Goal: Task Accomplishment & Management: Manage account settings

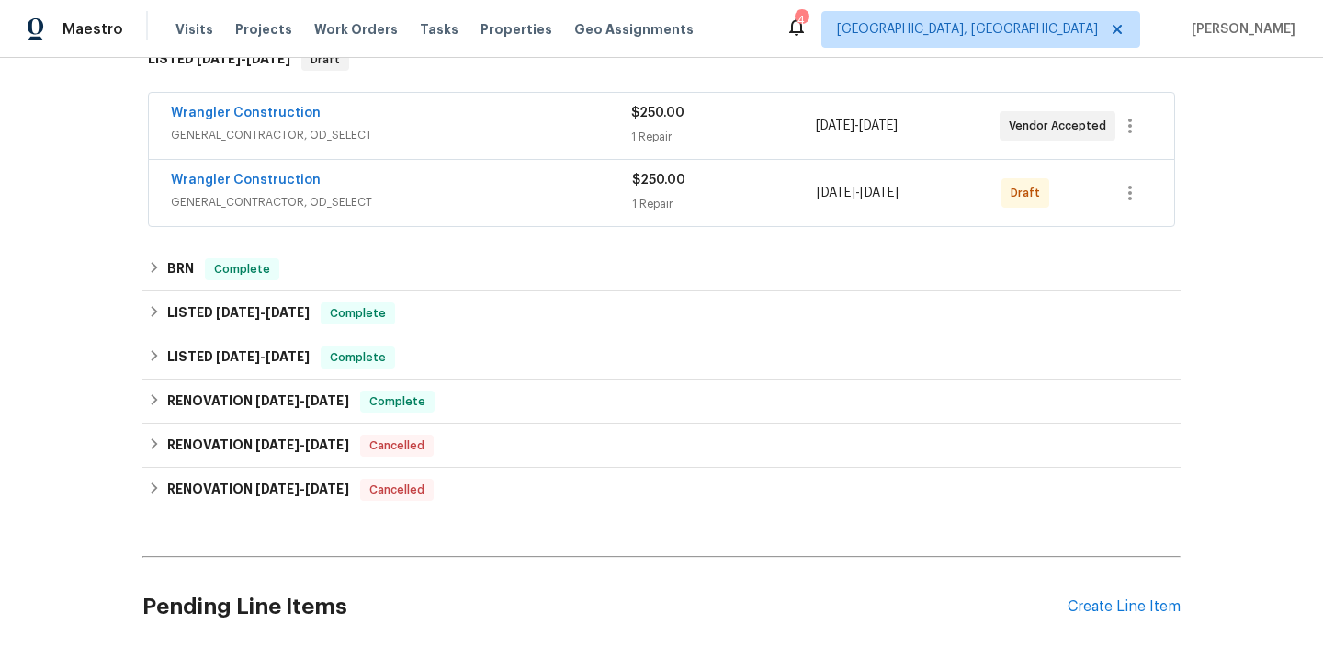
scroll to position [47, 0]
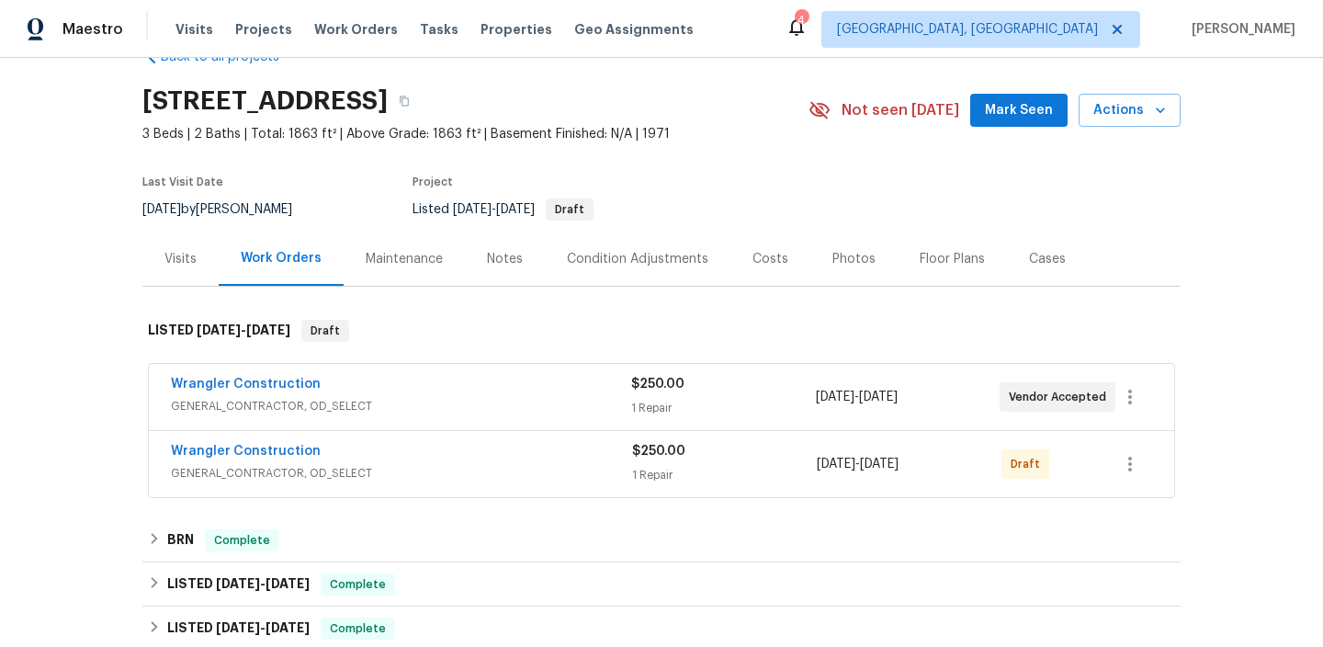
click at [338, 380] on div "Wrangler Construction" at bounding box center [401, 386] width 460 height 22
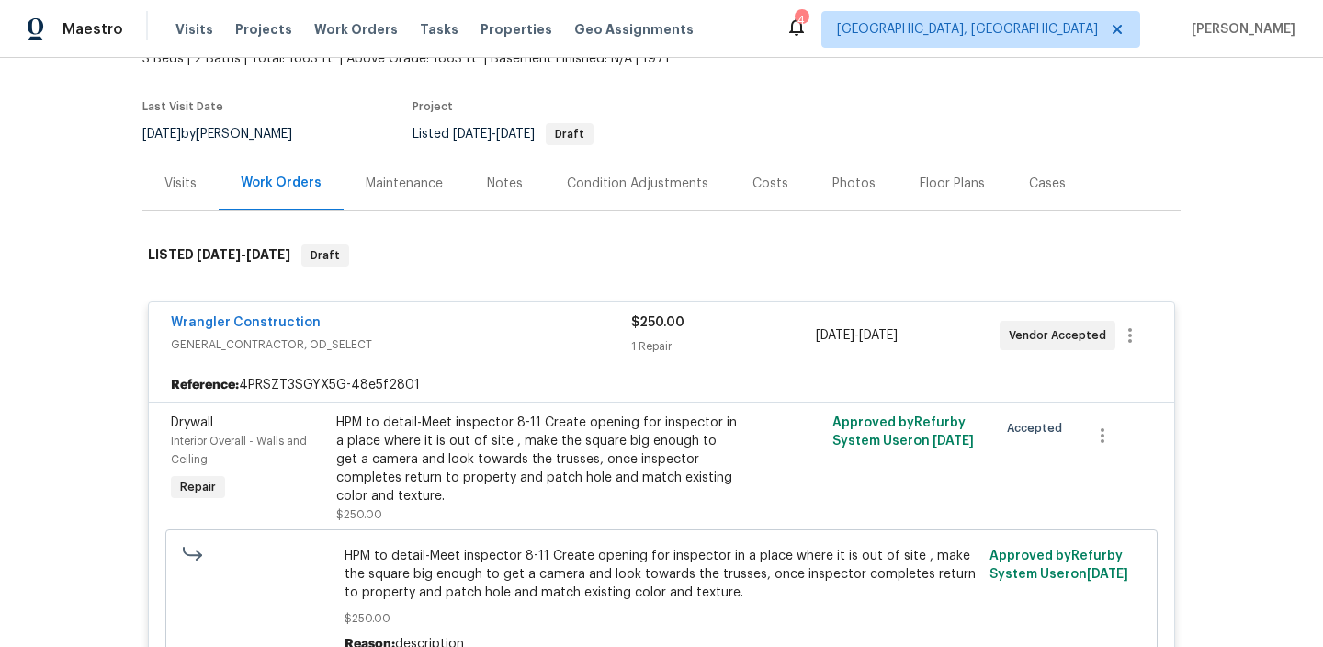
scroll to position [126, 0]
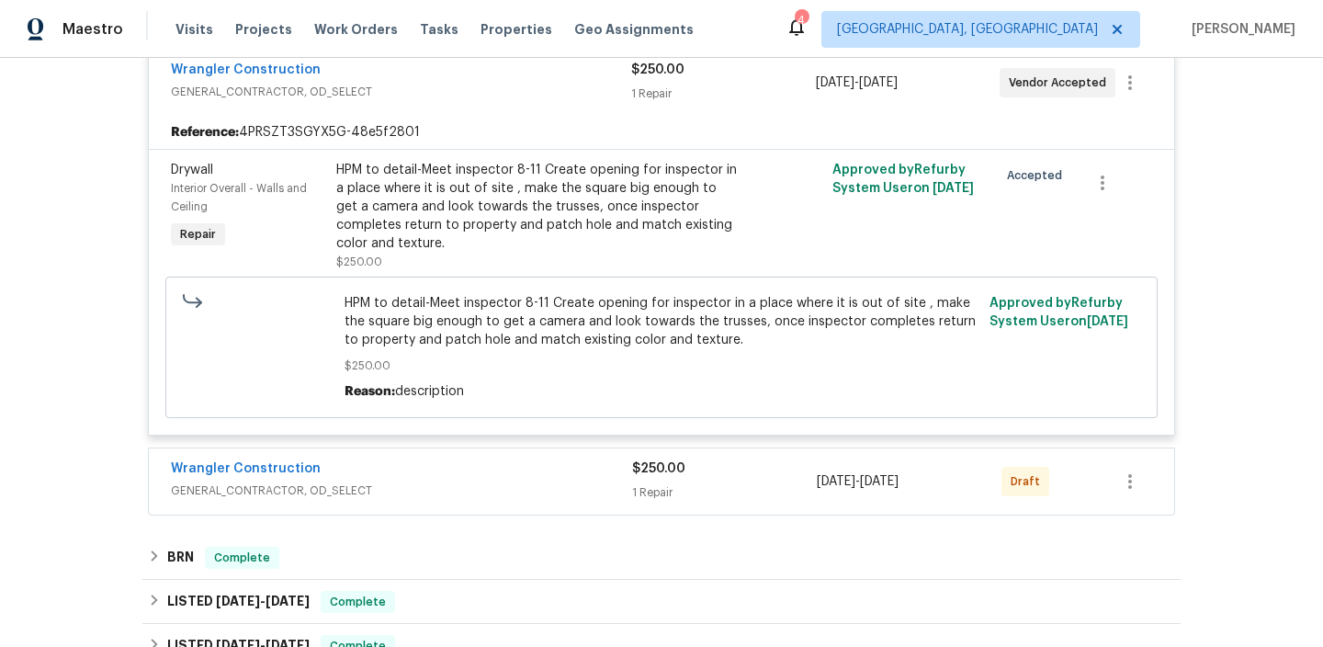
click at [418, 472] on div "Wrangler Construction" at bounding box center [401, 471] width 461 height 22
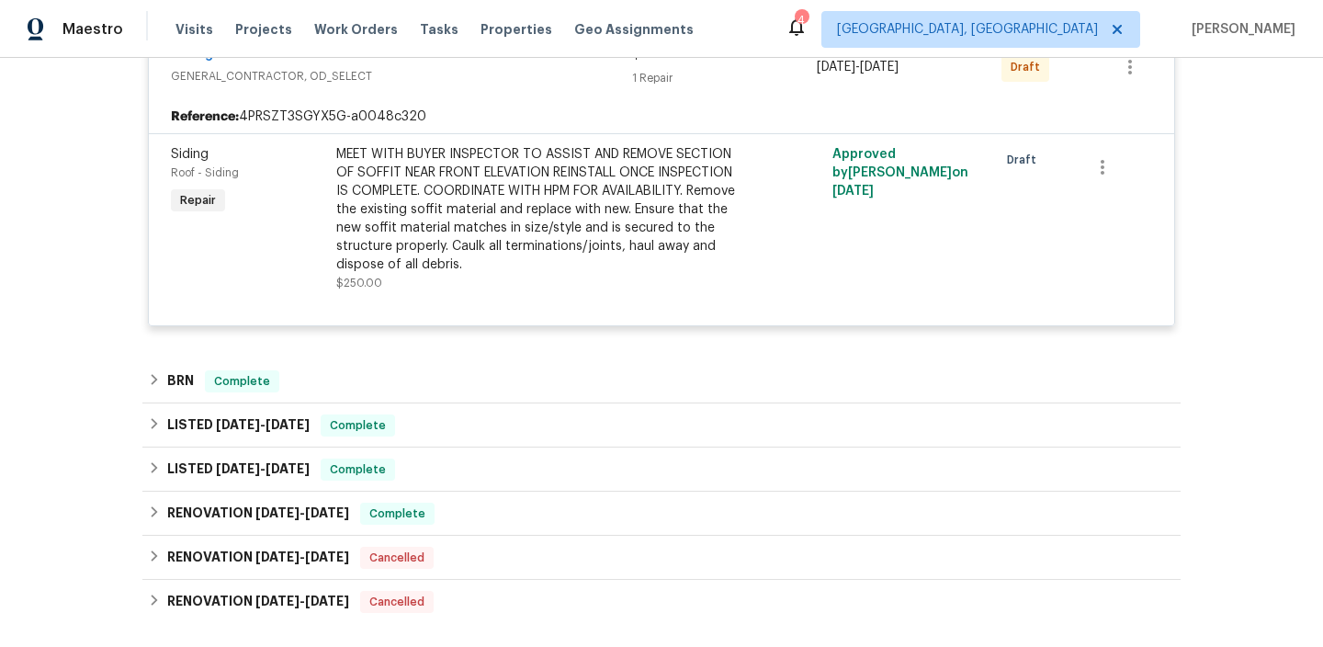
scroll to position [1050, 0]
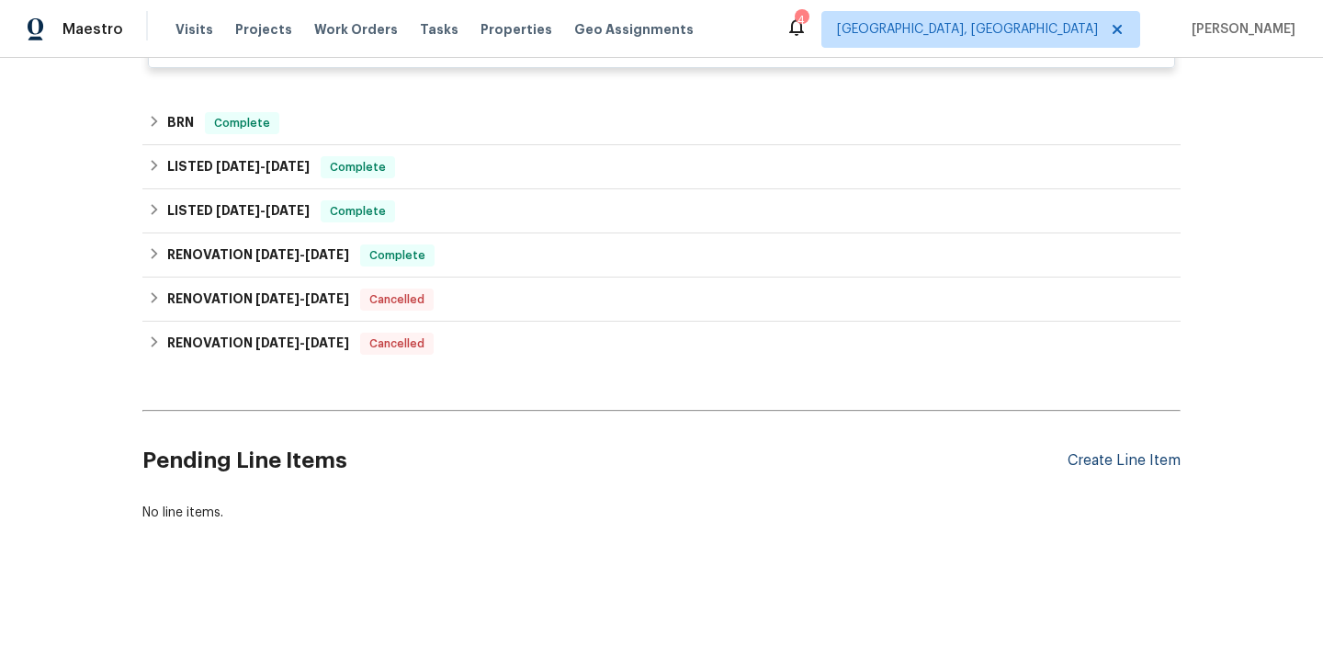
click at [1116, 459] on div "Create Line Item" at bounding box center [1124, 460] width 113 height 17
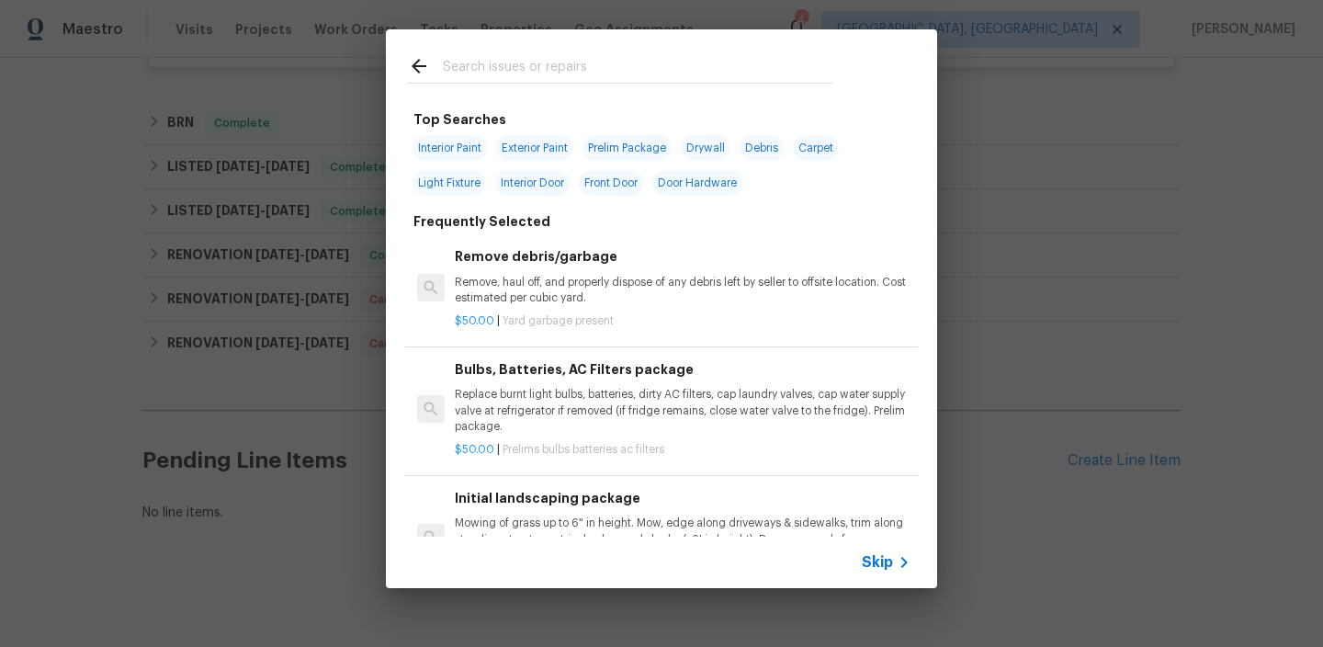
click at [872, 559] on span "Skip" at bounding box center [877, 562] width 31 height 18
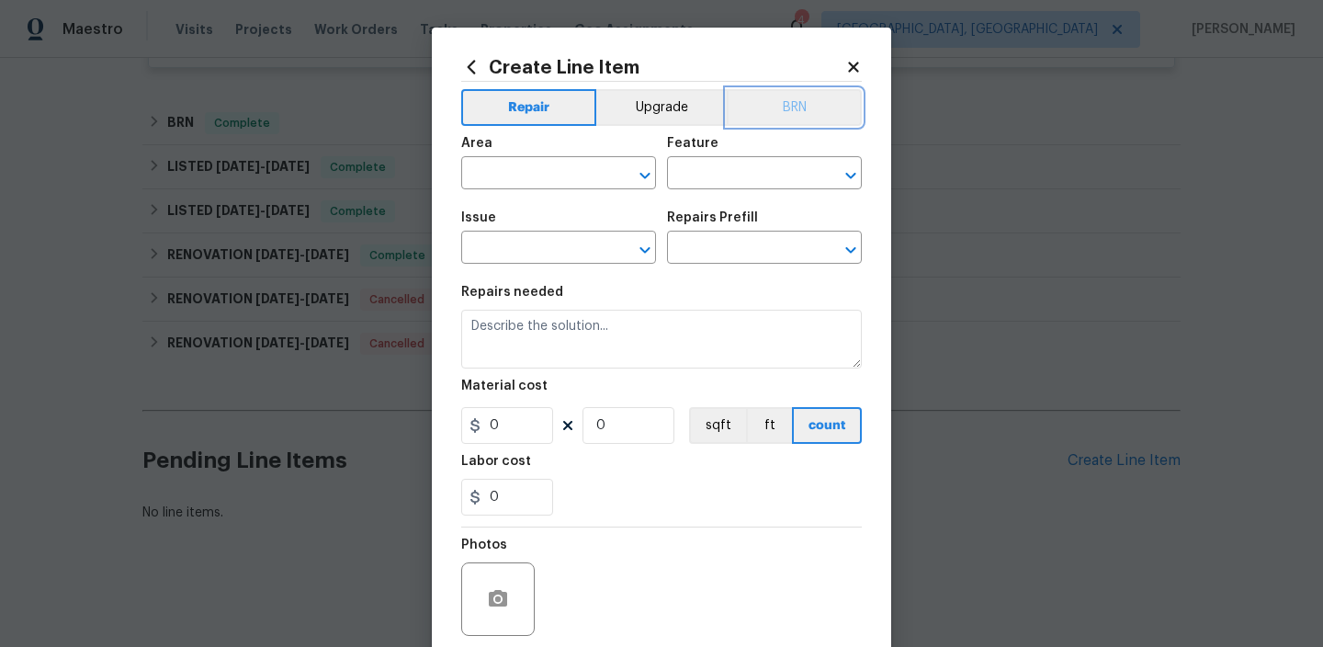
click at [799, 98] on button "BRN" at bounding box center [794, 107] width 135 height 37
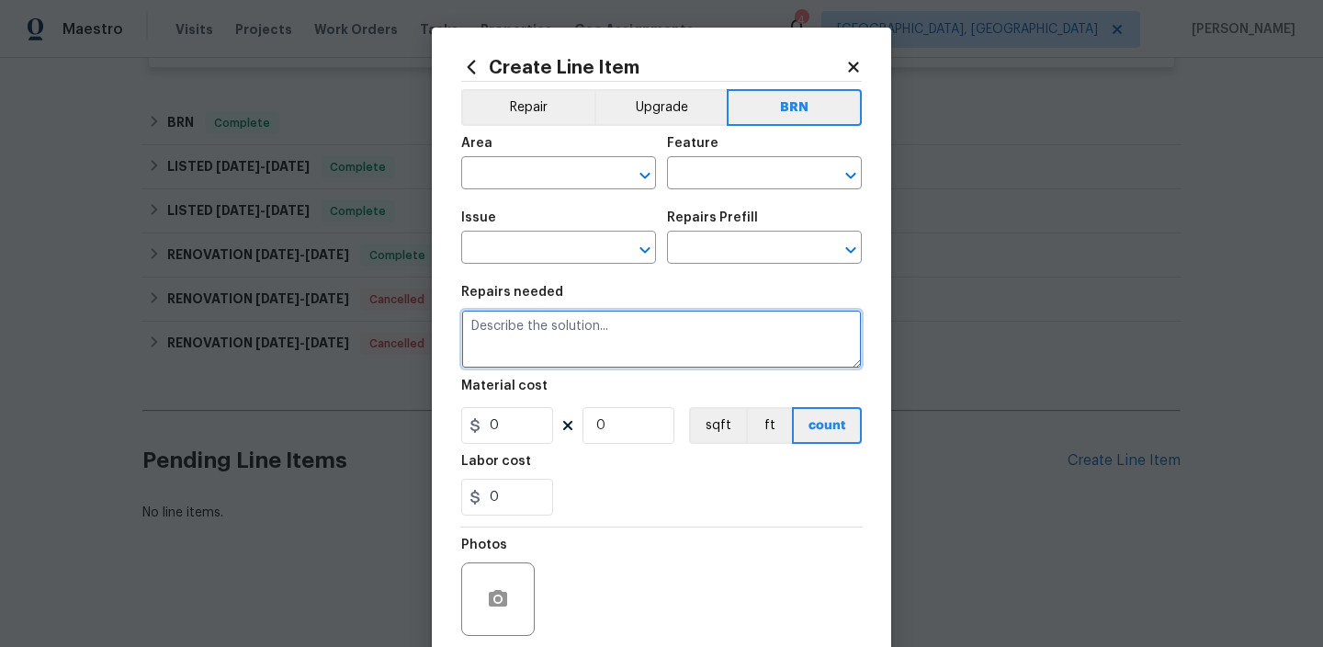
click at [524, 357] on textarea at bounding box center [661, 339] width 401 height 59
paste textarea "HVAC unit was not heating properly. Please assess unit(s) and provide an estima…"
type textarea "HVAC unit was not heating properly. Please assess unit(s) and provide an estima…"
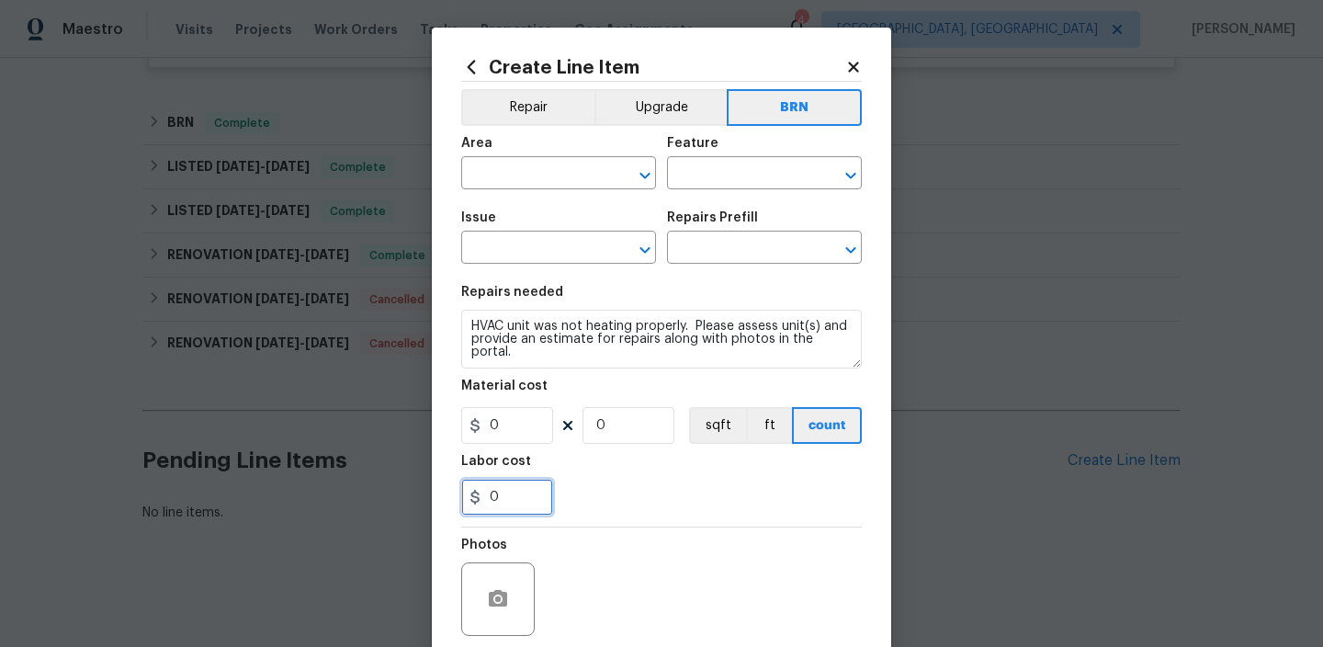
click at [513, 506] on input "0" at bounding box center [507, 497] width 92 height 37
type input "75"
click at [626, 433] on input "0" at bounding box center [629, 425] width 92 height 37
type input "1"
click at [506, 196] on span "Area ​" at bounding box center [558, 163] width 195 height 74
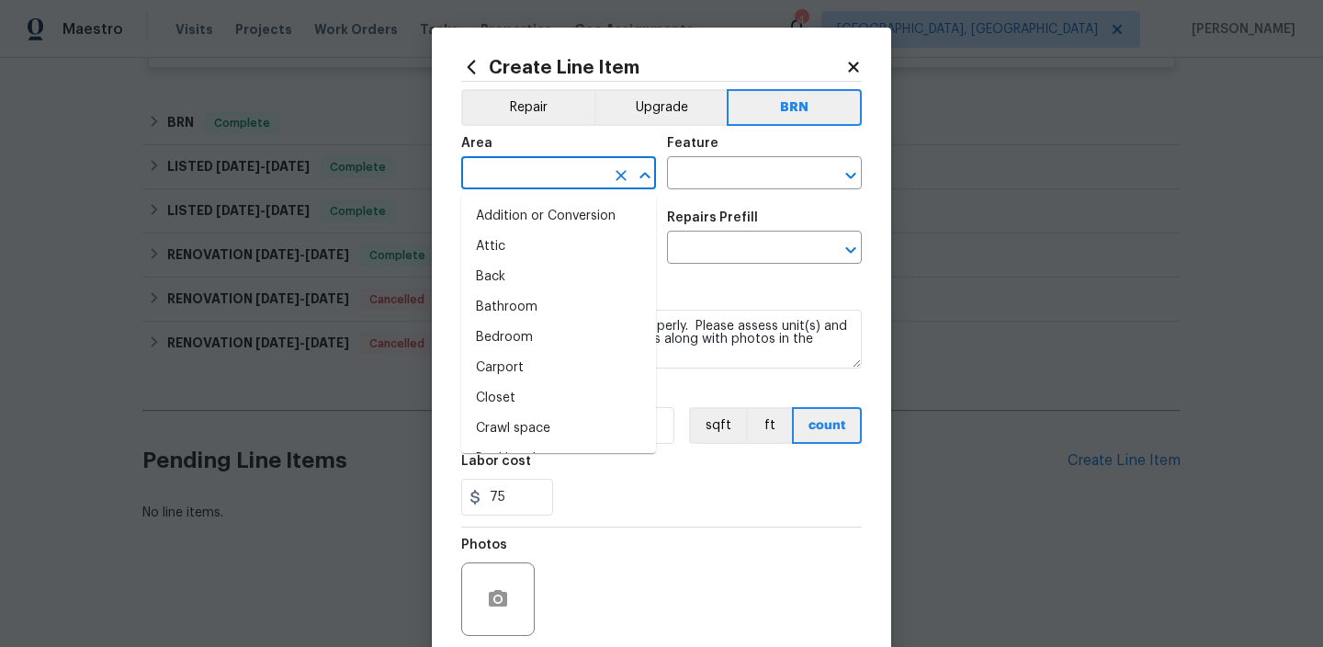
click at [500, 180] on input "text" at bounding box center [532, 175] width 143 height 28
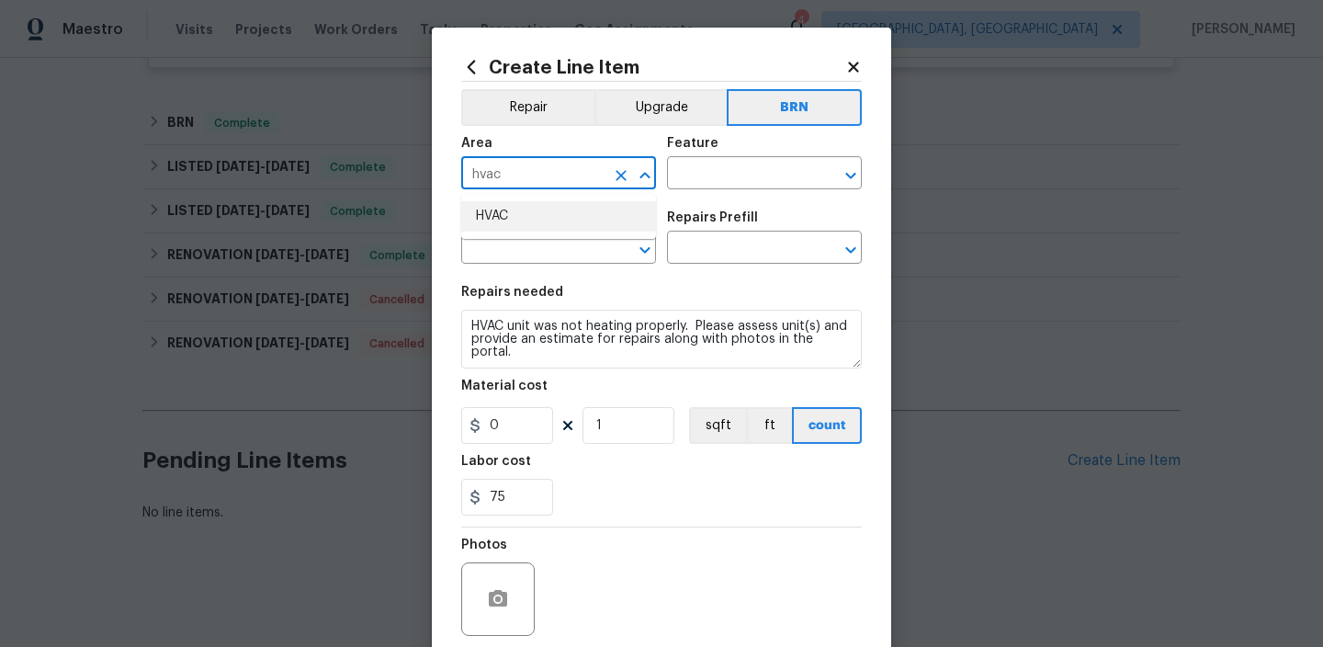
click at [499, 208] on li "HVAC" at bounding box center [558, 216] width 195 height 30
type input "HVAC"
click at [741, 181] on input "text" at bounding box center [738, 175] width 143 height 28
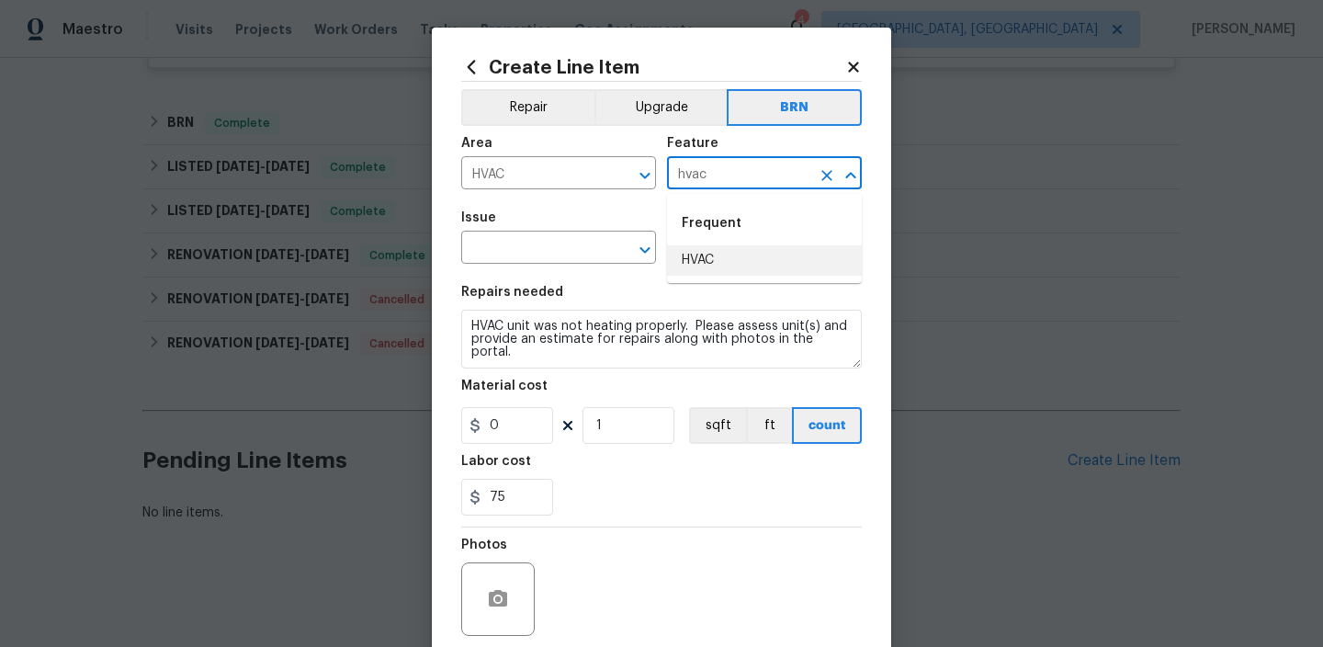
click at [710, 268] on li "HVAC" at bounding box center [764, 260] width 195 height 30
type input "HVAC"
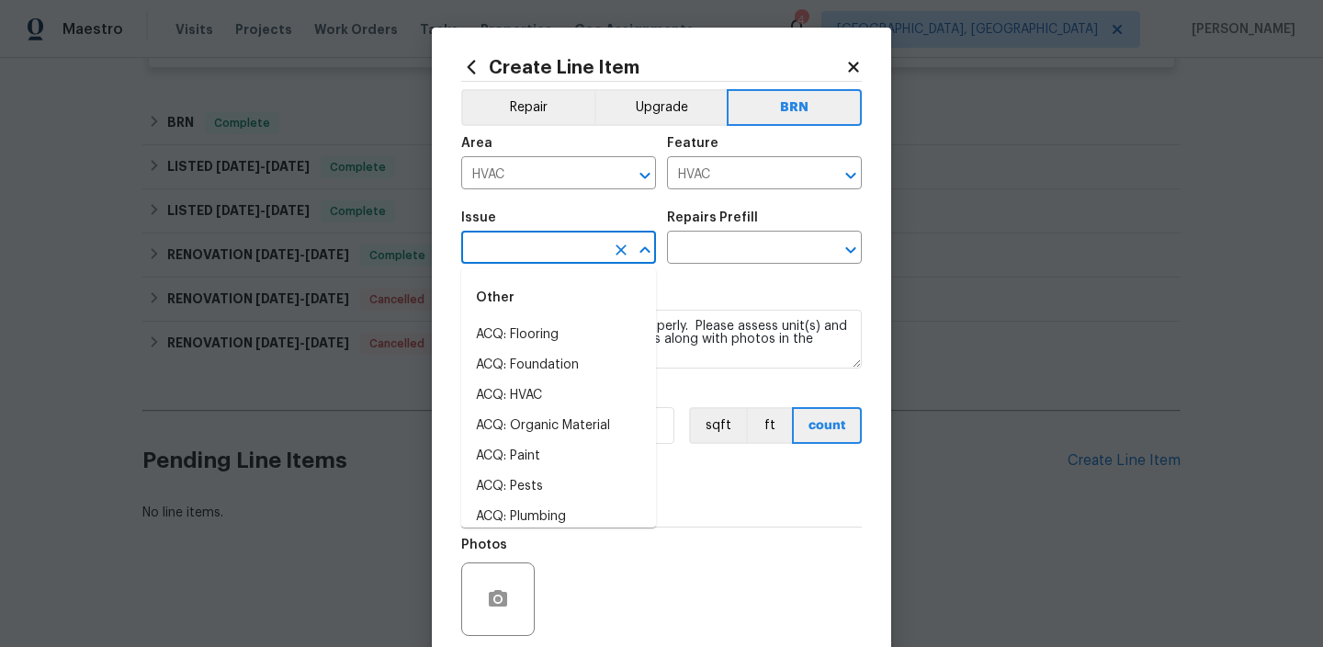
click at [556, 248] on input "text" at bounding box center [532, 249] width 143 height 28
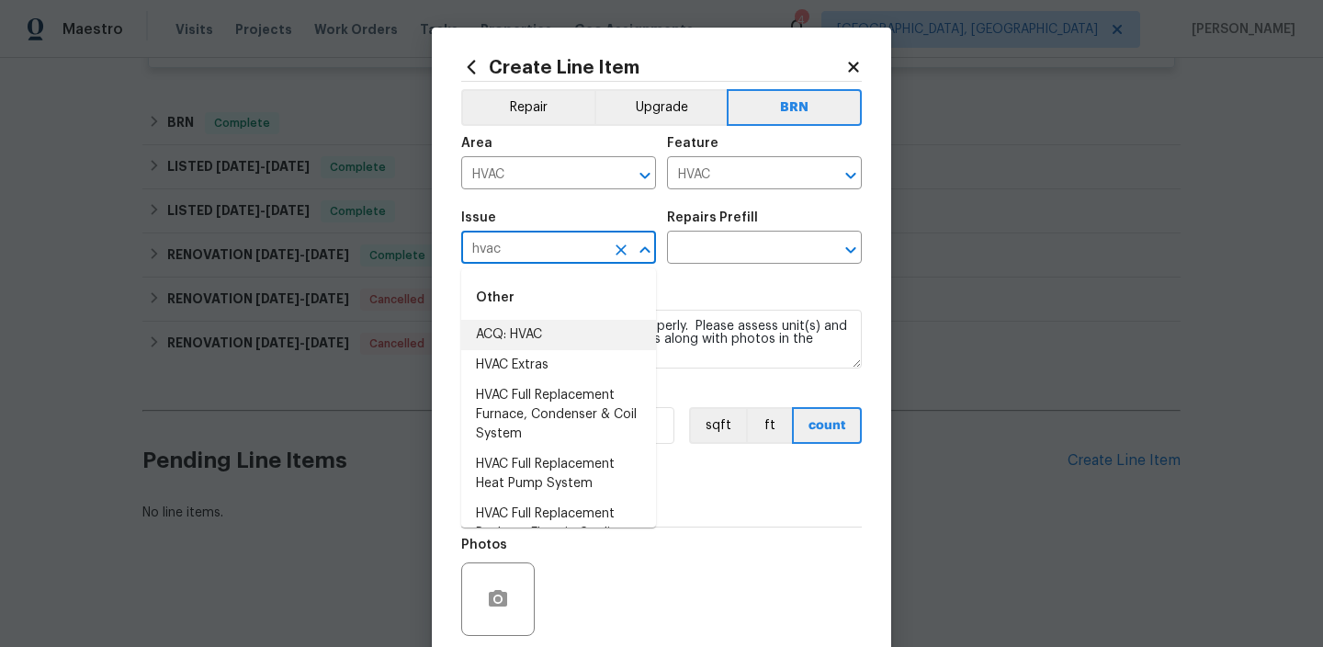
click at [536, 356] on li "HVAC Extras" at bounding box center [558, 365] width 195 height 30
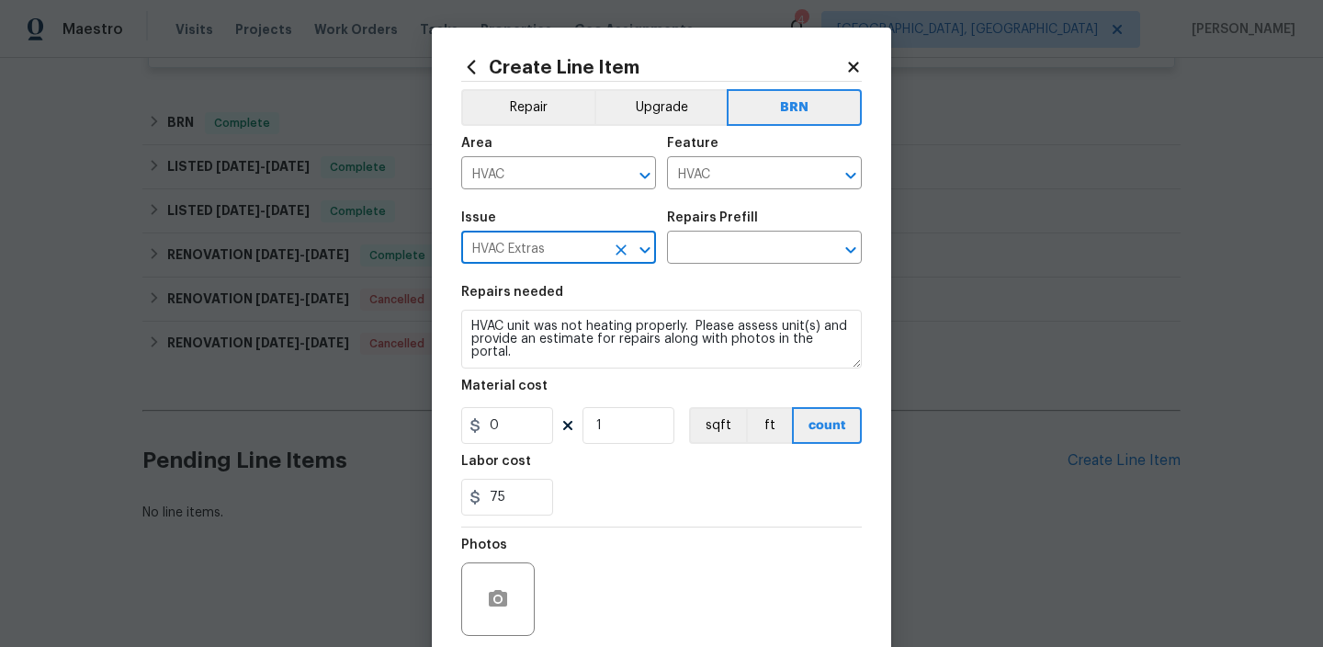
type input "HVAC Extras"
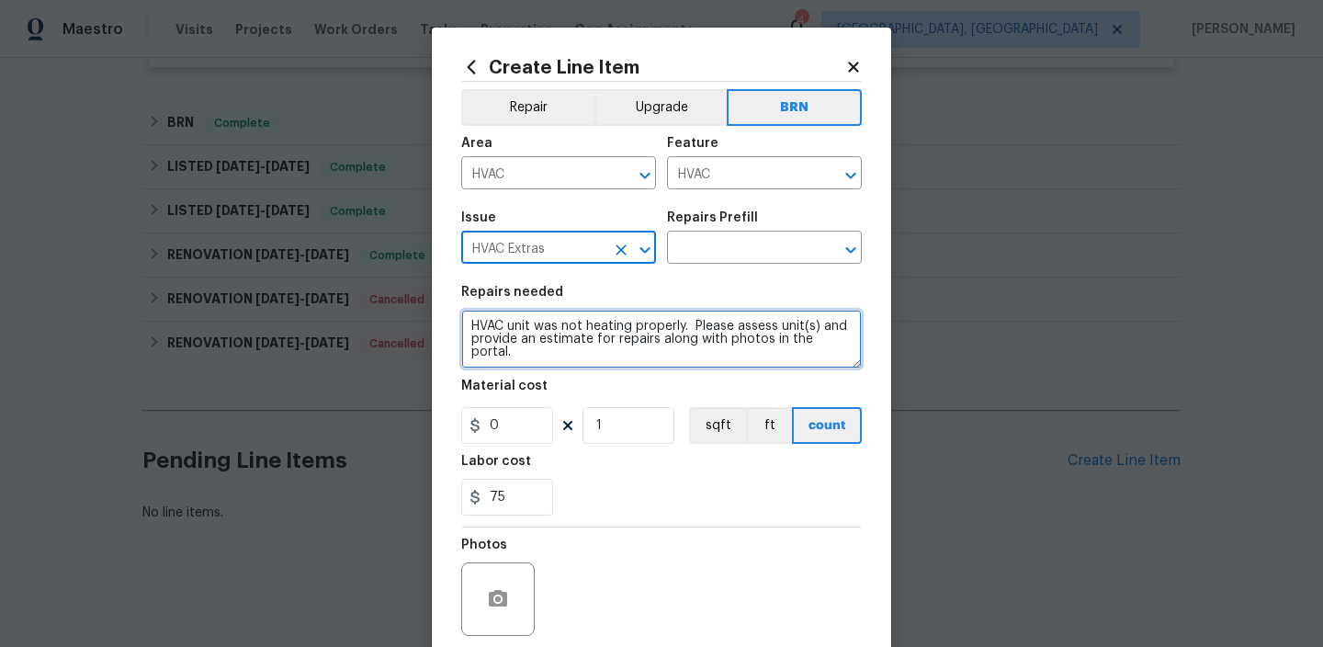
click at [536, 343] on textarea "HVAC unit was not heating properly. Please assess unit(s) and provide an estima…" at bounding box center [661, 339] width 401 height 59
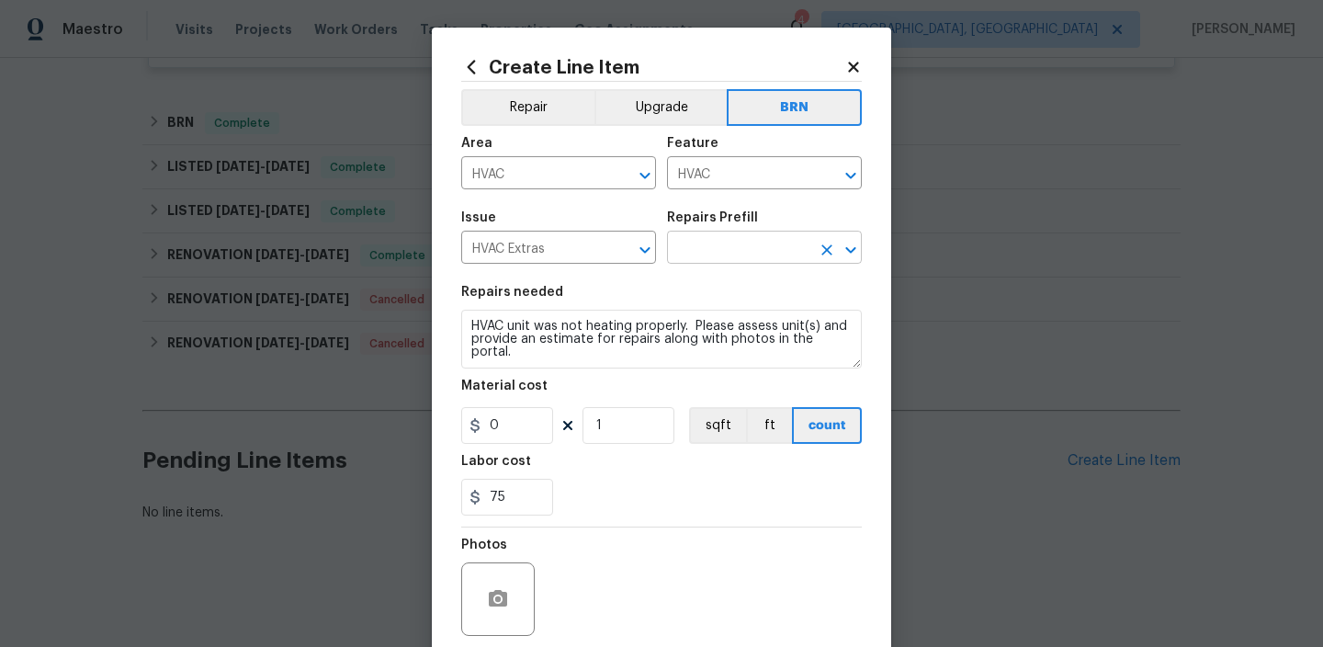
click at [706, 248] on input "text" at bounding box center [738, 249] width 143 height 28
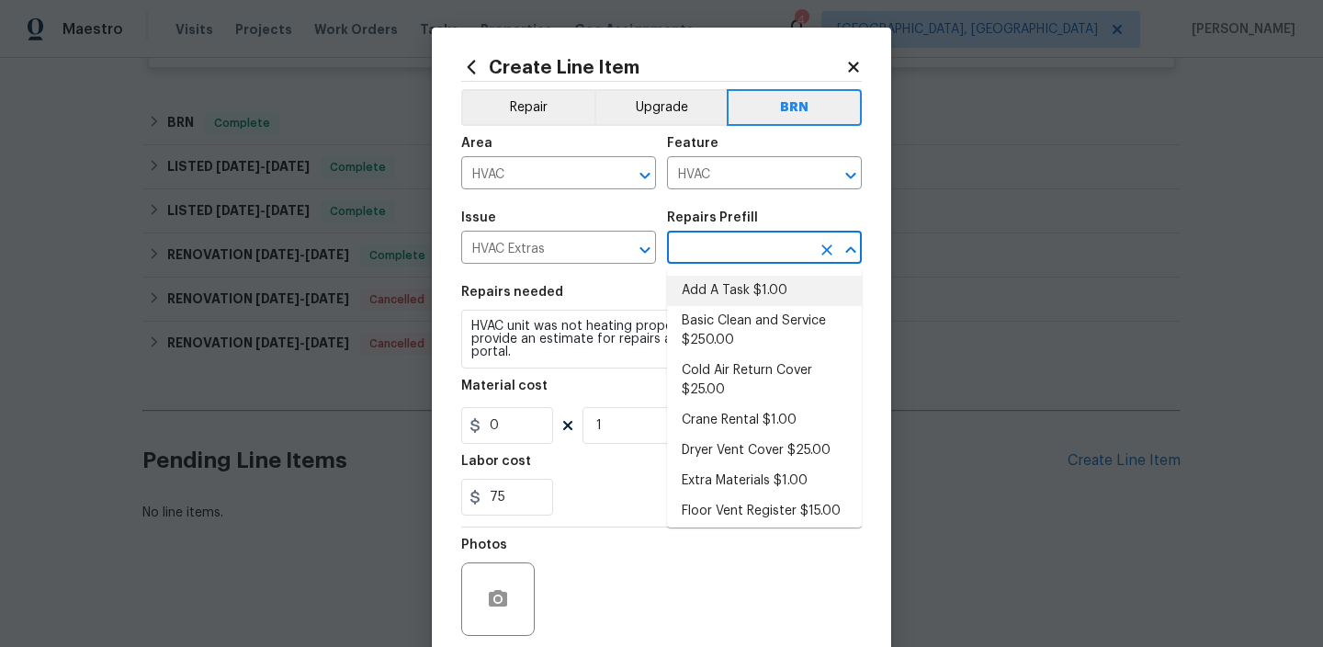
click at [710, 293] on li "Add A Task $1.00" at bounding box center [764, 291] width 195 height 30
type input "Add A Task $1.00"
type textarea "HPM to detail"
type input "1"
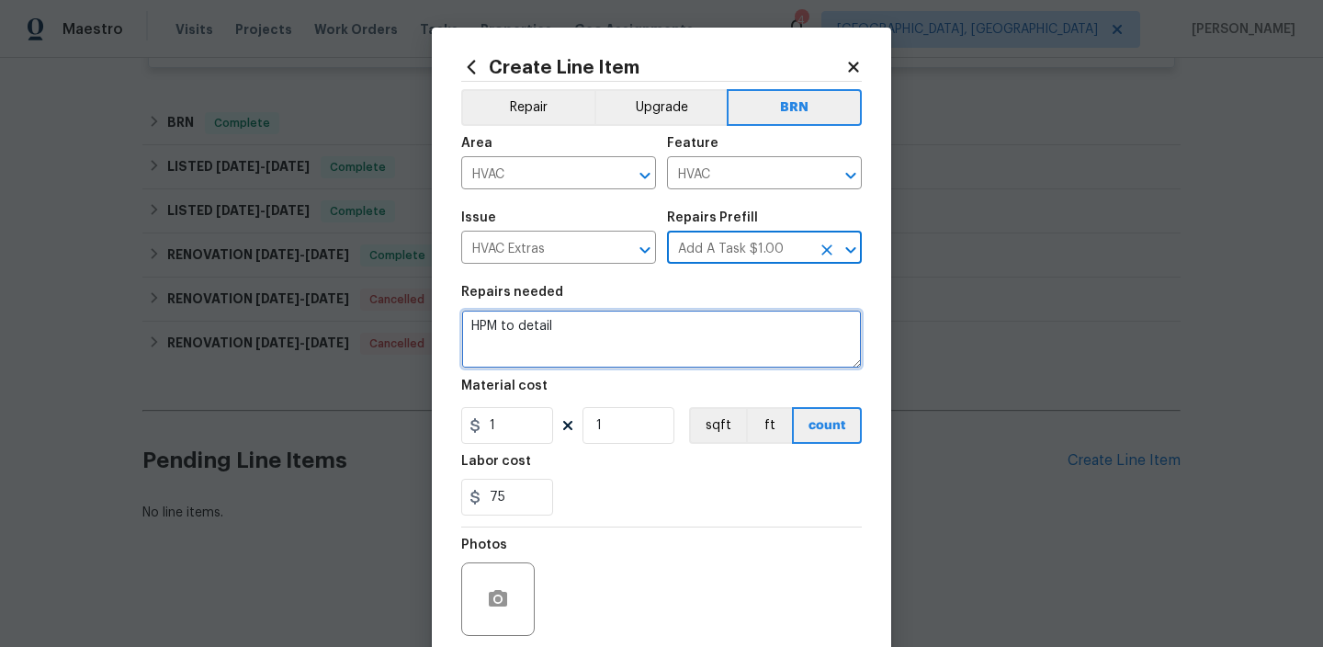
click at [553, 345] on textarea "HPM to detail" at bounding box center [661, 339] width 401 height 59
type textarea "]"
paste textarea "HVAC unit was not heating properly. Please assess unit(s) and provide an estima…"
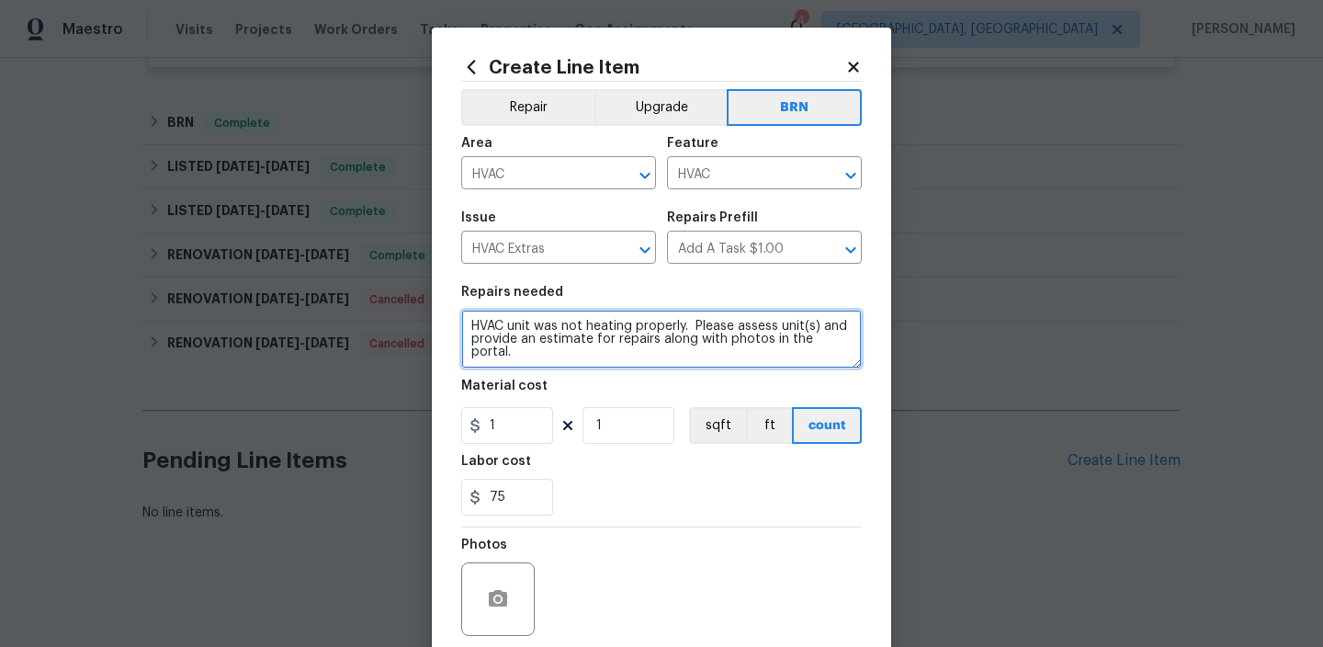
type textarea "HVAC unit was not heating properly. Please assess unit(s) and provide an estima…"
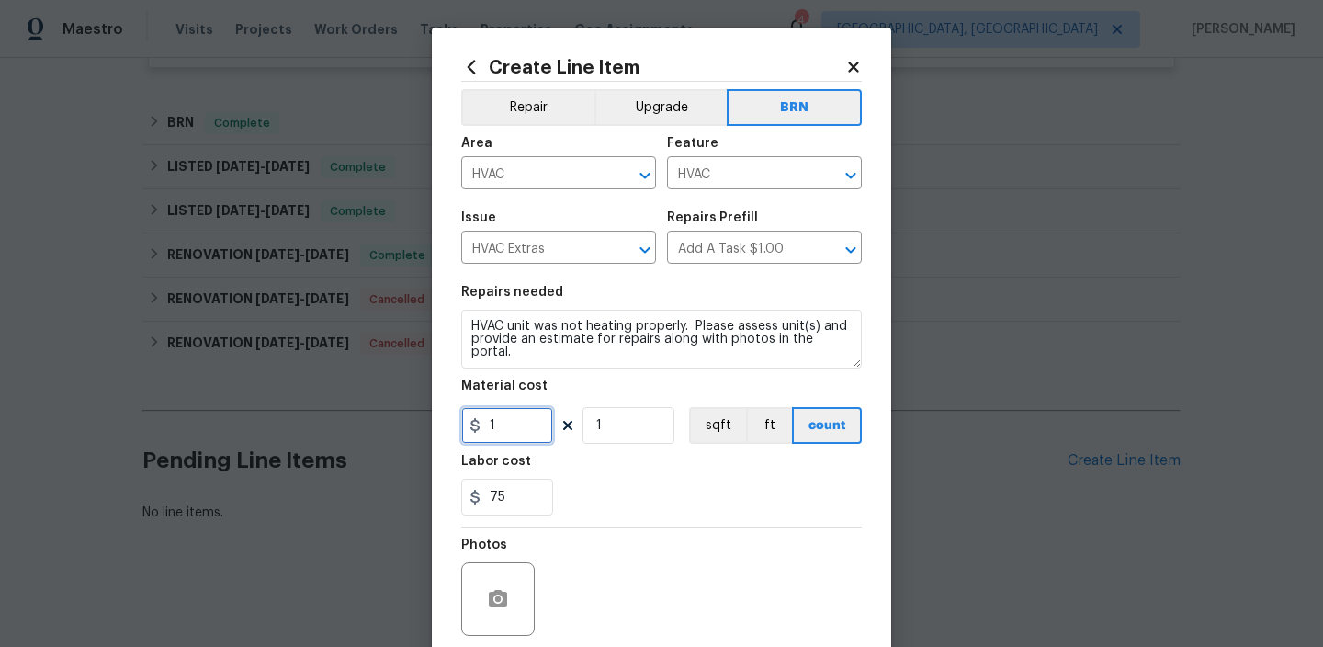
click at [518, 426] on input "1" at bounding box center [507, 425] width 92 height 37
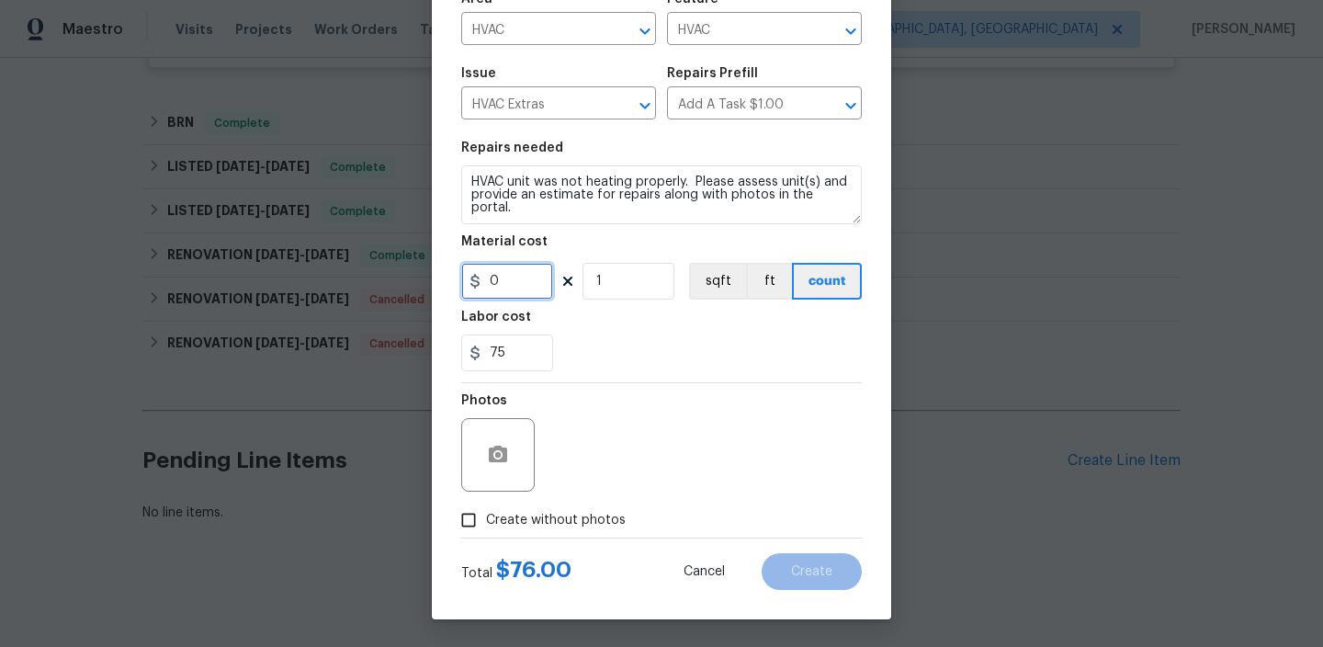
type input "0"
click at [498, 519] on span "Create without photos" at bounding box center [556, 520] width 140 height 19
click at [486, 519] on input "Create without photos" at bounding box center [468, 520] width 35 height 35
checkbox input "true"
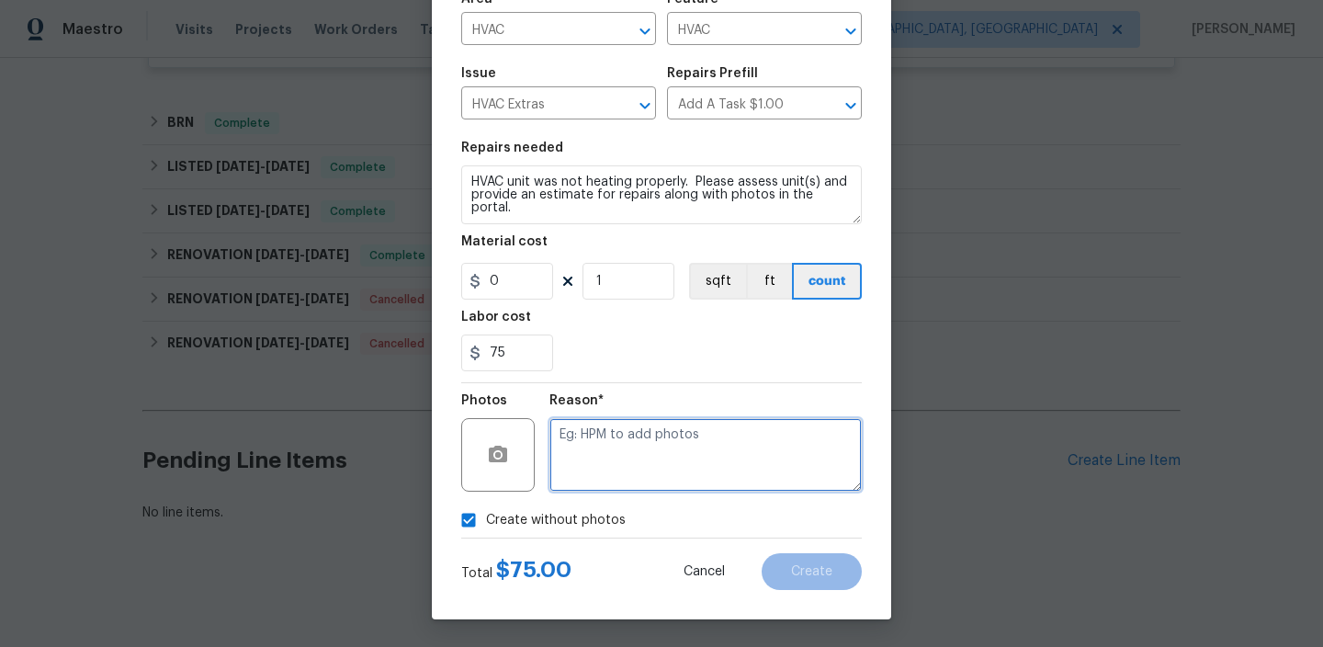
click at [626, 455] on textarea at bounding box center [706, 455] width 312 height 74
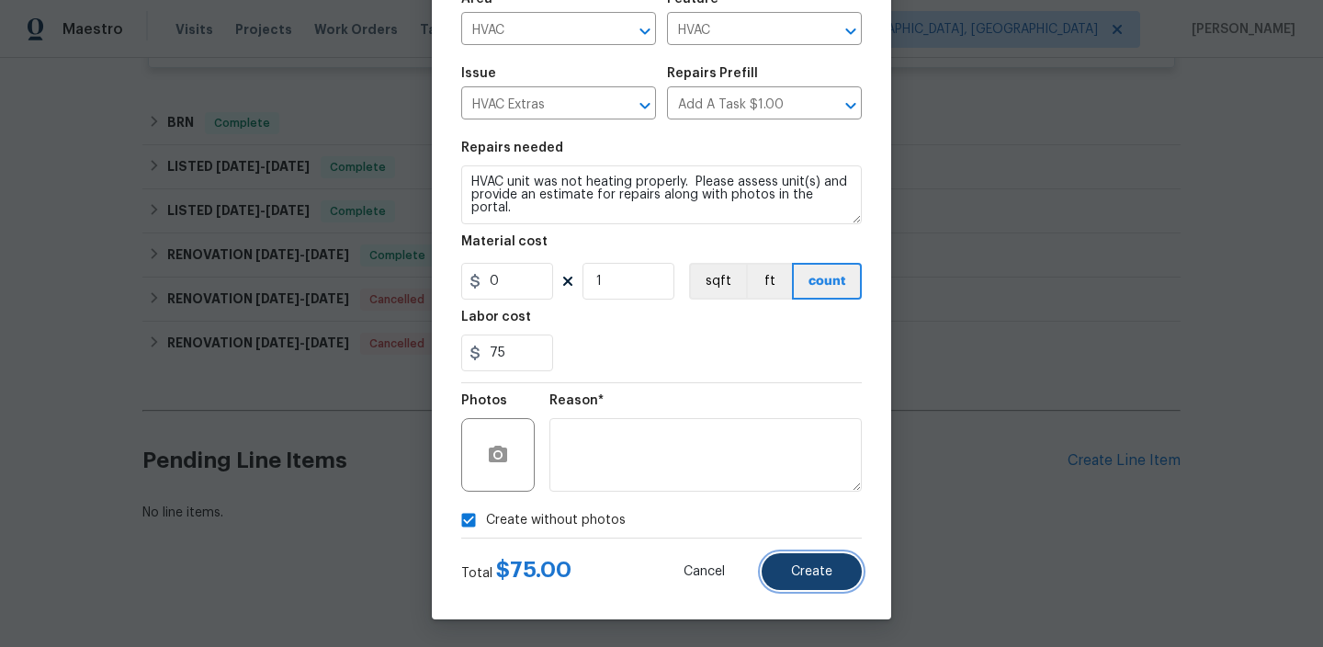
click at [812, 581] on button "Create" at bounding box center [812, 571] width 100 height 37
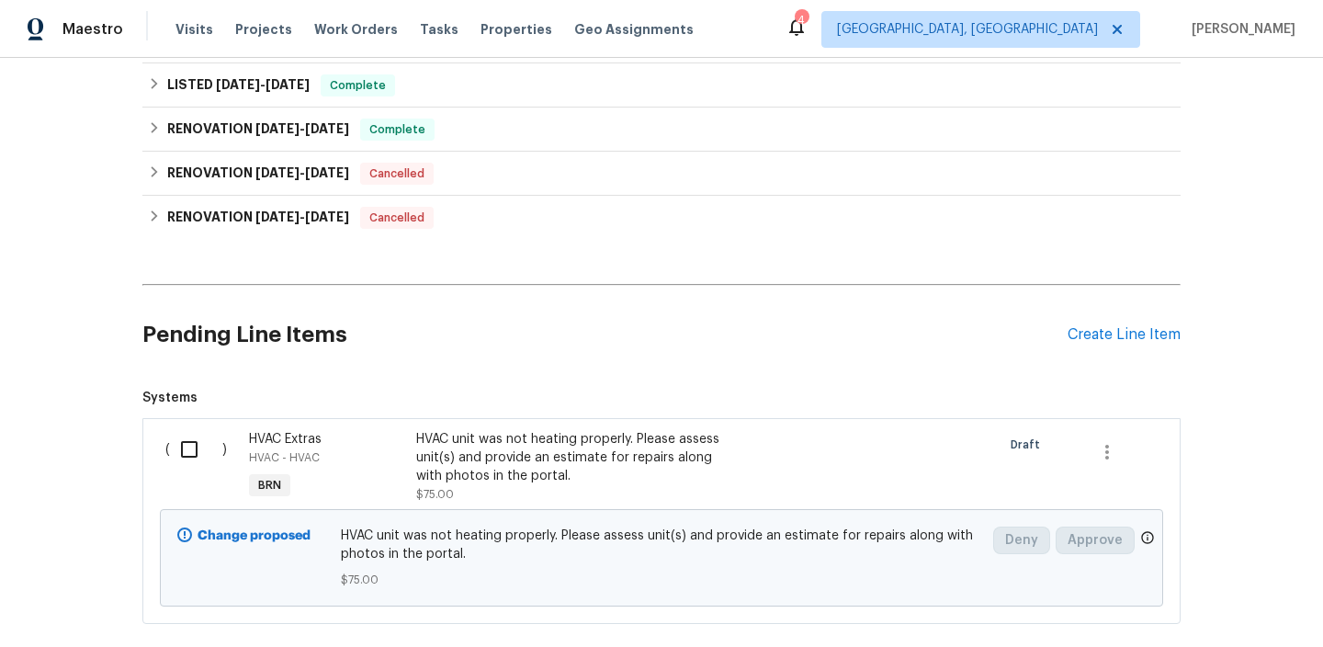
scroll to position [1221, 0]
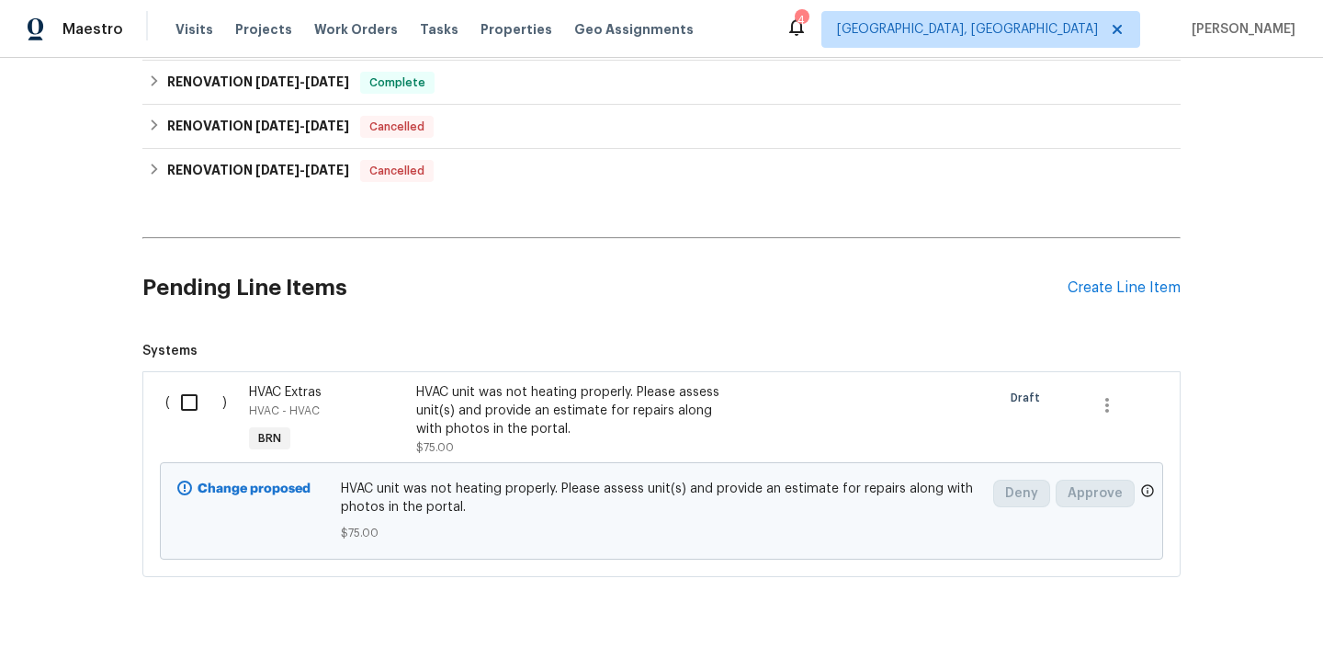
click at [166, 411] on div "( )" at bounding box center [202, 420] width 84 height 85
click at [199, 405] on input "checkbox" at bounding box center [196, 402] width 52 height 39
checkbox input "true"
click at [1195, 594] on span "Create Work Order" at bounding box center [1218, 601] width 122 height 23
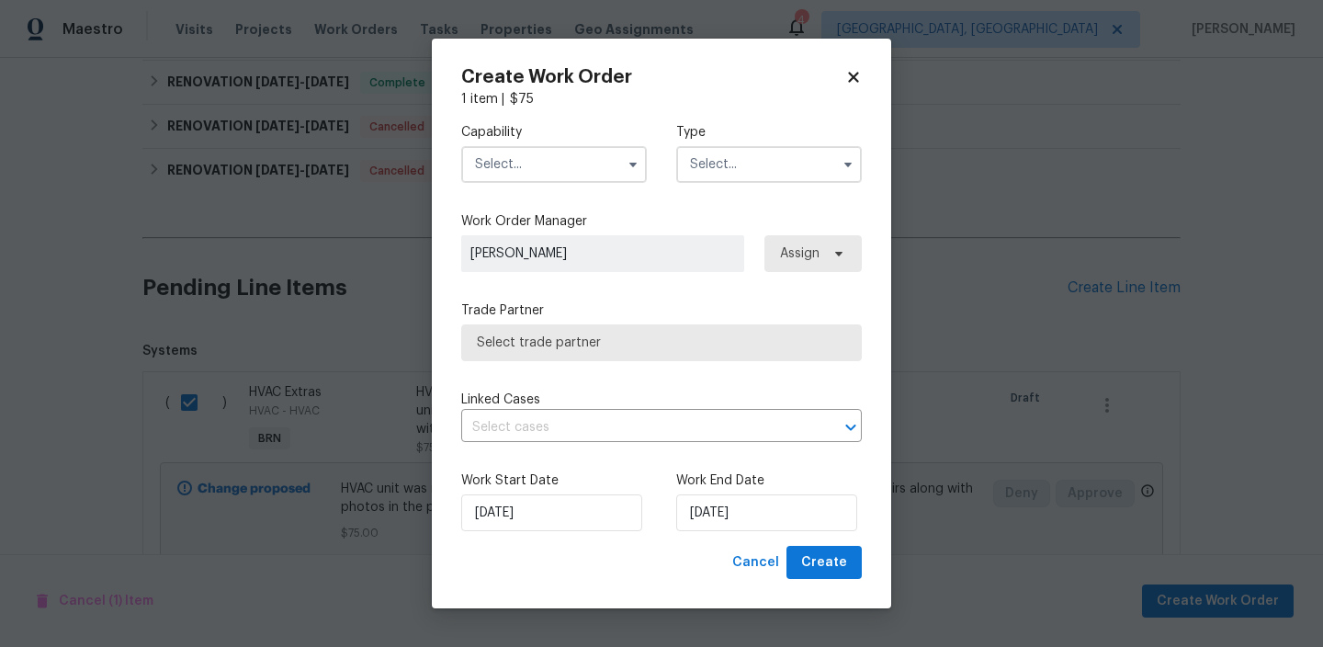
click at [567, 171] on input "text" at bounding box center [554, 164] width 186 height 37
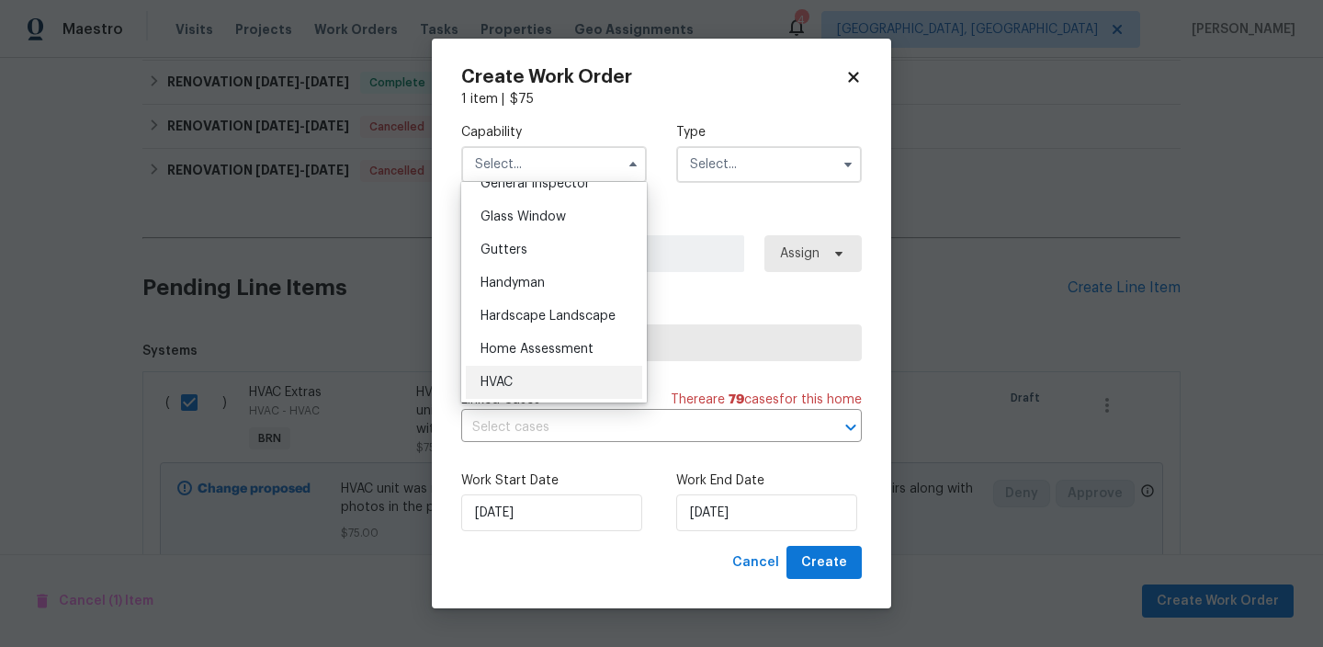
click at [523, 381] on div "HVAC" at bounding box center [554, 382] width 176 height 33
type input "HVAC"
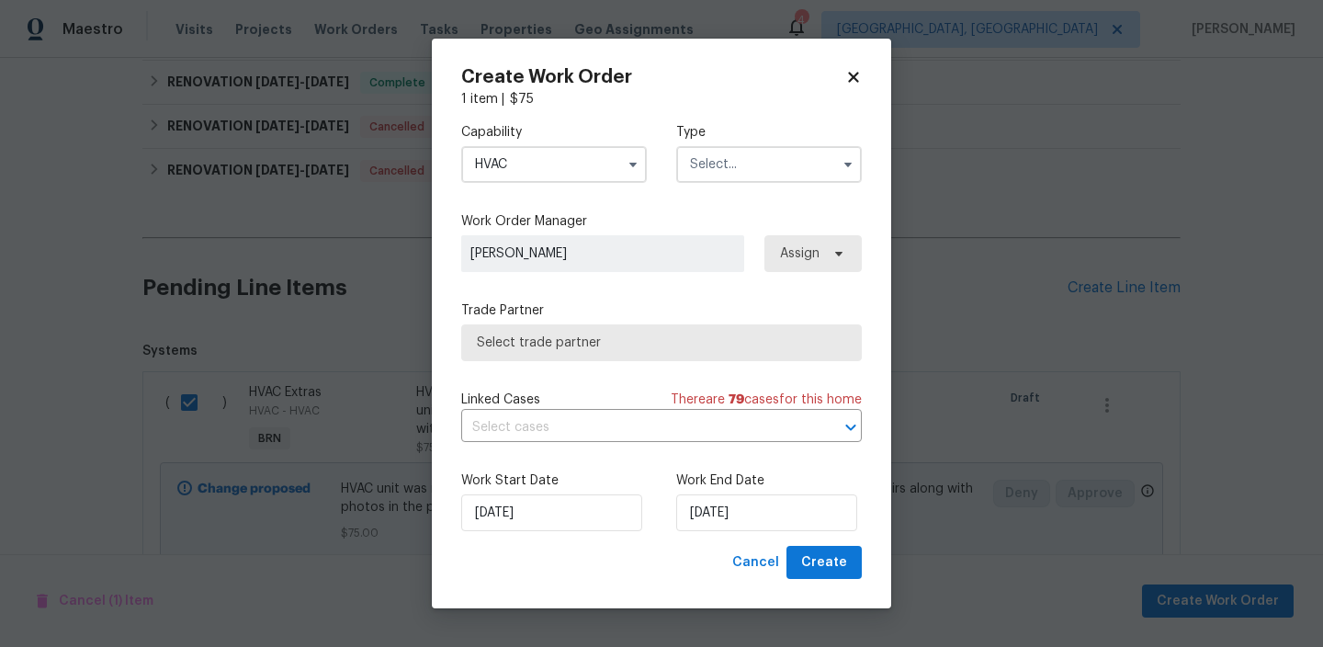
click at [715, 186] on div "Capability HVAC Type" at bounding box center [661, 152] width 401 height 89
click at [714, 170] on input "text" at bounding box center [769, 164] width 186 height 37
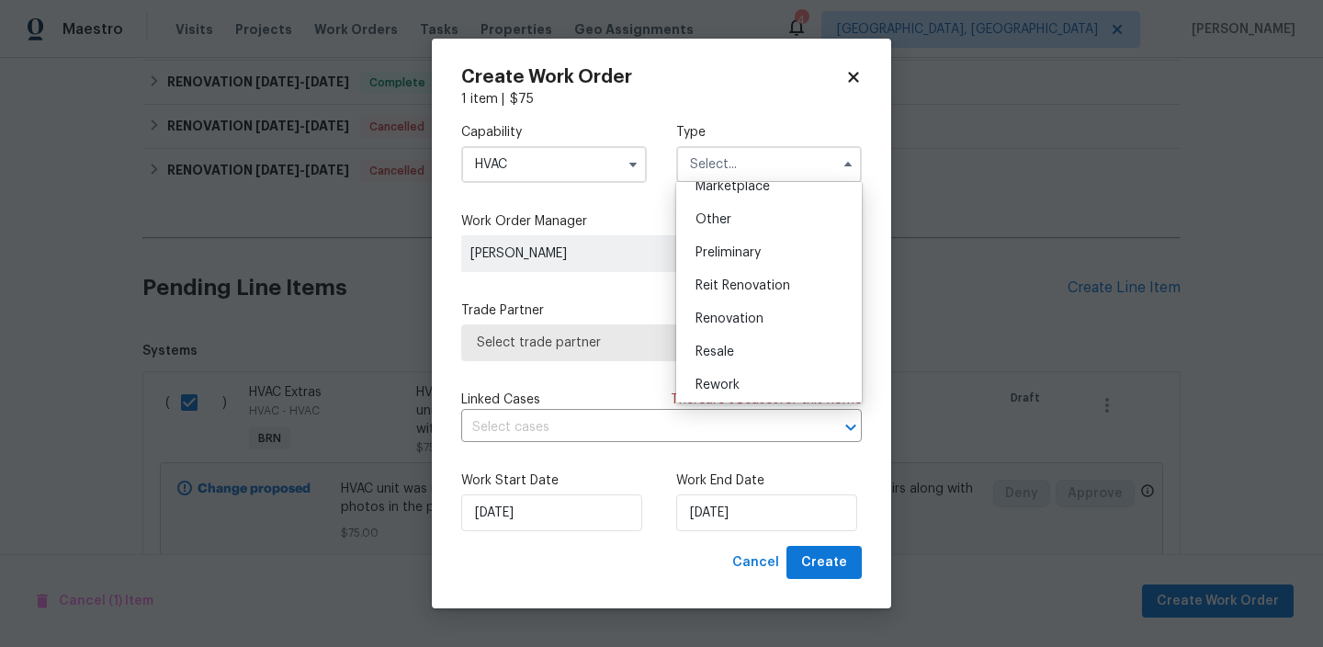
scroll to position [363, 0]
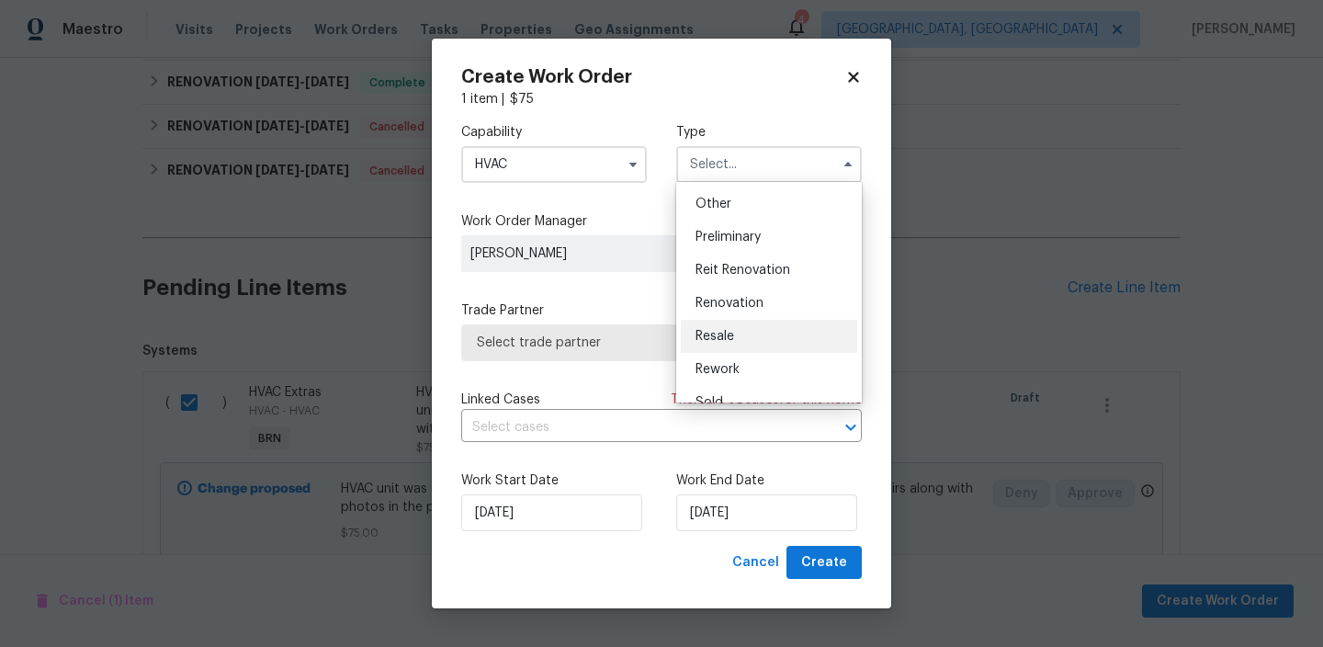
click at [731, 335] on span "Resale" at bounding box center [715, 336] width 39 height 13
type input "Resale"
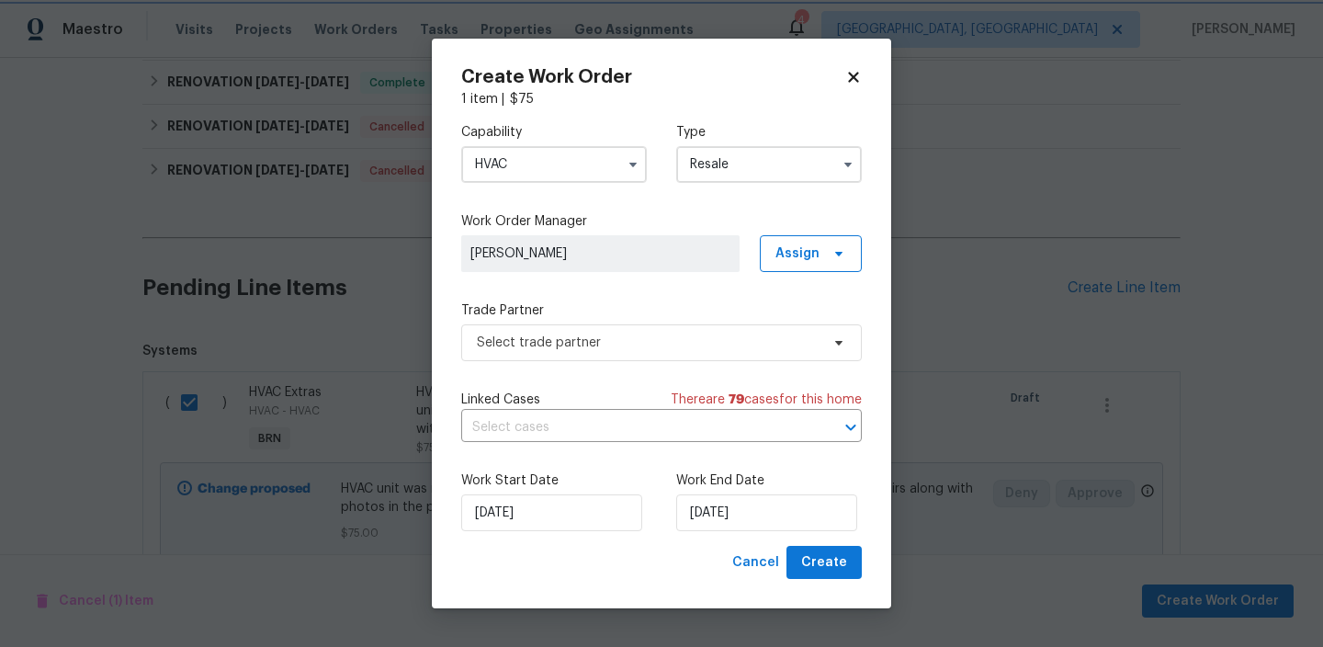
scroll to position [0, 0]
click at [600, 349] on span "Select trade partner" at bounding box center [648, 343] width 343 height 18
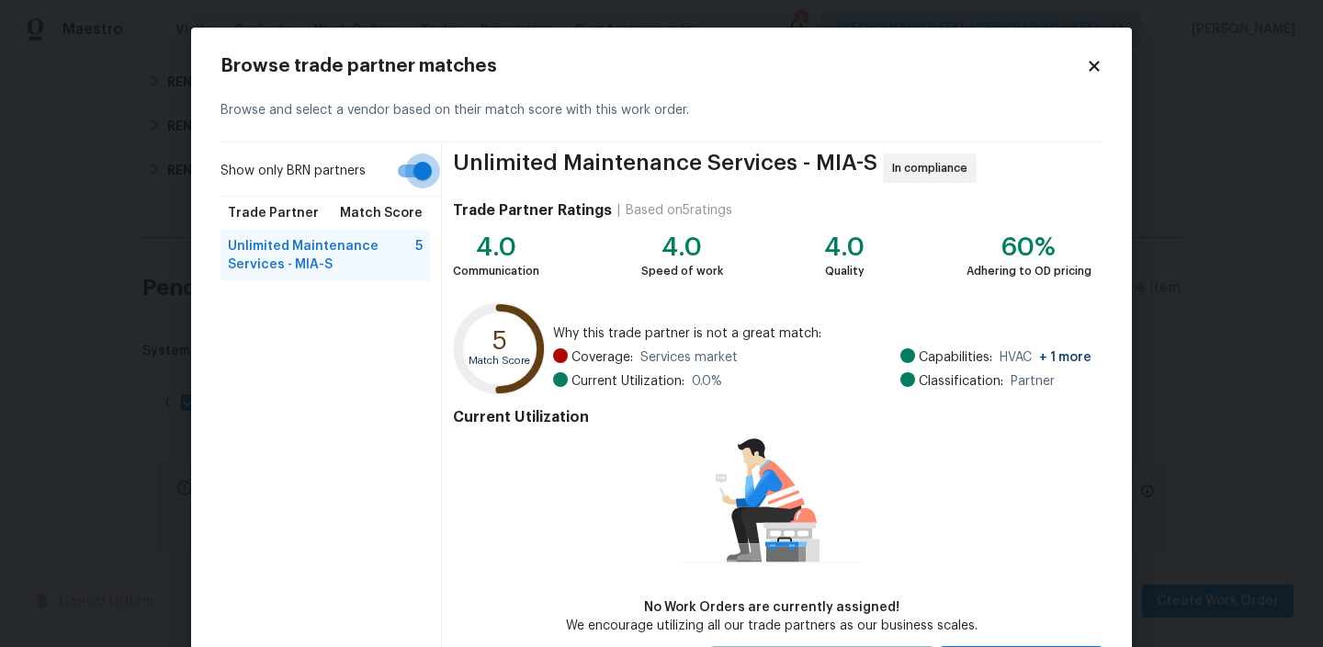
click at [409, 187] on input "Show only BRN partners" at bounding box center [422, 170] width 105 height 35
checkbox input "false"
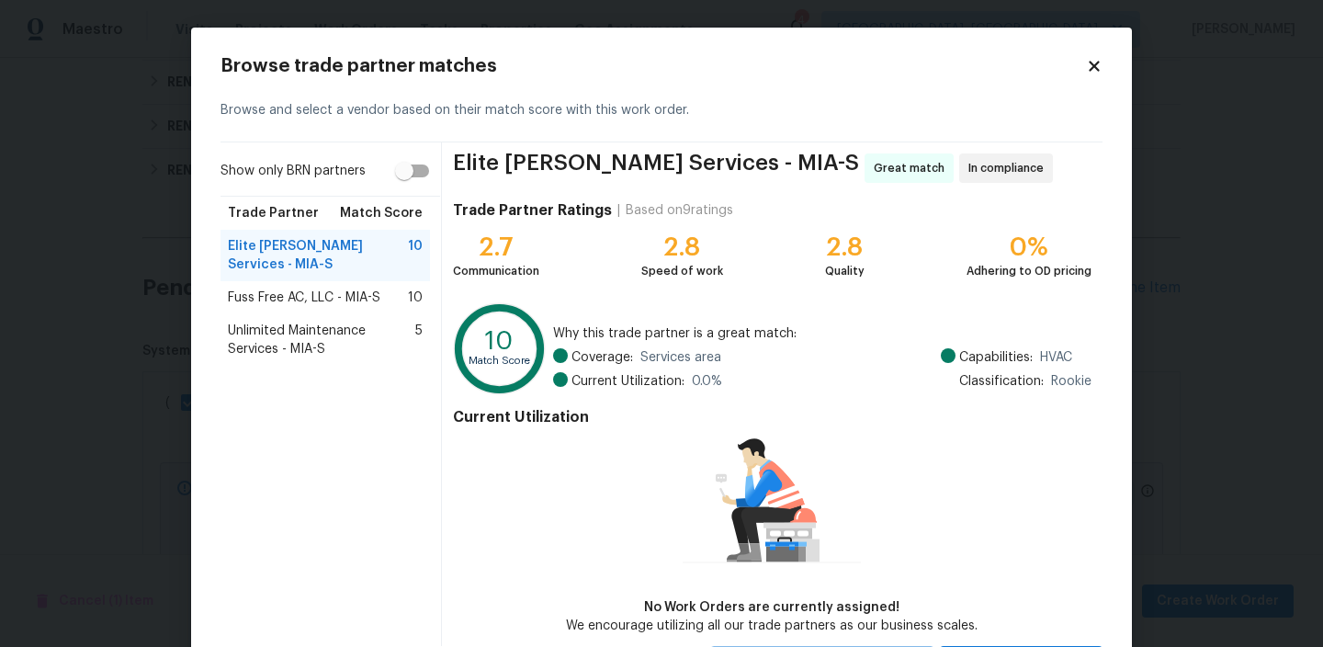
scroll to position [88, 0]
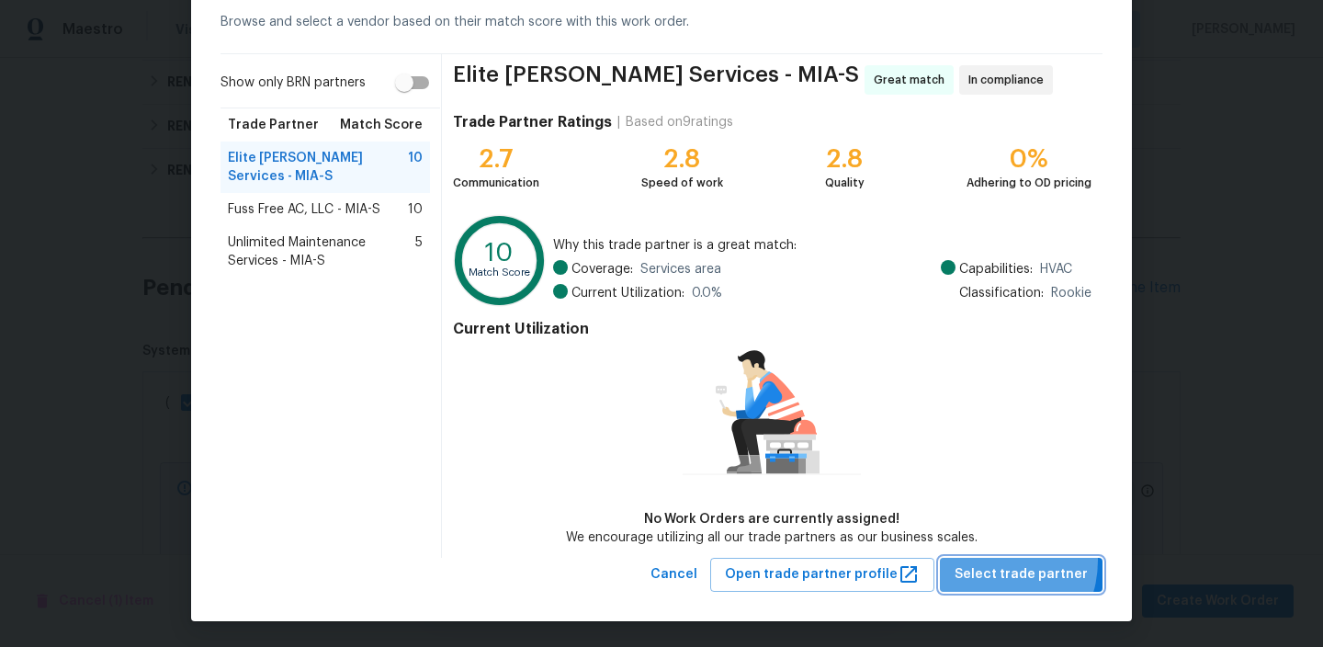
click at [994, 561] on button "Select trade partner" at bounding box center [1021, 575] width 163 height 34
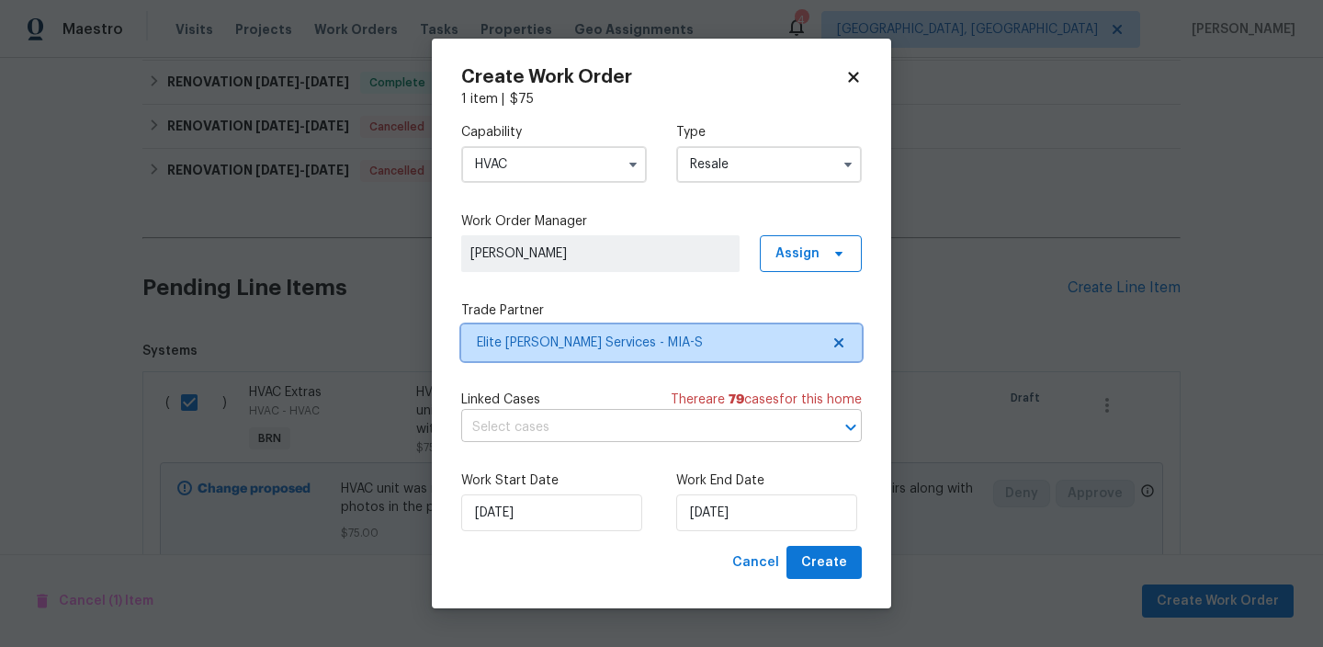
scroll to position [0, 0]
click at [623, 425] on input "text" at bounding box center [635, 428] width 349 height 28
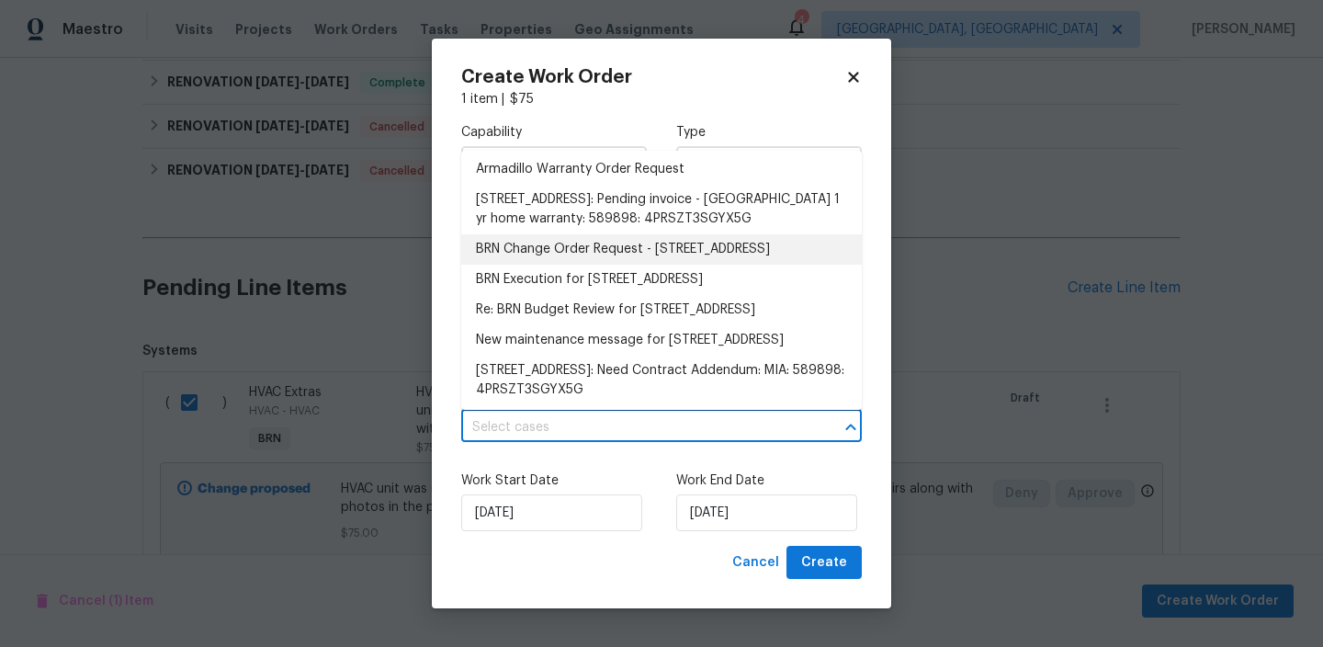
scroll to position [372, 0]
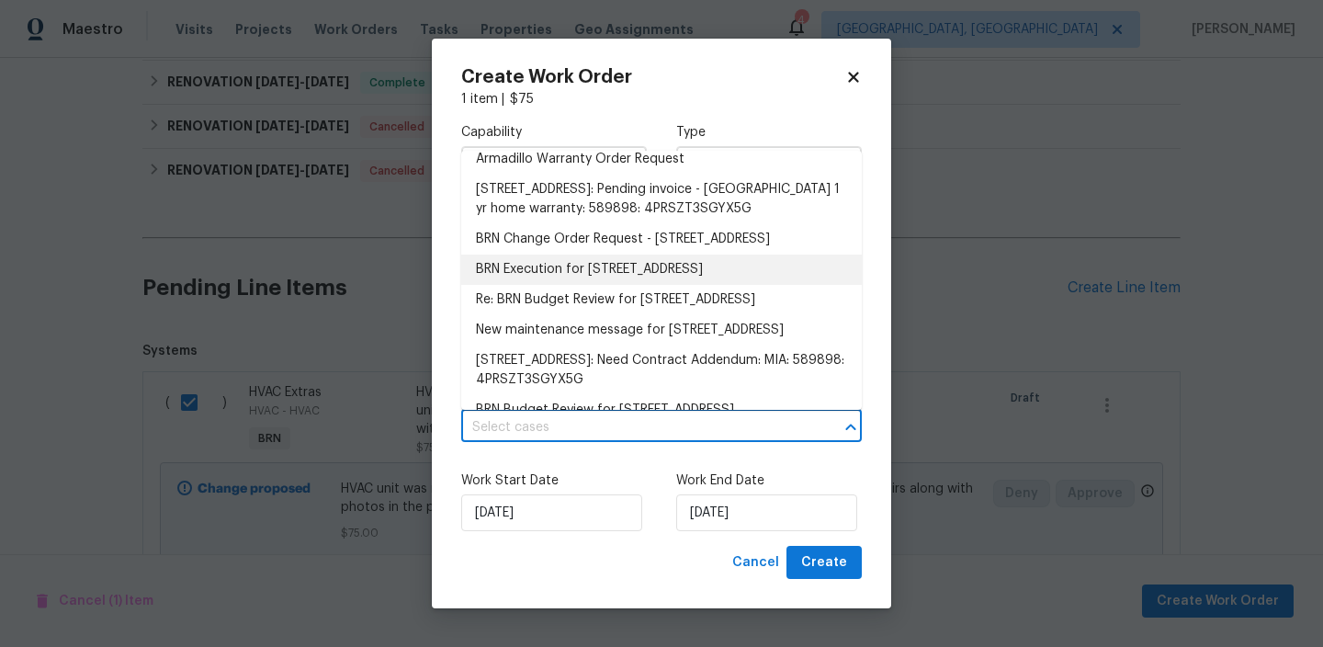
click at [515, 285] on li "BRN Execution for 5305 W Palm Cir, Tamarac, FL 33319" at bounding box center [661, 270] width 401 height 30
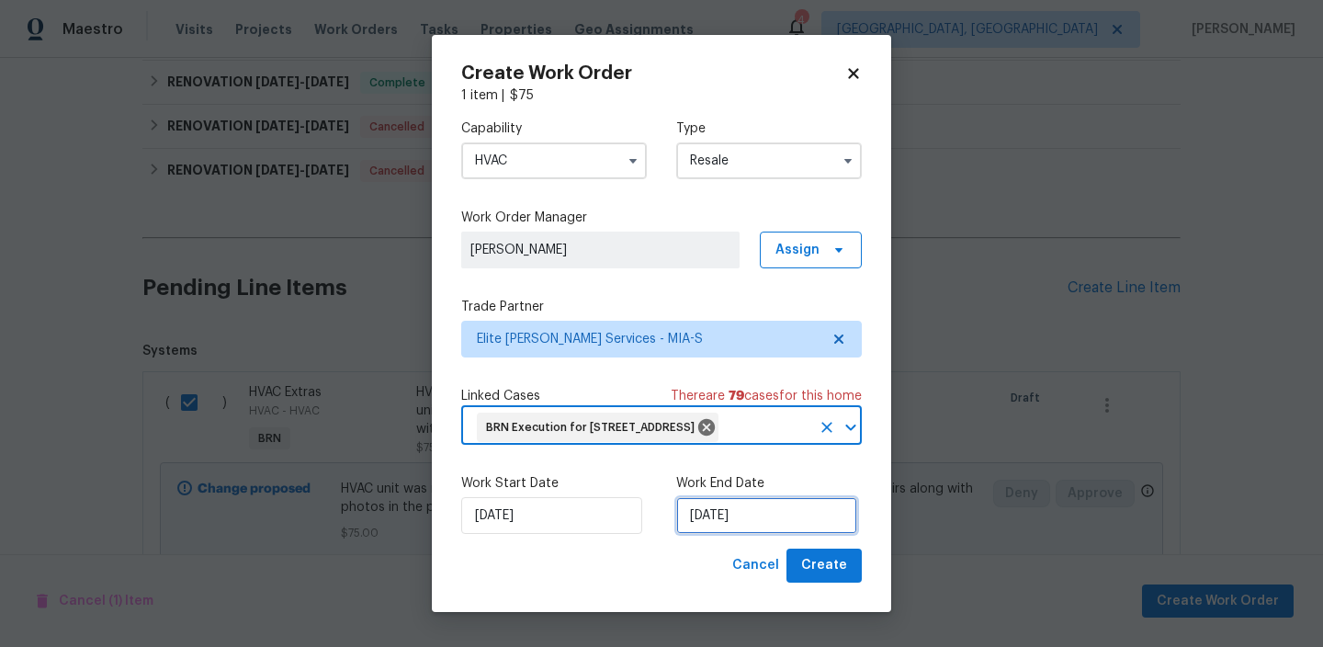
click at [678, 528] on input "19/08/2025" at bounding box center [766, 515] width 181 height 37
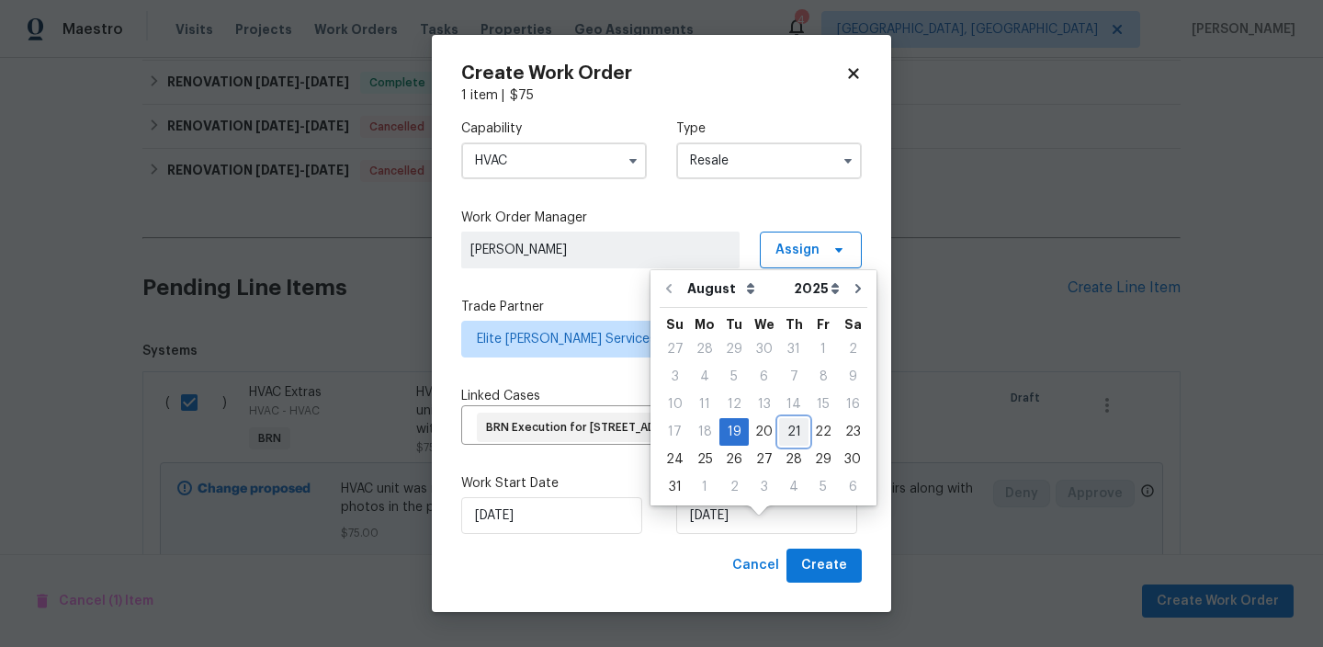
click at [779, 437] on div "21" at bounding box center [793, 432] width 29 height 26
type input "21/08/2025"
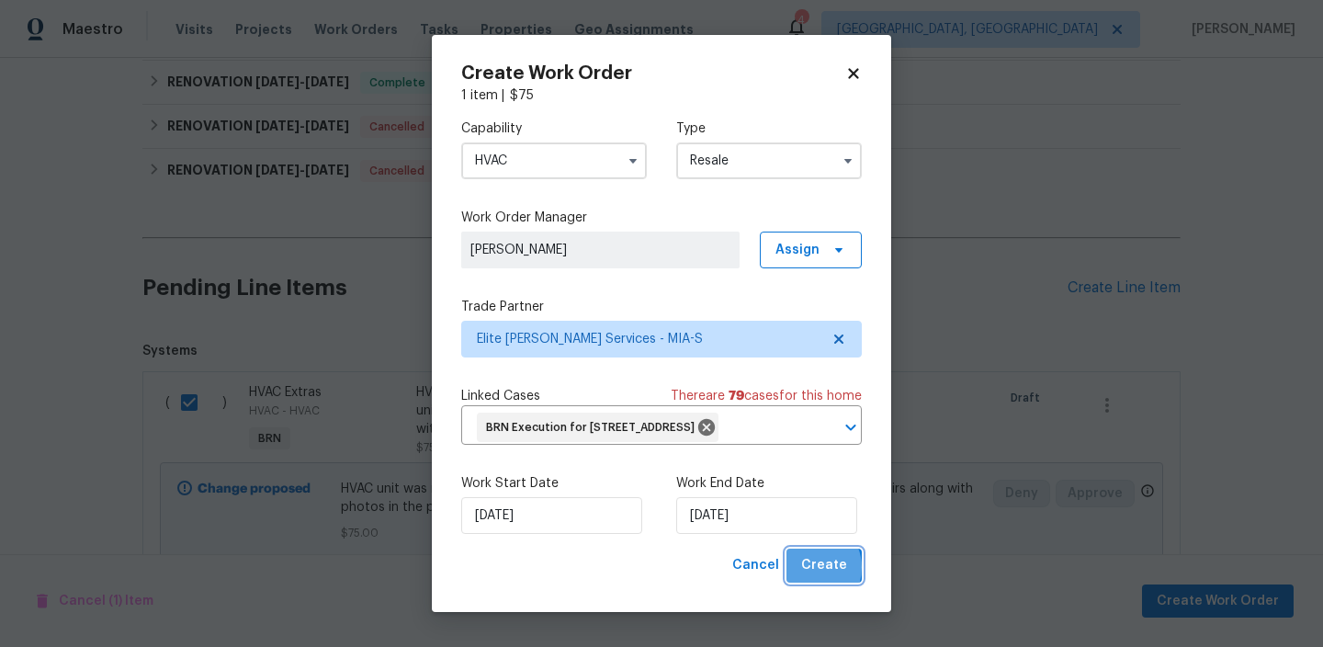
click at [811, 577] on span "Create" at bounding box center [824, 565] width 46 height 23
checkbox input "false"
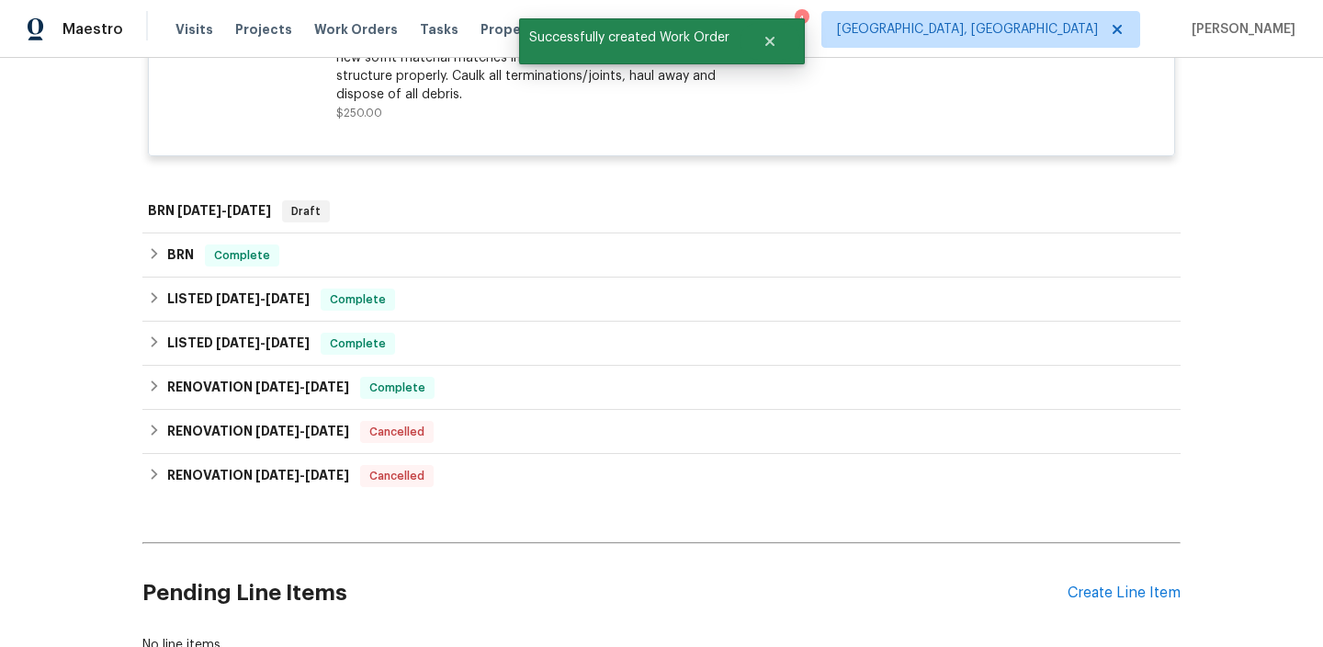
scroll to position [803, 0]
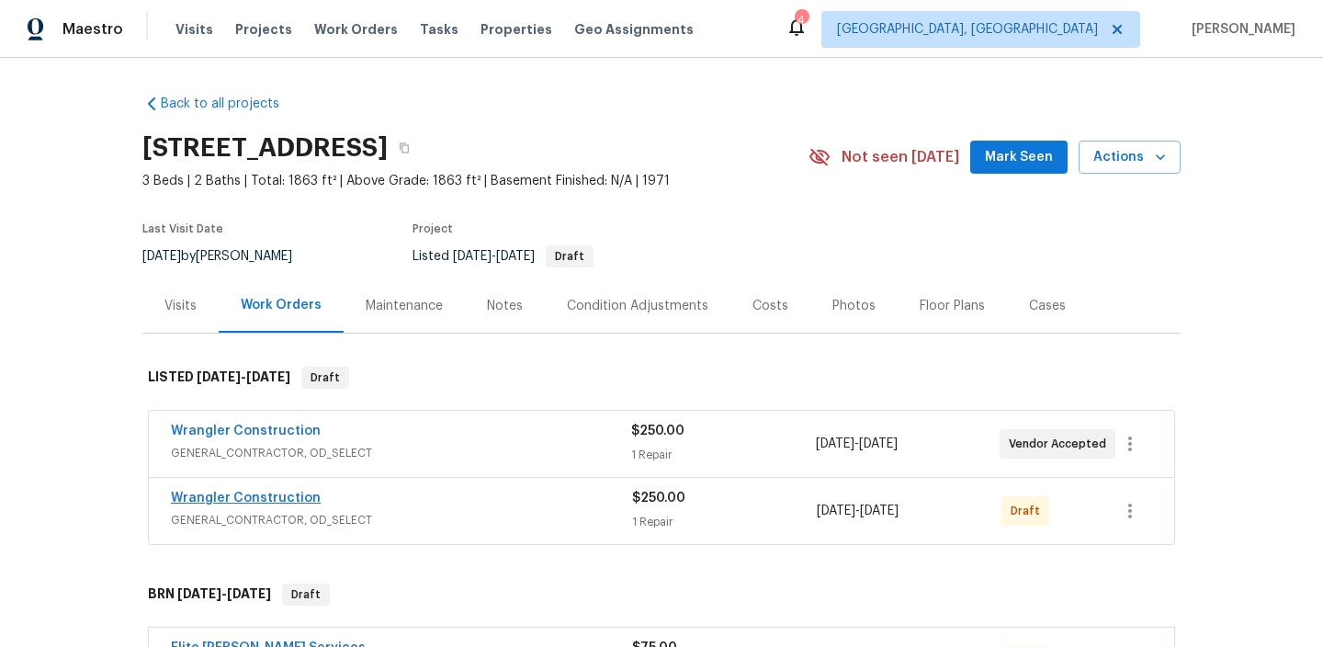
scroll to position [72, 0]
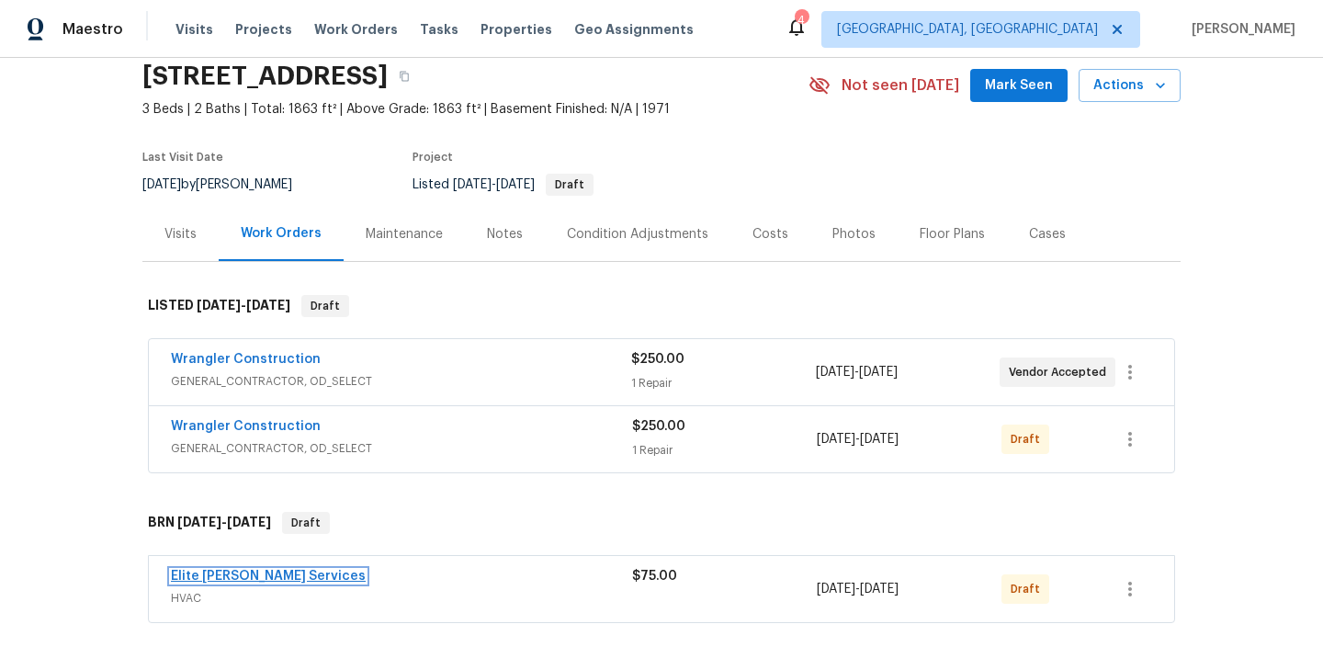
click at [216, 570] on link "Elite [PERSON_NAME] Services" at bounding box center [268, 576] width 195 height 13
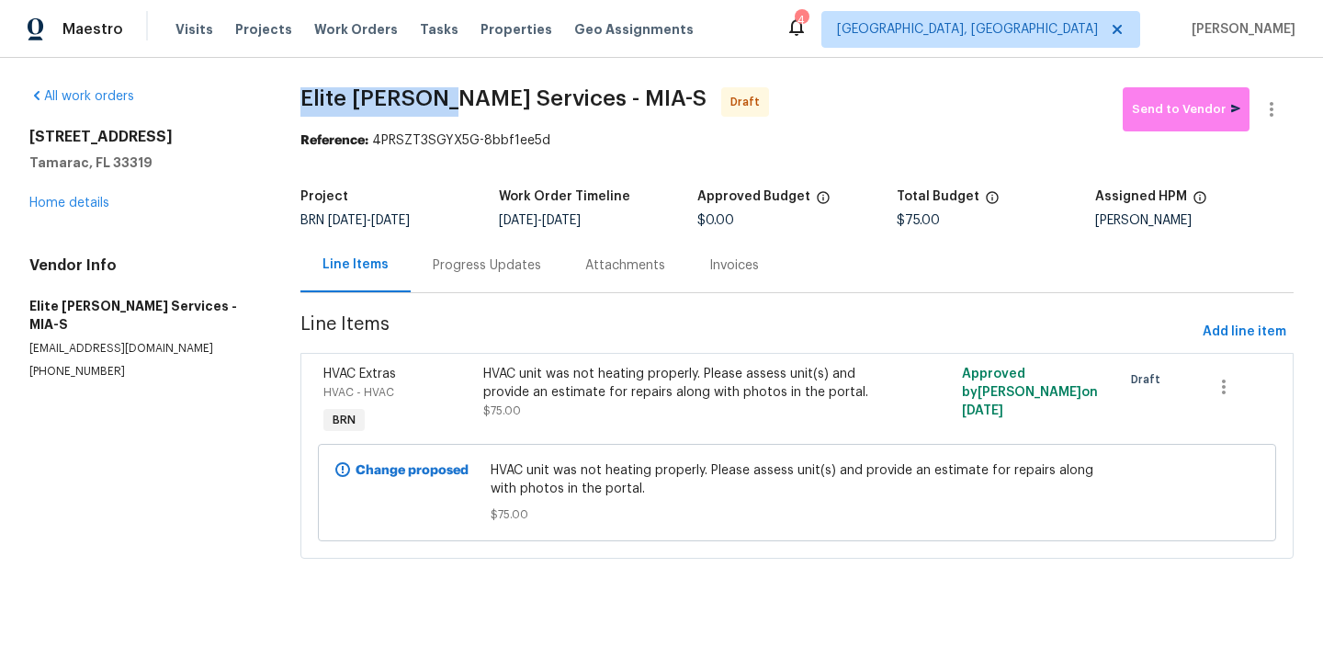
drag, startPoint x: 294, startPoint y: 105, endPoint x: 445, endPoint y: 105, distance: 150.7
click at [445, 105] on div "All work orders 5305 W Palm Cir Tamarac, FL 33319 Home details Vendor Info Elit…" at bounding box center [661, 334] width 1323 height 552
copy span "Elite Manning"
click at [267, 206] on div "All work orders 5305 W Palm Cir Tamarac, FL 33319 Home details Vendor Info Elit…" at bounding box center [661, 334] width 1323 height 552
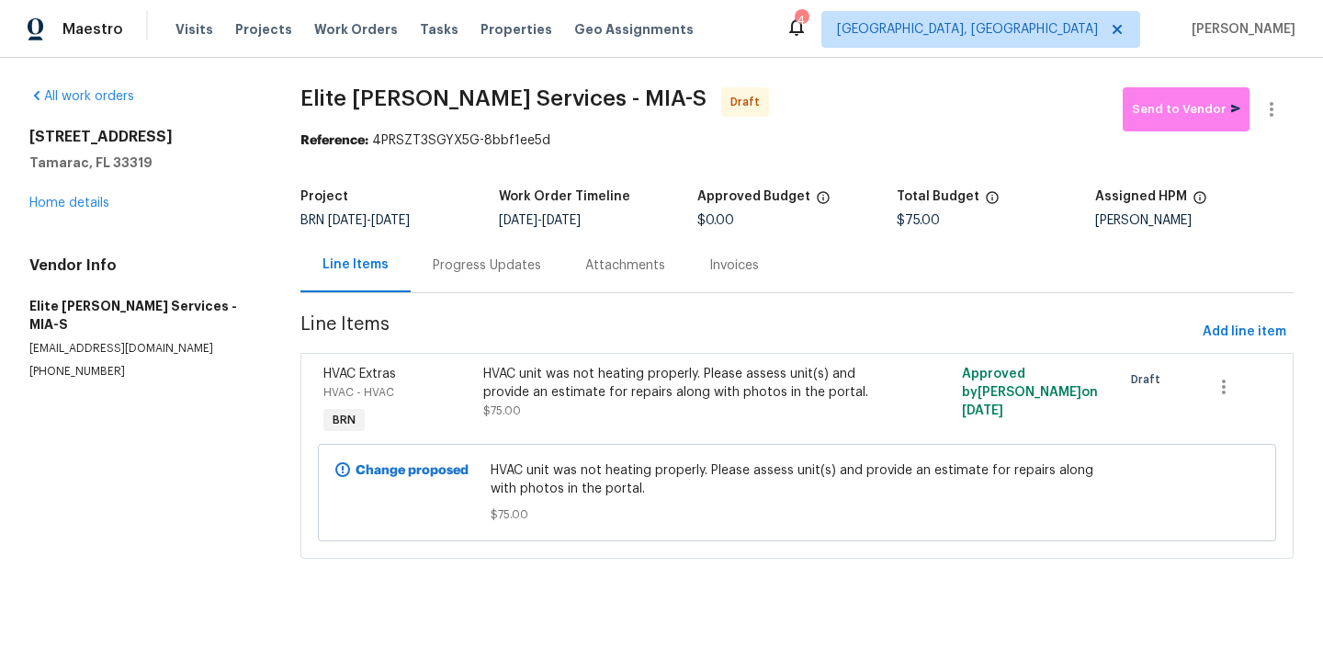
click at [466, 236] on div "Project BRN 8/19/2025 - 8/21/2025 Work Order Timeline 8/19/2025 - 8/21/2025 App…" at bounding box center [798, 208] width 994 height 59
click at [461, 271] on div "Progress Updates" at bounding box center [487, 265] width 108 height 18
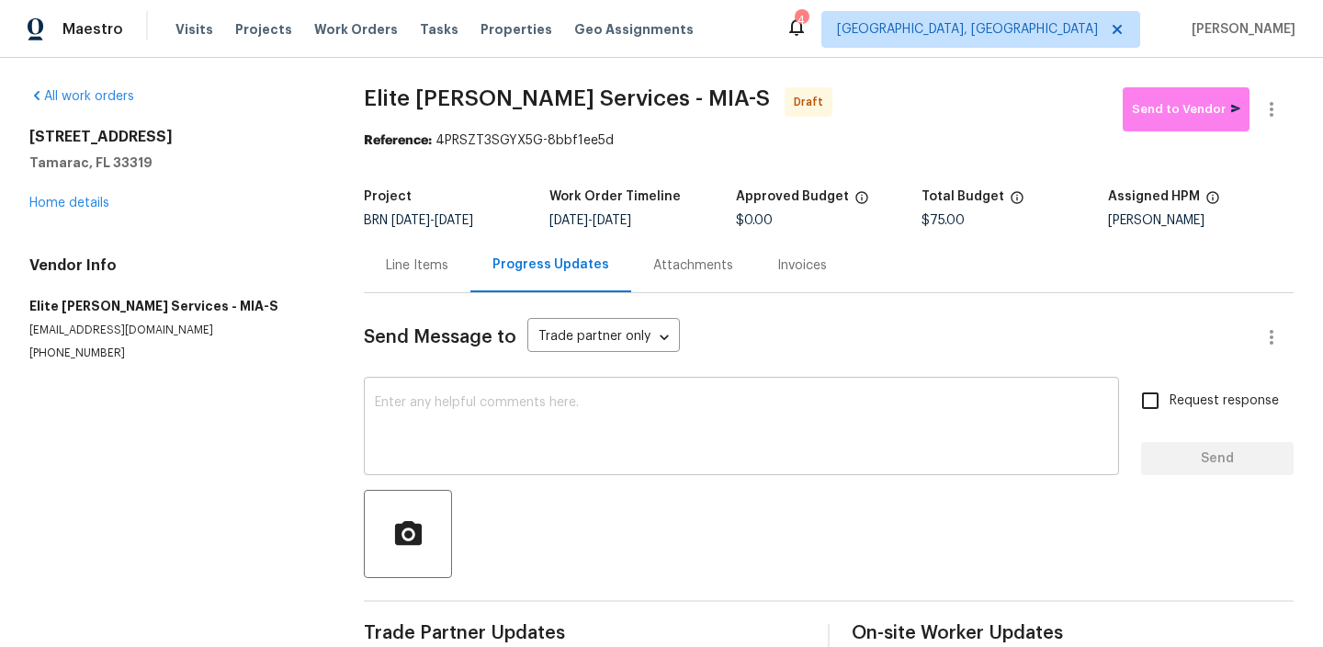
click at [489, 406] on textarea at bounding box center [741, 428] width 733 height 64
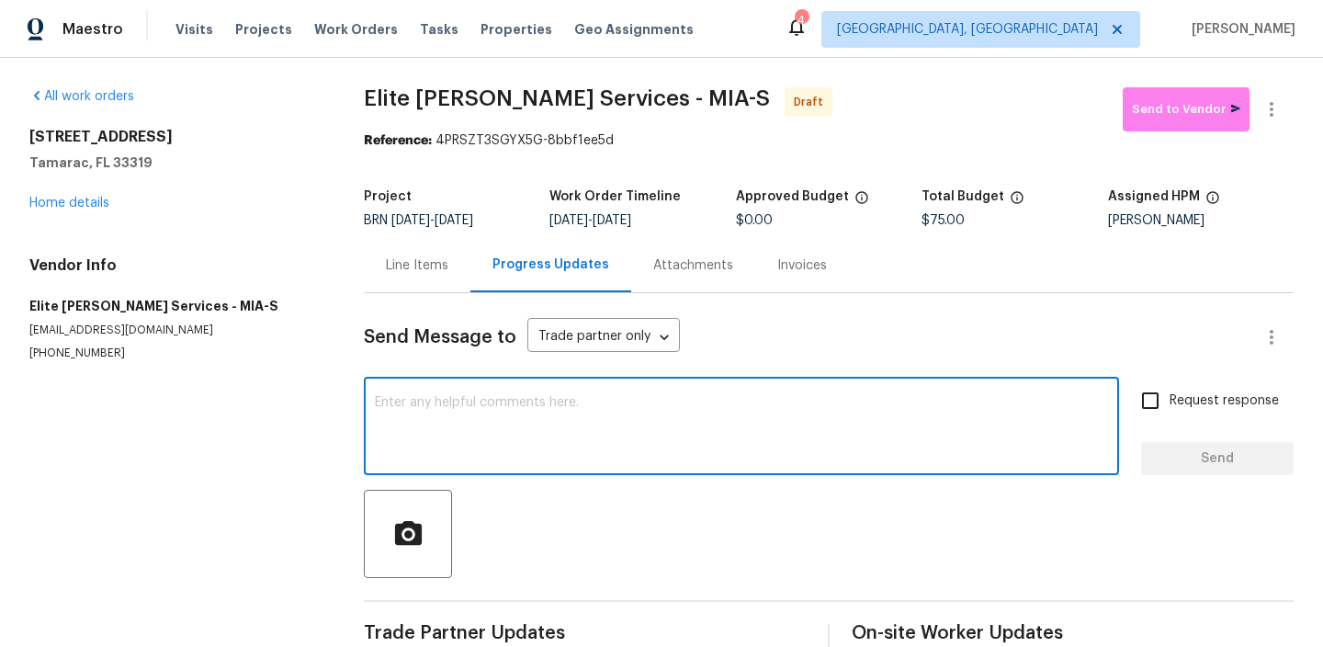
paste textarea "Hi, I'm Ananthi from Opendoor. Just wanted to check if you received the WO for …"
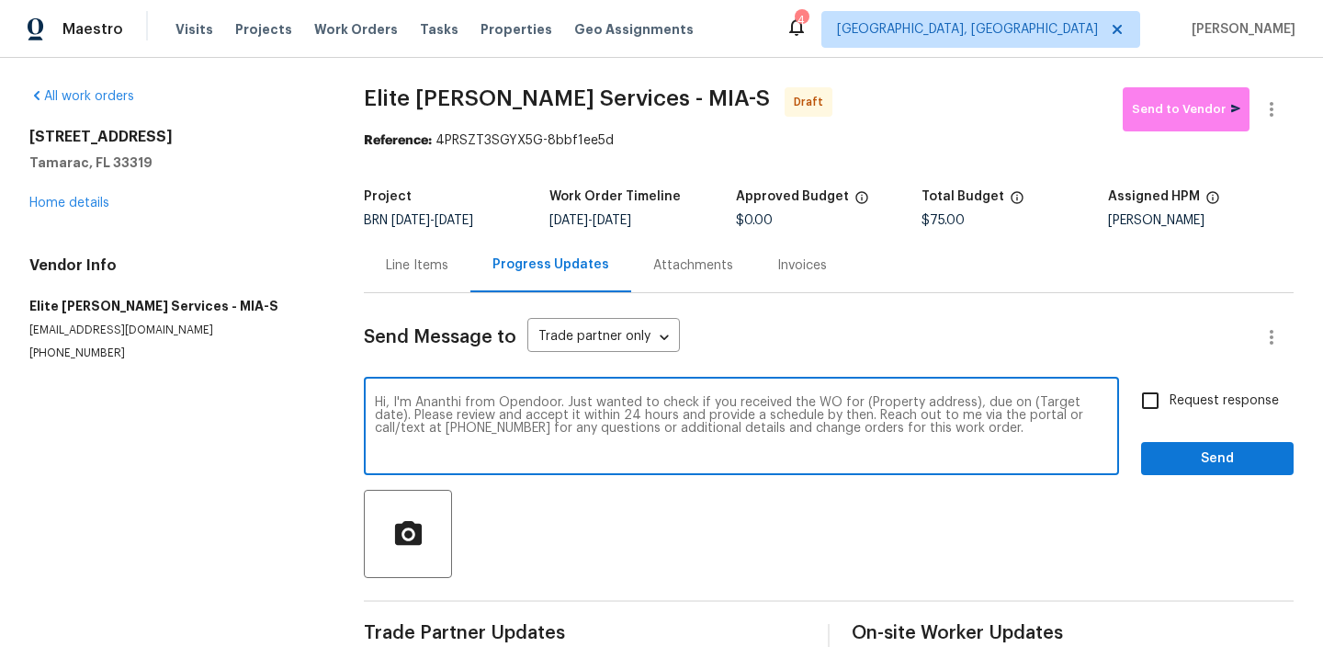
drag, startPoint x: 968, startPoint y: 407, endPoint x: 867, endPoint y: 404, distance: 101.1
click at [868, 404] on textarea "Hi, I'm Ananthi from Opendoor. Just wanted to check if you received the WO for …" at bounding box center [741, 428] width 733 height 64
paste textarea "5305 W Palm Cir, Tamarac, FL 33319"
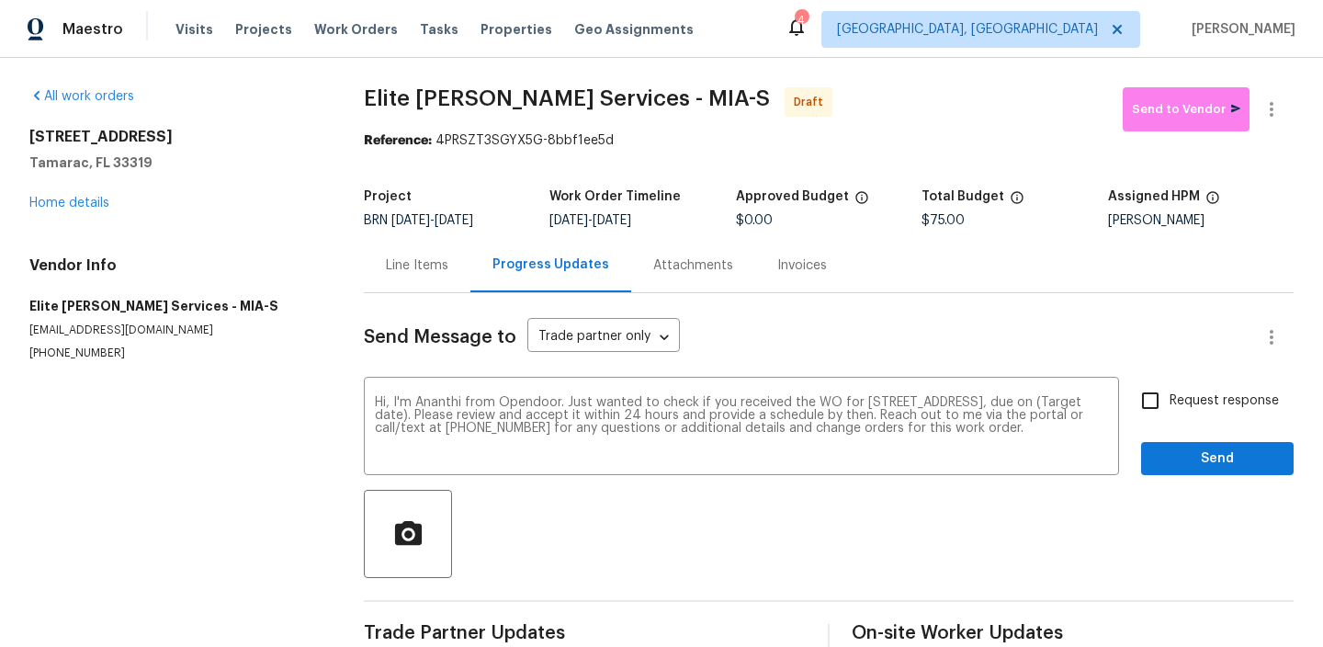
drag, startPoint x: 623, startPoint y: 223, endPoint x: 682, endPoint y: 222, distance: 58.8
click at [682, 222] on div "8/19/2025 - 8/21/2025" at bounding box center [643, 220] width 186 height 13
copy span "8/21/2025"
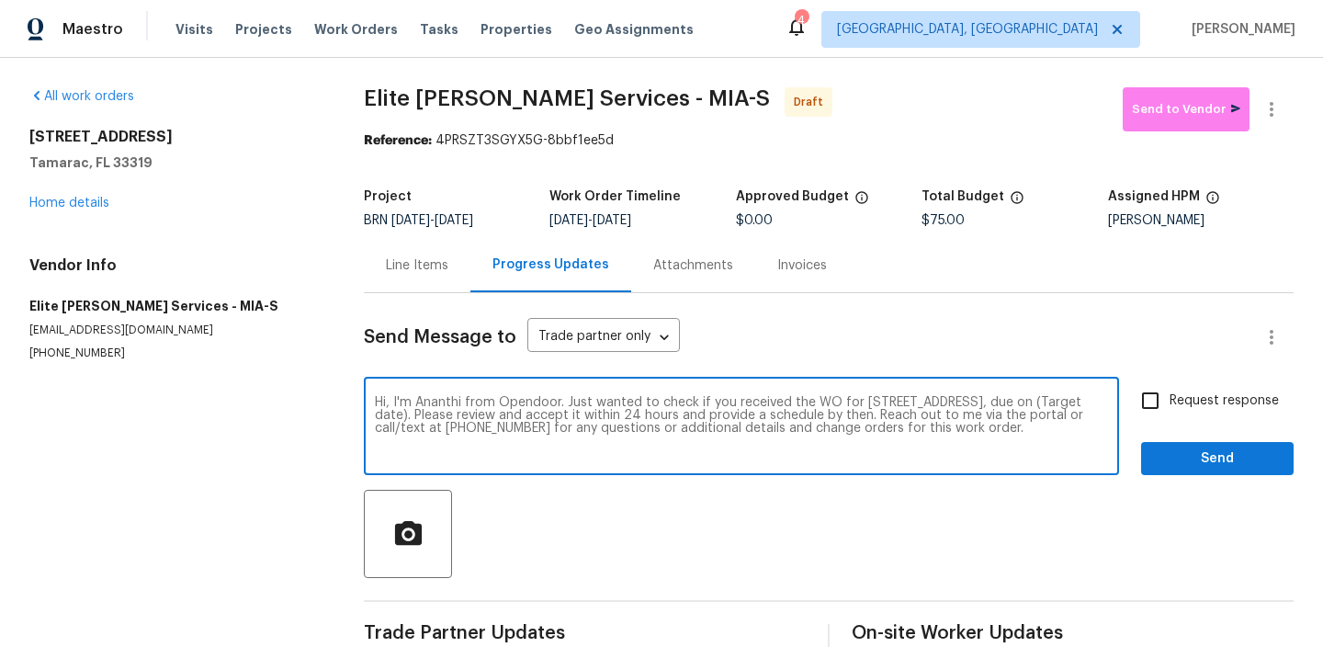
drag, startPoint x: 472, startPoint y: 415, endPoint x: 399, endPoint y: 412, distance: 73.6
click at [399, 412] on textarea "Hi, I'm Ananthi from Opendoor. Just wanted to check if you received the WO for …" at bounding box center [741, 428] width 733 height 64
paste textarea "8/21/2025"
type textarea "Hi, I'm Ananthi from Opendoor. Just wanted to check if you received the WO for …"
click at [1170, 395] on input "Request response" at bounding box center [1150, 400] width 39 height 39
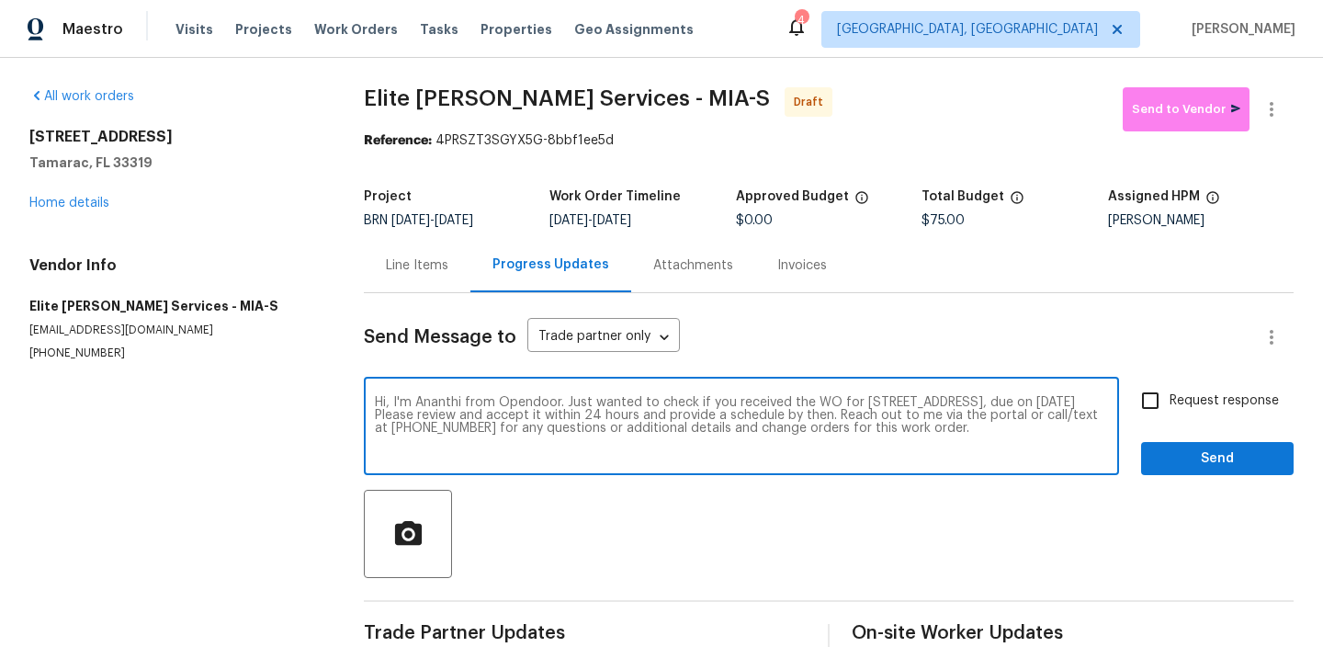
checkbox input "true"
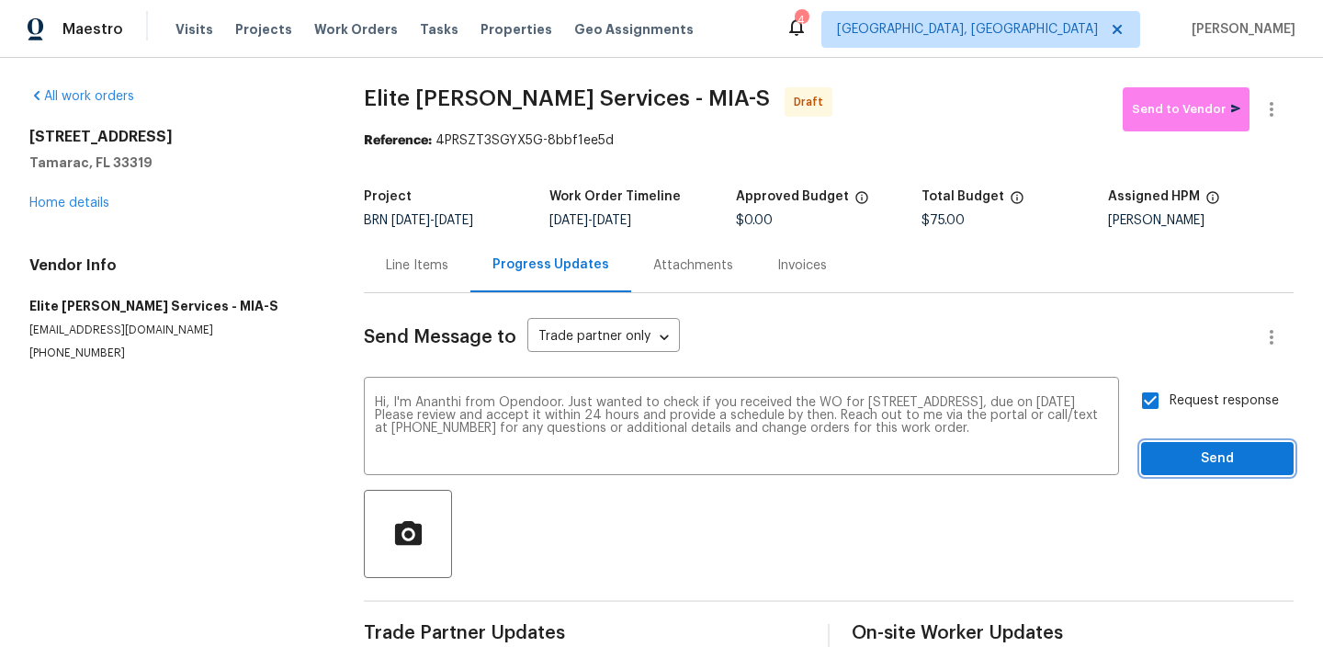
click at [1166, 455] on span "Send" at bounding box center [1217, 459] width 123 height 23
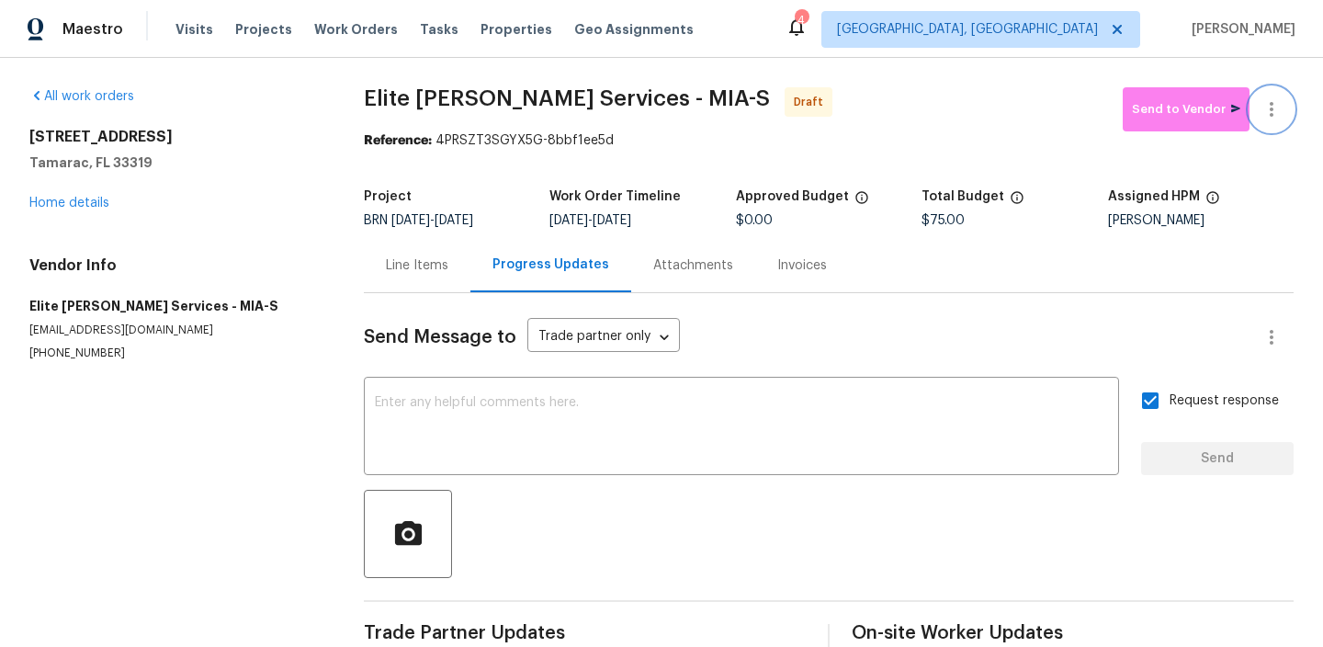
click at [1273, 104] on icon "button" at bounding box center [1272, 109] width 4 height 15
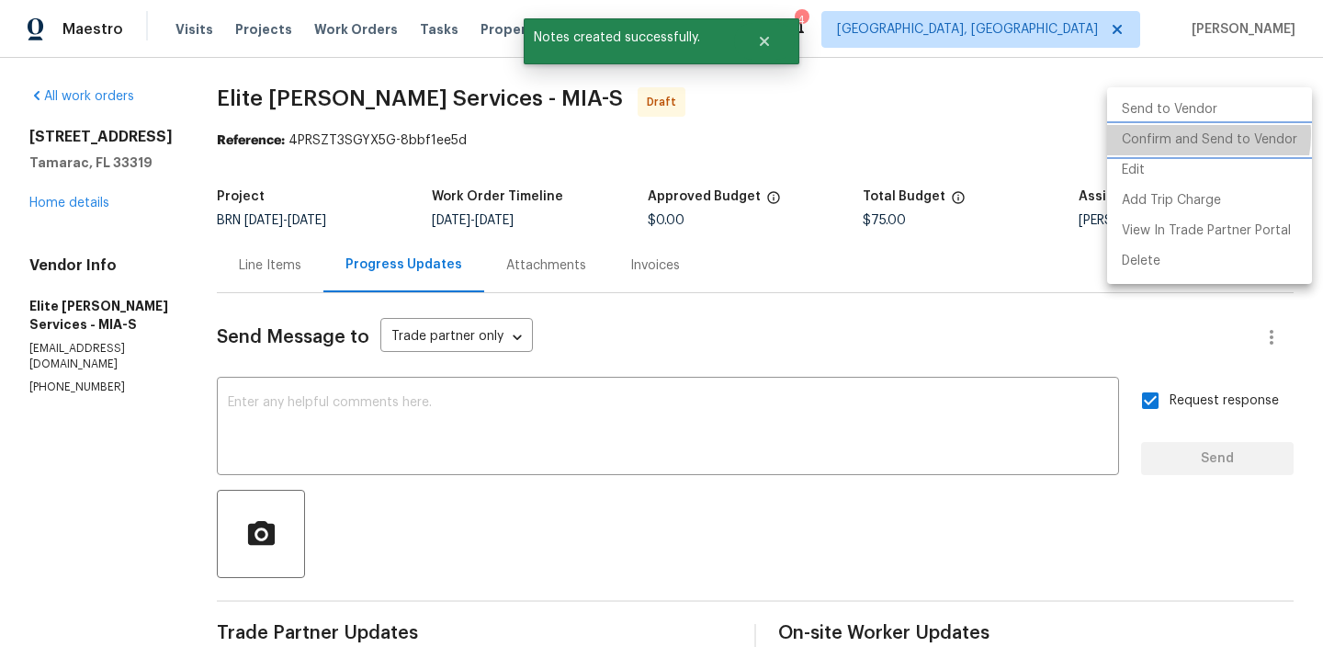
click at [1186, 134] on li "Confirm and Send to Vendor" at bounding box center [1209, 140] width 205 height 30
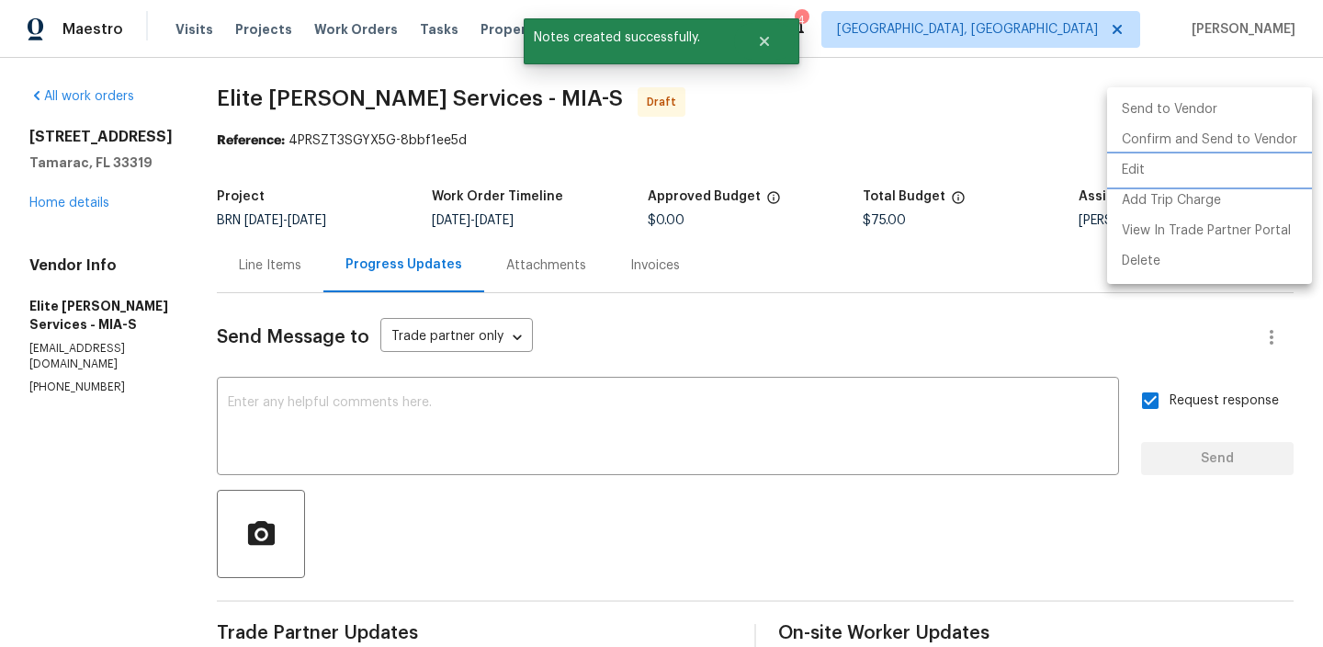
click at [301, 194] on div at bounding box center [661, 323] width 1323 height 647
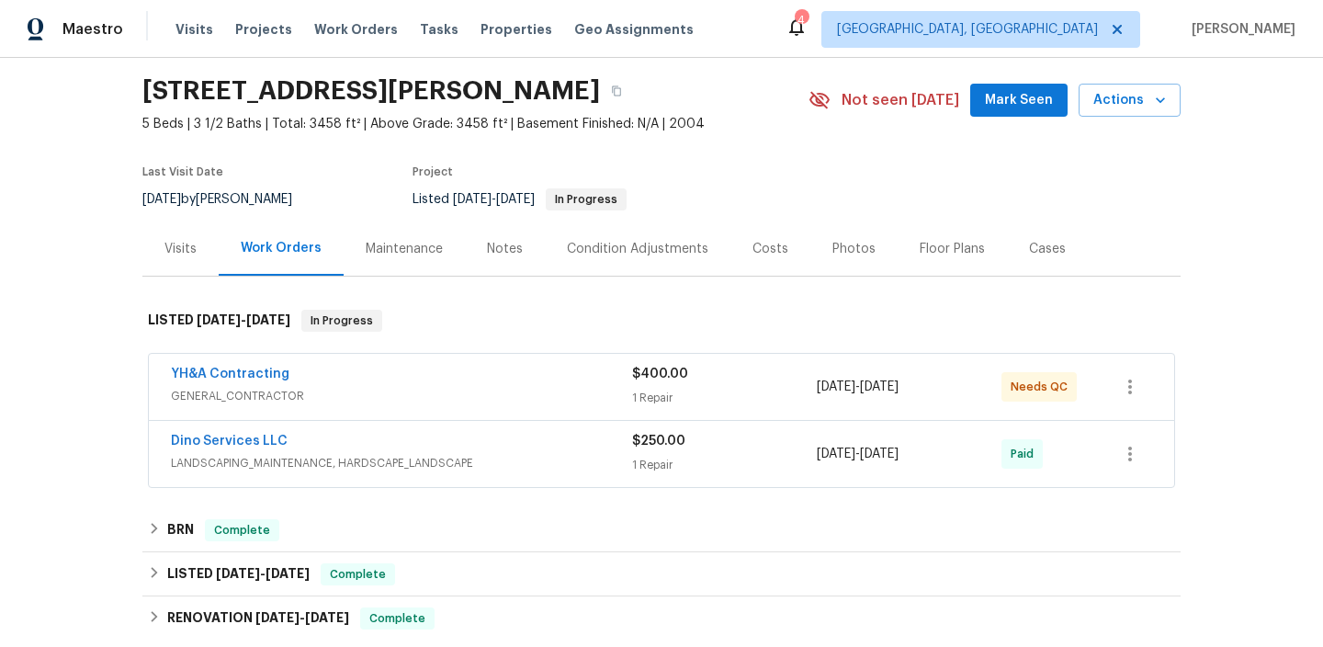
scroll to position [208, 0]
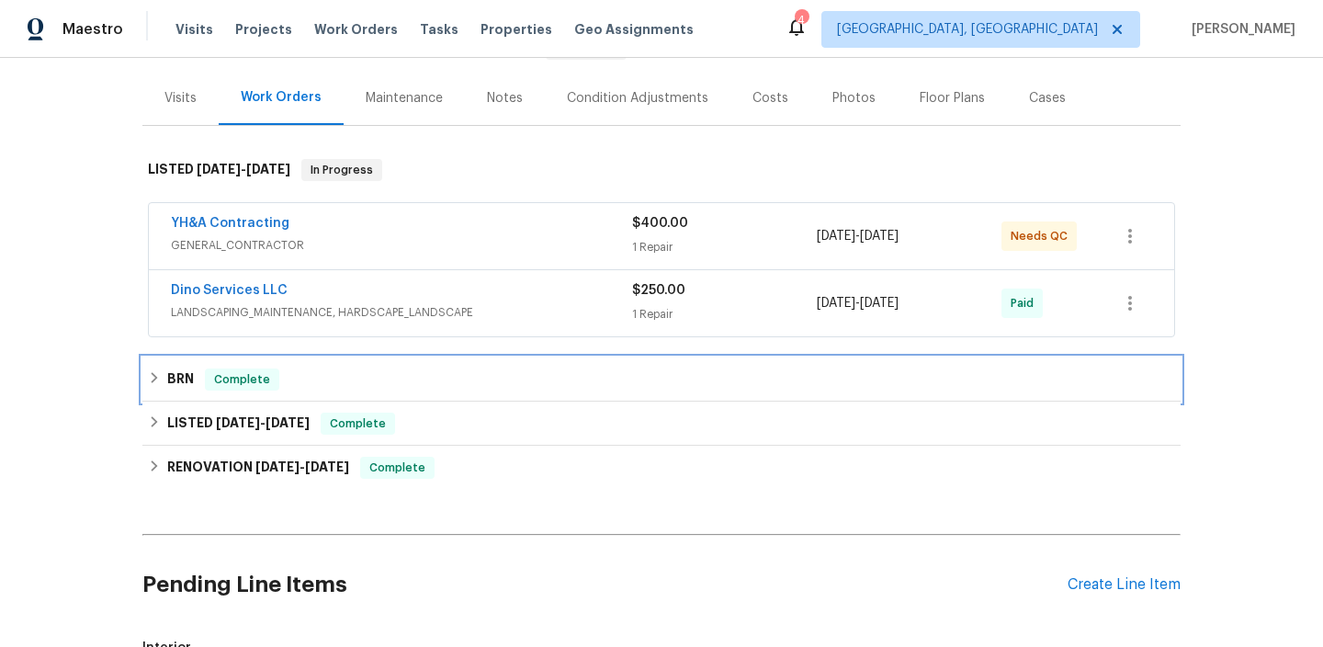
click at [205, 380] on div "Complete" at bounding box center [242, 380] width 74 height 22
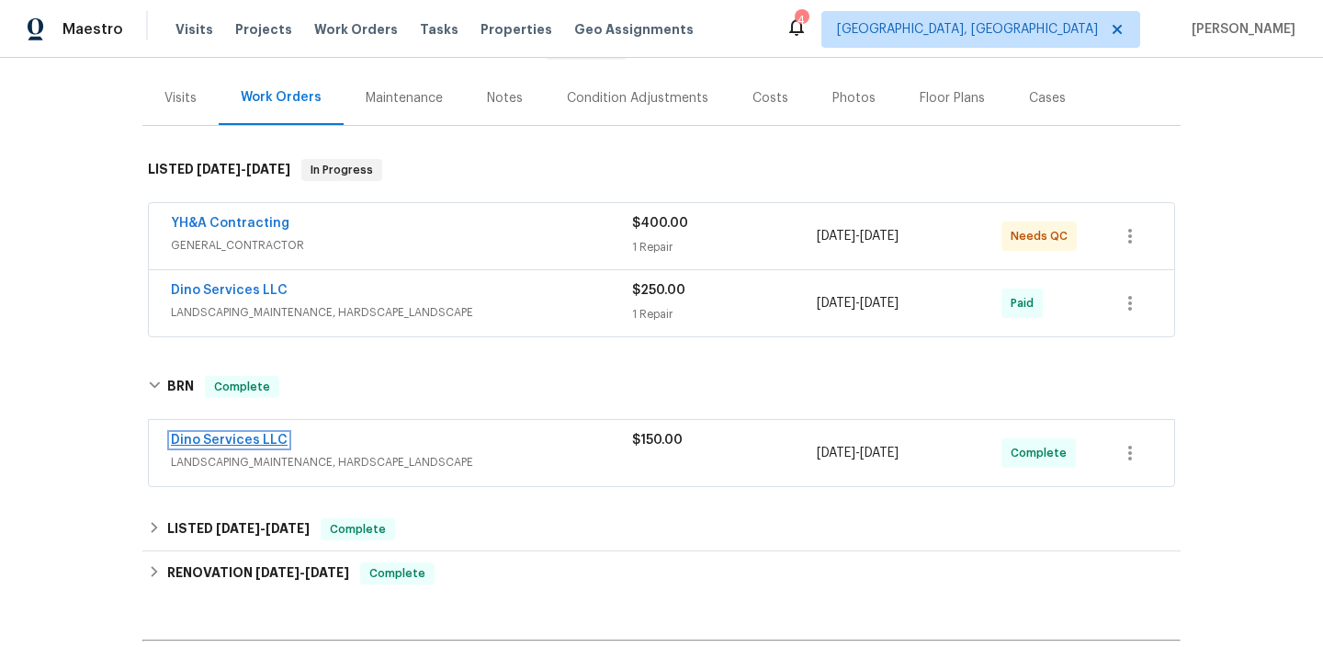
click at [221, 441] on link "Dino Services LLC" at bounding box center [229, 440] width 117 height 13
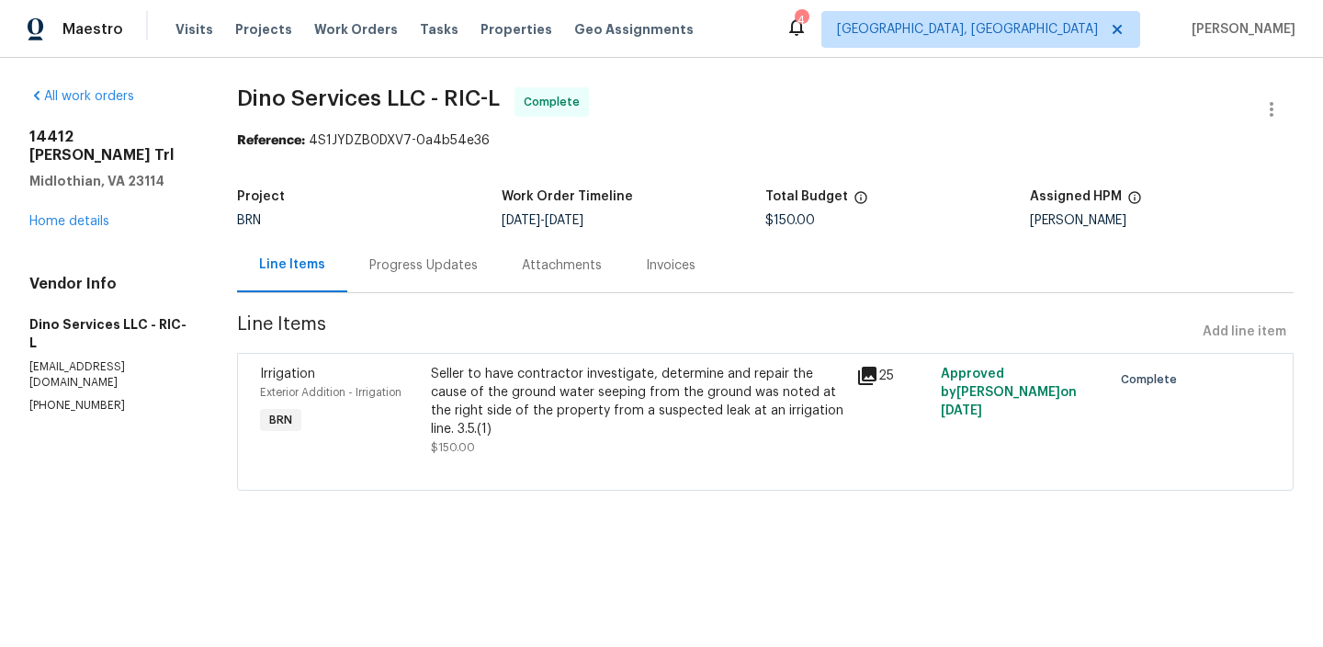
click at [411, 237] on div "Project BRN Work Order Timeline 8/7/2025 - 8/11/2025 Total Budget $150.00 Assig…" at bounding box center [765, 208] width 1057 height 59
click at [406, 266] on div "Progress Updates" at bounding box center [423, 265] width 108 height 18
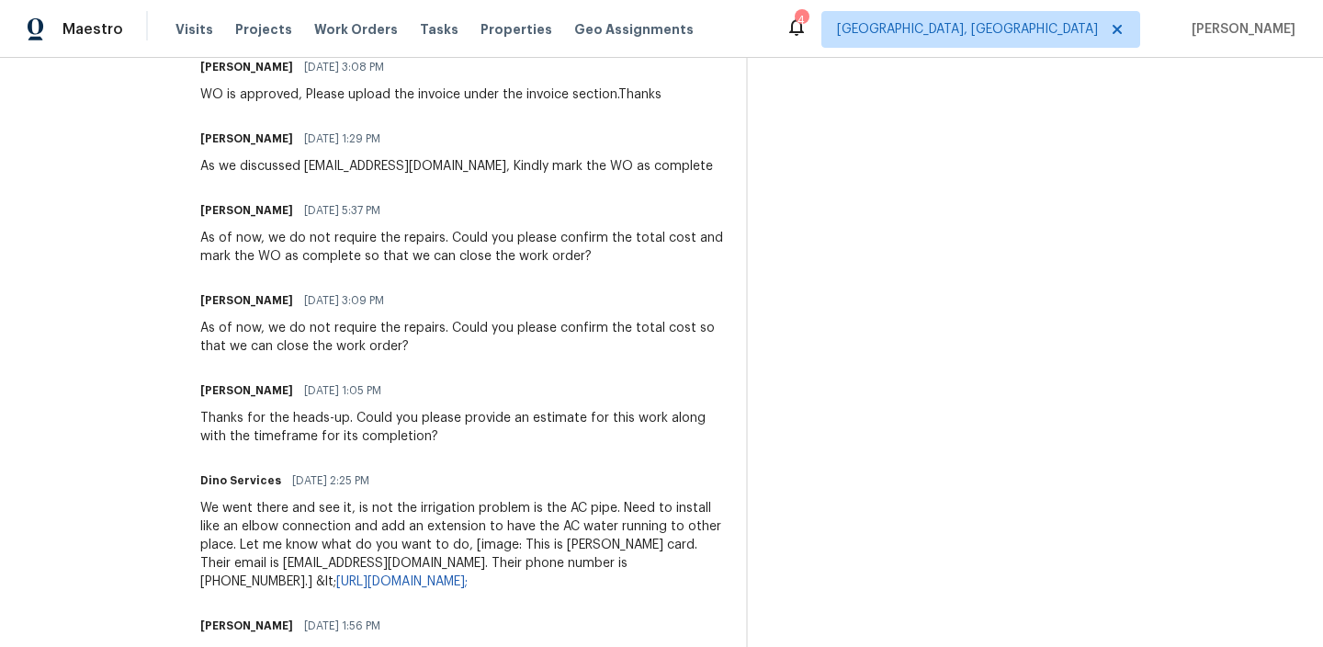
scroll to position [600, 0]
drag, startPoint x: 571, startPoint y: 504, endPoint x: 617, endPoint y: 505, distance: 46.0
click at [617, 505] on div "We went there and see it, is not the irrigation problem is the AC pipe. Need to…" at bounding box center [462, 544] width 524 height 92
copy div "AC pipe"
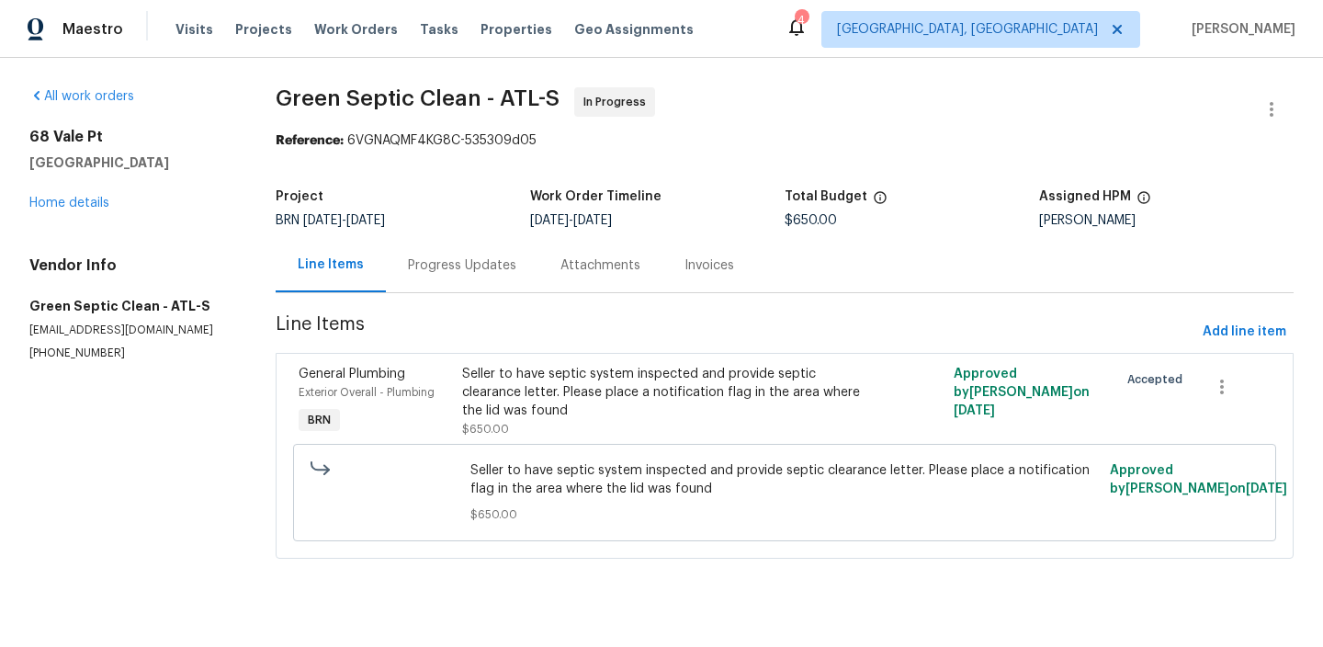
click at [468, 241] on div "Progress Updates" at bounding box center [462, 265] width 153 height 54
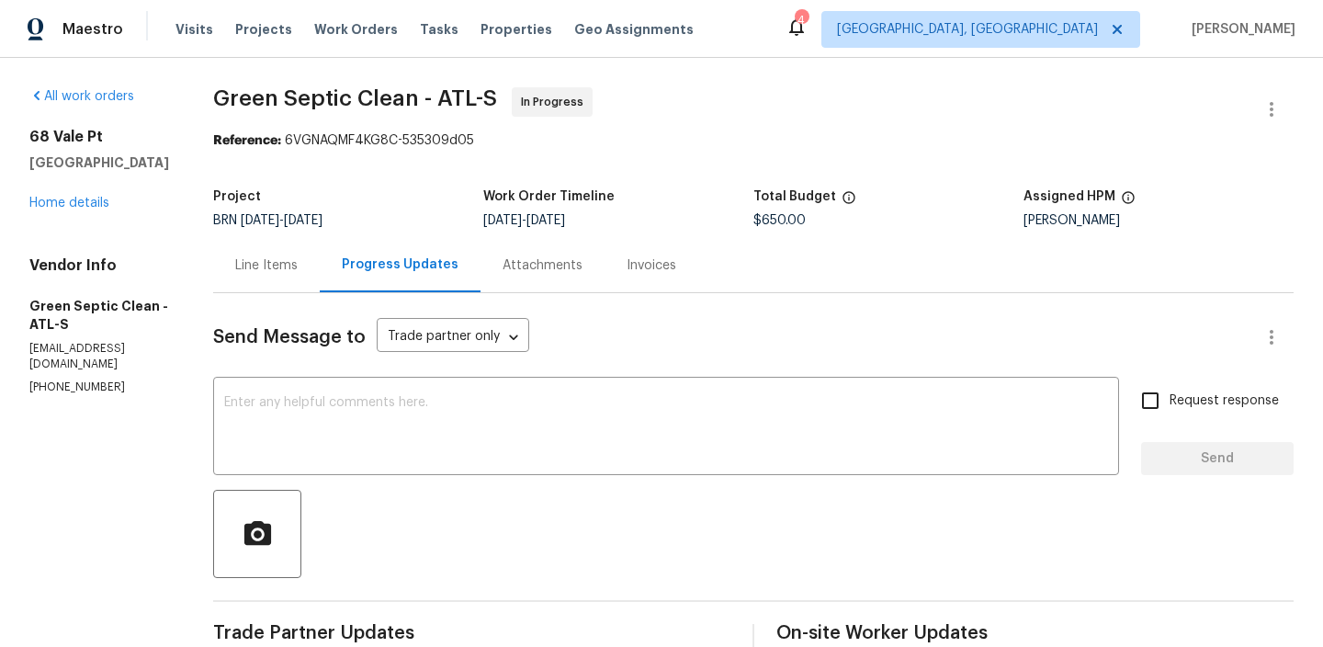
click at [43, 380] on p "[PHONE_NUMBER]" at bounding box center [99, 388] width 140 height 16
copy p "[PHONE_NUMBER]"
click at [301, 283] on div "Line Items" at bounding box center [266, 265] width 107 height 54
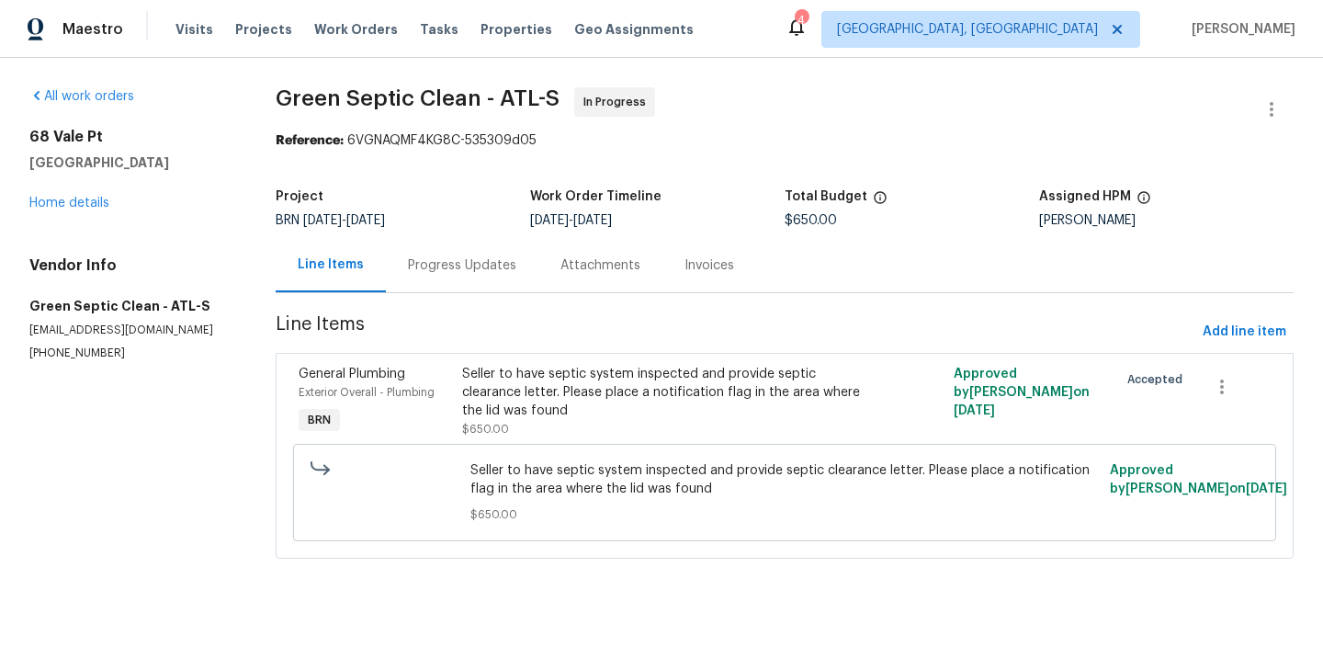
click at [451, 255] on div "Progress Updates" at bounding box center [462, 265] width 153 height 54
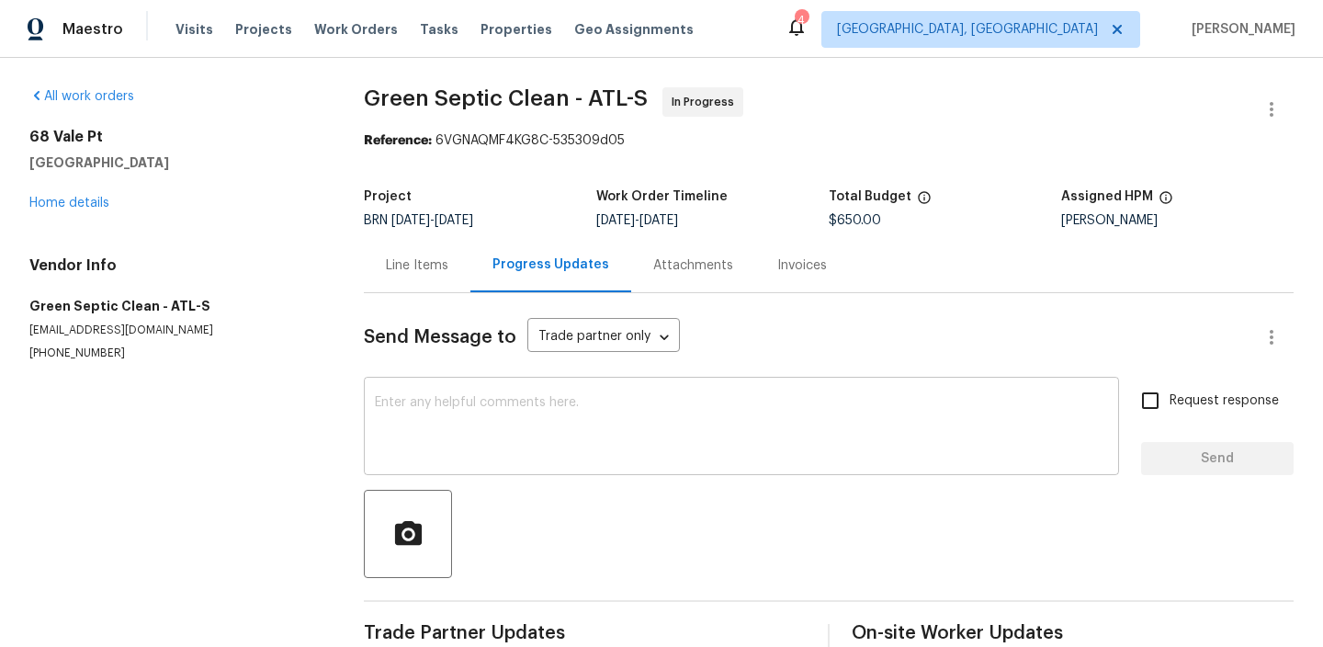
scroll to position [40, 0]
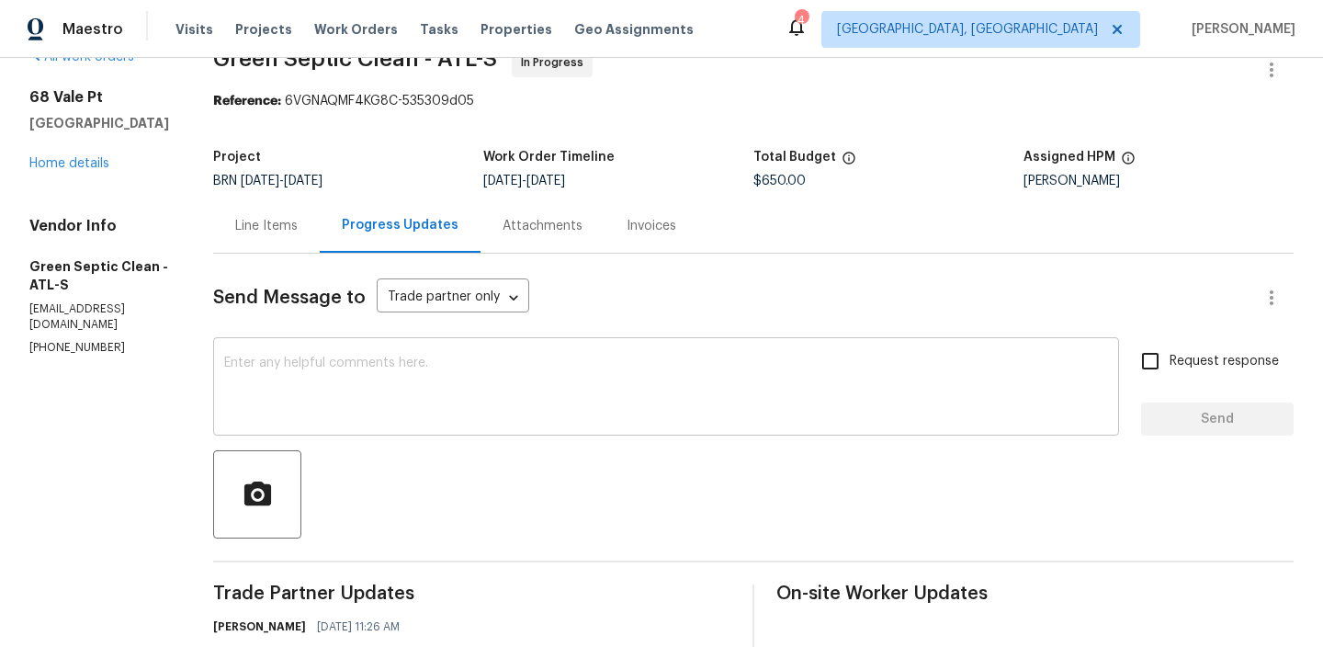
click at [366, 350] on div "x ​" at bounding box center [666, 389] width 906 height 94
click at [94, 320] on div "Vendor Info Green Septic Clean - ATL-S [EMAIL_ADDRESS][DOMAIN_NAME] [PHONE_NUMB…" at bounding box center [99, 286] width 140 height 139
click at [94, 320] on div "Vendor Info Green Septic Clean - ATL-S jbrown@greensepticclean.com (470) 292-80…" at bounding box center [99, 286] width 140 height 139
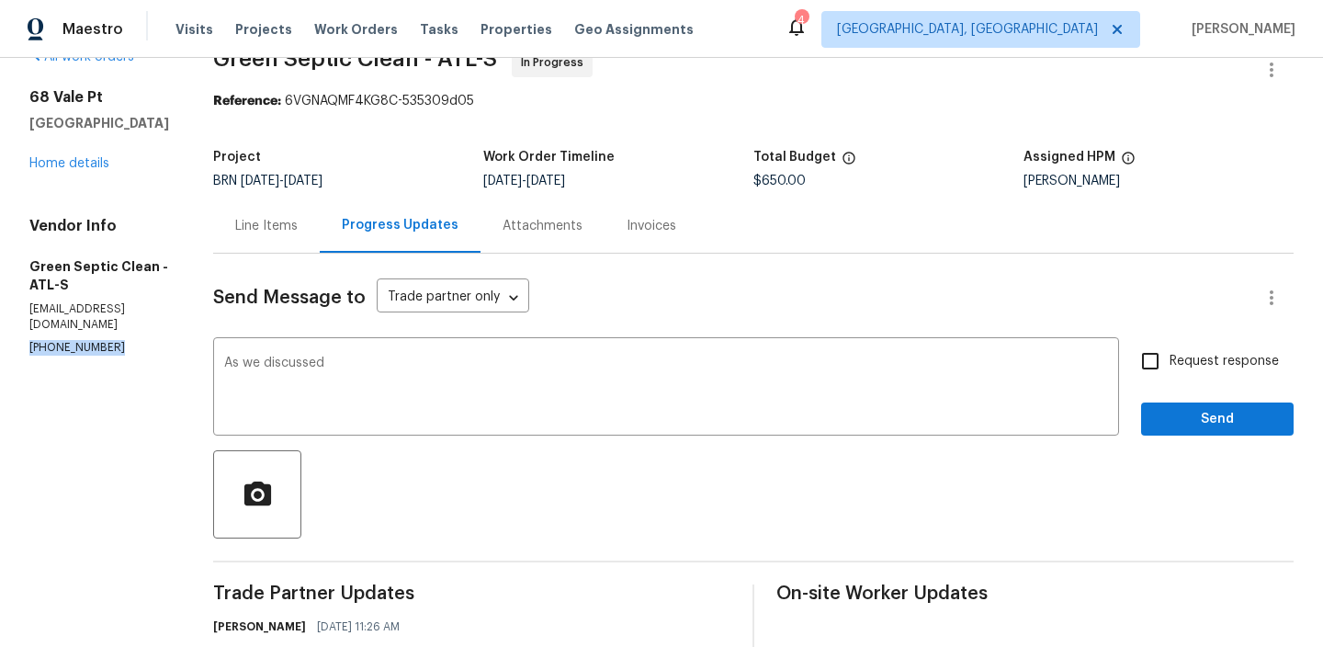
click at [94, 320] on div "Vendor Info Green Septic Clean - ATL-S jbrown@greensepticclean.com (470) 292-80…" at bounding box center [99, 286] width 140 height 139
copy p "(470) 292-8092"
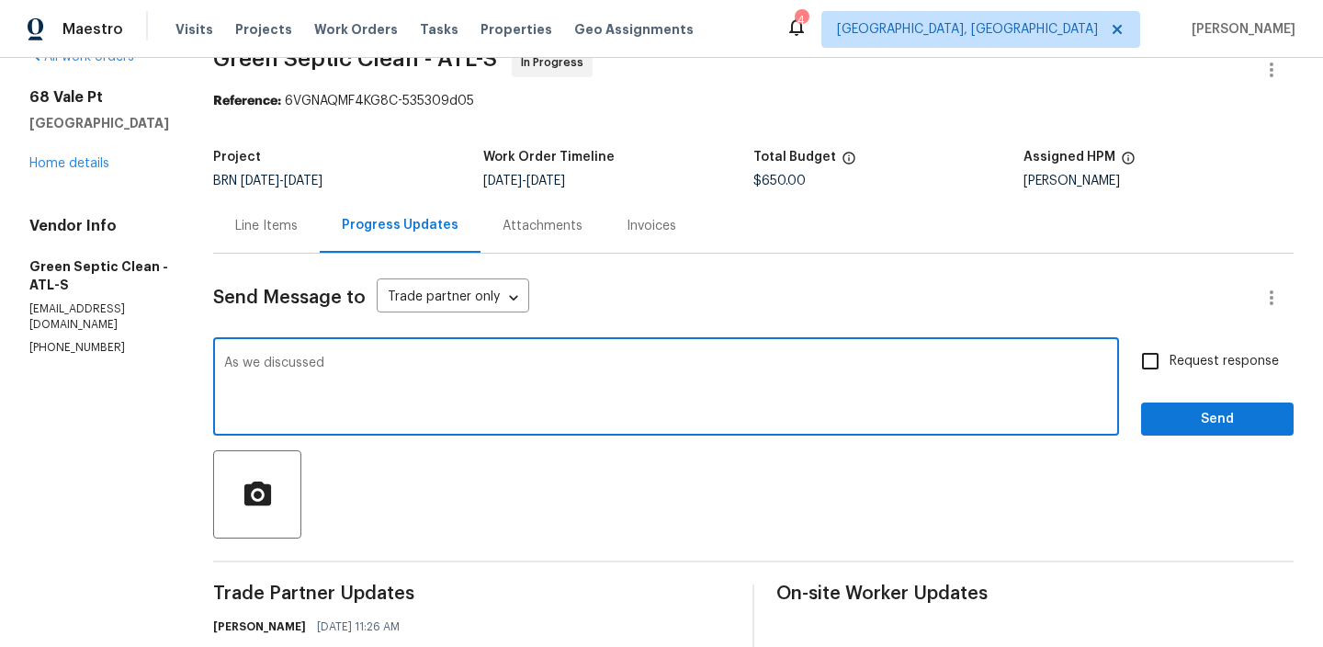
click at [383, 379] on textarea "As we discussed" at bounding box center [666, 389] width 884 height 64
paste textarea "(470) 292-8092"
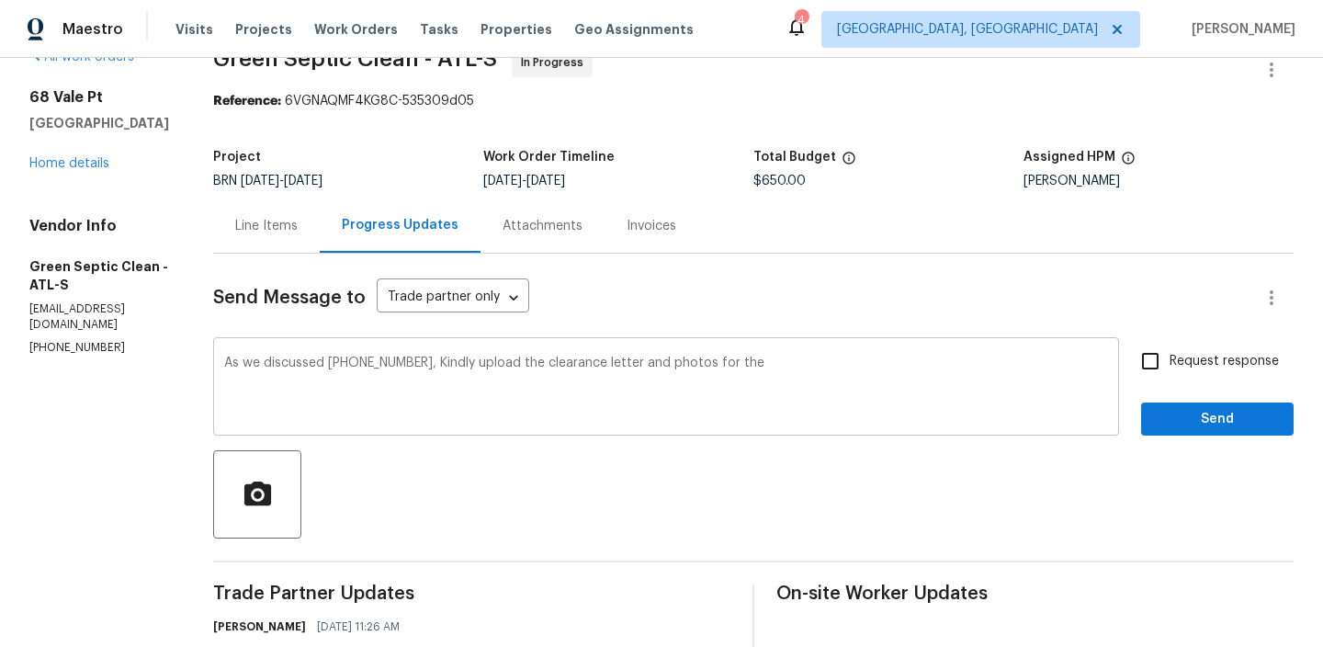
click at [826, 379] on textarea "As we discussed (470) 292-8092, Kindly upload the clearance letter and photos f…" at bounding box center [666, 389] width 884 height 64
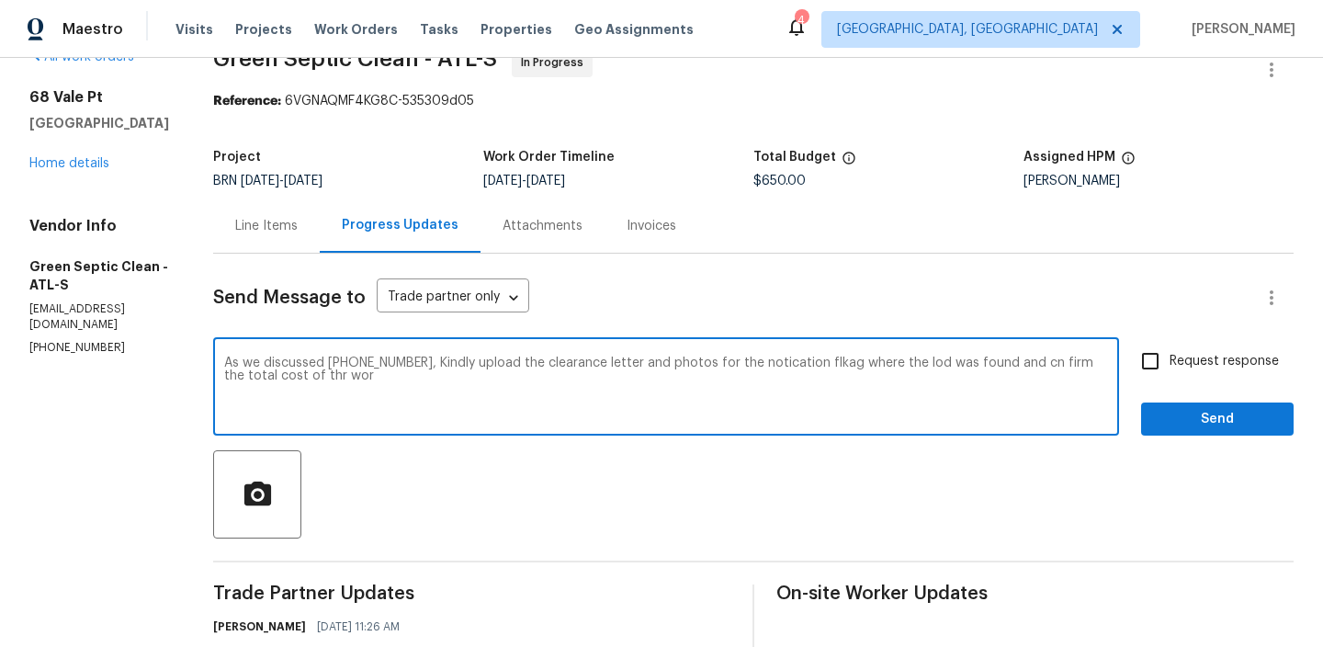
drag, startPoint x: 451, startPoint y: 363, endPoint x: 495, endPoint y: 400, distance: 57.4
click at [495, 400] on textarea "As we discussed (470) 292-8092, Kindly upload the clearance letter and photos f…" at bounding box center [666, 389] width 884 height 64
click at [467, 393] on textarea "As we discussed (470) 292-8092, Kindly upload the clearance letter and photos f…" at bounding box center [666, 389] width 884 height 64
drag, startPoint x: 443, startPoint y: 359, endPoint x: 499, endPoint y: 402, distance: 70.2
click at [500, 402] on textarea "As we discussed (470) 292-8092, Kindly upload the clearance letter and photos f…" at bounding box center [666, 389] width 884 height 64
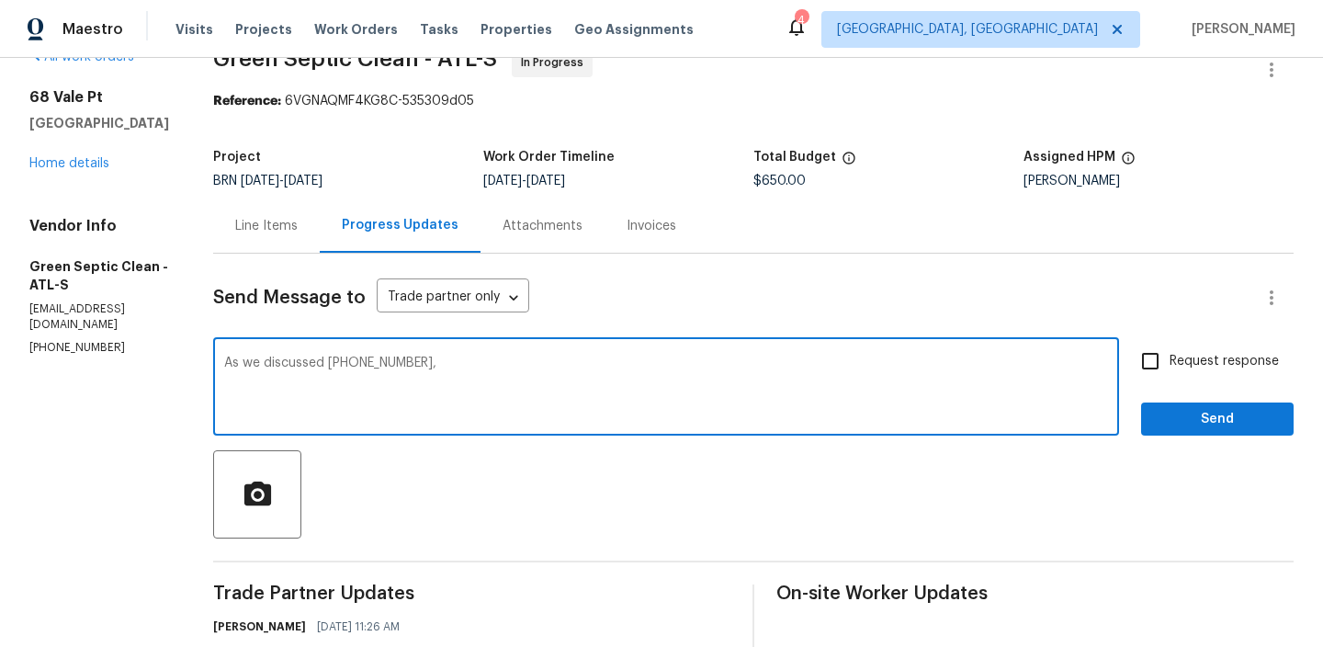
paste textarea "Kindly upload the clearance letter and photos of the notification flag where th…"
click at [930, 364] on textarea "As we discussed (470) 292-8092,Kindly upload the clearance letter and photos of…" at bounding box center [666, 389] width 884 height 64
type textarea "As we discussed (470) 292-8092,Kindly upload the clearance letter and photos of…"
click at [1175, 360] on span "Request response" at bounding box center [1224, 361] width 109 height 19
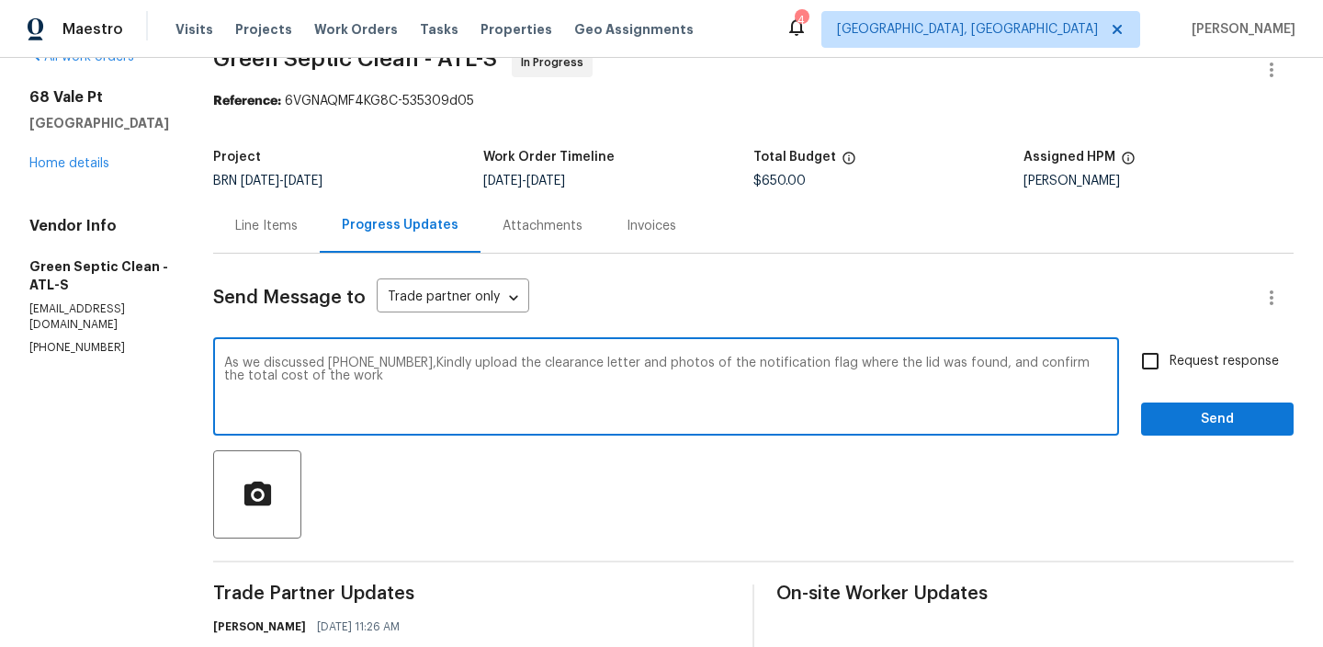
click at [1170, 360] on input "Request response" at bounding box center [1150, 361] width 39 height 39
checkbox input "true"
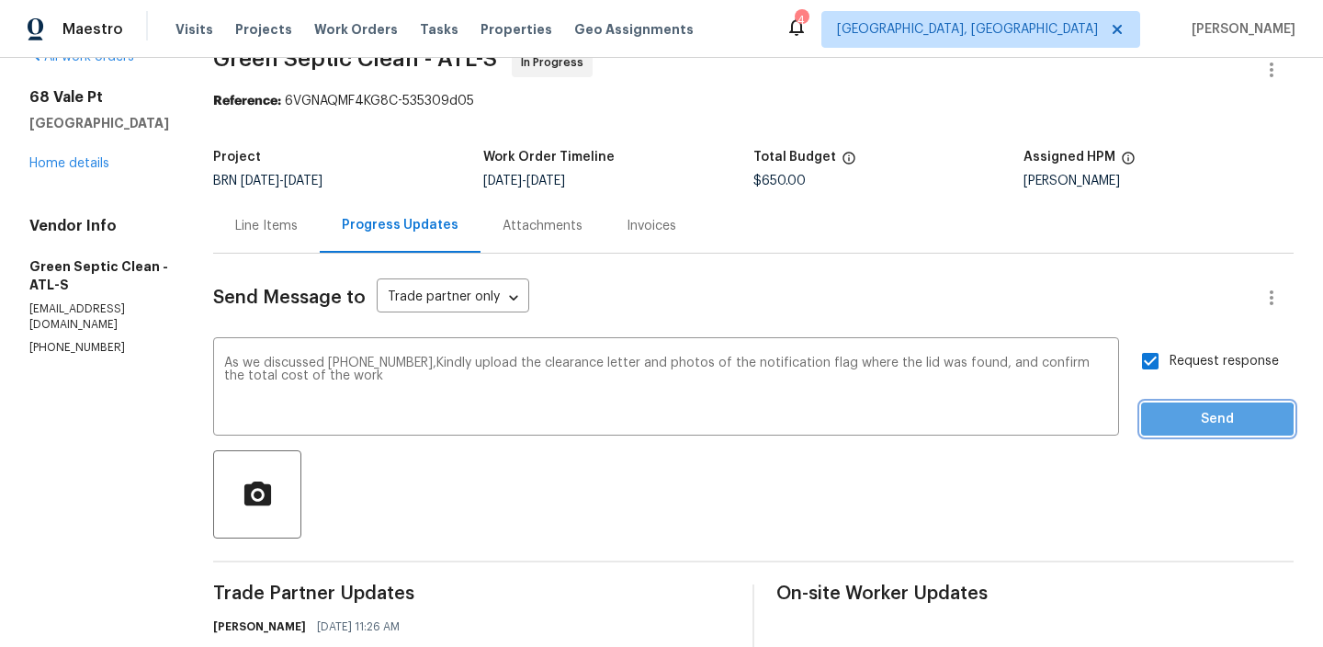
click at [1169, 425] on span "Send" at bounding box center [1217, 419] width 123 height 23
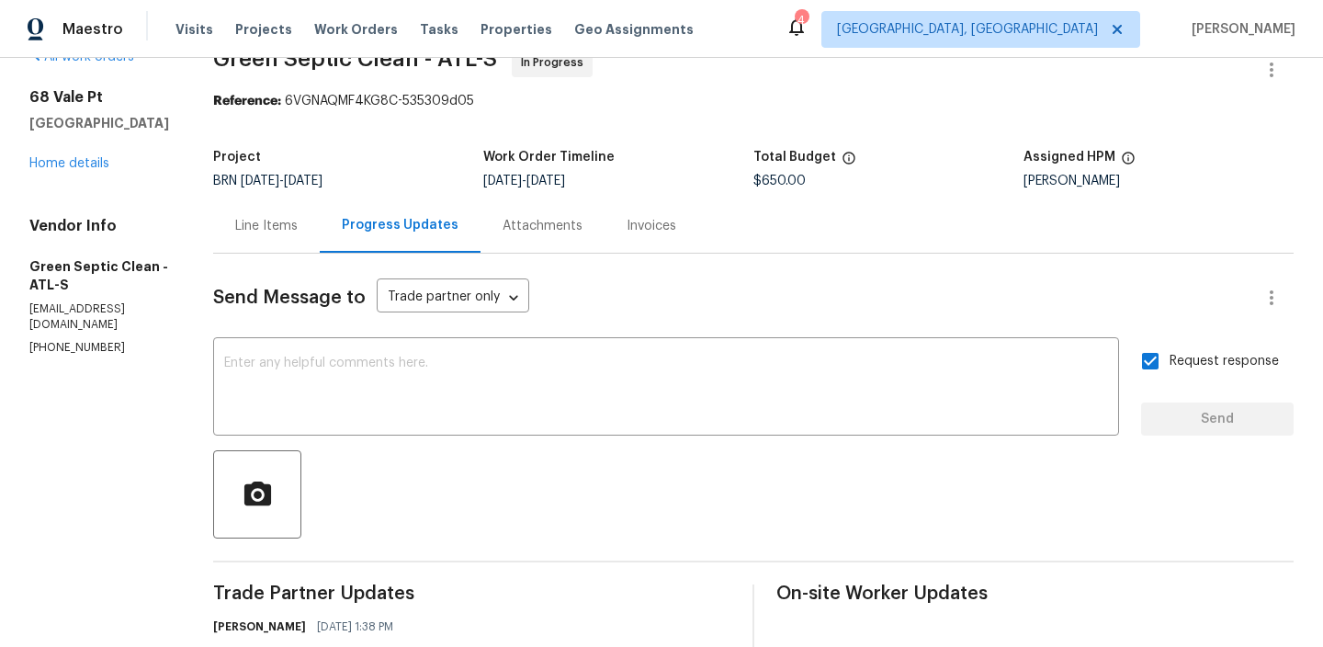
scroll to position [0, 0]
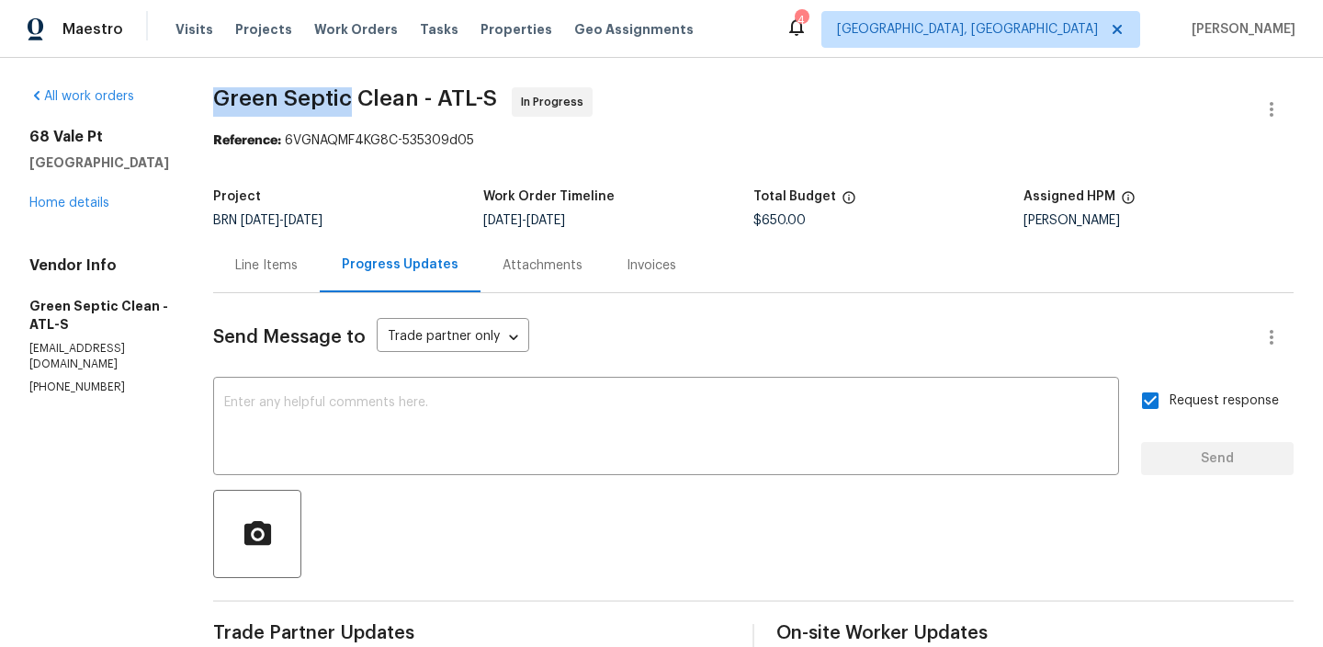
drag, startPoint x: 224, startPoint y: 107, endPoint x: 368, endPoint y: 105, distance: 143.4
click at [368, 105] on div "All work orders 68 Vale Pt Newnan, GA 30265 Home details Vendor Info Green Sept…" at bounding box center [661, 605] width 1323 height 1094
copy span "Green Septic"
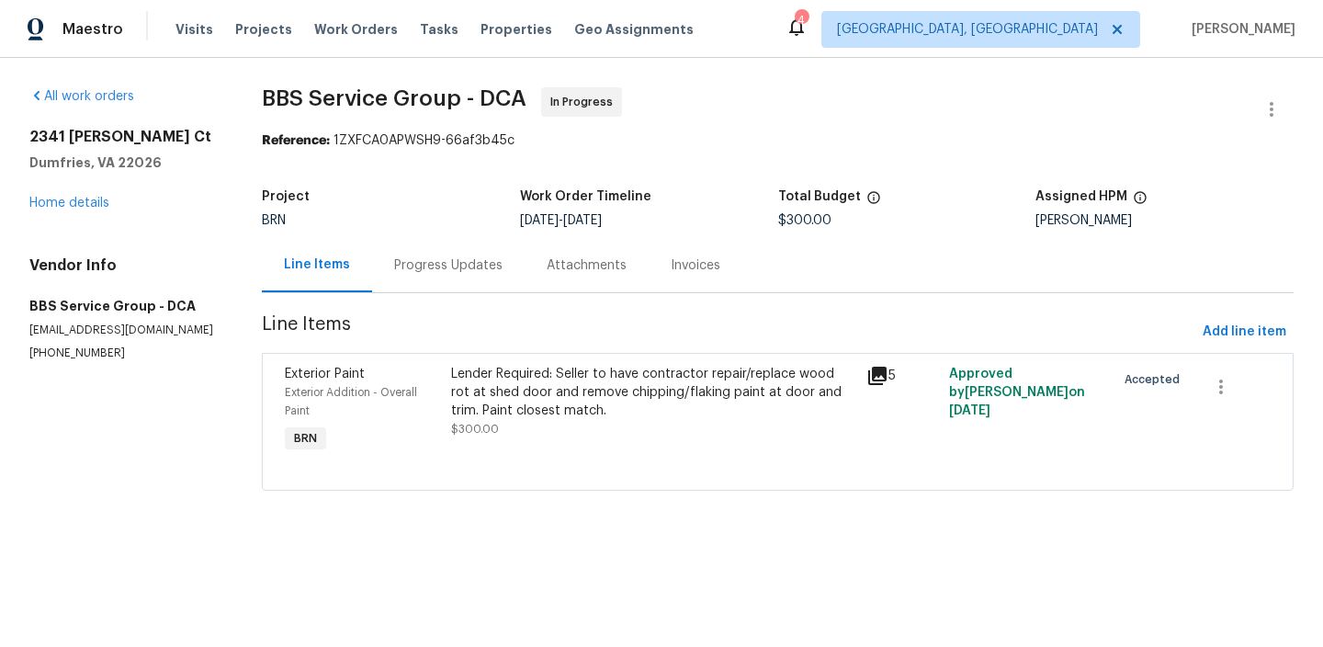
click at [485, 274] on div "Progress Updates" at bounding box center [448, 265] width 108 height 18
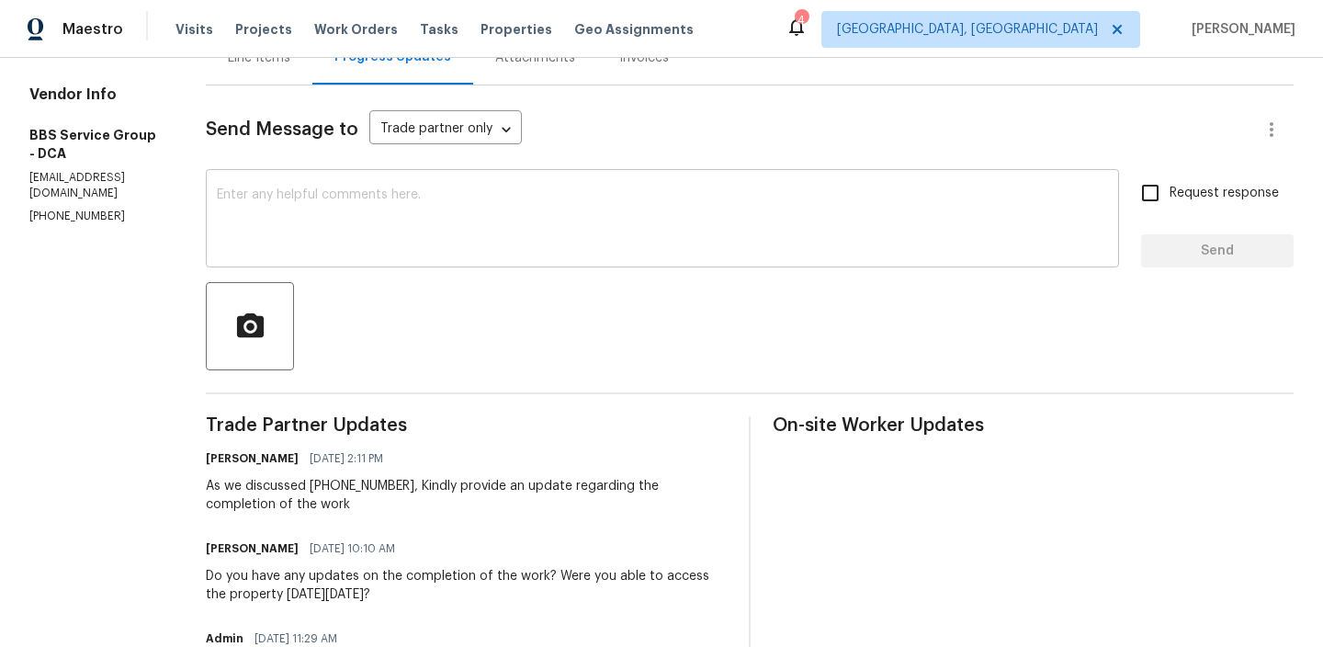
scroll to position [222, 0]
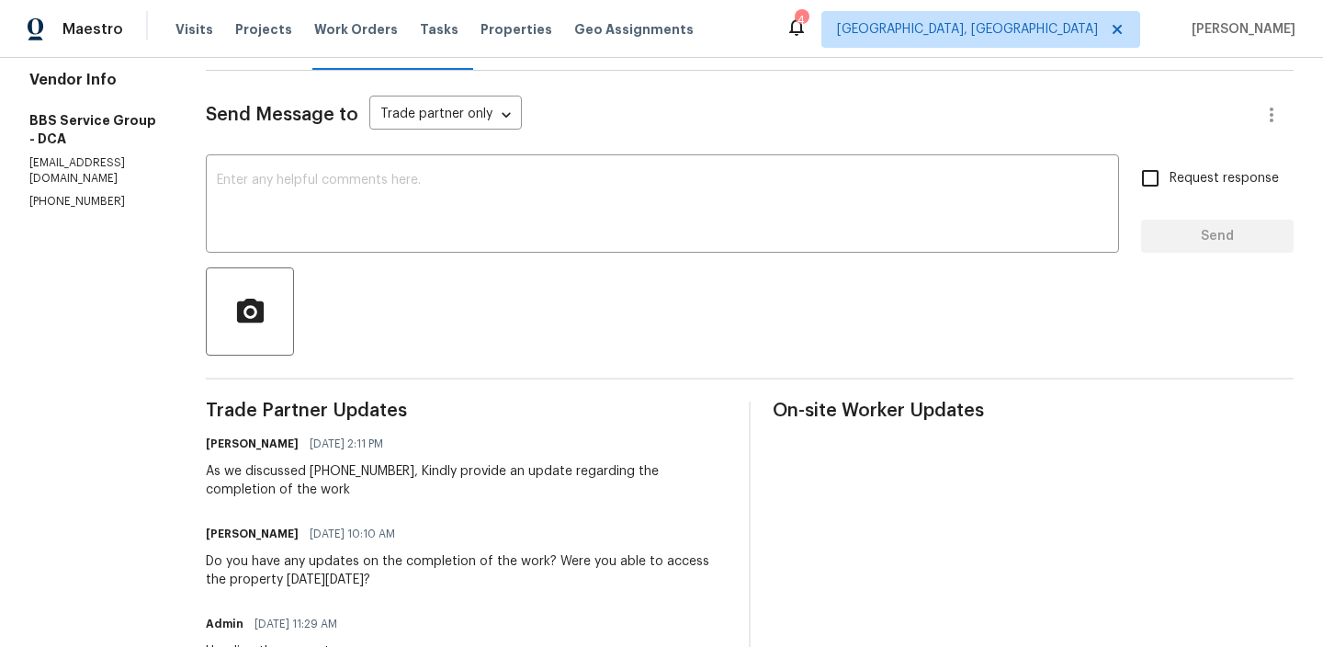
click at [75, 155] on p "[EMAIL_ADDRESS][DOMAIN_NAME]" at bounding box center [95, 170] width 132 height 31
click at [61, 194] on p "[PHONE_NUMBER]" at bounding box center [95, 202] width 132 height 16
copy p "[PHONE_NUMBER]"
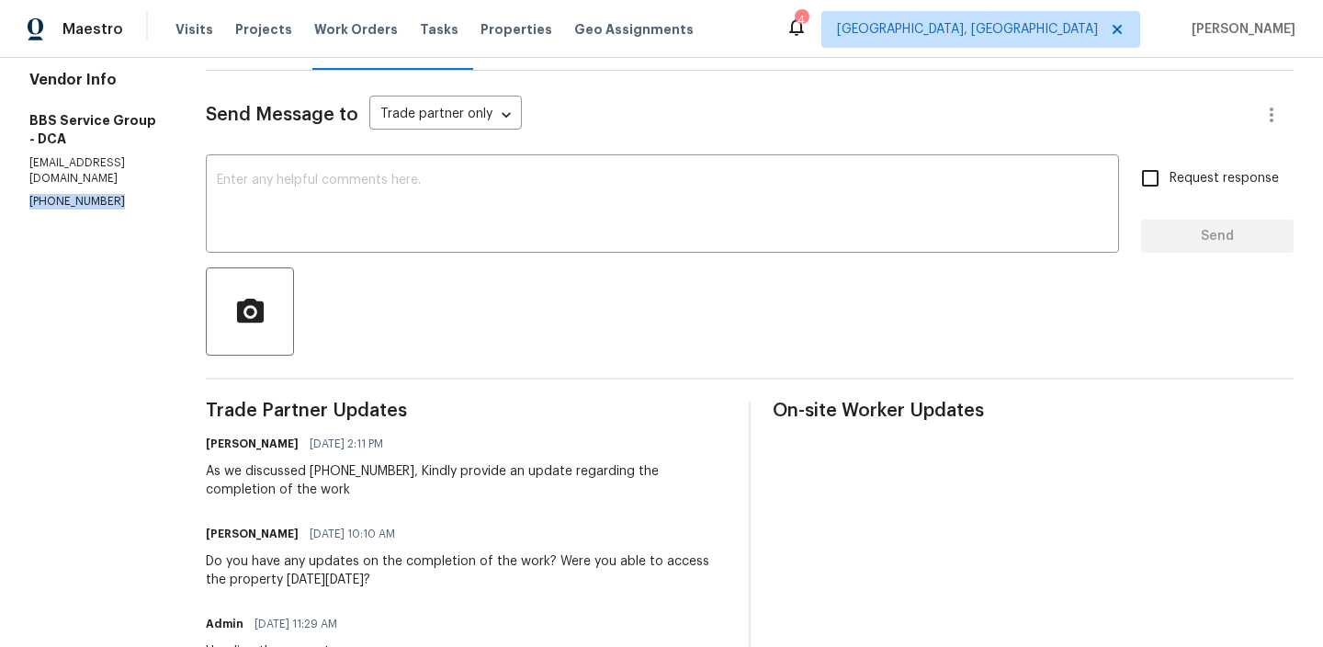
copy p "[PHONE_NUMBER]"
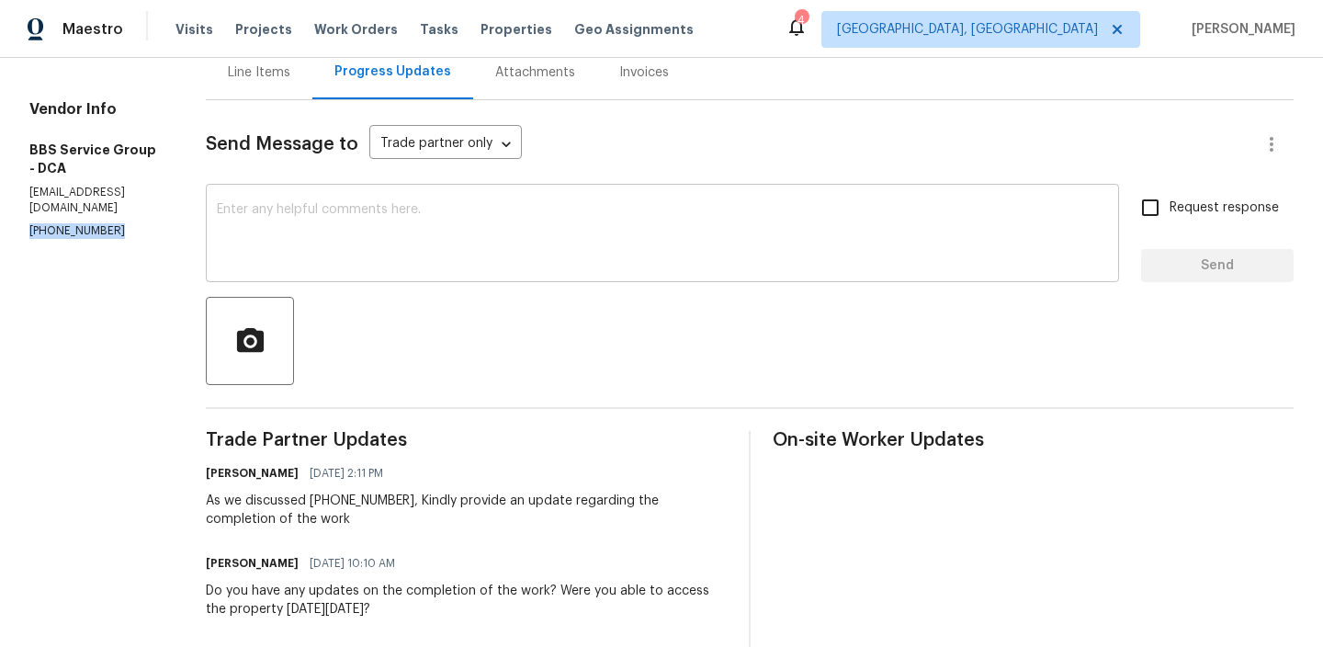
scroll to position [0, 0]
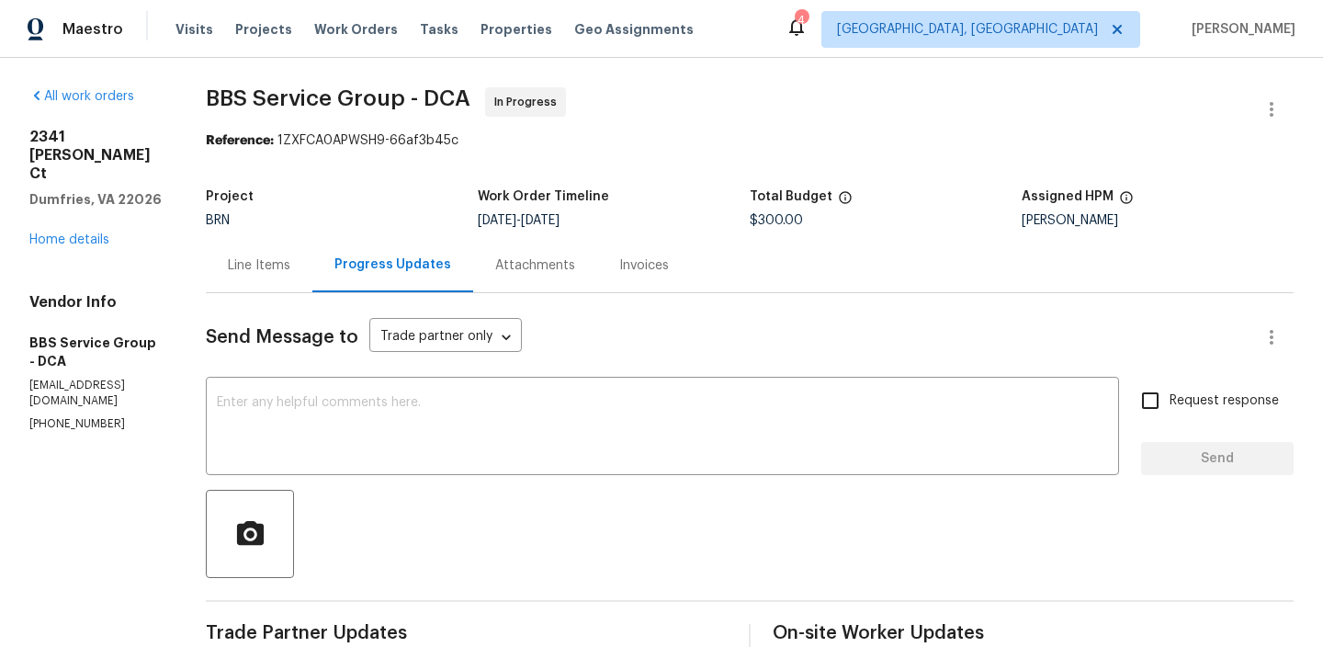
click at [267, 272] on div "Line Items" at bounding box center [259, 265] width 62 height 18
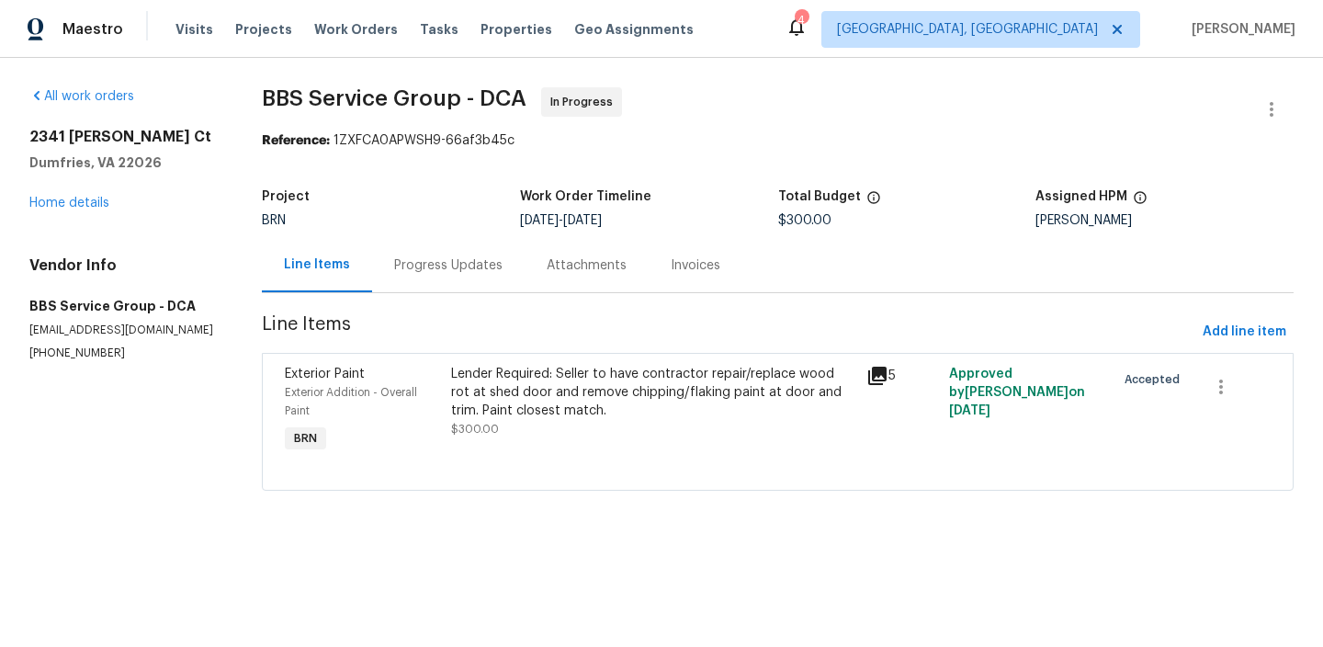
click at [530, 395] on div "Lender Required: Seller to have contractor repair/replace wood rot at shed door…" at bounding box center [653, 392] width 404 height 55
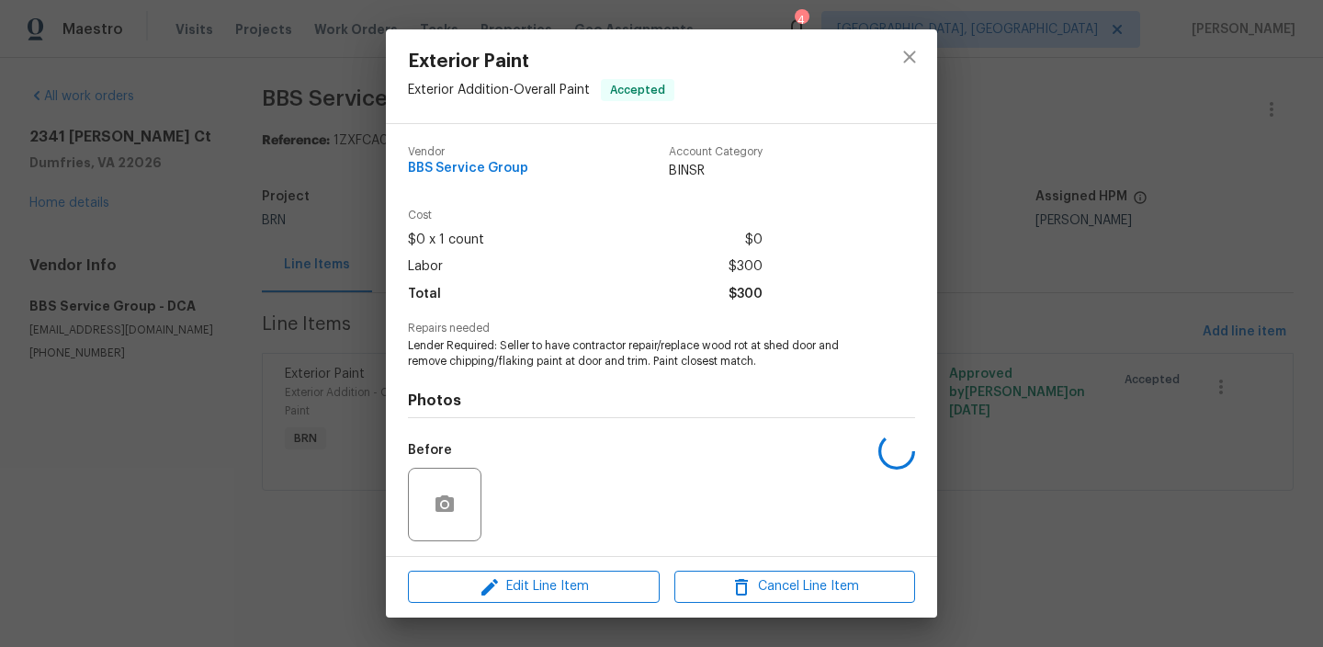
scroll to position [123, 0]
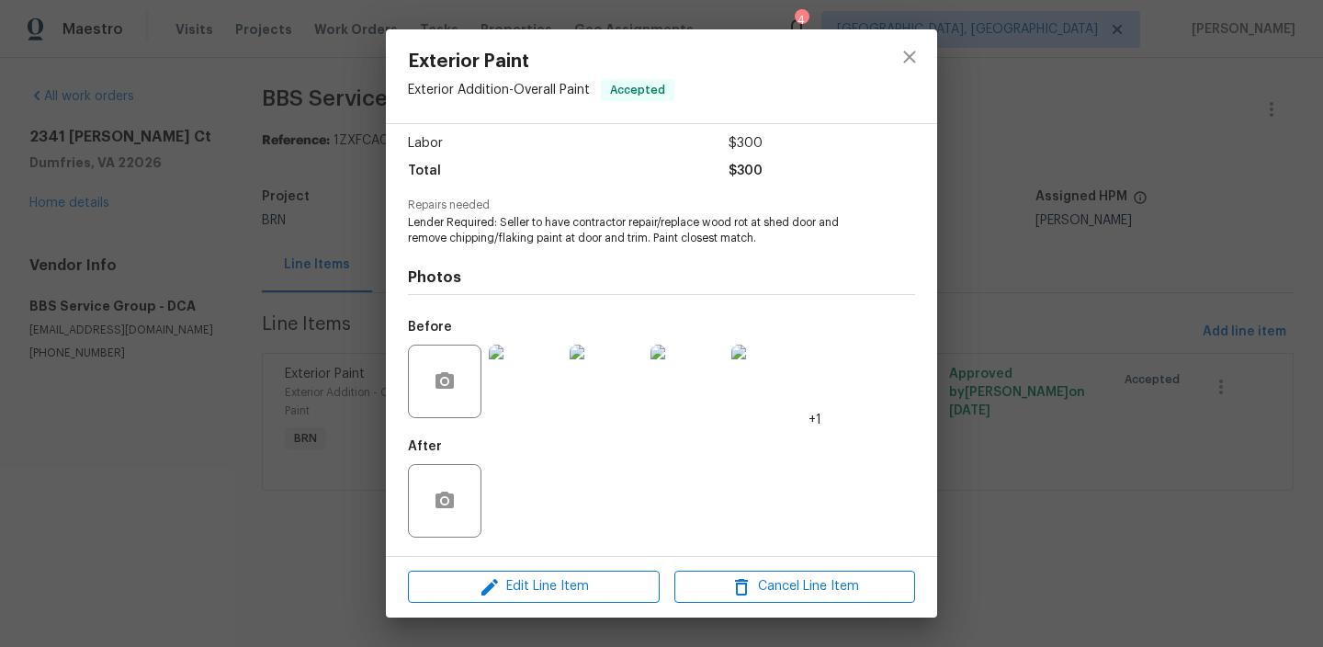
click at [519, 389] on img at bounding box center [526, 382] width 74 height 74
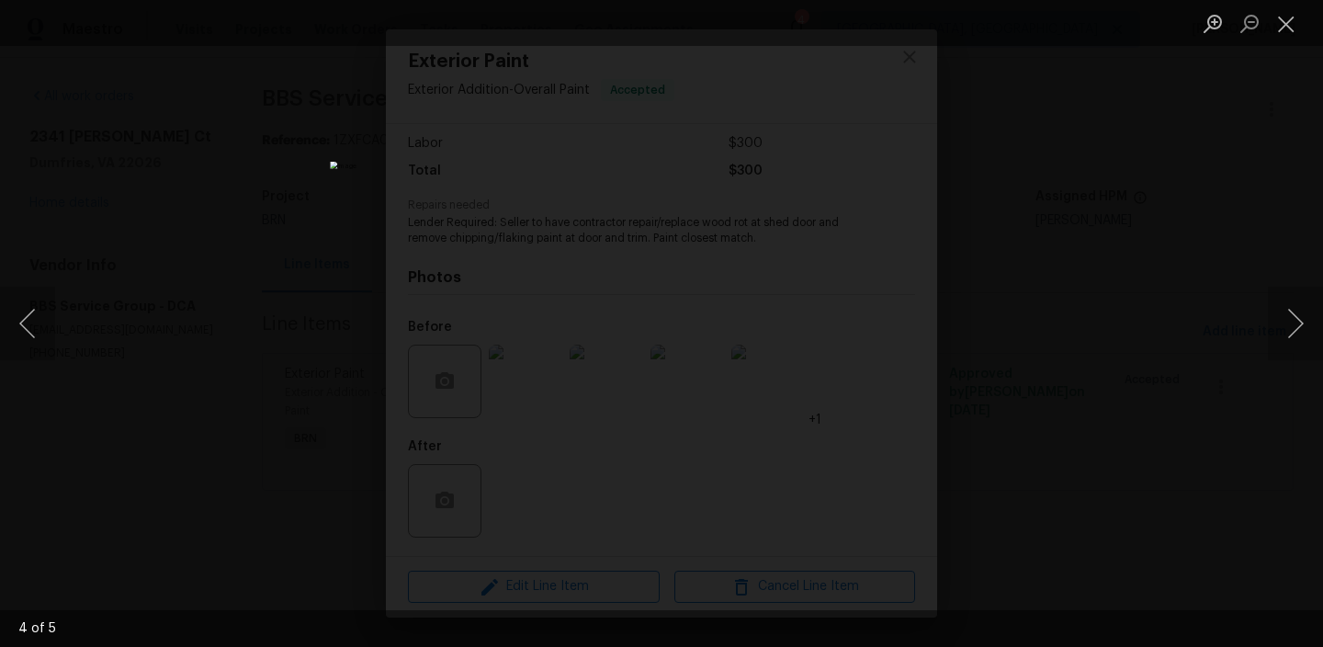
click at [229, 359] on div "Lightbox" at bounding box center [661, 323] width 1323 height 647
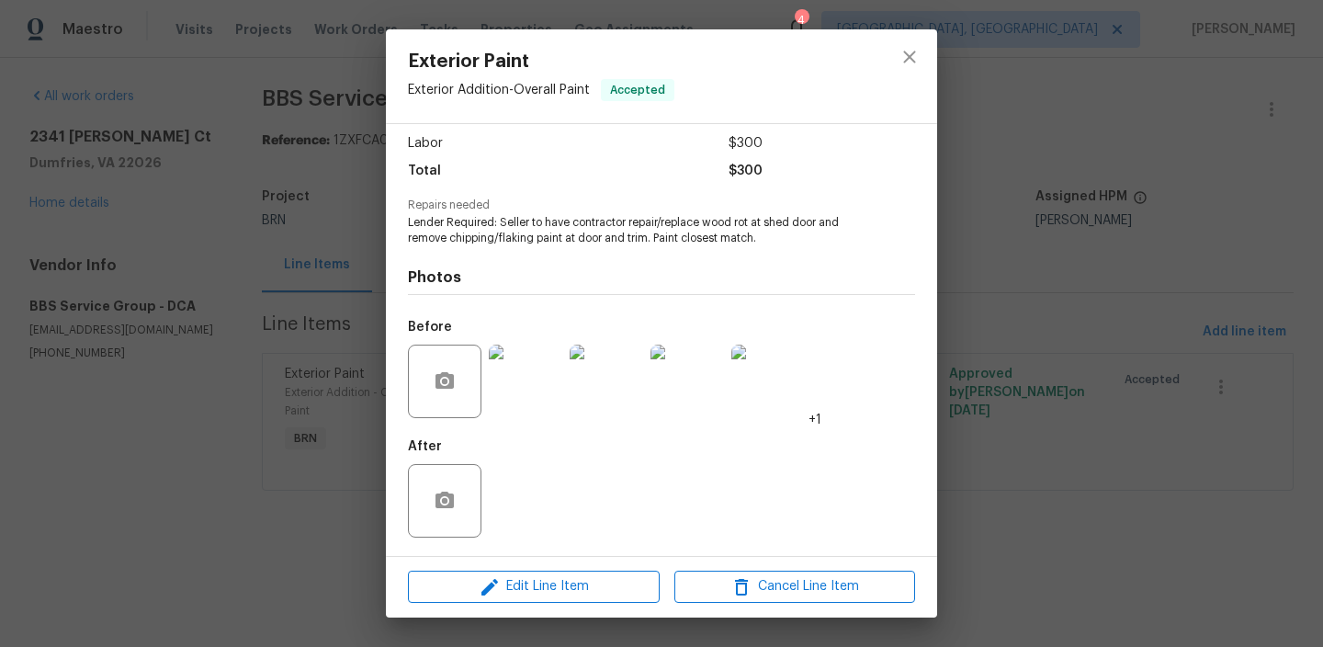
click at [516, 374] on img at bounding box center [526, 382] width 74 height 74
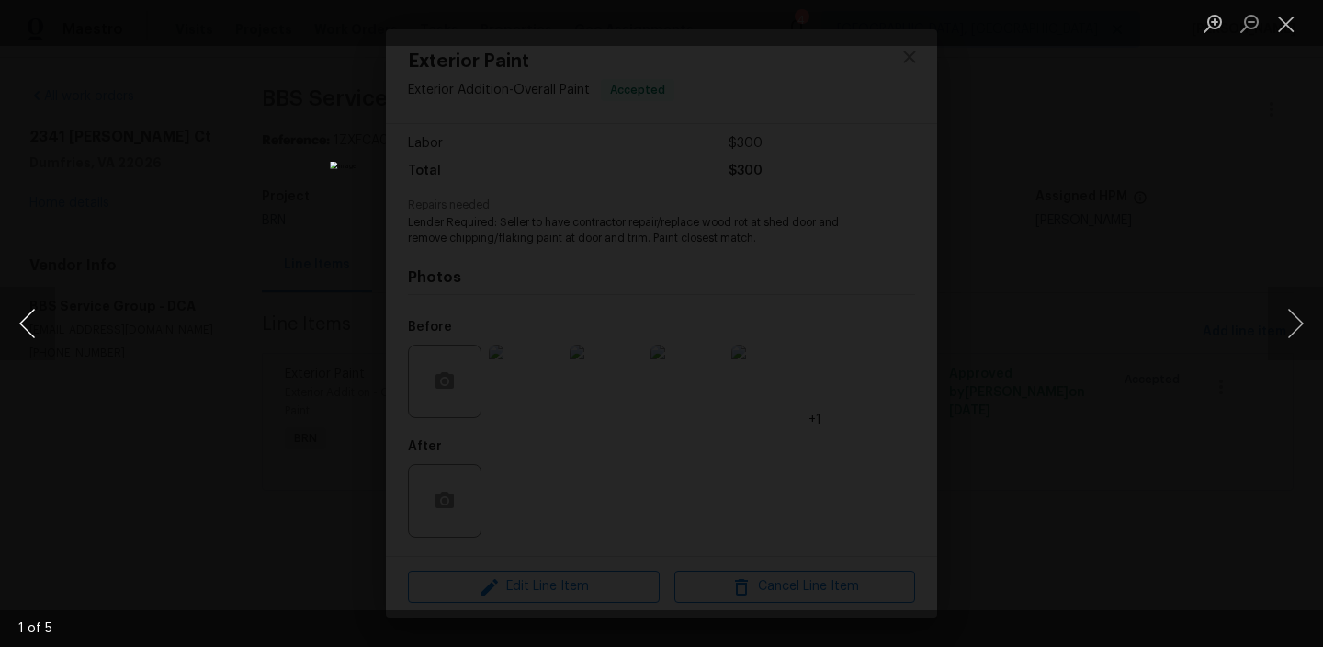
click at [11, 335] on button "Previous image" at bounding box center [27, 324] width 55 height 74
click at [171, 240] on div "Lightbox" at bounding box center [661, 323] width 1323 height 647
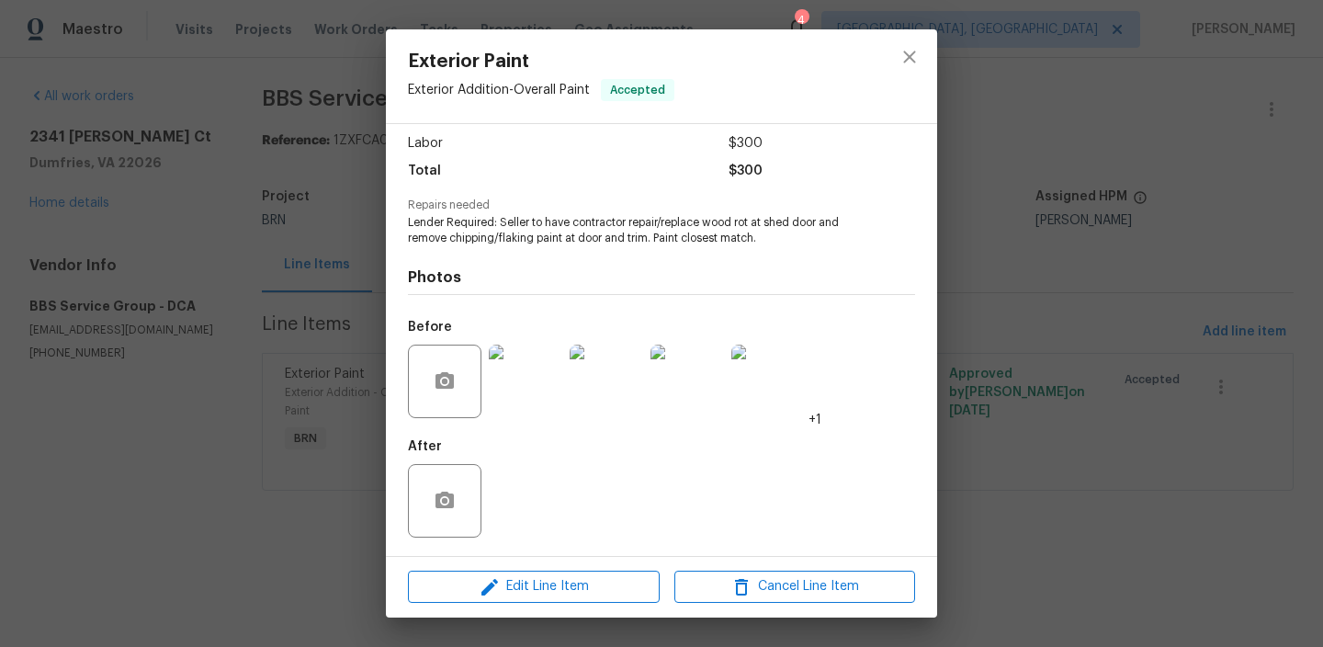
click at [255, 224] on div "Exterior Paint Exterior Addition - Overall Paint Accepted Vendor BBS Service Gr…" at bounding box center [661, 323] width 1323 height 647
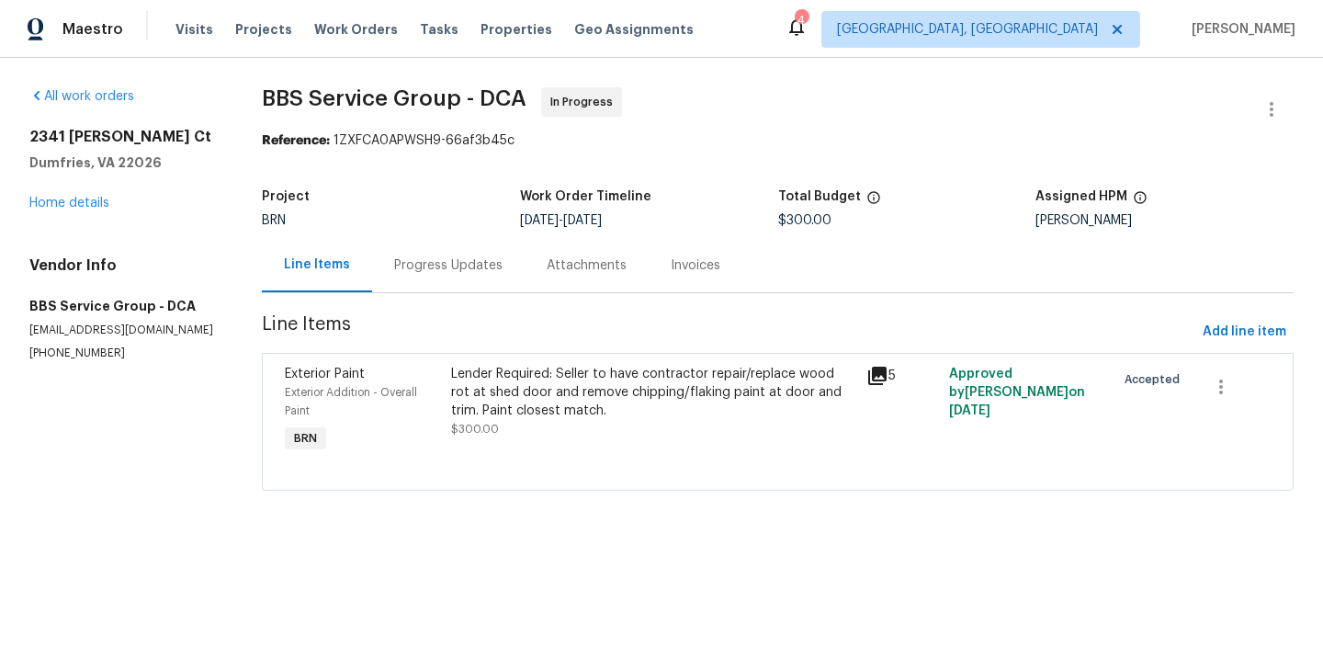
click at [449, 274] on div "Progress Updates" at bounding box center [448, 265] width 108 height 18
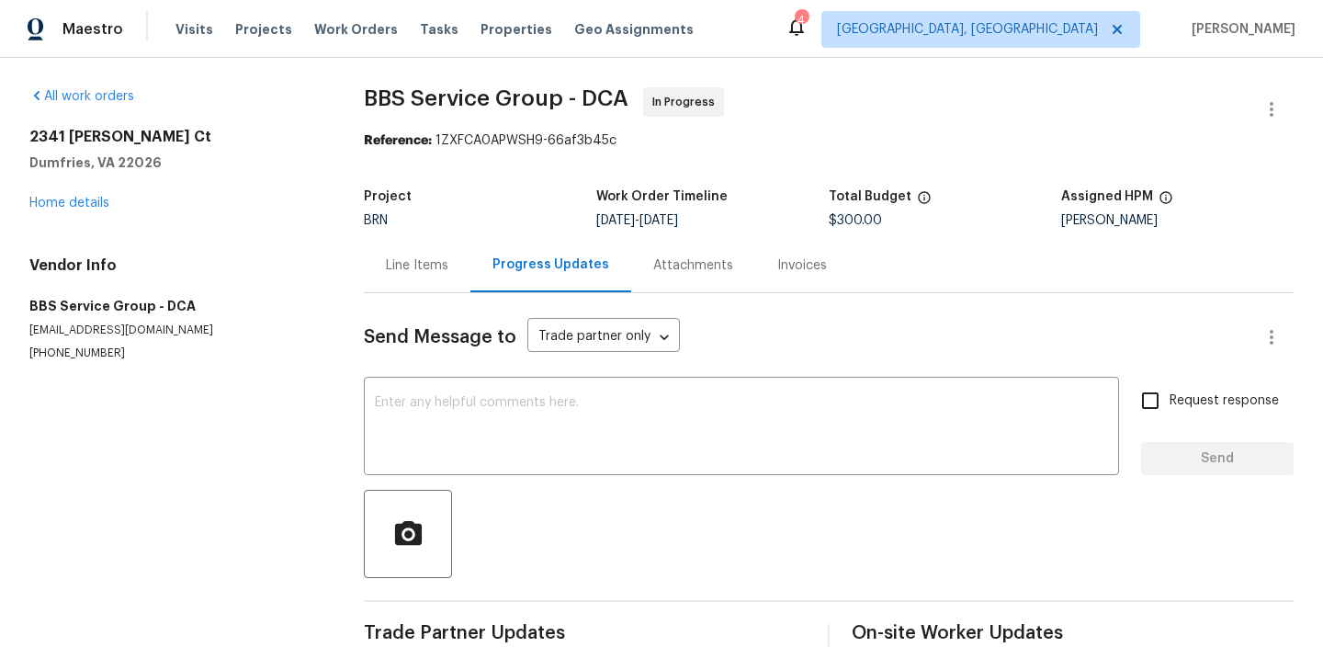
scroll to position [40, 0]
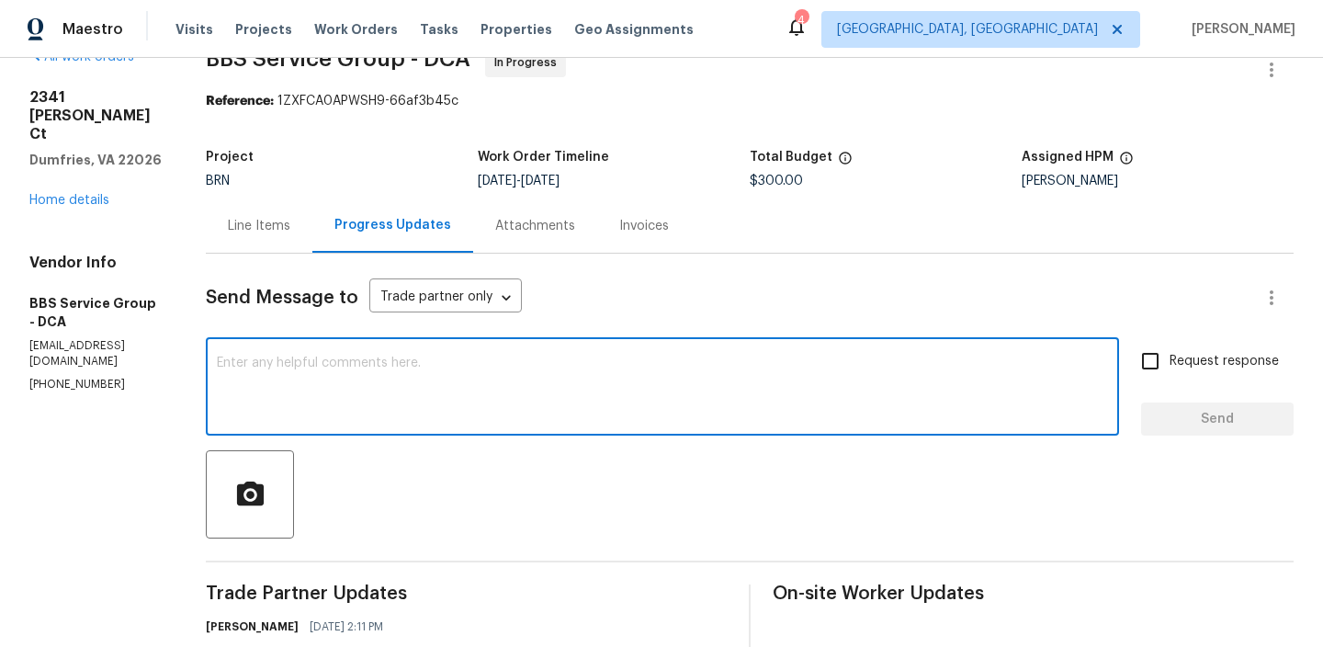
click at [358, 387] on textarea at bounding box center [663, 389] width 892 height 64
click at [88, 377] on p "(202) 820-2989" at bounding box center [95, 385] width 132 height 16
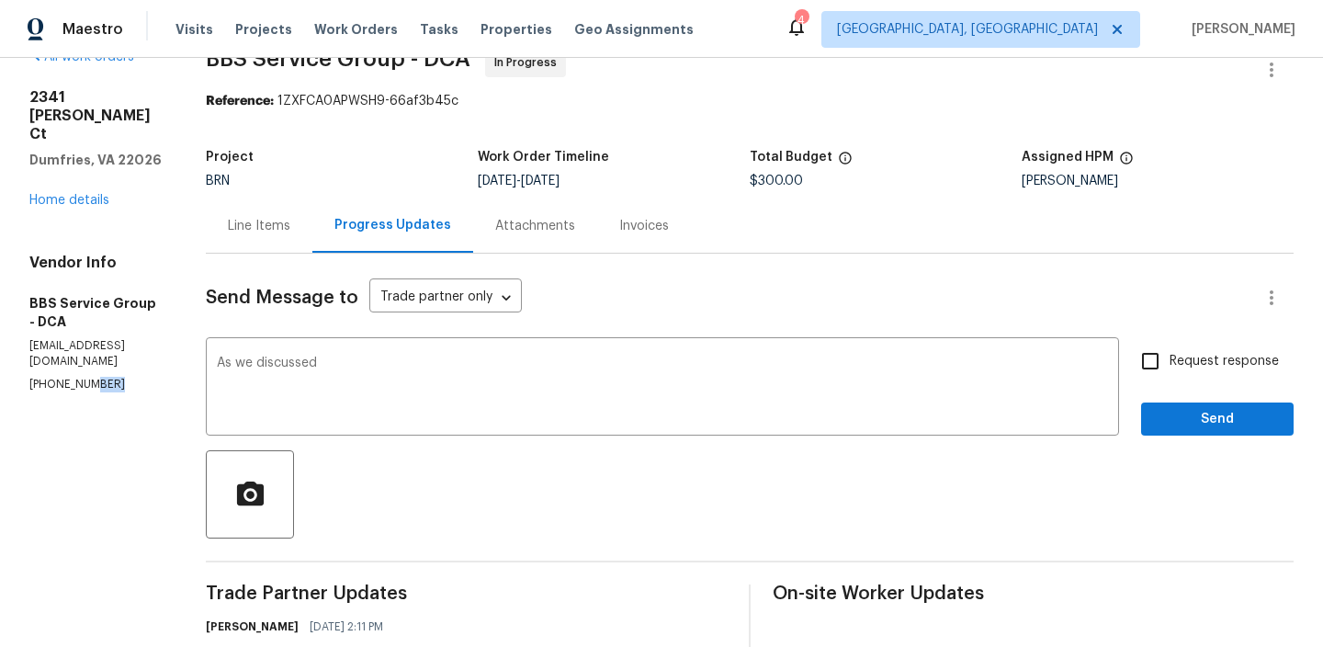
click at [88, 377] on p "(202) 820-2989" at bounding box center [95, 385] width 132 height 16
copy p "(202) 820-2989"
click at [390, 368] on textarea "As we discussed" at bounding box center [663, 389] width 892 height 64
paste textarea "(202) 820-2989"
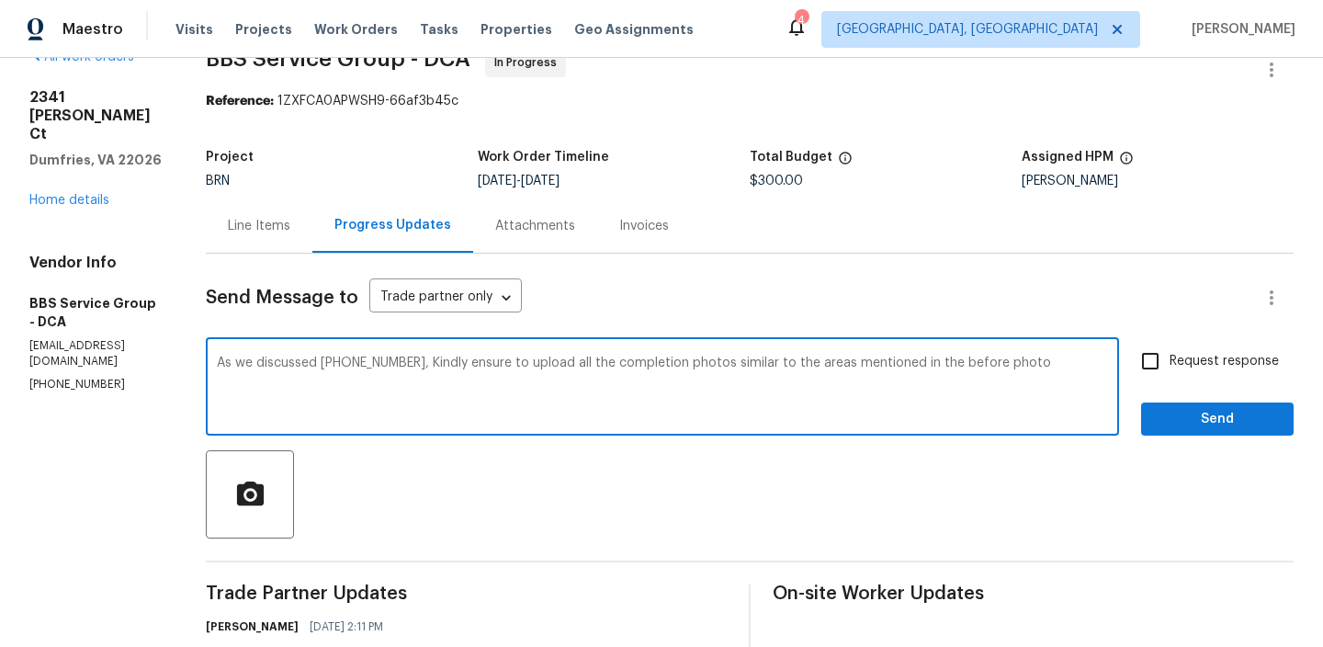
type textarea "As we discussed (202) 820-2989, Kindly ensure to upload all the completion phot…"
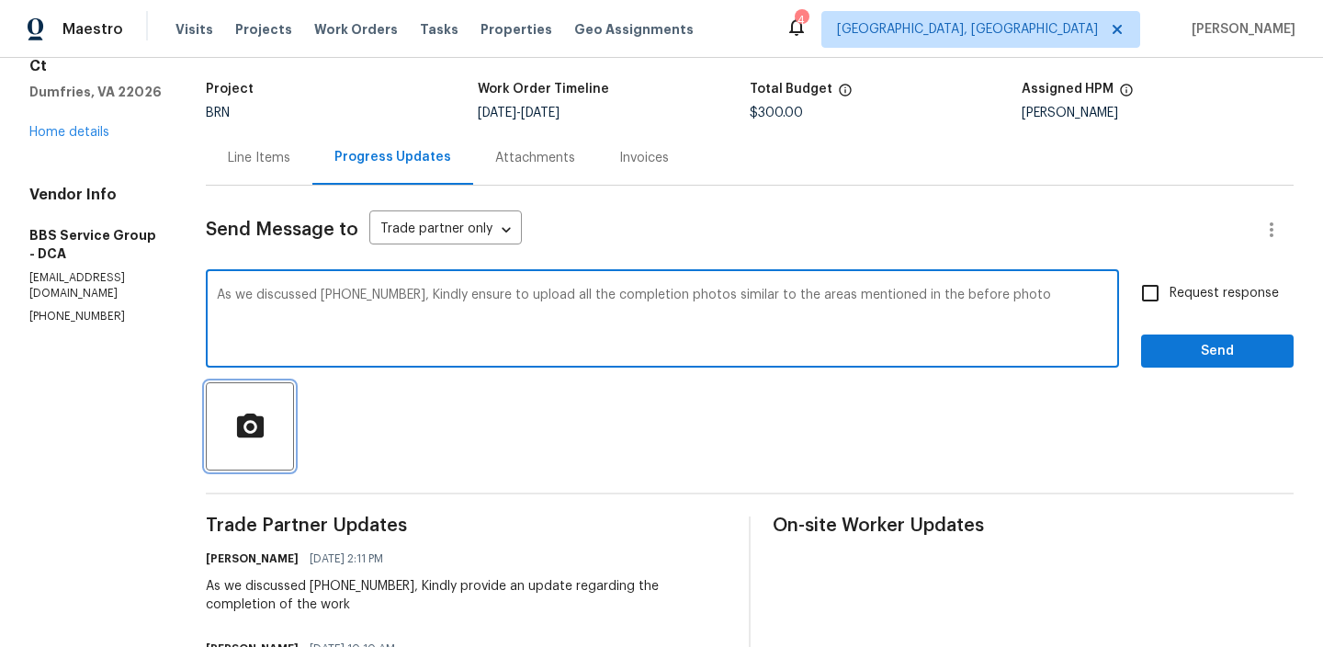
click at [244, 421] on icon "button" at bounding box center [250, 425] width 27 height 24
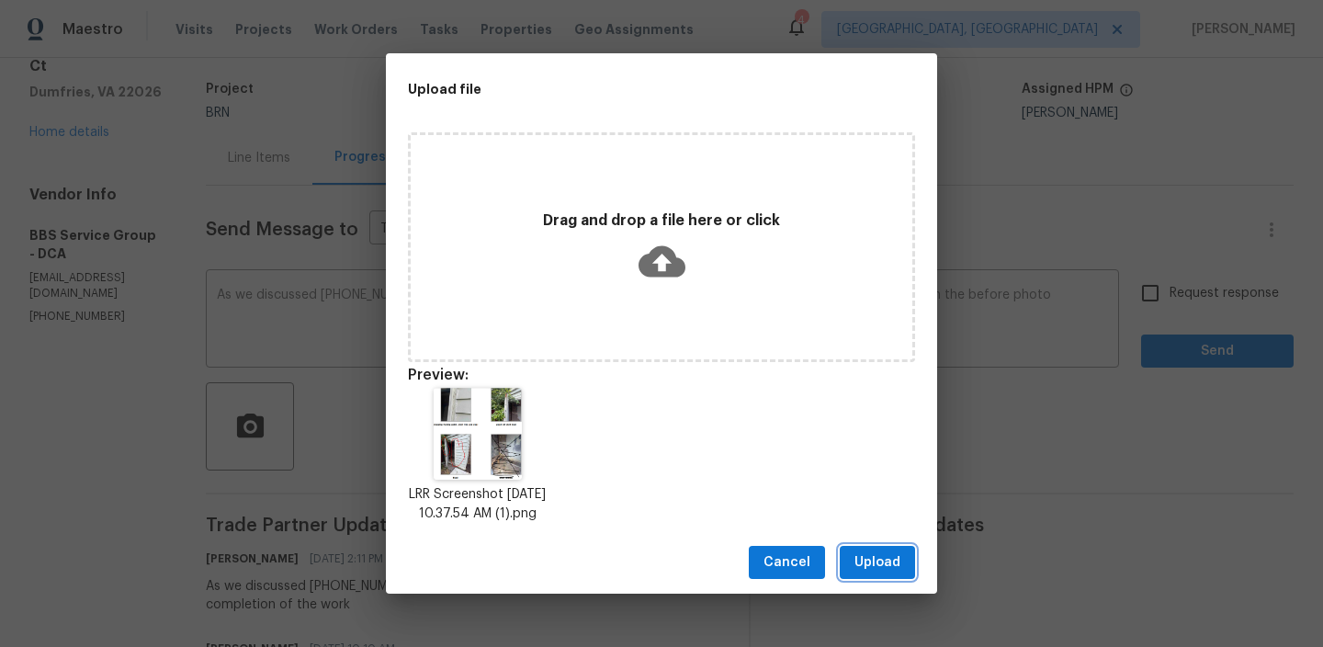
click at [879, 565] on span "Upload" at bounding box center [878, 562] width 46 height 23
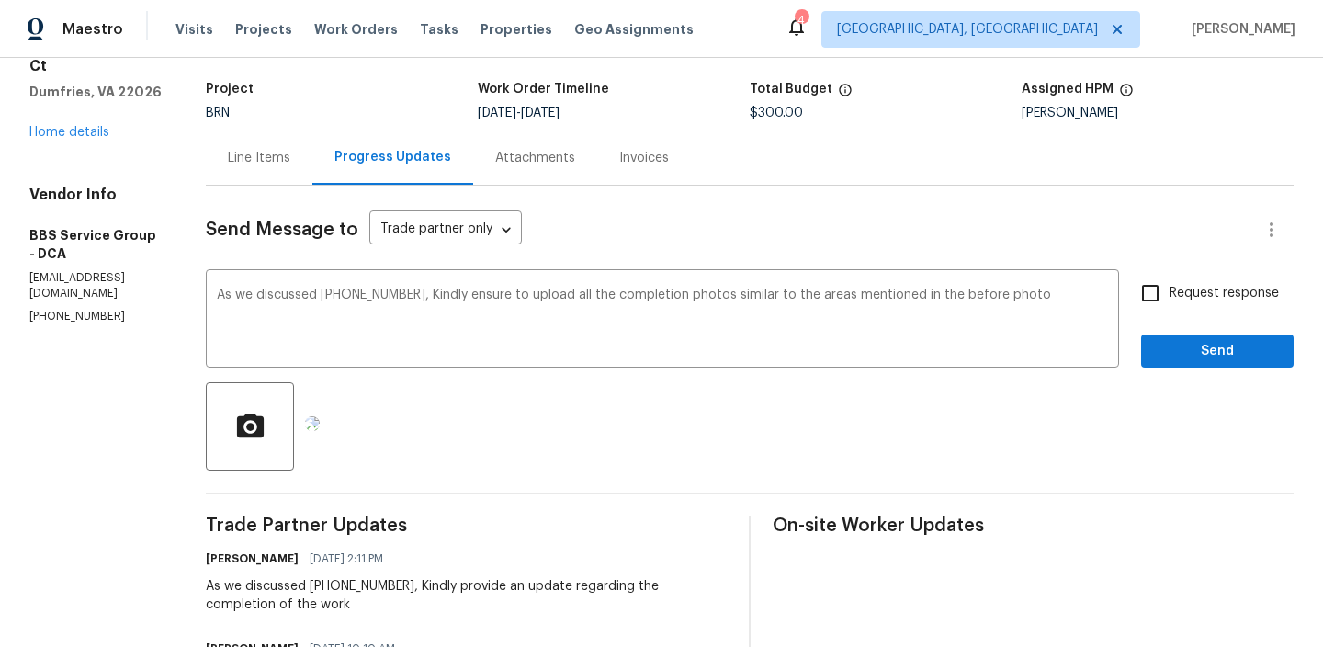
click at [1149, 289] on input "Request response" at bounding box center [1150, 293] width 39 height 39
checkbox input "true"
click at [1174, 349] on span "Send" at bounding box center [1217, 351] width 123 height 23
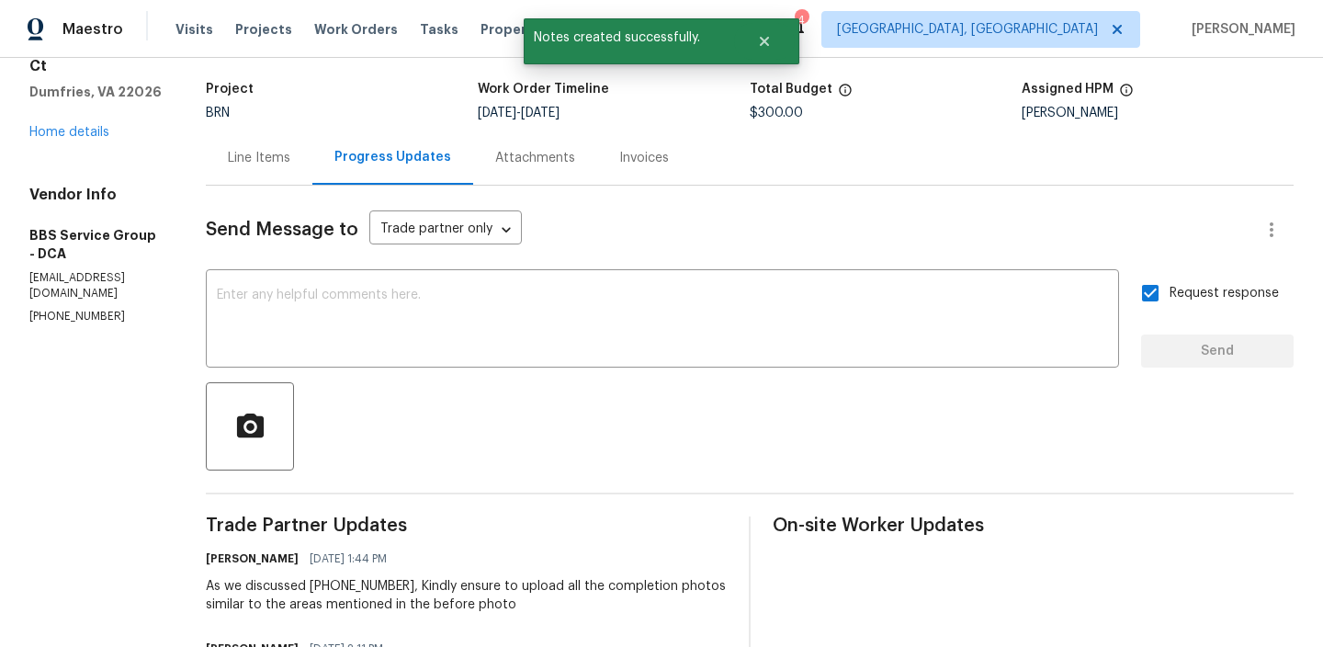
scroll to position [0, 0]
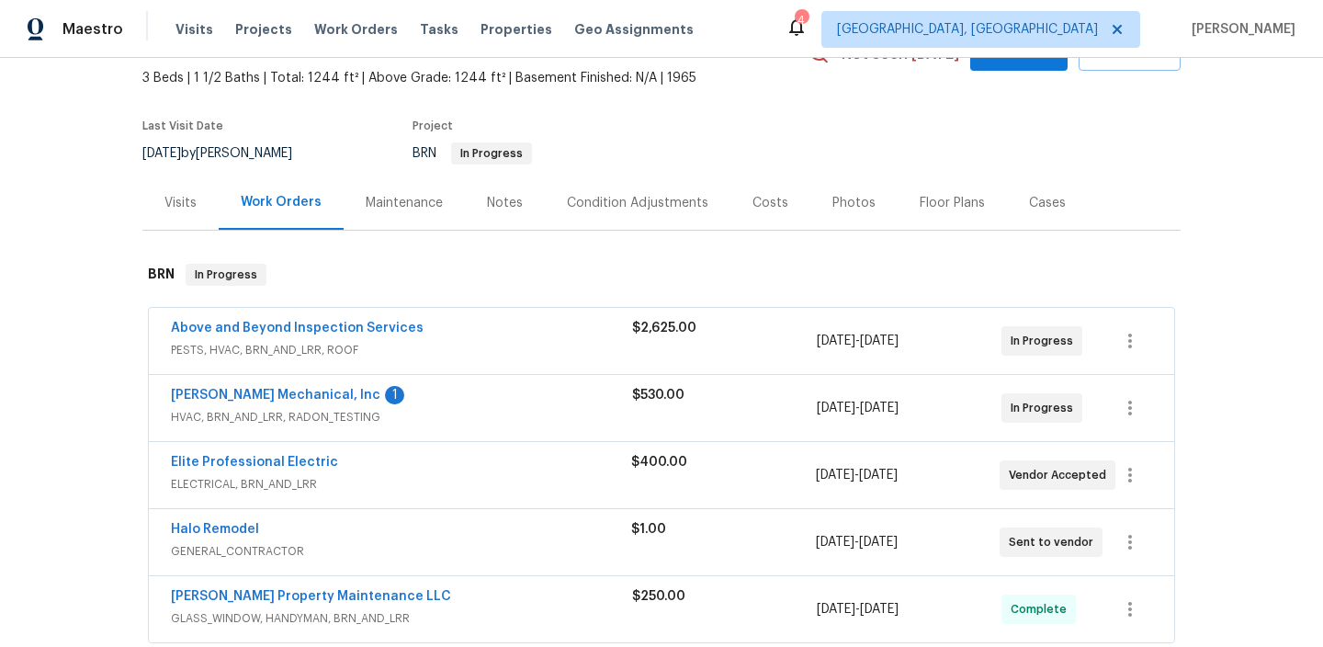
scroll to position [208, 0]
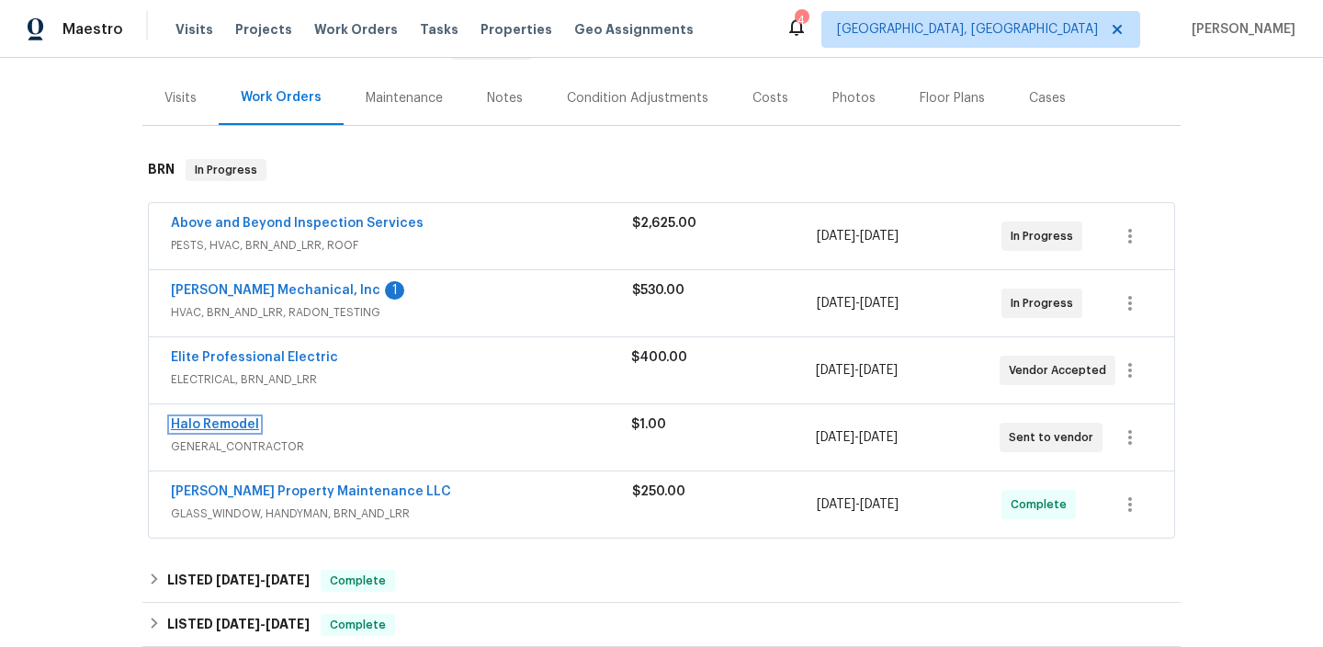
click at [214, 428] on link "Halo Remodel" at bounding box center [215, 424] width 88 height 13
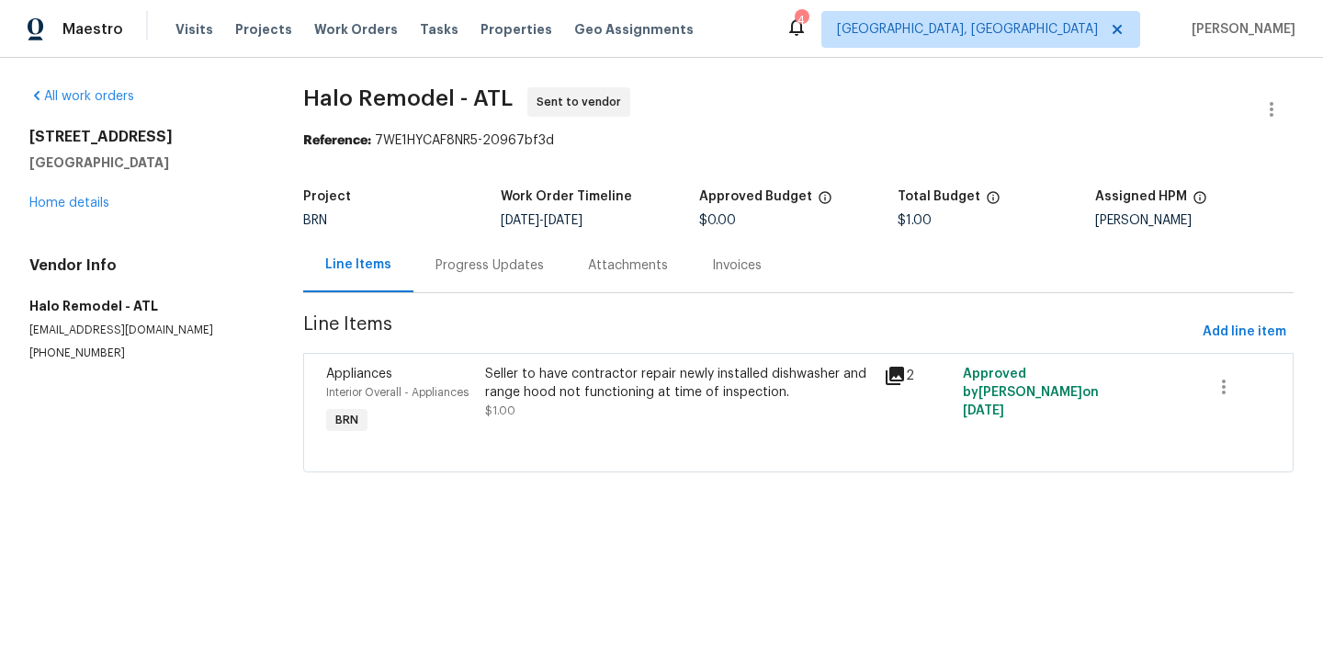
click at [582, 417] on div "Seller to have contractor repair newly installed dishwasher and range hood not …" at bounding box center [678, 392] width 387 height 55
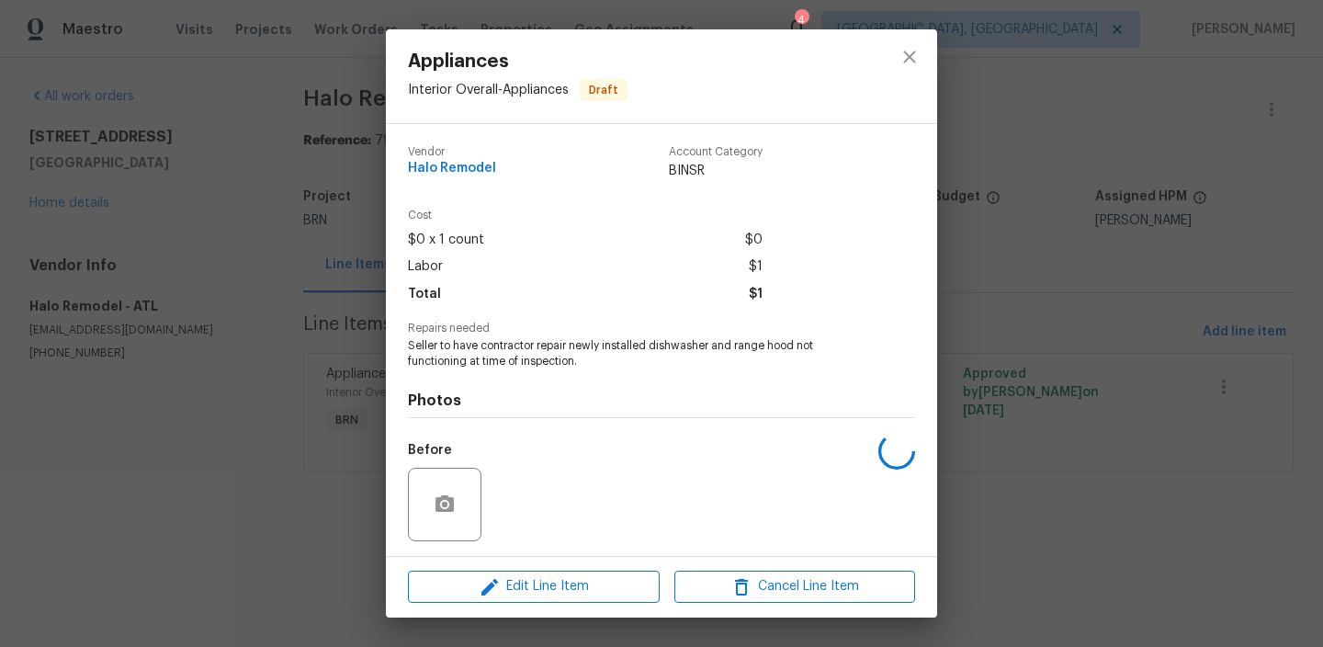
scroll to position [123, 0]
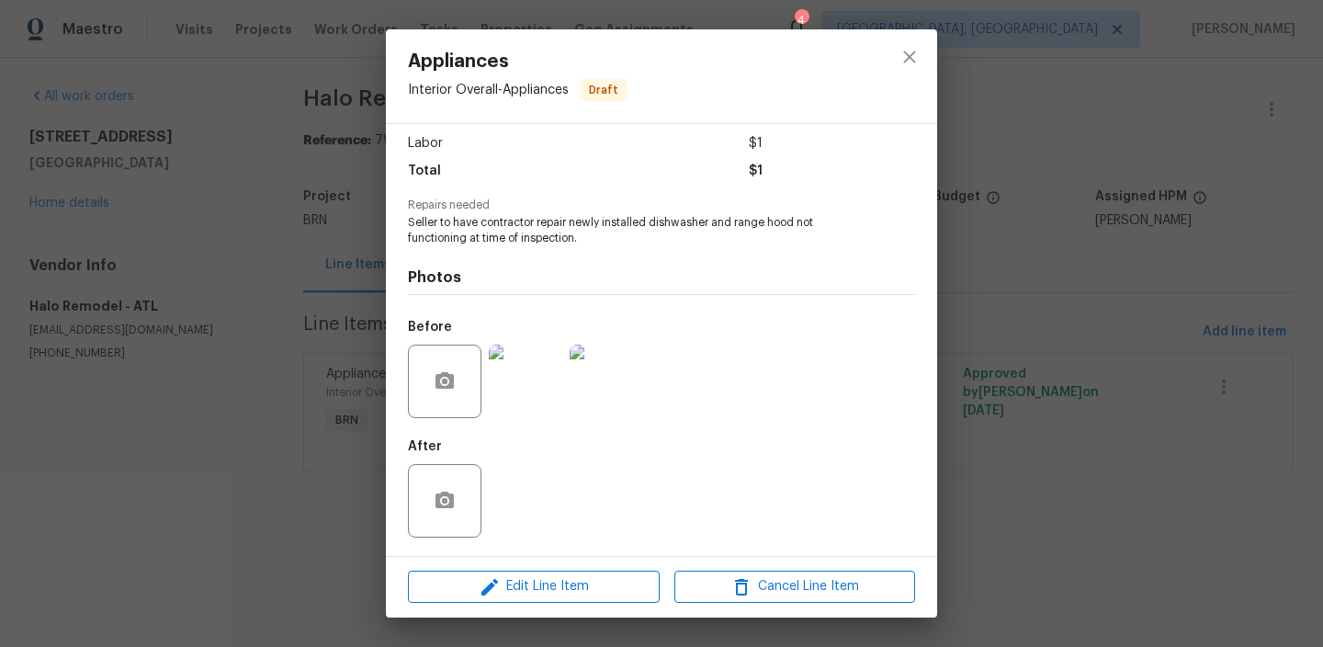
click at [237, 363] on div "Appliances Interior Overall - Appliances Draft Vendor Halo Remodel Account Cate…" at bounding box center [661, 323] width 1323 height 647
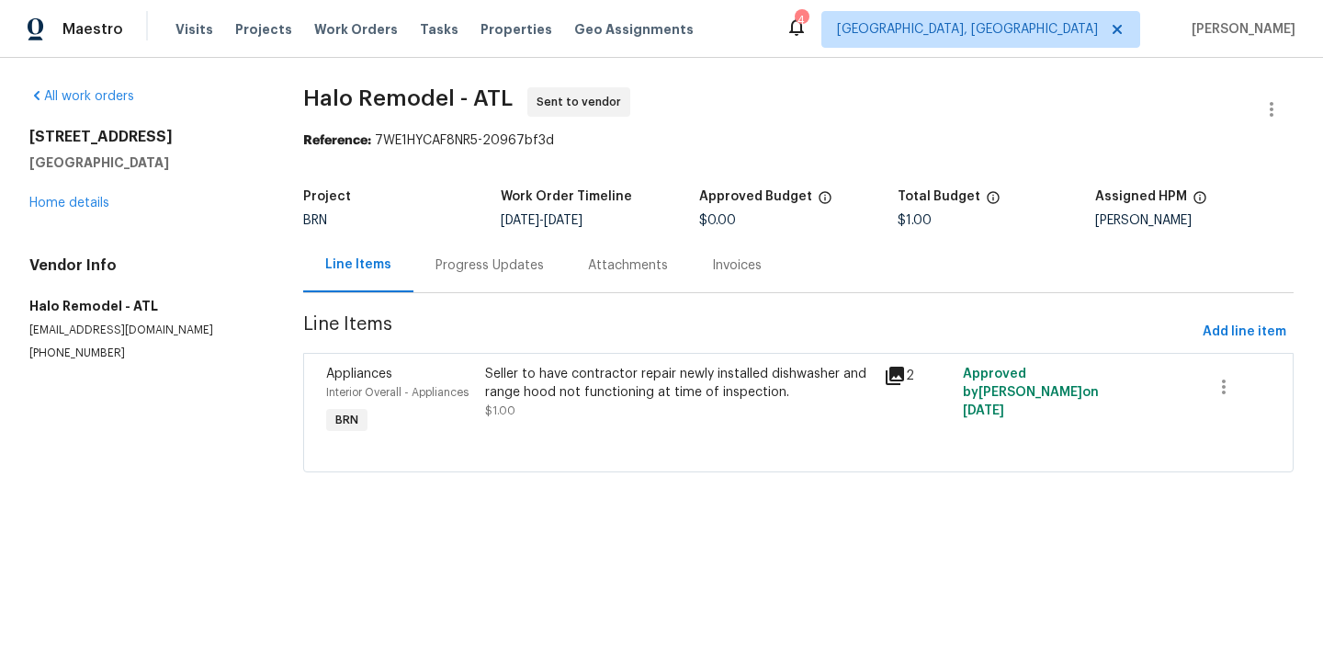
click at [522, 282] on div "Progress Updates" at bounding box center [490, 265] width 153 height 54
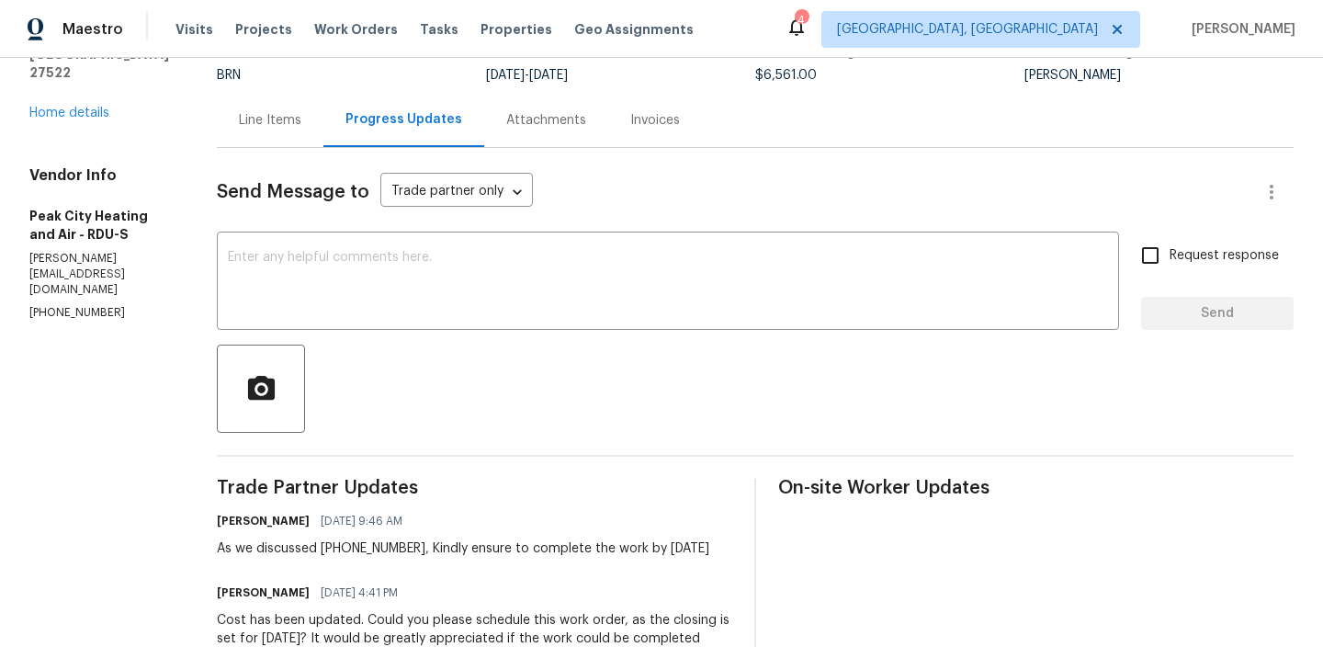
scroll to position [167, 0]
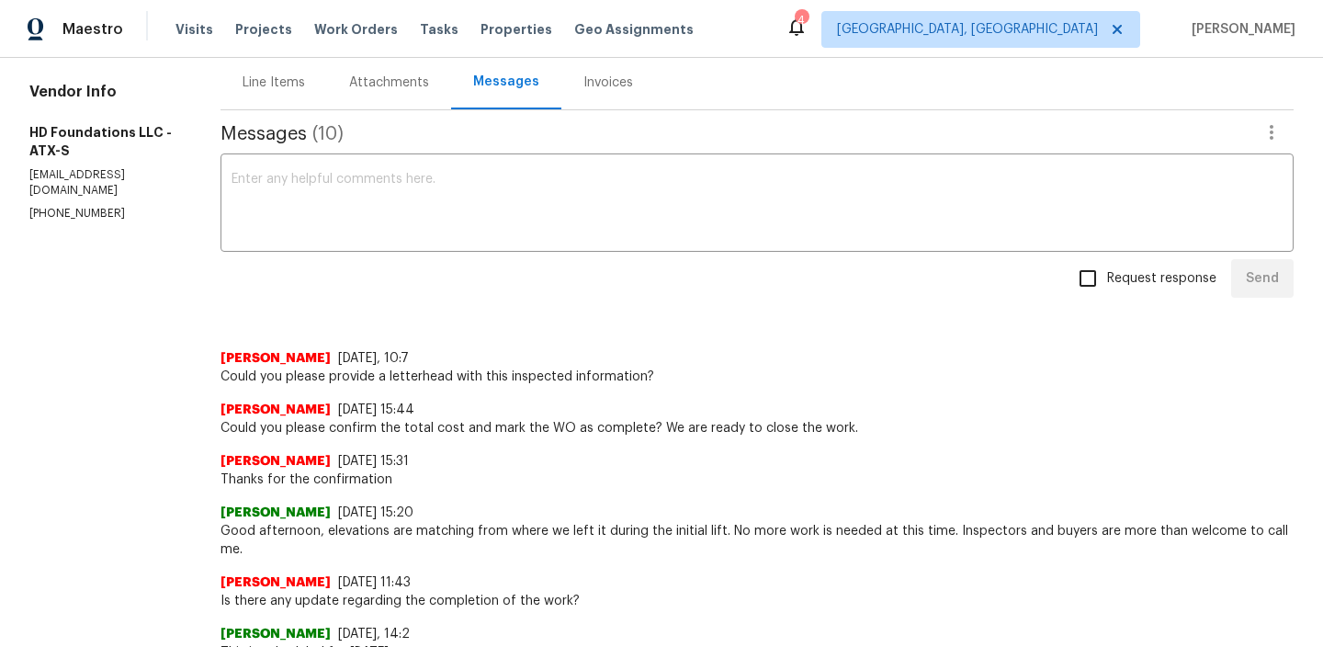
scroll to position [199, 0]
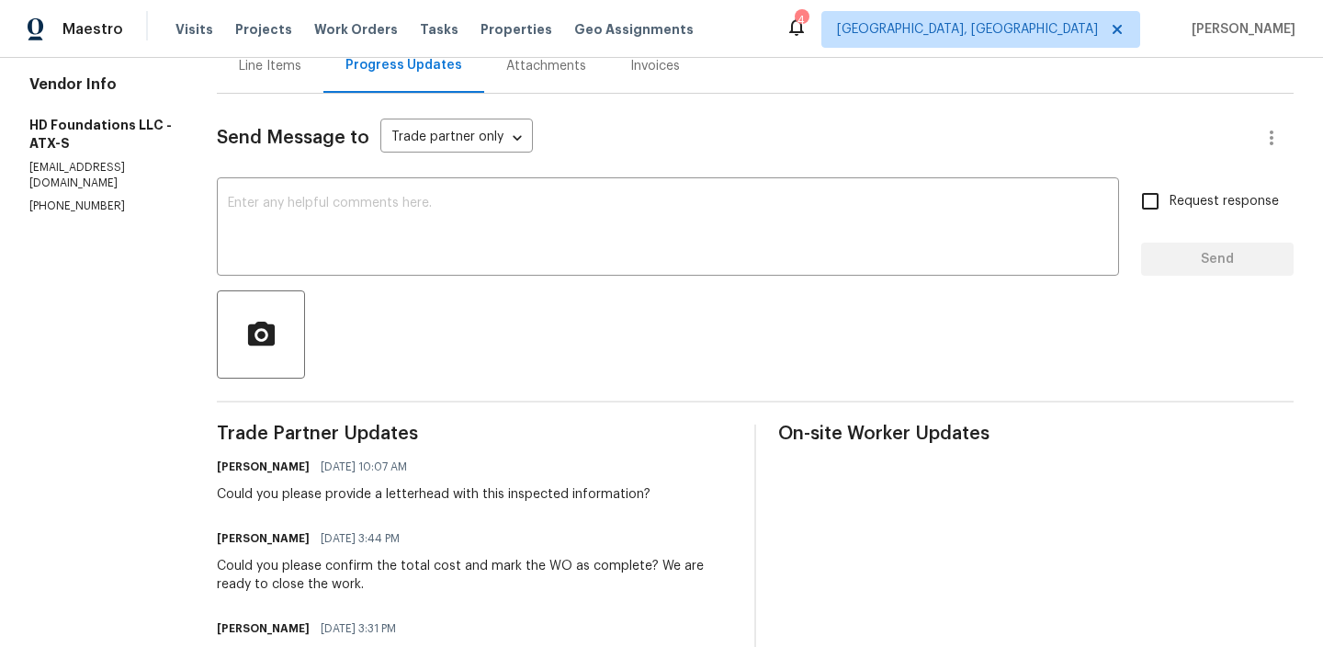
click at [91, 182] on section "All work orders [STREET_ADDRESS][PERSON_NAME] Home details Vendor Info HD Found…" at bounding box center [100, 603] width 143 height 1430
copy p "[PHONE_NUMBER]"
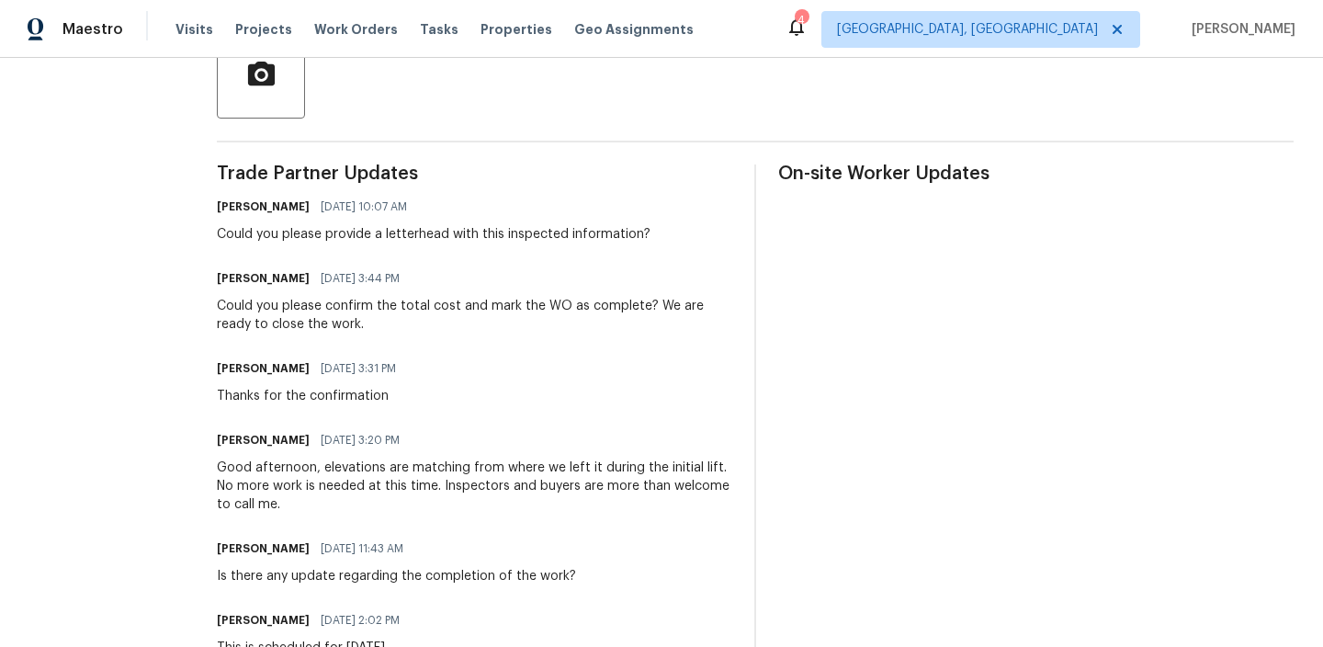
scroll to position [462, 0]
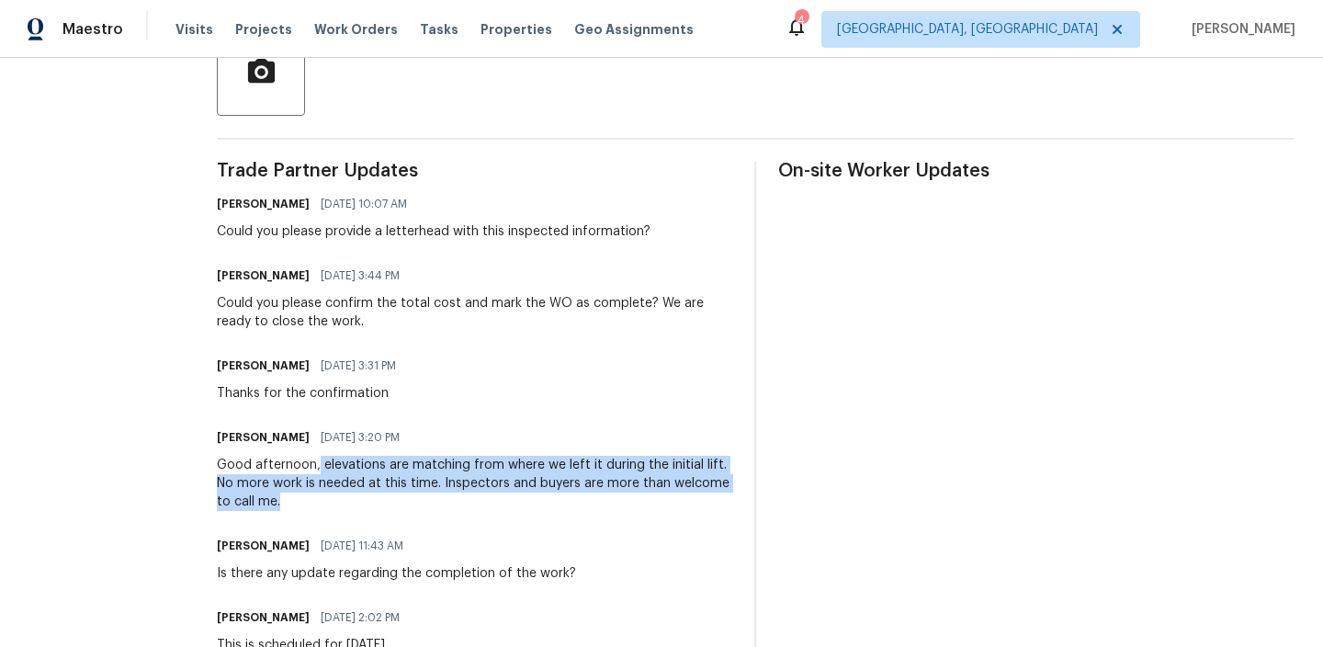
drag, startPoint x: 341, startPoint y: 467, endPoint x: 374, endPoint y: 494, distance: 42.5
click at [374, 494] on div "Good afternoon, elevations are matching from where we left it during the initia…" at bounding box center [475, 483] width 516 height 55
click at [365, 494] on div "Good afternoon, elevations are matching from where we left it during the initia…" at bounding box center [475, 483] width 516 height 55
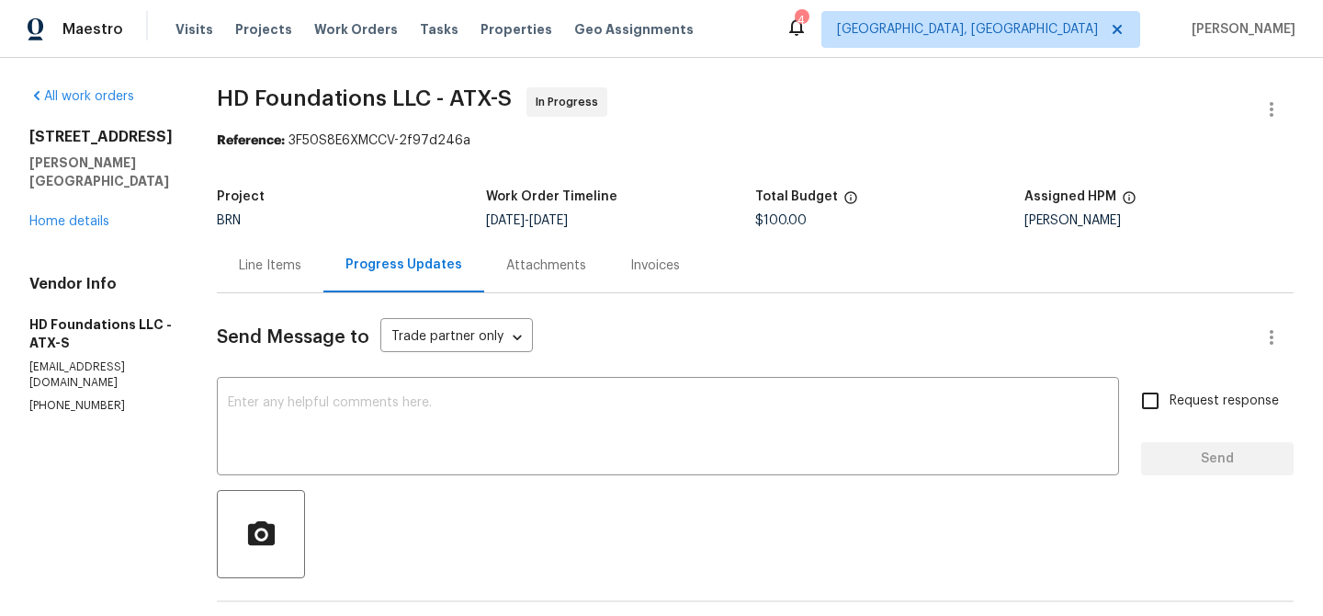
scroll to position [169, 0]
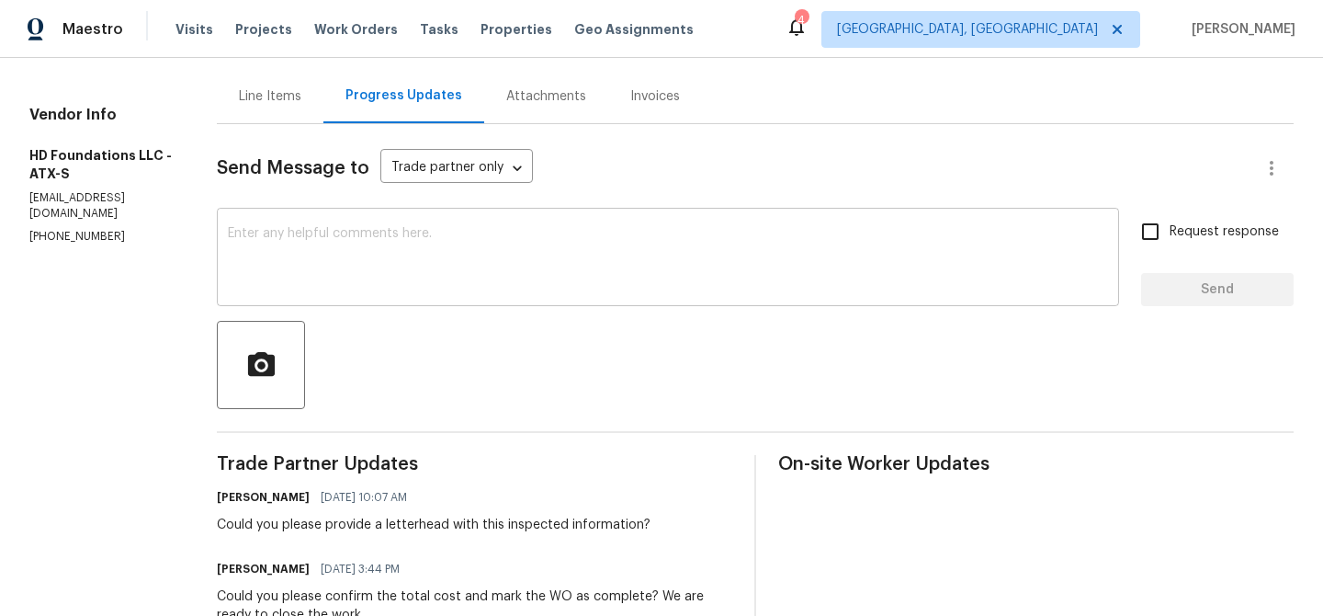
click at [323, 235] on textarea at bounding box center [668, 259] width 880 height 64
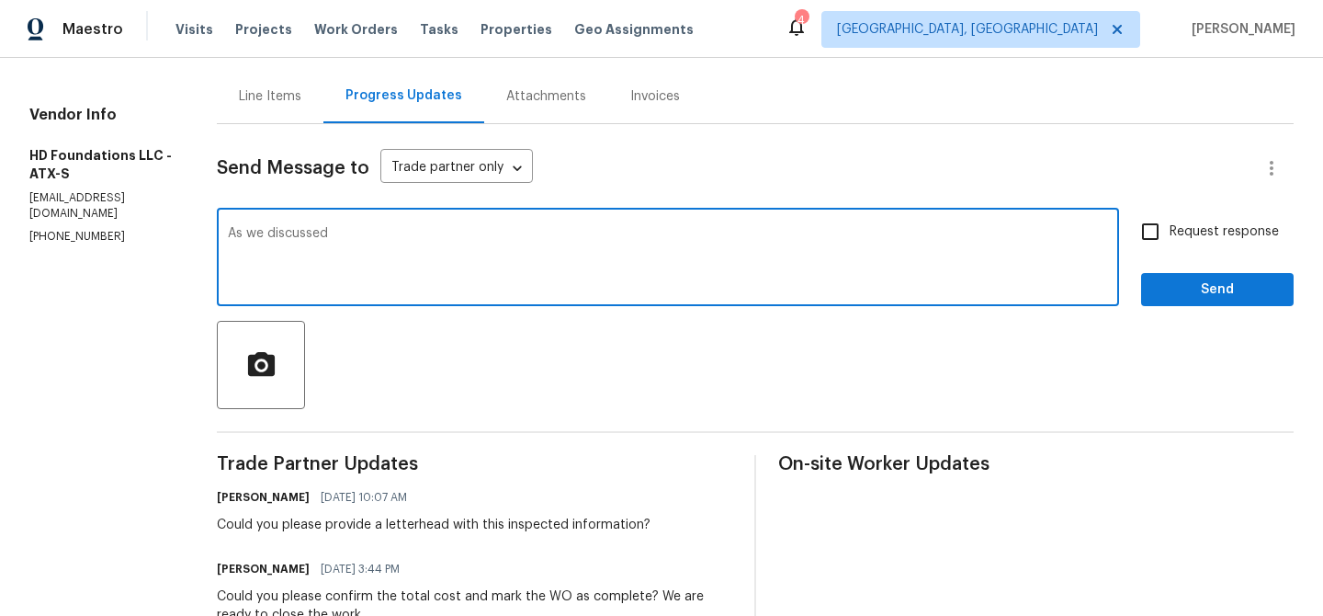
click at [83, 190] on div "Vendor Info HD Foundations LLC - ATX-S [EMAIL_ADDRESS][DOMAIN_NAME] [PHONE_NUMB…" at bounding box center [100, 175] width 143 height 139
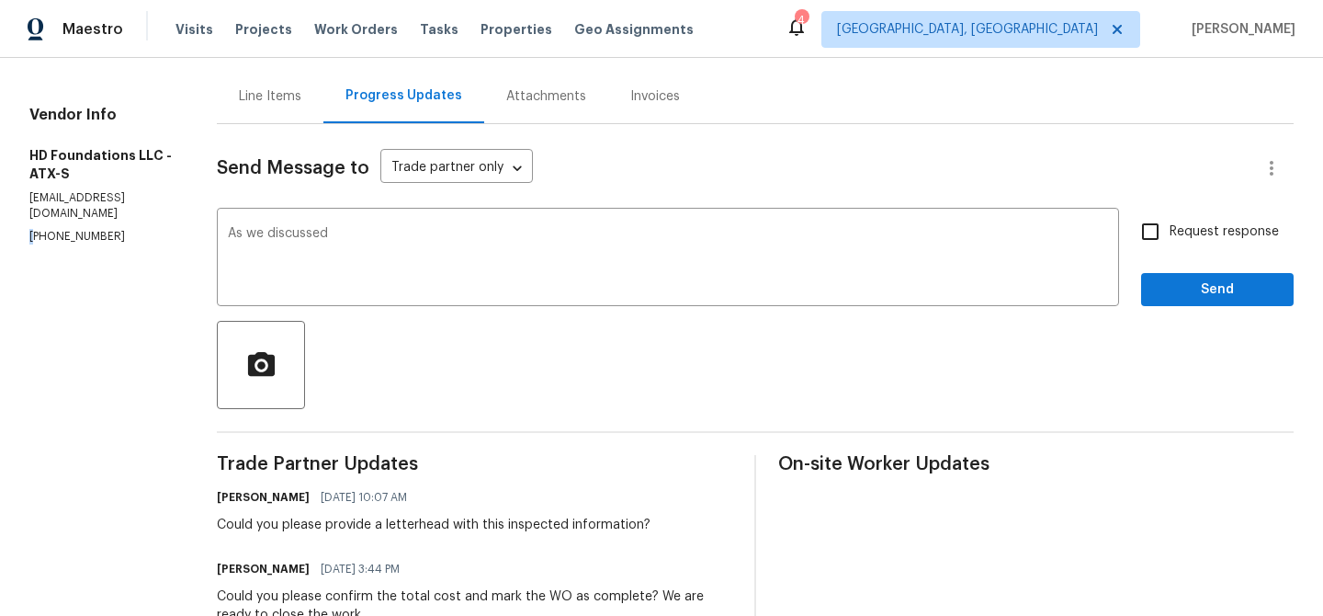
click at [83, 190] on div "Vendor Info HD Foundations LLC - ATX-S [EMAIL_ADDRESS][DOMAIN_NAME] [PHONE_NUMB…" at bounding box center [100, 175] width 143 height 139
copy p "[PHONE_NUMBER]"
click at [417, 245] on textarea "As we discussed" at bounding box center [668, 259] width 880 height 64
paste textarea "[PHONE_NUMBER]"
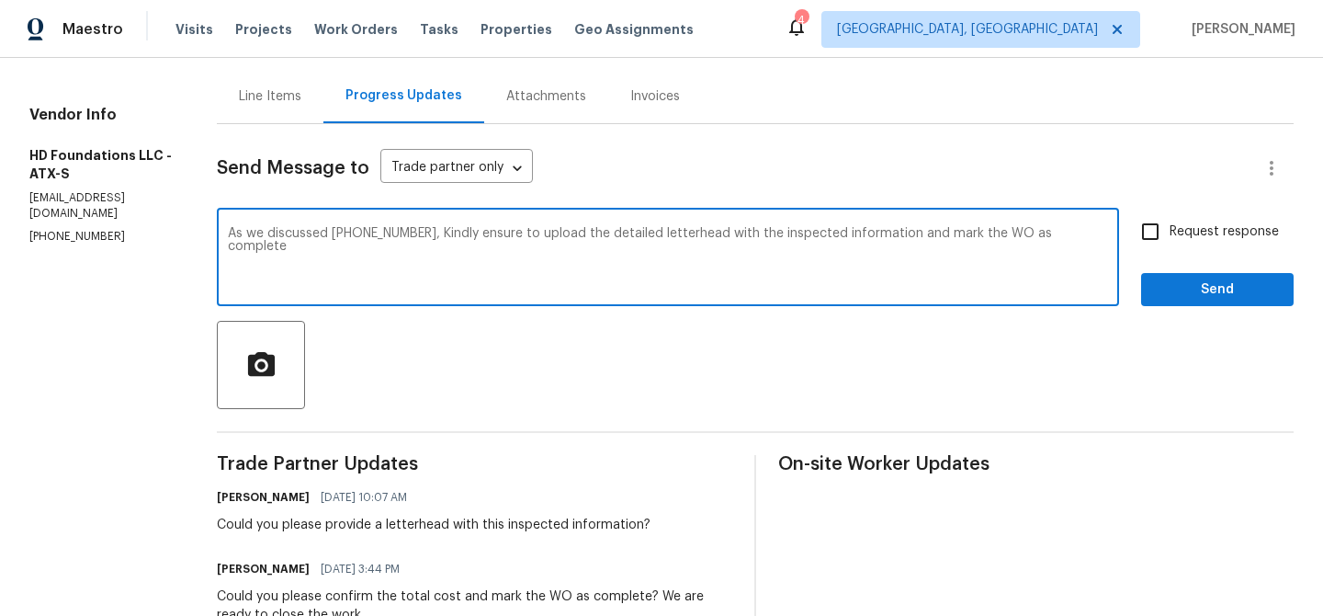
type textarea "As we discussed [PHONE_NUMBER], Kindly ensure to upload the detailed letterhead…"
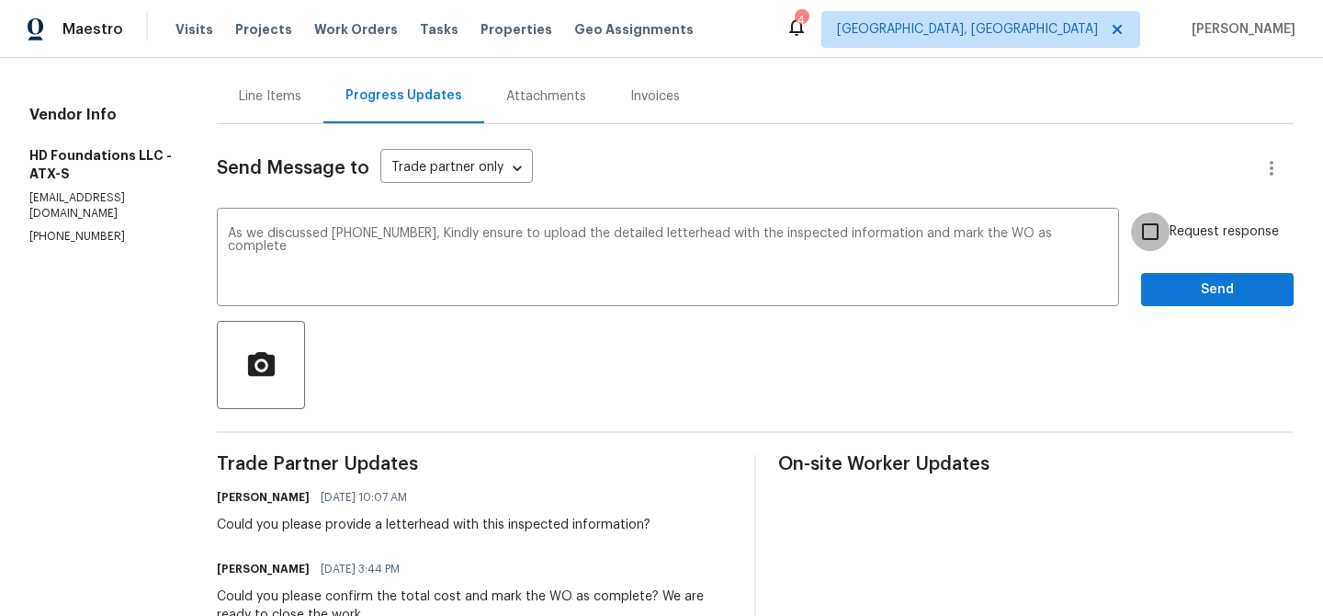
click at [1140, 221] on input "Request response" at bounding box center [1150, 231] width 39 height 39
checkbox input "true"
click at [1171, 268] on div "Request response Send" at bounding box center [1217, 259] width 153 height 94
click at [1169, 289] on span "Send" at bounding box center [1217, 289] width 123 height 23
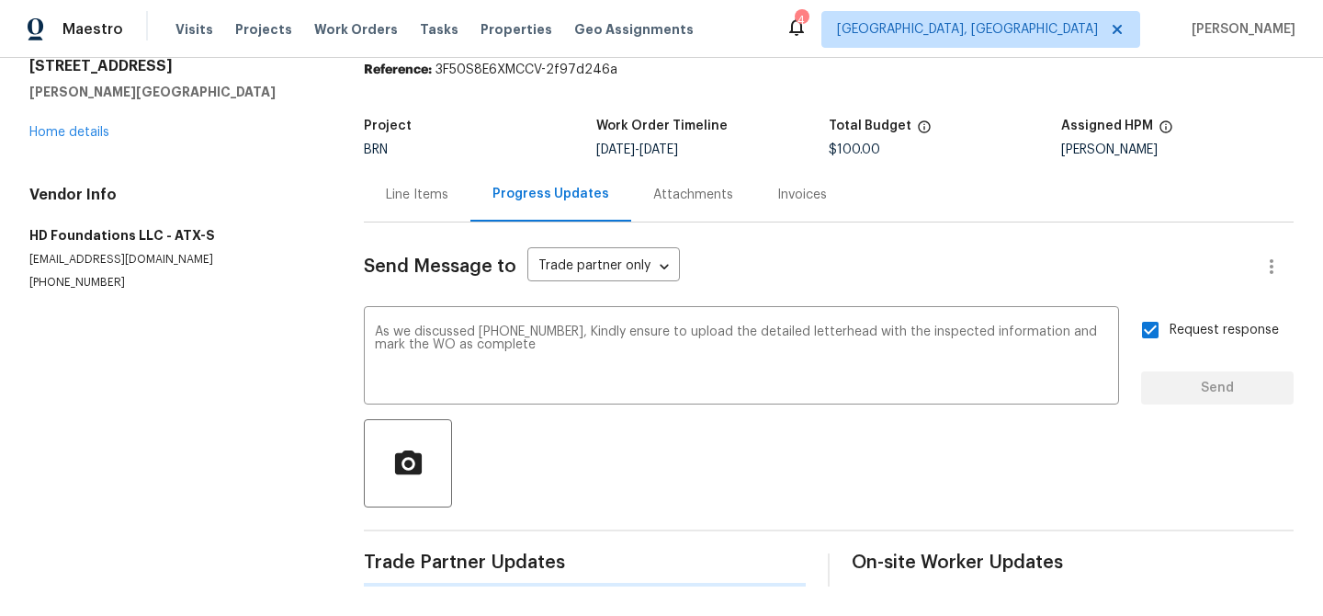
scroll to position [0, 0]
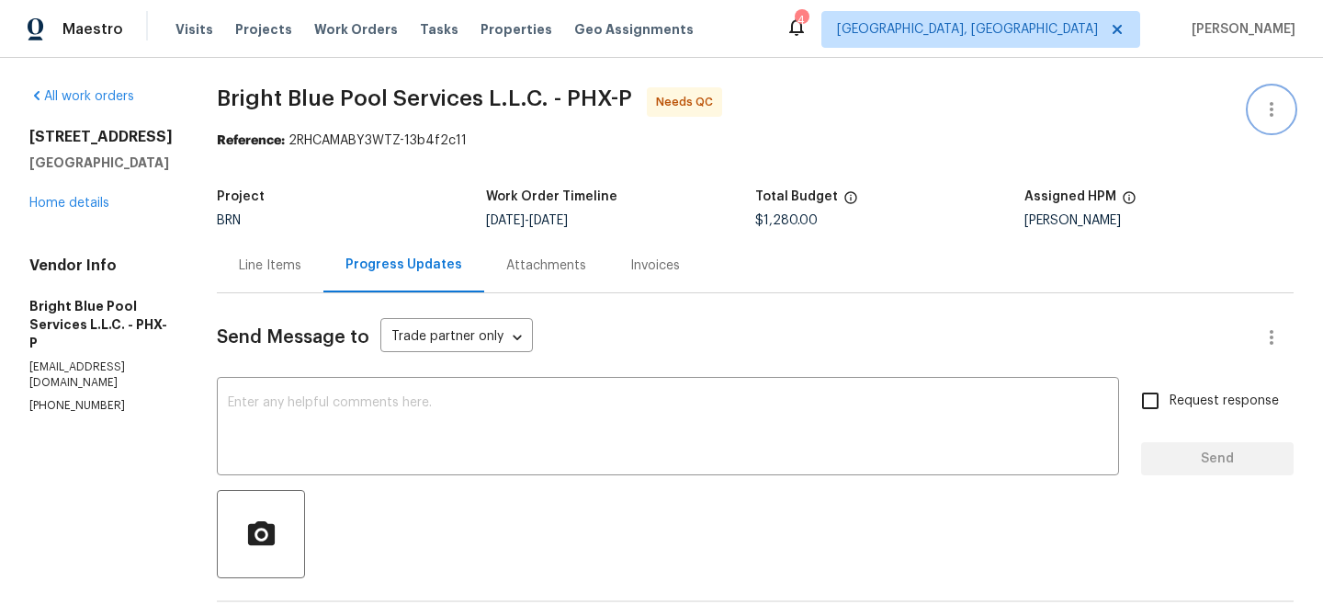
click at [1265, 104] on icon "button" at bounding box center [1272, 109] width 22 height 22
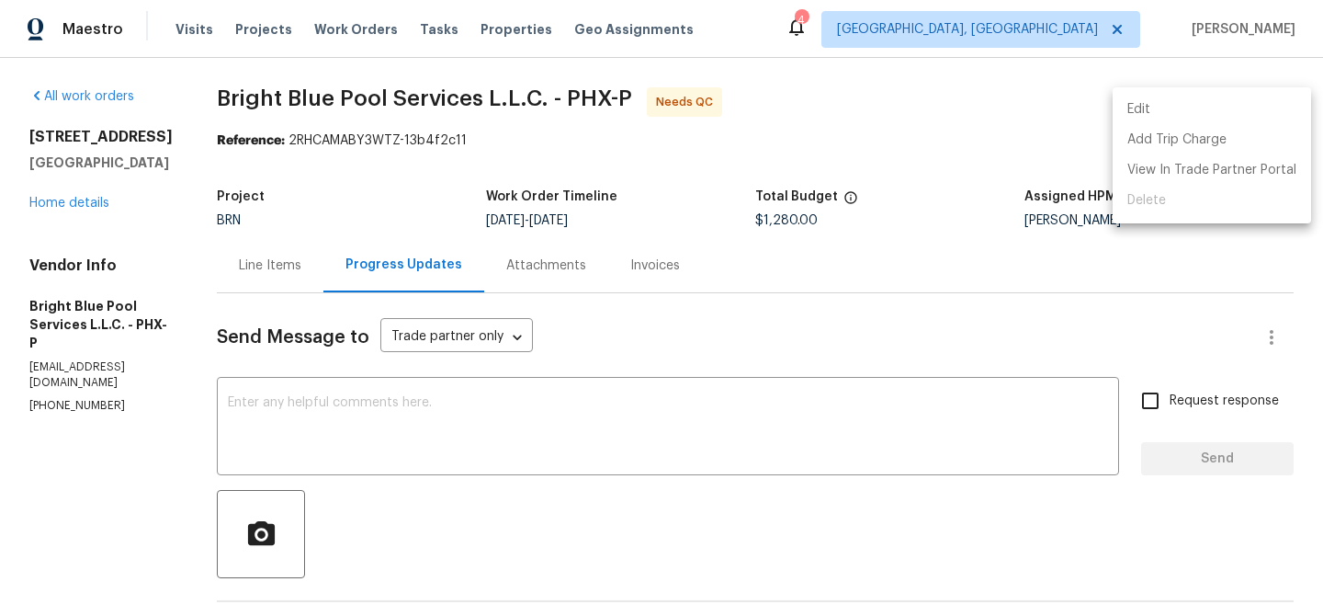
click at [1193, 108] on li "Edit" at bounding box center [1212, 110] width 199 height 30
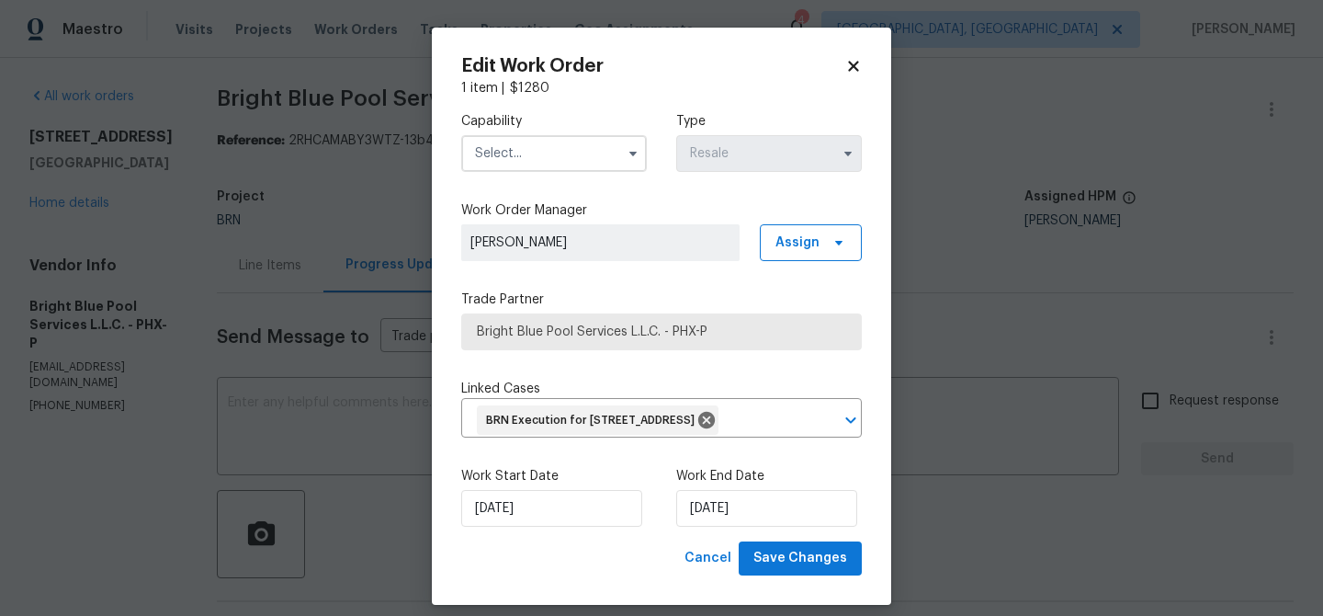
click at [574, 158] on input "text" at bounding box center [554, 153] width 186 height 37
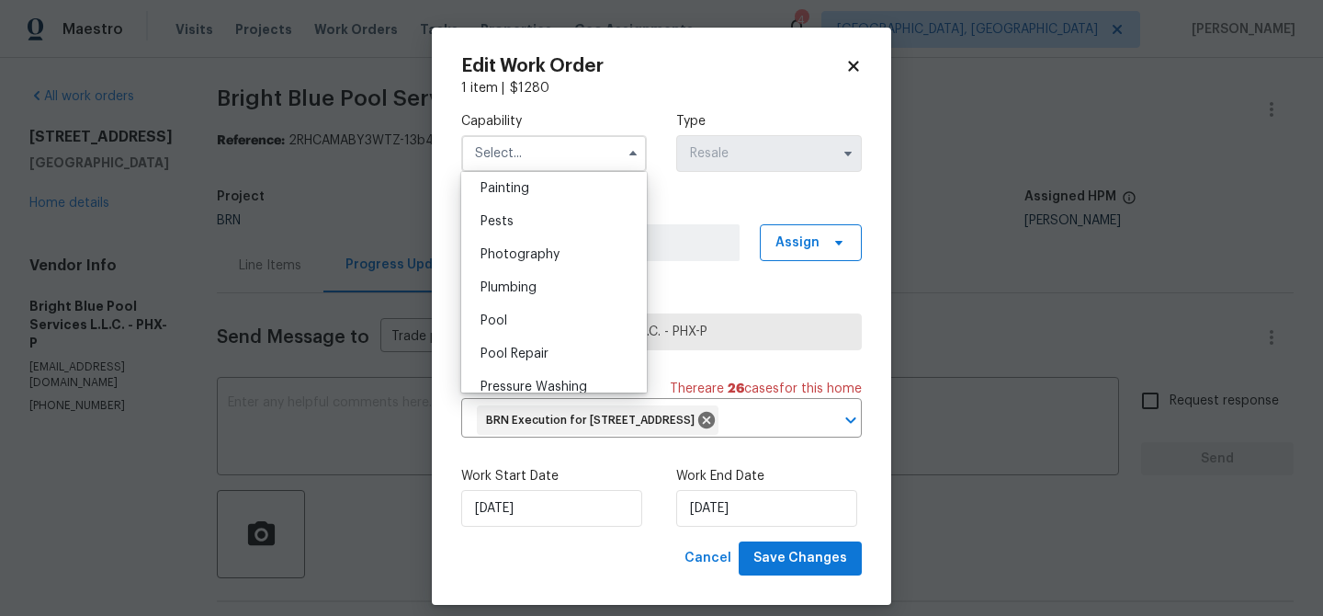
scroll to position [1555, 0]
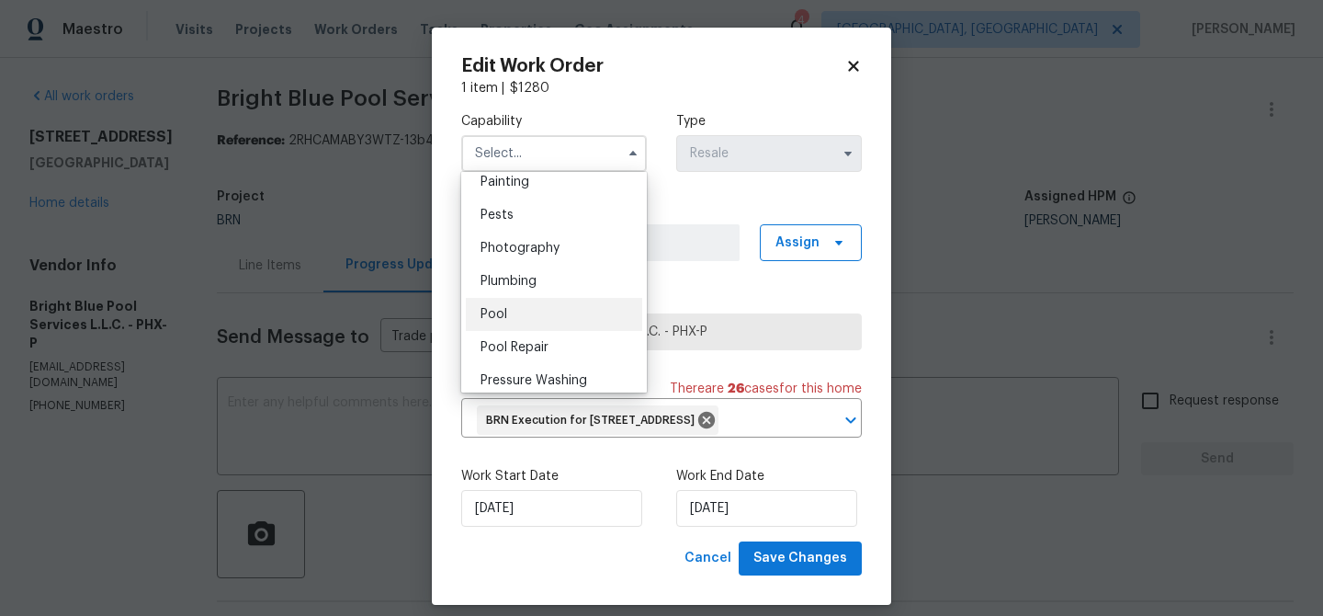
click at [519, 301] on div "Pool" at bounding box center [554, 314] width 176 height 33
type input "Pool"
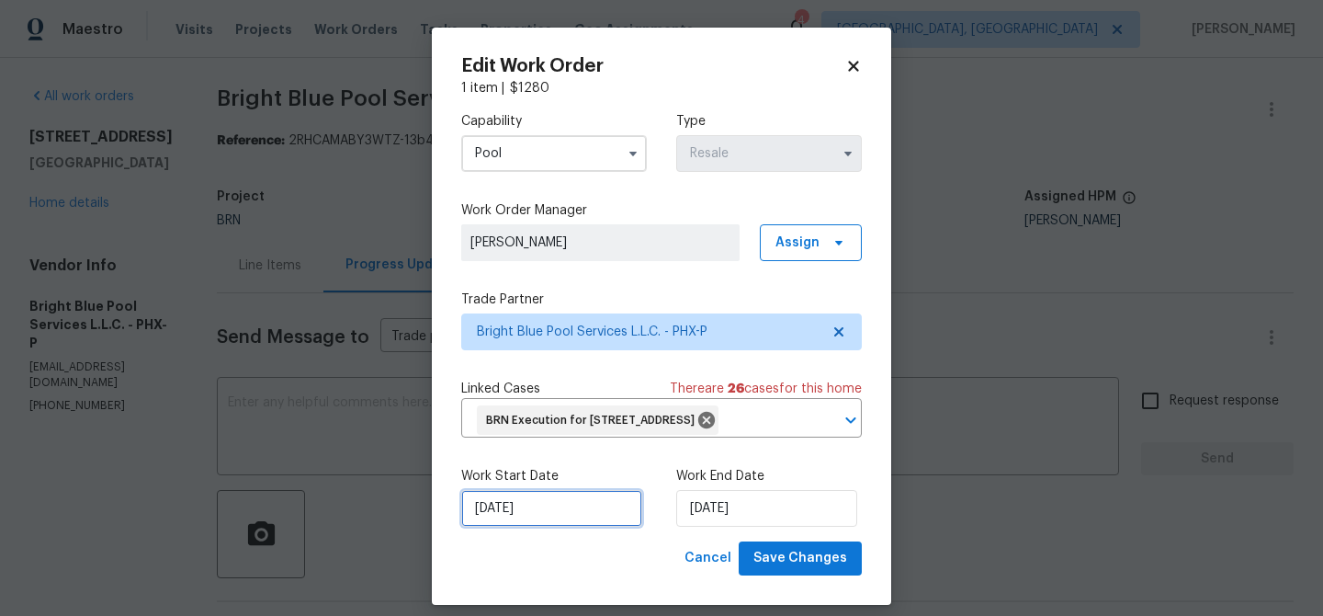
click at [511, 521] on input "[DATE]" at bounding box center [551, 508] width 181 height 37
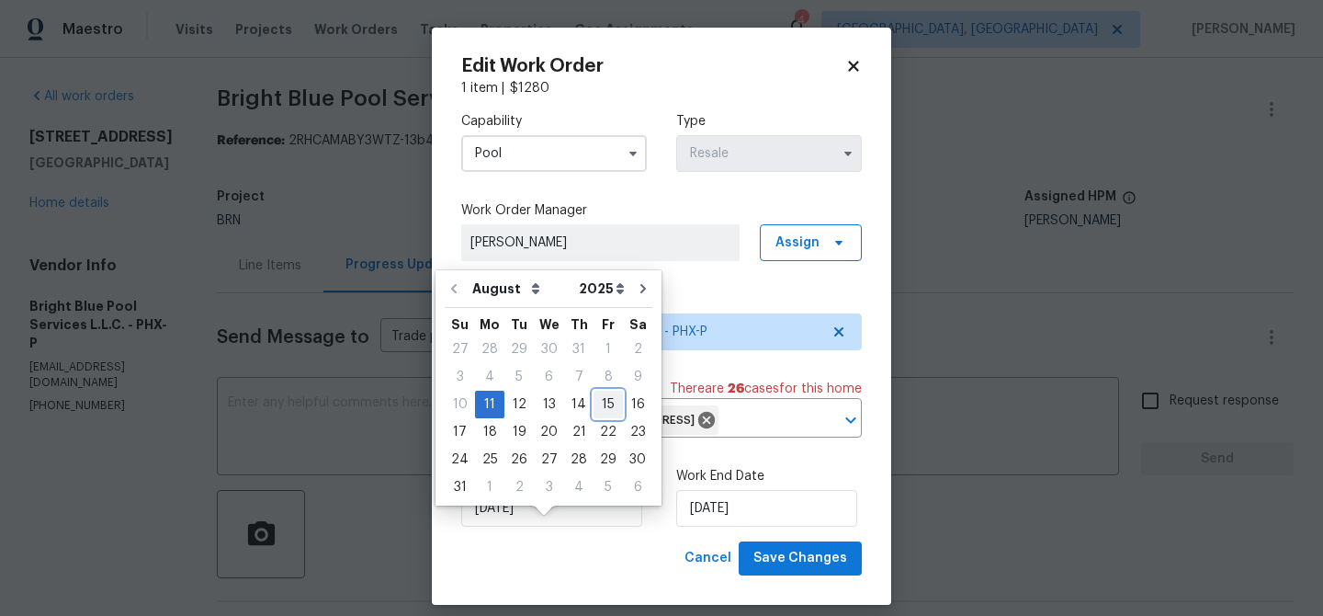
click at [599, 403] on div "15" at bounding box center [608, 405] width 29 height 26
type input "[DATE]"
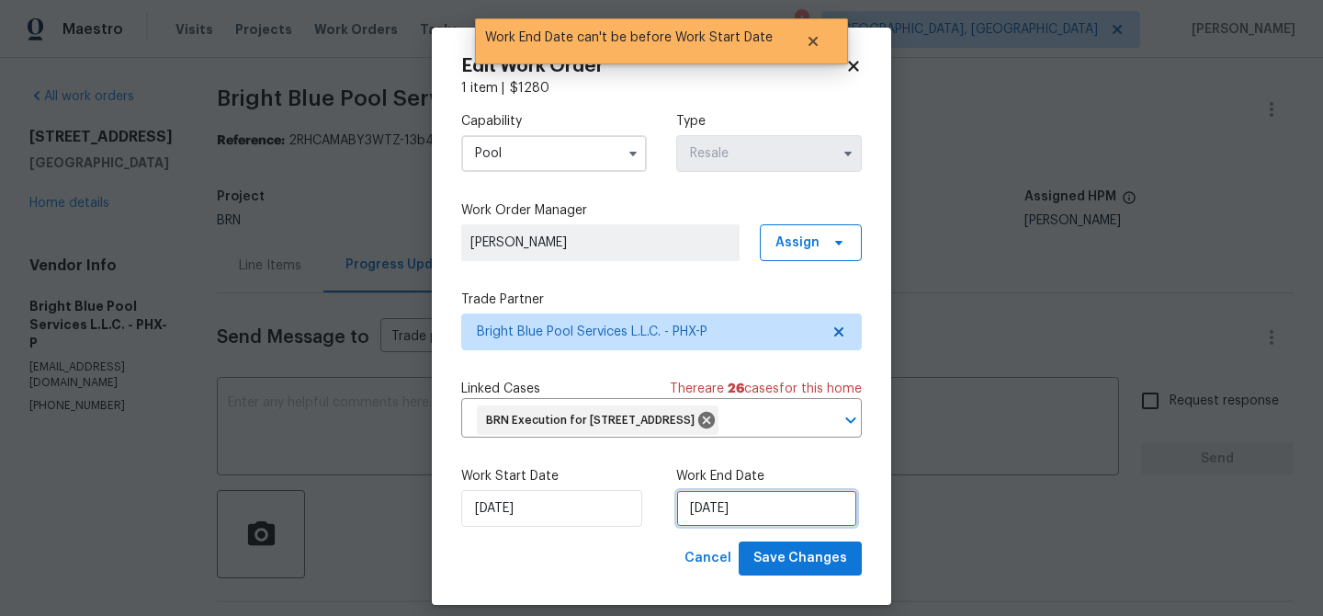
click at [724, 527] on input "[DATE]" at bounding box center [766, 508] width 181 height 37
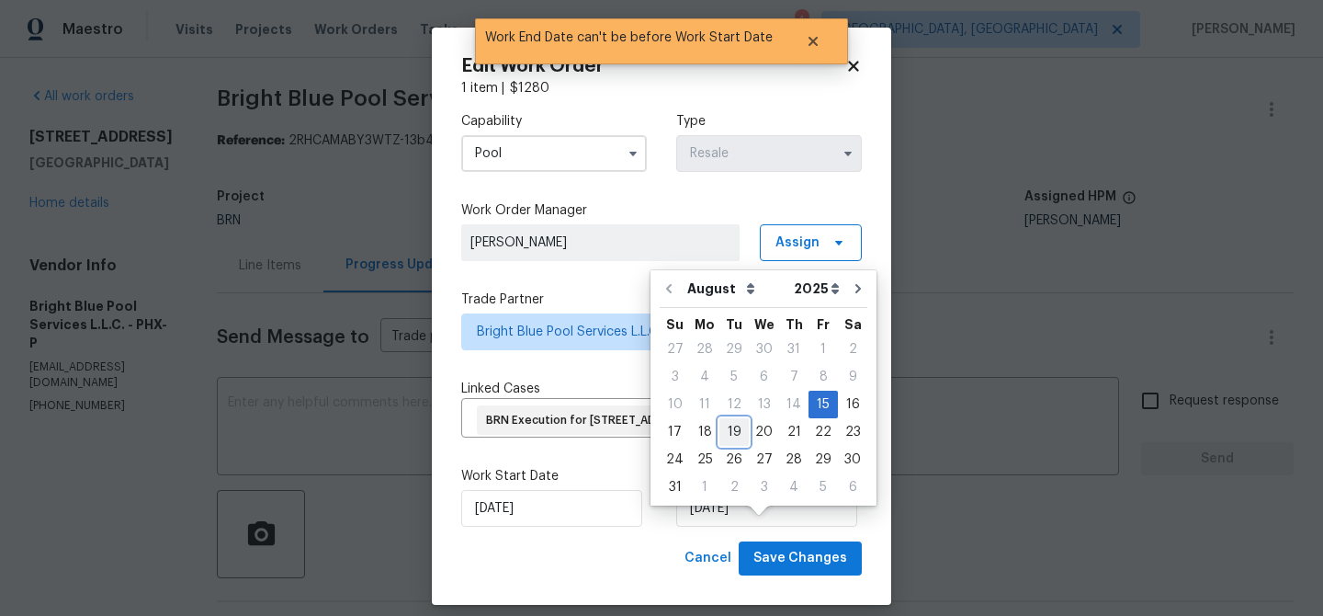
click at [725, 435] on div "19" at bounding box center [734, 432] width 29 height 26
type input "[DATE]"
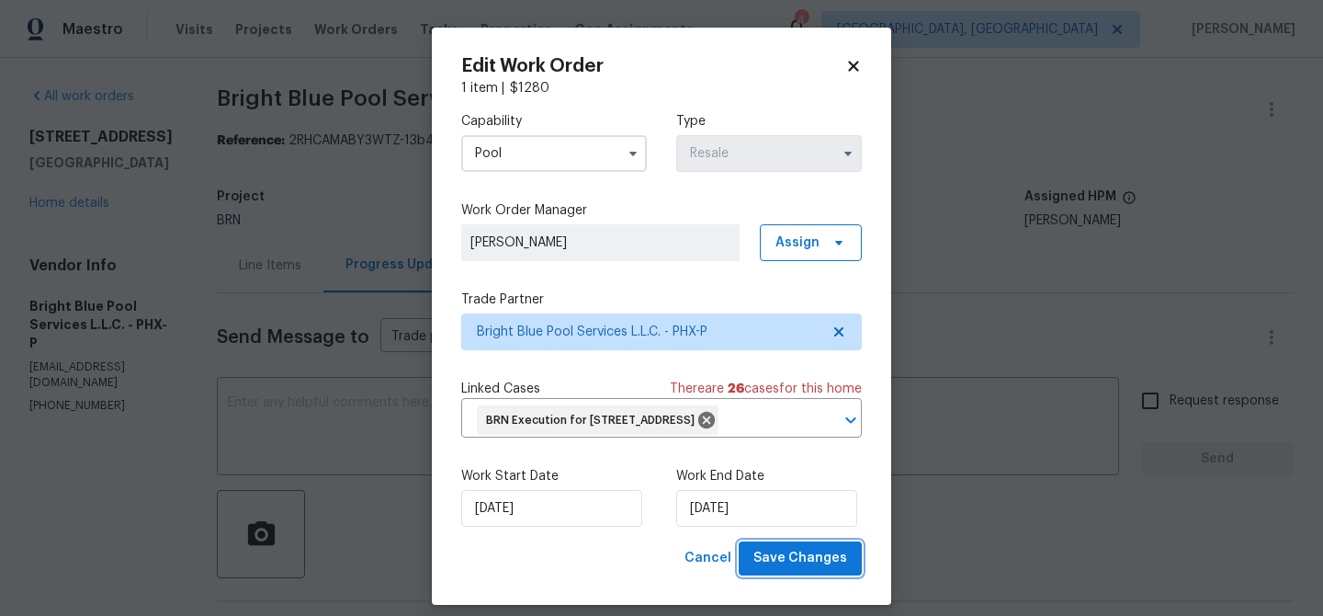
click at [766, 570] on span "Save Changes" at bounding box center [801, 558] width 94 height 23
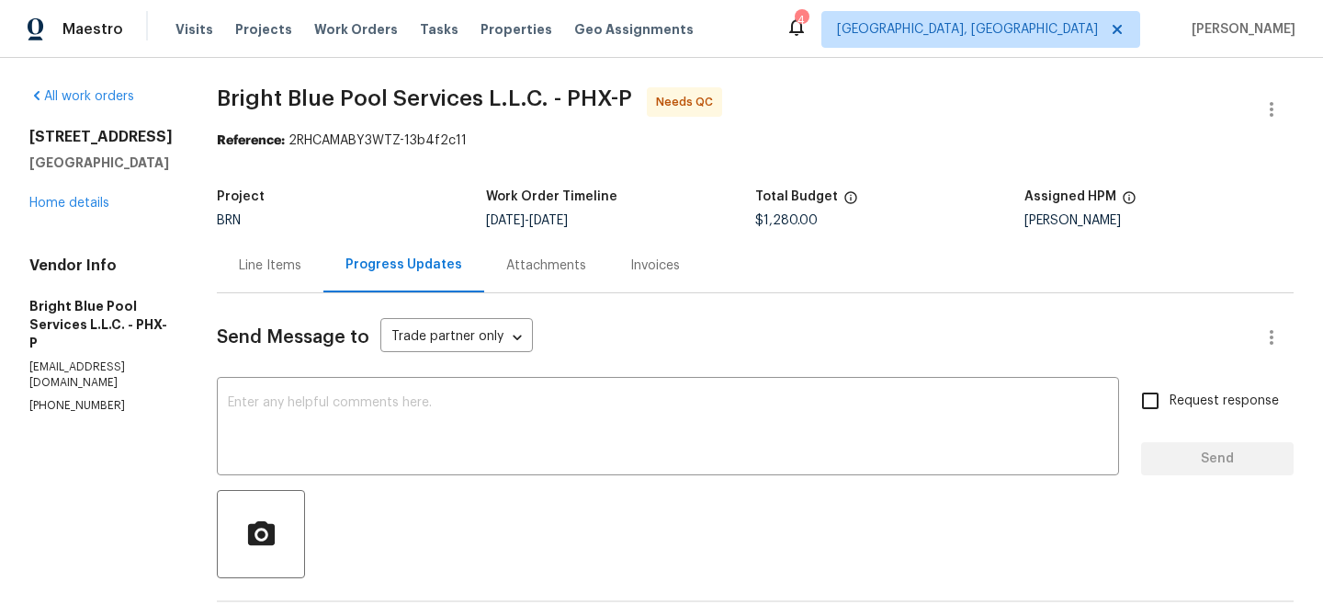
scroll to position [14, 0]
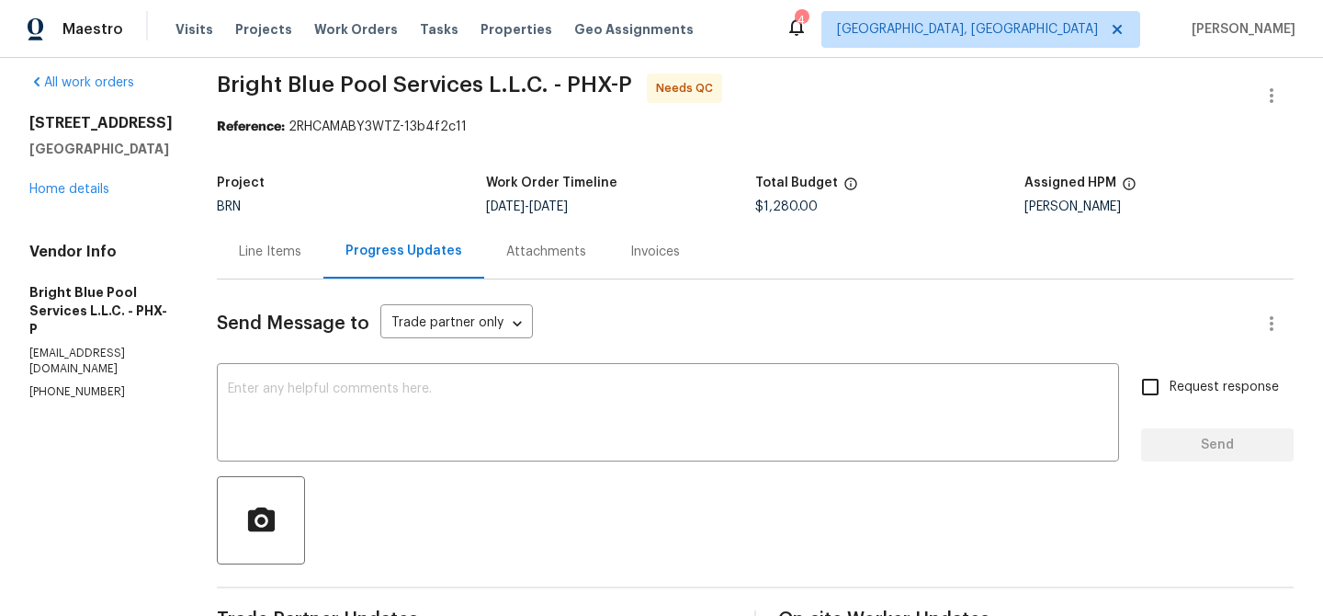
click at [263, 224] on div "Line Items" at bounding box center [270, 251] width 107 height 54
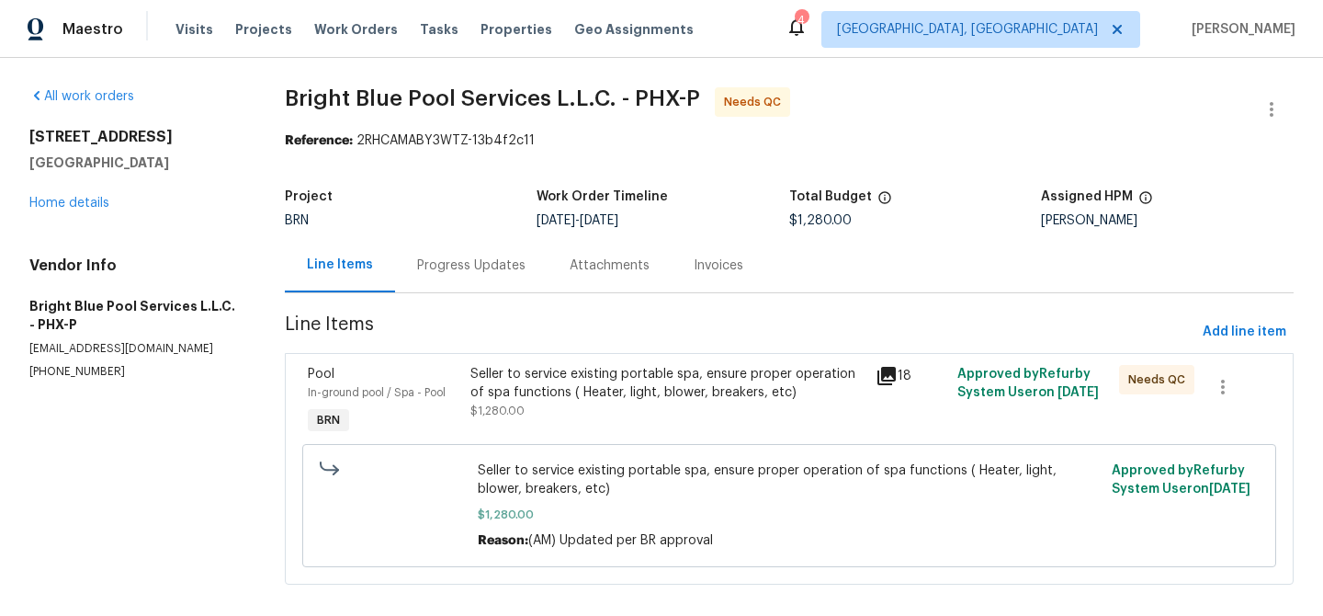
click at [550, 362] on div "Seller to service existing portable spa, ensure proper operation of spa functio…" at bounding box center [668, 401] width 406 height 85
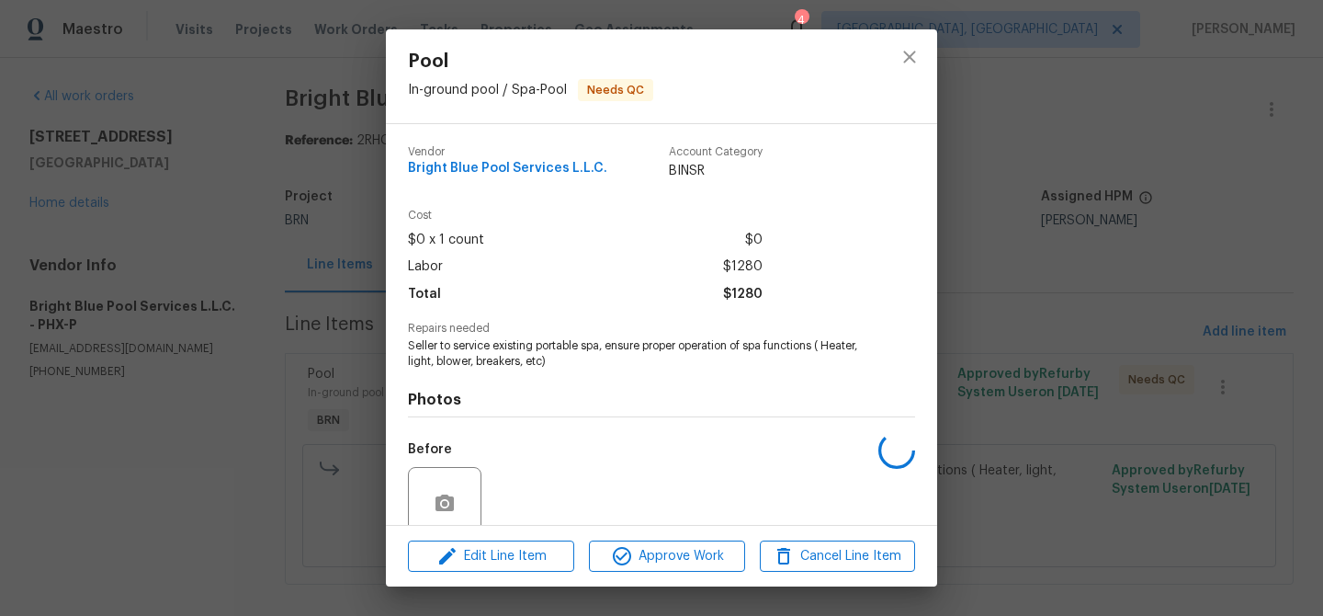
scroll to position [153, 0]
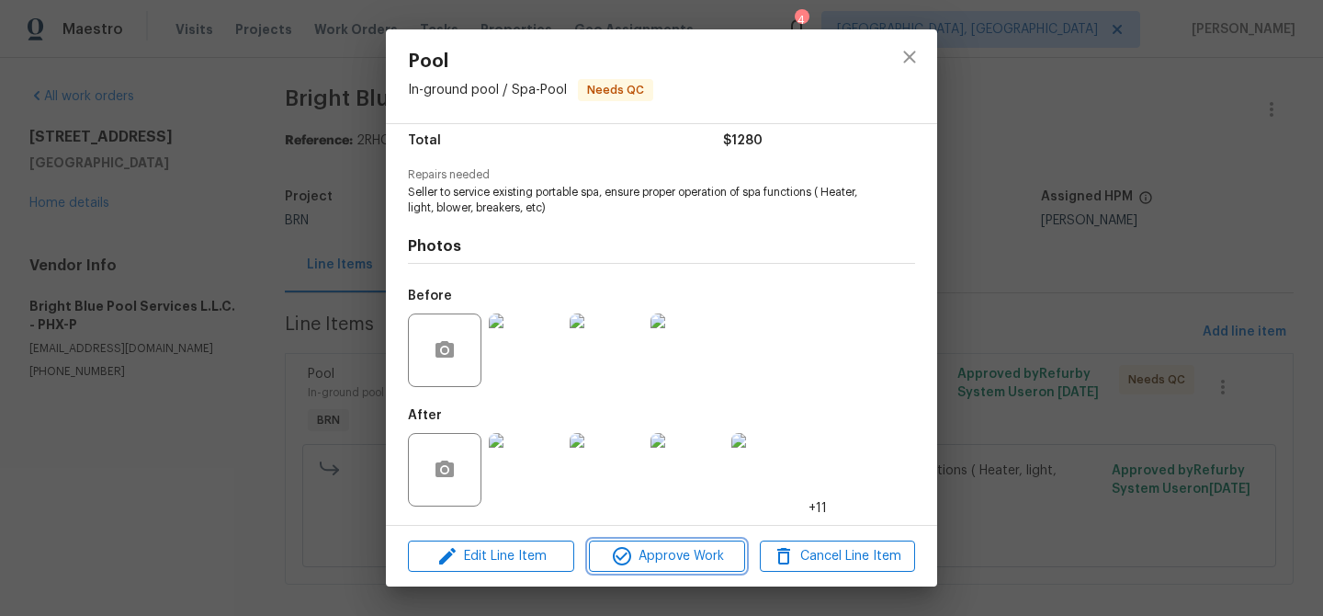
click at [626, 547] on icon "button" at bounding box center [622, 556] width 22 height 22
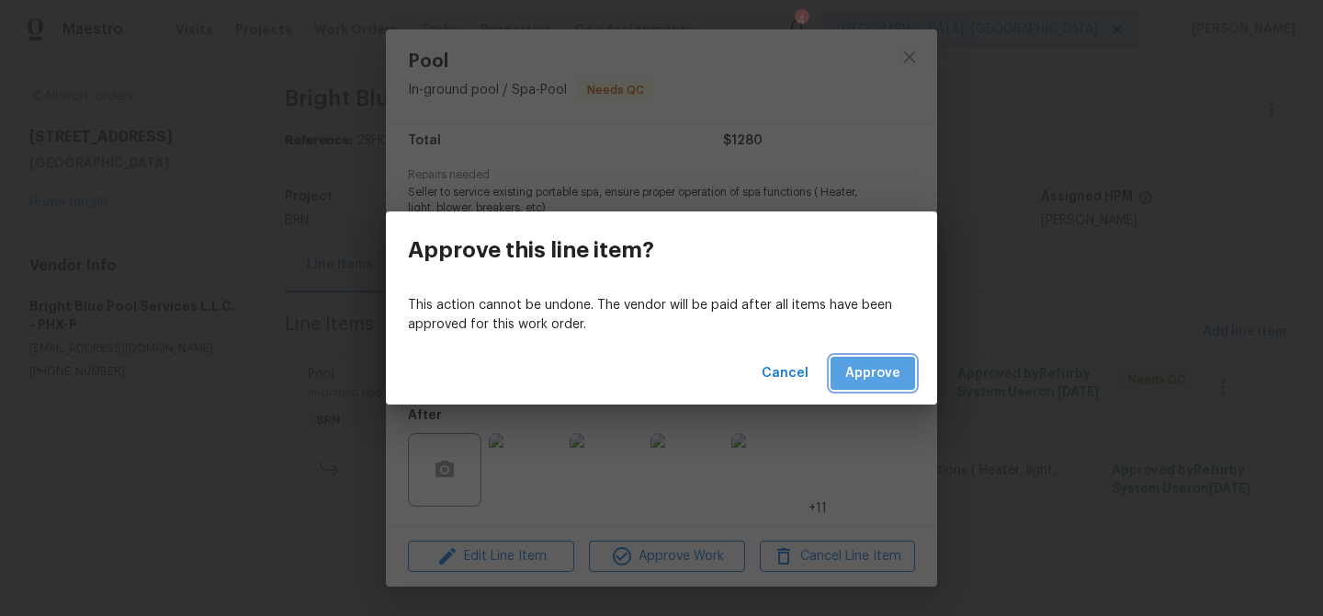
click at [879, 367] on span "Approve" at bounding box center [873, 373] width 55 height 23
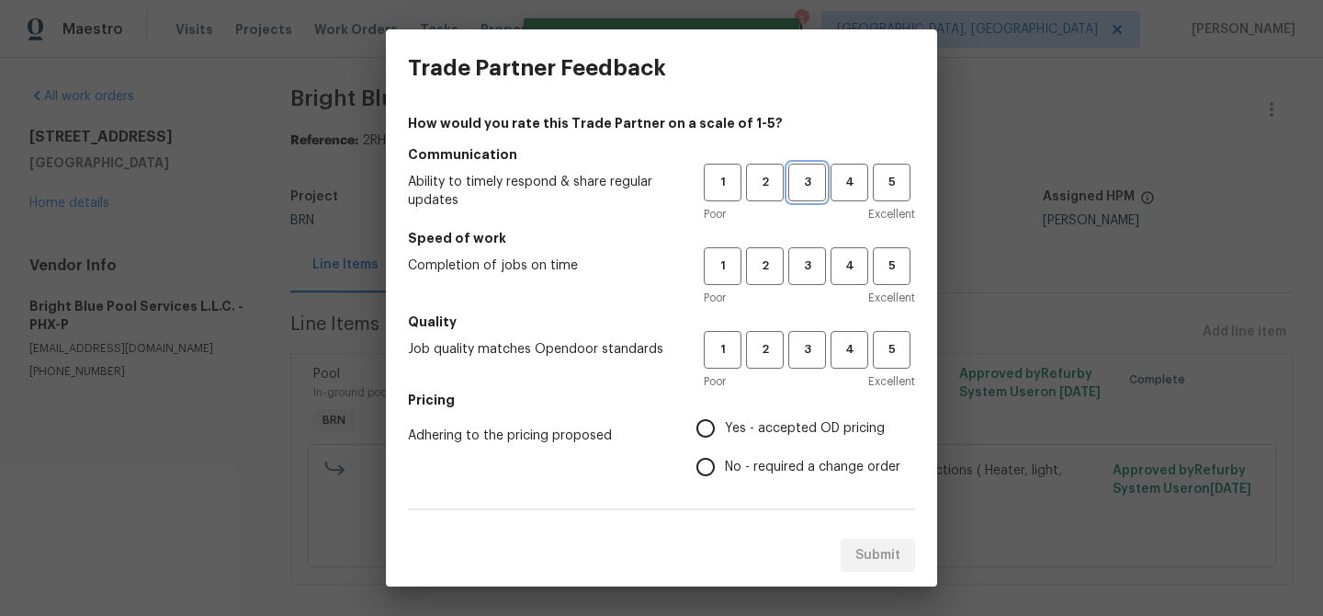
click at [799, 182] on span "3" at bounding box center [807, 182] width 34 height 21
click at [806, 229] on h5 "Speed of work" at bounding box center [661, 238] width 507 height 18
click at [806, 259] on span "3" at bounding box center [807, 266] width 34 height 21
click at [808, 352] on span "3" at bounding box center [807, 349] width 34 height 21
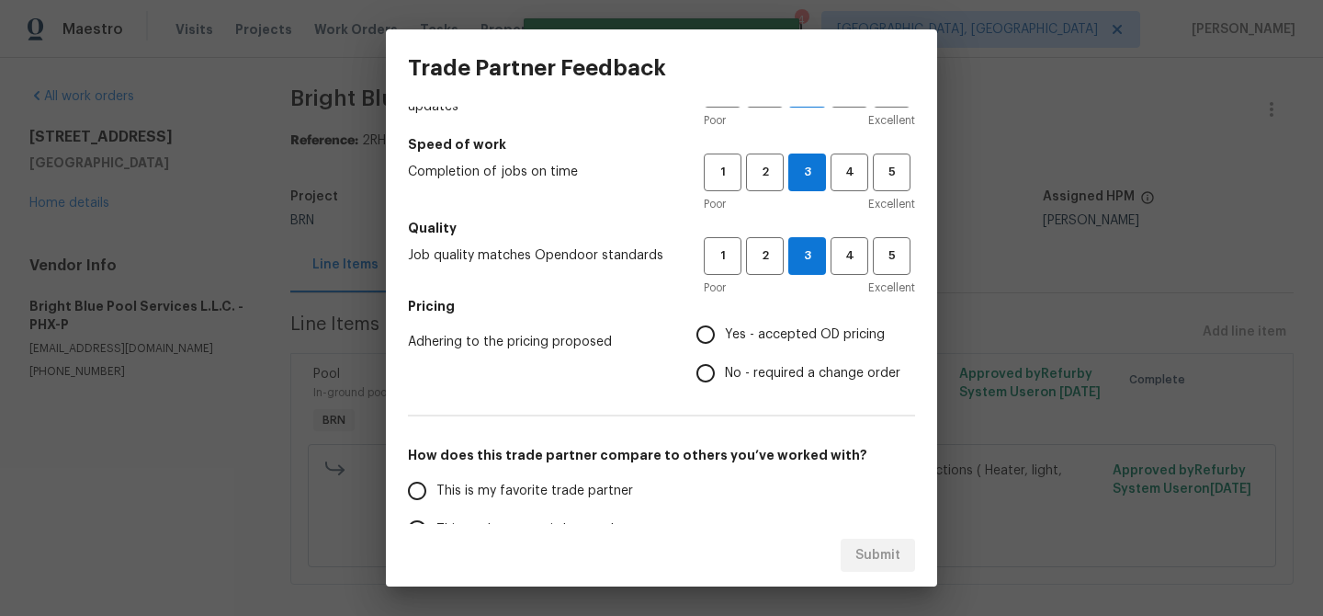
click at [722, 382] on input "No - required a change order" at bounding box center [706, 373] width 39 height 39
radio input "true"
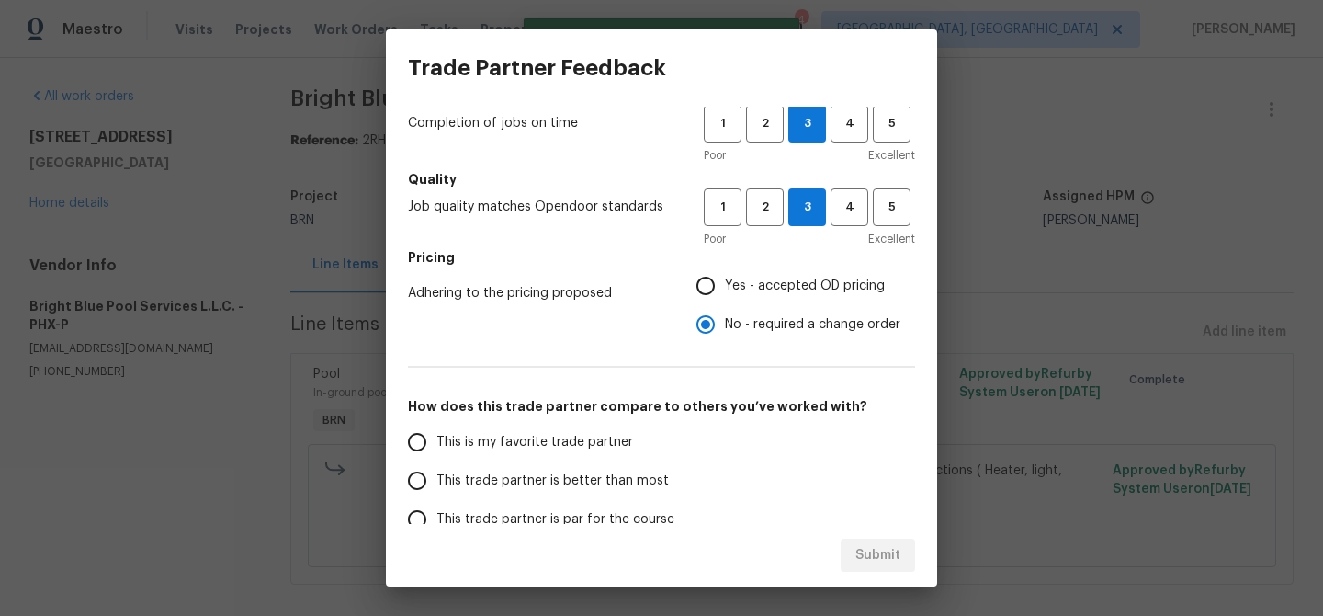
scroll to position [187, 0]
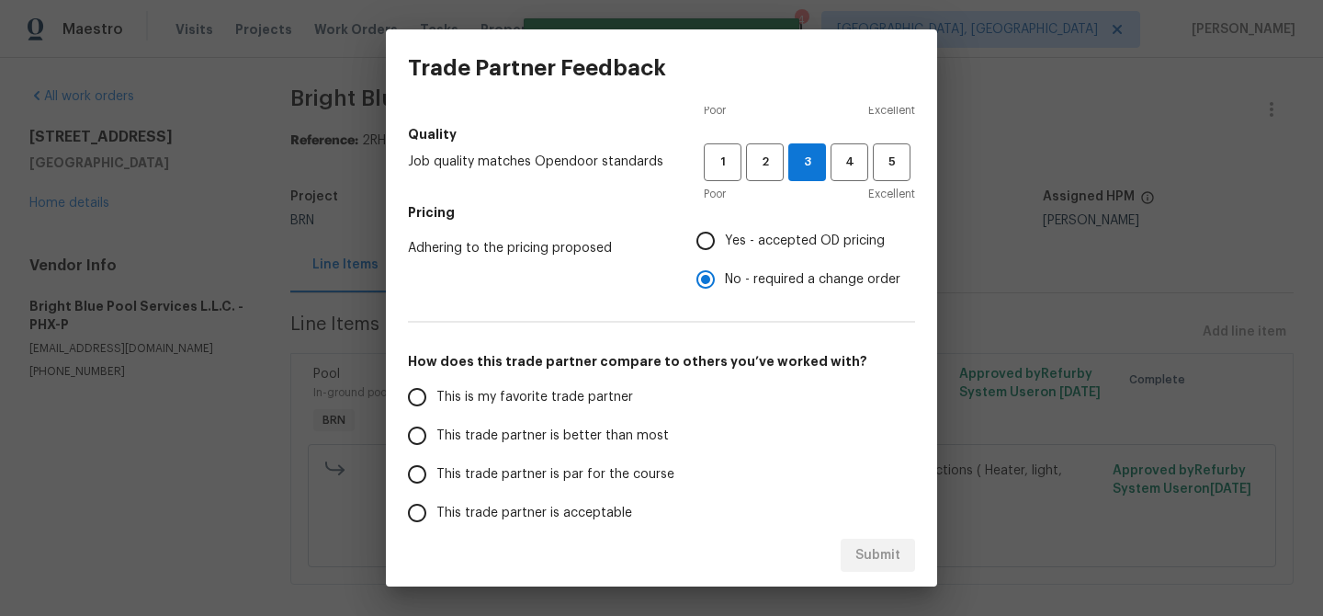
click at [464, 444] on span "This trade partner is better than most" at bounding box center [553, 435] width 233 height 19
click at [437, 444] on input "This trade partner is better than most" at bounding box center [417, 435] width 39 height 39
click at [870, 537] on div "Submit" at bounding box center [661, 555] width 551 height 63
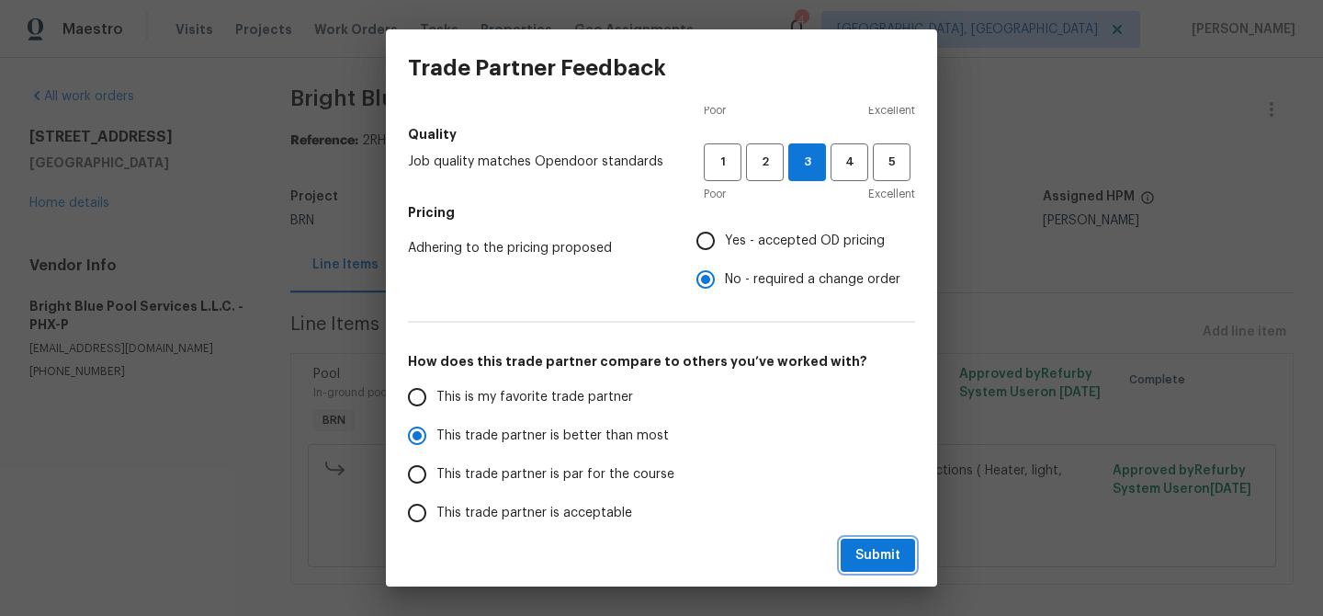
click at [889, 564] on span "Submit" at bounding box center [878, 555] width 45 height 23
radio input "true"
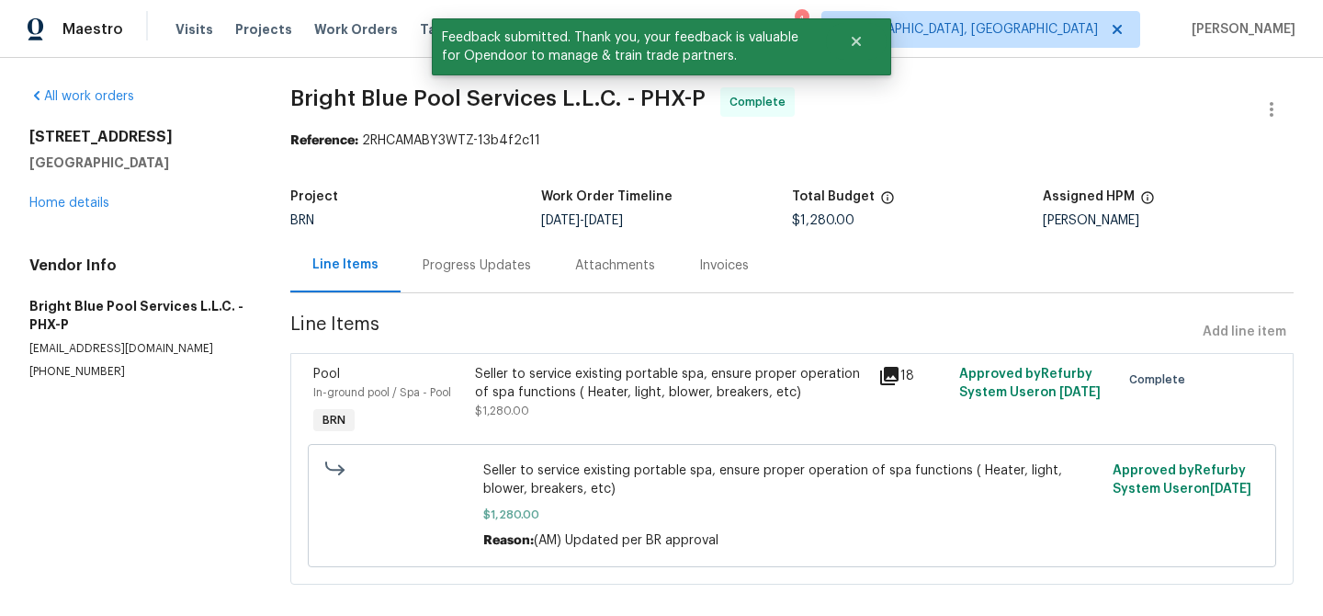
click at [473, 280] on div "Progress Updates" at bounding box center [477, 265] width 153 height 54
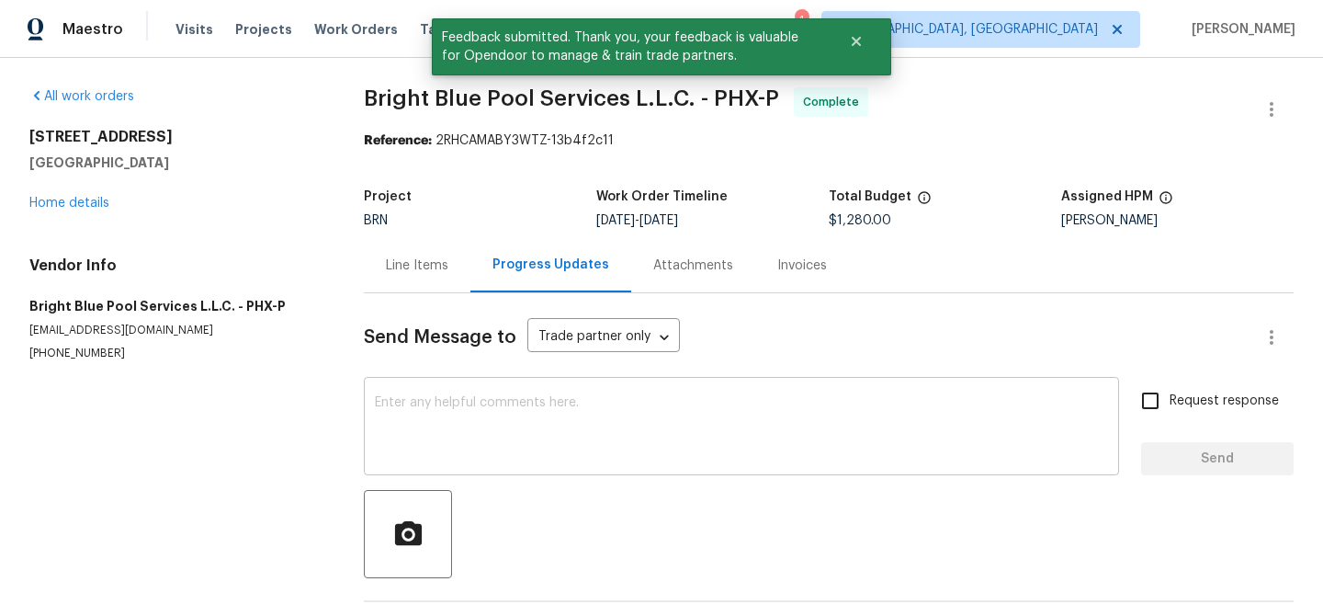
click at [490, 387] on div "x ​" at bounding box center [741, 428] width 755 height 94
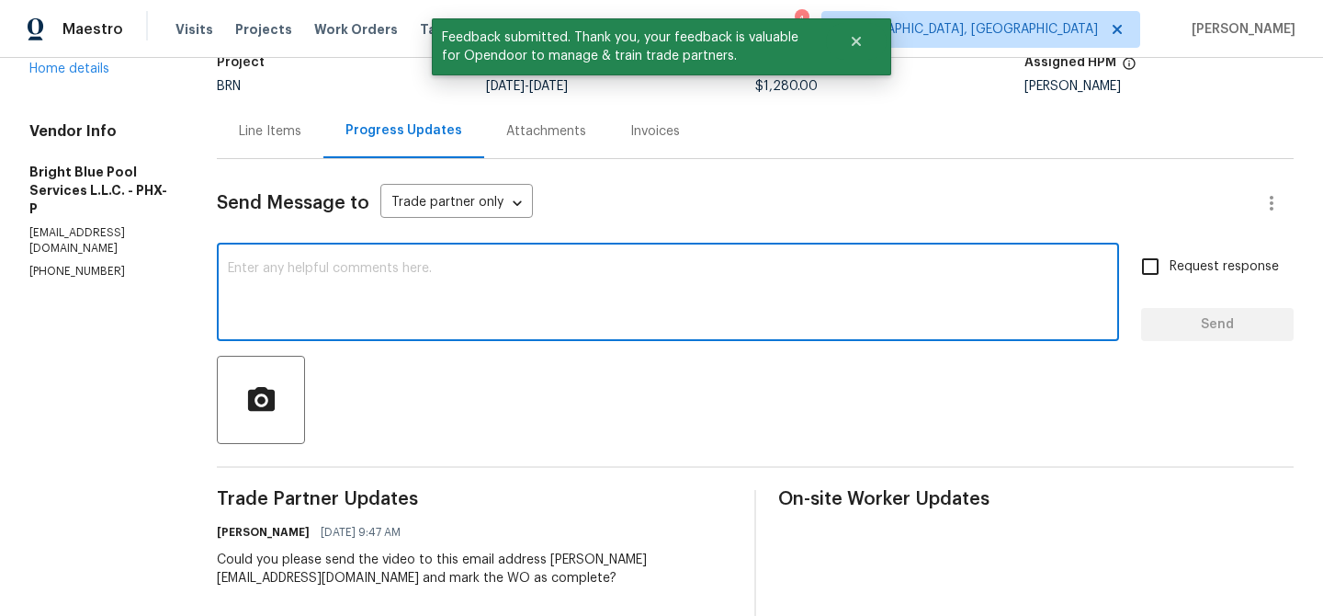
scroll to position [153, 0]
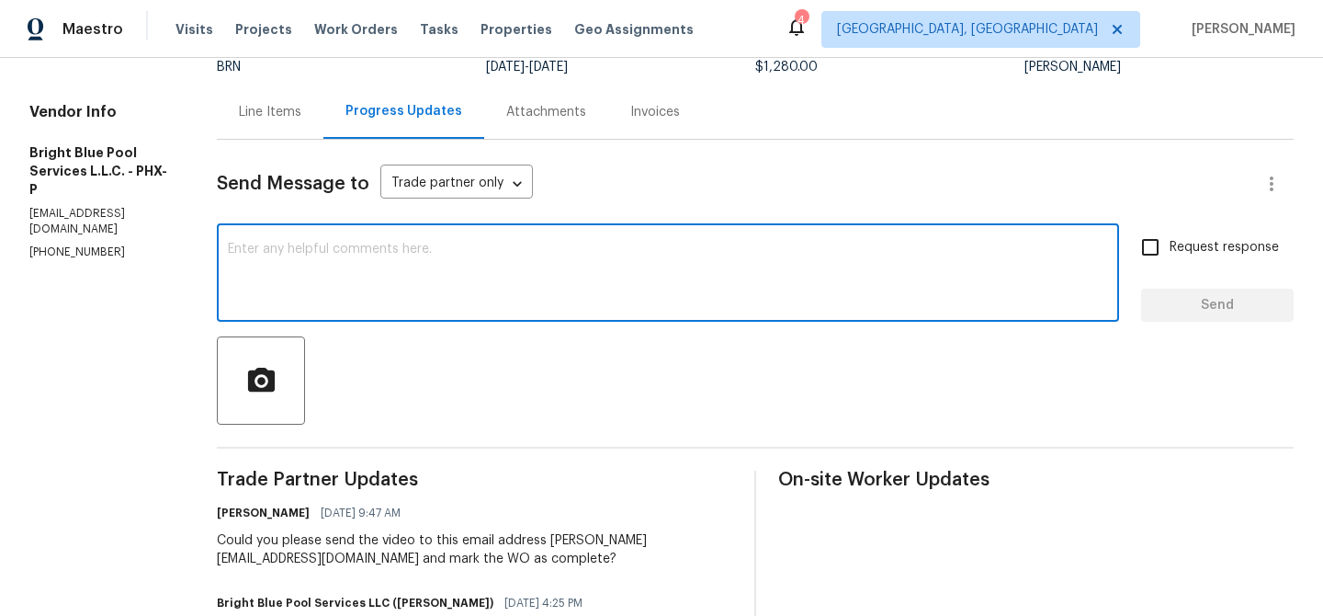
paste textarea "WO is approved, Please upload the invoice under the invoice section.Thanks"
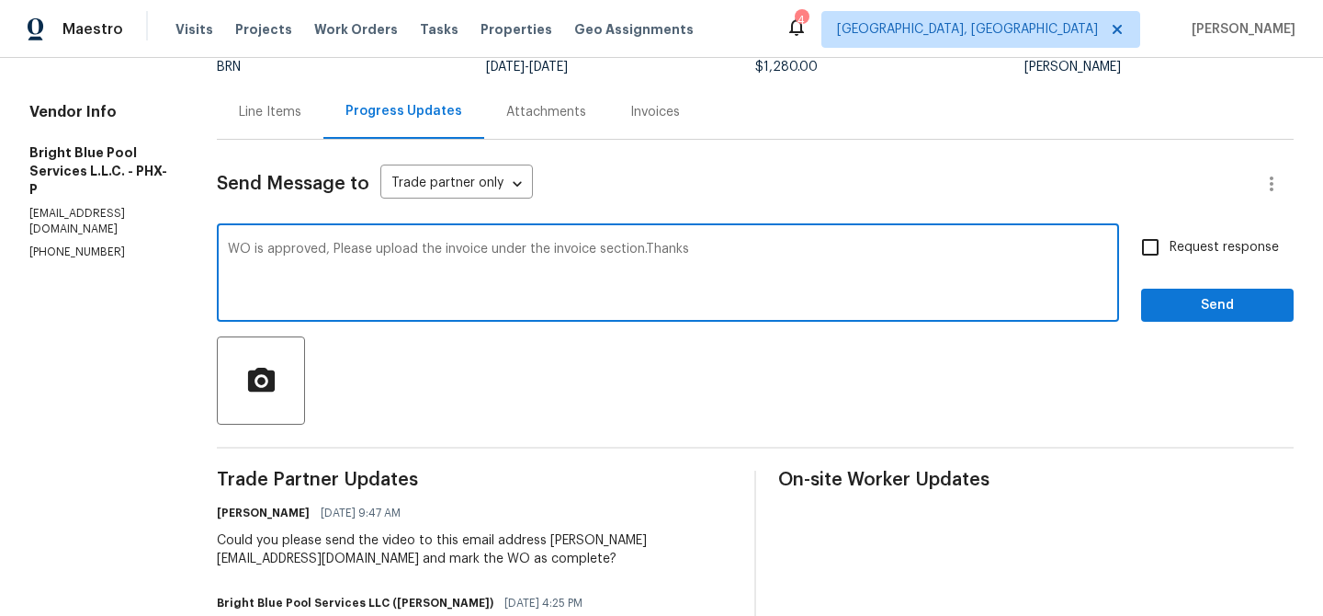
type textarea "WO is approved, Please upload the invoice under the invoice section.Thanks"
click at [1230, 242] on span "Request response" at bounding box center [1224, 247] width 109 height 19
click at [1170, 242] on input "Request response" at bounding box center [1150, 247] width 39 height 39
checkbox input "true"
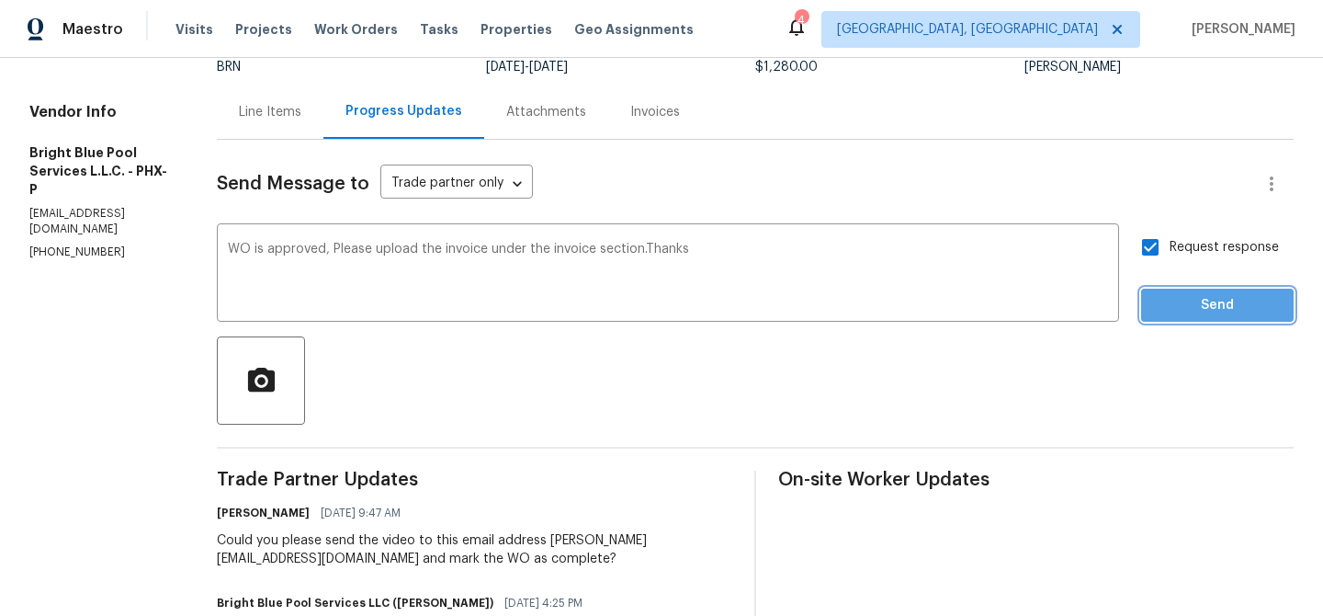
click at [1196, 293] on button "Send" at bounding box center [1217, 306] width 153 height 34
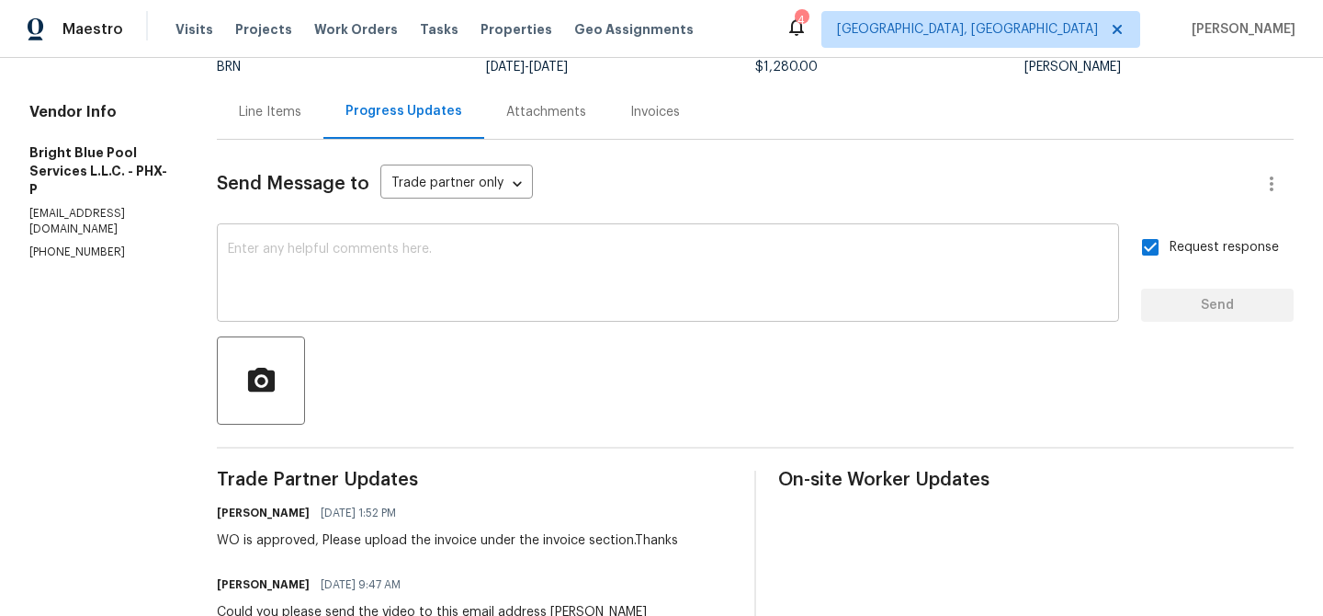
scroll to position [0, 0]
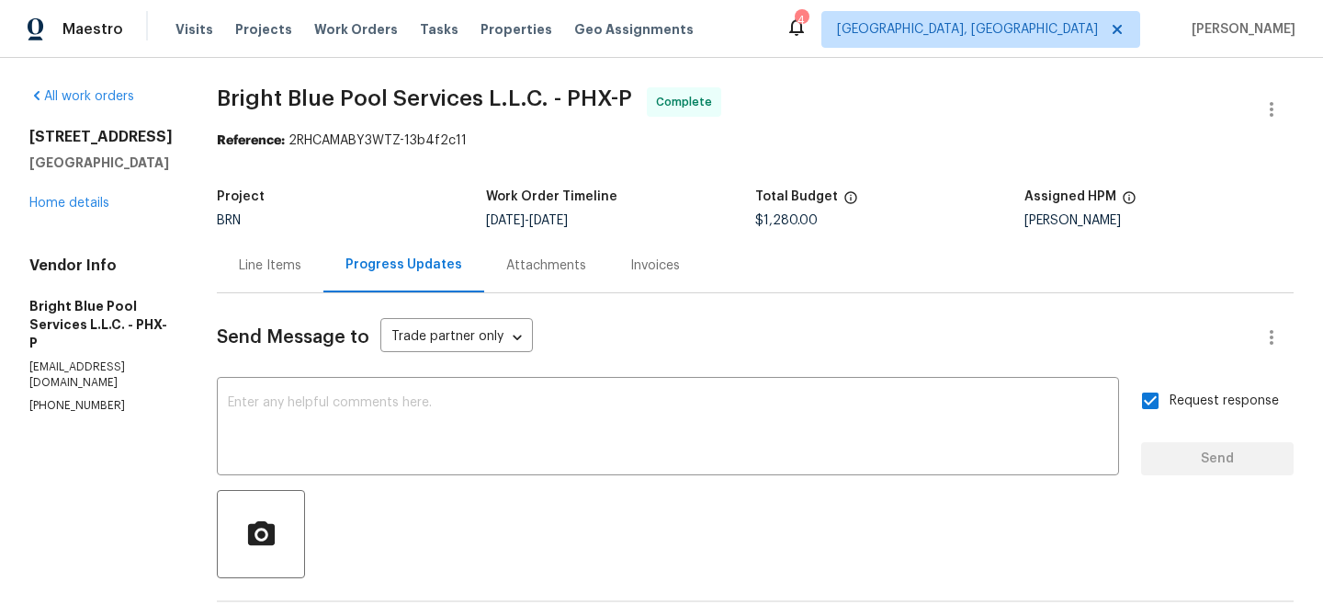
click at [659, 272] on div "Invoices" at bounding box center [655, 265] width 94 height 54
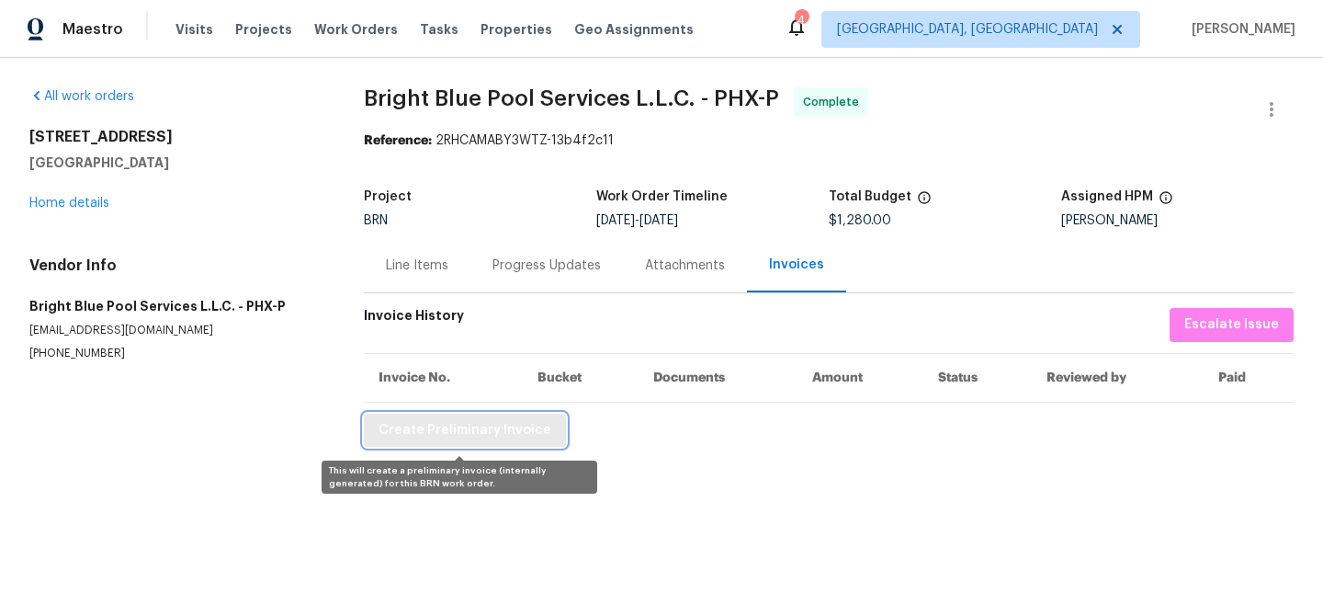
click at [424, 431] on span "Create Preliminary Invoice" at bounding box center [465, 430] width 173 height 23
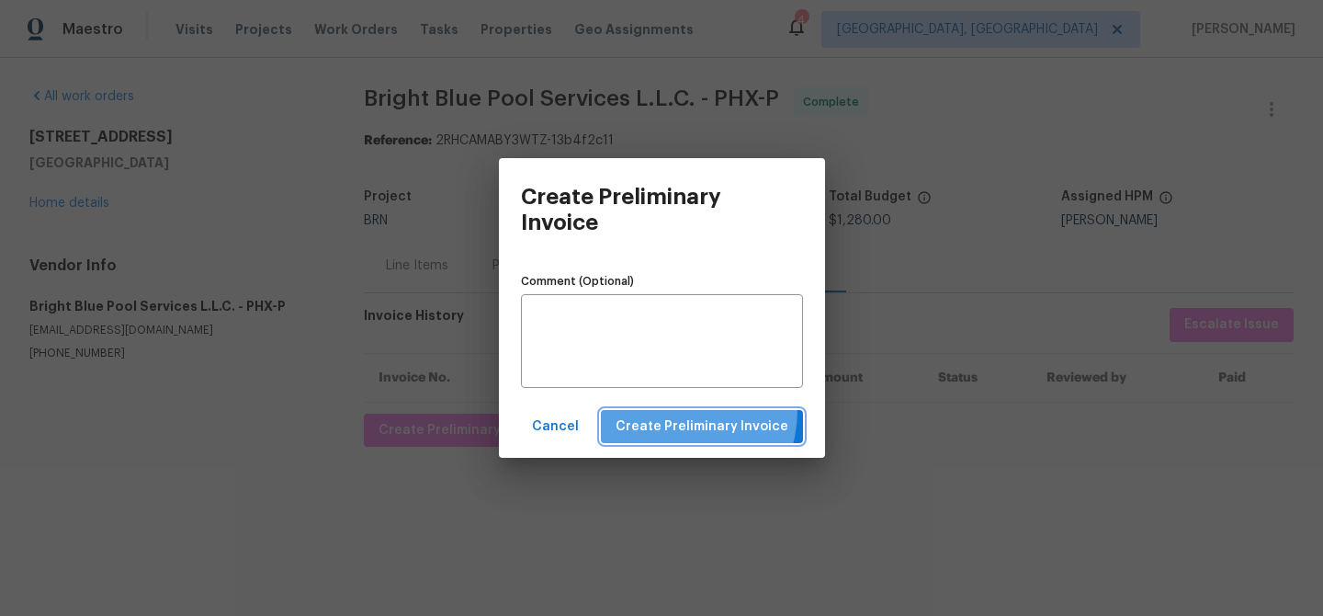
click at [674, 410] on button "Create Preliminary Invoice" at bounding box center [702, 427] width 202 height 34
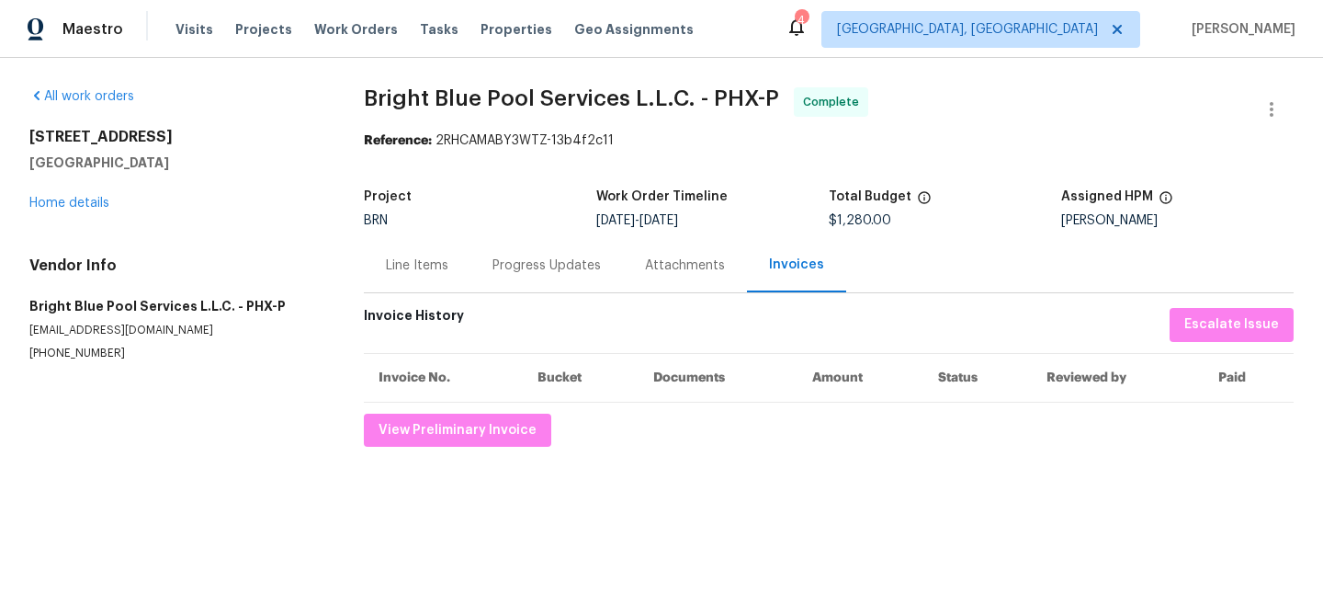
click at [404, 244] on div "Line Items" at bounding box center [417, 265] width 107 height 54
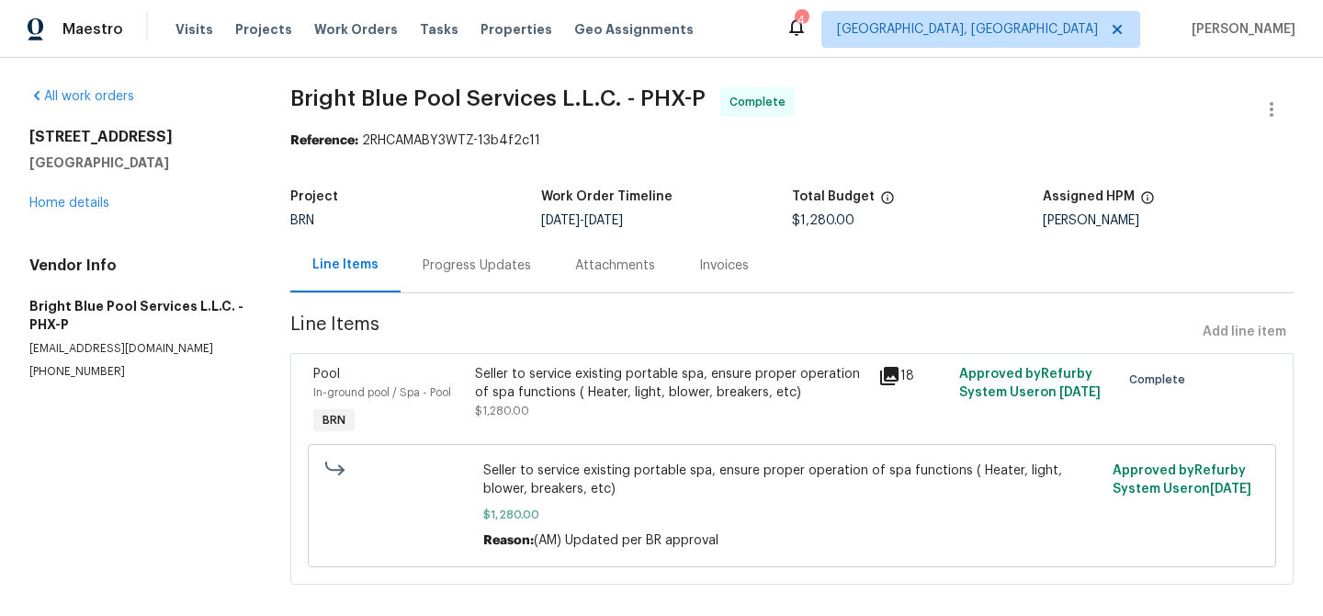
click at [555, 396] on div "Seller to service existing portable spa, ensure proper operation of spa functio…" at bounding box center [671, 383] width 392 height 37
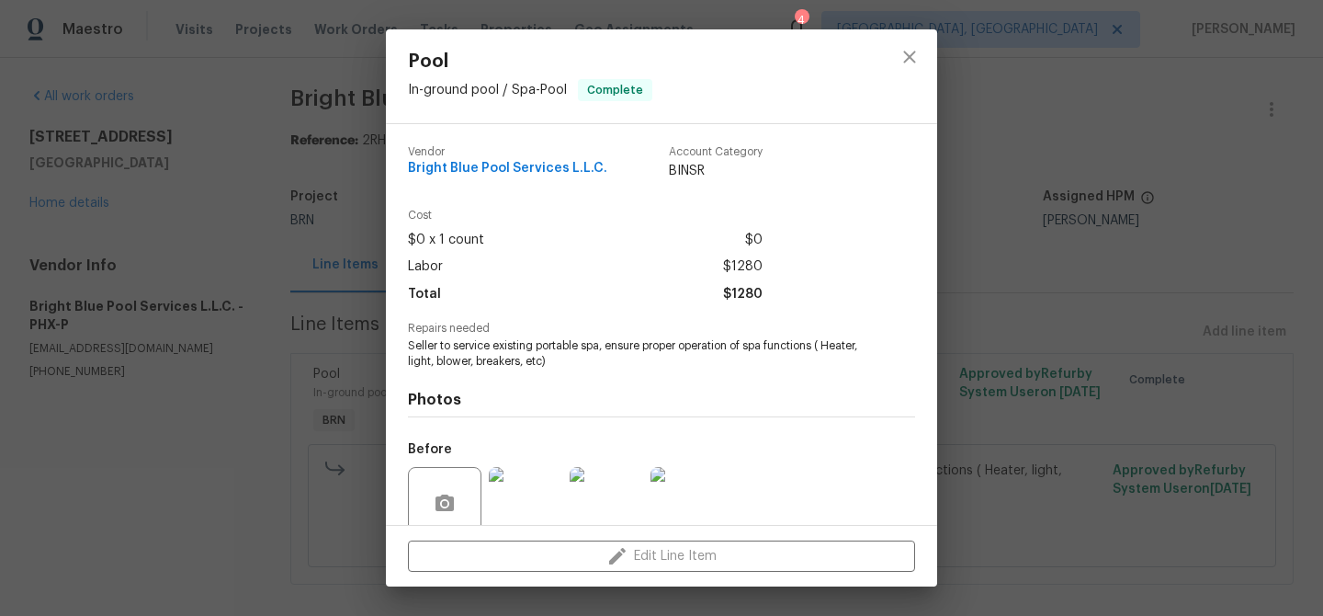
click at [507, 348] on span "Seller to service existing portable spa, ensure proper operation of spa functio…" at bounding box center [636, 353] width 457 height 31
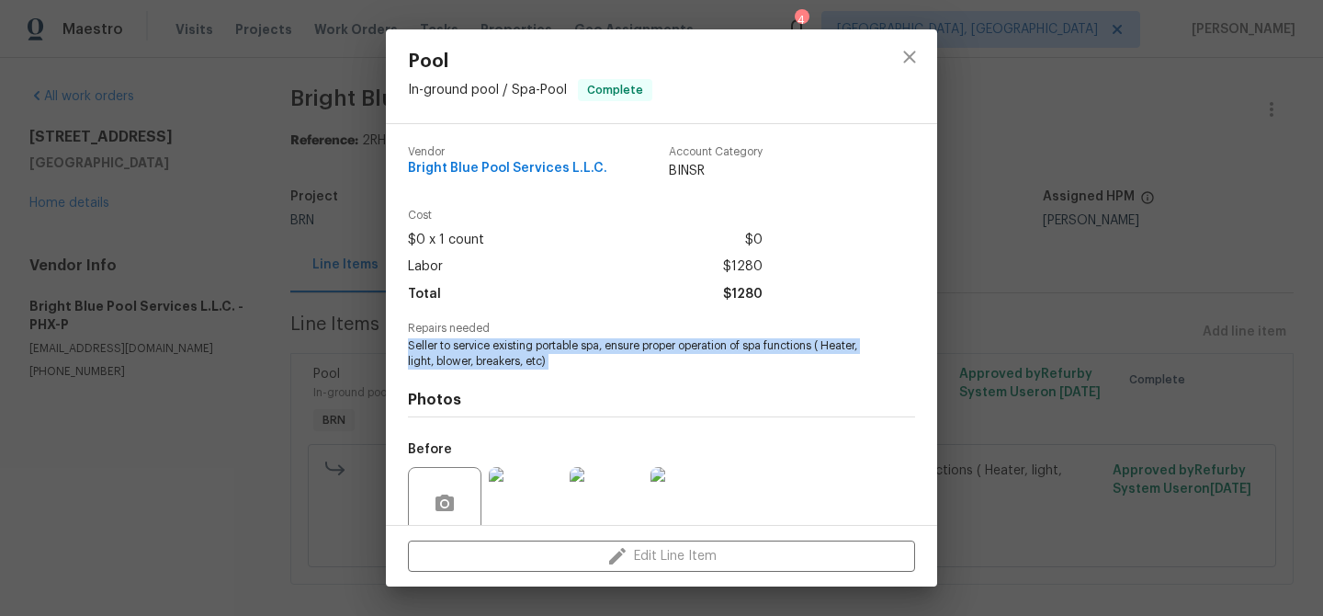
click at [507, 348] on span "Seller to service existing portable spa, ensure proper operation of spa functio…" at bounding box center [636, 353] width 457 height 31
copy span "Seller to service existing portable spa, ensure proper operation of spa functio…"
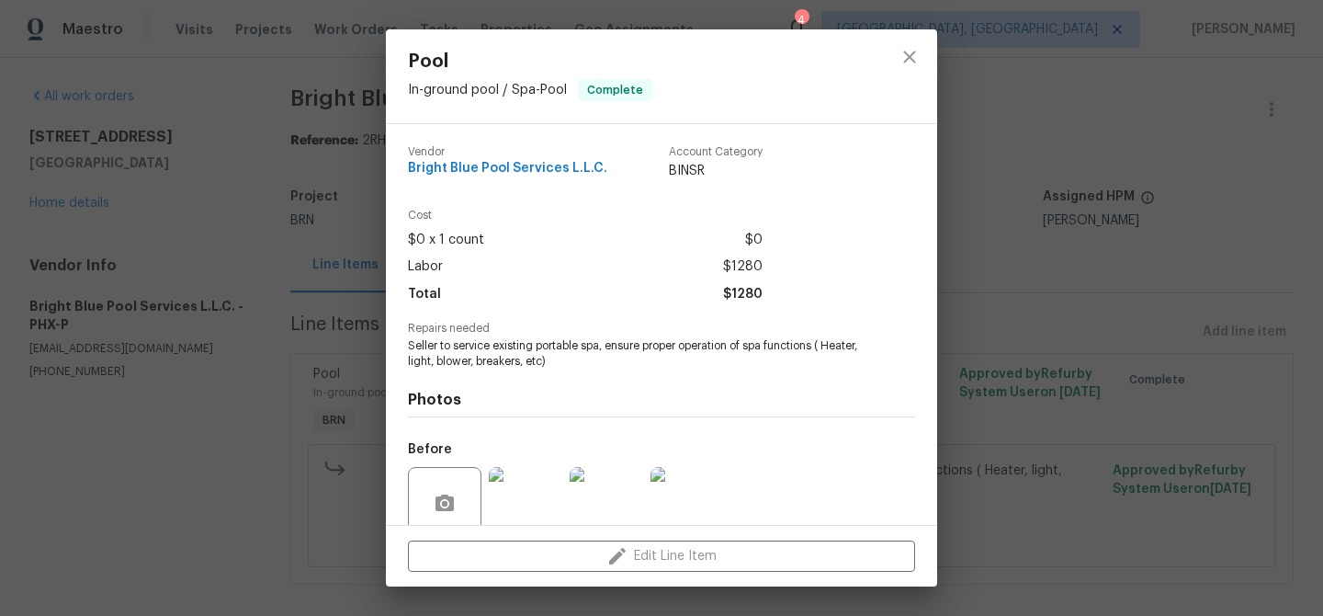
click at [328, 100] on div "Pool In-ground pool / Spa - Pool Complete Vendor Bright Blue Pool Services L.L.…" at bounding box center [661, 308] width 1323 height 616
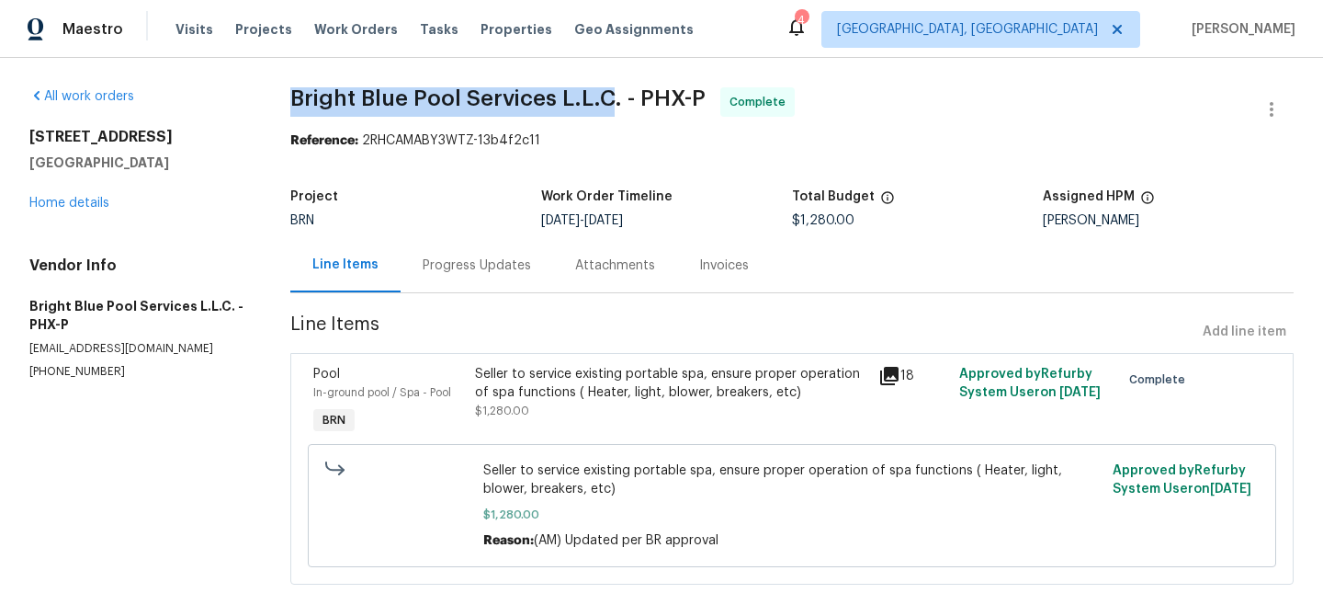
drag, startPoint x: 274, startPoint y: 104, endPoint x: 611, endPoint y: 97, distance: 337.4
click at [611, 97] on div "All work orders 20075 E Kestrel St Queen Creek, AZ 85142 Home details Vendor In…" at bounding box center [661, 347] width 1323 height 578
copy span "Bright Blue Pool Services L.L.C"
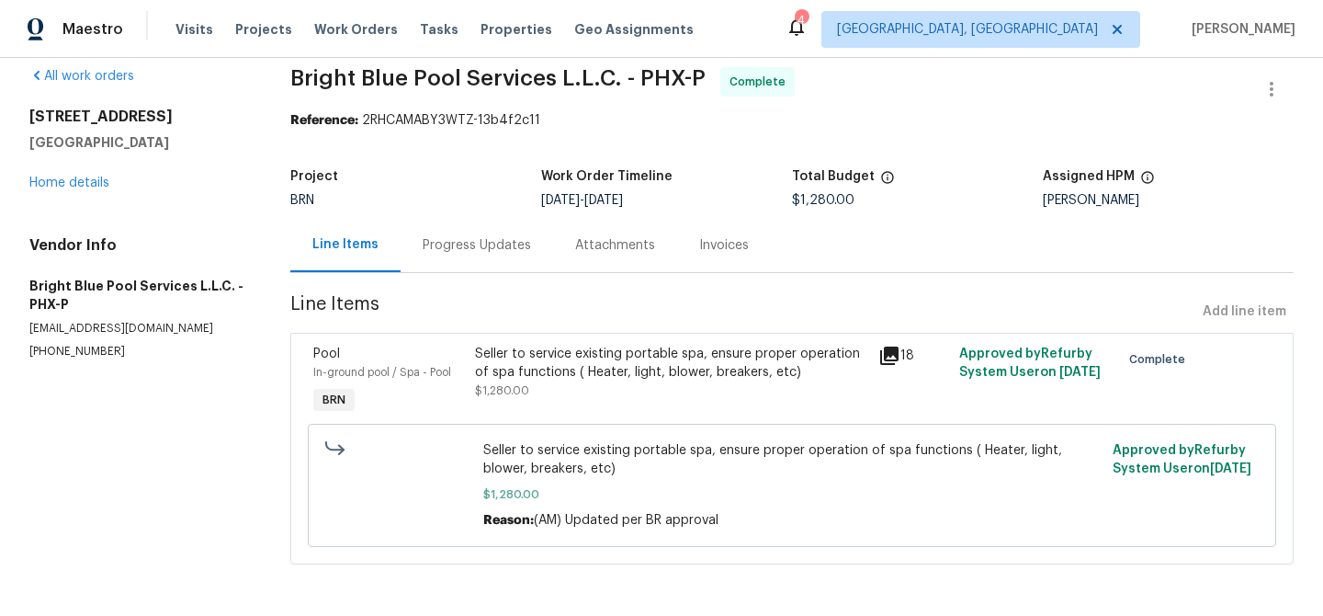
click at [529, 345] on div "Seller to service existing portable spa, ensure proper operation of spa functio…" at bounding box center [671, 363] width 392 height 37
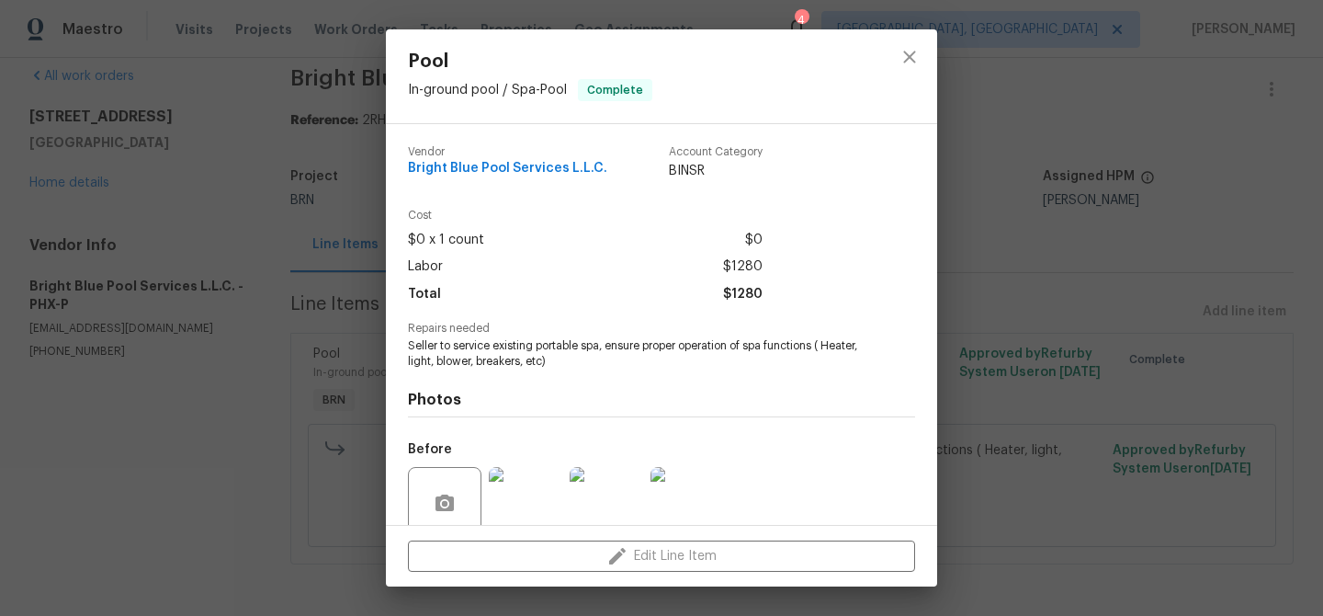
scroll to position [153, 0]
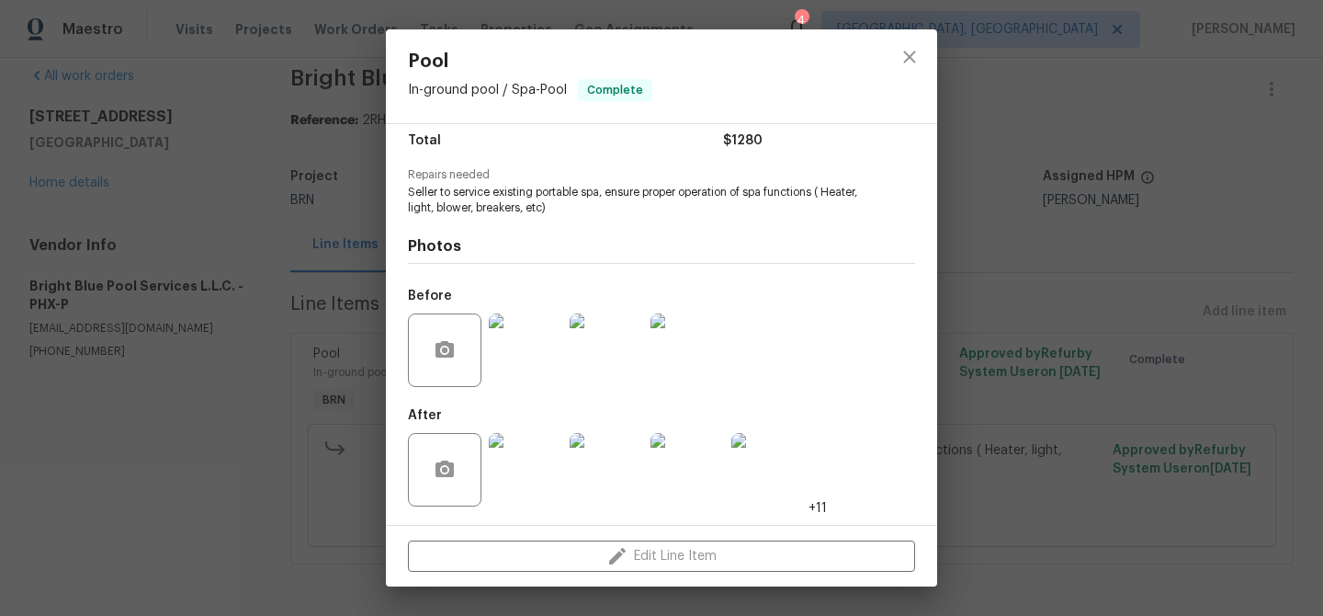
click at [517, 362] on img at bounding box center [526, 350] width 74 height 74
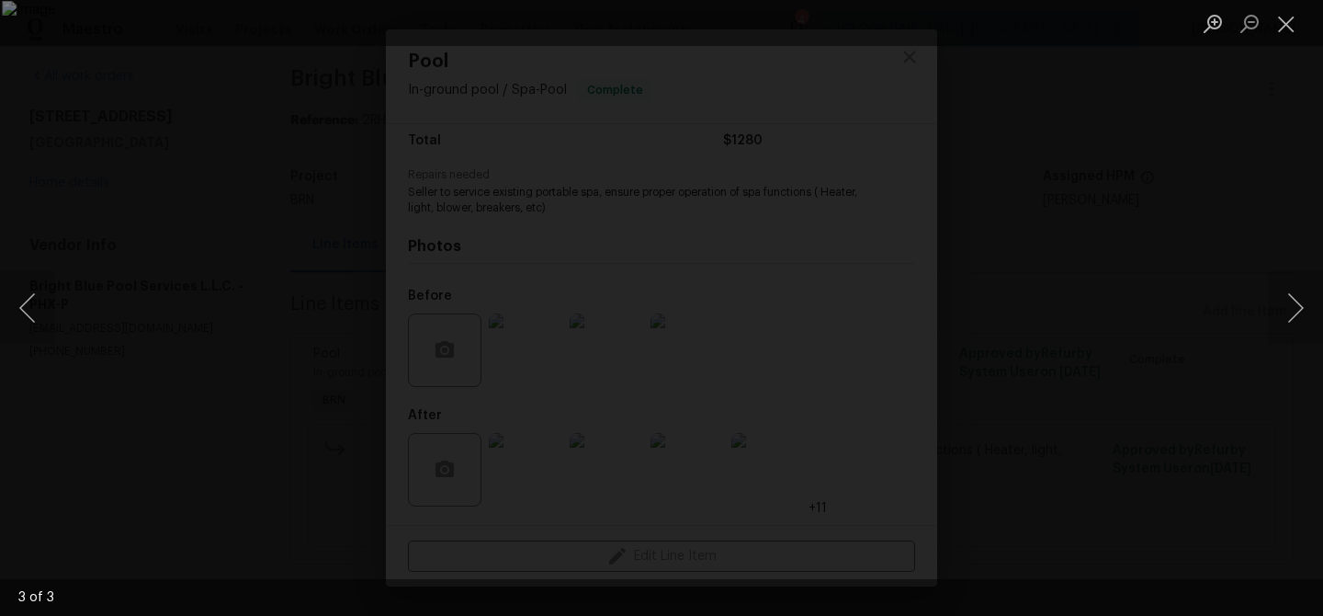
click at [188, 219] on div "Lightbox" at bounding box center [661, 308] width 1323 height 616
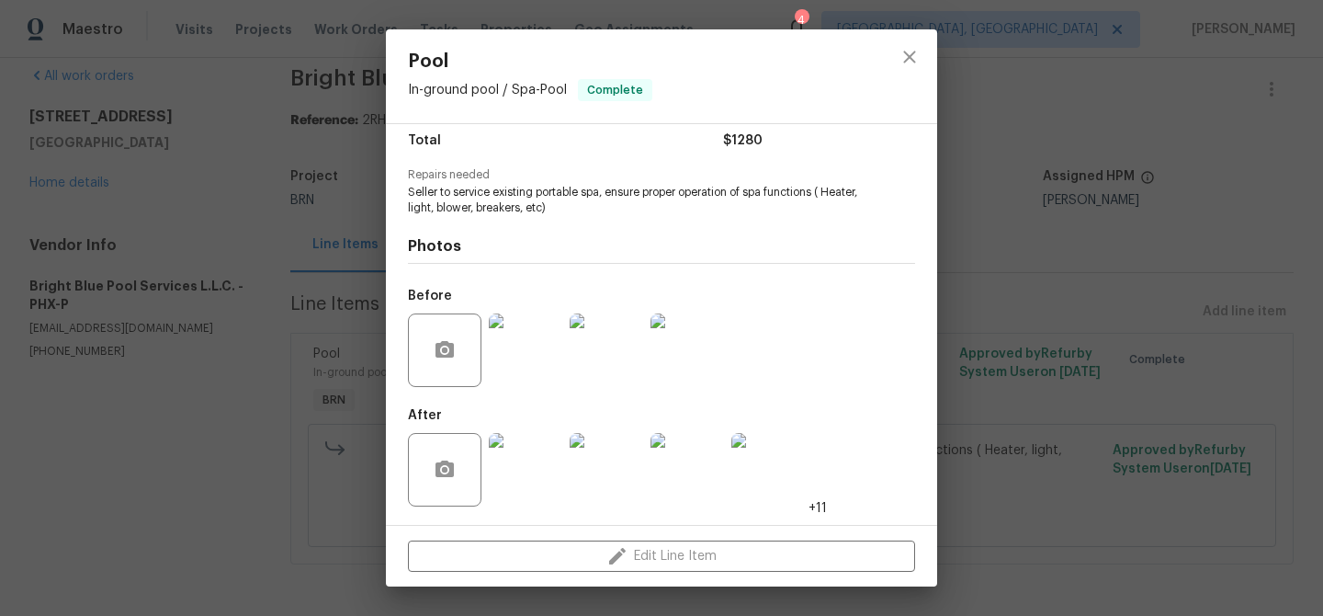
click at [557, 455] on img at bounding box center [526, 470] width 74 height 74
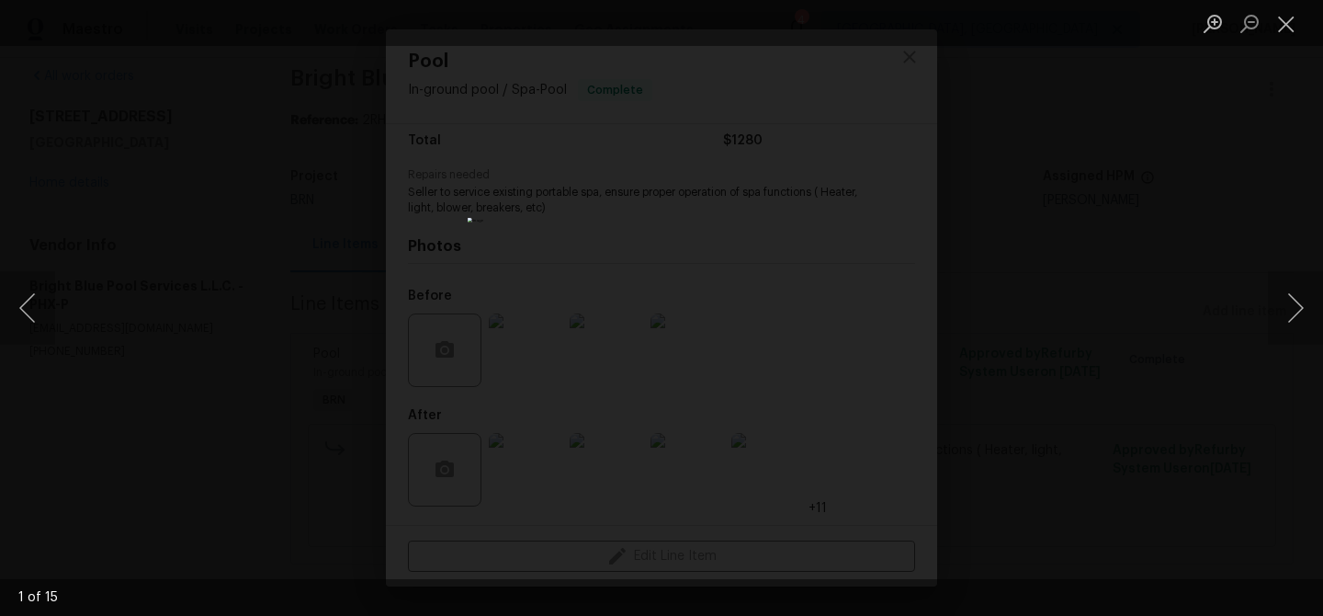
click at [532, 224] on img "Lightbox" at bounding box center [662, 308] width 388 height 180
click at [51, 301] on button "Previous image" at bounding box center [27, 308] width 55 height 74
click at [172, 263] on div "Lightbox" at bounding box center [661, 308] width 1323 height 616
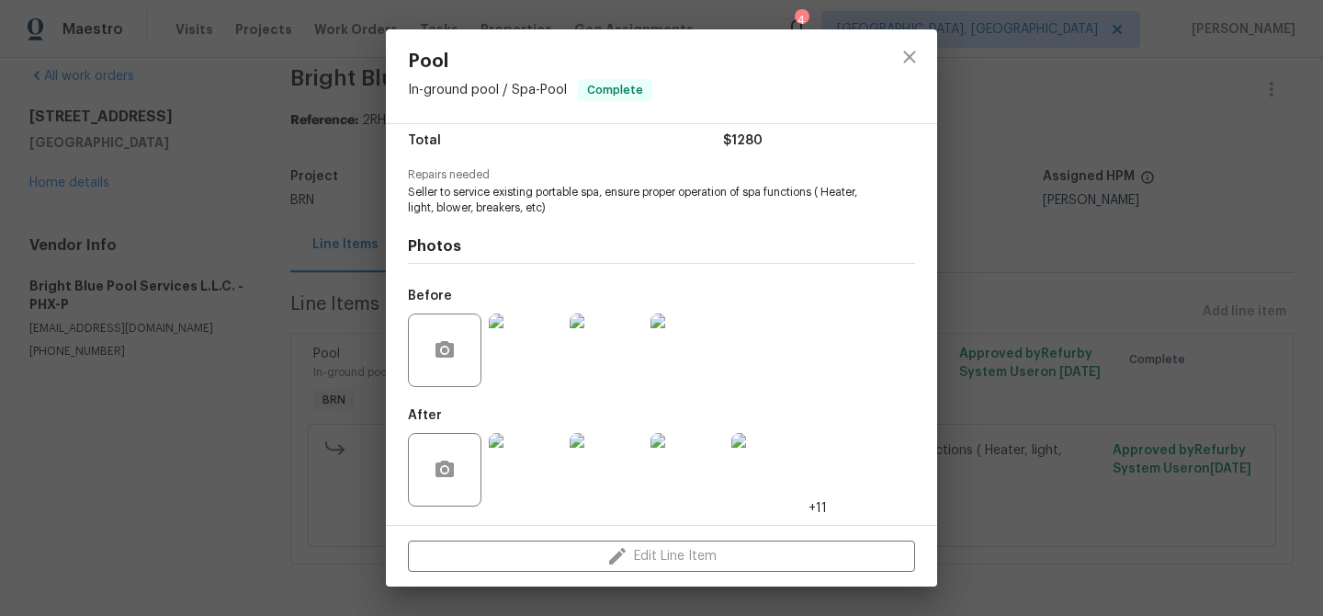
click at [222, 248] on div "Pool In-ground pool / Spa - Pool Complete Vendor Bright Blue Pool Services L.L.…" at bounding box center [661, 308] width 1323 height 616
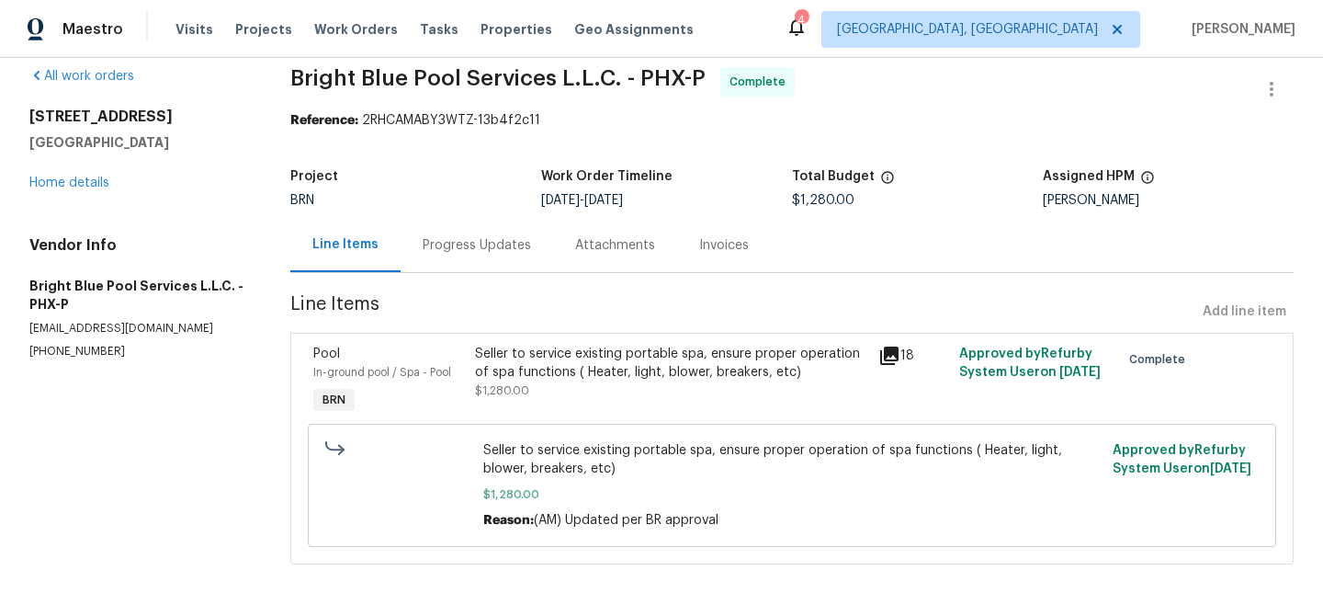
click at [254, 173] on div "All work orders 20075 E Kestrel St Queen Creek, AZ 85142 Home details Vendor In…" at bounding box center [661, 327] width 1323 height 578
click at [79, 176] on link "Home details" at bounding box center [69, 182] width 80 height 13
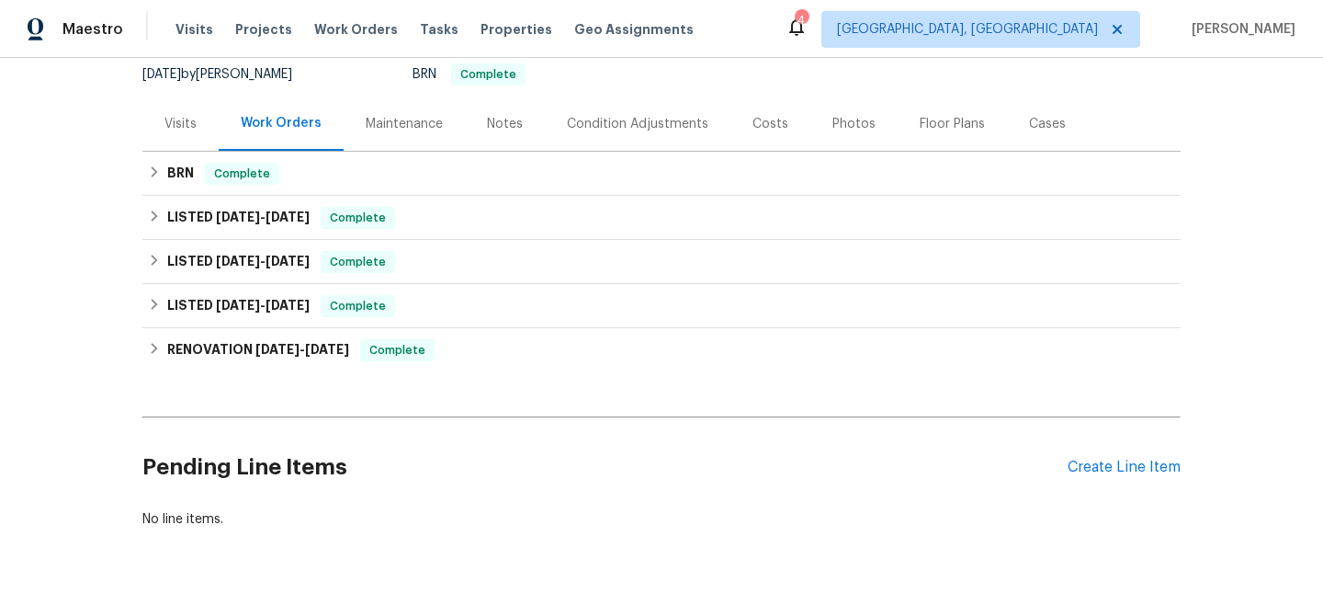
scroll to position [186, 0]
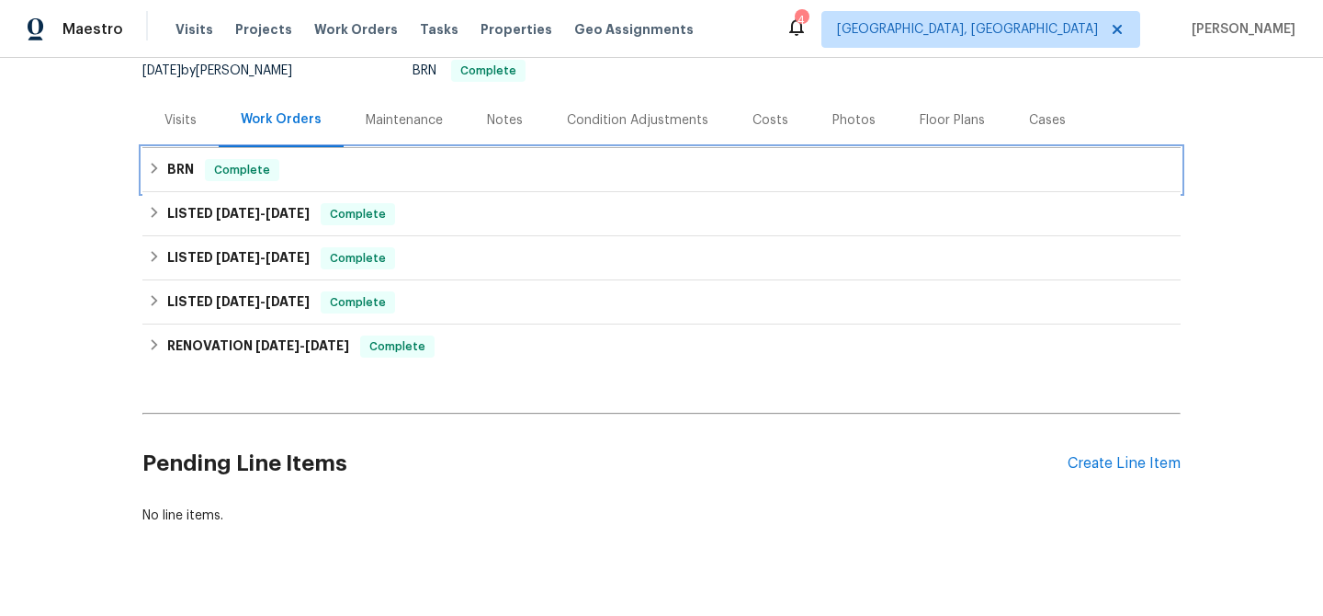
click at [198, 185] on div "BRN Complete" at bounding box center [661, 170] width 1039 height 44
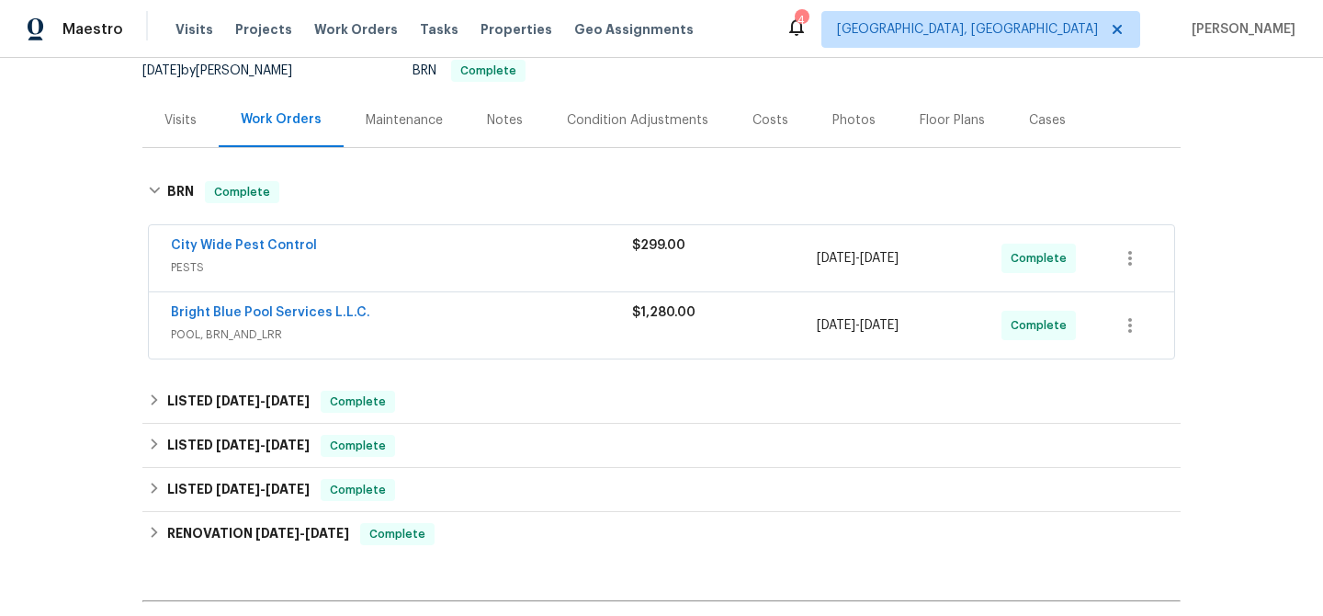
click at [208, 238] on span "City Wide Pest Control" at bounding box center [244, 245] width 146 height 18
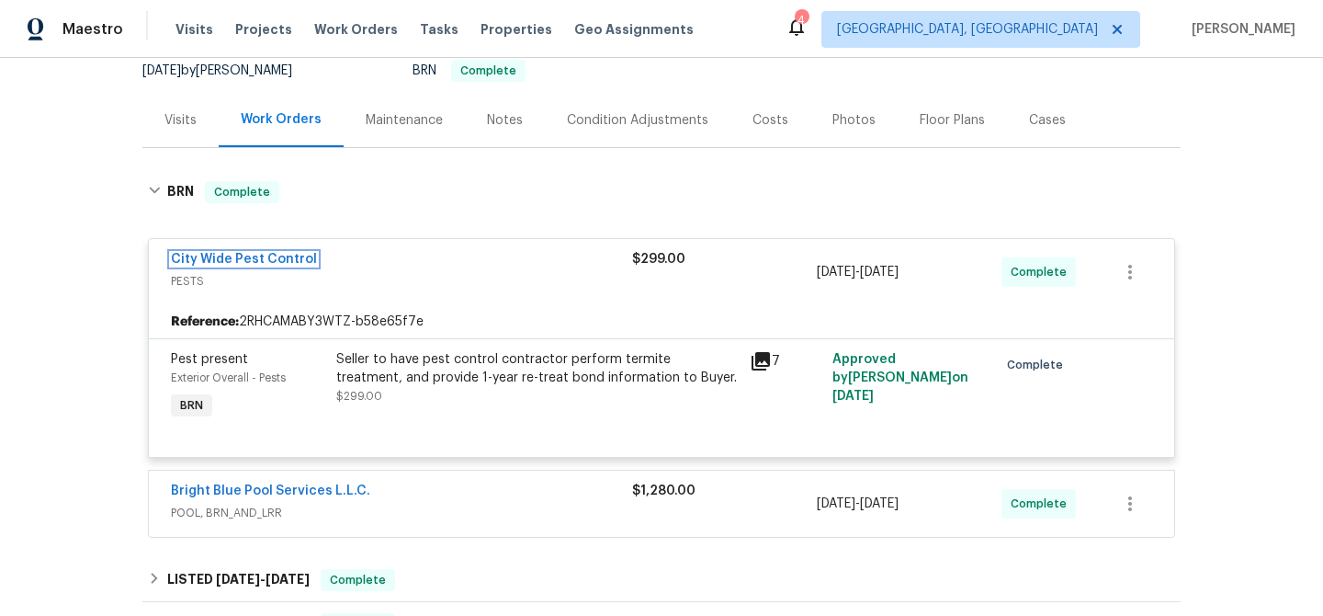
click at [201, 262] on link "City Wide Pest Control" at bounding box center [244, 259] width 146 height 13
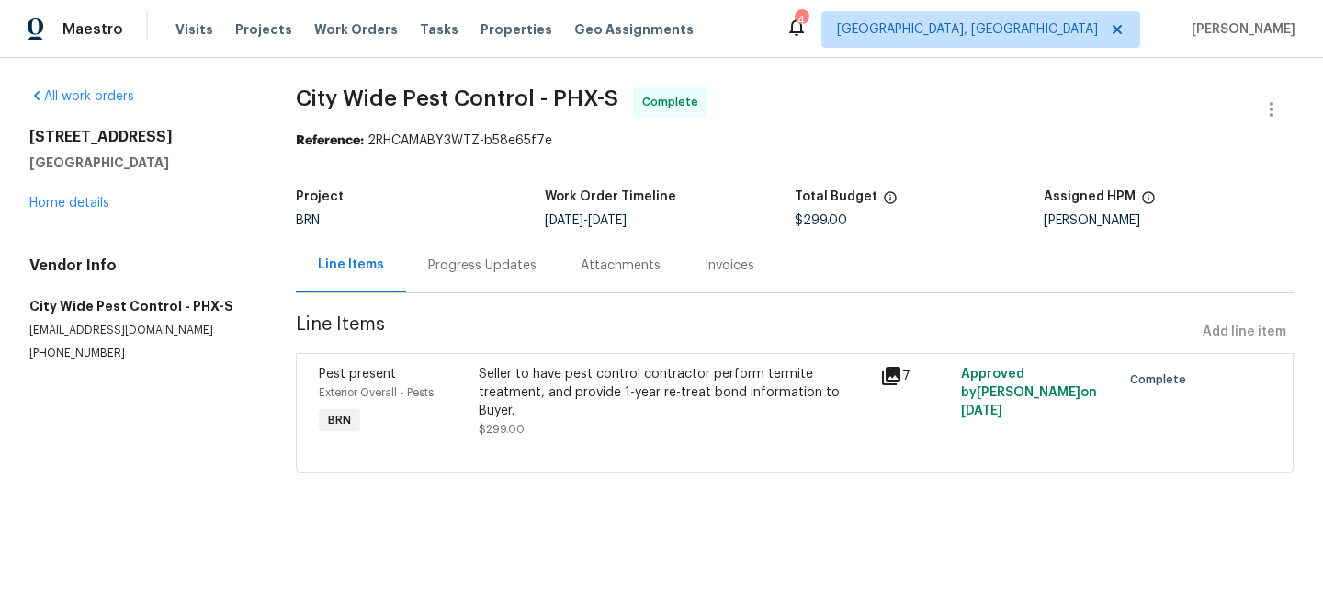
click at [705, 267] on div "Invoices" at bounding box center [730, 265] width 50 height 18
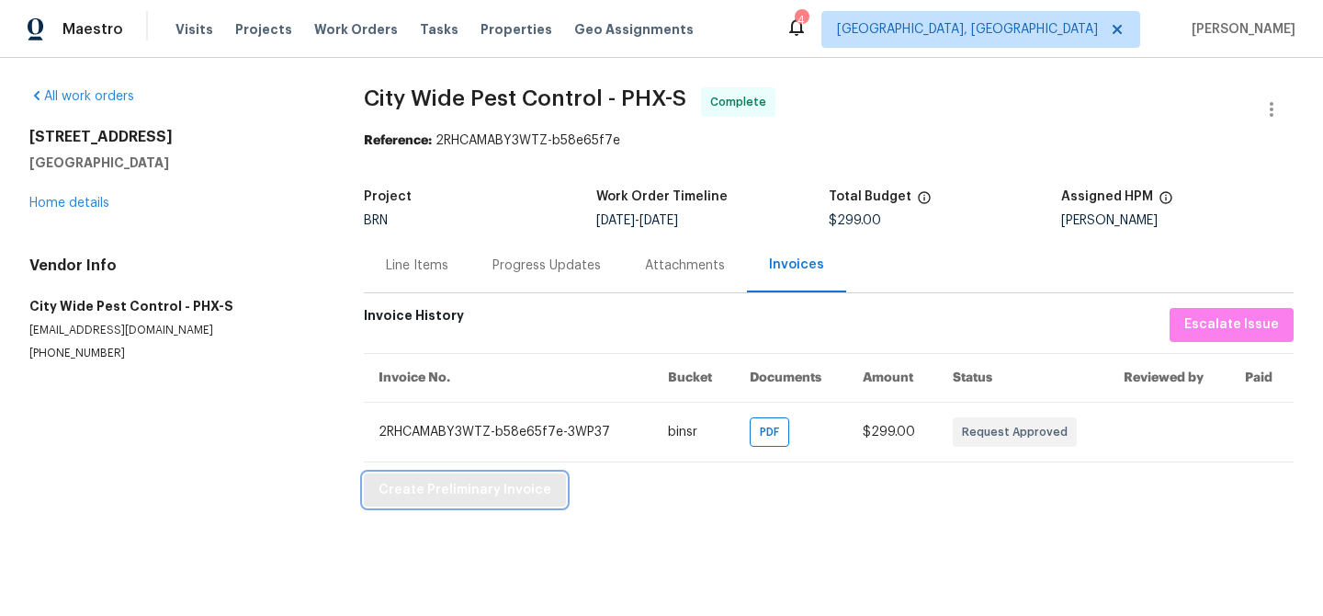
click at [432, 483] on span "Create Preliminary Invoice" at bounding box center [465, 490] width 173 height 23
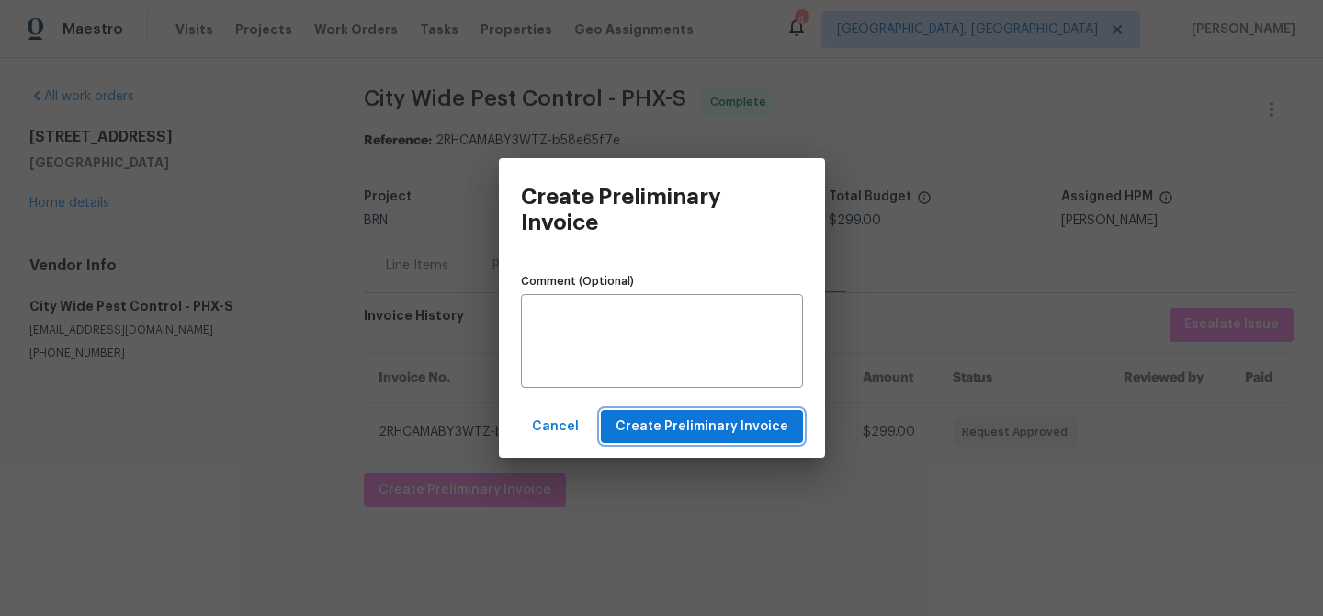
click at [675, 427] on span "Create Preliminary Invoice" at bounding box center [702, 426] width 173 height 23
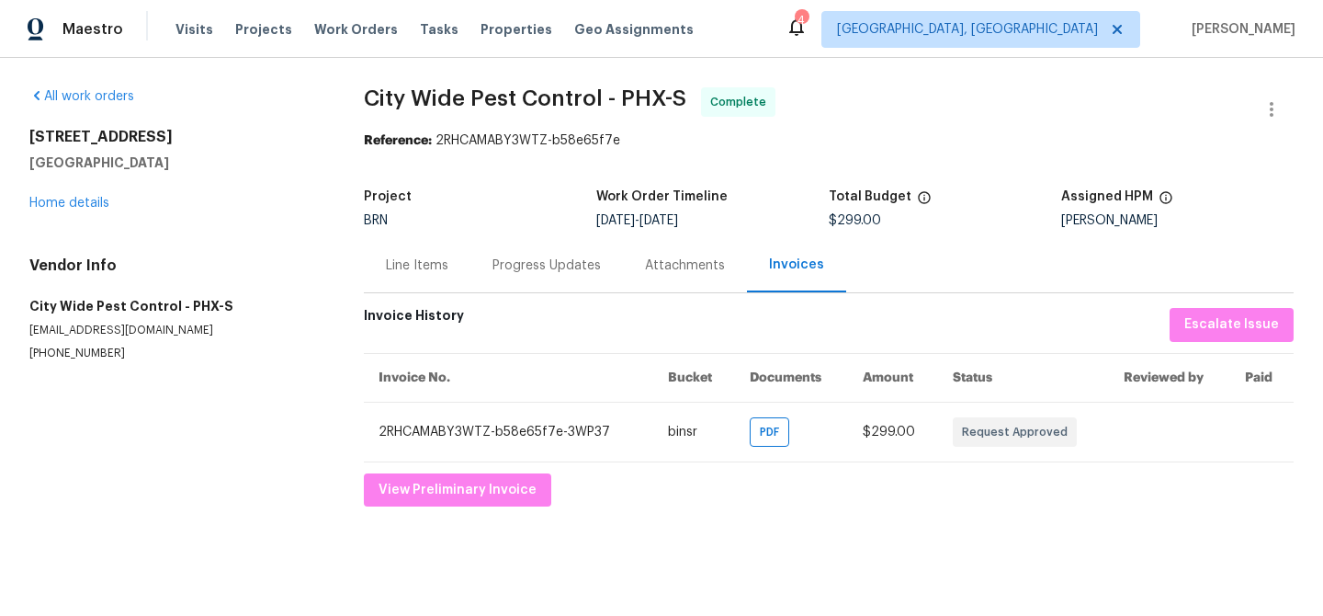
click at [494, 231] on div "Project BRN Work Order Timeline 8/11/2025 - 8/13/2025 Total Budget $299.00 Assi…" at bounding box center [829, 208] width 930 height 59
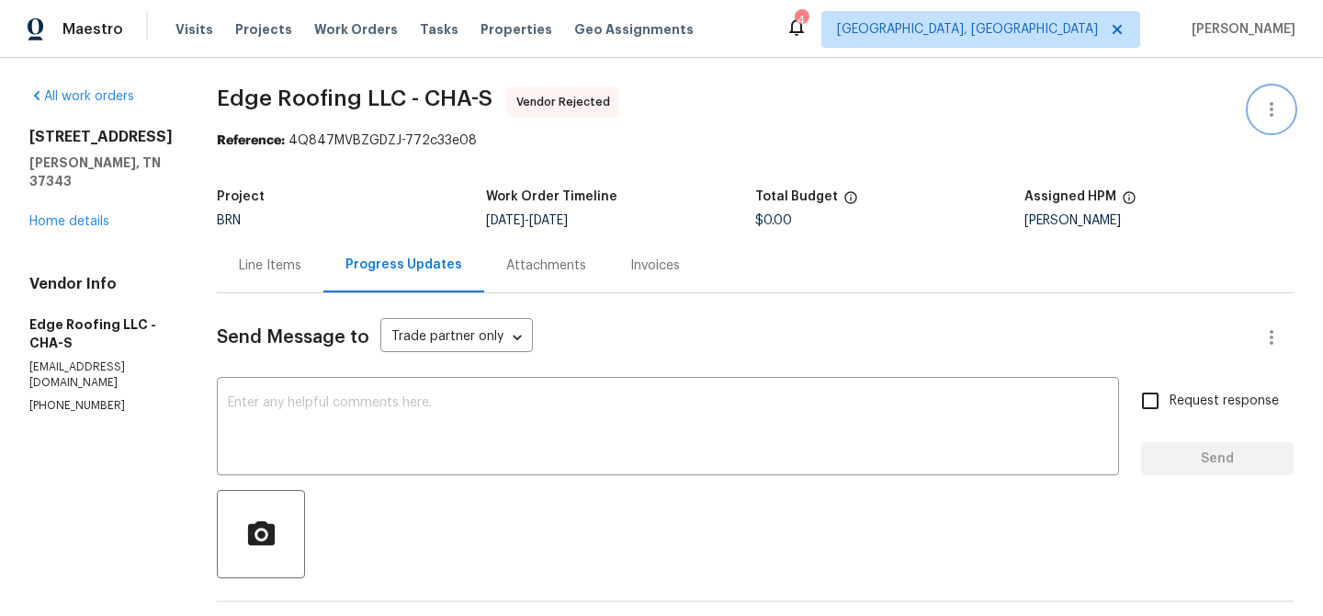
click at [1271, 108] on icon "button" at bounding box center [1272, 109] width 4 height 15
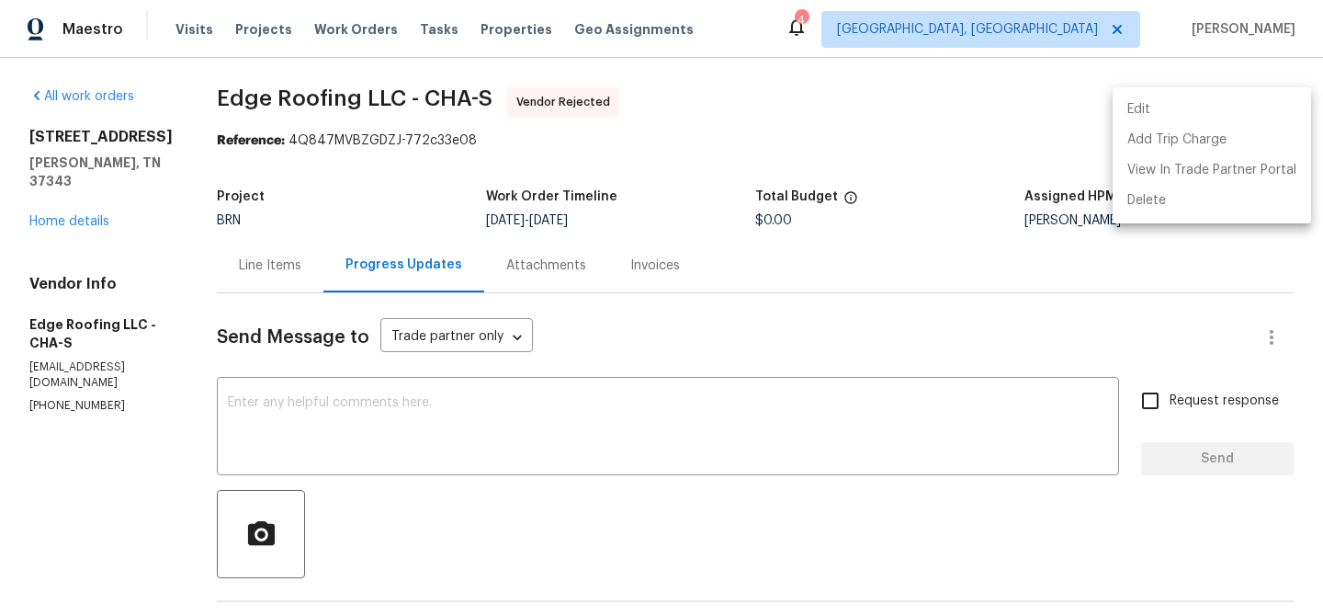
click at [1192, 108] on li "Edit" at bounding box center [1212, 110] width 199 height 30
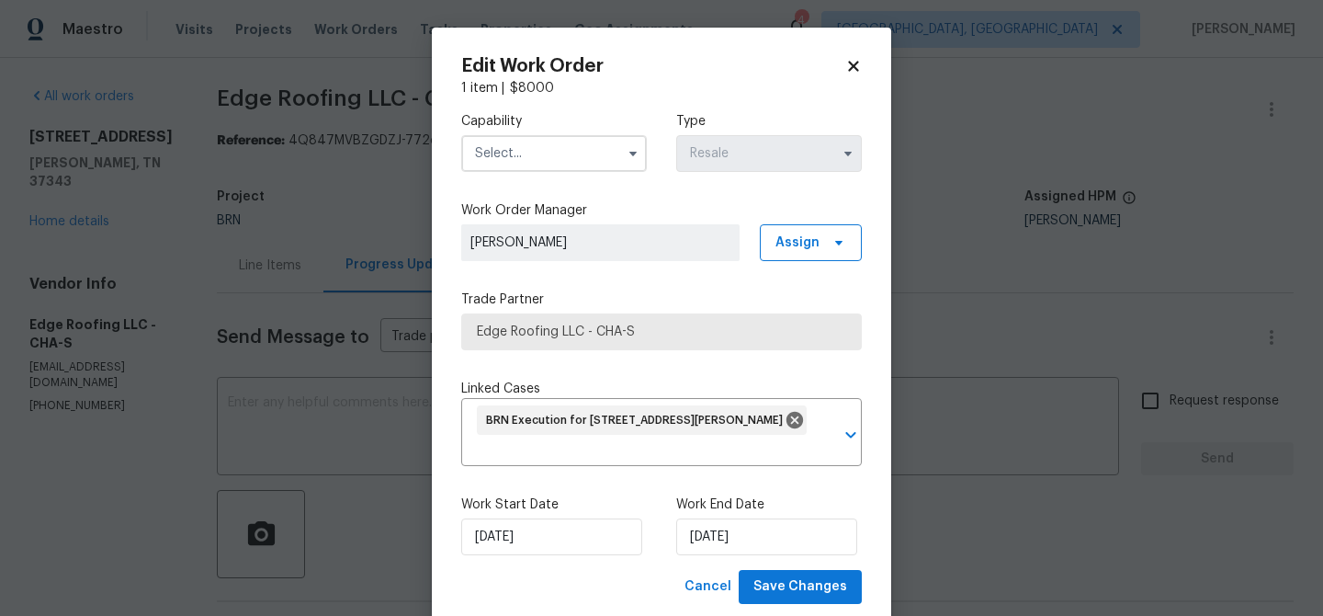
click at [578, 153] on input "text" at bounding box center [554, 153] width 186 height 37
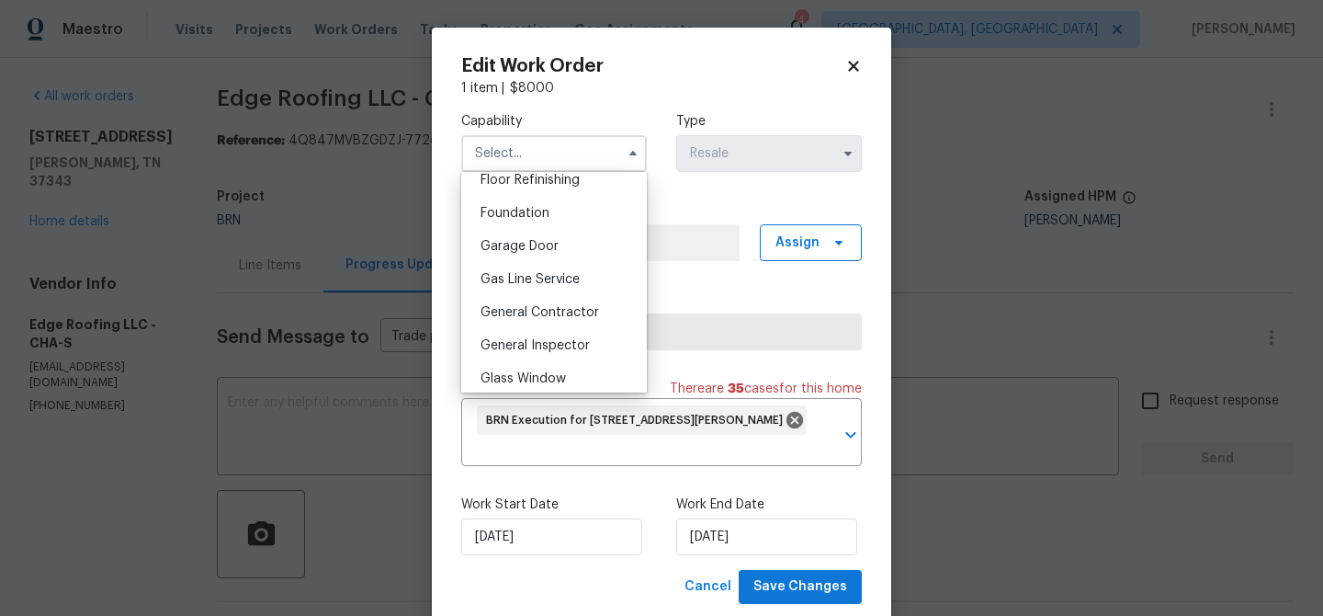
scroll to position [769, 0]
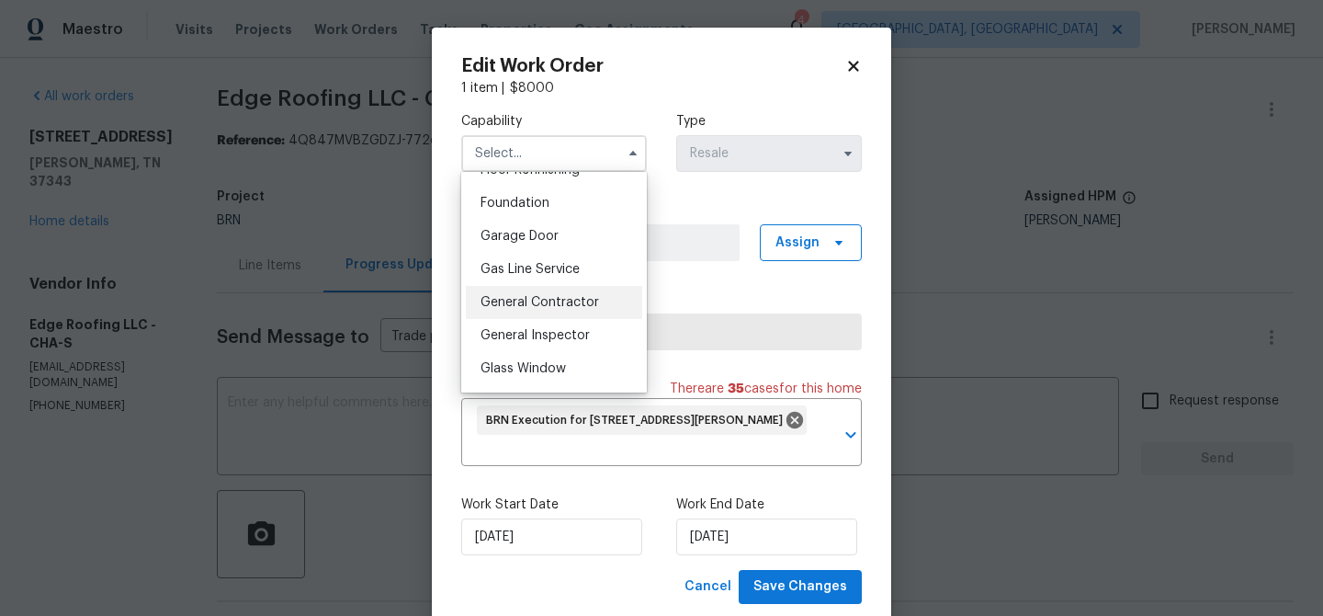
click at [551, 290] on div "General Contractor" at bounding box center [554, 302] width 176 height 33
type input "General Contractor"
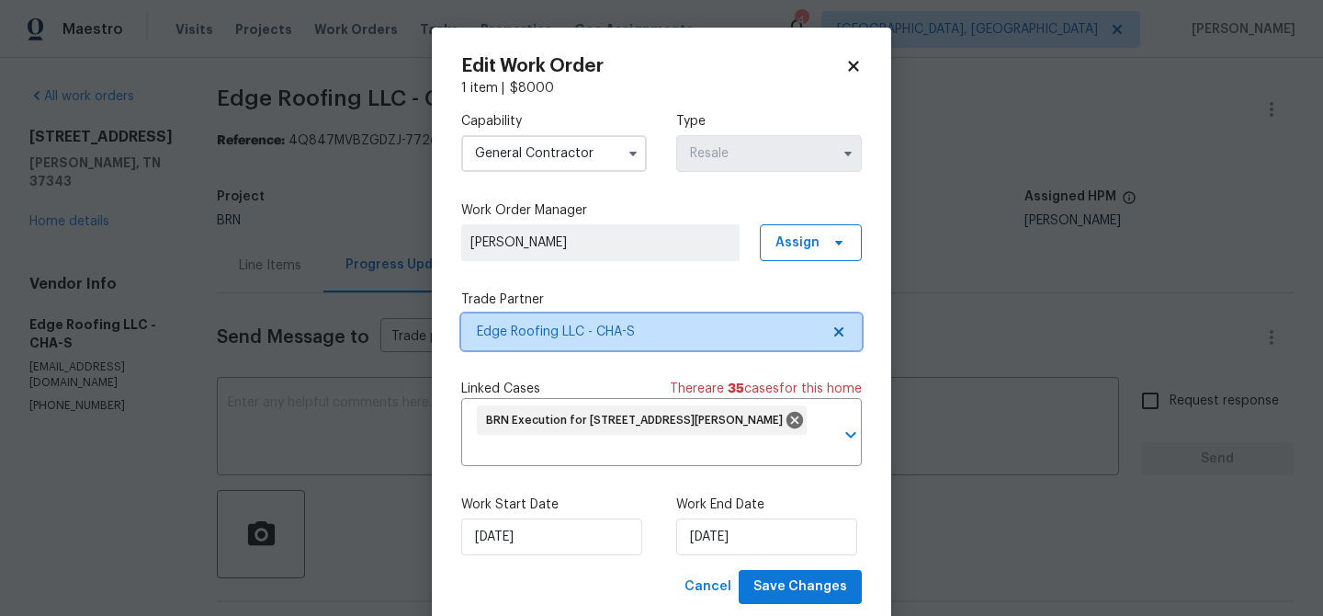
click at [528, 332] on span "Edge Roofing LLC - CHA-S" at bounding box center [648, 332] width 343 height 18
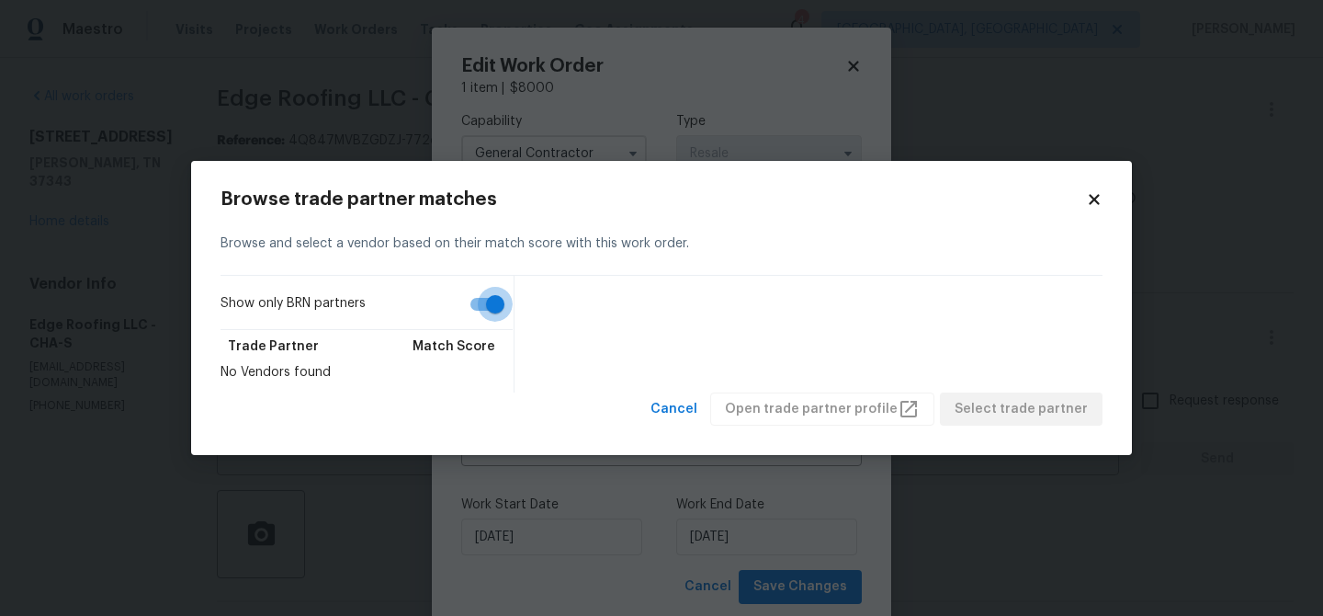
click at [460, 315] on input "Show only BRN partners" at bounding box center [495, 304] width 105 height 35
checkbox input "false"
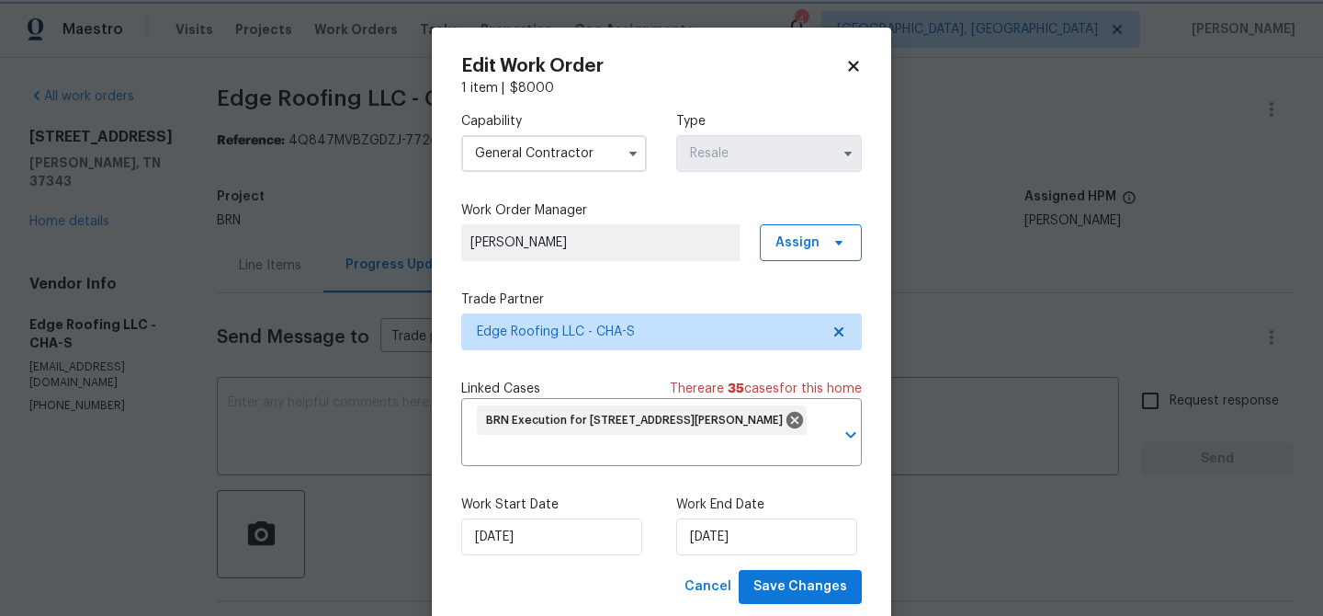
click at [115, 349] on body "Maestro Visits Projects Work Orders Tasks Properties Geo Assignments 4 [GEOGRAP…" at bounding box center [661, 308] width 1323 height 616
click at [583, 151] on input "General Contractor" at bounding box center [554, 153] width 186 height 37
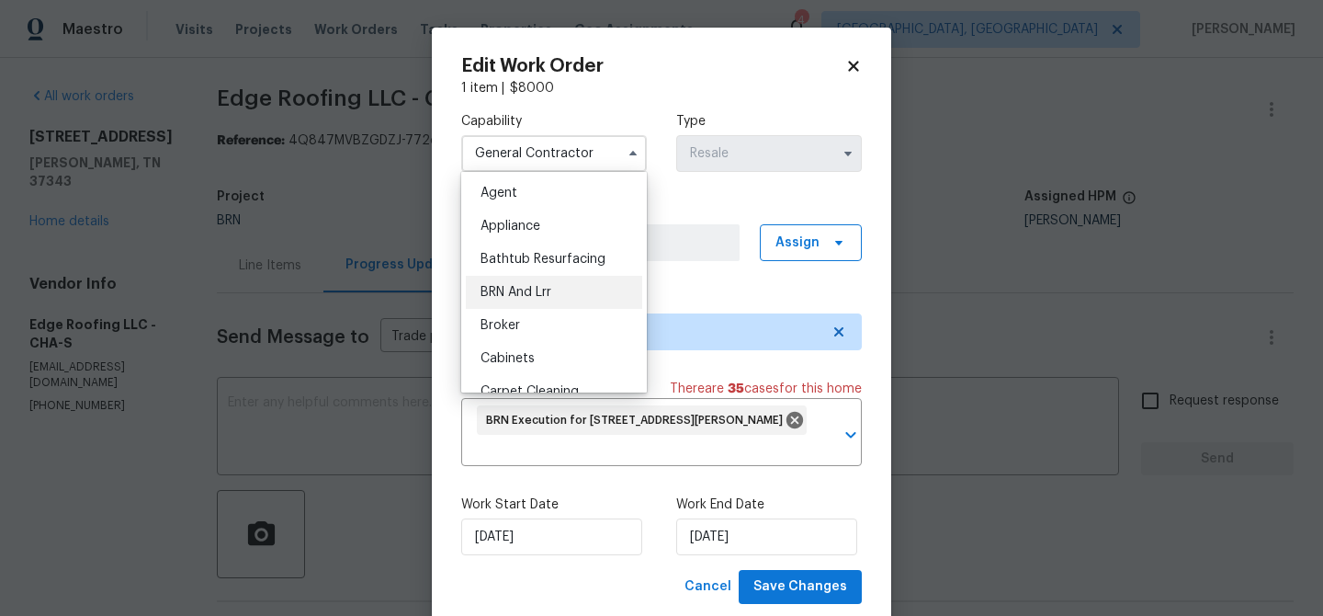
click at [545, 297] on span "BRN And Lrr" at bounding box center [516, 292] width 71 height 13
type input "BRN And Lrr"
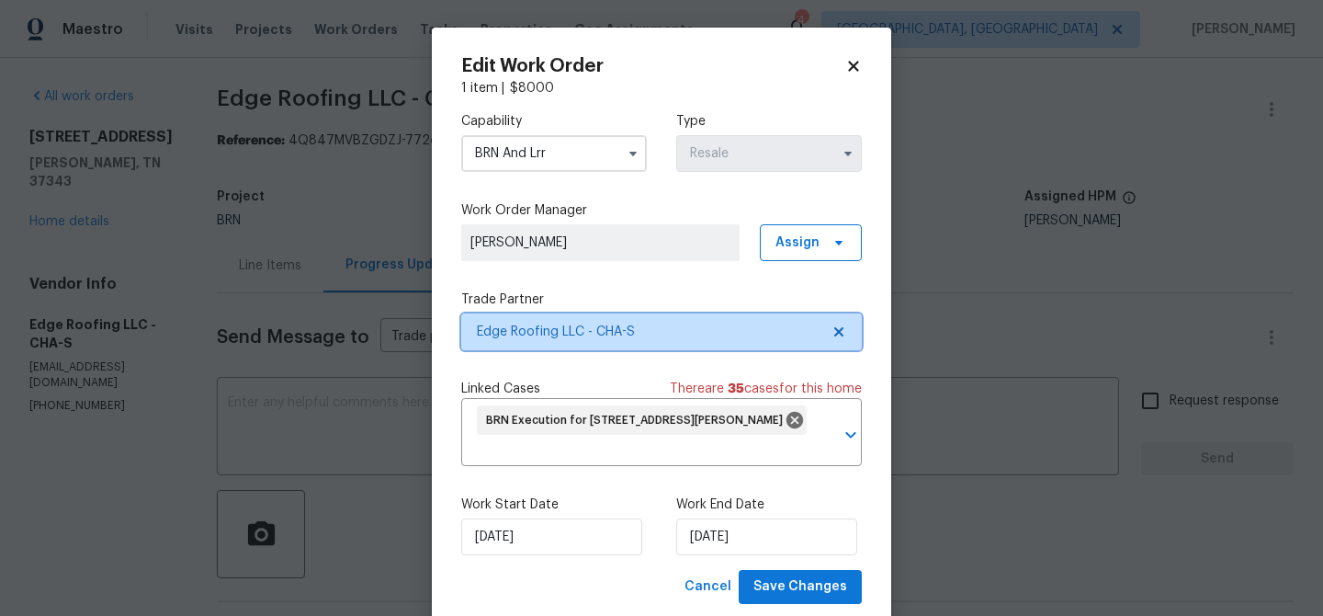
click at [528, 350] on div "Capability BRN And Lrr Type Resale Work Order Manager Ananthi Mahendran Assign …" at bounding box center [661, 333] width 401 height 472
click at [521, 330] on span "Edge Roofing LLC - CHA-S" at bounding box center [648, 332] width 343 height 18
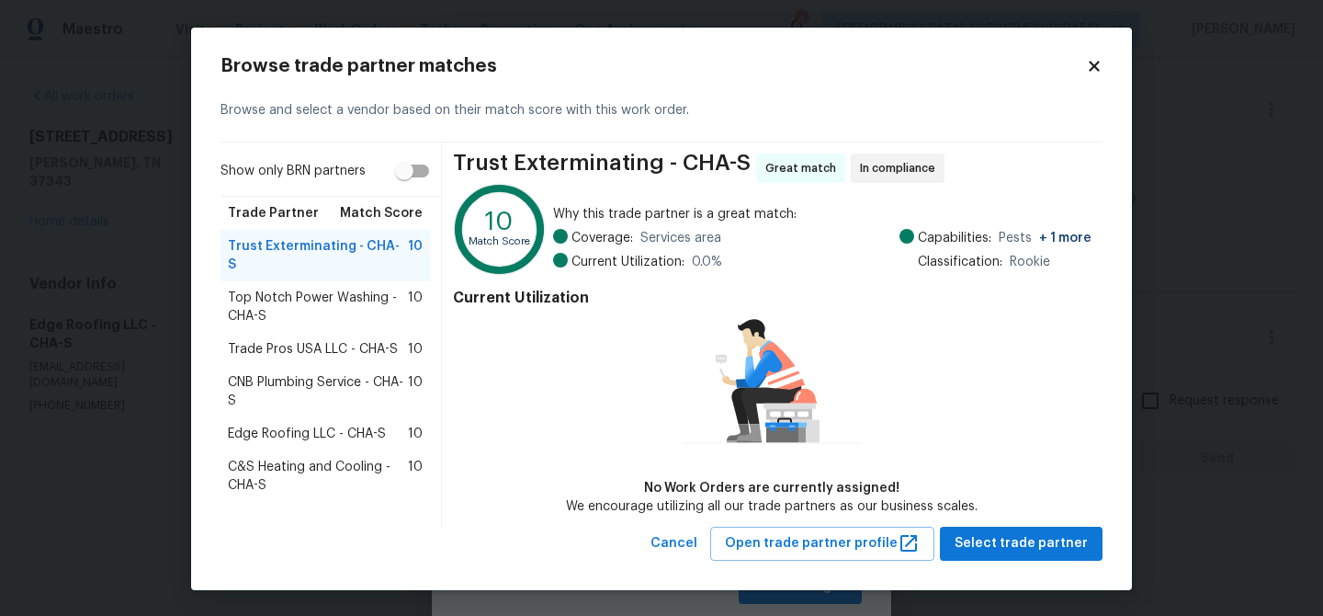
click at [324, 340] on span "Trade Pros USA LLC - CHA-S" at bounding box center [313, 349] width 170 height 18
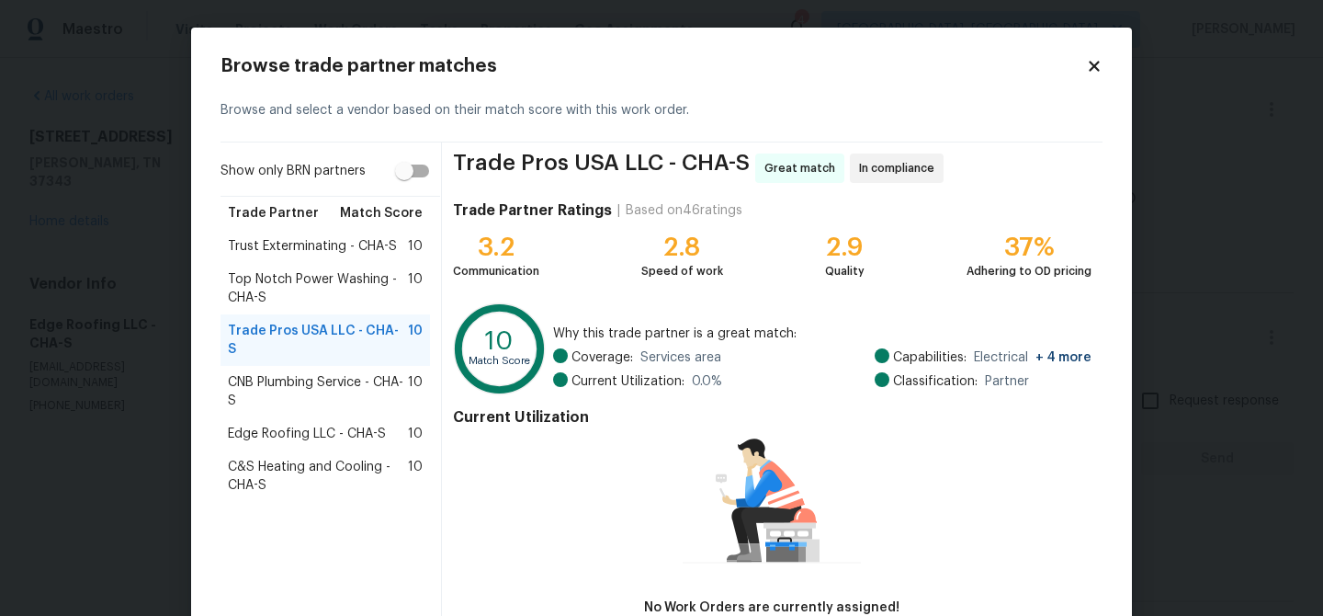
scroll to position [119, 0]
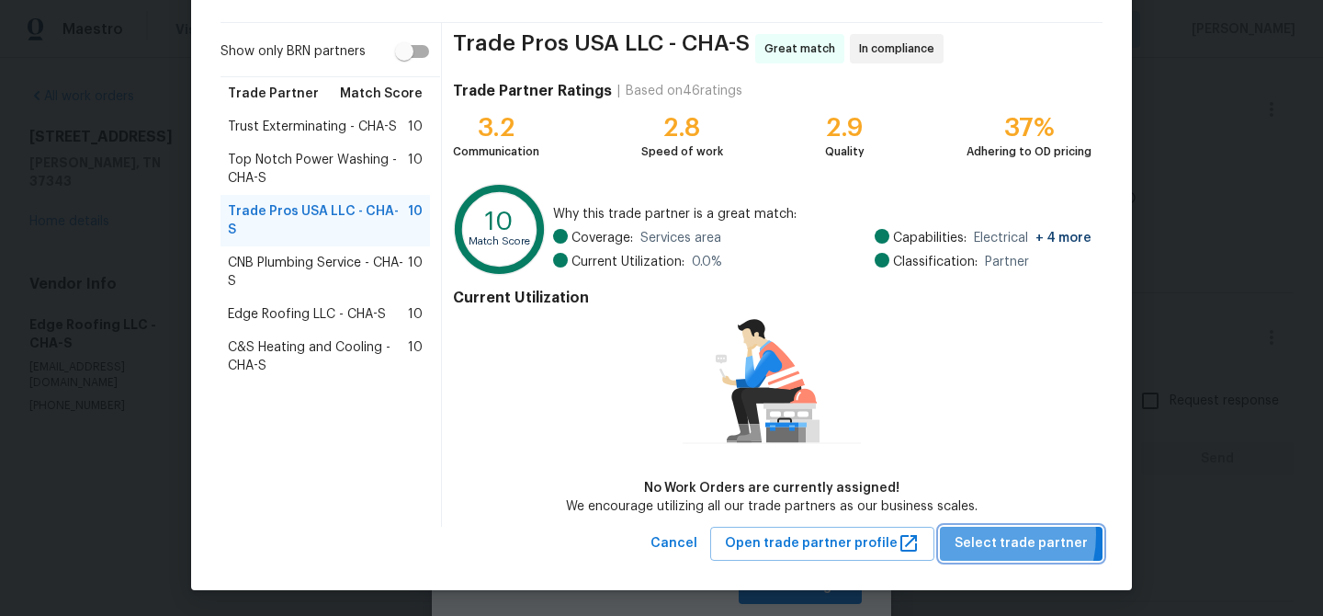
click at [988, 534] on span "Select trade partner" at bounding box center [1021, 543] width 133 height 23
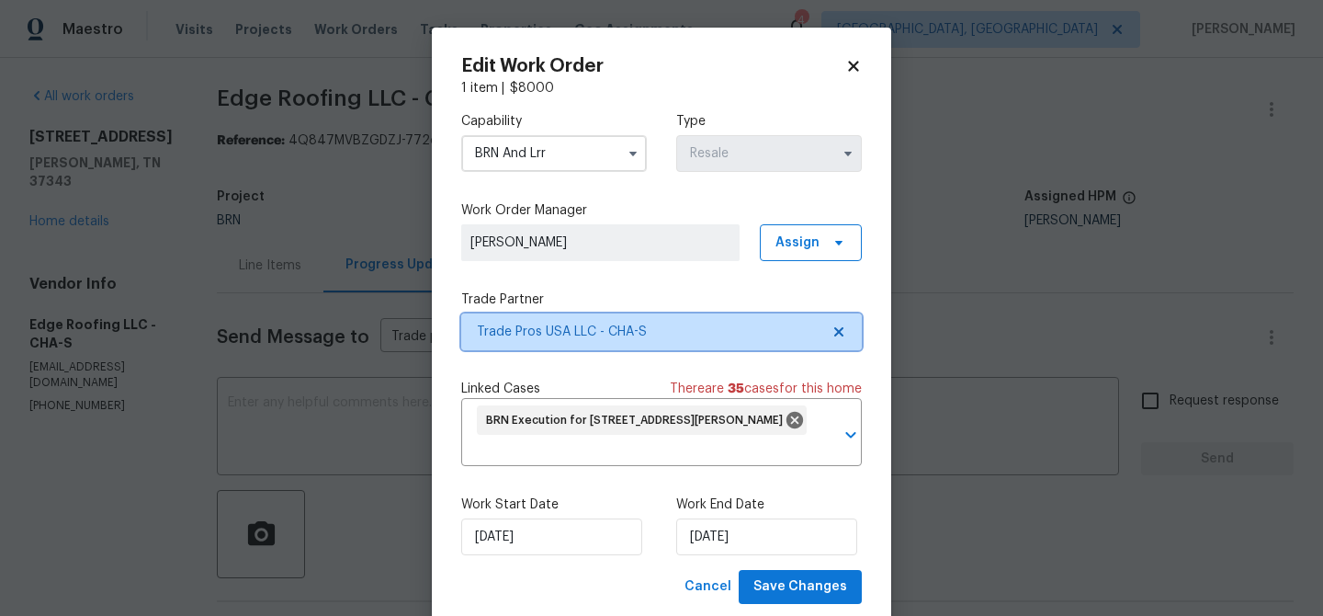
scroll to position [0, 0]
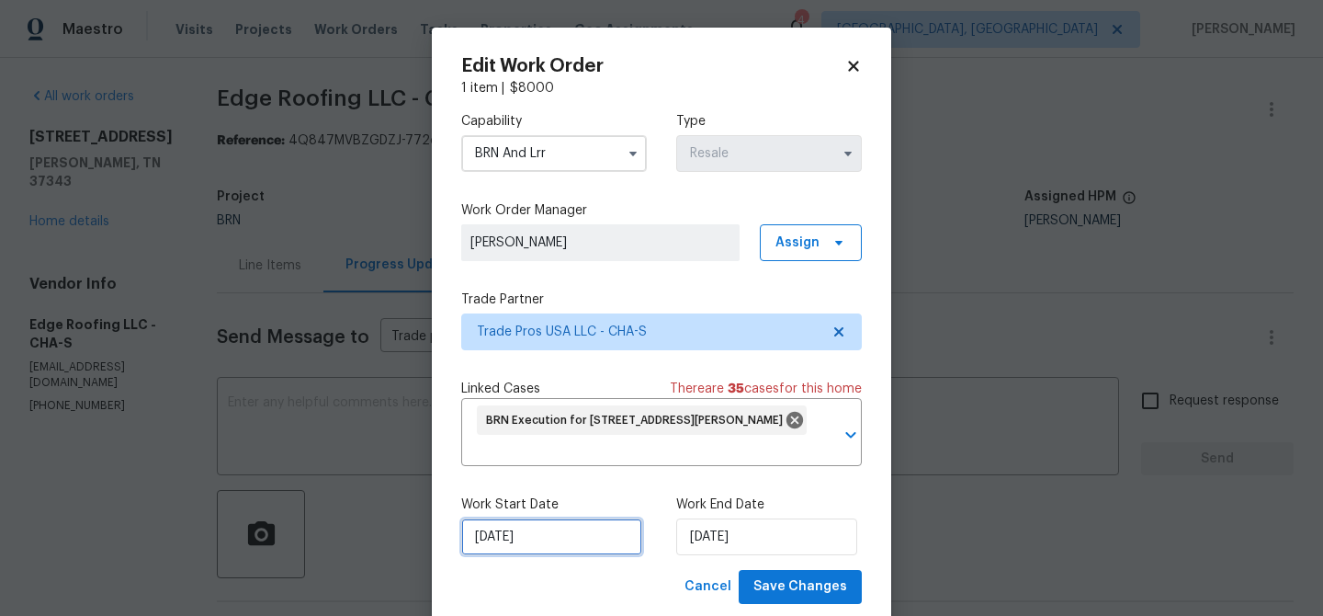
click at [495, 541] on input "15/08/2025" at bounding box center [551, 536] width 181 height 37
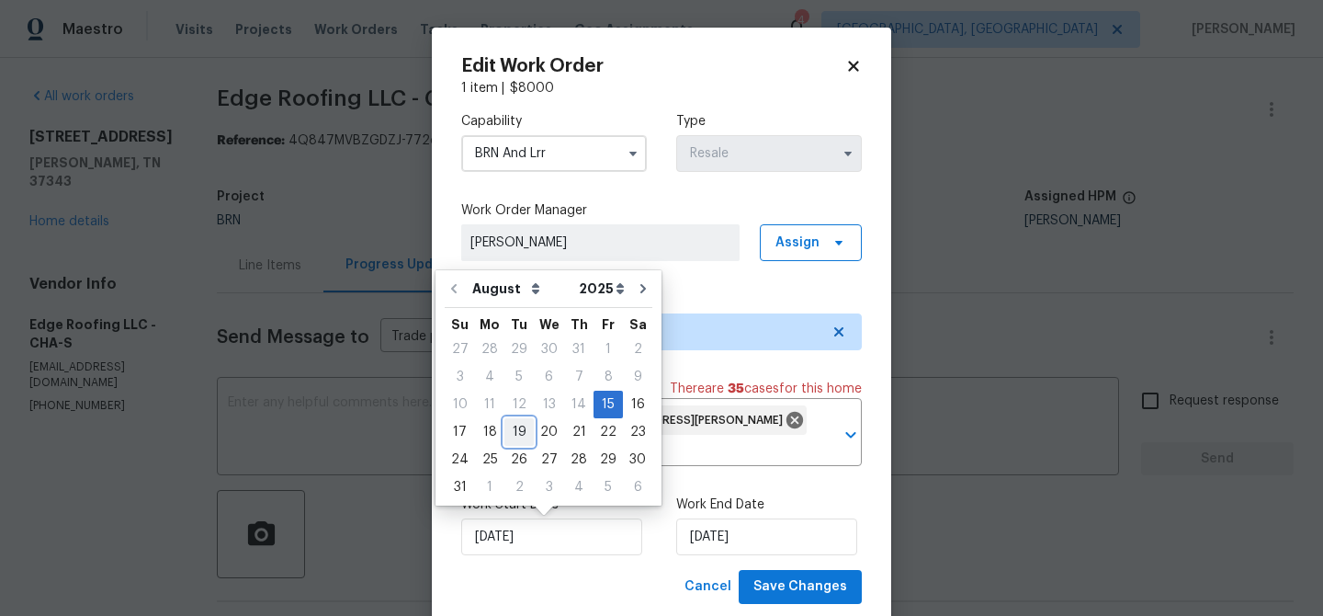
click at [513, 427] on div "19" at bounding box center [519, 432] width 29 height 26
type input "19/08/2025"
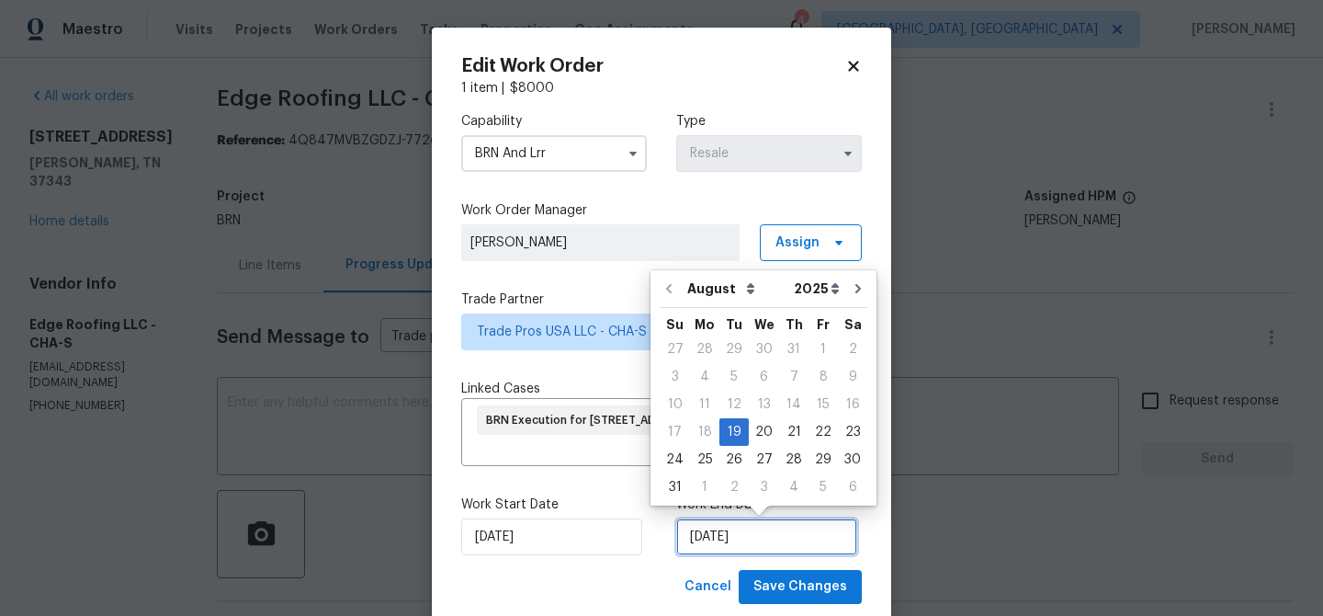
click at [716, 539] on input "19/08/2025" at bounding box center [766, 536] width 181 height 37
click at [784, 429] on div "21" at bounding box center [793, 432] width 29 height 26
type input "21/08/2025"
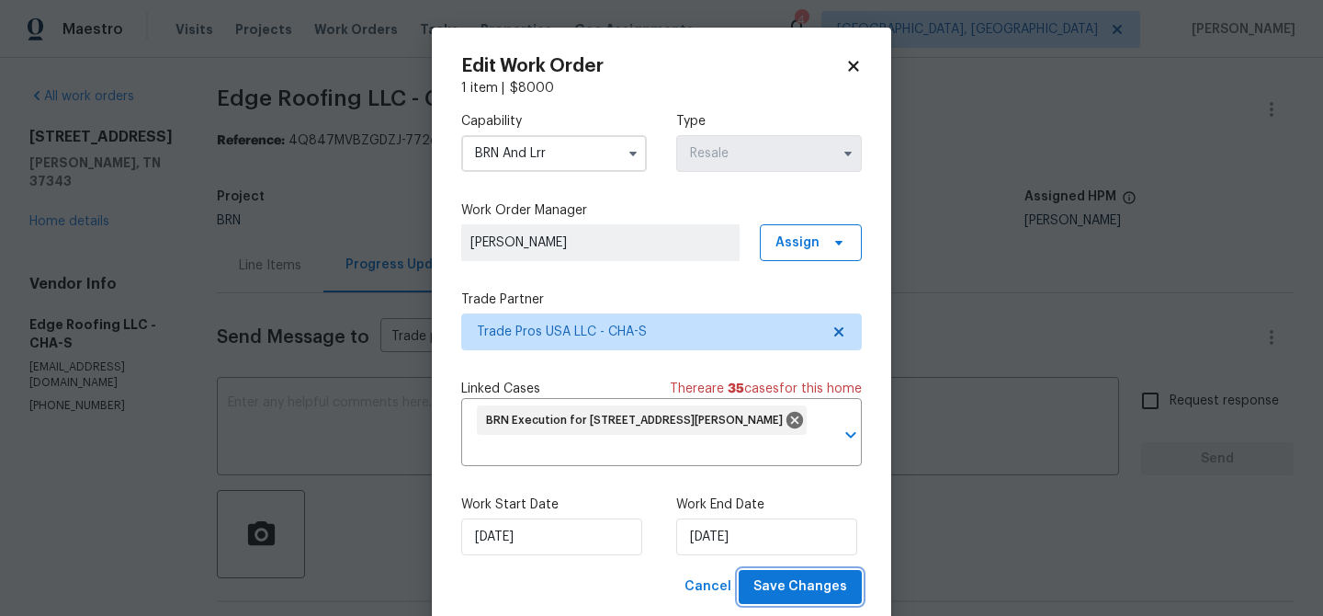
click at [789, 594] on span "Save Changes" at bounding box center [801, 586] width 94 height 23
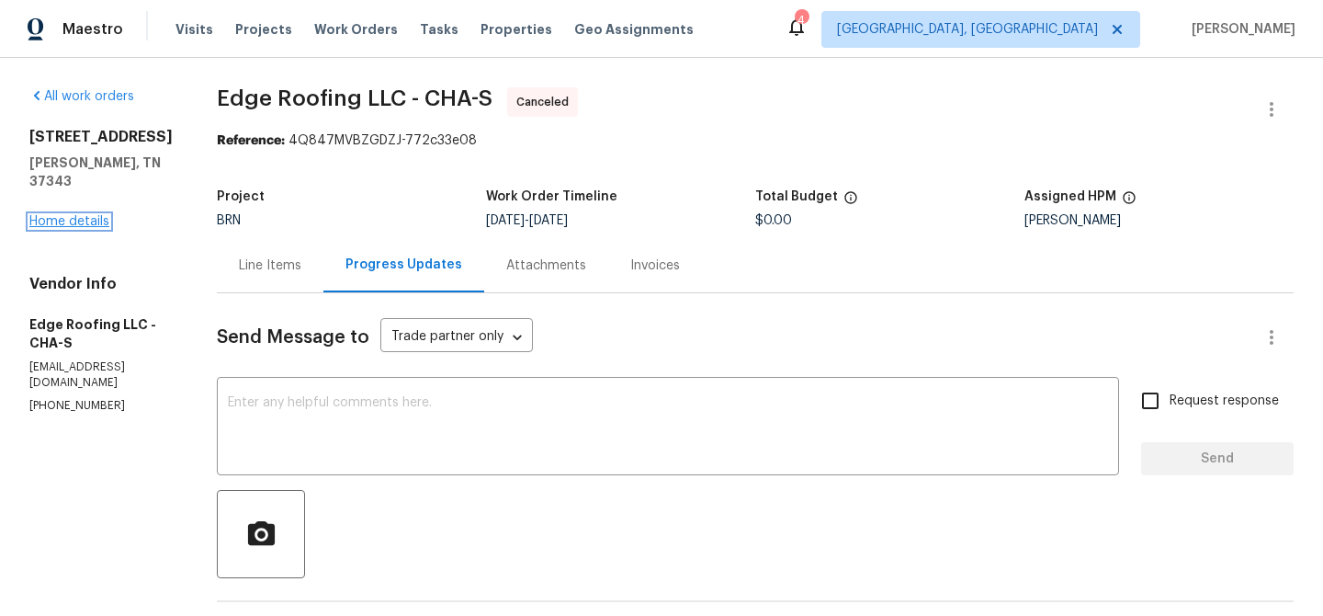
click at [87, 225] on link "Home details" at bounding box center [69, 221] width 80 height 13
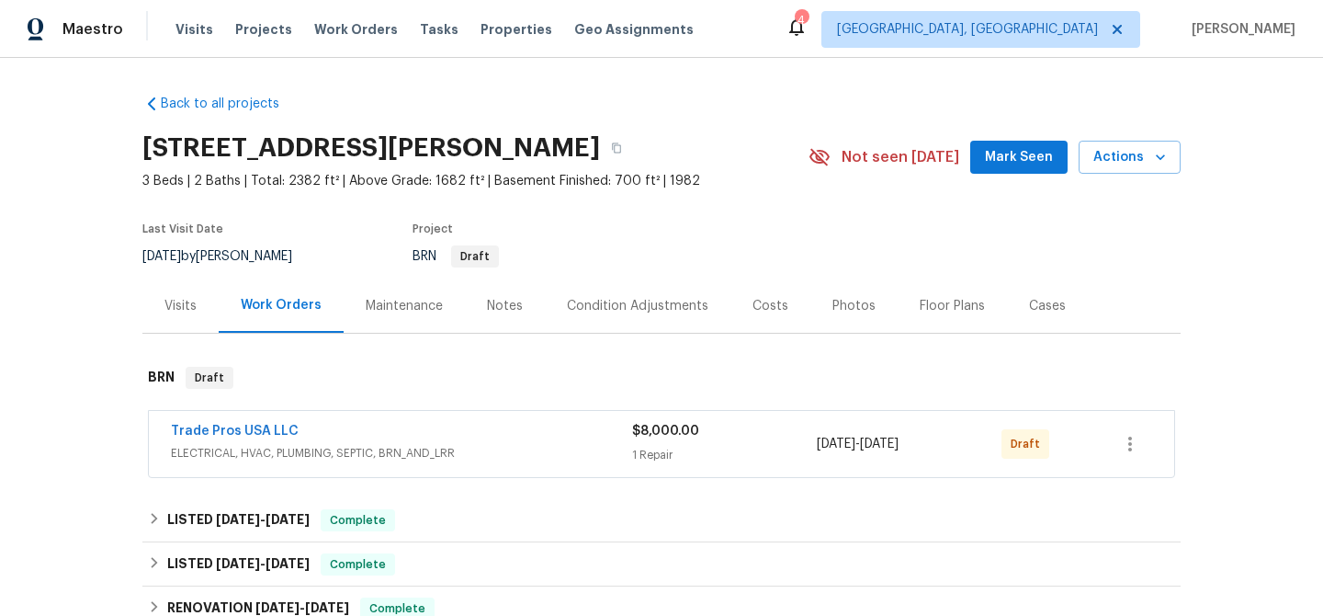
click at [221, 440] on div "Trade Pros USA LLC" at bounding box center [401, 433] width 461 height 22
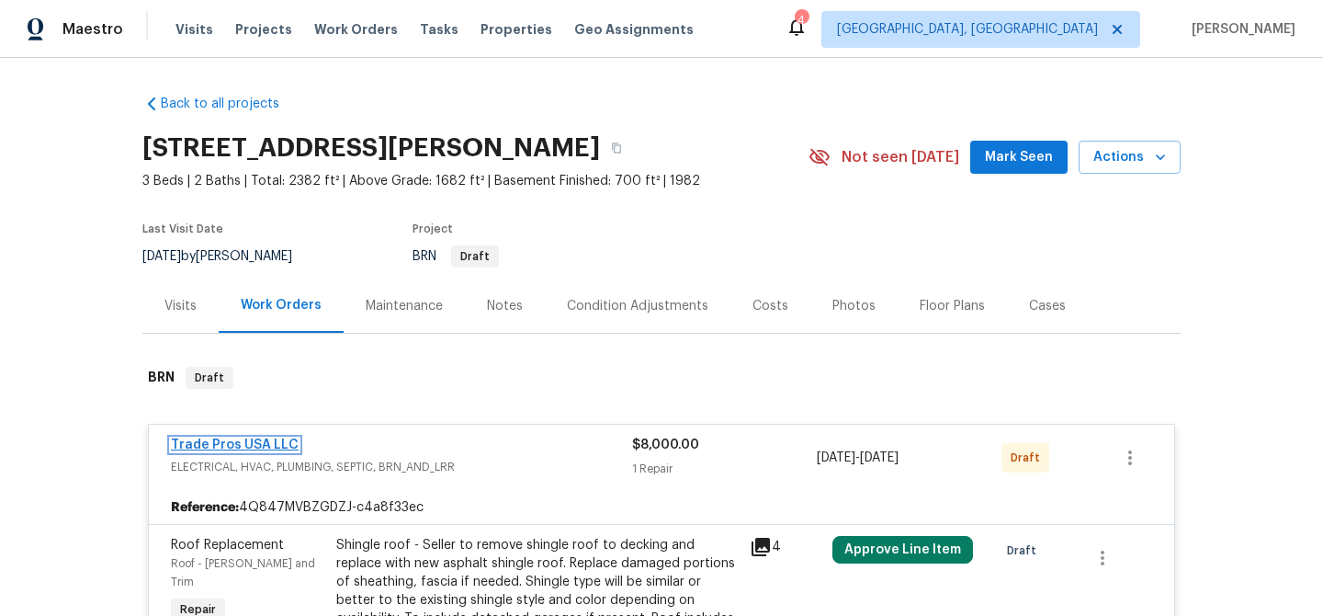
click at [215, 439] on link "Trade Pros USA LLC" at bounding box center [235, 444] width 128 height 13
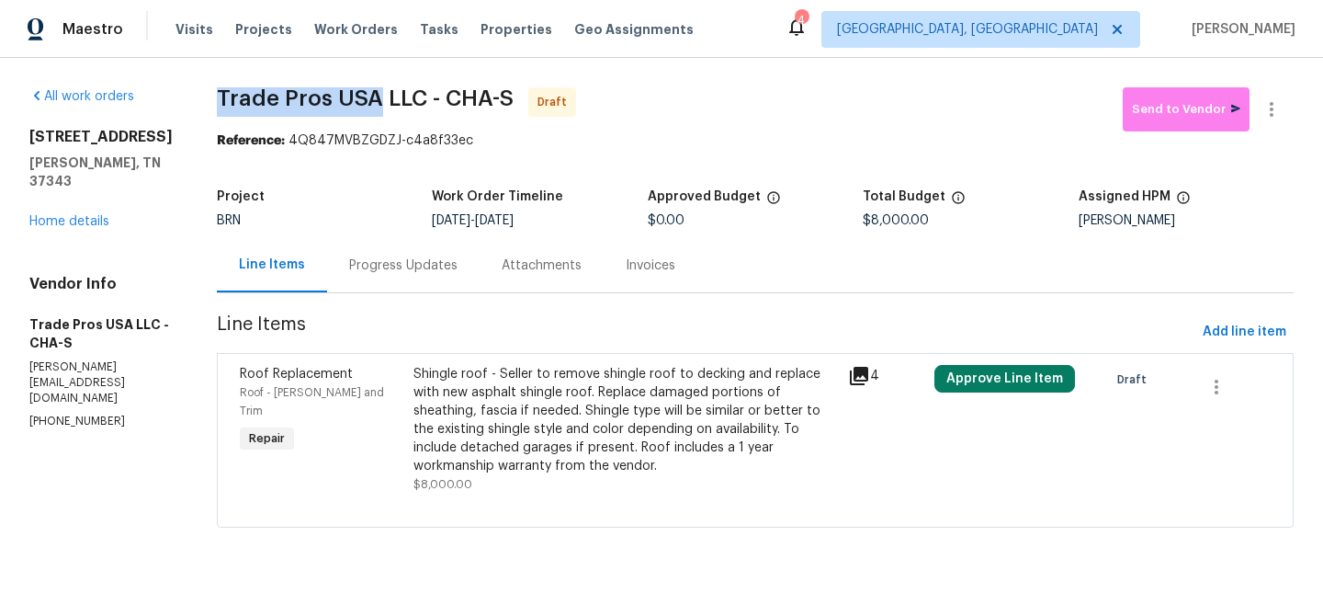
drag, startPoint x: 201, startPoint y: 96, endPoint x: 368, endPoint y: 92, distance: 166.4
click at [368, 92] on div "All work orders 8127 Blue Spruce Dr Hixson, TN 37343 Home details Vendor Info T…" at bounding box center [661, 318] width 1323 height 521
copy span "Trade Pros USA"
click at [299, 106] on span "Trade Pros USA LLC - CHA-S" at bounding box center [365, 98] width 297 height 22
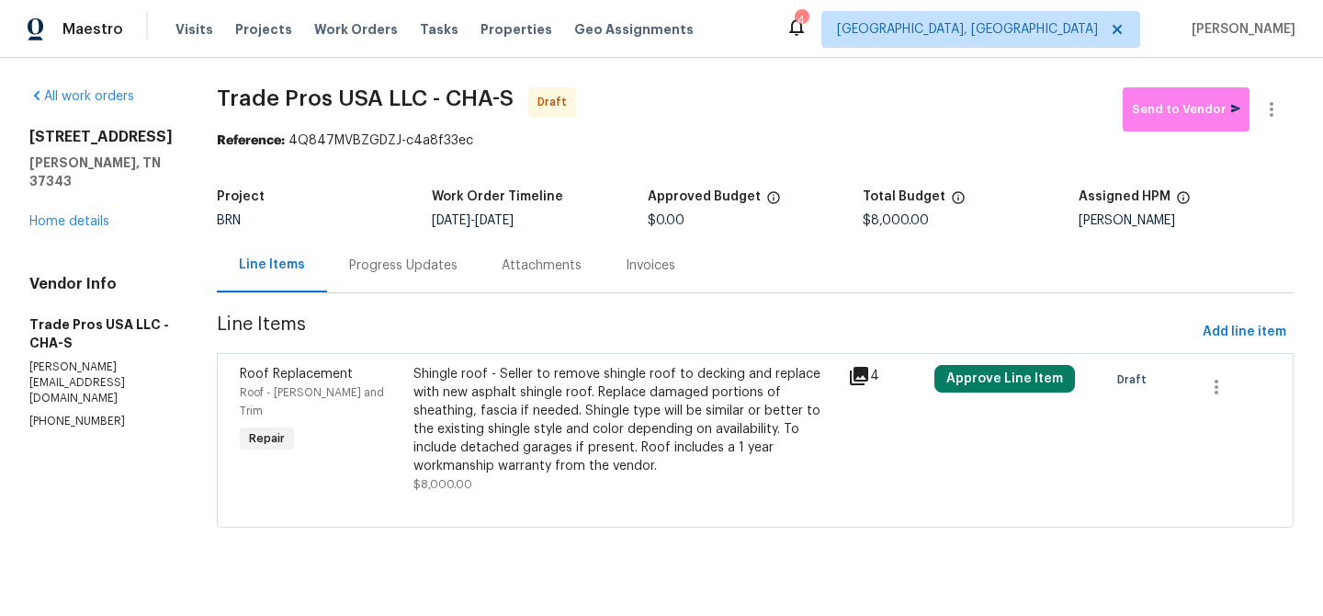
click at [405, 278] on div "Progress Updates" at bounding box center [403, 265] width 153 height 54
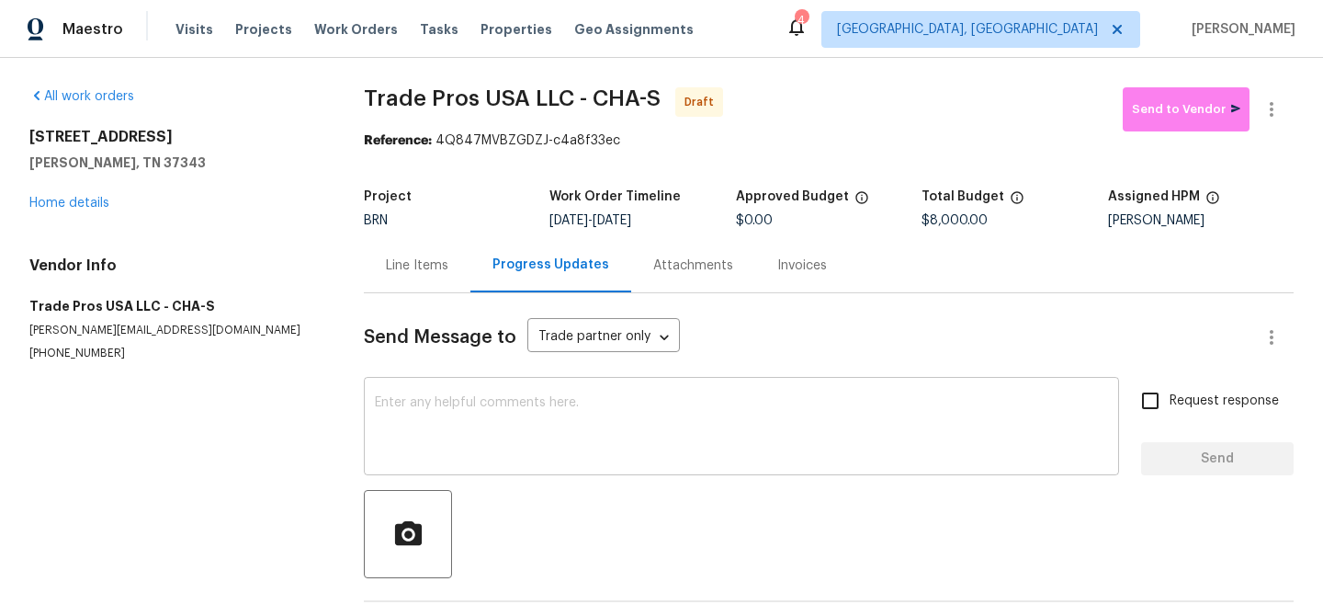
click at [447, 415] on textarea at bounding box center [741, 428] width 733 height 64
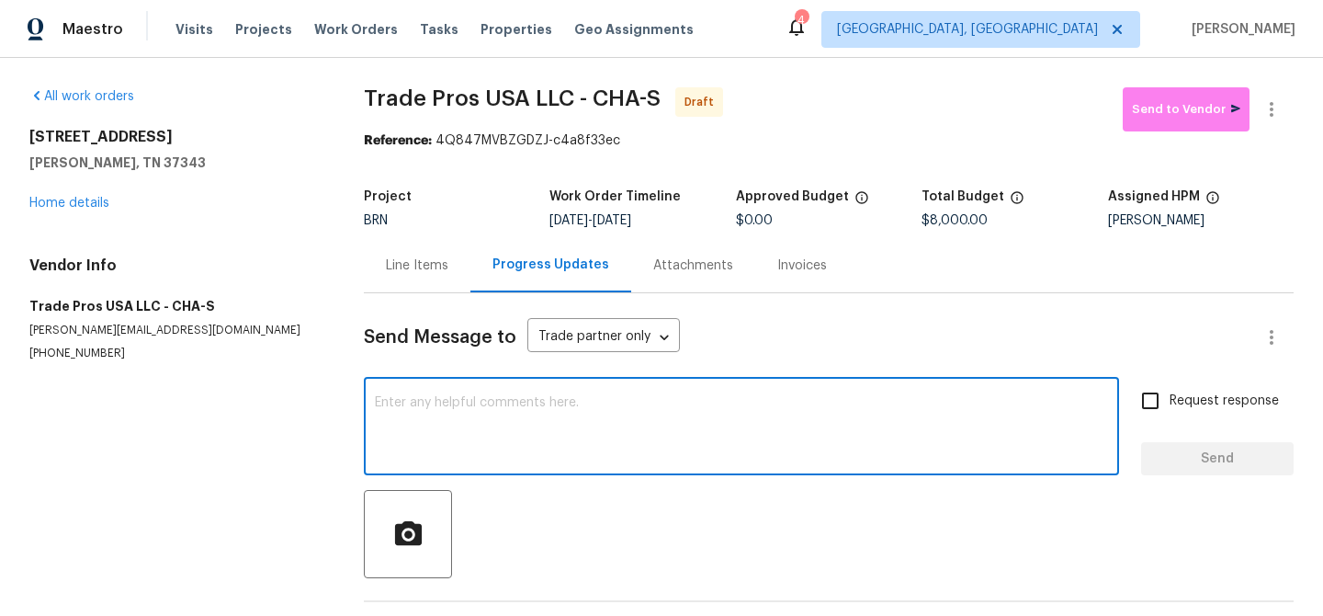
paste textarea "Hi, I'm Ananthi from Opendoor. Just wanted to check if you received the WO for …"
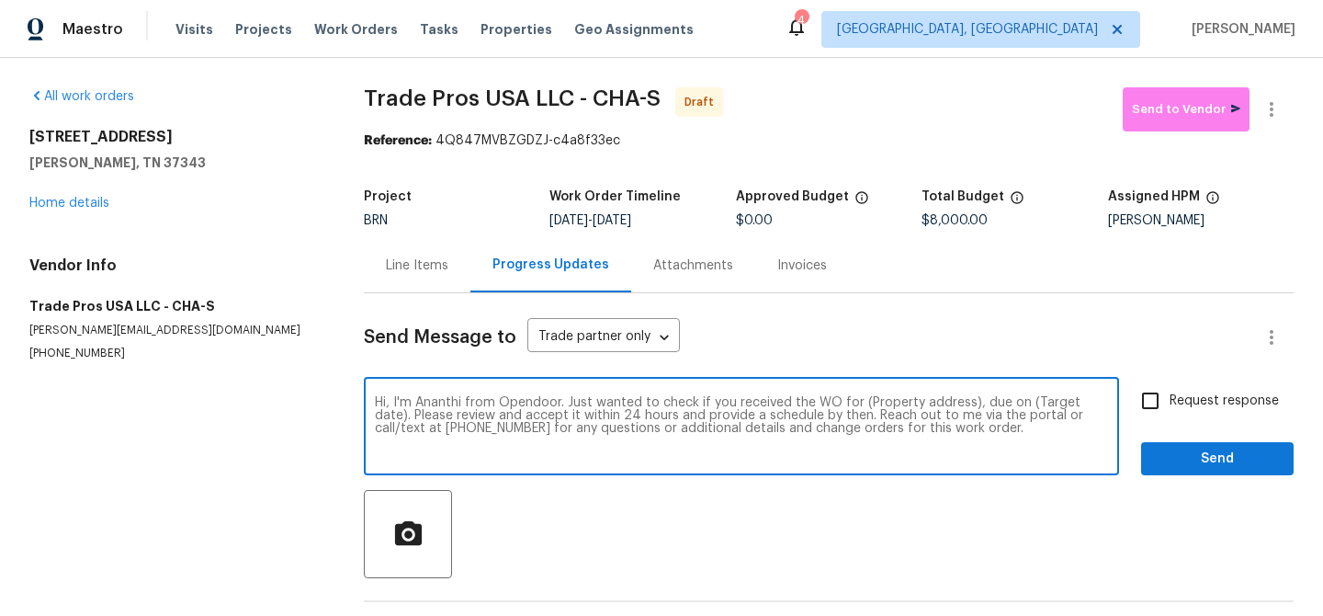
drag, startPoint x: 969, startPoint y: 405, endPoint x: 862, endPoint y: 405, distance: 106.6
click at [862, 405] on textarea "Hi, I'm Ananthi from Opendoor. Just wanted to check if you received the WO for …" at bounding box center [741, 428] width 733 height 64
paste textarea "8127 Blue Spruce Dr, Hixson, TN 37343"
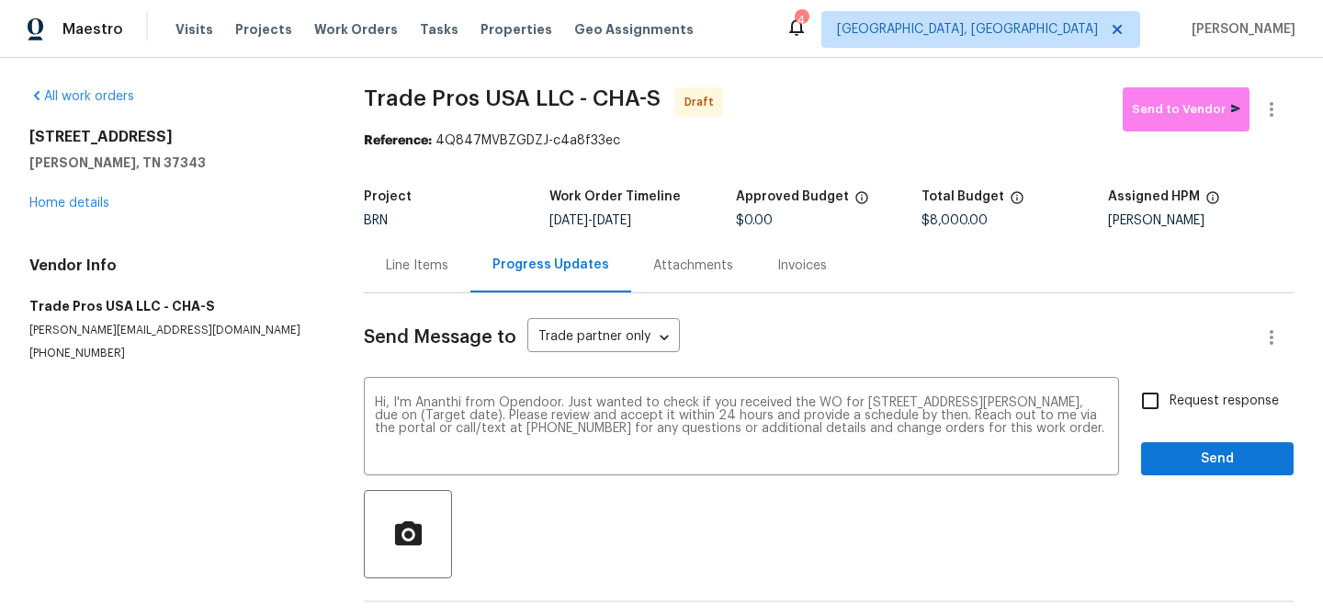
drag, startPoint x: 622, startPoint y: 224, endPoint x: 702, endPoint y: 224, distance: 80.0
click at [702, 224] on div "8/19/2025 - 8/21/2025" at bounding box center [643, 220] width 186 height 13
copy span "8/21/2025"
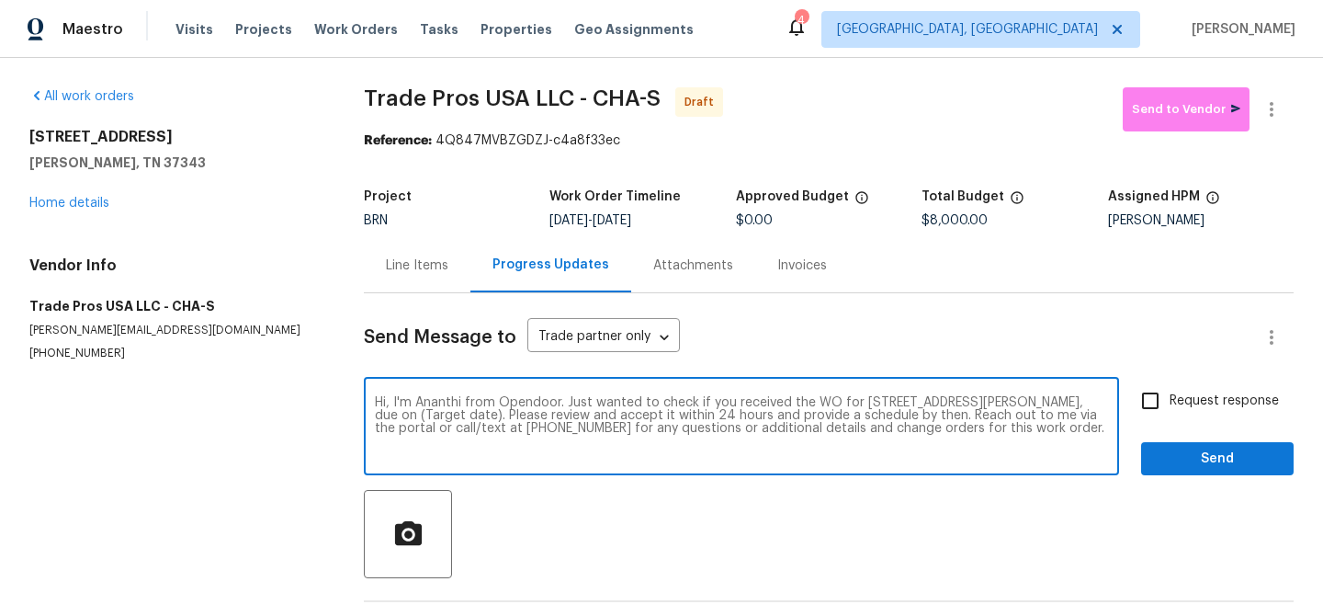
drag, startPoint x: 494, startPoint y: 417, endPoint x: 426, endPoint y: 413, distance: 68.2
click at [426, 413] on textarea "Hi, I'm Ananthi from Opendoor. Just wanted to check if you received the WO for …" at bounding box center [741, 428] width 733 height 64
paste textarea "8/21/2025"
type textarea "Hi, I'm Ananthi from Opendoor. Just wanted to check if you received the WO for …"
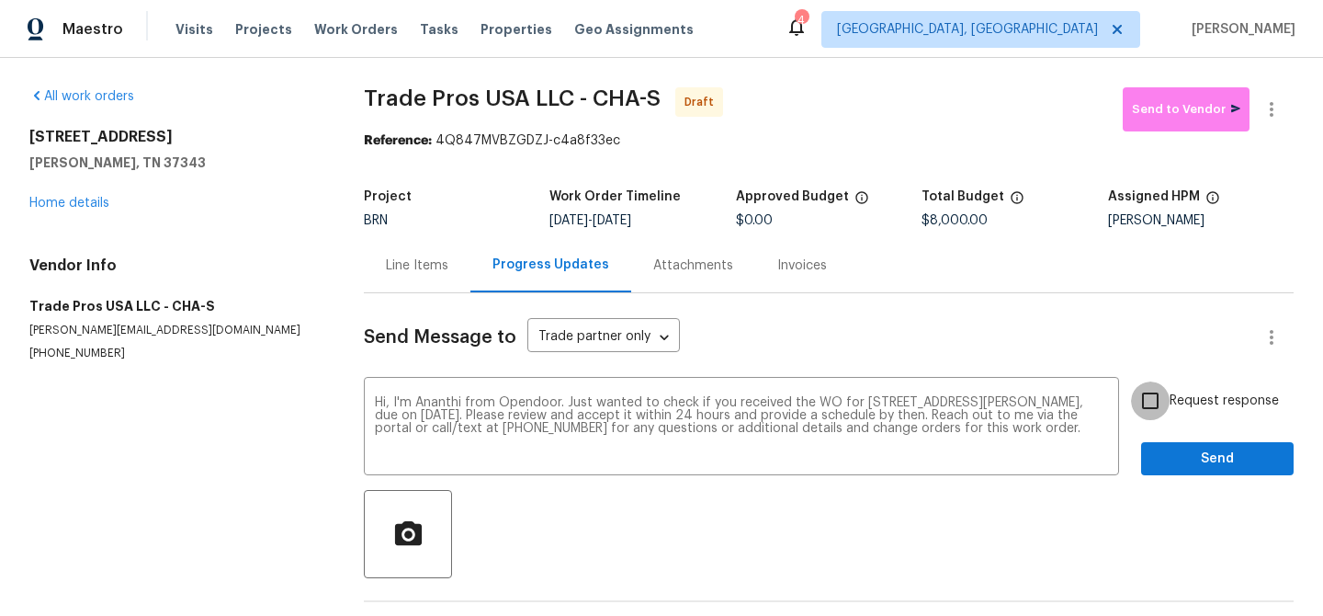
click at [1161, 412] on input "Request response" at bounding box center [1150, 400] width 39 height 39
checkbox input "true"
click at [1169, 480] on div "Send Message to Trade partner only Trade partner only ​ Hi, I'm Ananthi from Op…" at bounding box center [829, 473] width 930 height 360
click at [1174, 467] on span "Send" at bounding box center [1217, 459] width 123 height 23
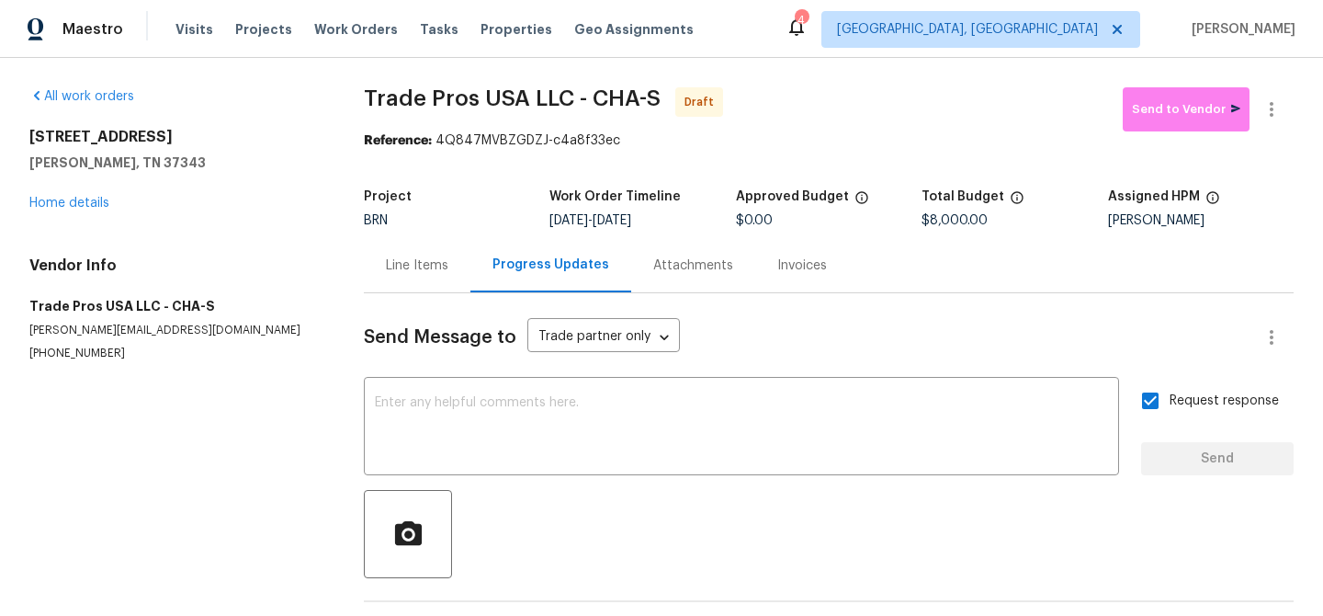
click at [1274, 84] on div "All work orders 8127 Blue Spruce Dr Hixson, TN 37343 Home details Vendor Info T…" at bounding box center [661, 372] width 1323 height 629
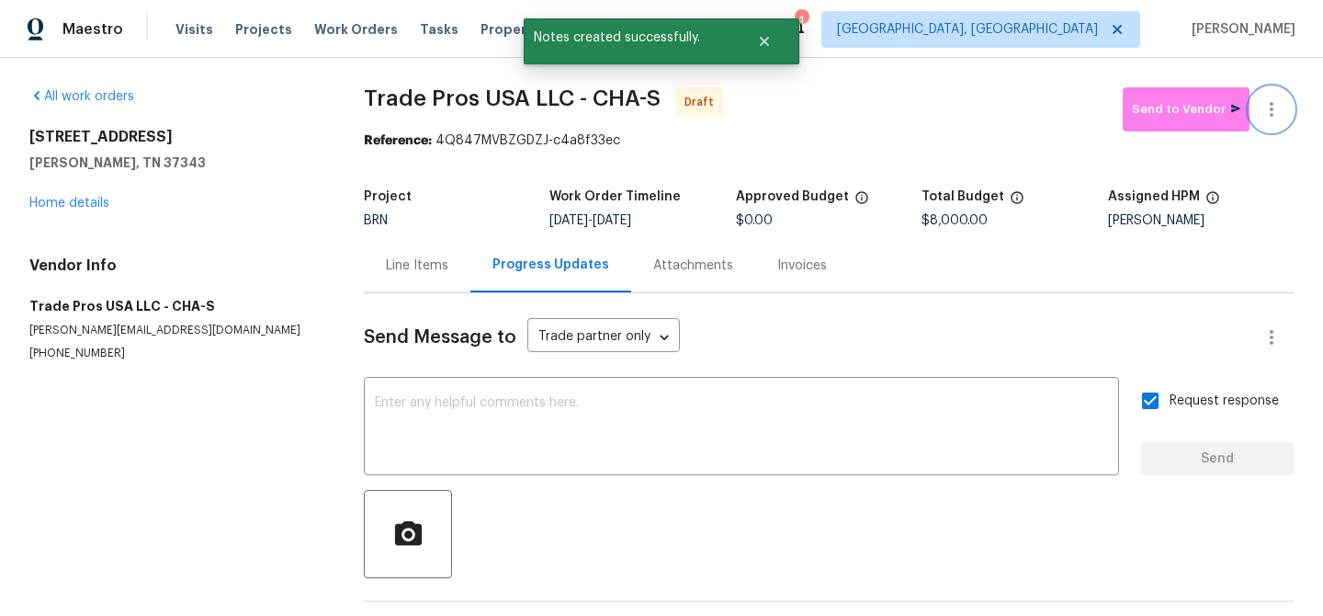
click at [1263, 109] on icon "button" at bounding box center [1272, 109] width 22 height 22
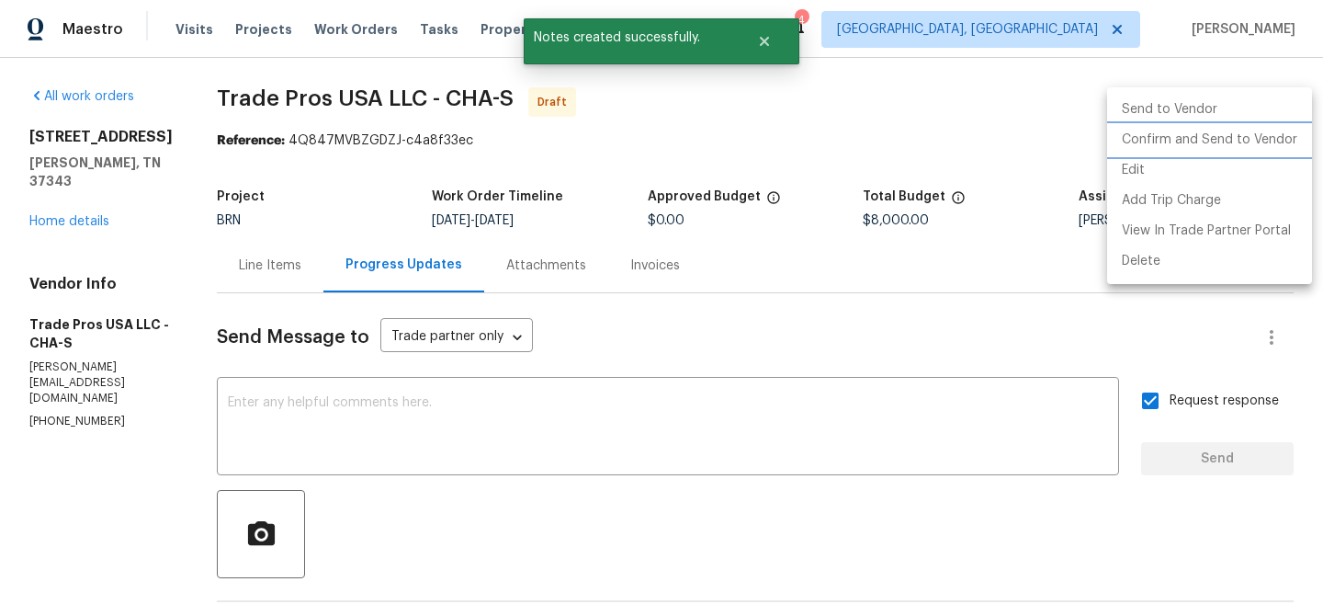
click at [1166, 138] on li "Confirm and Send to Vendor" at bounding box center [1209, 140] width 205 height 30
click at [380, 121] on div at bounding box center [661, 308] width 1323 height 616
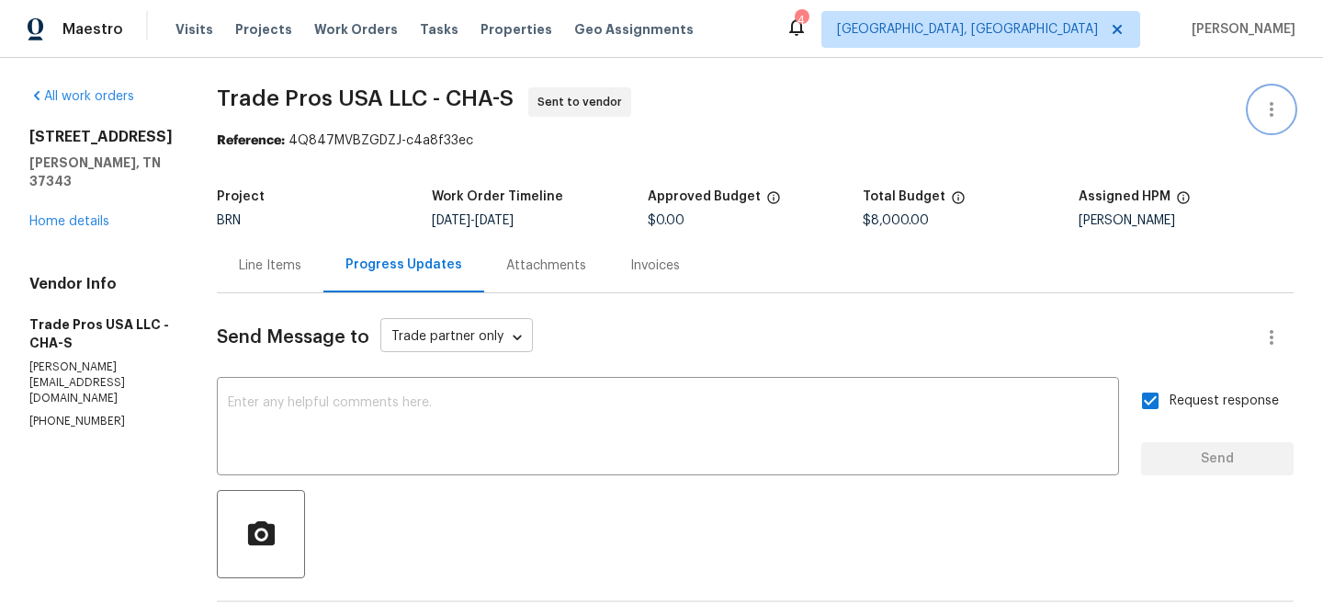
scroll to position [120, 0]
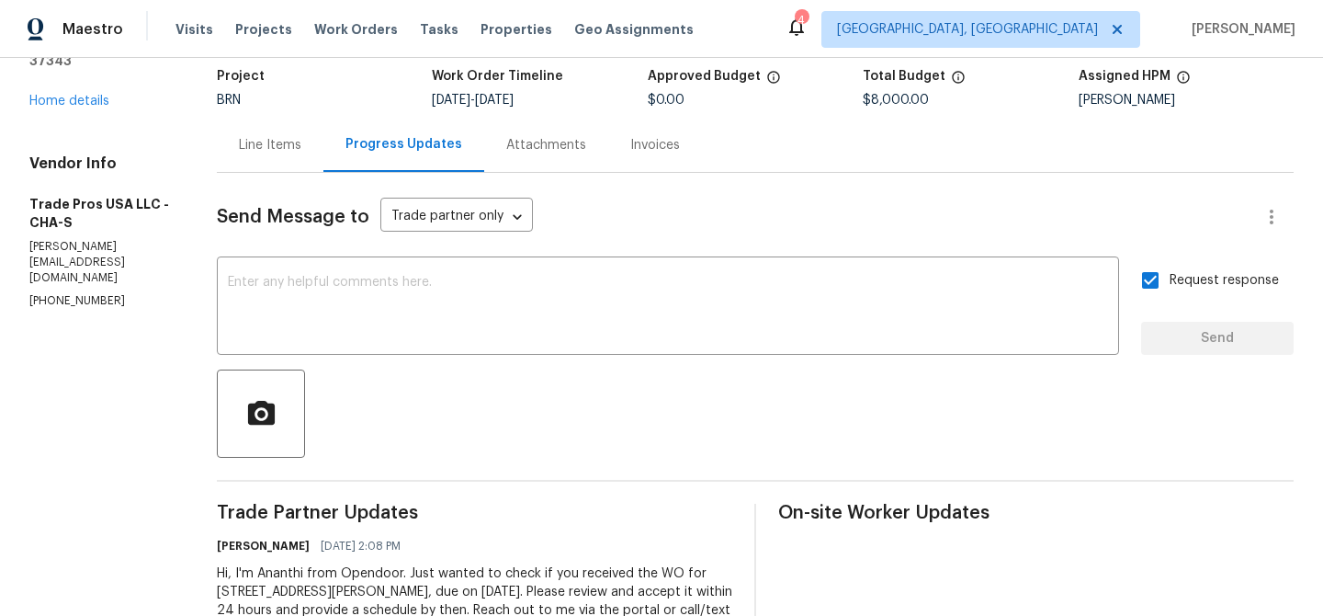
click at [283, 366] on div "Send Message to Trade partner only Trade partner only ​ x ​ Request response Se…" at bounding box center [755, 425] width 1077 height 505
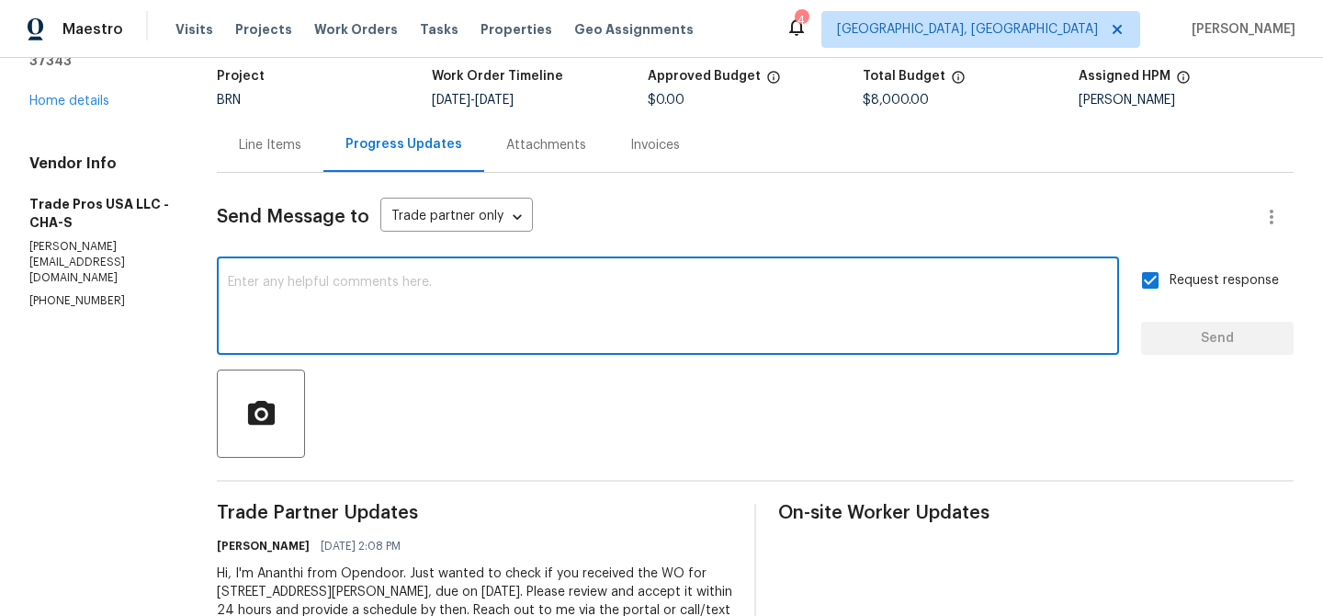
click at [259, 303] on textarea at bounding box center [668, 308] width 880 height 64
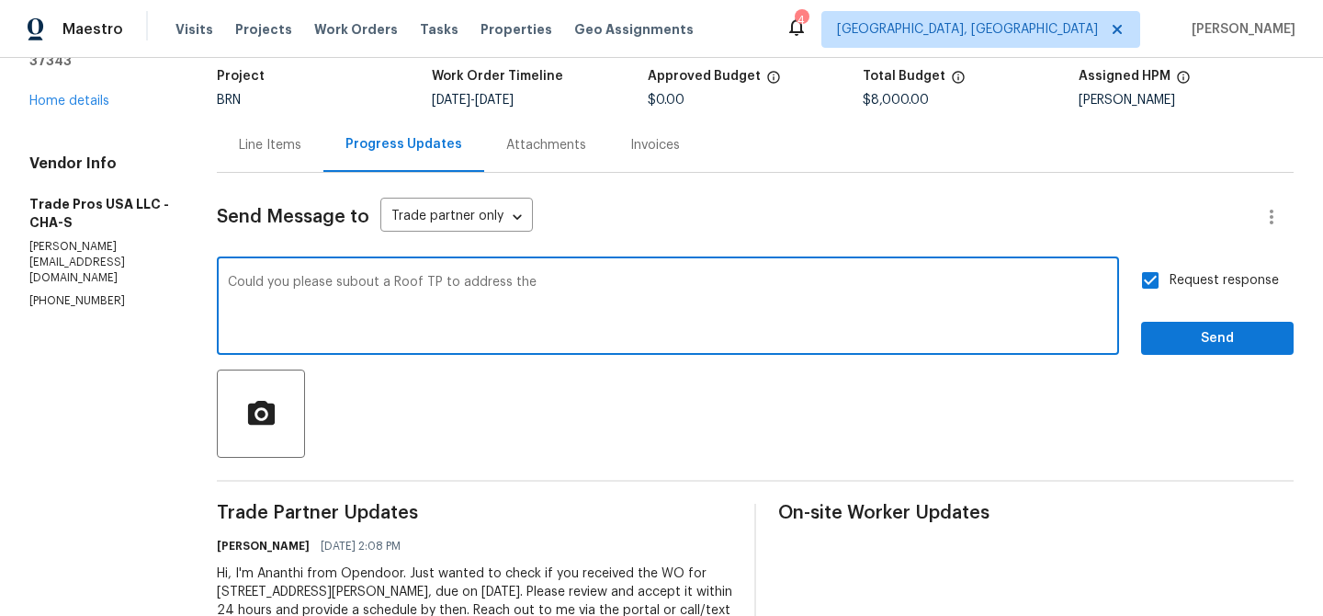
drag, startPoint x: 449, startPoint y: 290, endPoint x: 655, endPoint y: 290, distance: 206.8
click at [655, 290] on textarea "Could you please subout a Roof TP to address the" at bounding box center [668, 308] width 880 height 64
drag, startPoint x: 450, startPoint y: 287, endPoint x: 743, endPoint y: 287, distance: 292.3
click at [743, 287] on textarea "Could you please subout a Roof TP to address the" at bounding box center [668, 308] width 880 height 64
type textarea "Could you please subout a Roof TP to complete the work?"
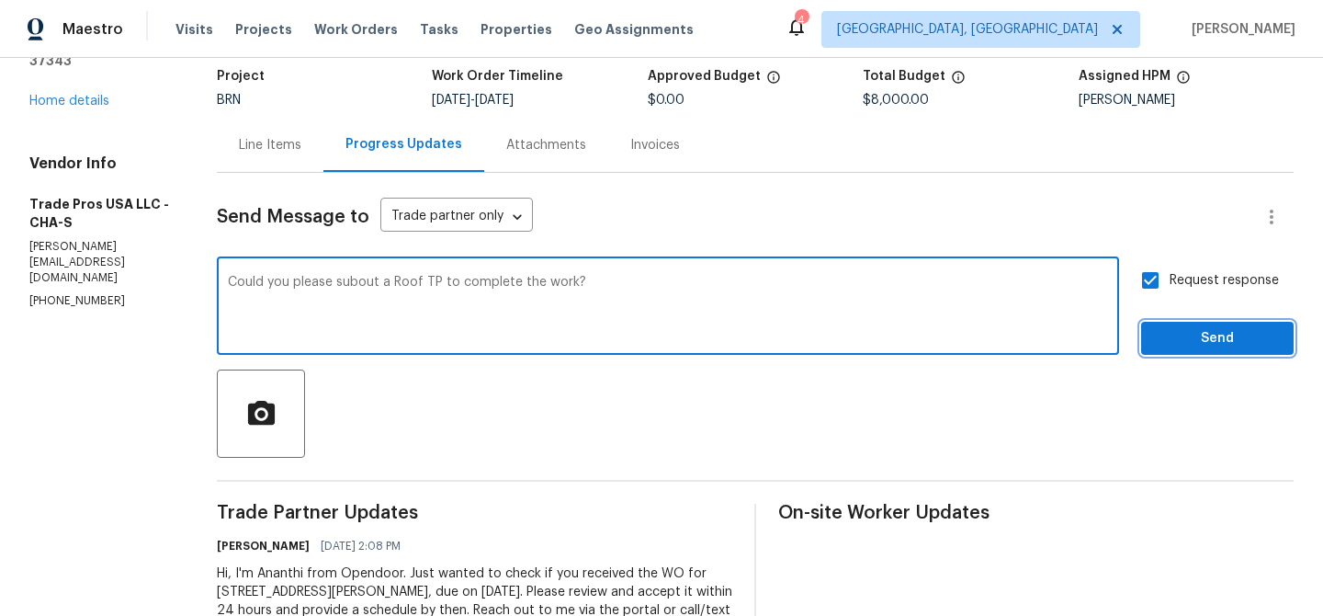
click at [1170, 324] on button "Send" at bounding box center [1217, 339] width 153 height 34
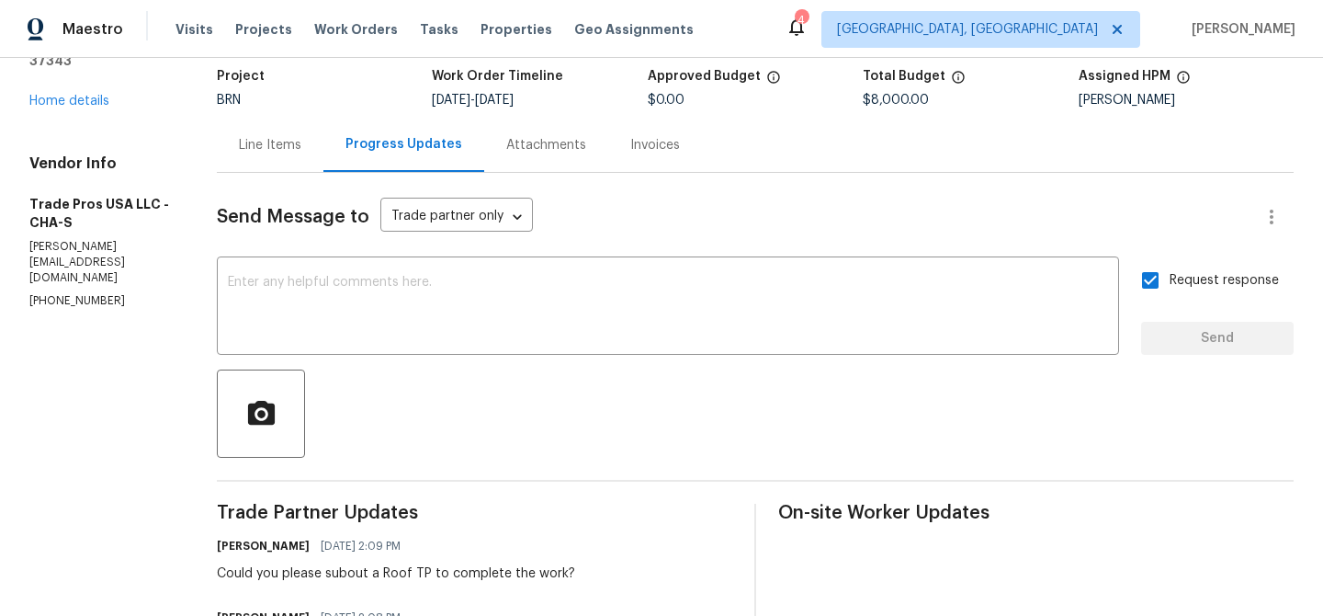
click at [62, 293] on p "(256) 910-1247" at bounding box center [100, 301] width 143 height 16
copy p "(256) 910-1247"
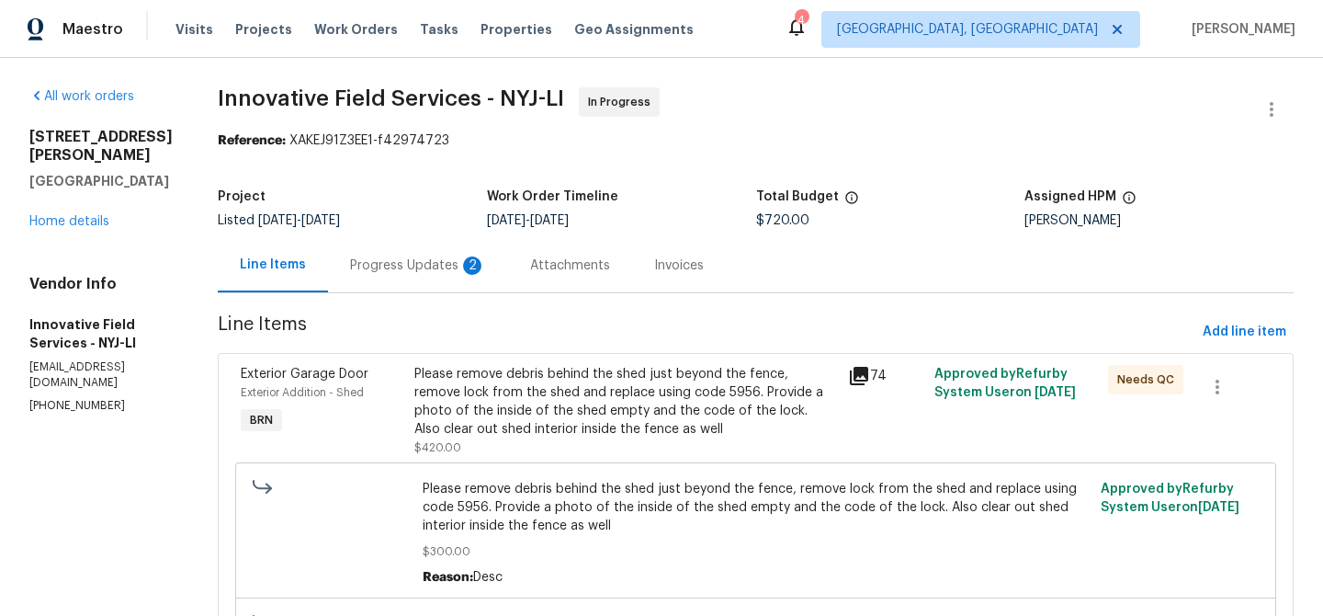
click at [498, 275] on div "Progress Updates 2" at bounding box center [418, 265] width 180 height 54
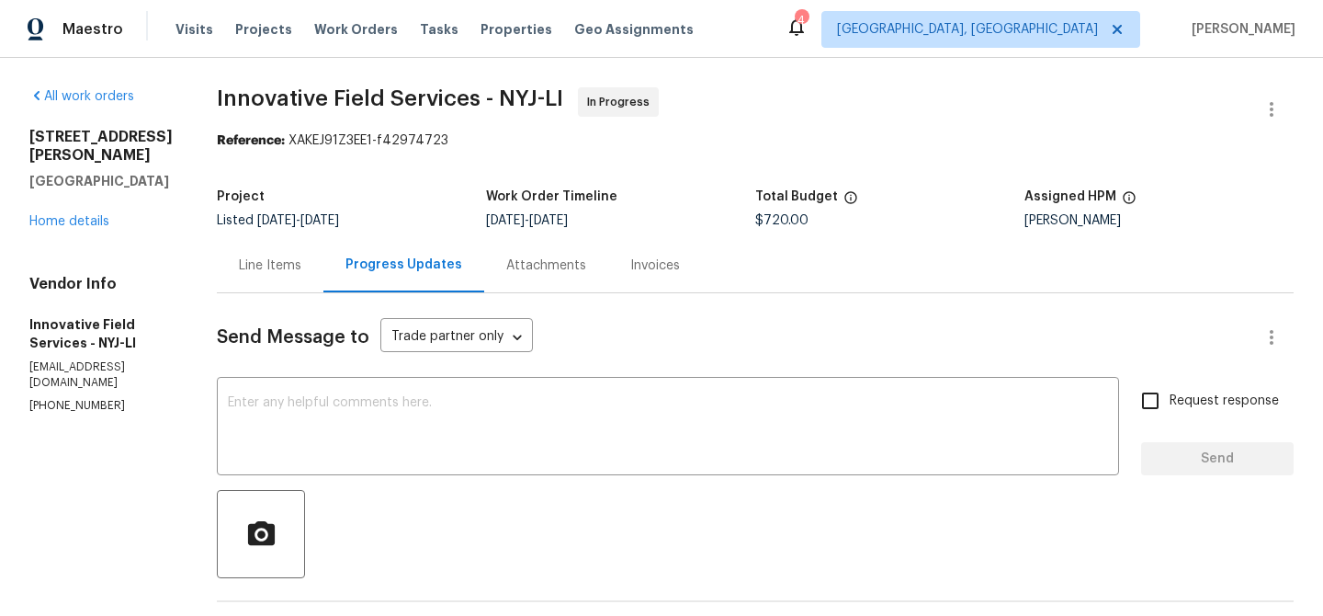
click at [259, 257] on div "Line Items" at bounding box center [270, 265] width 62 height 18
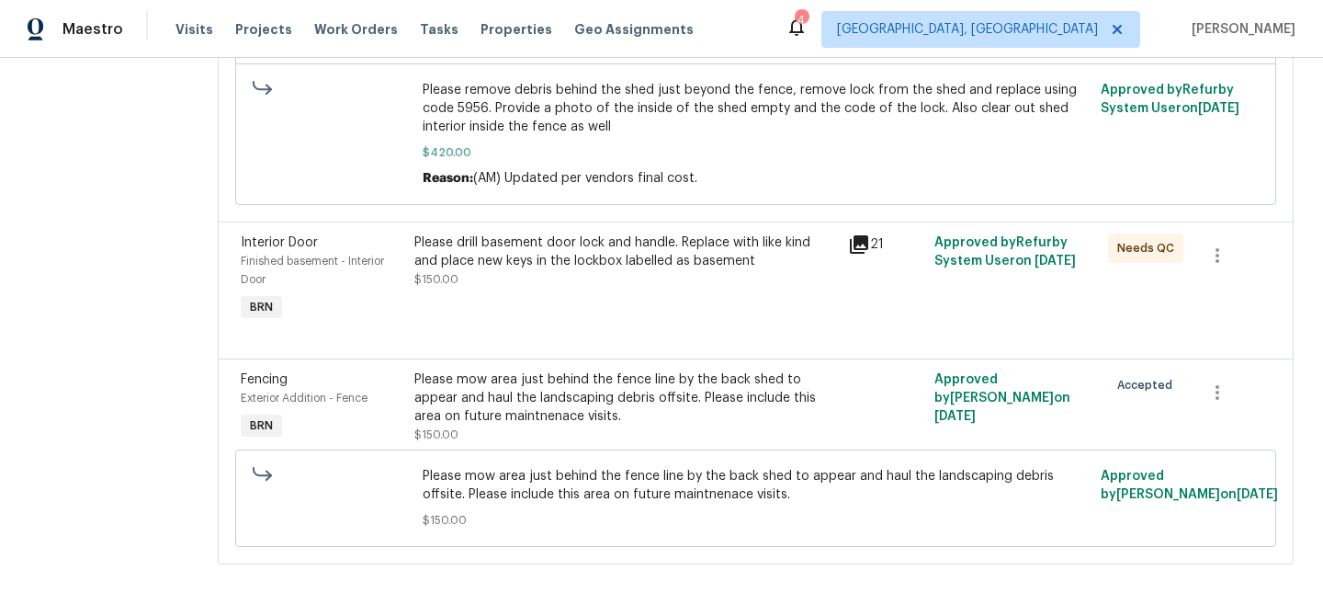
scroll to position [48, 0]
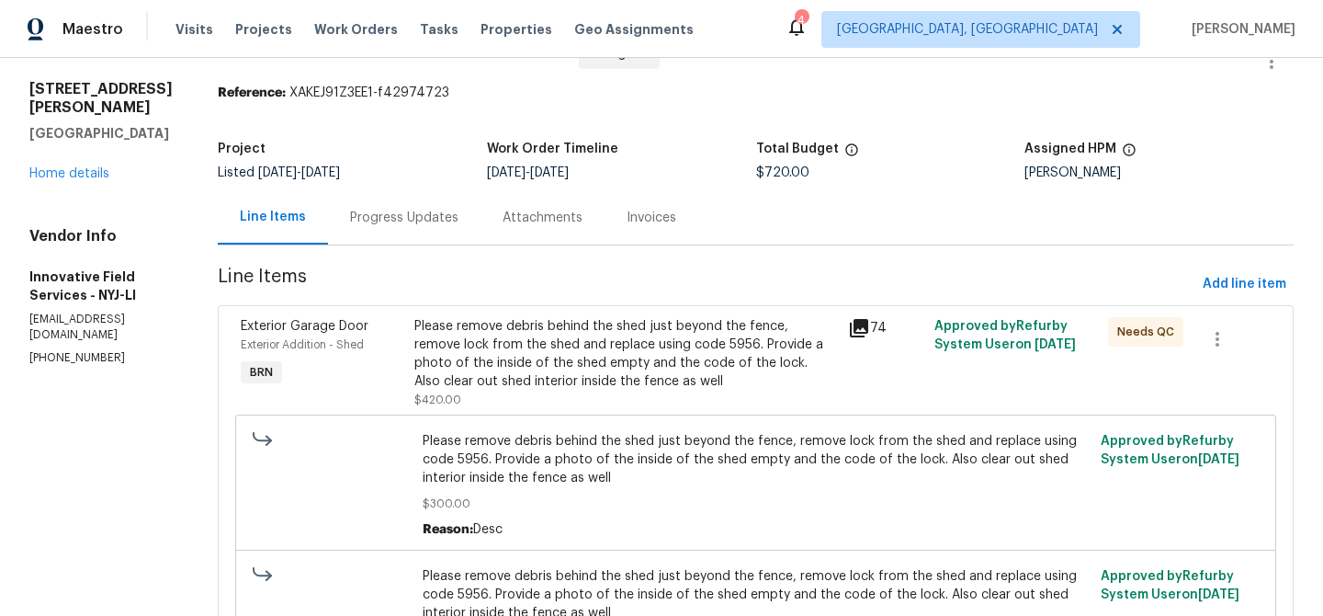
click at [396, 224] on div "Progress Updates" at bounding box center [404, 218] width 108 height 18
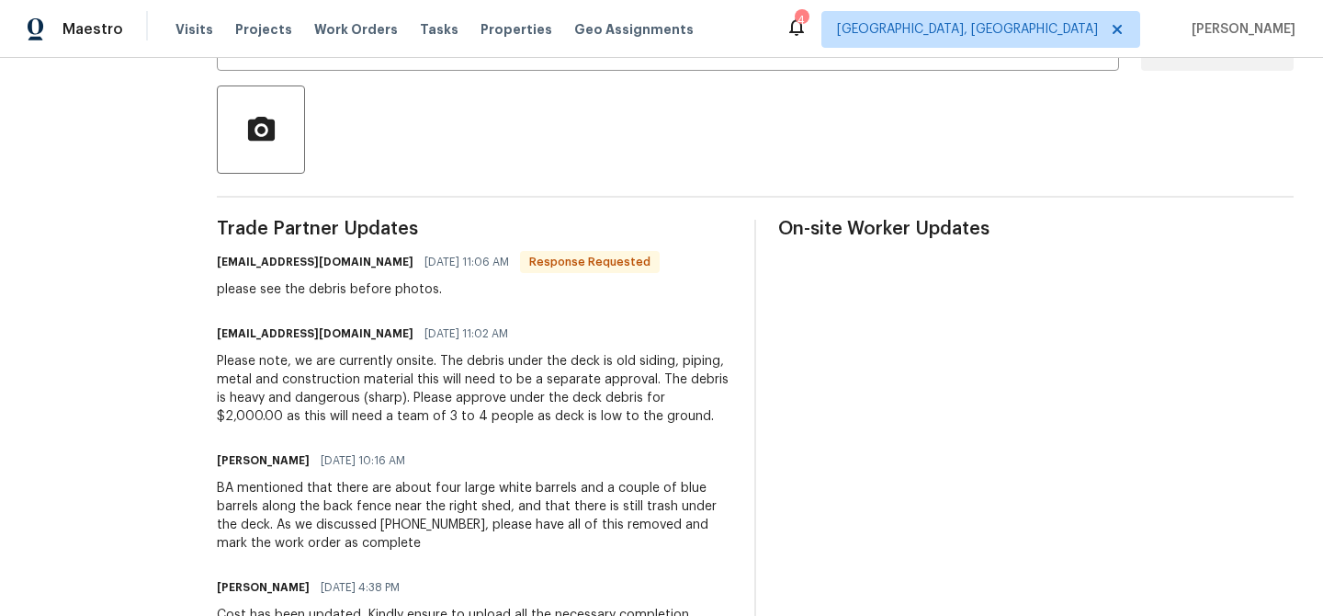
scroll to position [421, 0]
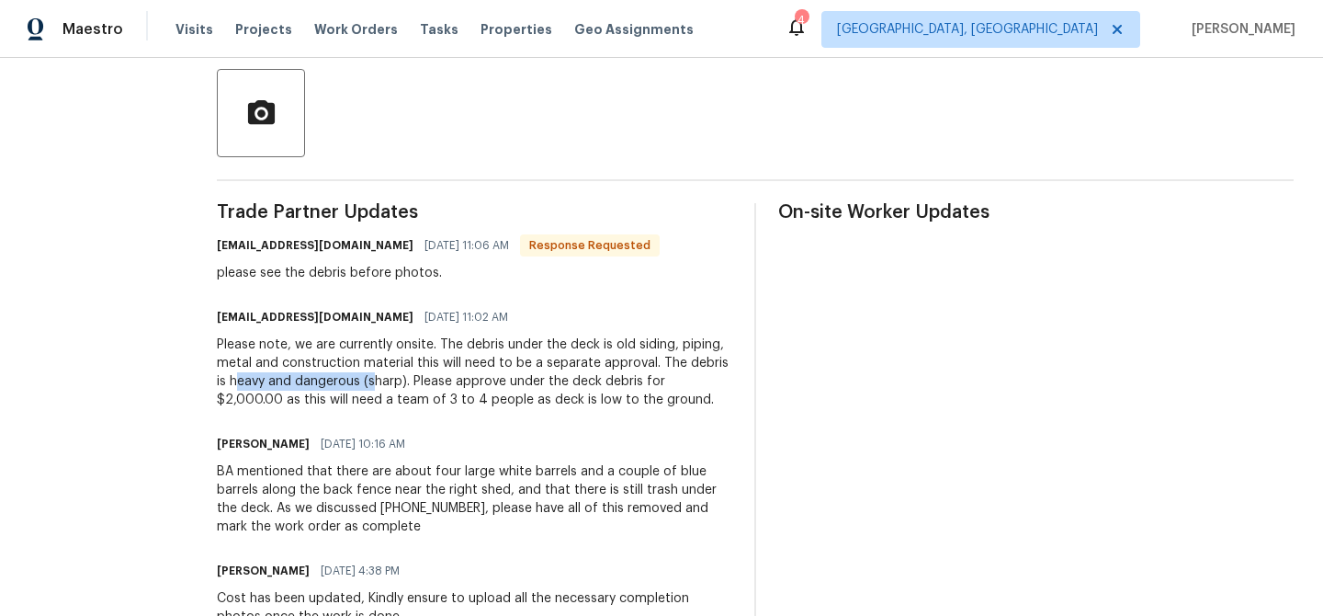
drag, startPoint x: 218, startPoint y: 380, endPoint x: 357, endPoint y: 376, distance: 138.8
click at [358, 378] on div "Please note, we are currently onsite. The debris under the deck is old siding, …" at bounding box center [475, 372] width 516 height 74
click at [429, 376] on div "Please note, we are currently onsite. The debris under the deck is old siding, …" at bounding box center [475, 372] width 516 height 74
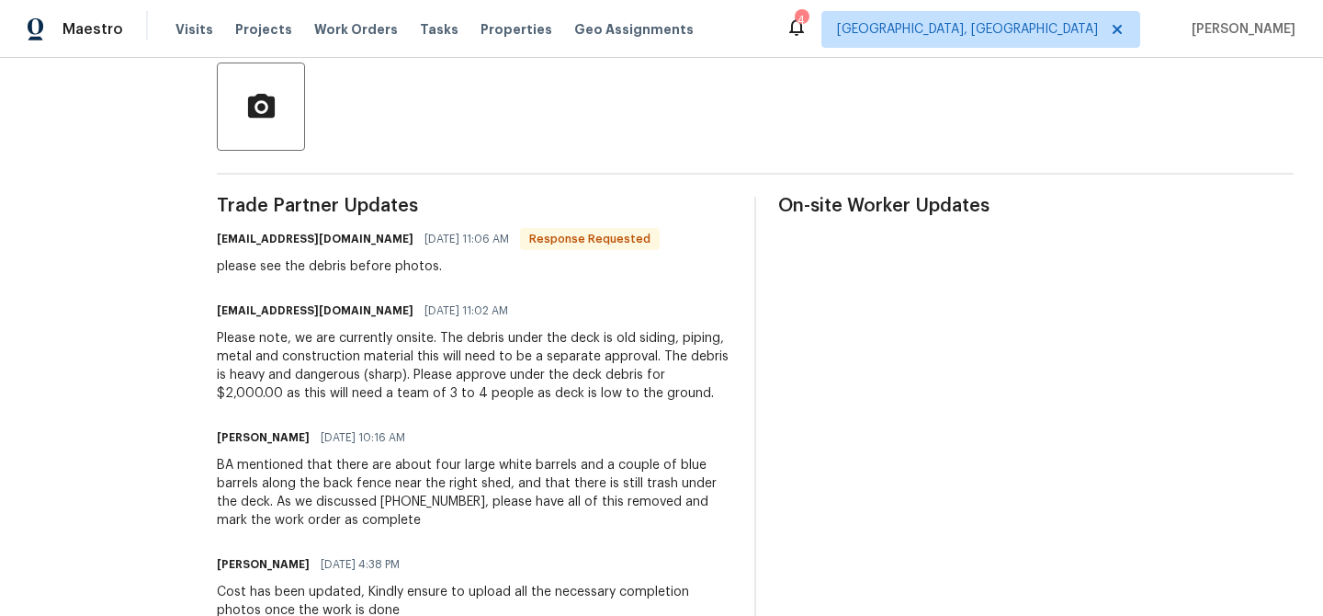
scroll to position [0, 0]
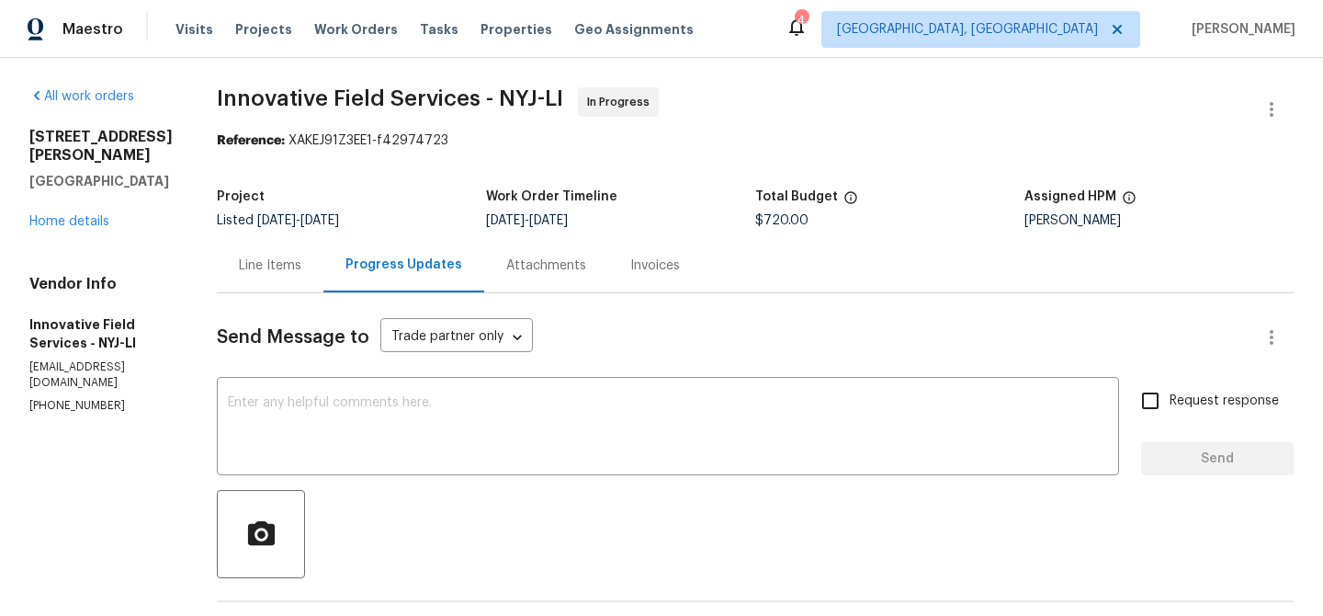
click at [285, 255] on div "Line Items" at bounding box center [270, 265] width 107 height 54
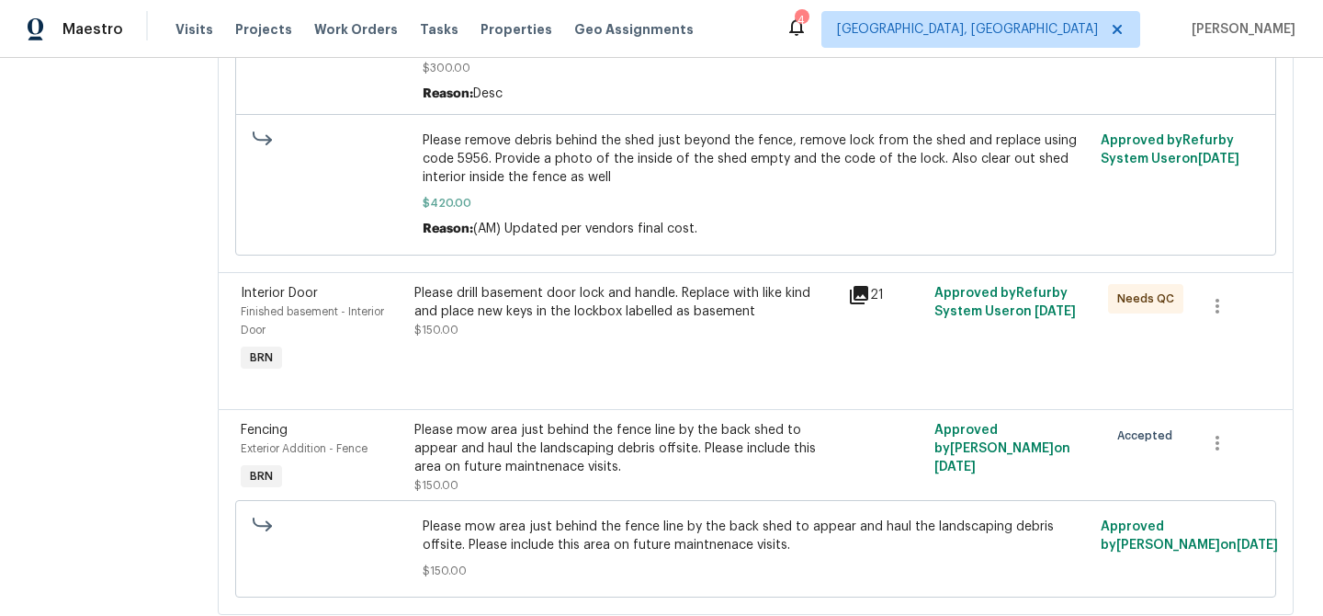
scroll to position [495, 0]
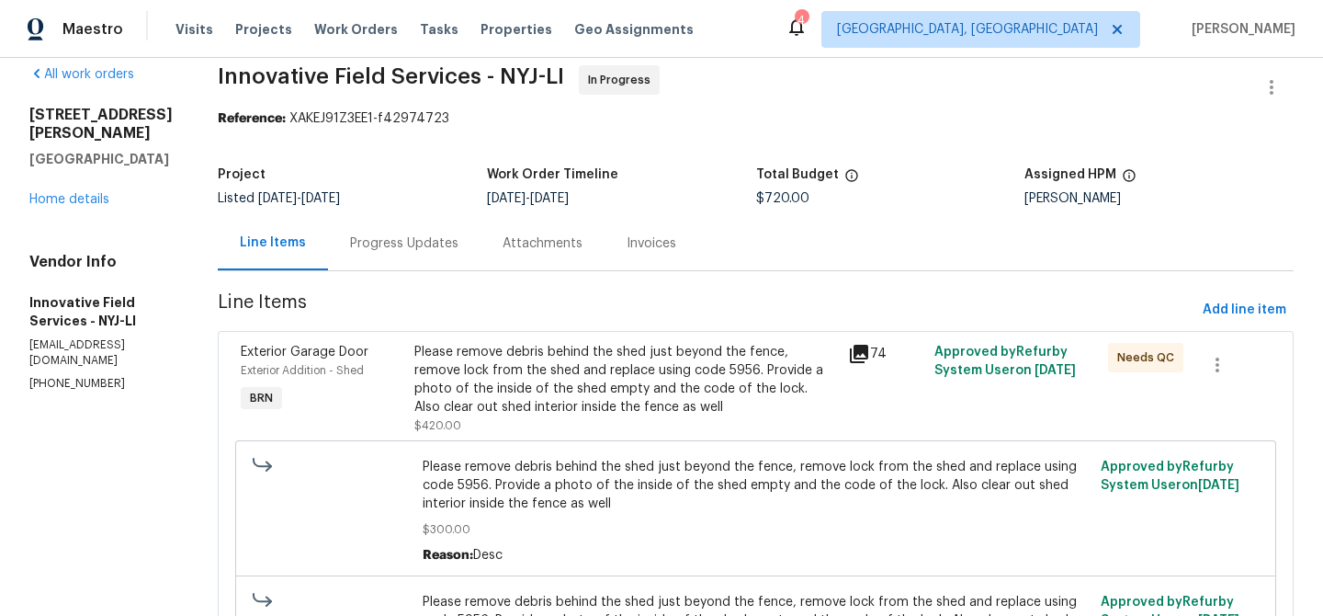
click at [391, 239] on div "Progress Updates" at bounding box center [404, 243] width 108 height 18
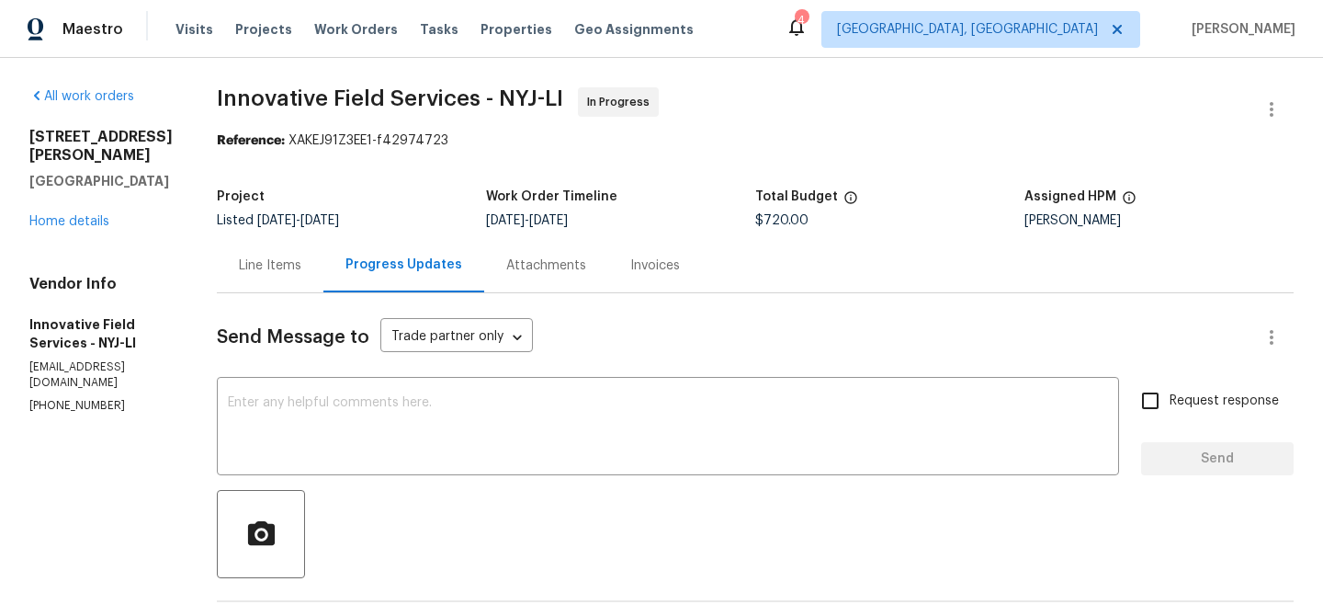
click at [284, 252] on div "Line Items" at bounding box center [270, 265] width 107 height 54
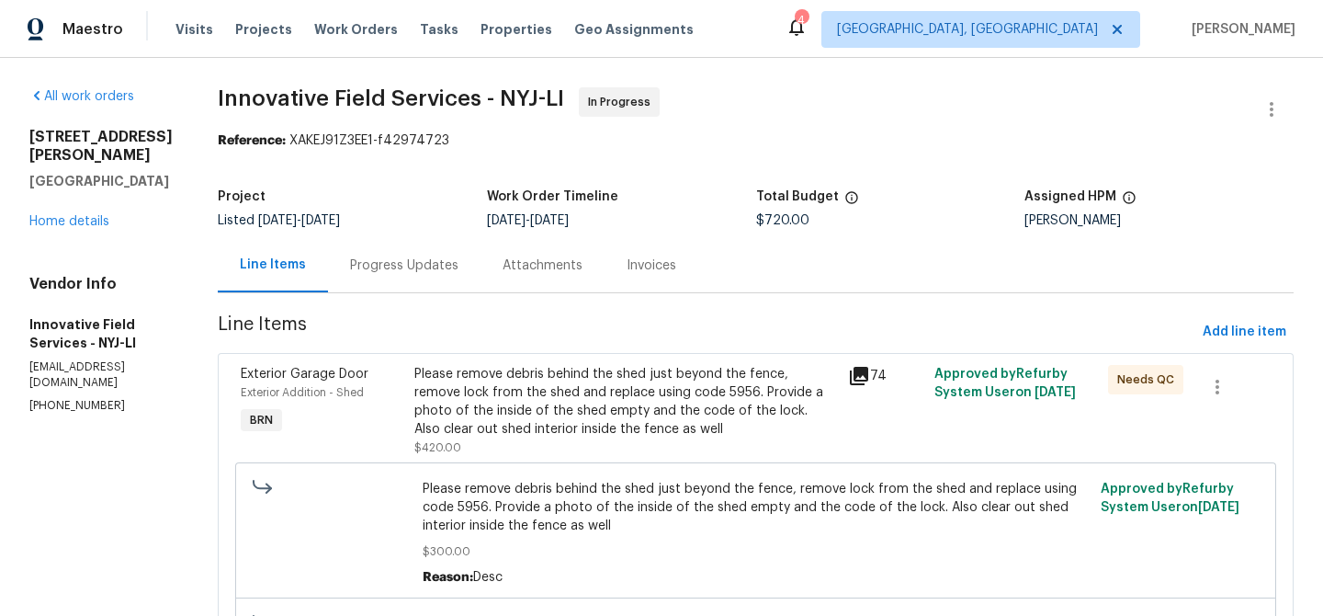
click at [399, 270] on div "Progress Updates" at bounding box center [404, 265] width 108 height 18
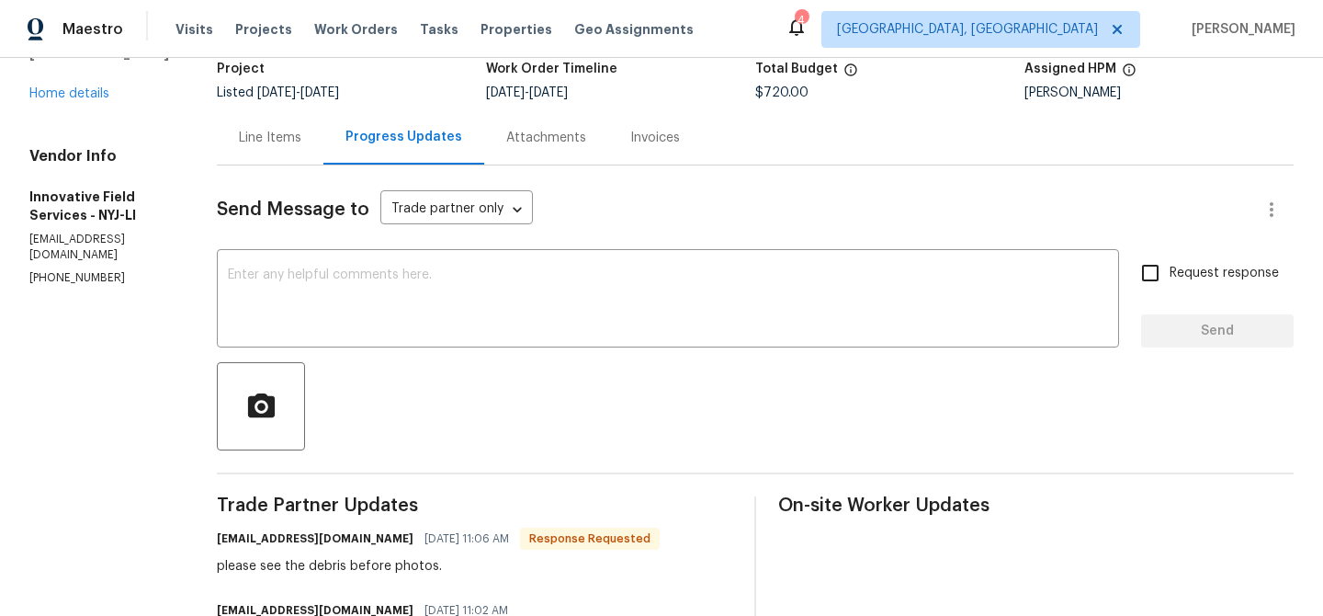
scroll to position [301, 0]
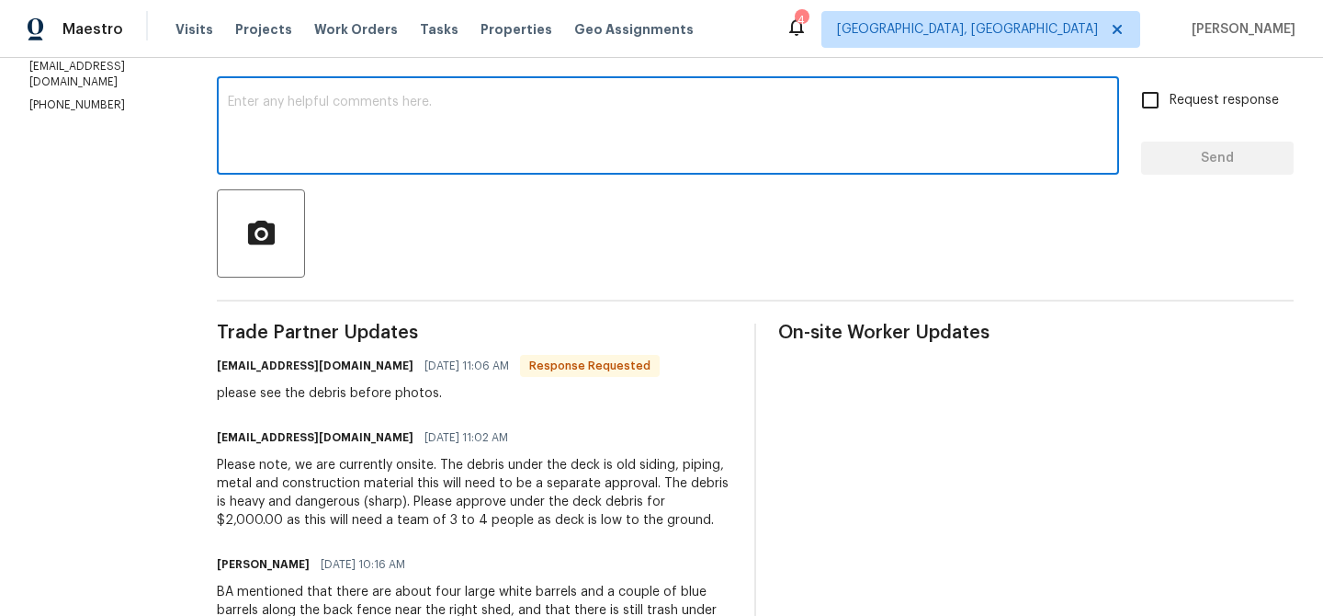
click at [322, 142] on textarea at bounding box center [668, 128] width 880 height 64
click at [86, 97] on p "[PHONE_NUMBER]" at bounding box center [100, 105] width 143 height 16
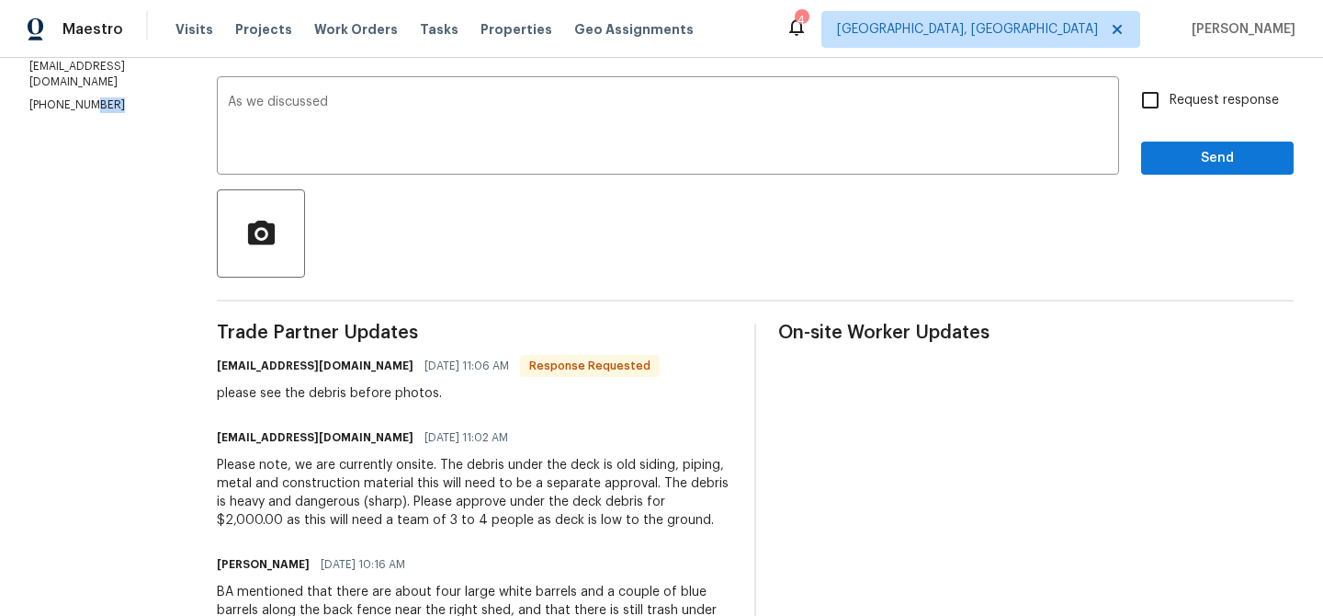
click at [86, 97] on p "[PHONE_NUMBER]" at bounding box center [100, 105] width 143 height 16
copy p "[PHONE_NUMBER]"
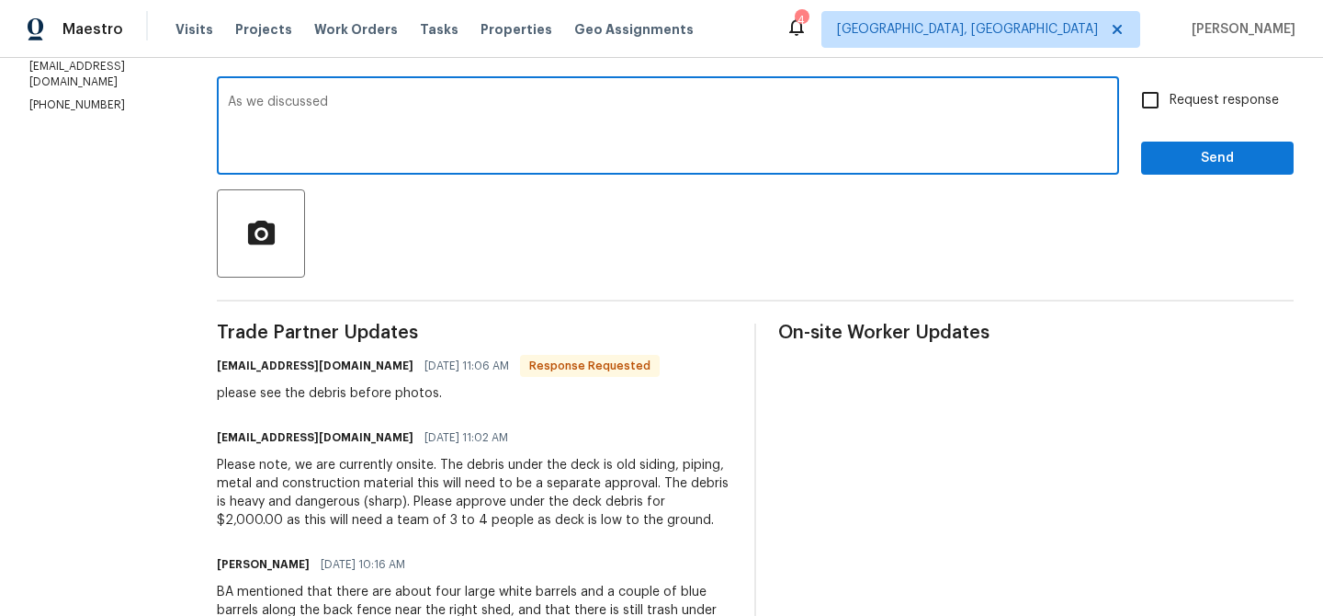
click at [360, 108] on textarea "As we discussed" at bounding box center [668, 128] width 880 height 64
paste textarea "[PHONE_NUMBER]"
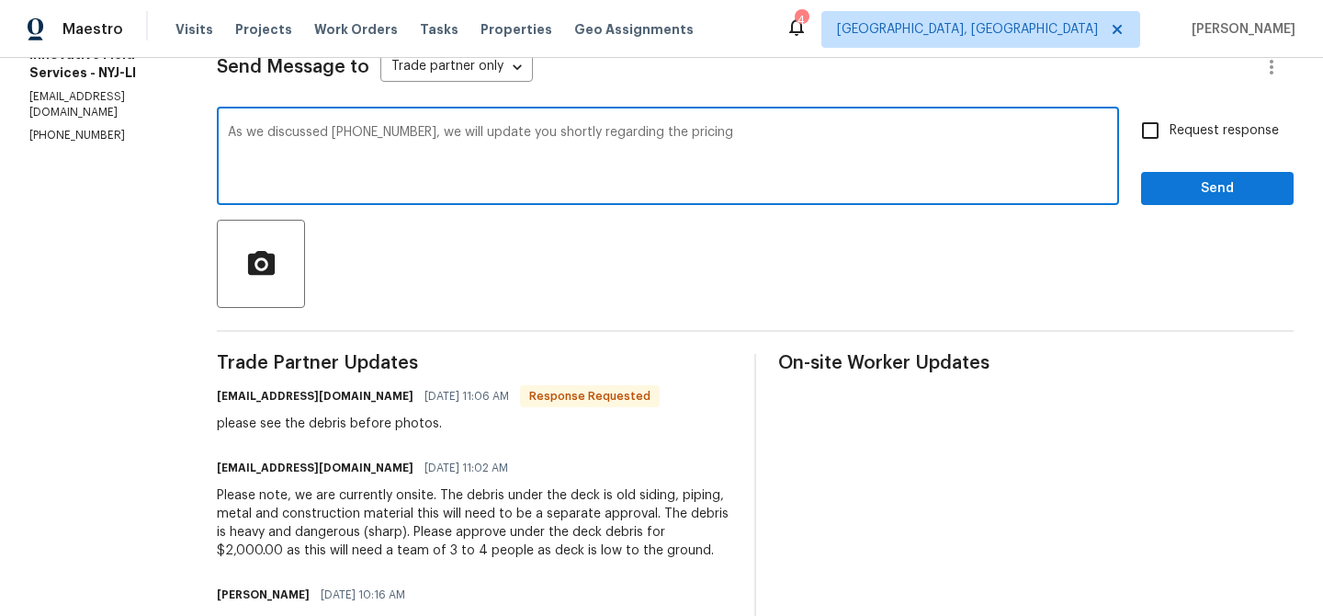
type textarea "As we discussed [PHONE_NUMBER], we will update you shortly regarding the pricing"
click at [1177, 119] on label "Request response" at bounding box center [1205, 130] width 148 height 39
click at [1170, 119] on input "Request response" at bounding box center [1150, 130] width 39 height 39
checkbox input "true"
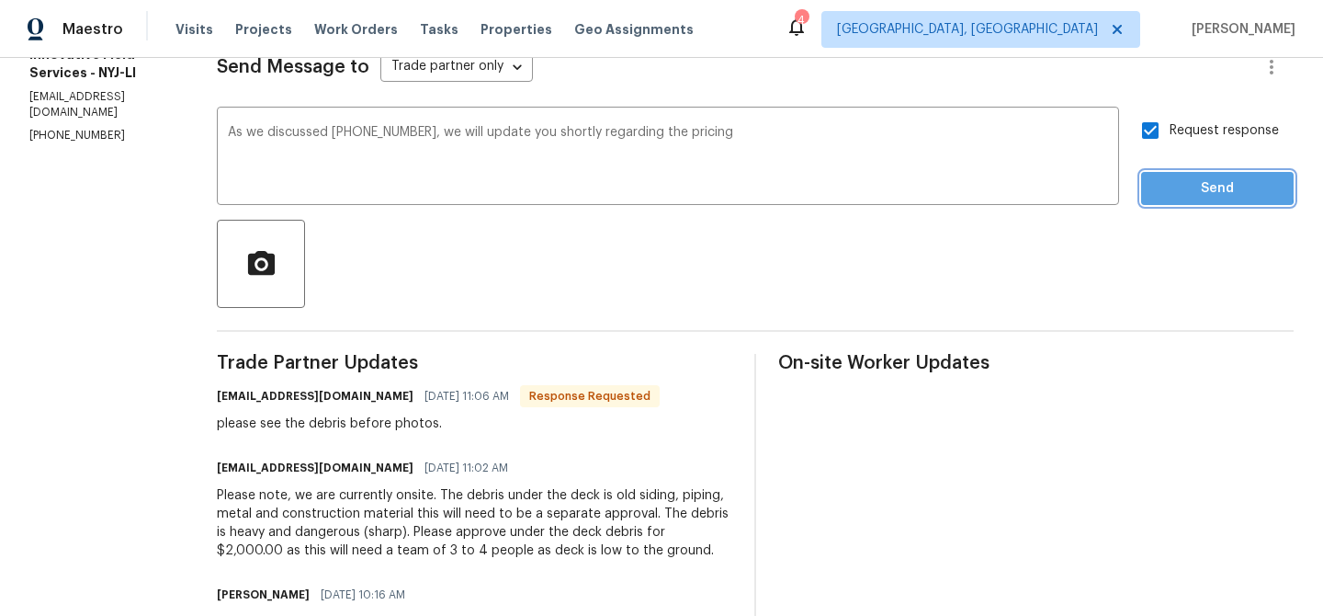
click at [1175, 184] on span "Send" at bounding box center [1217, 188] width 123 height 23
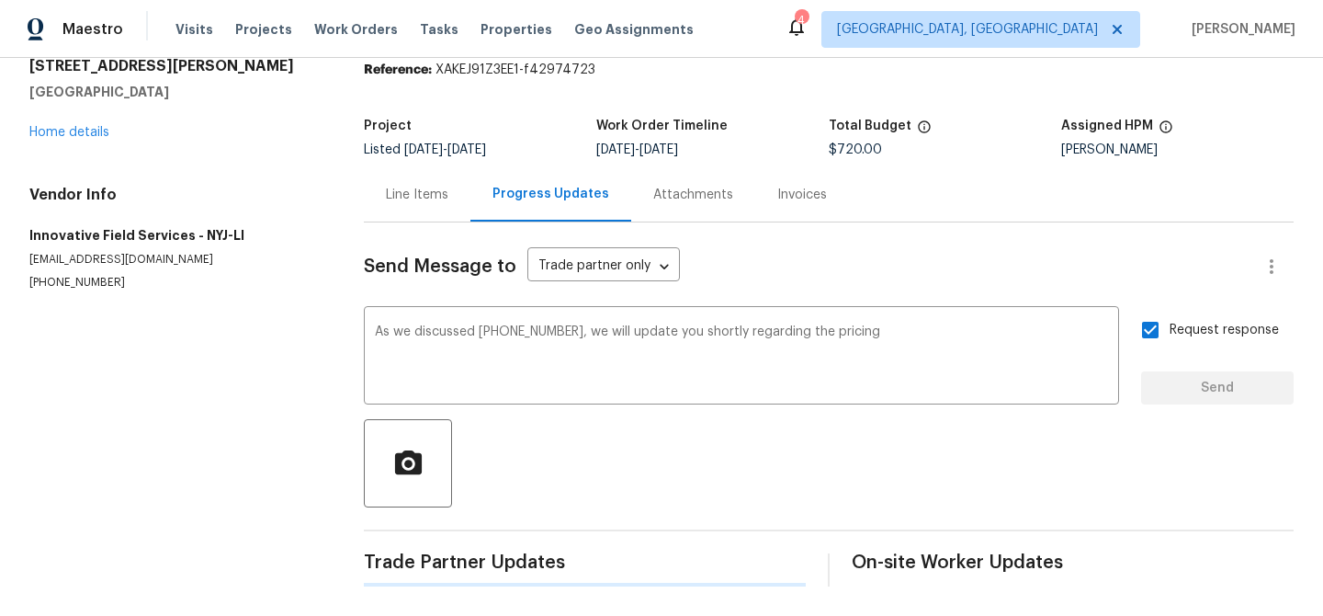
scroll to position [0, 0]
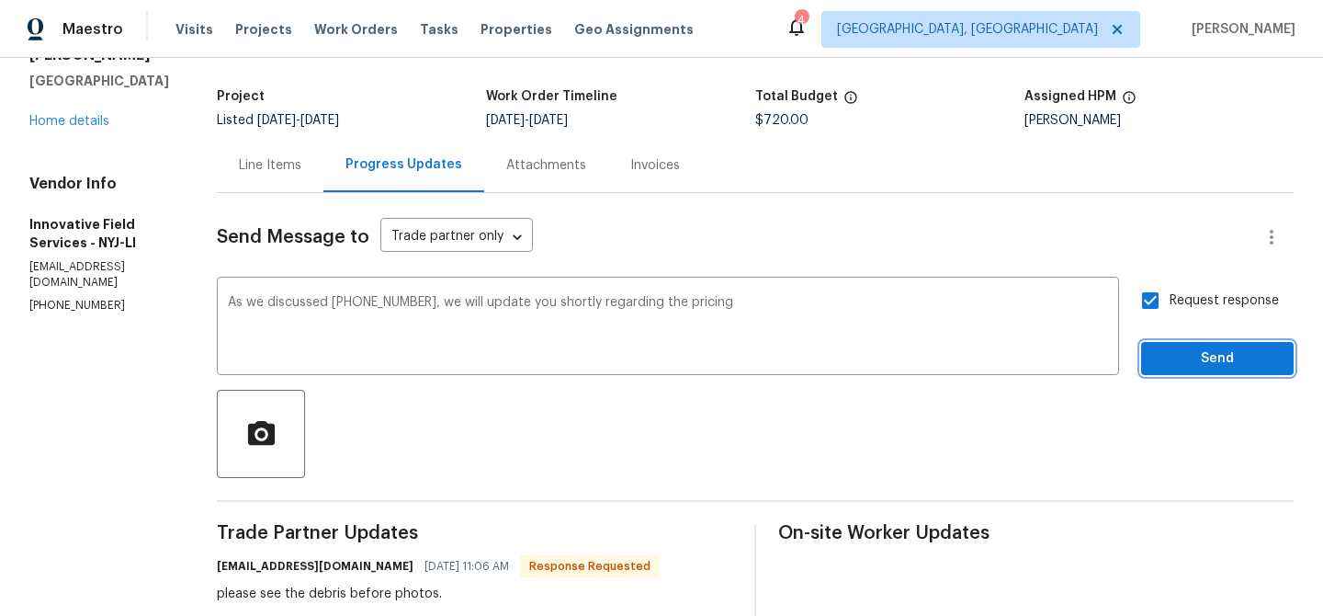
click at [1189, 354] on span "Send" at bounding box center [1217, 358] width 123 height 23
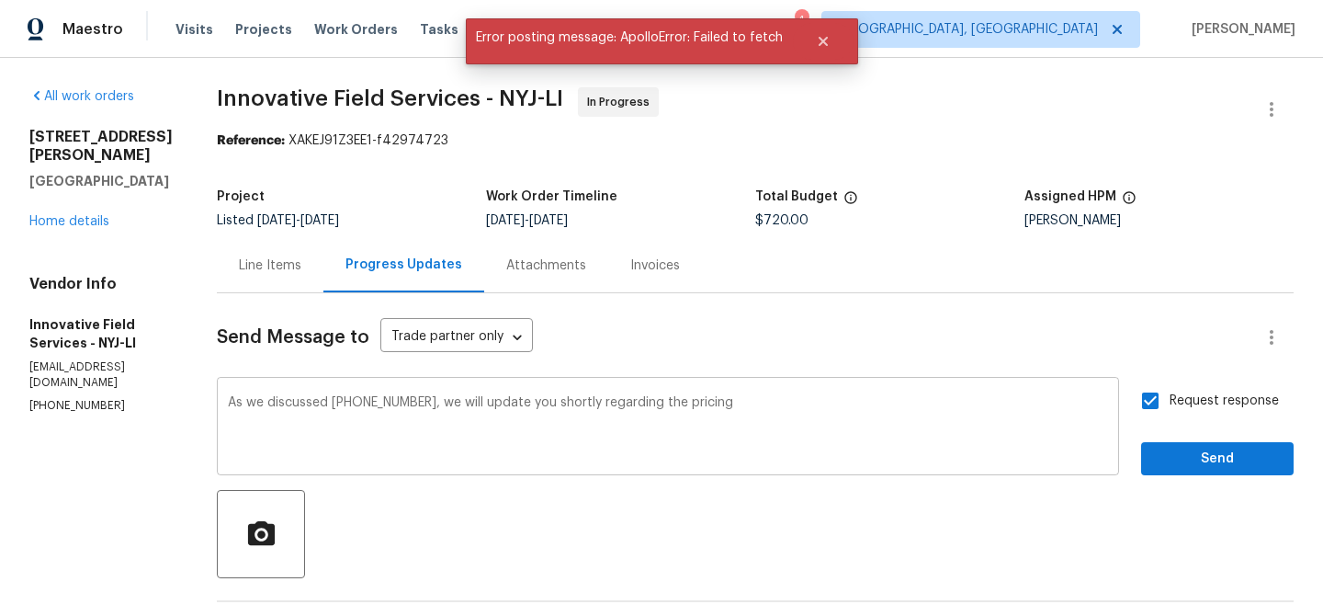
click at [244, 400] on textarea "As we discussed [PHONE_NUMBER], we will update you shortly regarding the pricing" at bounding box center [668, 428] width 880 height 64
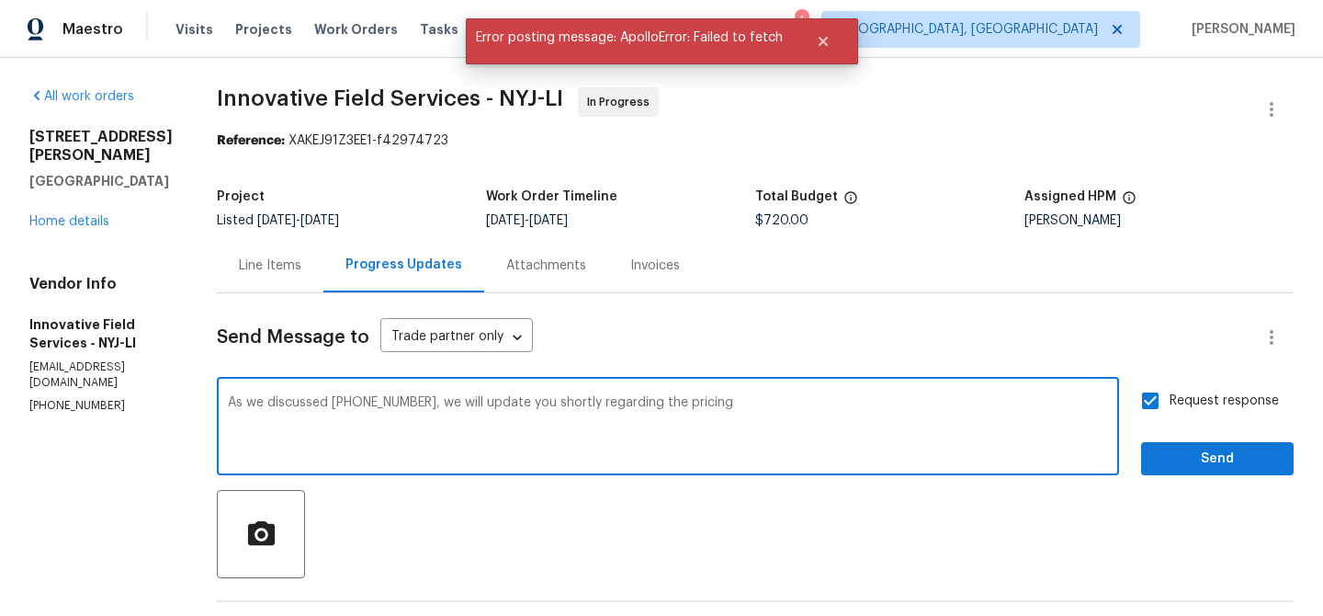
click at [244, 400] on textarea "As we discussed [PHONE_NUMBER], we will update you shortly regarding the pricing" at bounding box center [668, 428] width 880 height 64
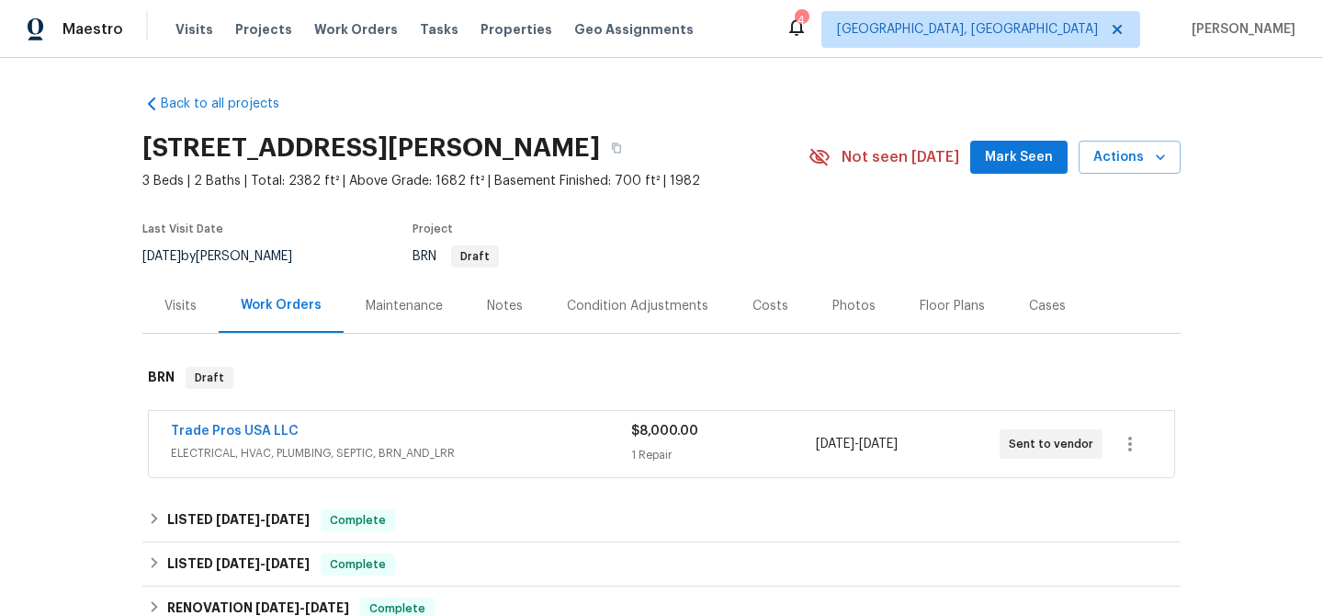
scroll to position [175, 0]
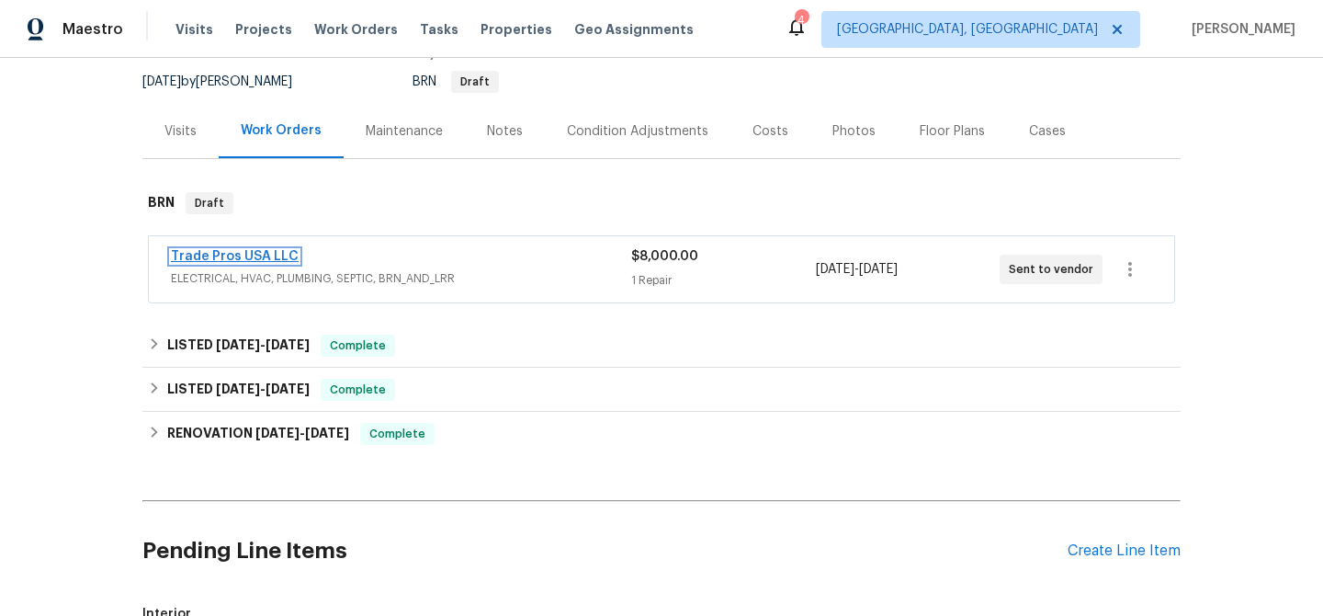
click at [243, 256] on link "Trade Pros USA LLC" at bounding box center [235, 256] width 128 height 13
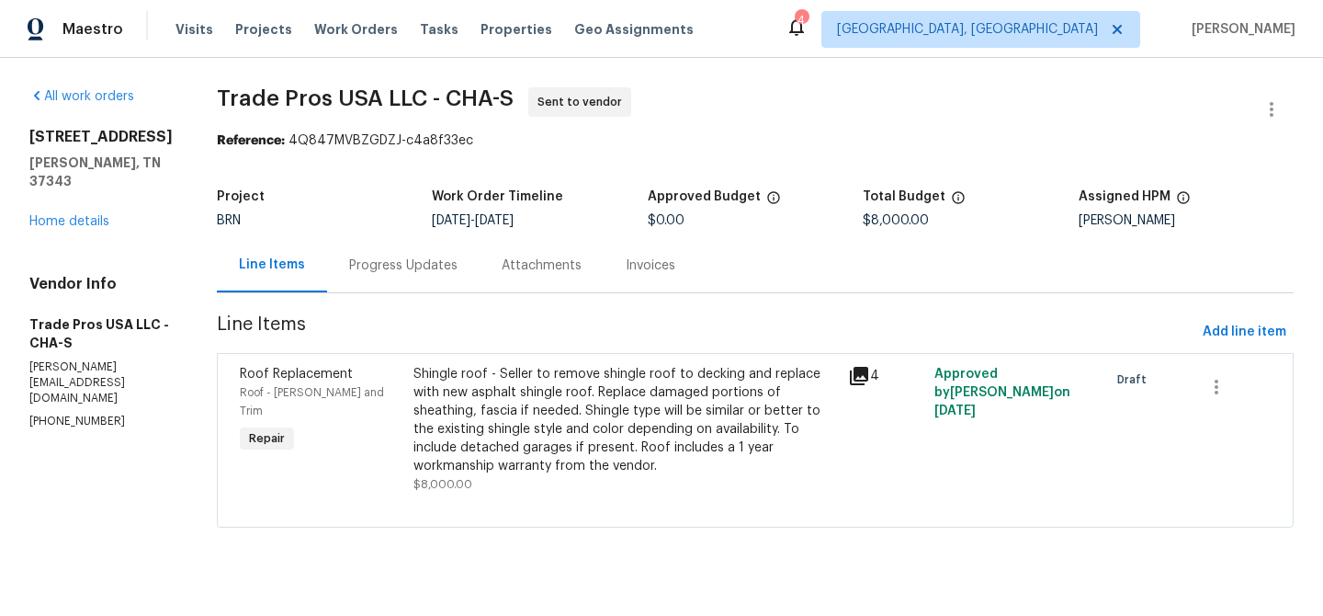
click at [419, 246] on div "Progress Updates" at bounding box center [403, 265] width 153 height 54
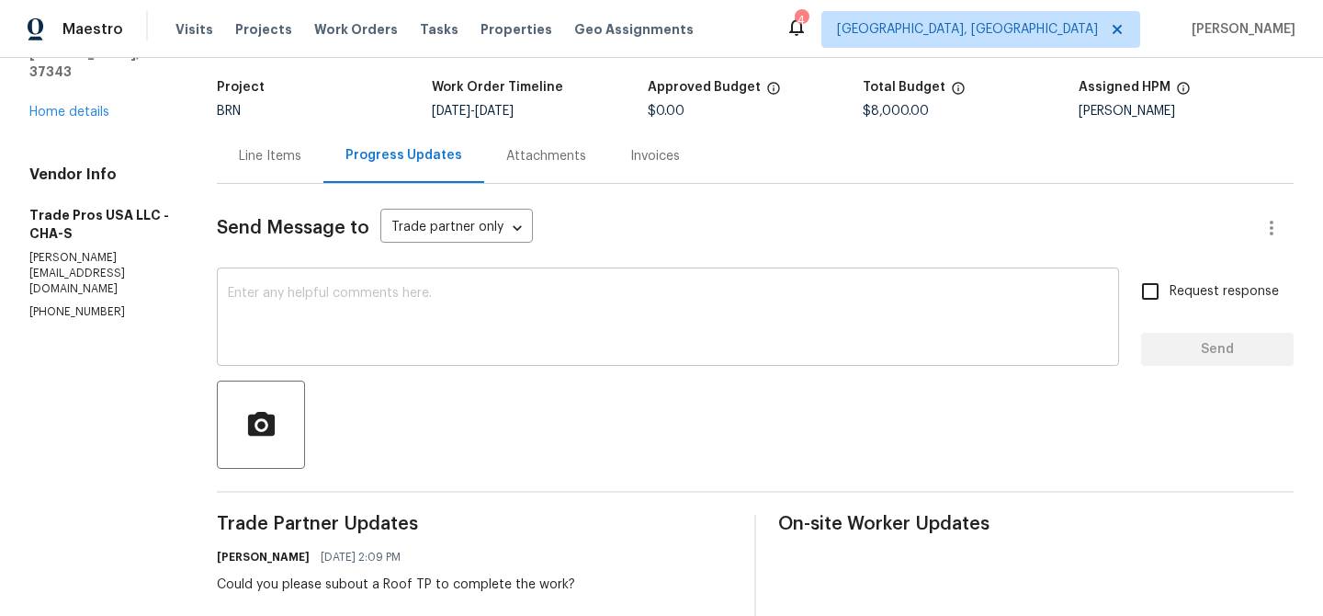
scroll to position [207, 0]
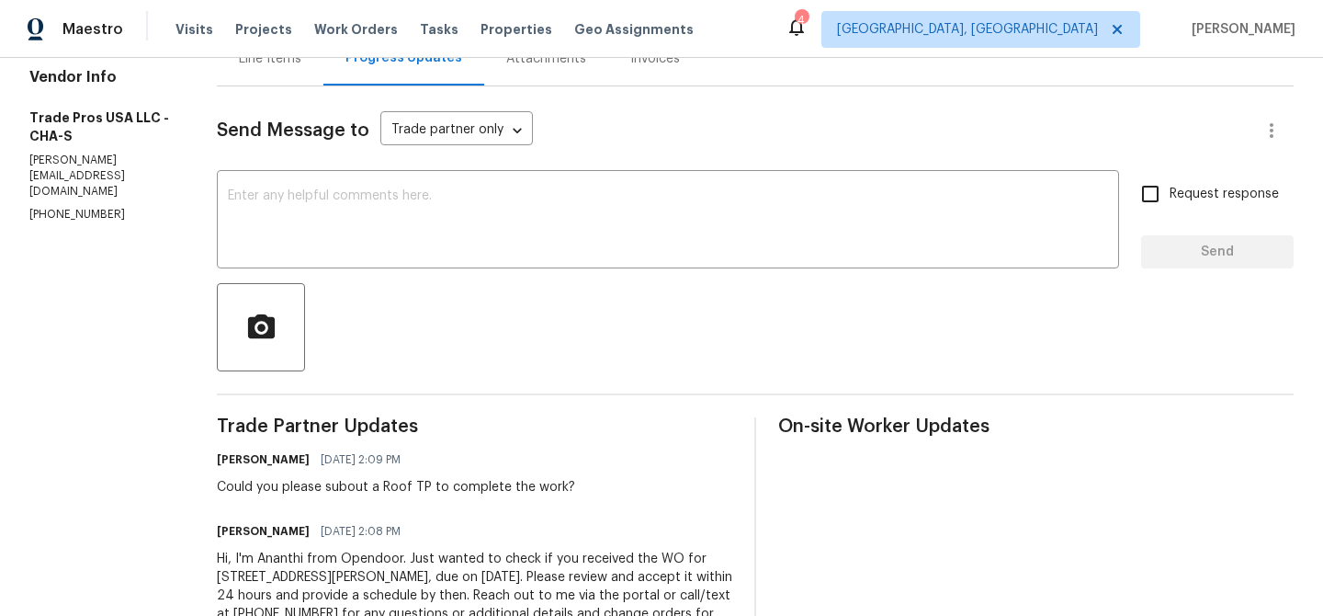
click at [55, 207] on p "[PHONE_NUMBER]" at bounding box center [100, 215] width 143 height 16
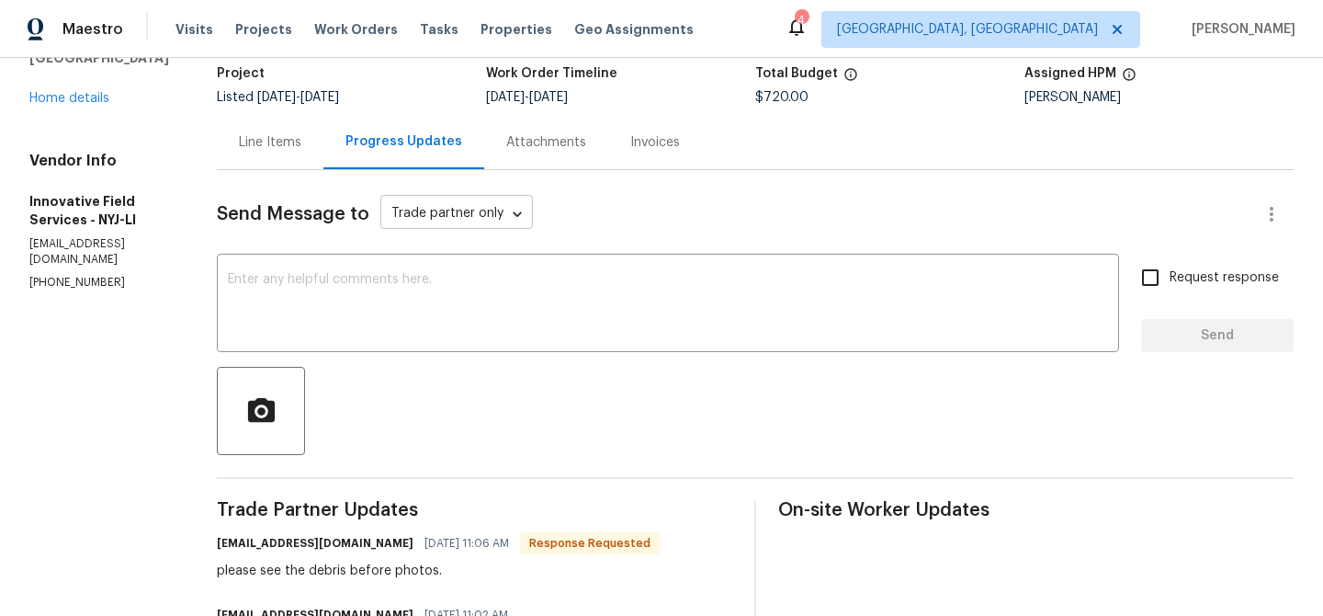
scroll to position [126, 0]
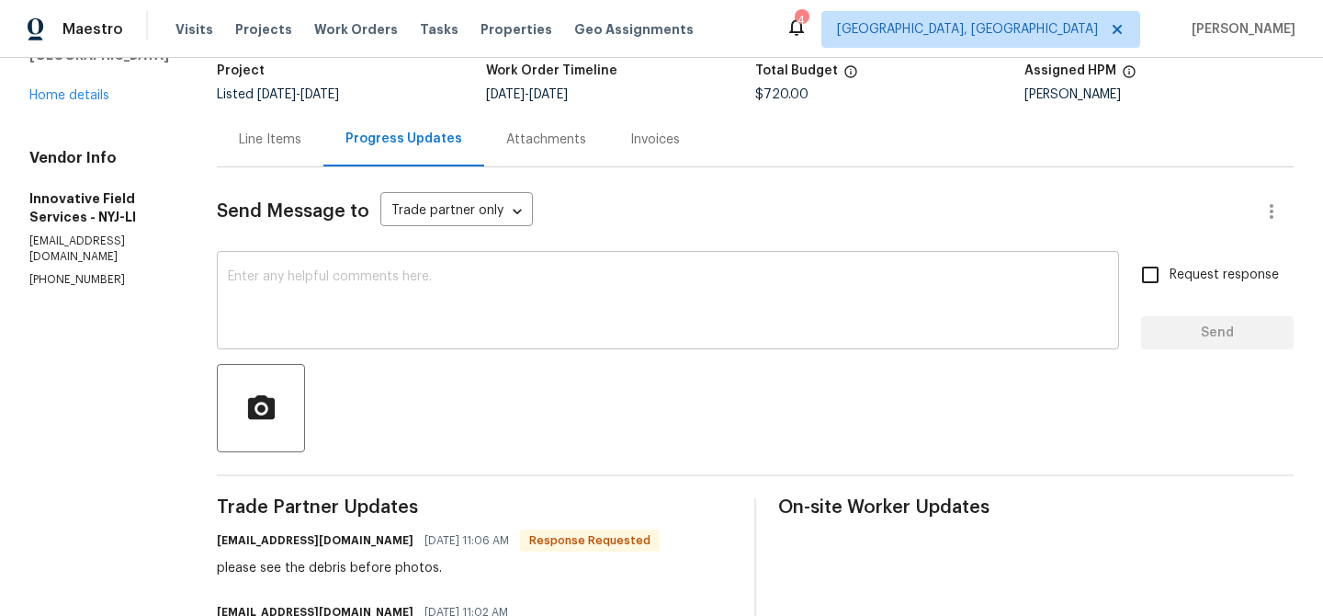
click at [373, 312] on textarea at bounding box center [668, 302] width 880 height 64
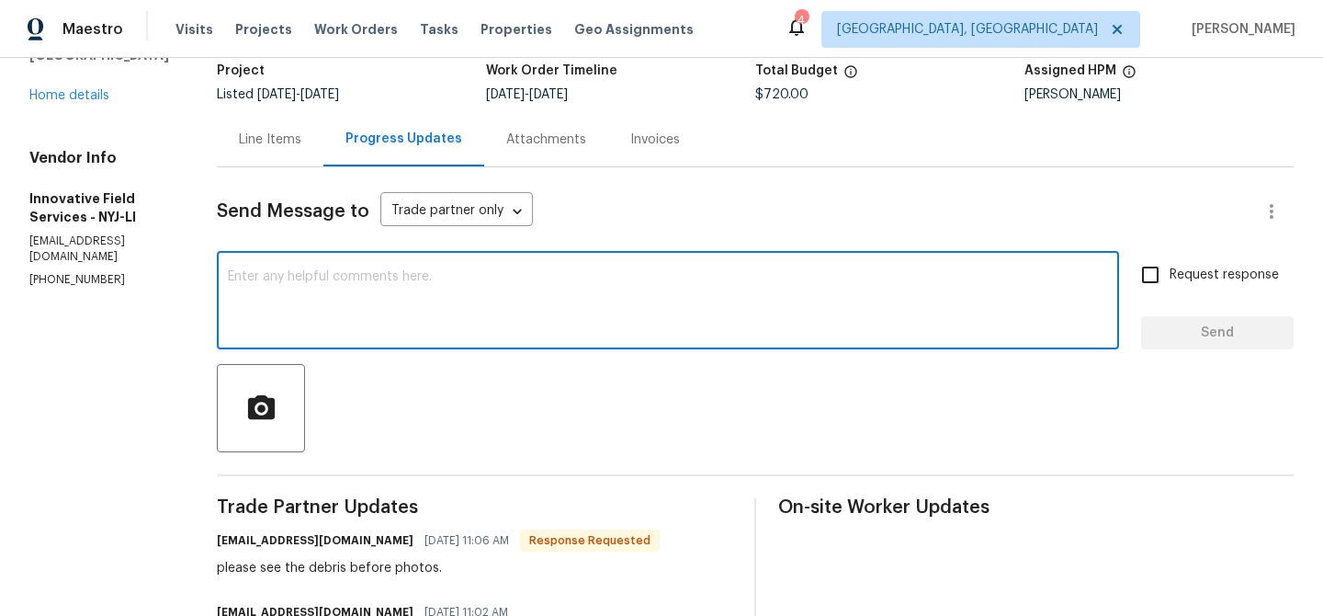
paste textarea "As we discussed [PHONE_NUMBER], we will update you shortly regarding the pricing"
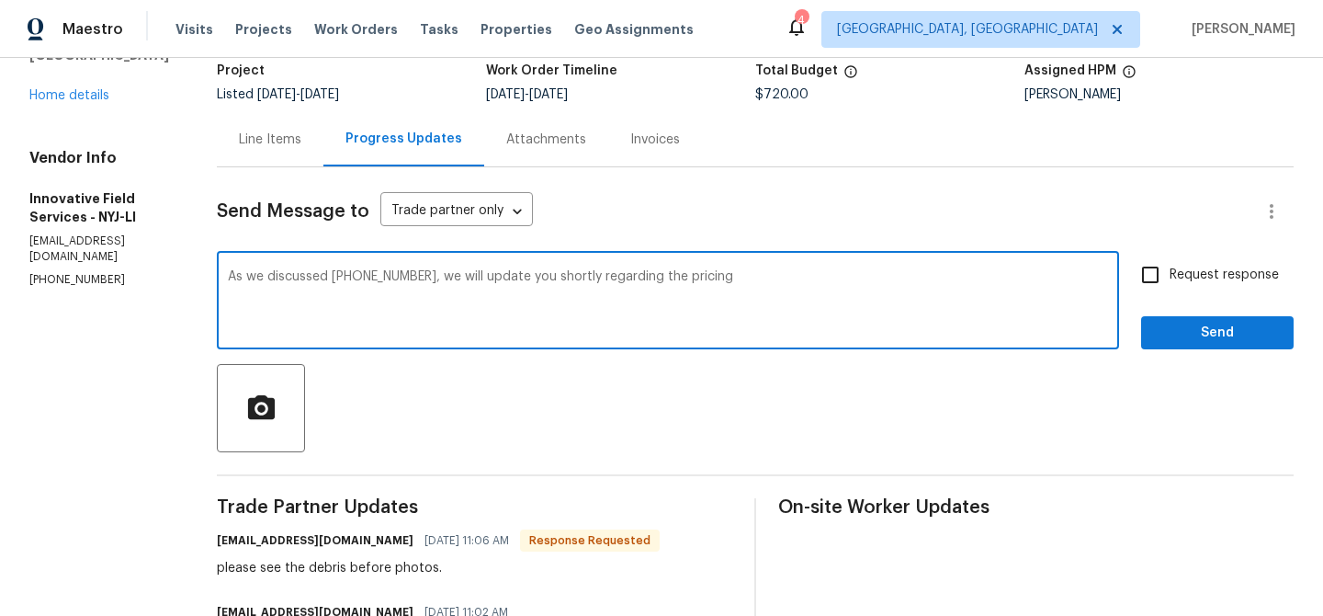
type textarea "As we discussed [PHONE_NUMBER], we will update you shortly regarding the pricing"
click at [1147, 283] on input "Request response" at bounding box center [1150, 275] width 39 height 39
checkbox input "true"
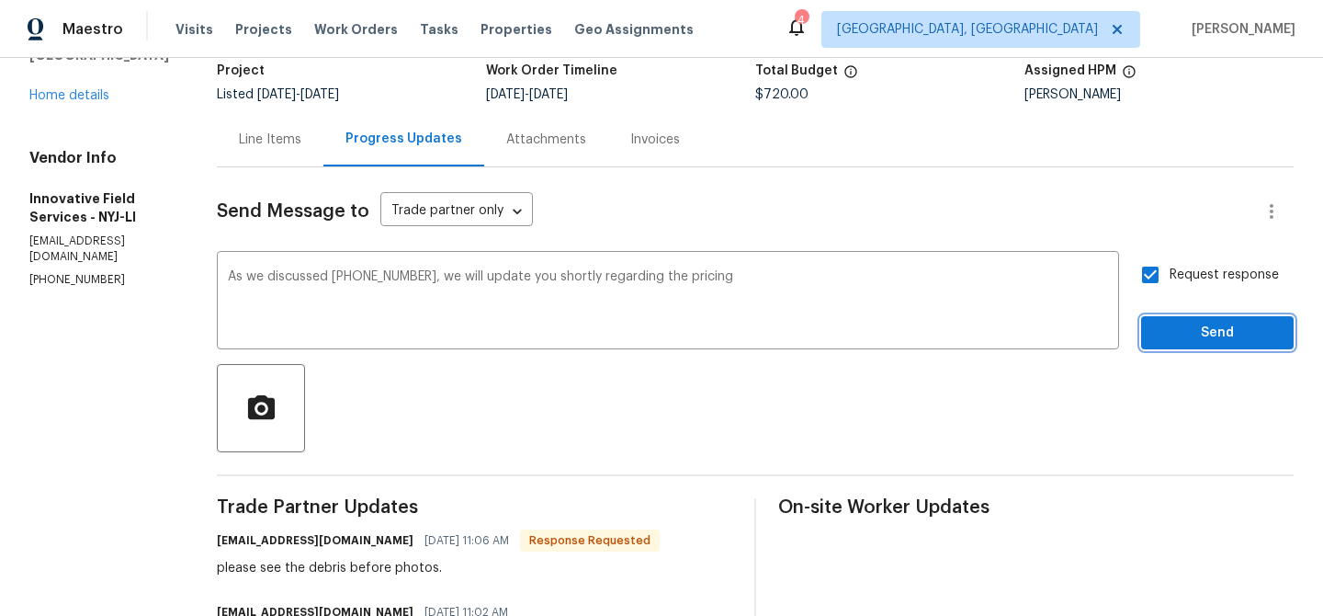
click at [1153, 343] on button "Send" at bounding box center [1217, 333] width 153 height 34
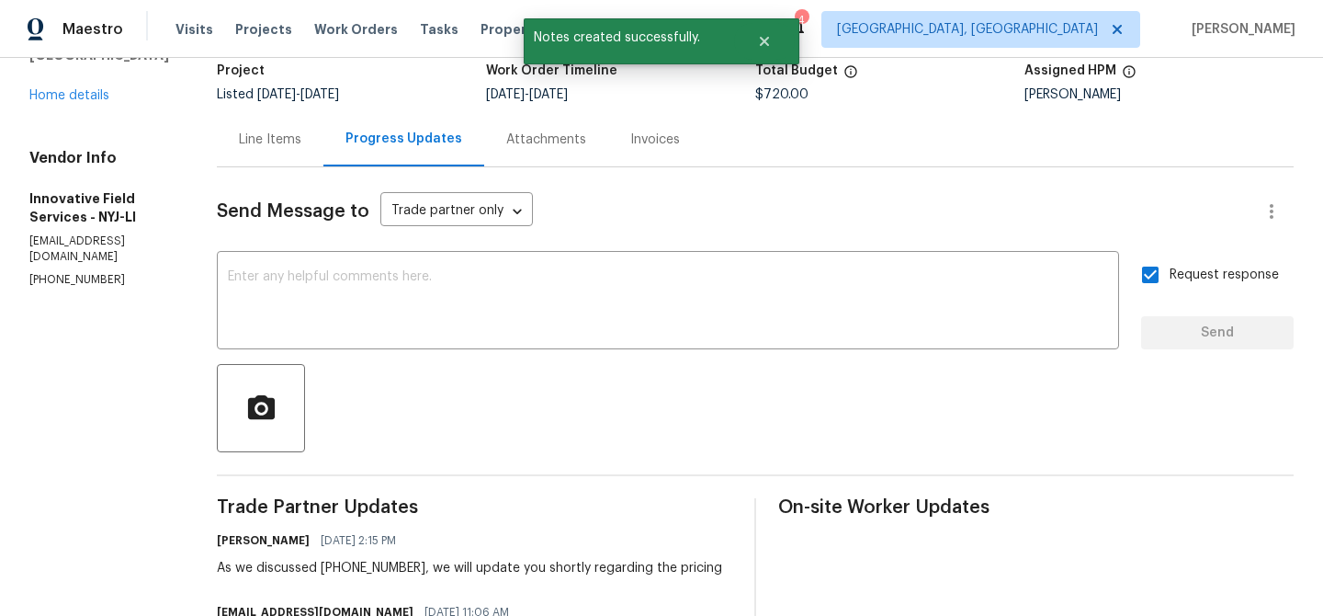
scroll to position [0, 0]
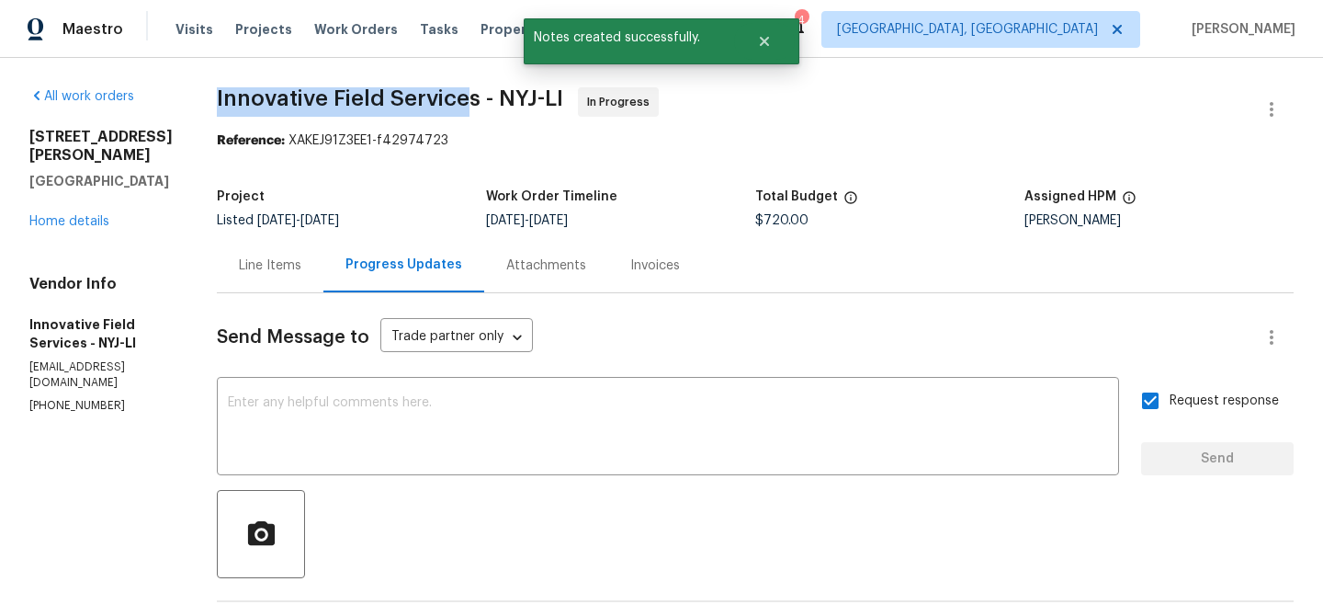
drag, startPoint x: 209, startPoint y: 105, endPoint x: 468, endPoint y: 104, distance: 259.2
copy span "Innovative Field Service"
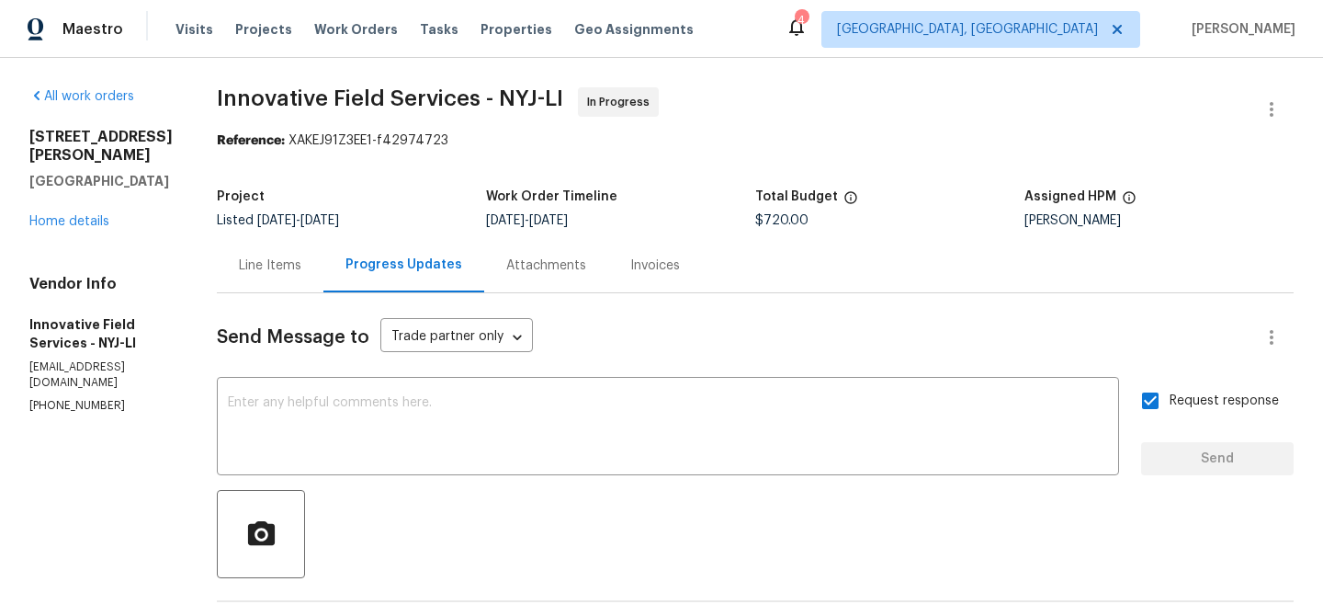
click at [248, 284] on div "Line Items" at bounding box center [270, 265] width 107 height 54
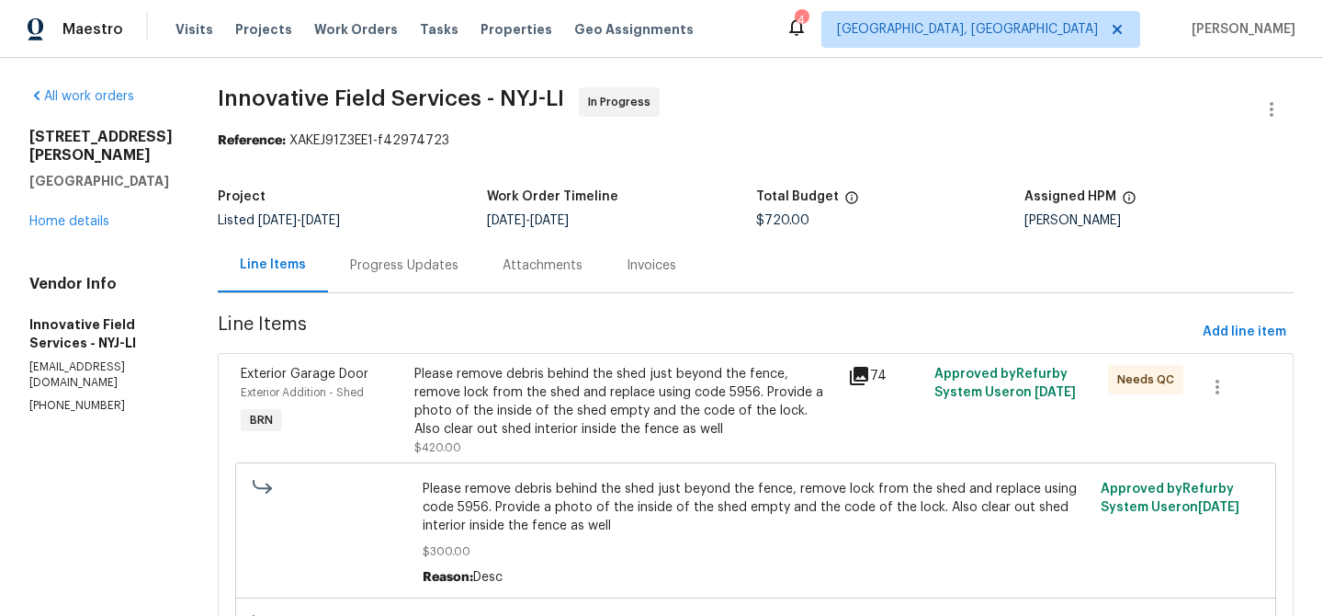
click at [511, 403] on div "Please remove debris behind the shed just beyond the fence, remove lock from th…" at bounding box center [626, 402] width 423 height 74
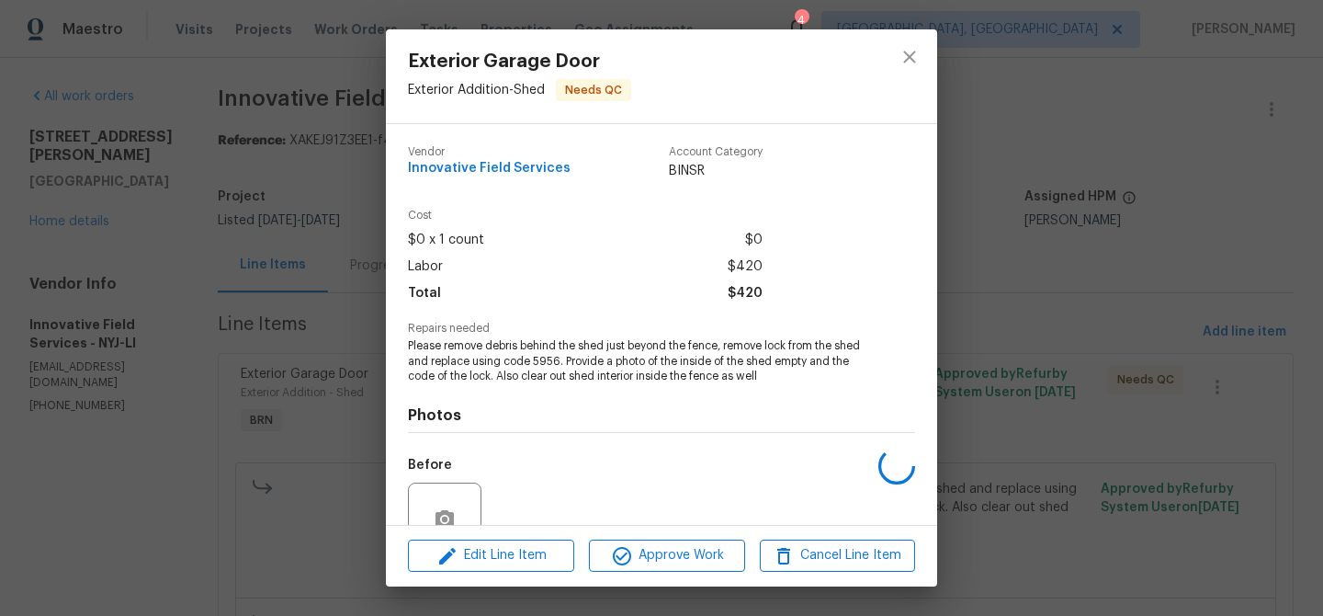
click at [485, 383] on span "Please remove debris behind the shed just beyond the fence, remove lock from th…" at bounding box center [636, 361] width 457 height 46
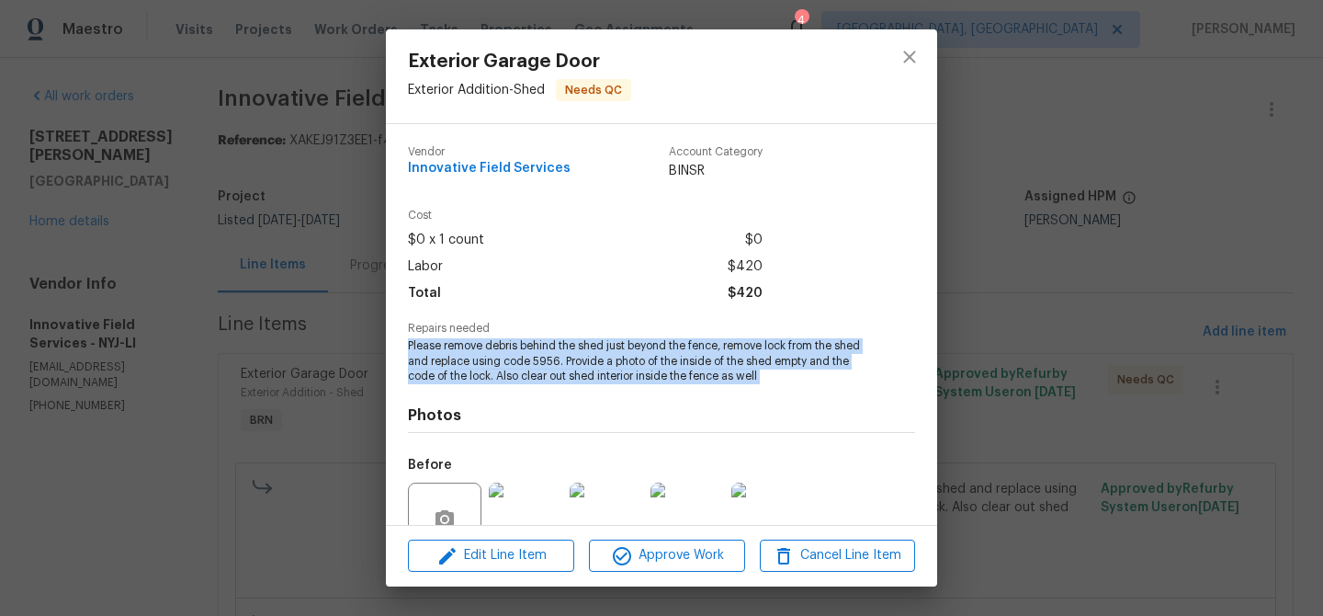
click at [485, 383] on span "Please remove debris behind the shed just beyond the fence, remove lock from th…" at bounding box center [636, 361] width 457 height 46
copy span "Please remove debris behind the shed just beyond the fence, remove lock from th…"
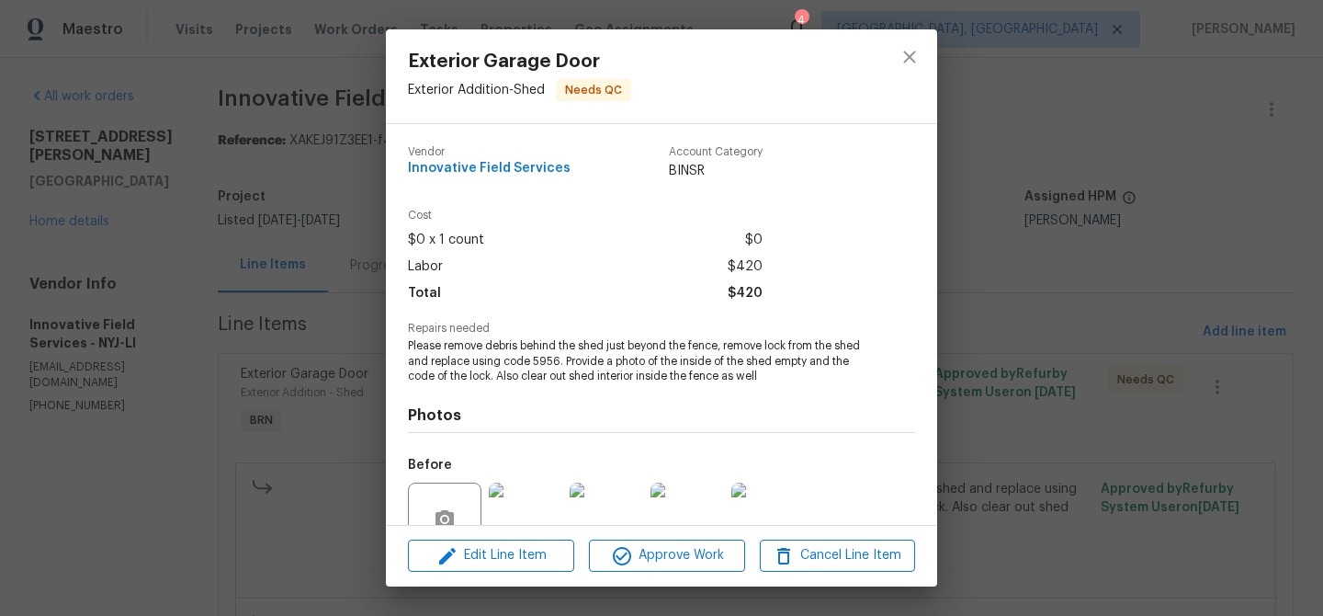
click at [260, 212] on div "Exterior Garage Door Exterior Addition - Shed Needs QC Vendor Innovative Field …" at bounding box center [661, 308] width 1323 height 616
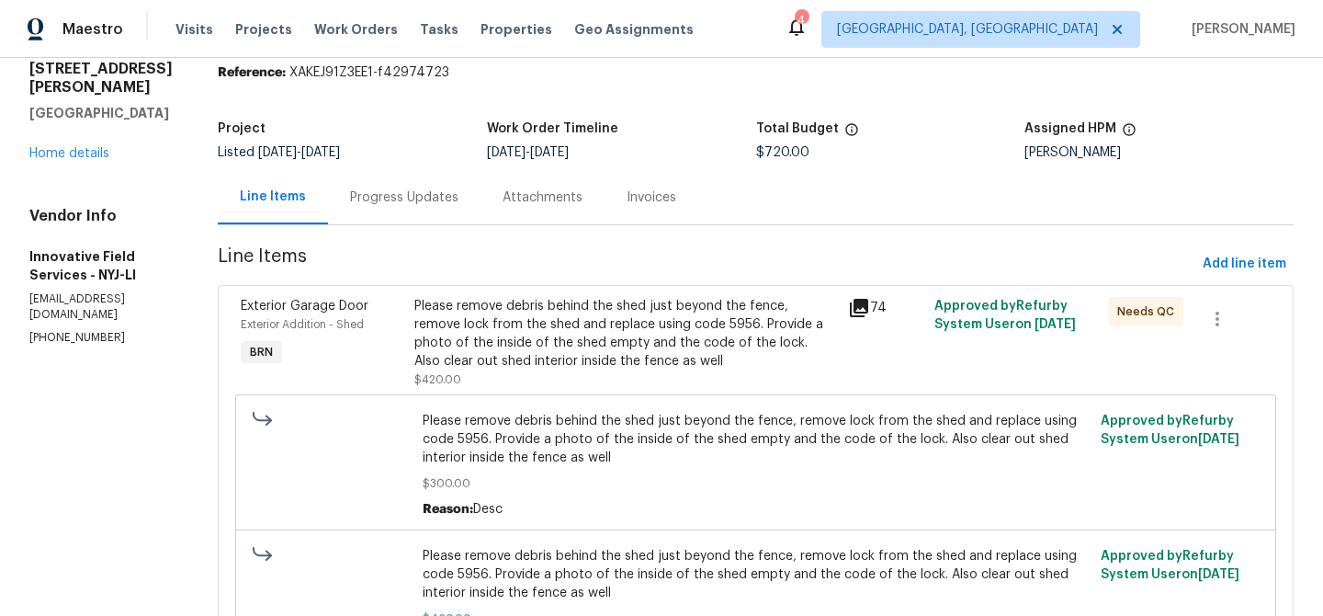
scroll to position [136, 0]
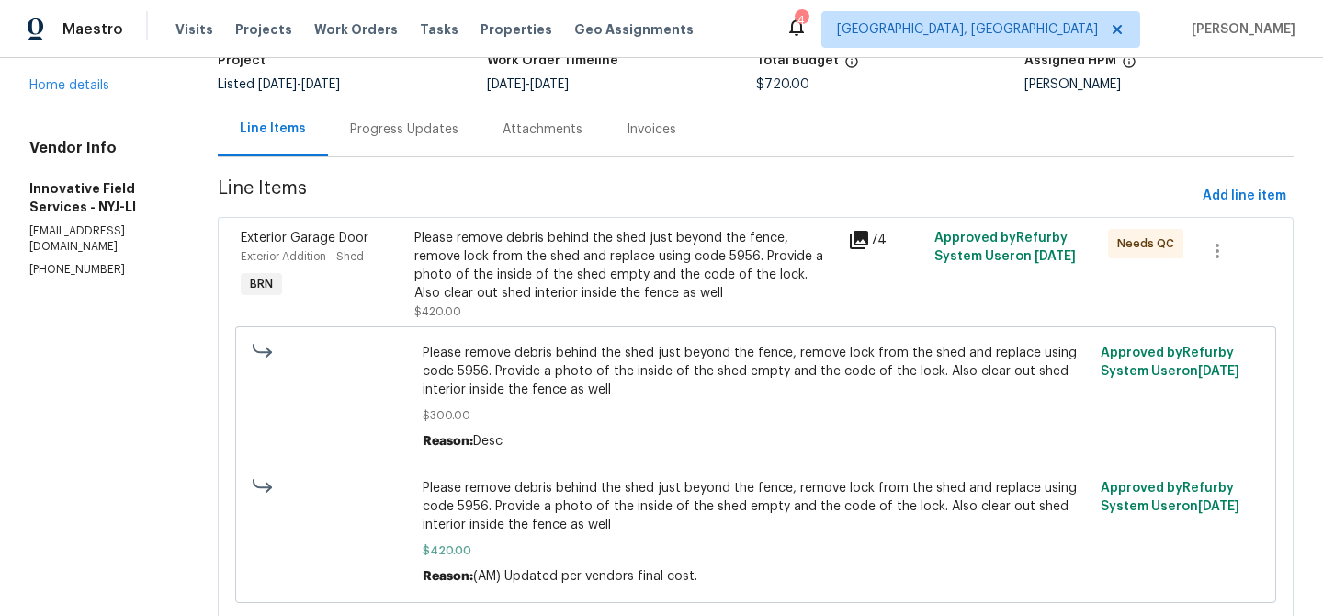
click at [515, 511] on span "Please remove debris behind the shed just beyond the fence, remove lock from th…" at bounding box center [756, 506] width 667 height 55
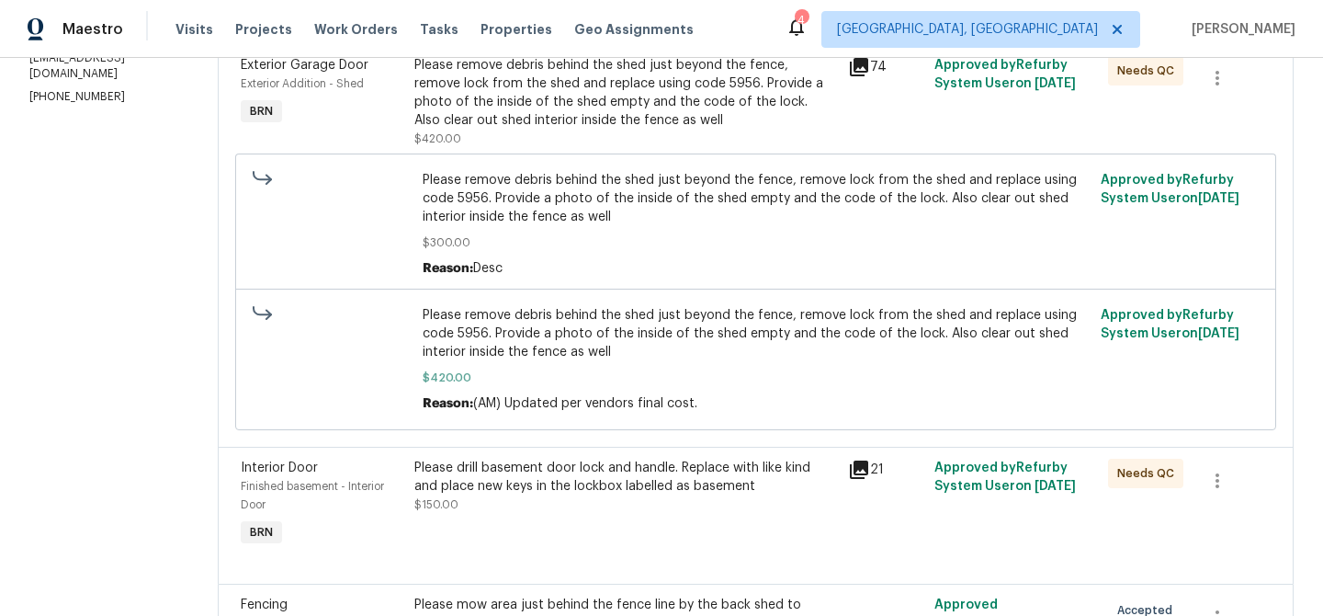
scroll to position [517, 0]
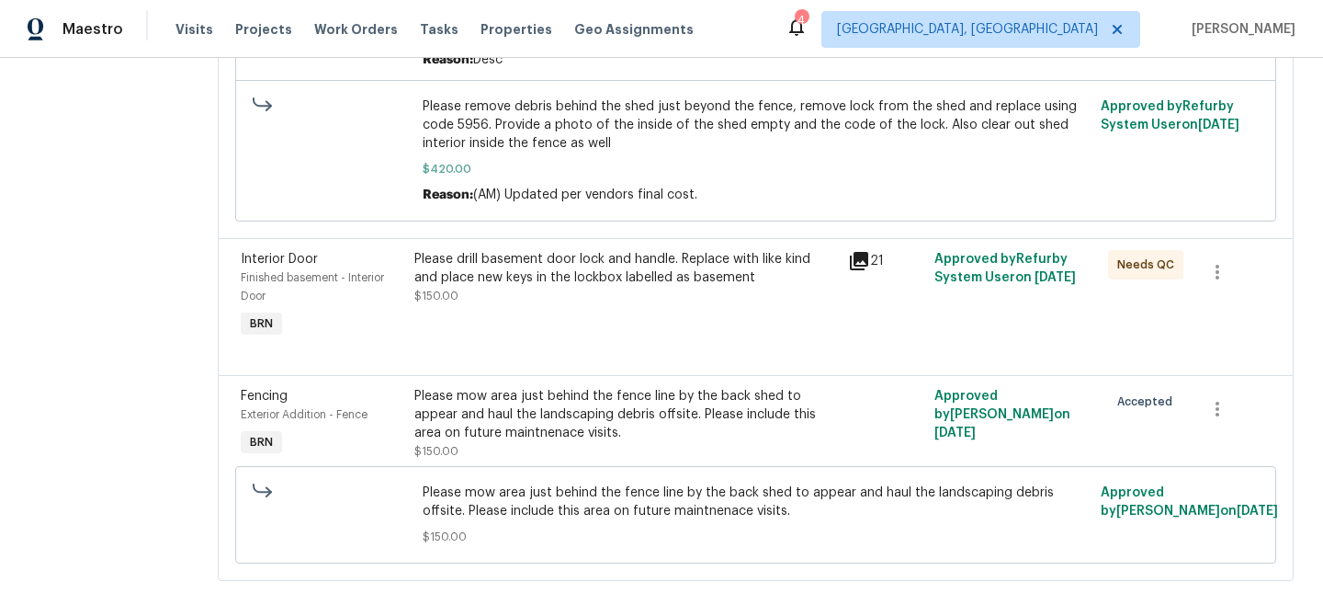
click at [491, 270] on div "Please drill basement door lock and handle. Replace with like kind and place ne…" at bounding box center [626, 268] width 423 height 37
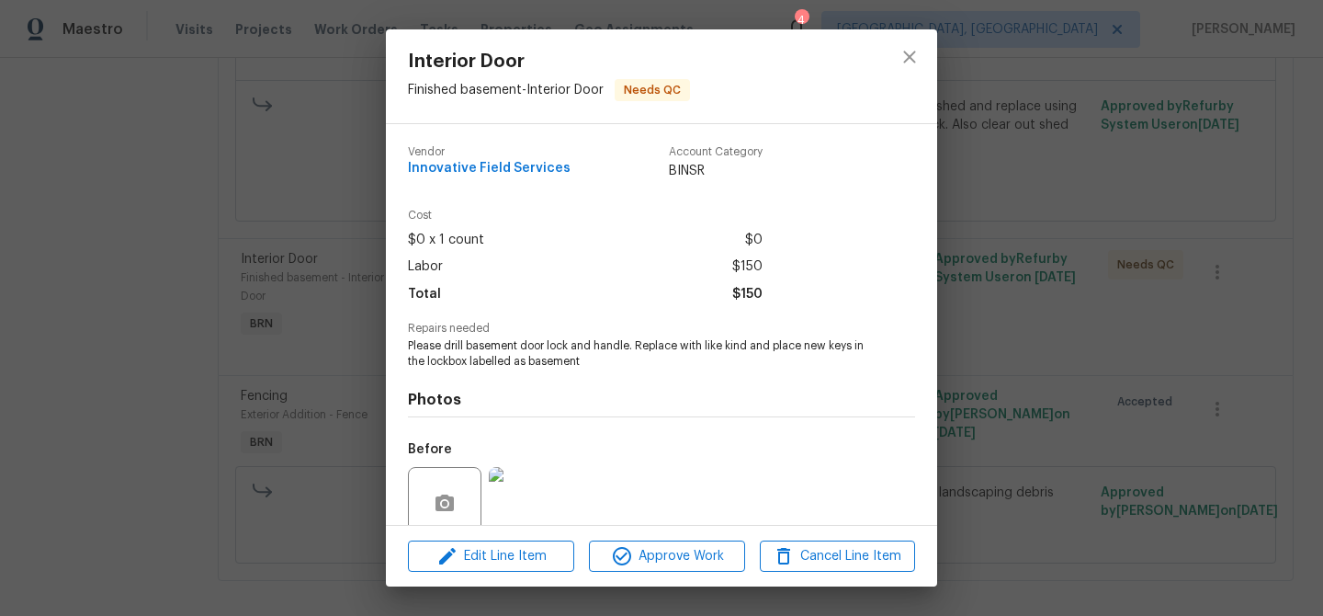
click at [441, 345] on span "Please drill basement door lock and handle. Replace with like kind and place ne…" at bounding box center [636, 353] width 457 height 31
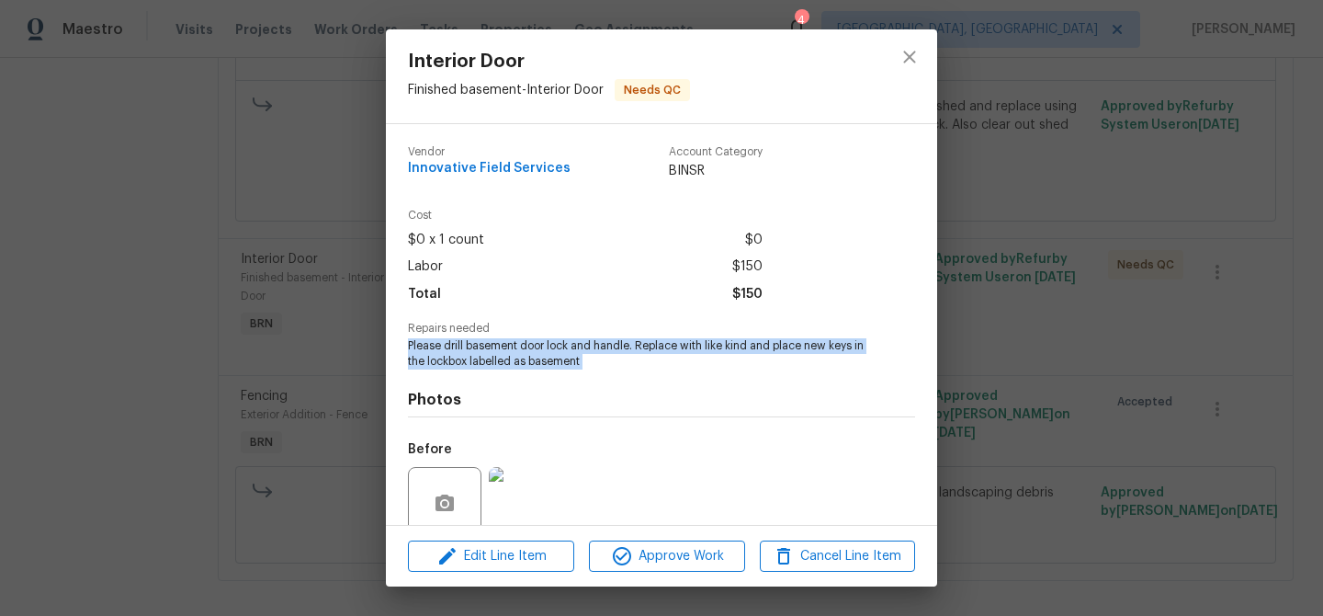
click at [441, 345] on span "Please drill basement door lock and handle. Replace with like kind and place ne…" at bounding box center [636, 353] width 457 height 31
copy span "Please drill basement door lock and handle. Replace with like kind and place ne…"
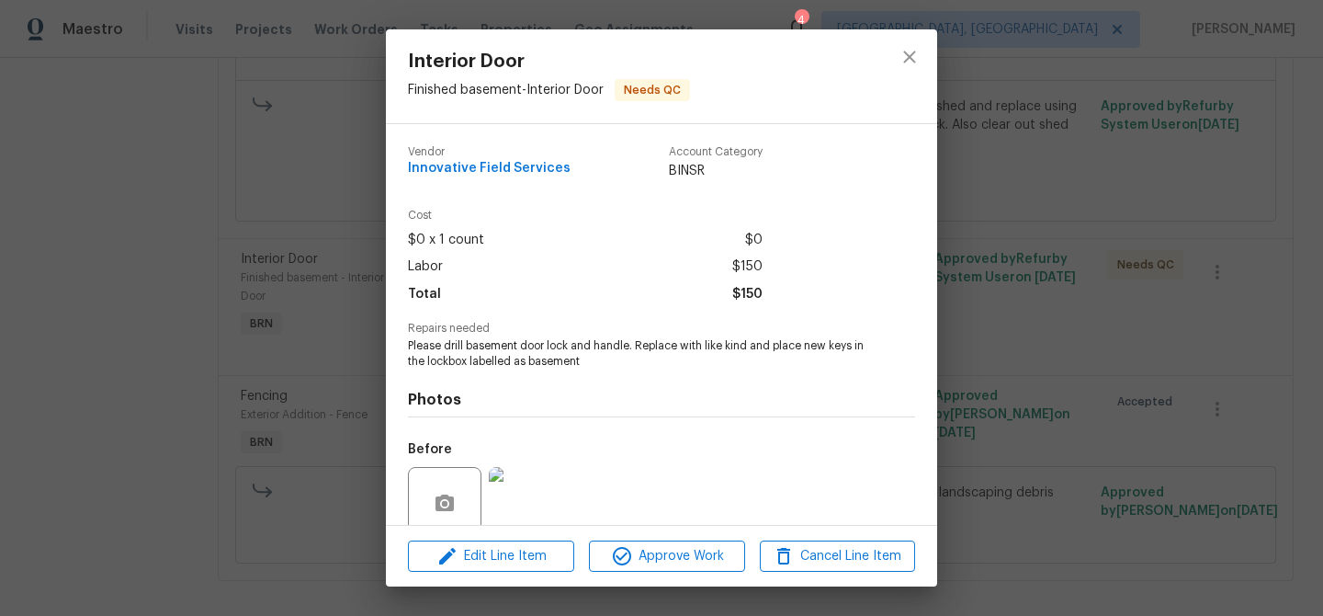
click at [177, 177] on div "Interior Door Finished basement - Interior Door Needs QC Vendor Innovative Fiel…" at bounding box center [661, 308] width 1323 height 616
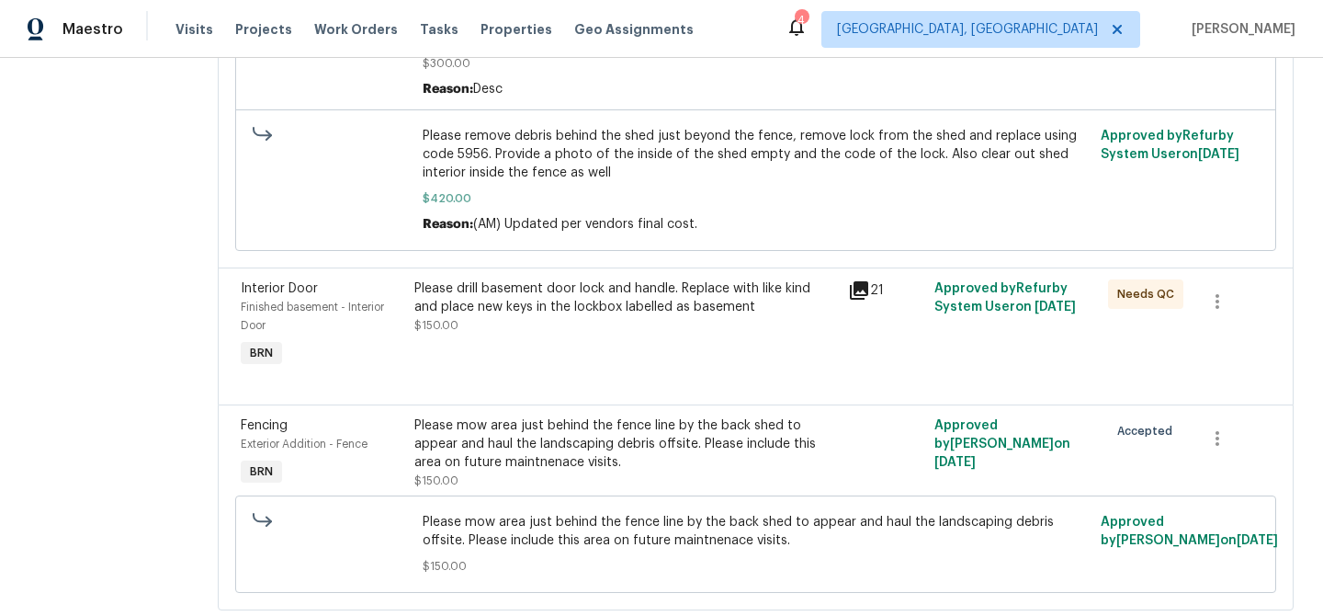
scroll to position [471, 0]
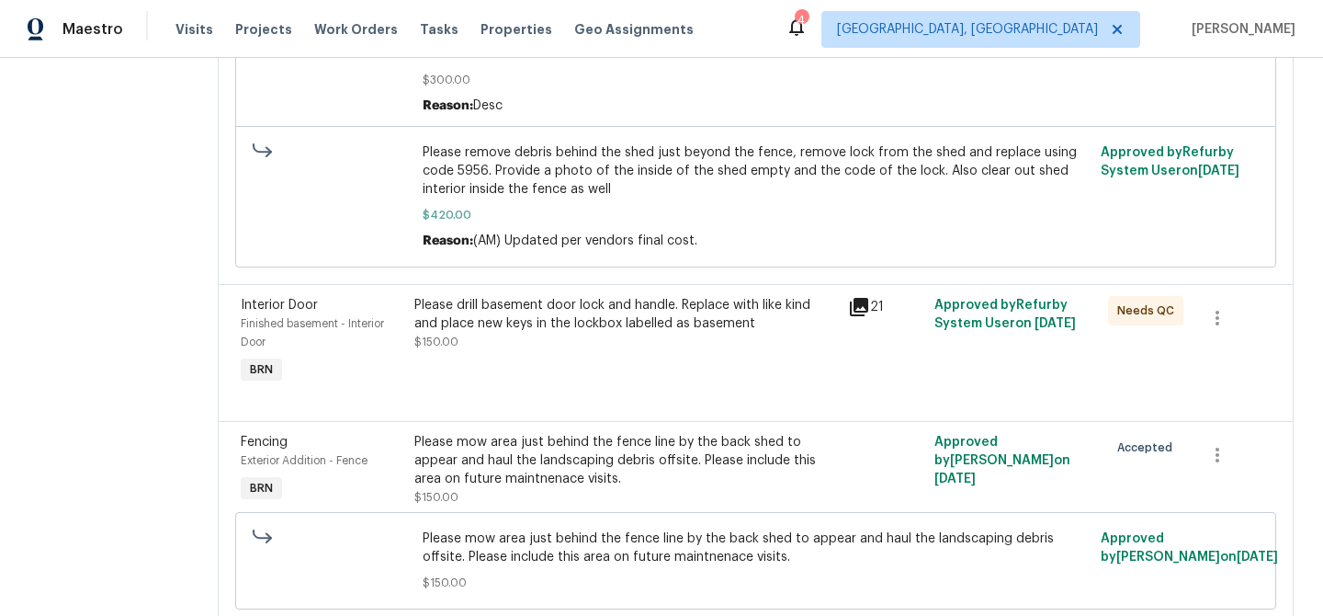
click at [466, 477] on div "Please mow area just behind the fence line by the back shed to appear and haul …" at bounding box center [626, 460] width 423 height 55
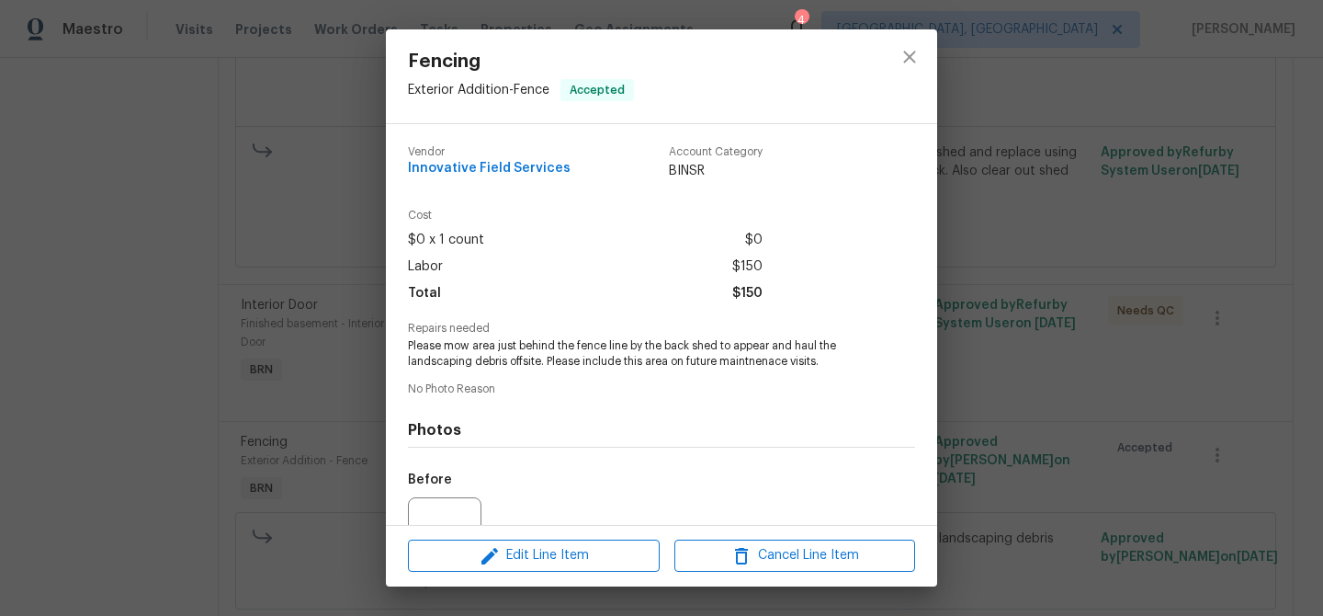
click at [454, 348] on span "Please mow area just behind the fence line by the back shed to appear and haul …" at bounding box center [636, 353] width 457 height 31
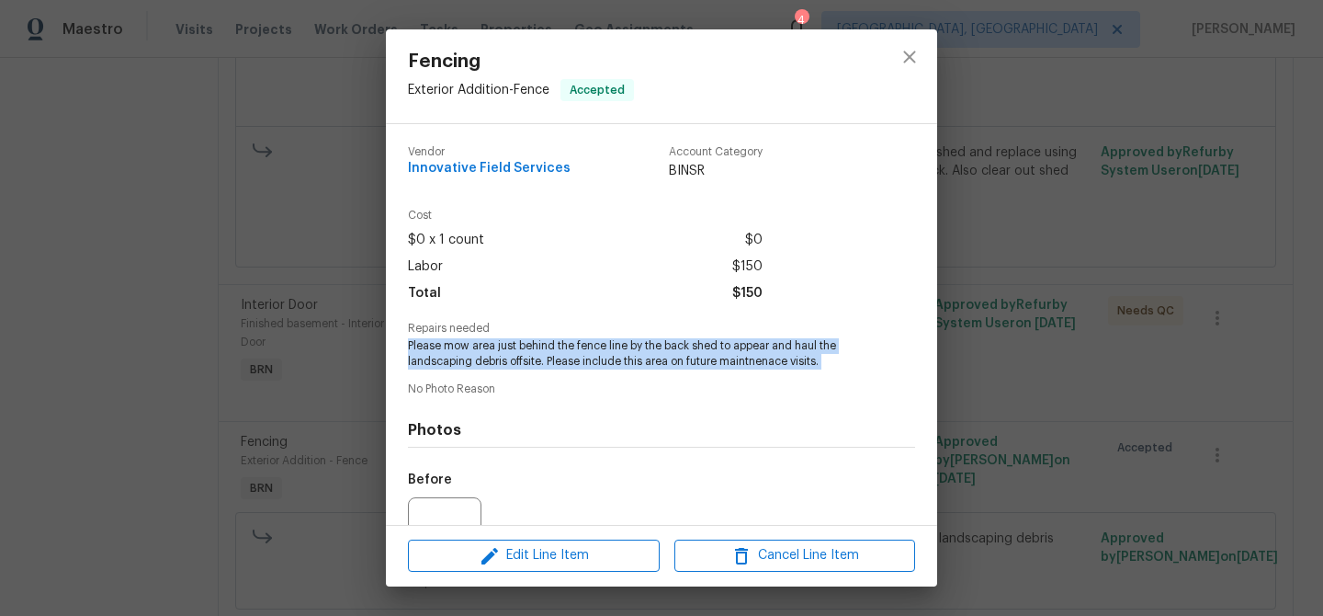
click at [454, 348] on span "Please mow area just behind the fence line by the back shed to appear and haul …" at bounding box center [636, 353] width 457 height 31
copy span "Please mow area just behind the fence line by the back shed to appear and haul …"
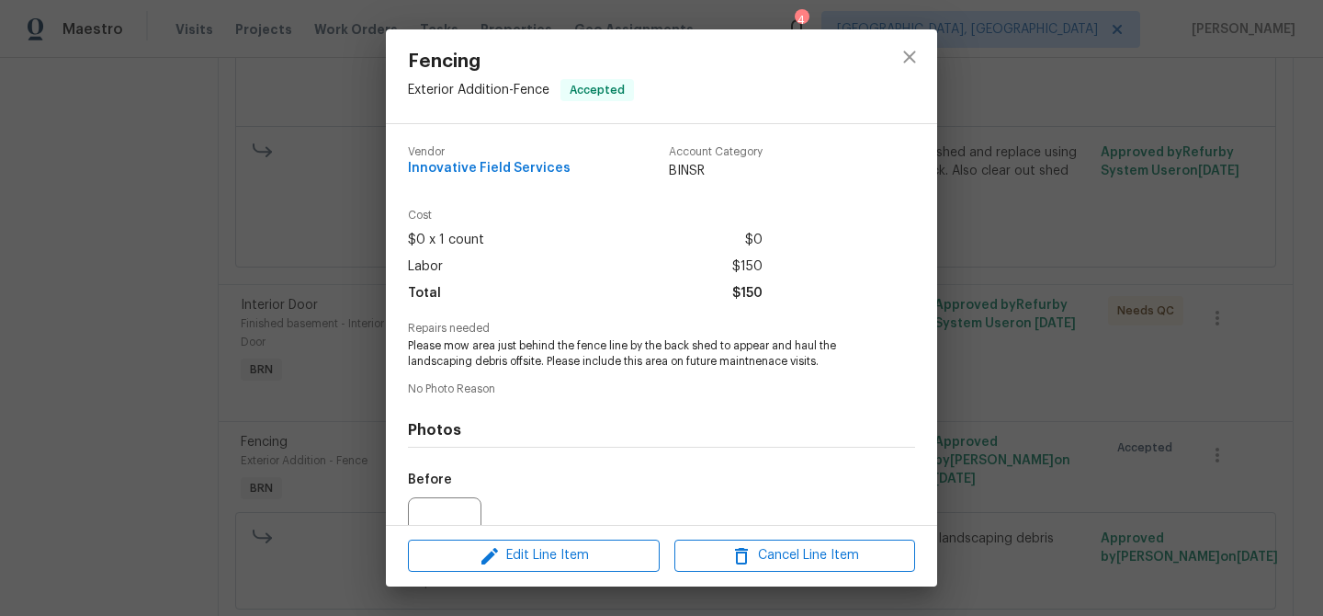
click at [227, 203] on div "Fencing Exterior Addition - Fence Accepted Vendor Innovative Field Services Acc…" at bounding box center [661, 308] width 1323 height 616
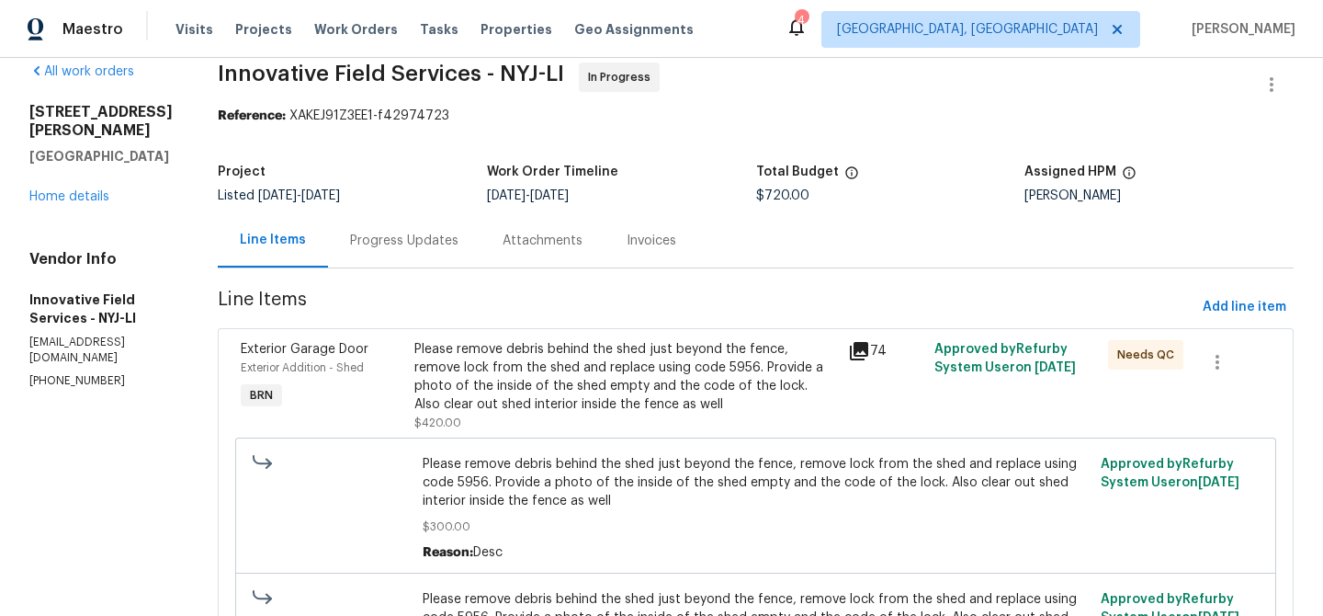
scroll to position [0, 0]
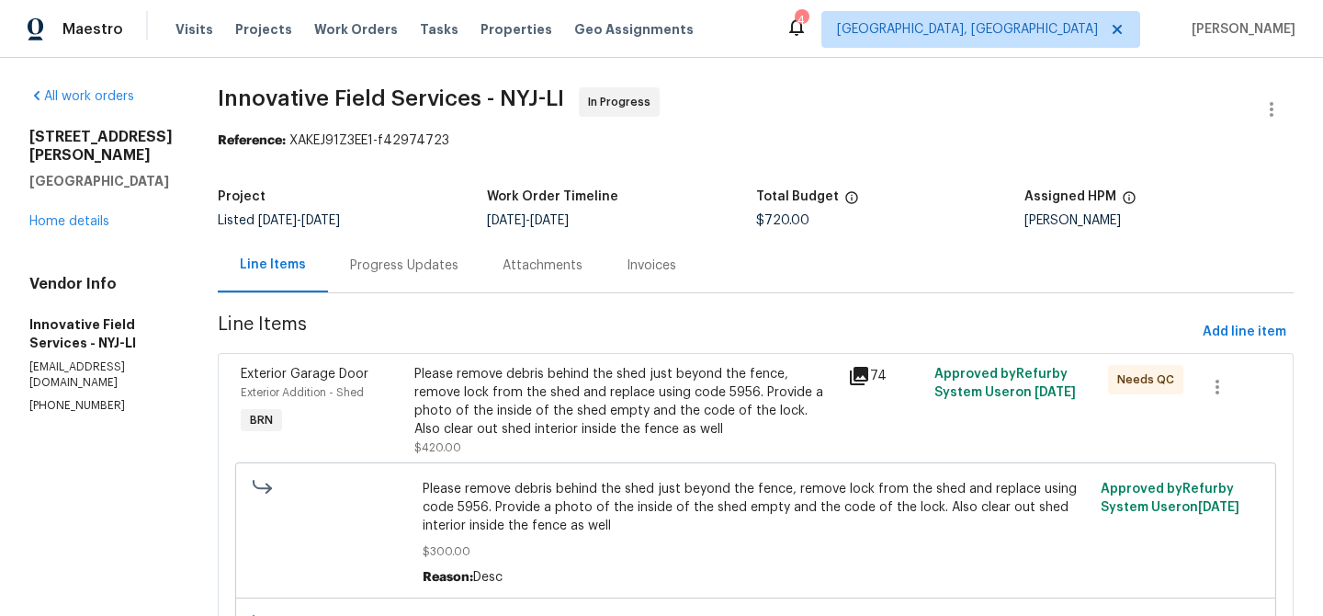
click at [432, 270] on div "Progress Updates" at bounding box center [404, 265] width 108 height 18
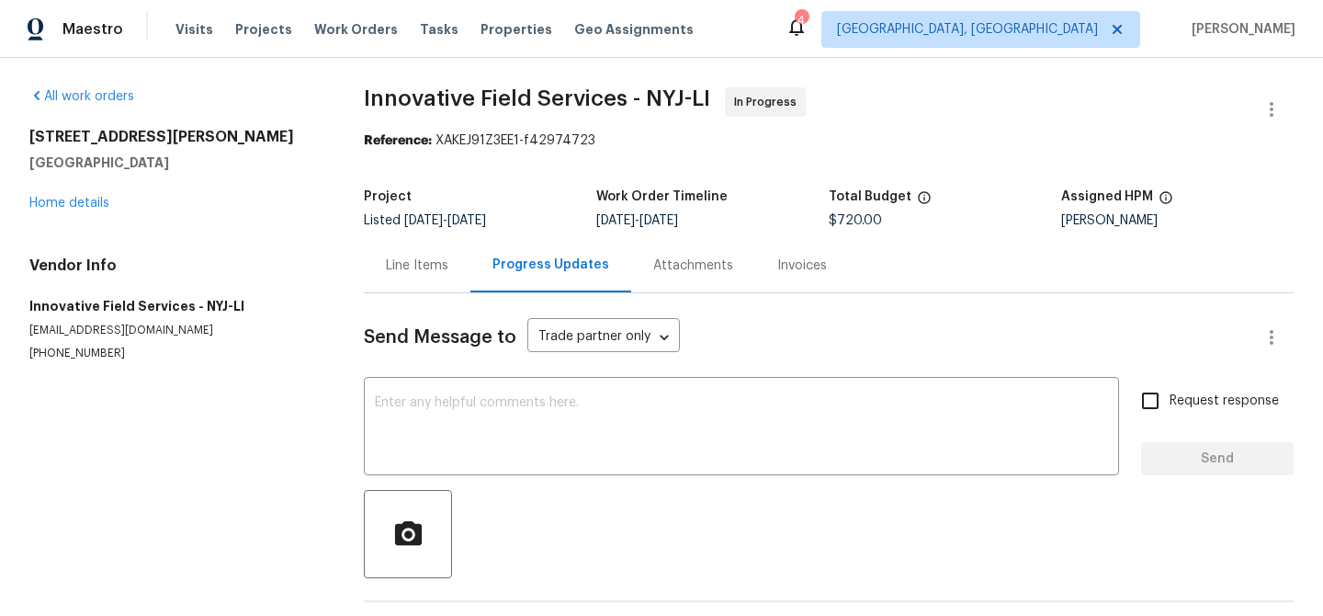
click at [427, 369] on div "Send Message to Trade partner only Trade partner only ​ x ​ Request response Se…" at bounding box center [829, 475] width 930 height 364
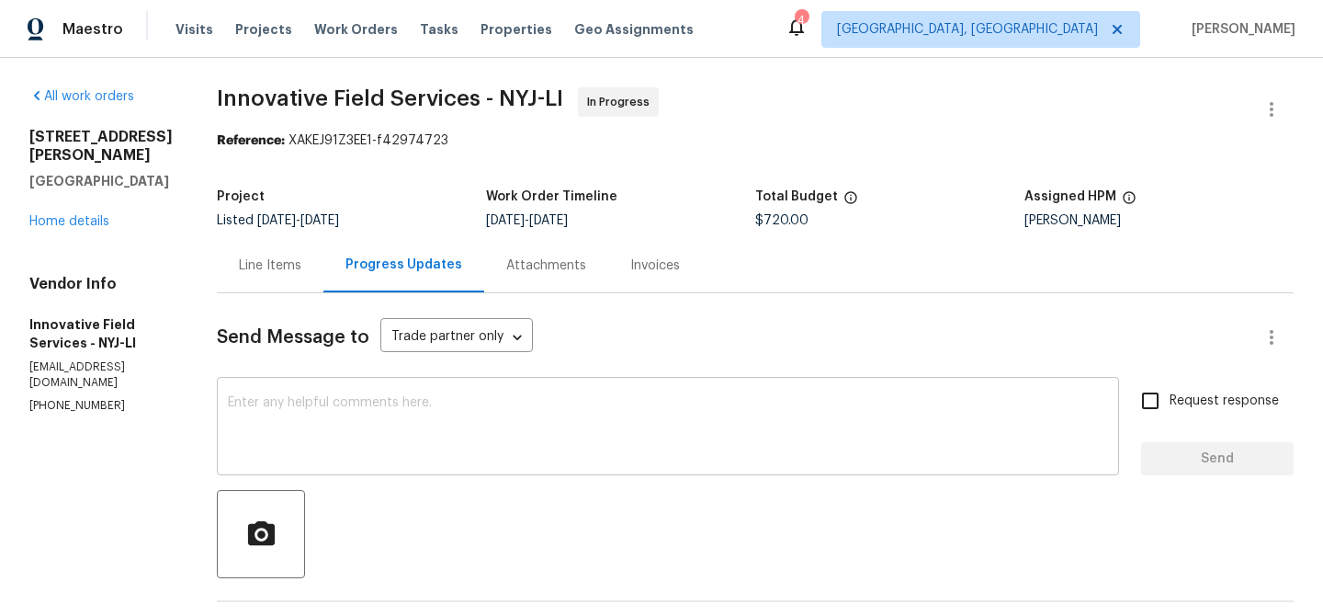
click at [397, 401] on textarea at bounding box center [668, 428] width 880 height 64
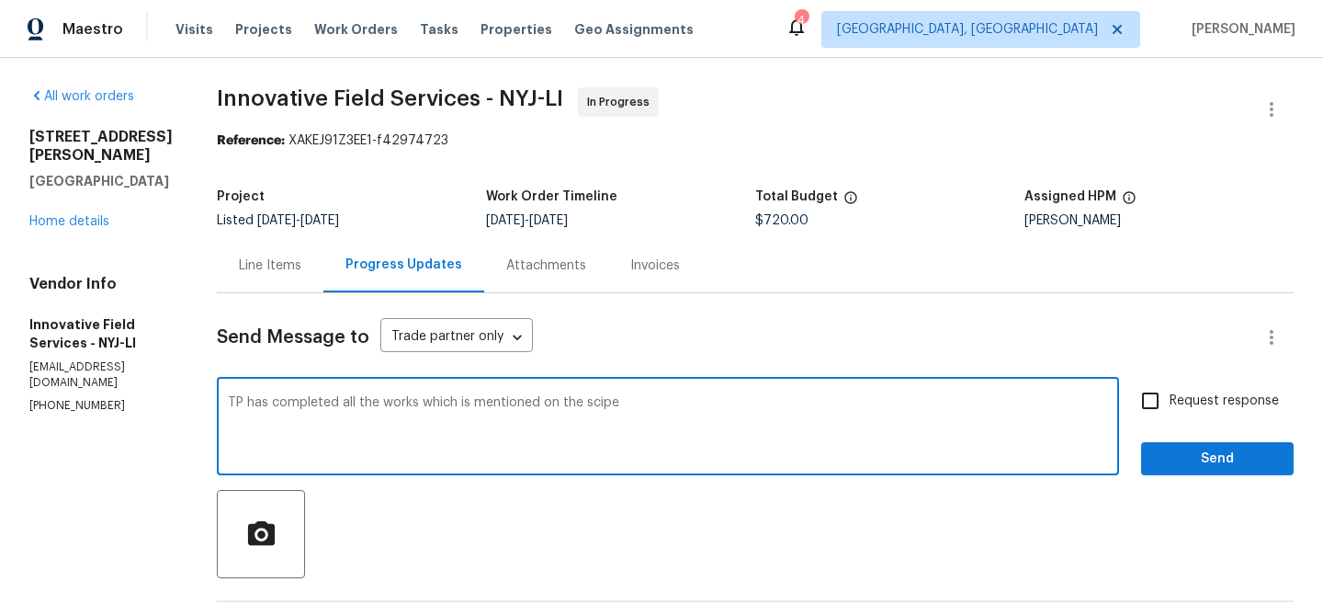
type textarea "TP has completed all the works which is mentioned on the scipe"
click at [322, 403] on textarea "TP has completed all the works which is mentioned on the scipe" at bounding box center [668, 428] width 880 height 64
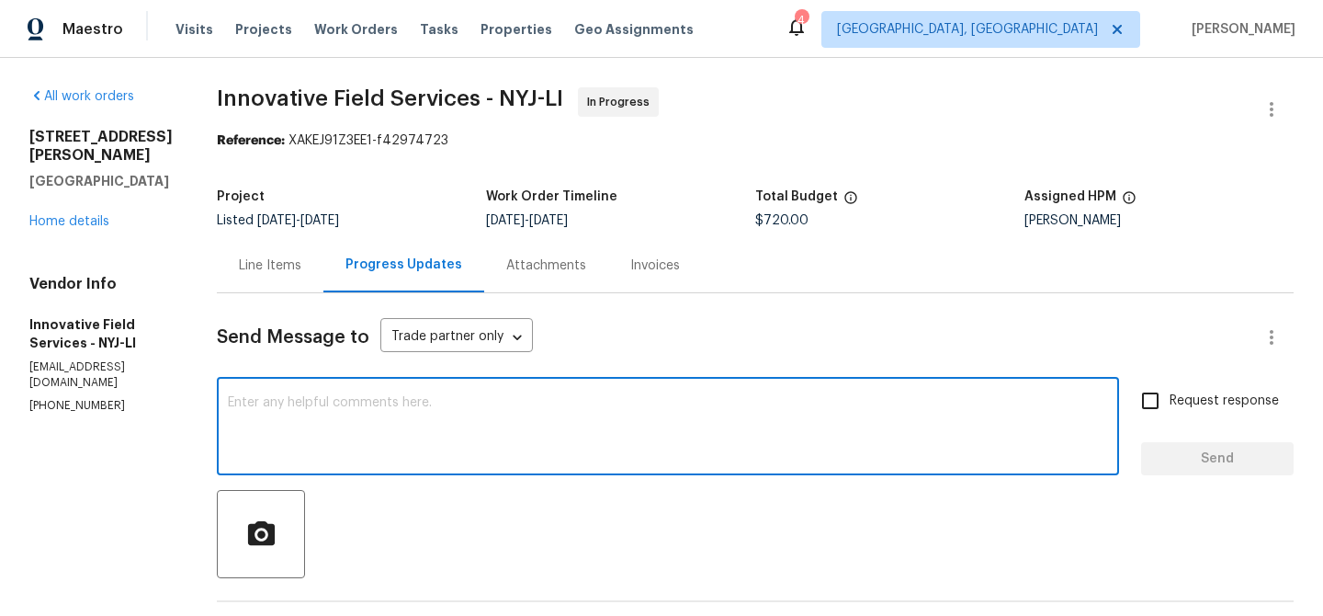
click at [275, 247] on div "Line Items" at bounding box center [270, 265] width 107 height 54
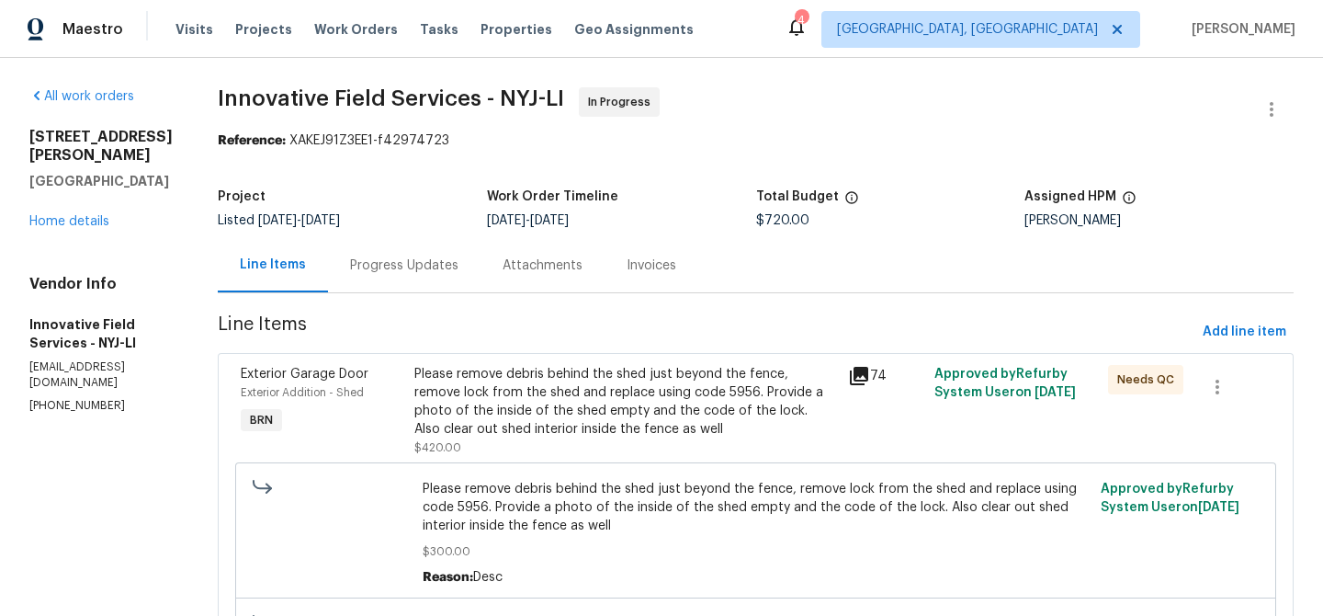
click at [393, 242] on div "Progress Updates" at bounding box center [404, 265] width 153 height 54
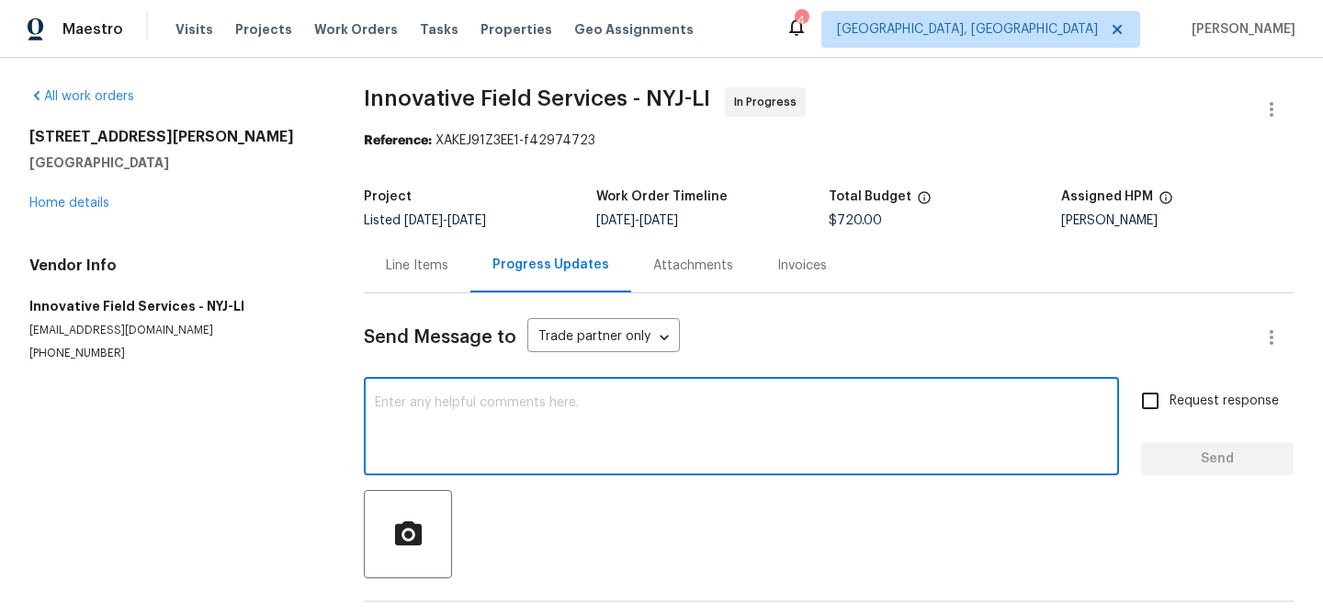
click at [418, 432] on textarea at bounding box center [741, 428] width 733 height 64
paste textarea "TP has completed all the works which is mentioned on the scipe"
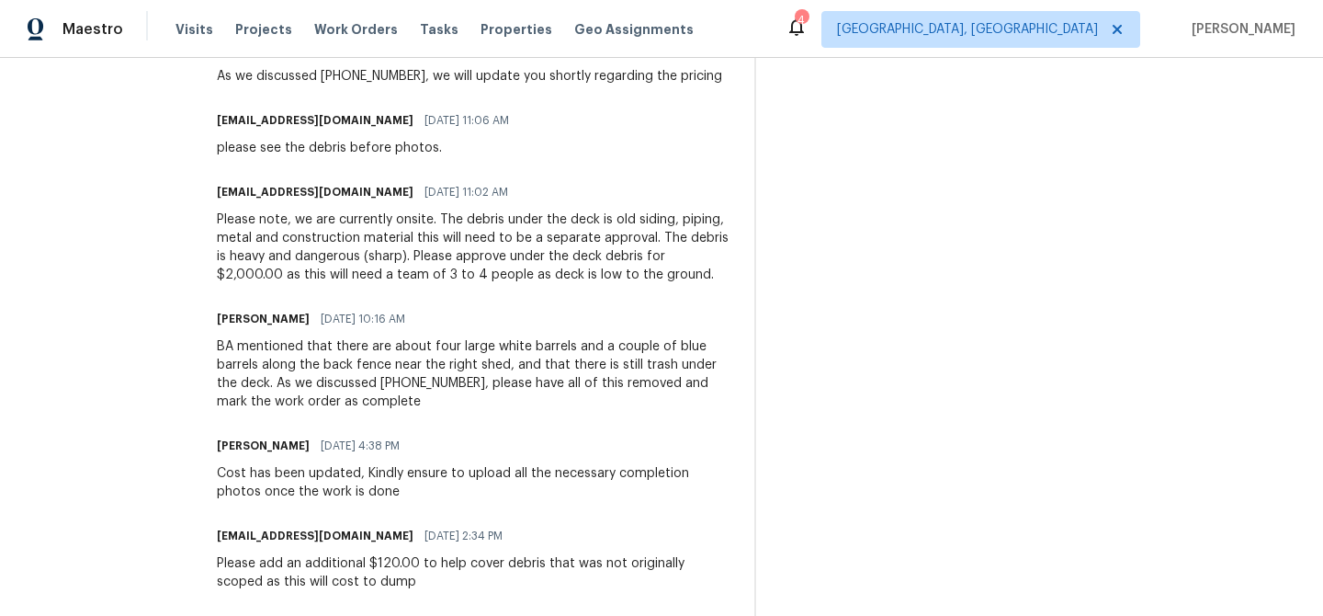
scroll to position [541, 0]
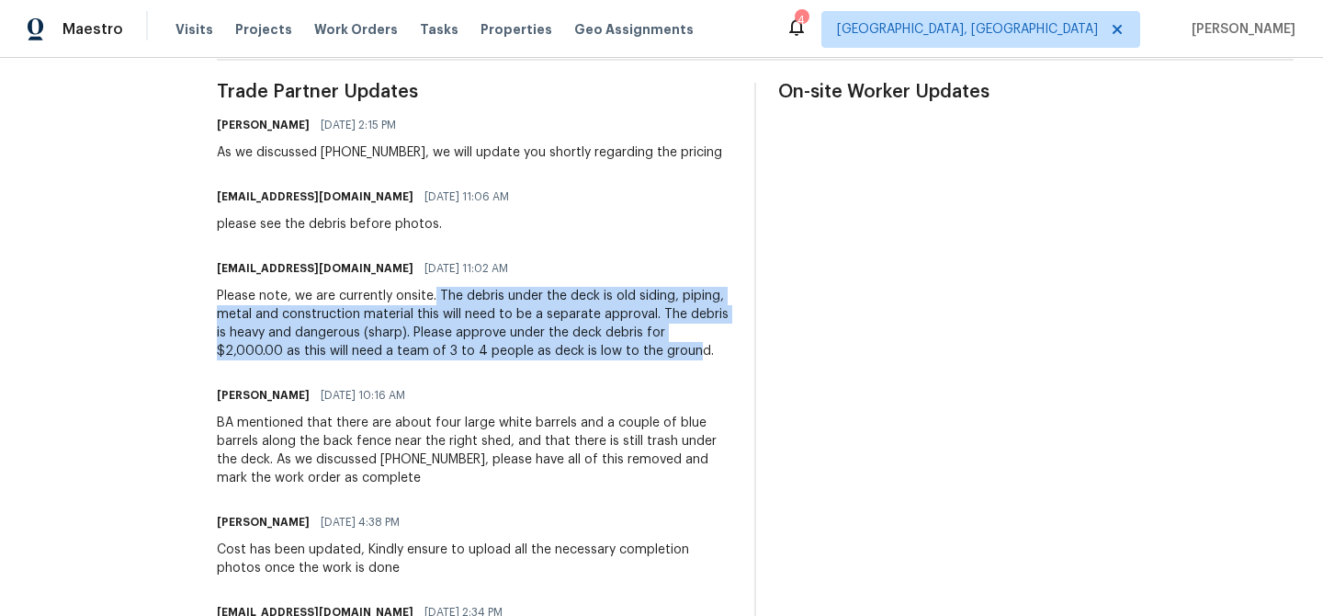
drag, startPoint x: 430, startPoint y: 296, endPoint x: 606, endPoint y: 351, distance: 184.0
click at [605, 353] on div "Please note, we are currently onsite. The debris under the deck is old siding, …" at bounding box center [475, 324] width 516 height 74
copy div "The debris under the deck is old siding, piping, metal and construction materia…"
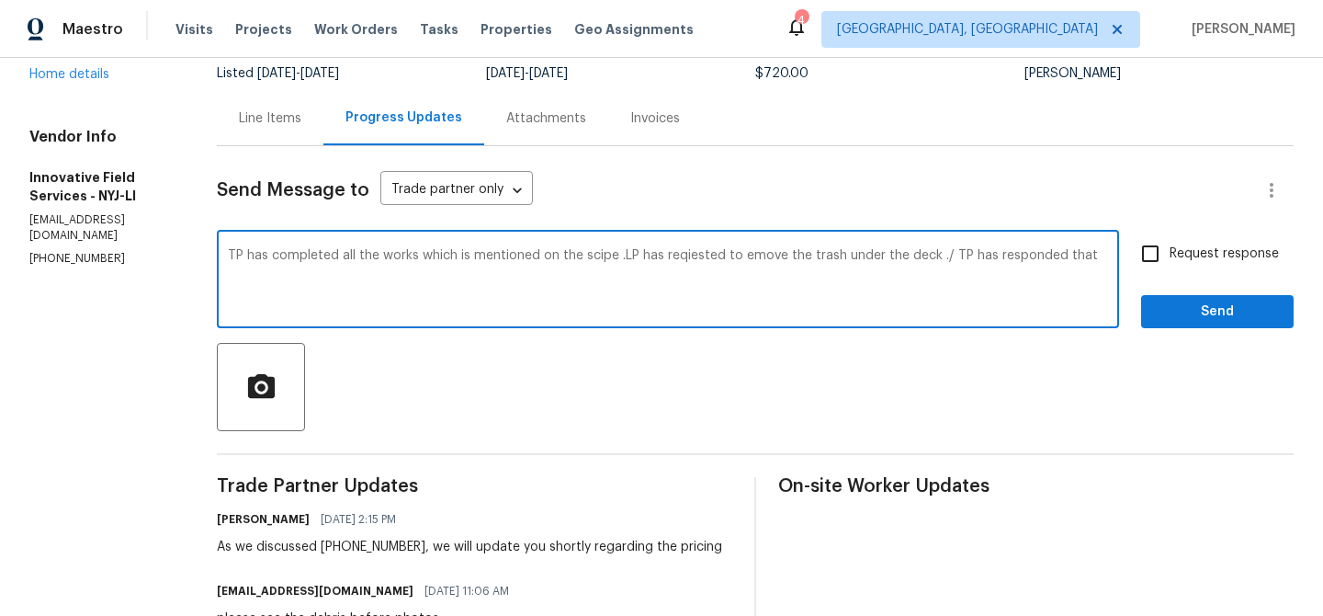
click at [1095, 255] on textarea "TP has completed all the works which is mentioned on the scipe .LP has reqieste…" at bounding box center [668, 281] width 880 height 64
paste textarea "The debris under the deck is old siding, piping, metal and construction materia…"
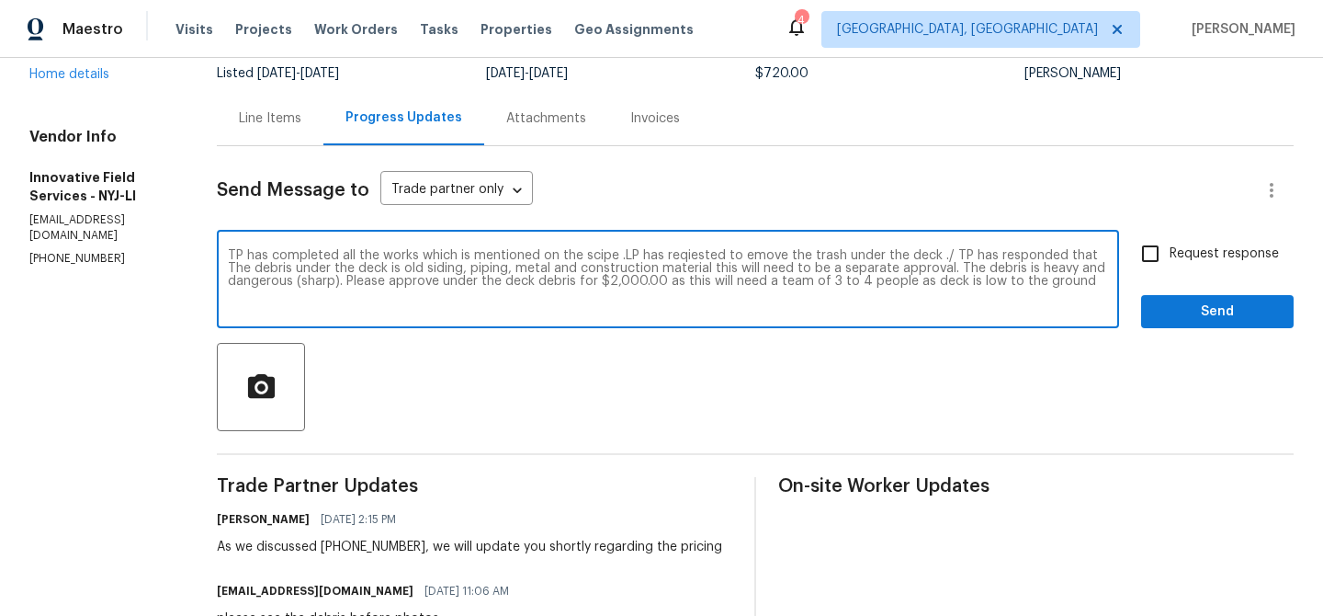
drag, startPoint x: 339, startPoint y: 281, endPoint x: 442, endPoint y: 289, distance: 103.2
click at [442, 289] on textarea "TP has completed all the works which is mentioned on the scipe .LP has reqieste…" at bounding box center [668, 281] width 880 height 64
click at [427, 291] on textarea "TP has completed all the works which is mentioned on the scipe .LP has reqieste…" at bounding box center [668, 281] width 880 height 64
drag, startPoint x: 337, startPoint y: 281, endPoint x: 590, endPoint y: 278, distance: 252.8
click at [590, 278] on textarea "TP has completed all the works which is mentioned on the scipe .LP has reqieste…" at bounding box center [668, 281] width 880 height 64
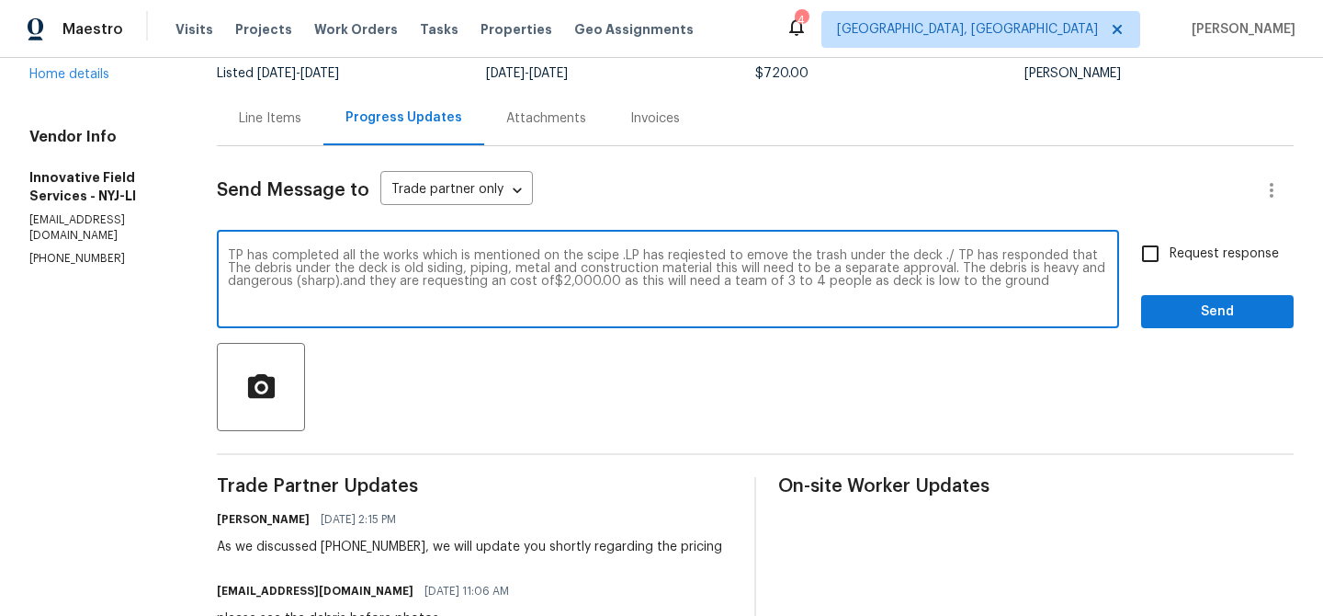
type textarea "TP has completed all the works which is mentioned on the scipe .LP has reqieste…"
click at [711, 310] on textarea "TP has completed all the works which is mentioned on the scipe .LP has reqieste…" at bounding box center [668, 281] width 880 height 64
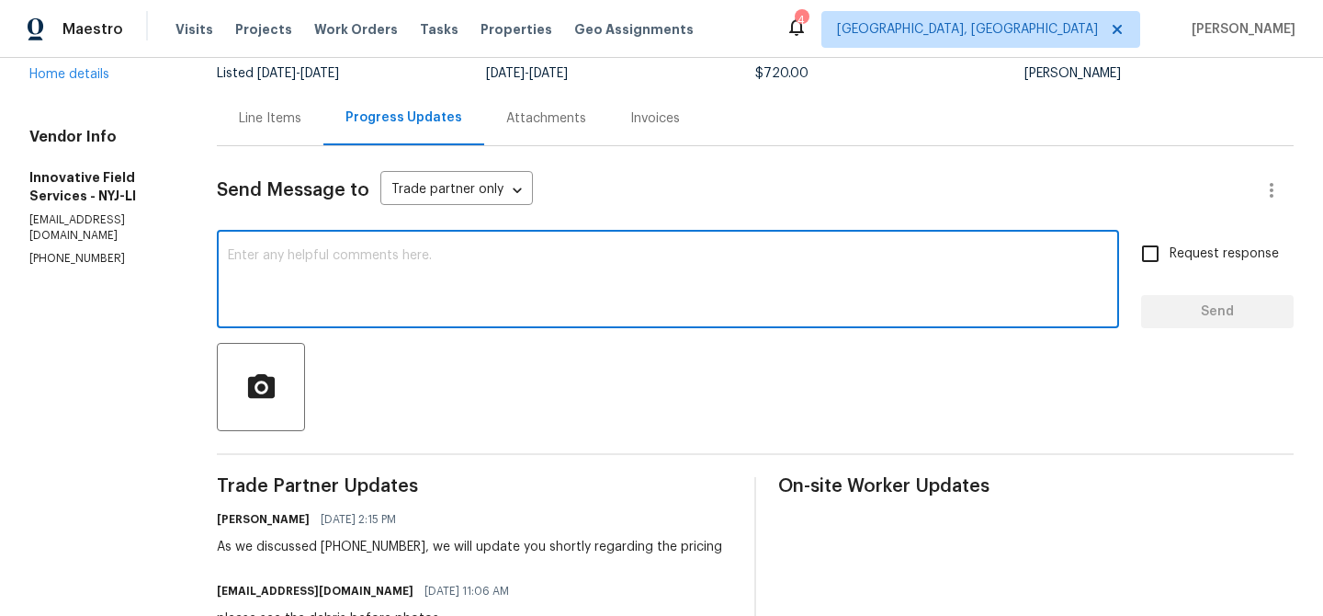
scroll to position [0, 0]
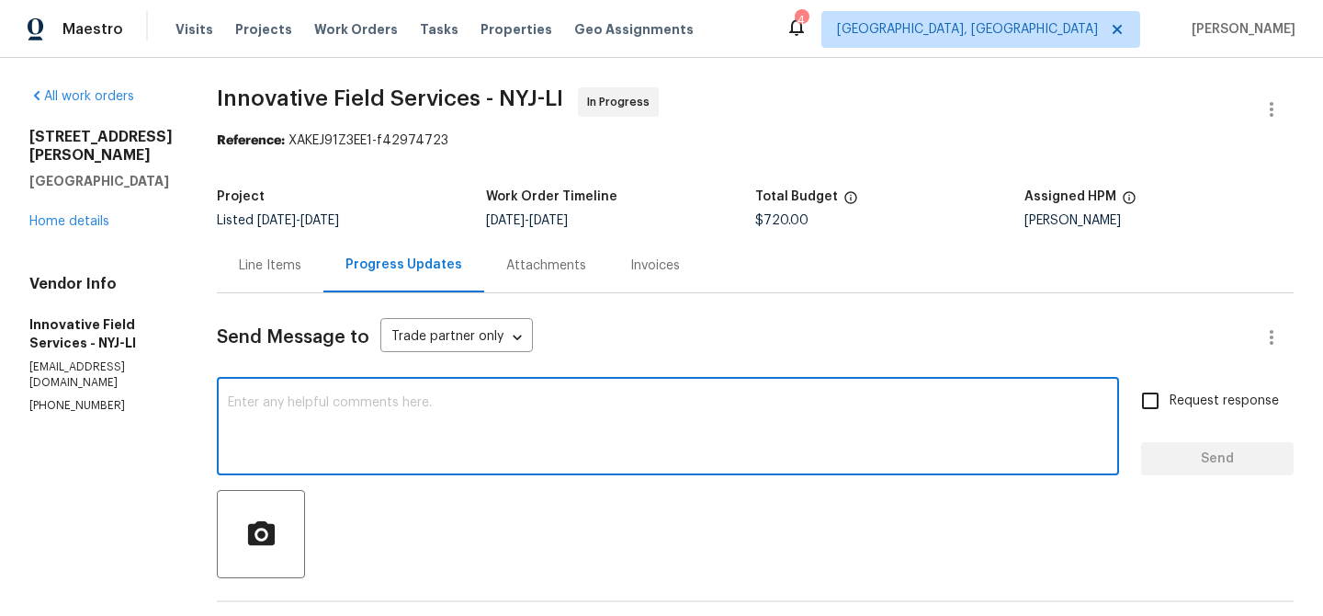
click at [772, 219] on span "$720.00" at bounding box center [781, 220] width 53 height 13
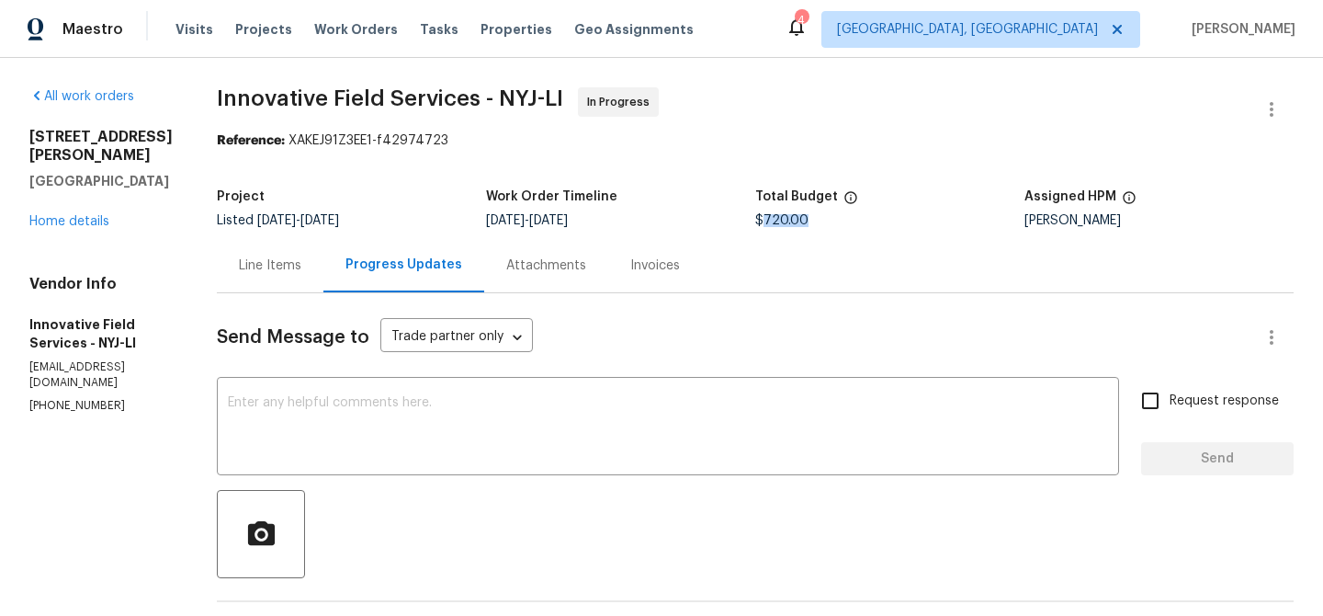
click at [772, 219] on span "$720.00" at bounding box center [781, 220] width 53 height 13
copy span "$720.00"
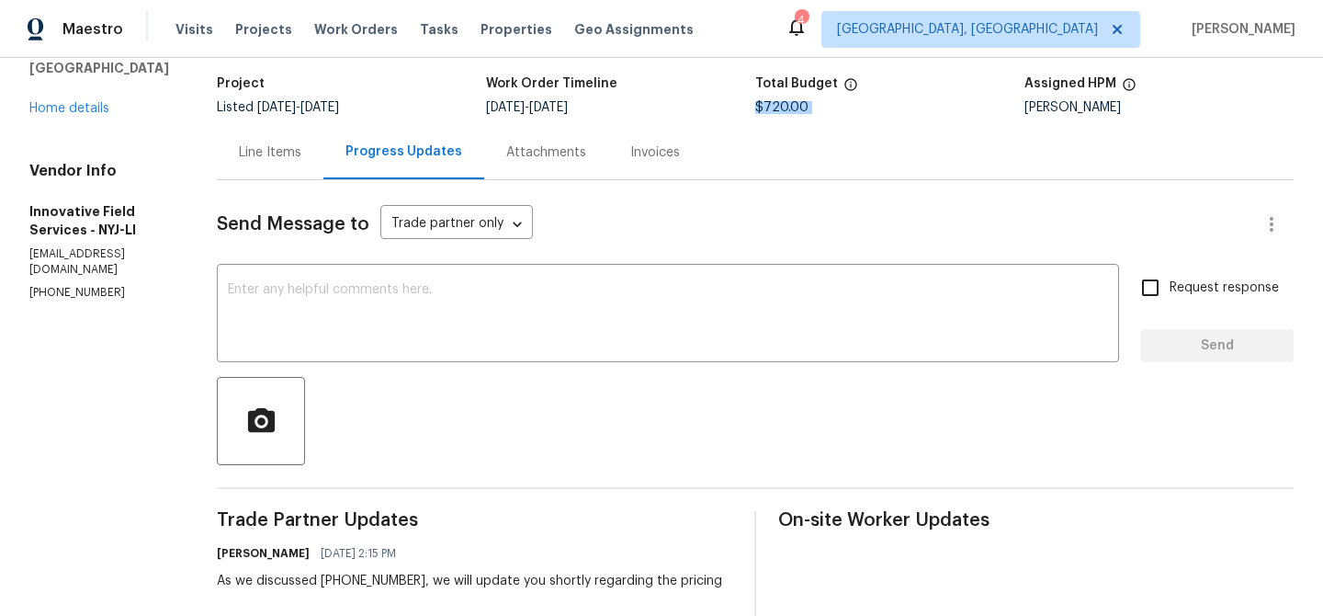
scroll to position [23, 0]
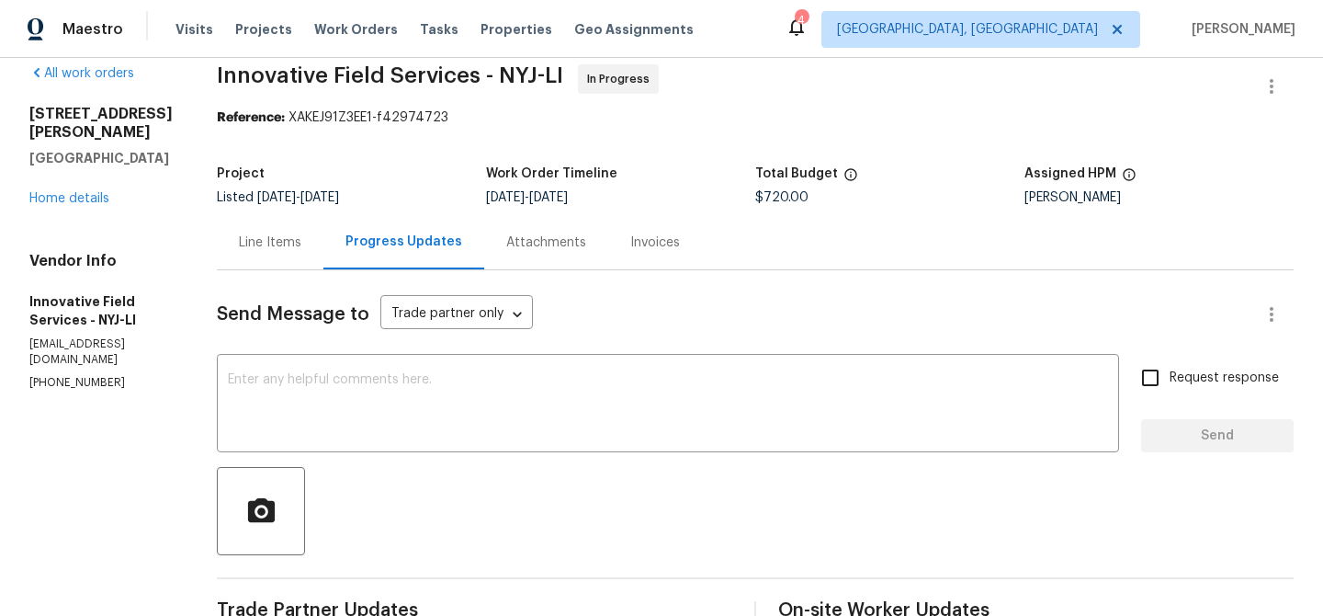
click at [217, 113] on b "Reference:" at bounding box center [251, 117] width 68 height 13
drag, startPoint x: 198, startPoint y: 81, endPoint x: 477, endPoint y: 79, distance: 279.4
copy span "Innovative Field Services"
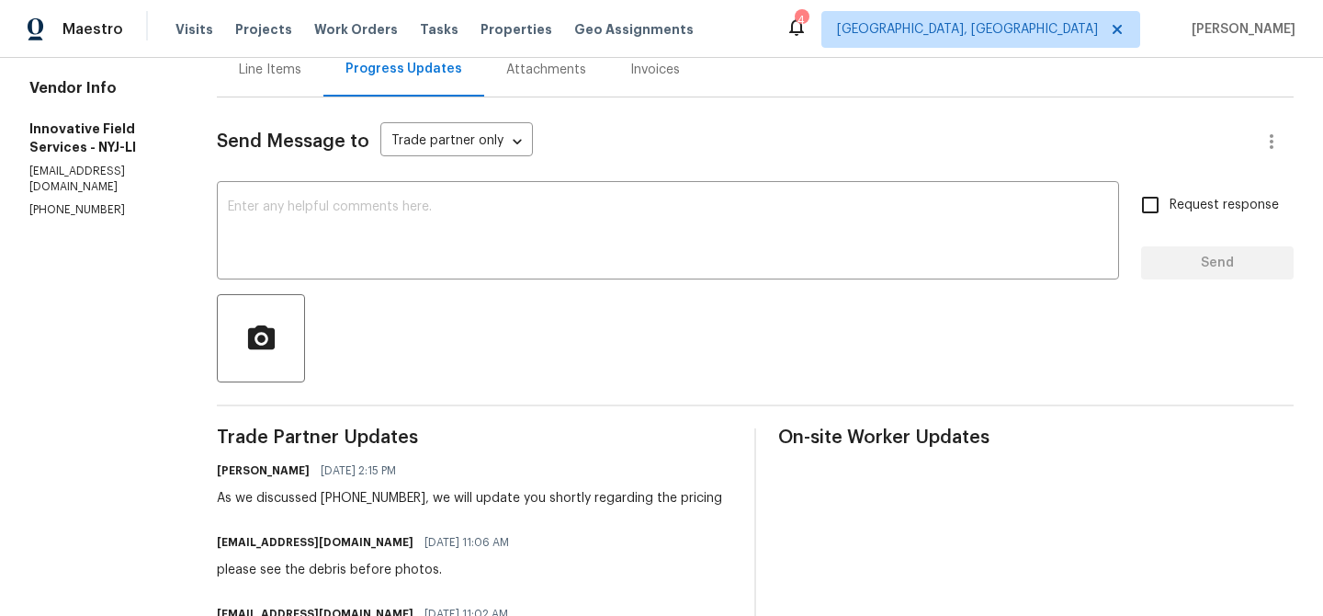
scroll to position [227, 0]
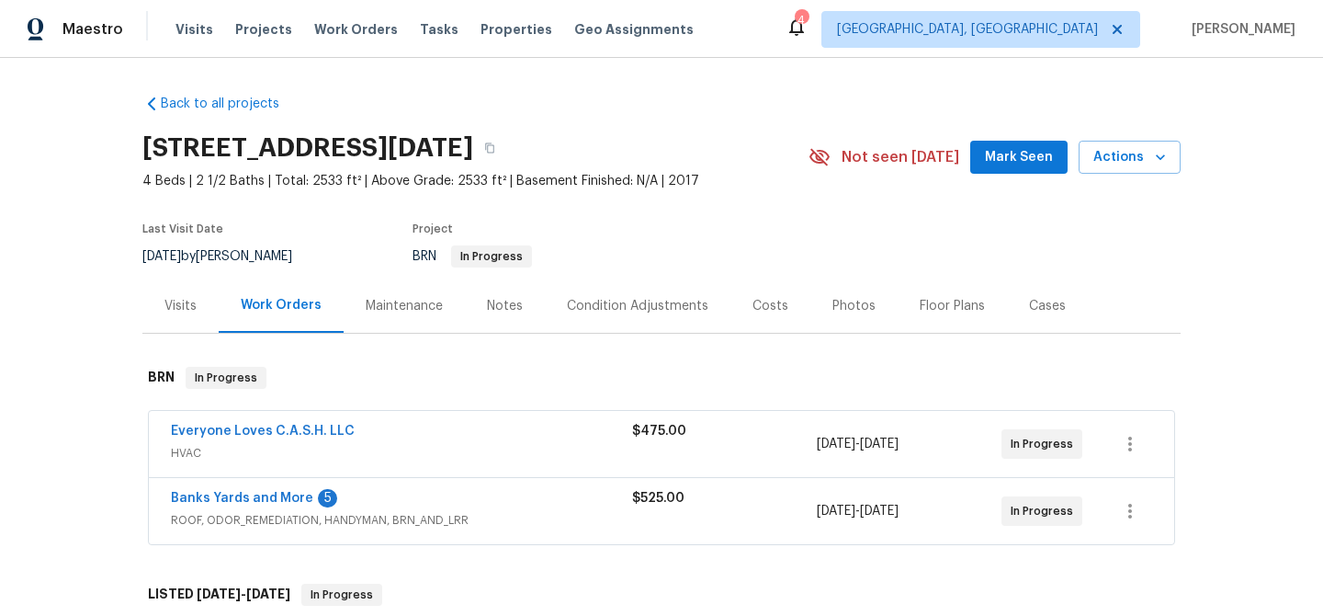
scroll to position [57, 0]
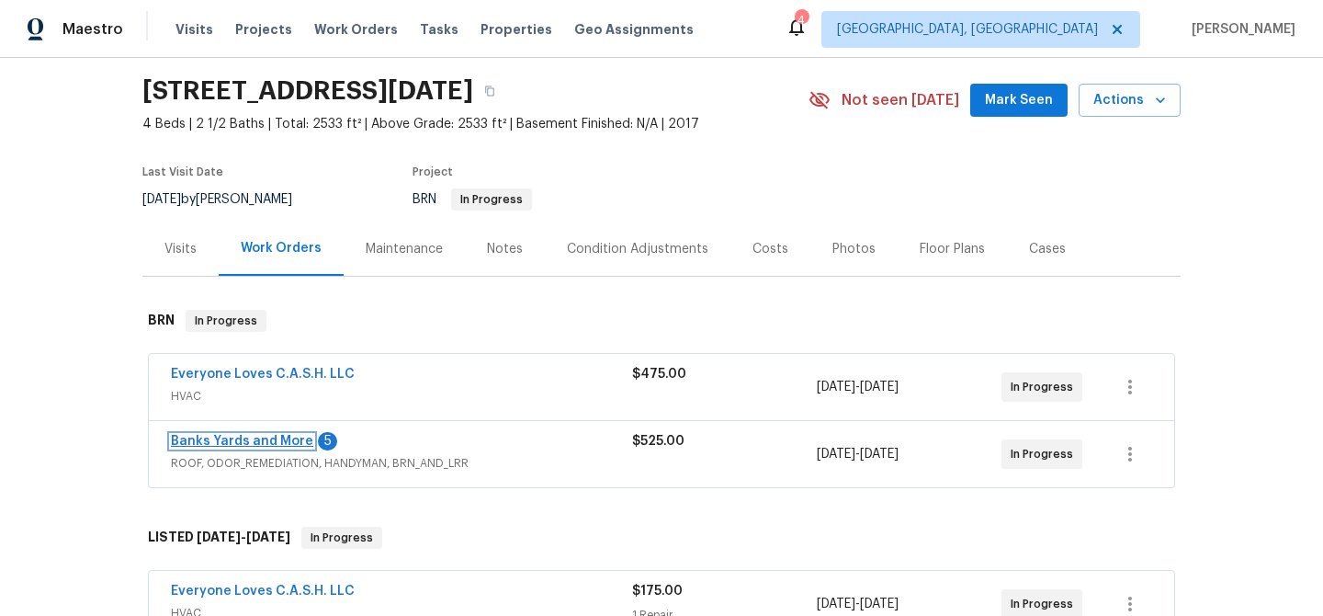
click at [243, 441] on link "Banks Yards and More" at bounding box center [242, 441] width 142 height 13
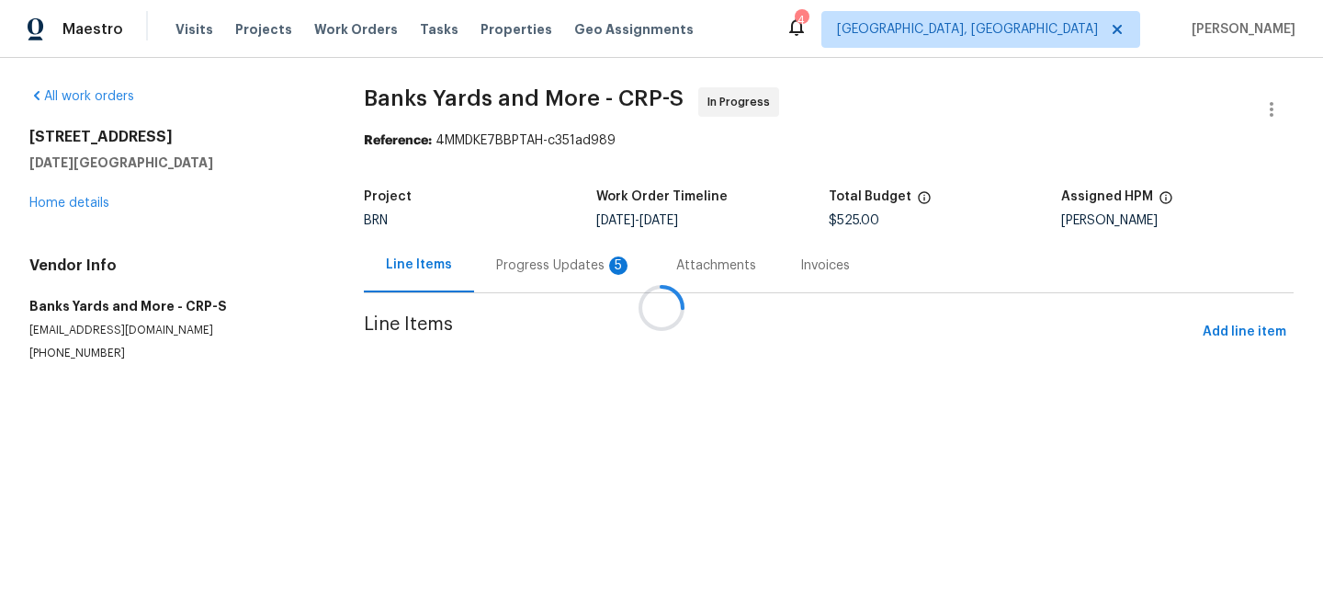
click at [496, 263] on div "Progress Updates 5" at bounding box center [564, 265] width 136 height 18
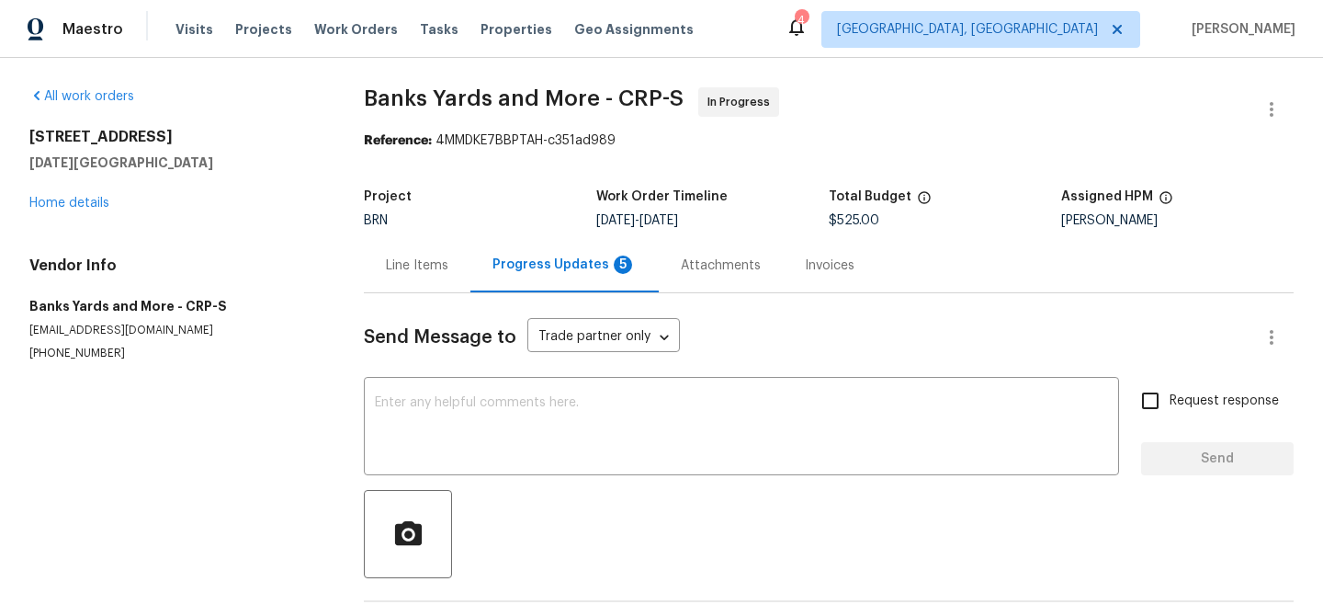
click at [472, 261] on div "Progress Updates 5" at bounding box center [565, 265] width 188 height 54
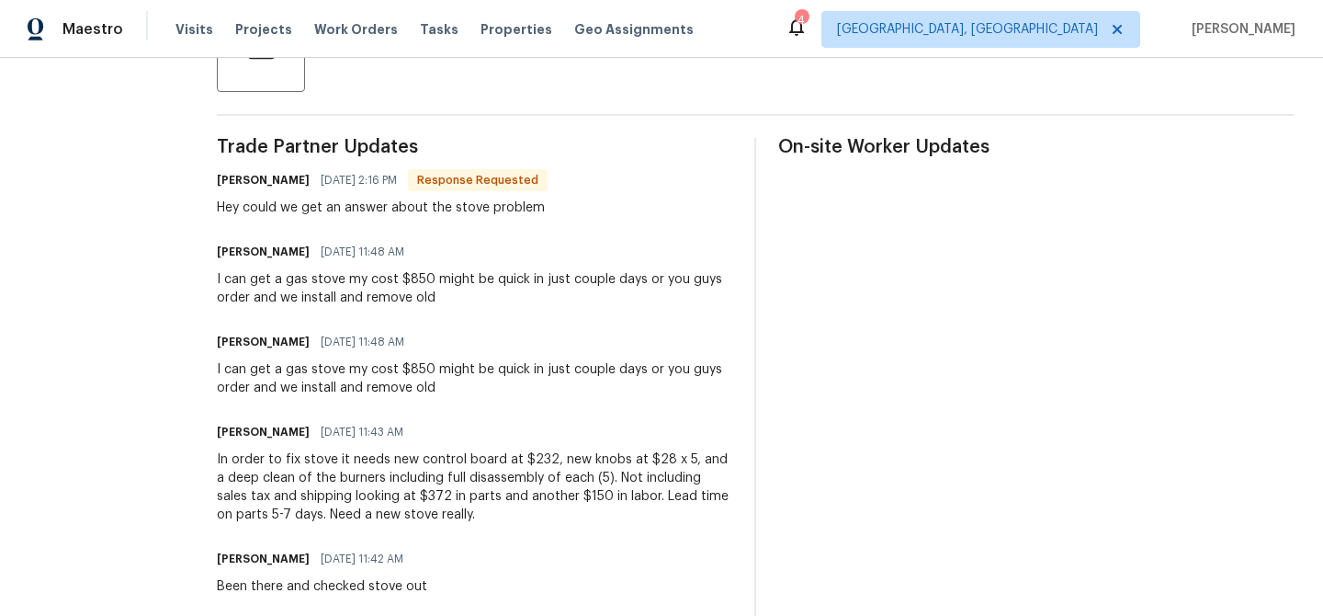
scroll to position [488, 0]
drag, startPoint x: 426, startPoint y: 366, endPoint x: 403, endPoint y: 366, distance: 23.0
click at [403, 366] on div "I can get a gas stove my cost $850 might be quick in just couple days or you gu…" at bounding box center [475, 376] width 516 height 37
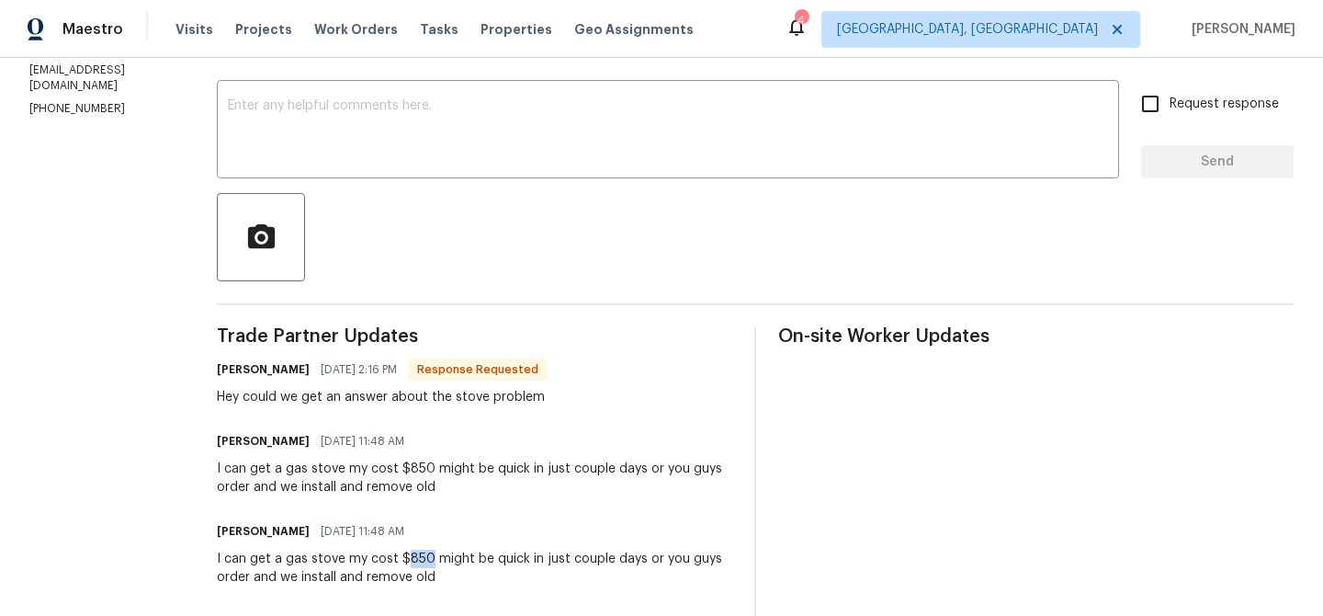
scroll to position [0, 0]
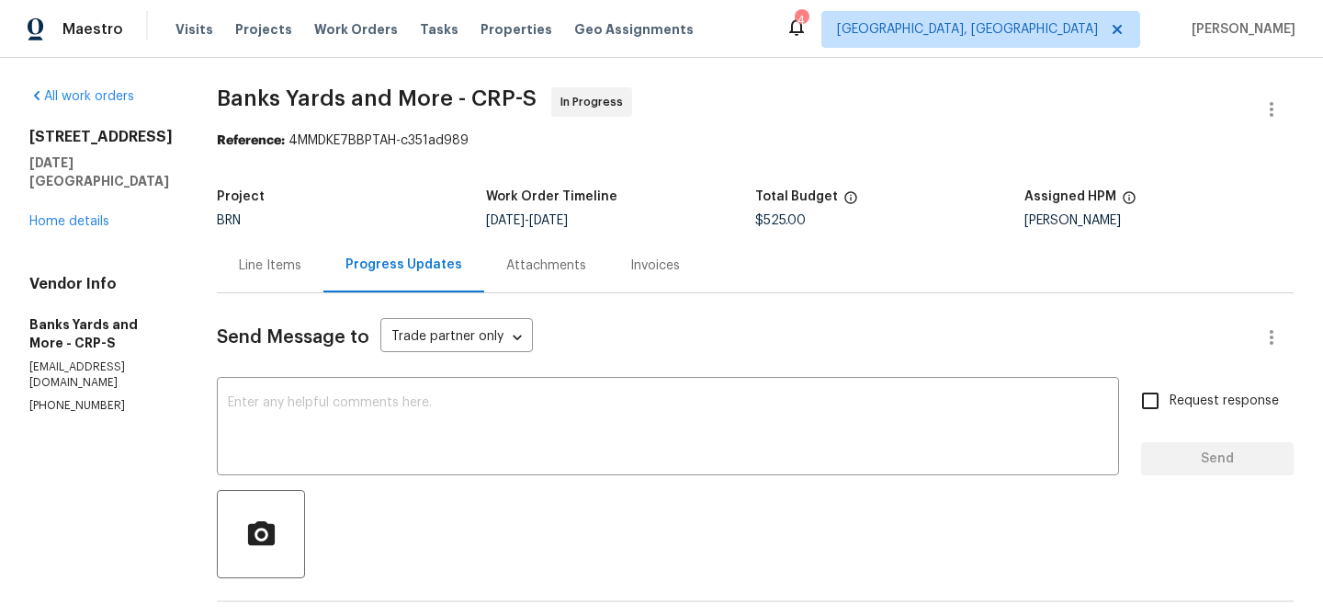
click at [272, 253] on div "Line Items" at bounding box center [270, 265] width 107 height 54
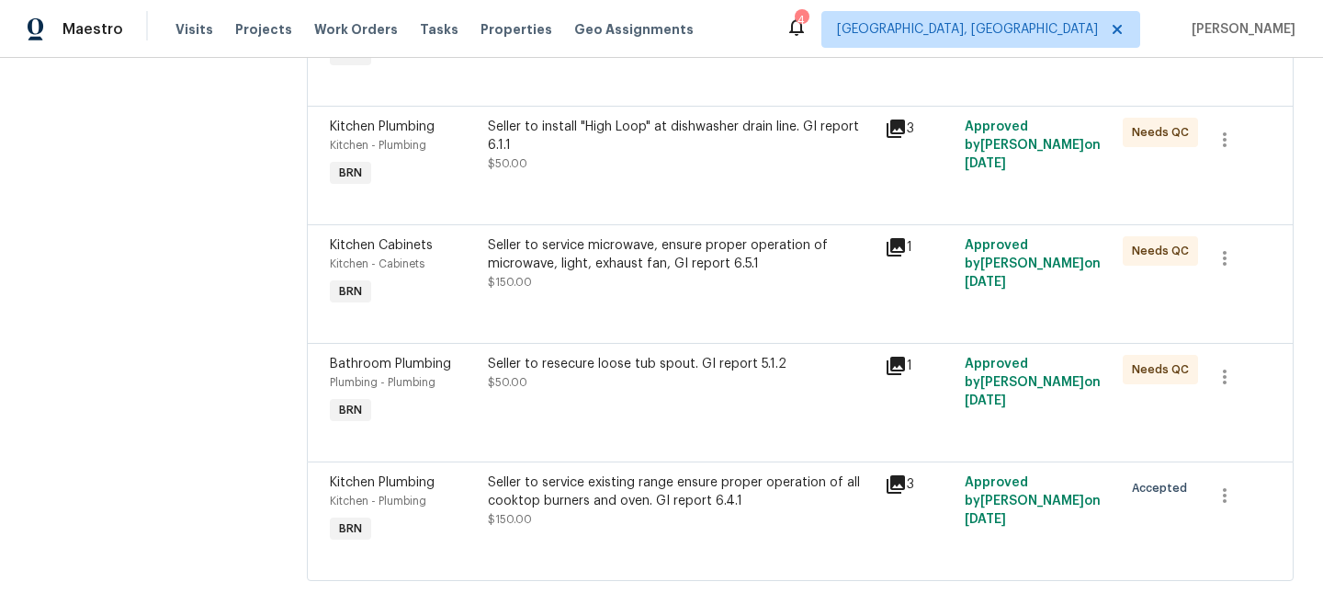
scroll to position [522, 0]
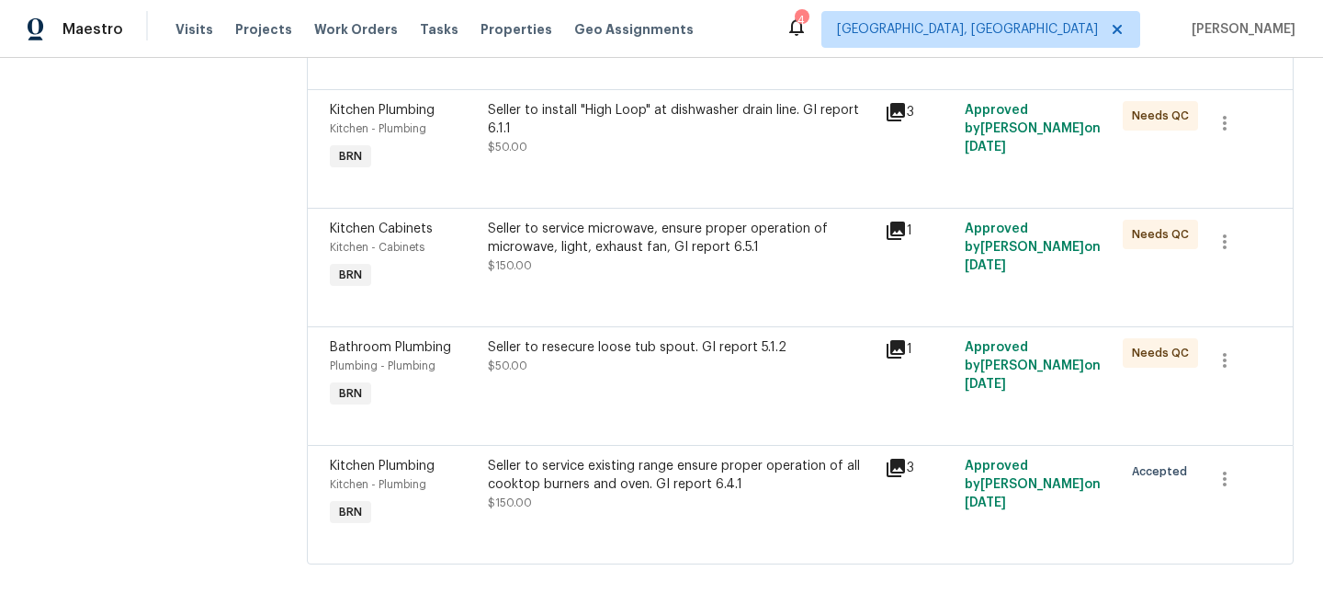
click at [593, 502] on div "Seller to service existing range ensure proper operation of all cooktop burners…" at bounding box center [681, 484] width 386 height 55
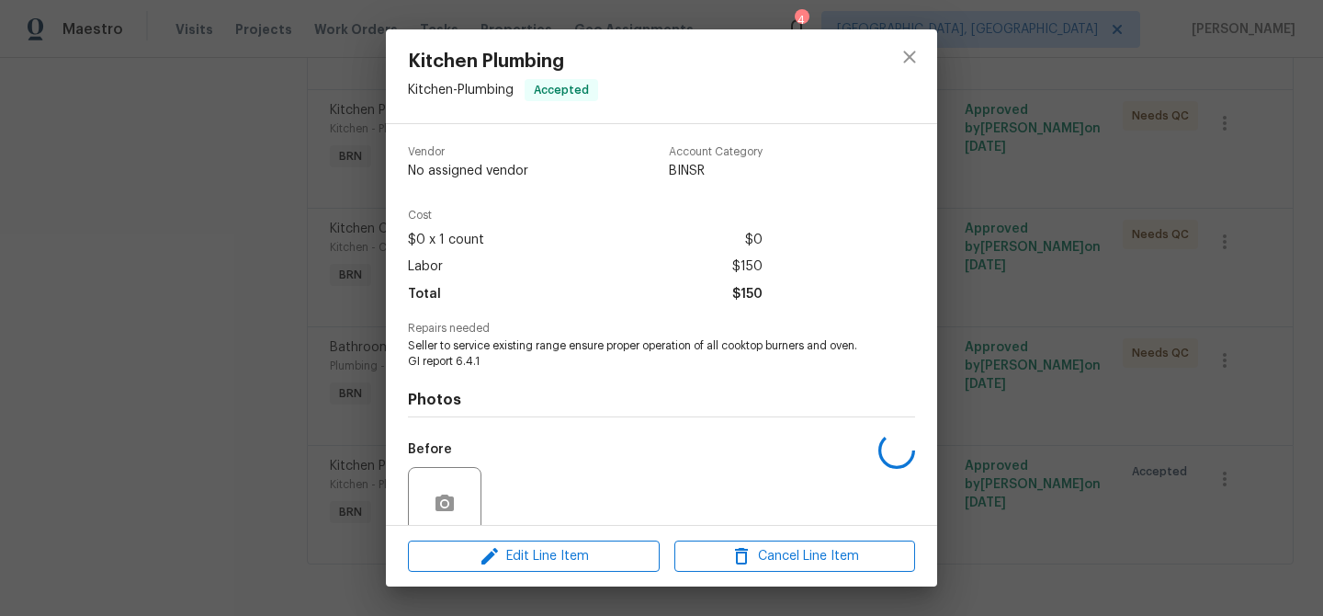
scroll to position [153, 0]
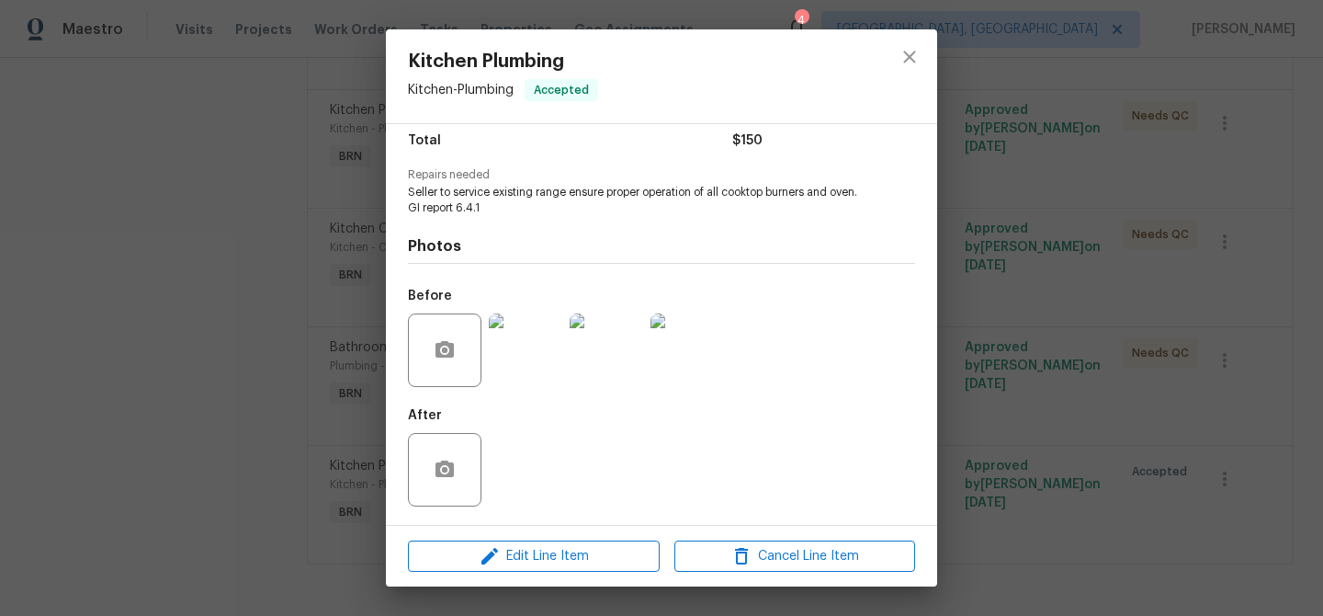
click at [527, 360] on img at bounding box center [526, 350] width 74 height 74
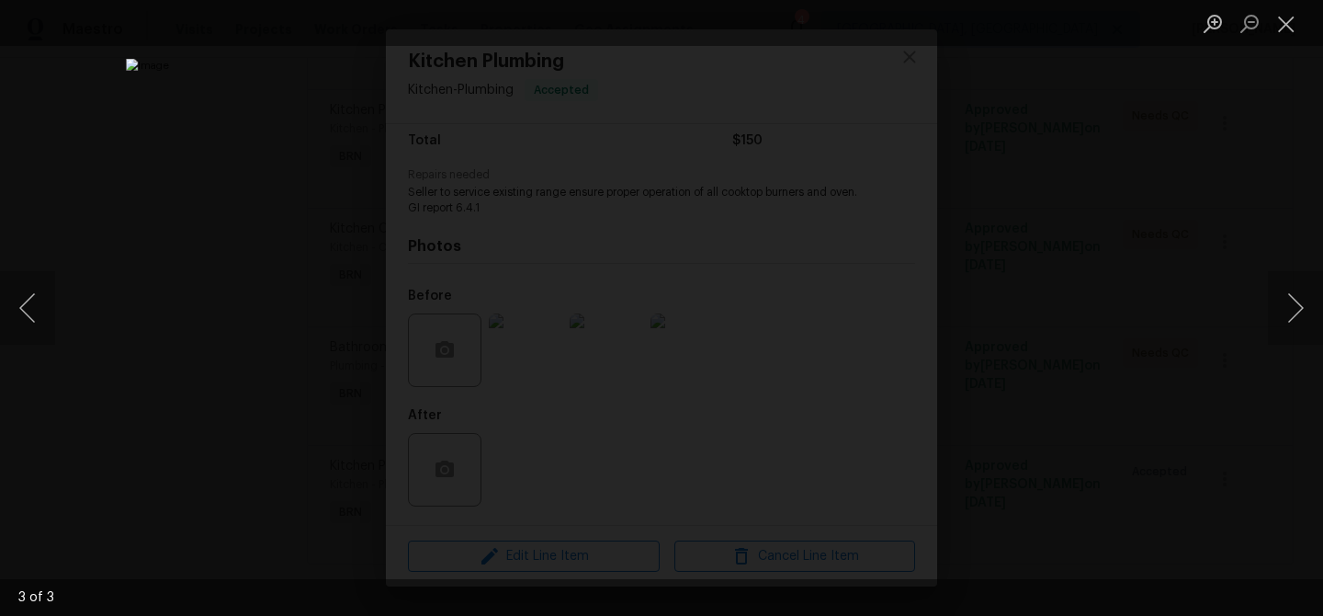
click at [170, 332] on div "Lightbox" at bounding box center [661, 308] width 1323 height 616
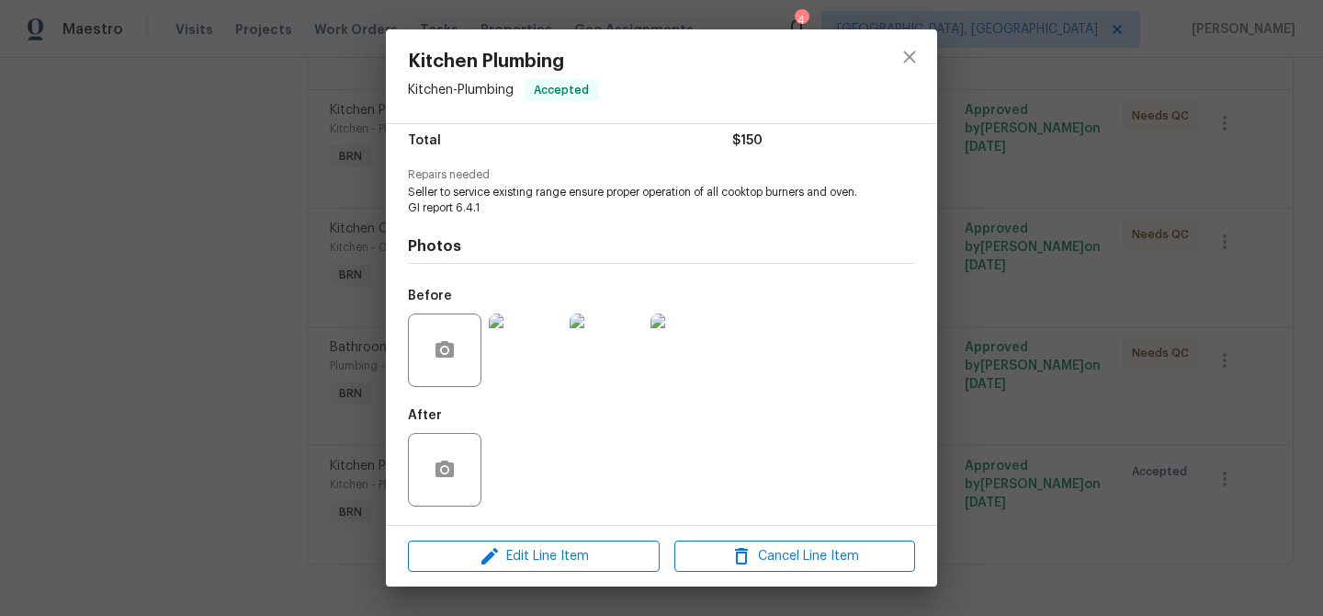
click at [221, 322] on div "Kitchen Plumbing Kitchen - Plumbing Accepted Vendor Banks Yards and More Accoun…" at bounding box center [661, 308] width 1323 height 616
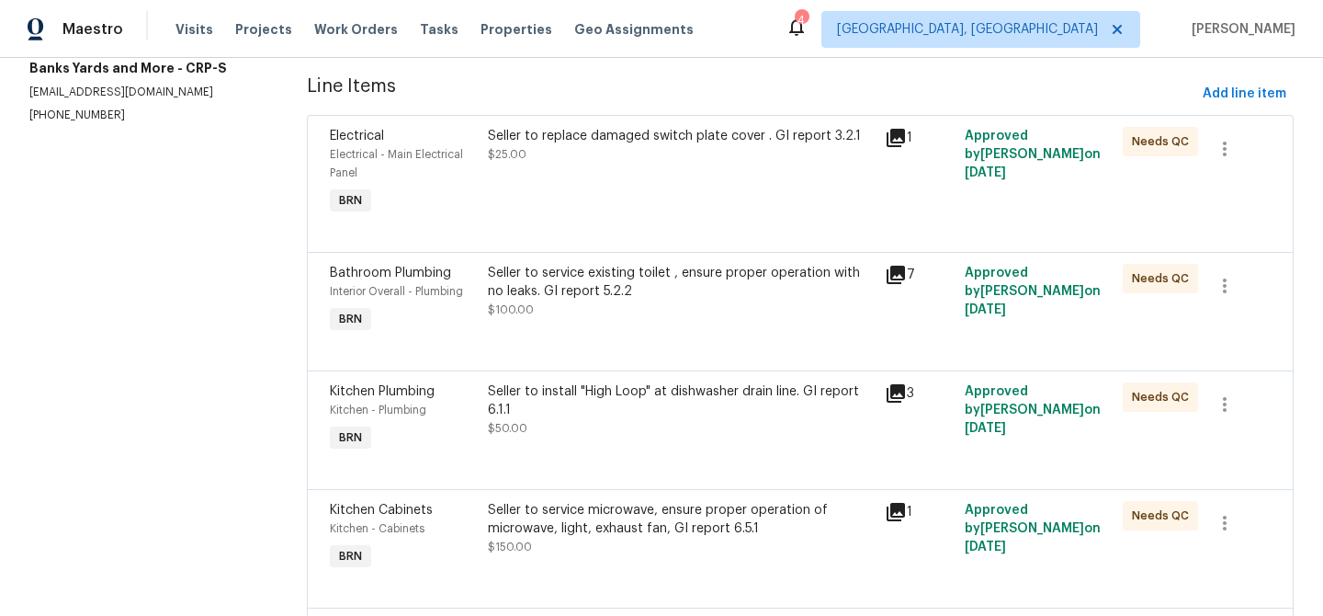
scroll to position [0, 0]
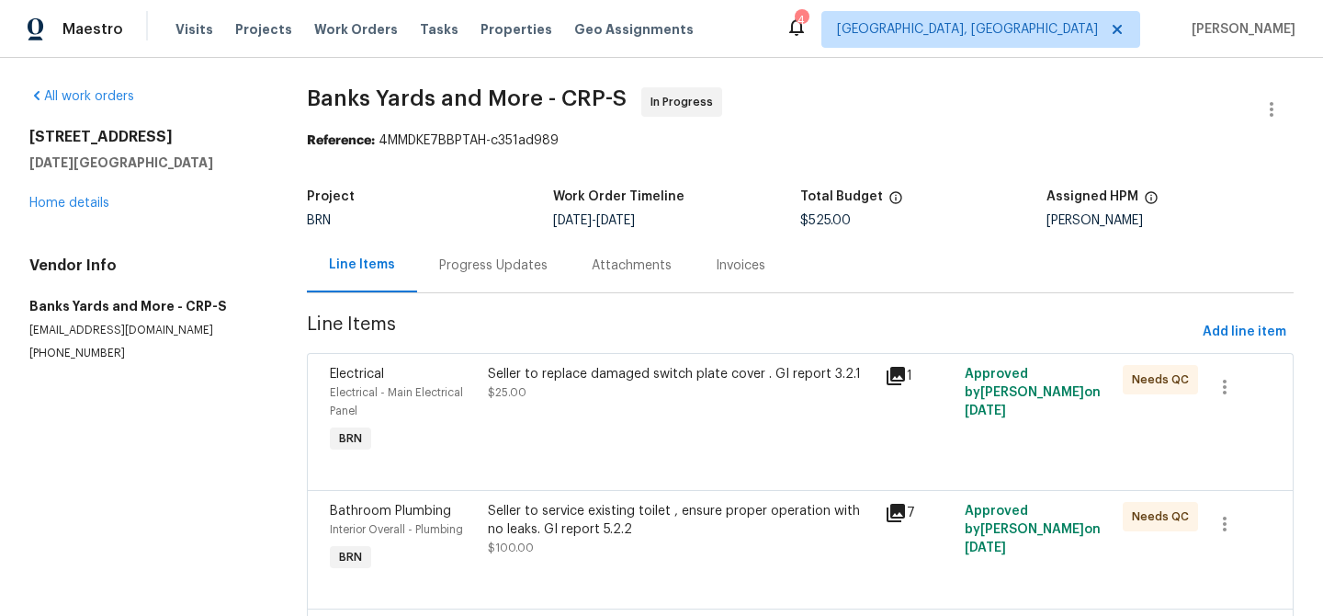
click at [451, 276] on div "Progress Updates" at bounding box center [493, 265] width 153 height 54
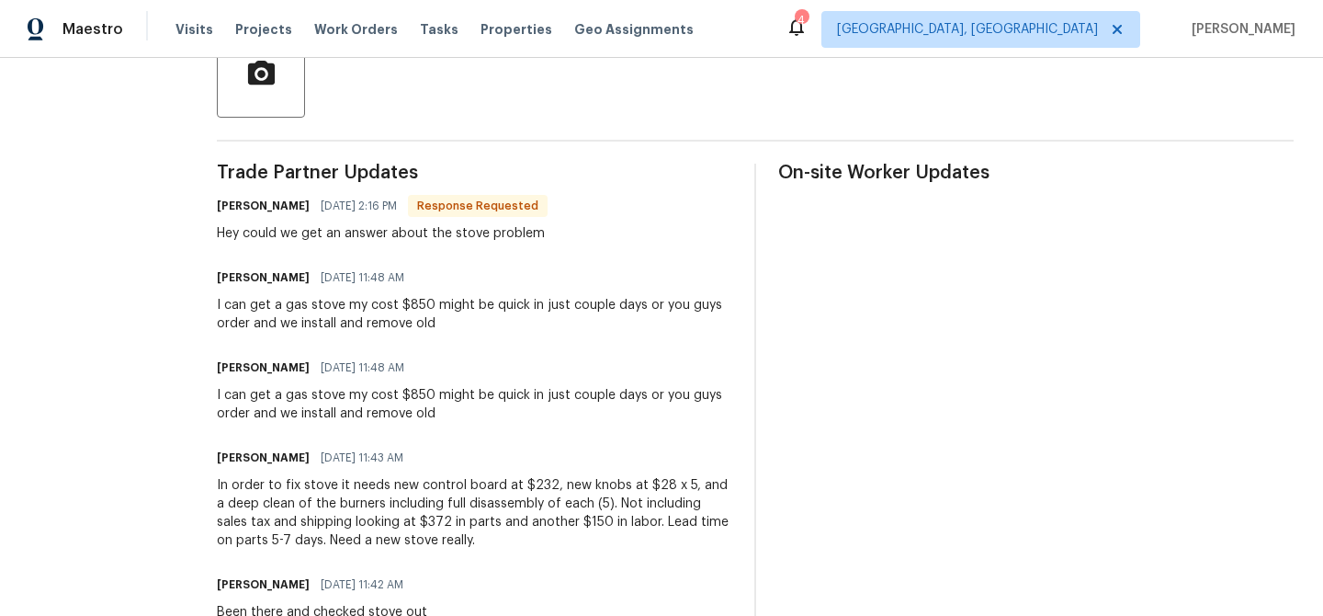
scroll to position [473, 0]
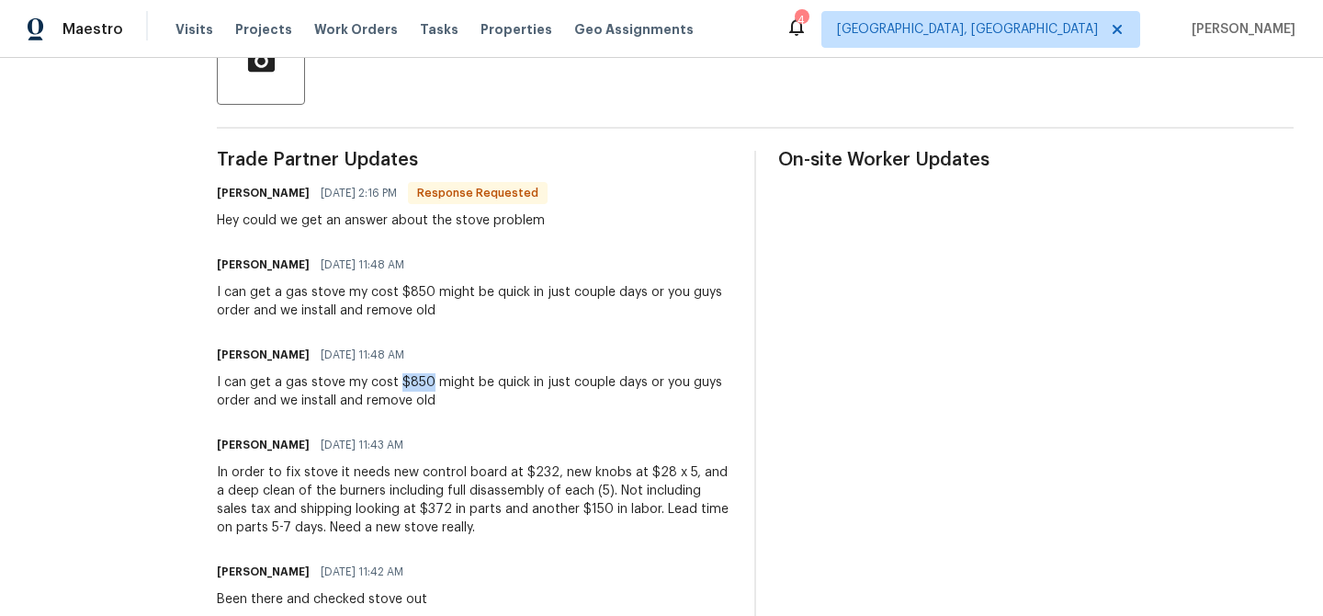
drag, startPoint x: 423, startPoint y: 379, endPoint x: 393, endPoint y: 379, distance: 29.4
click at [393, 379] on div "I can get a gas stove my cost $850 might be quick in just couple days or you gu…" at bounding box center [475, 391] width 516 height 37
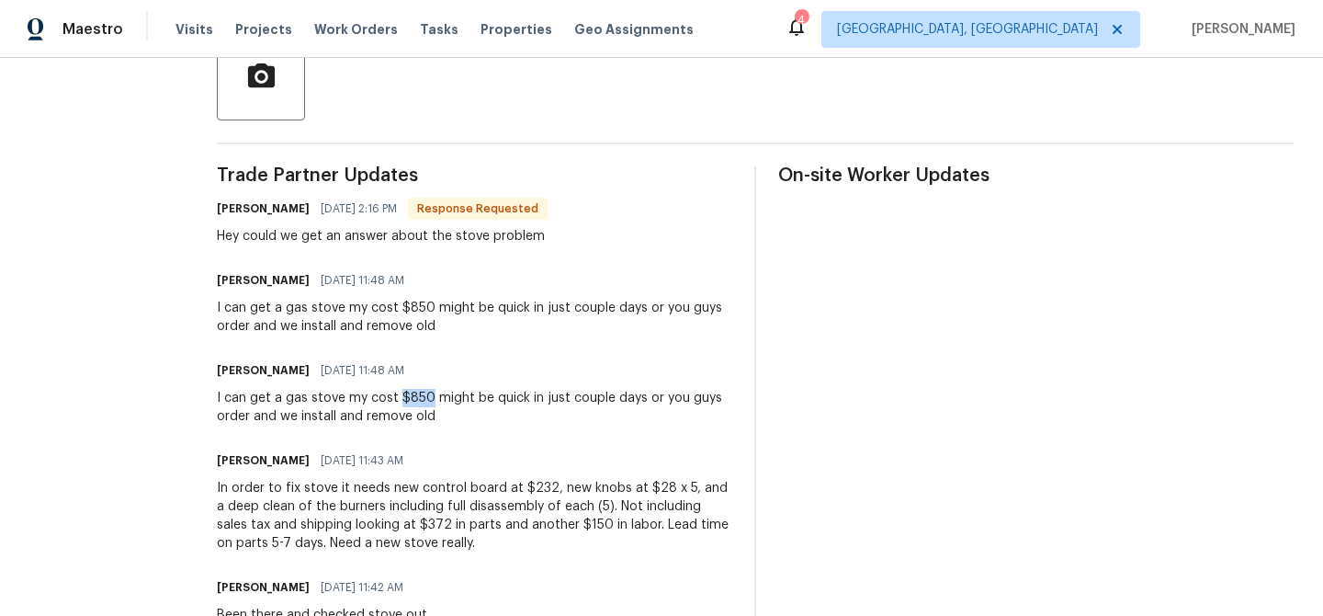
scroll to position [0, 0]
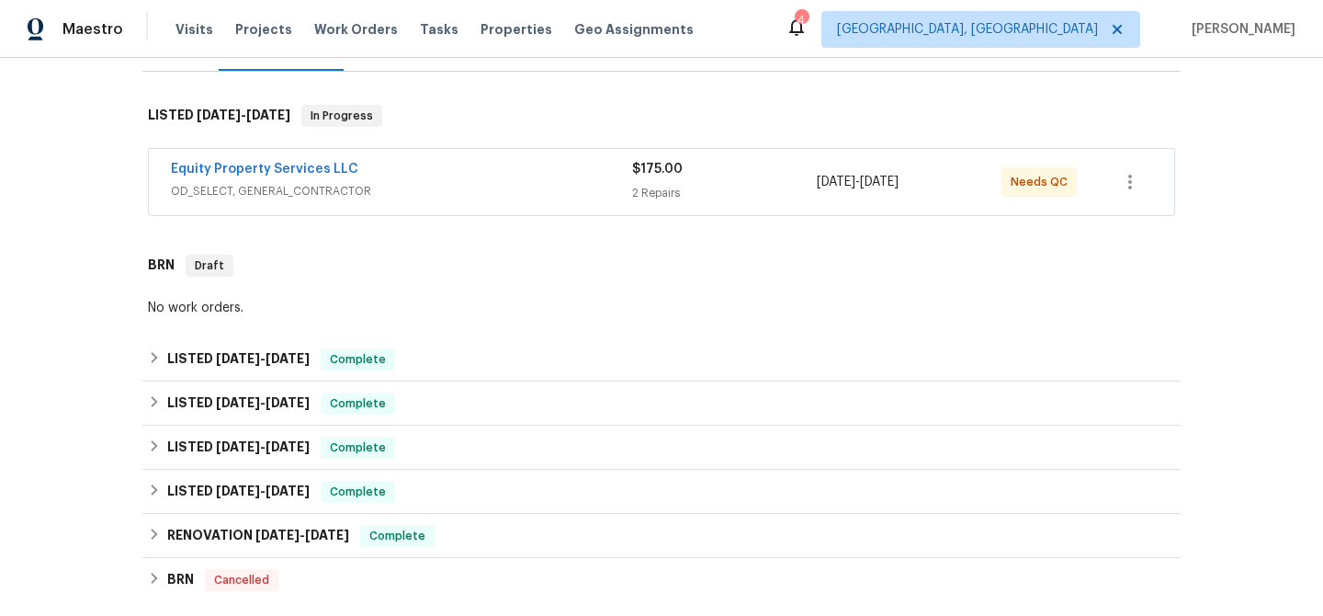
scroll to position [270, 0]
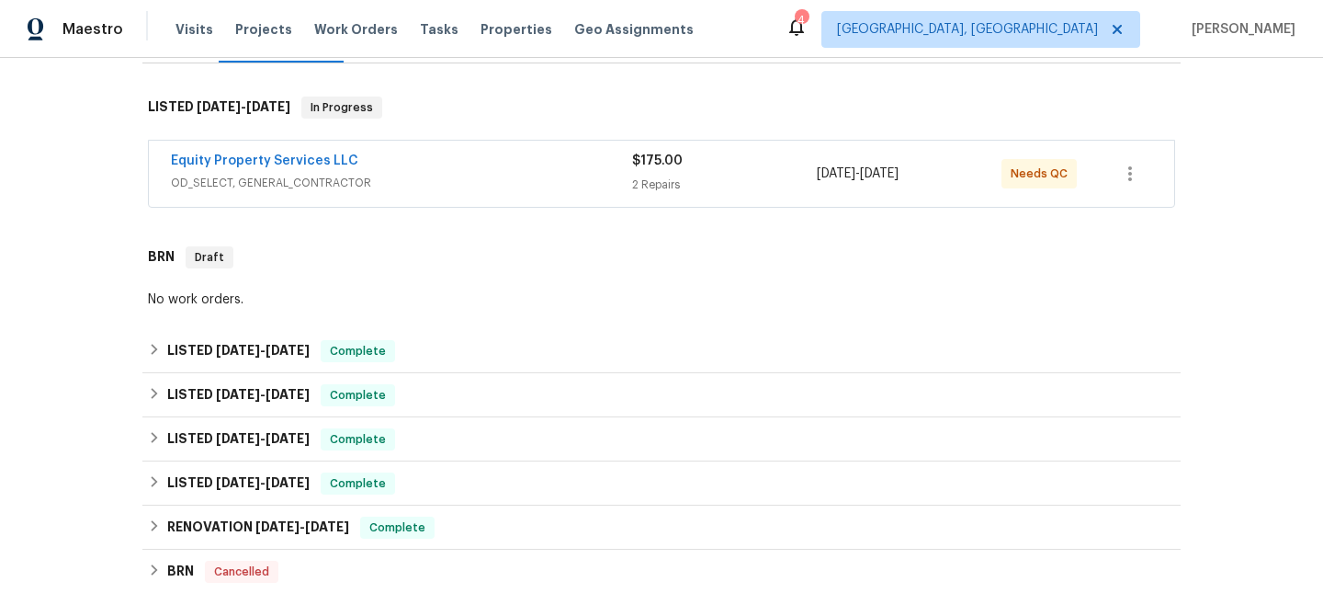
click at [423, 176] on span "OD_SELECT, GENERAL_CONTRACTOR" at bounding box center [401, 183] width 461 height 18
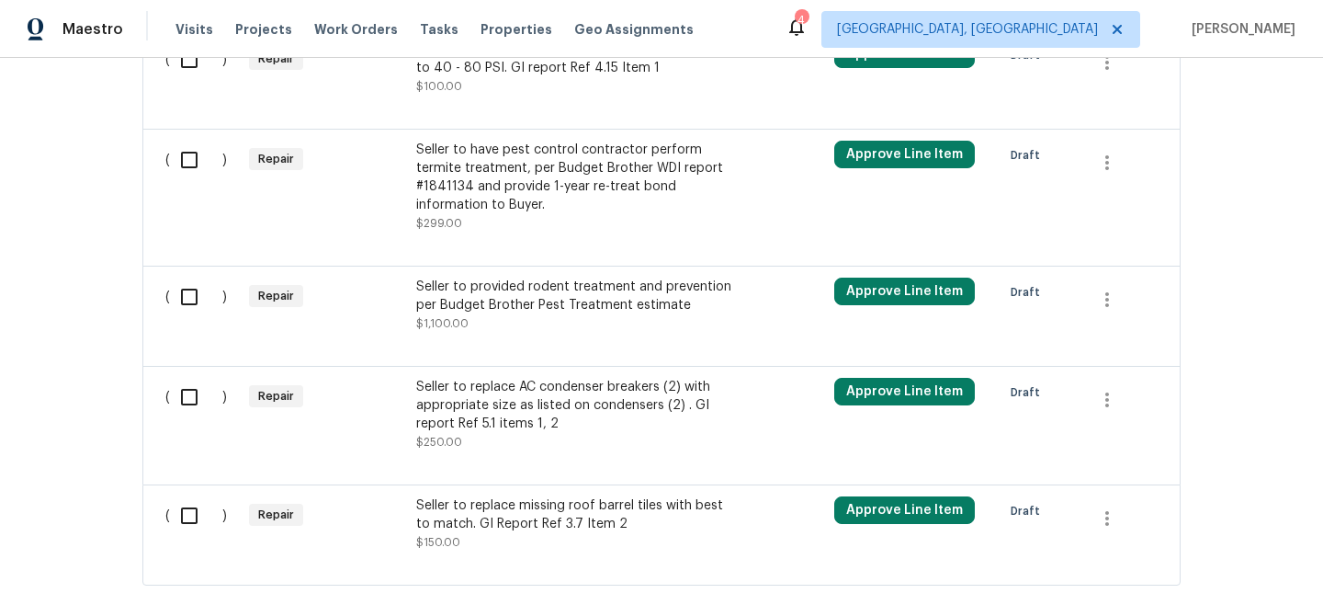
scroll to position [1476, 0]
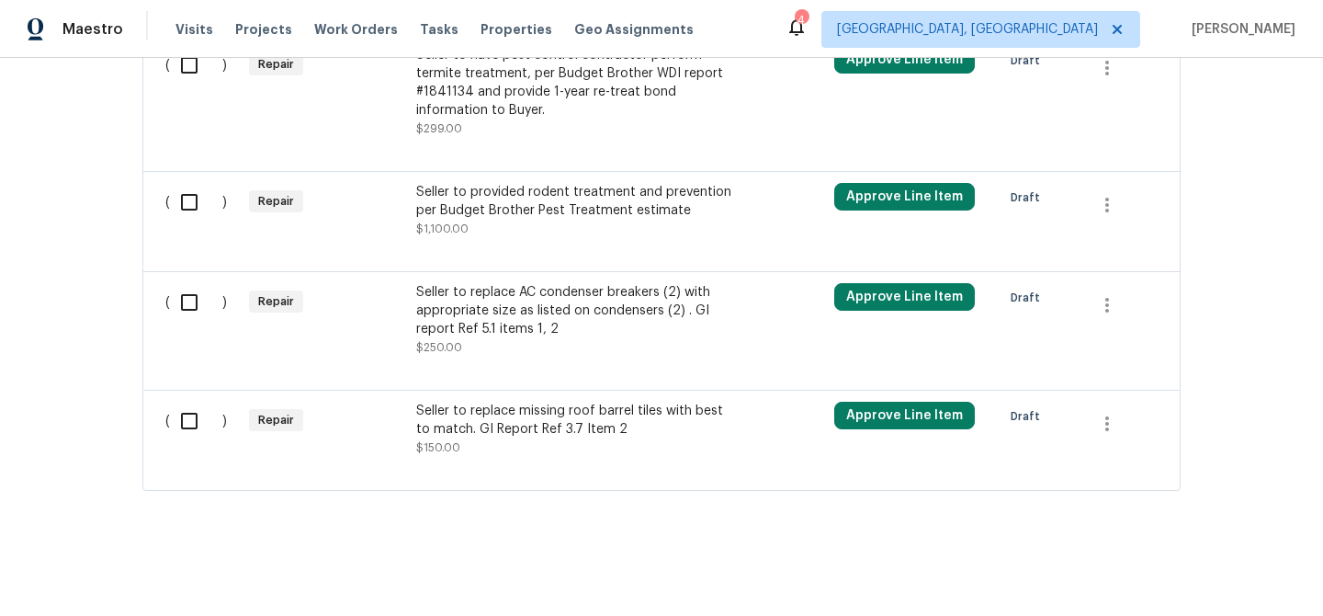
click at [460, 340] on div "Seller to replace AC condenser breakers (2) with appropriate size as listed on …" at bounding box center [578, 320] width 324 height 74
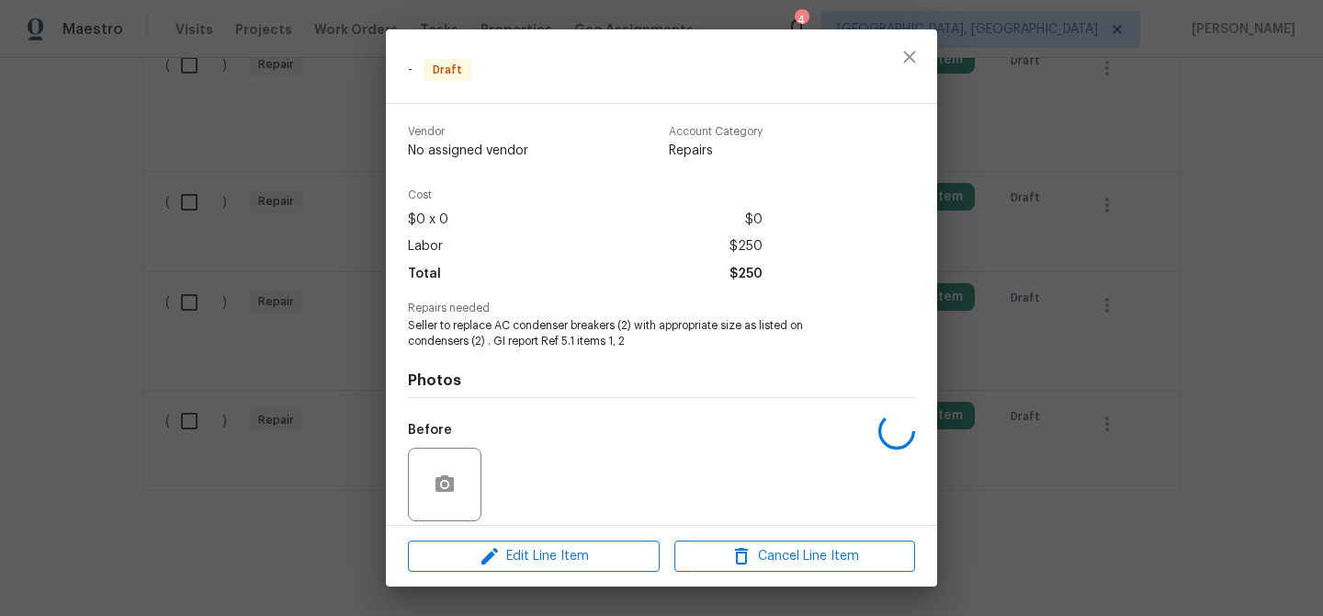
scroll to position [134, 0]
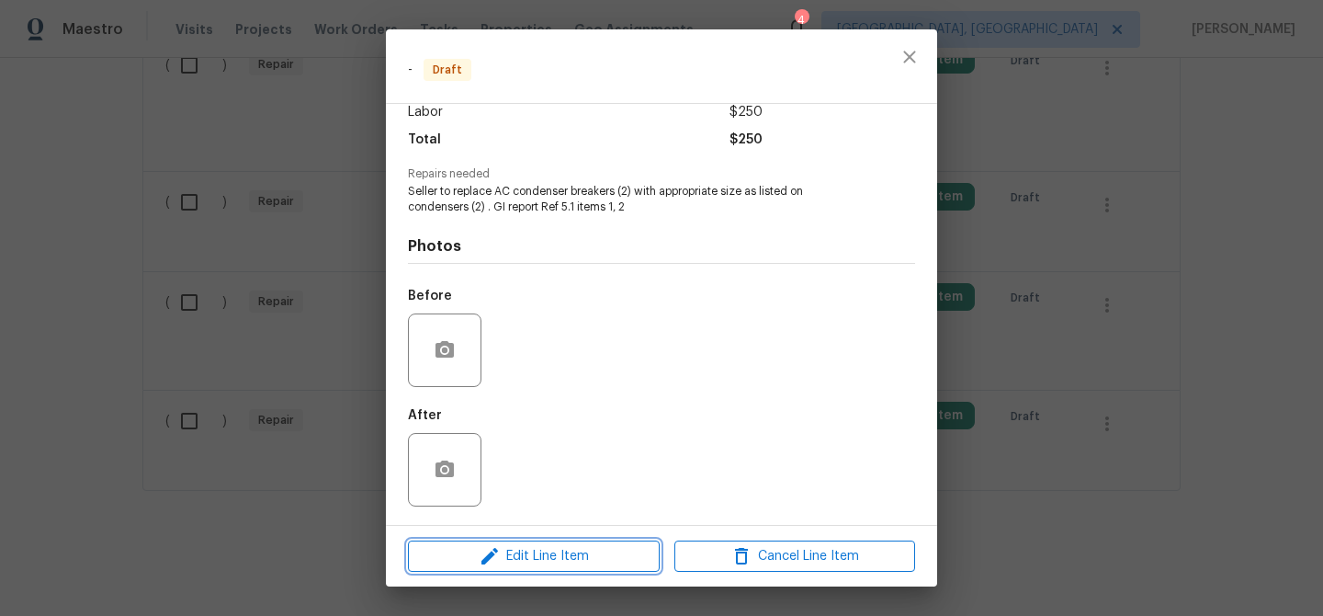
click at [489, 557] on icon "button" at bounding box center [490, 556] width 17 height 17
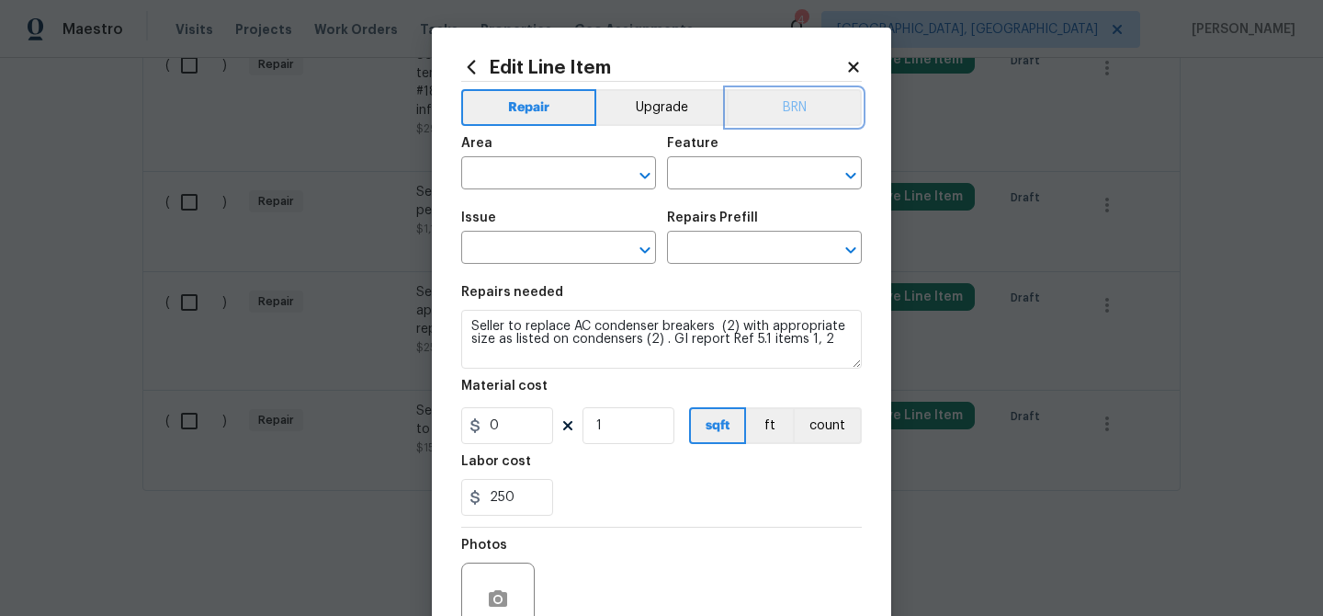
click at [773, 108] on button "BRN" at bounding box center [794, 107] width 135 height 37
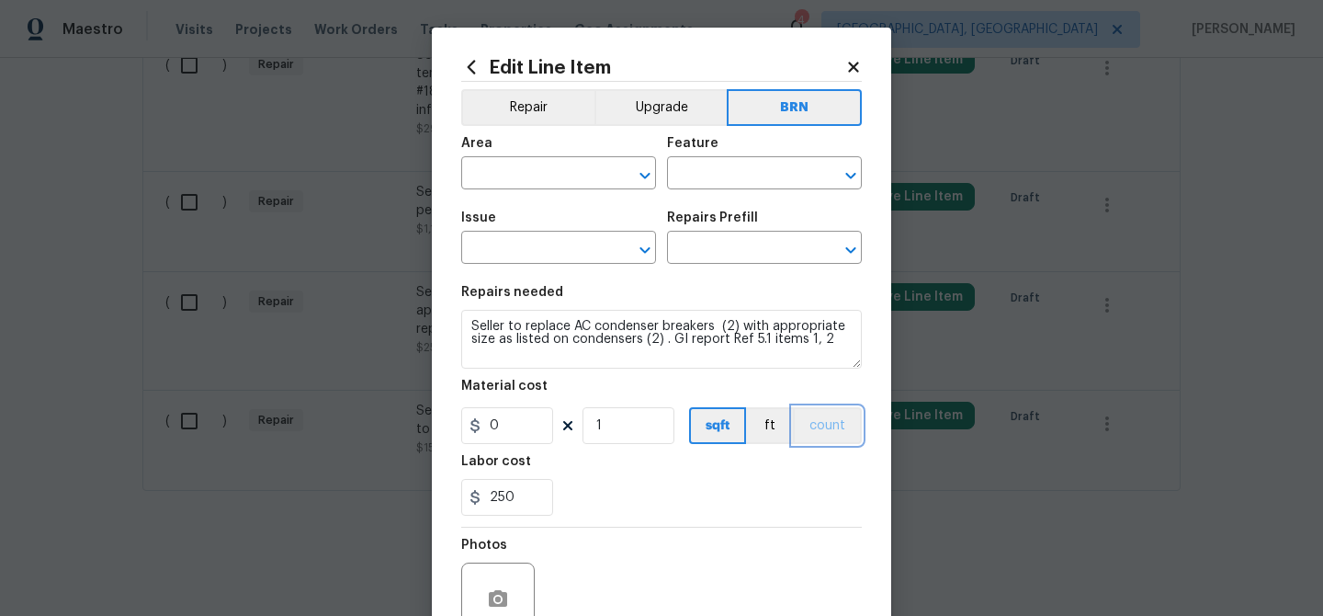
click at [823, 421] on button "count" at bounding box center [827, 425] width 69 height 37
click at [524, 172] on input "text" at bounding box center [532, 175] width 143 height 28
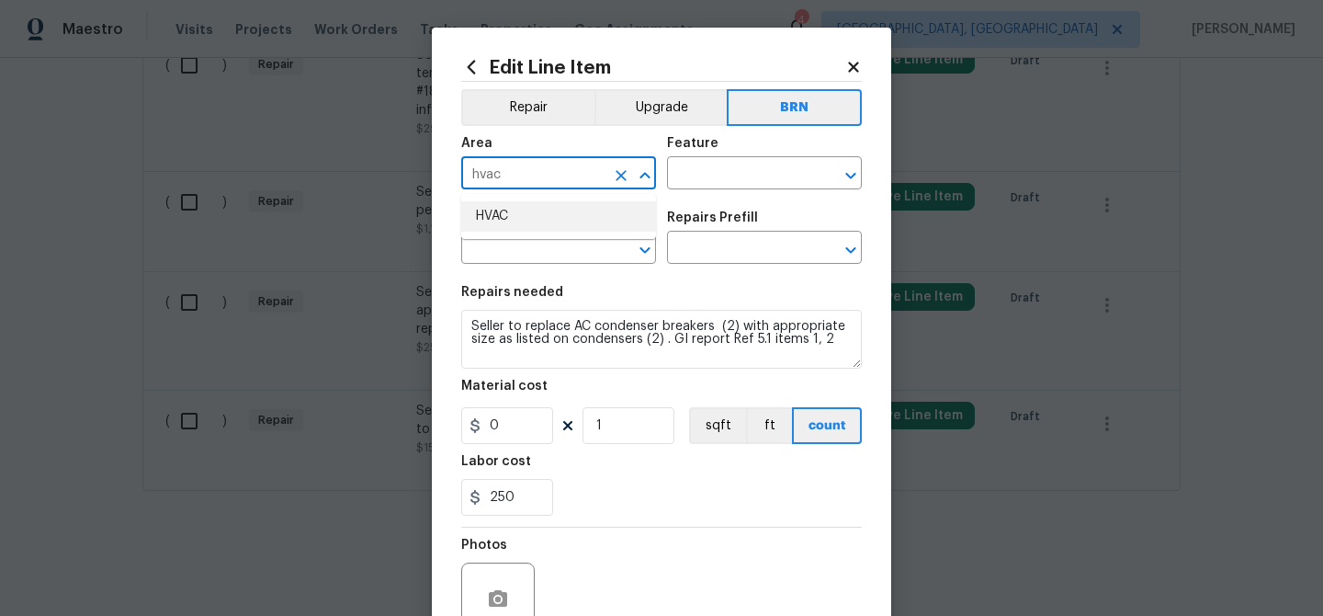
click at [534, 214] on li "HVAC" at bounding box center [558, 216] width 195 height 30
type input "HVAC"
click at [698, 166] on input "text" at bounding box center [738, 175] width 143 height 28
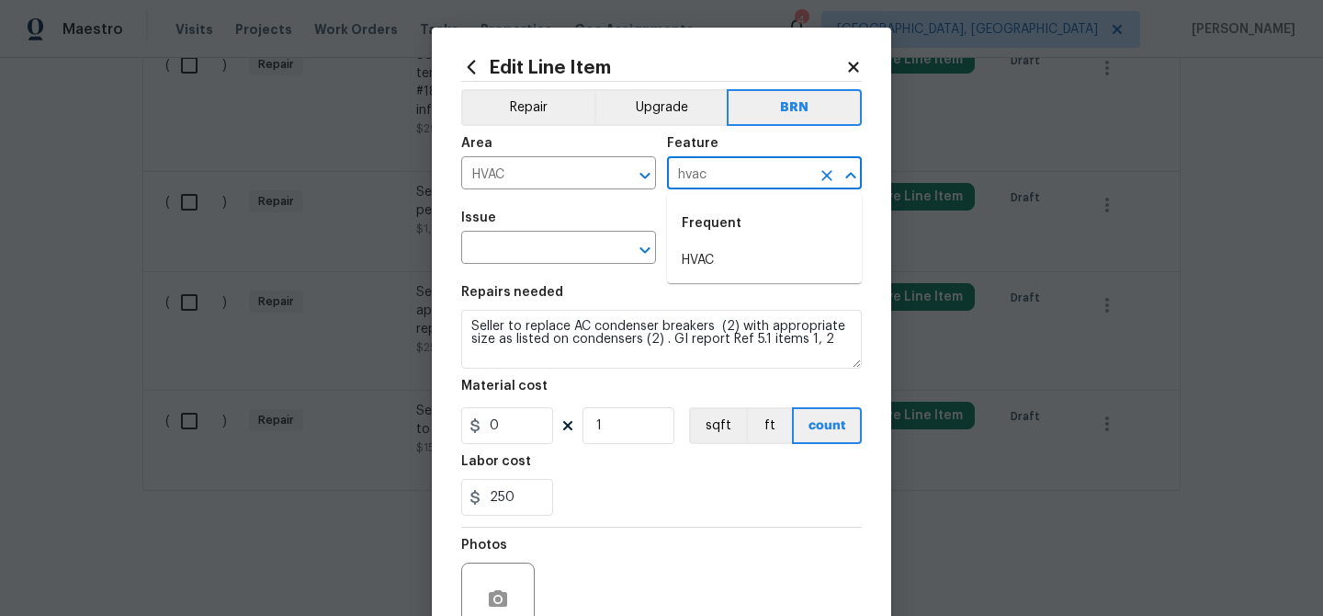
click at [704, 241] on div "Frequent" at bounding box center [764, 223] width 195 height 44
click at [685, 262] on li "HVAC" at bounding box center [764, 260] width 195 height 30
type input "HVAC"
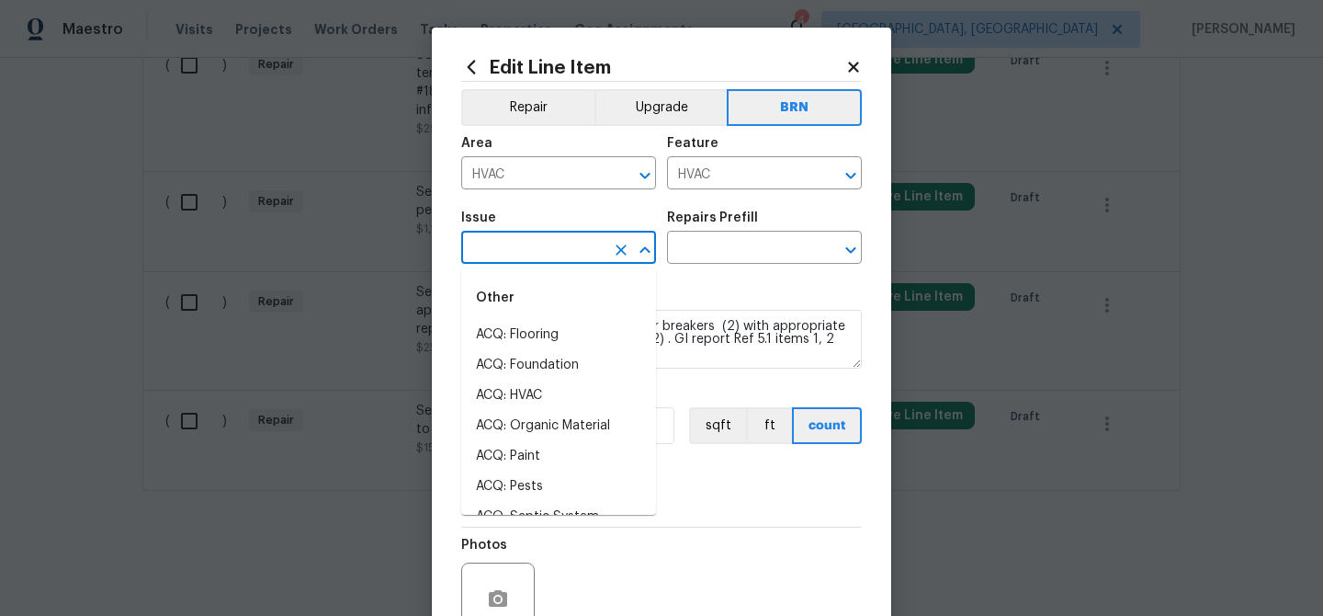
click at [553, 262] on input "text" at bounding box center [532, 249] width 143 height 28
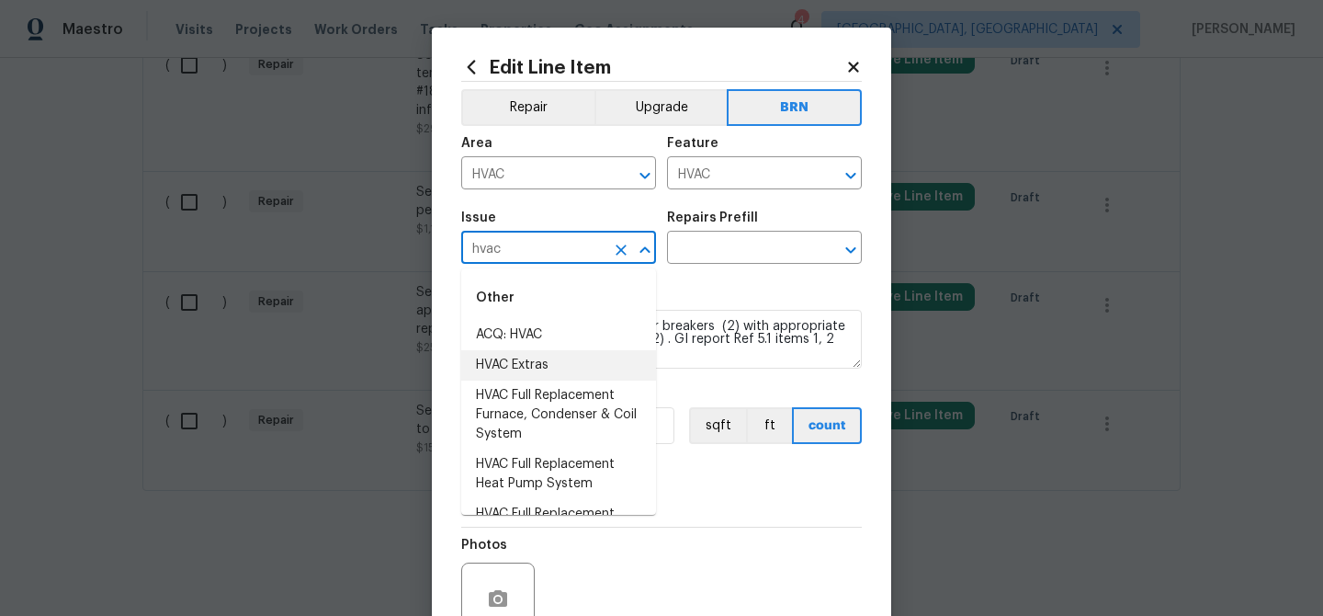
click at [543, 358] on li "HVAC Extras" at bounding box center [558, 365] width 195 height 30
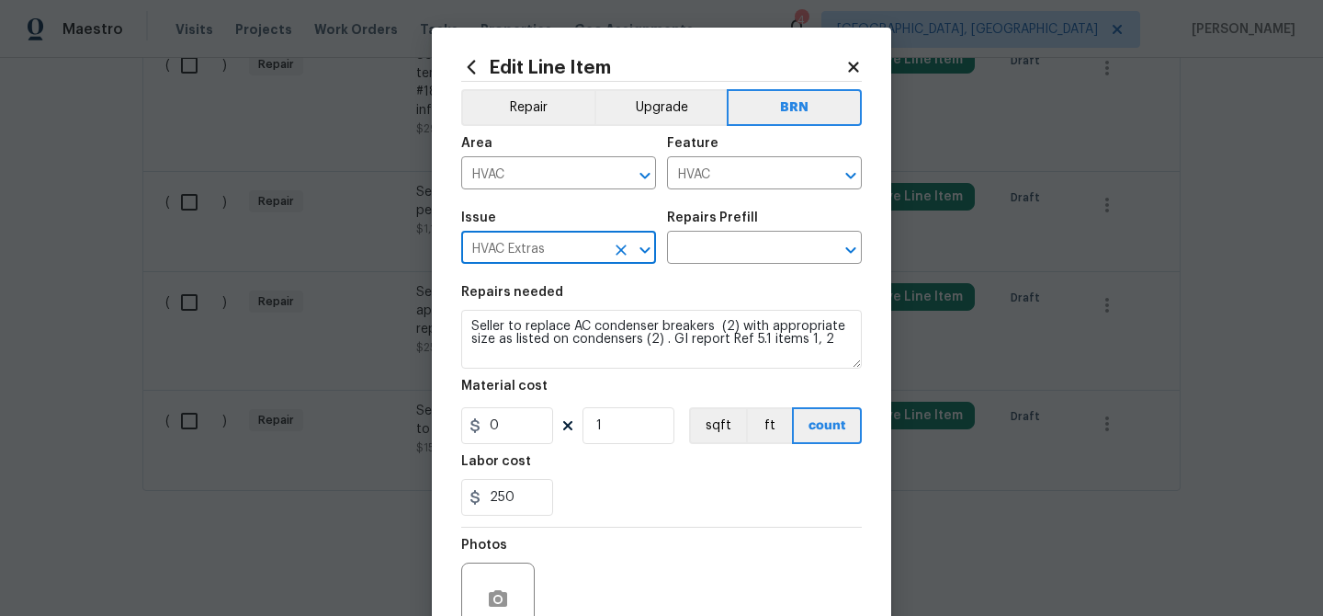
type input "HVAC Extras"
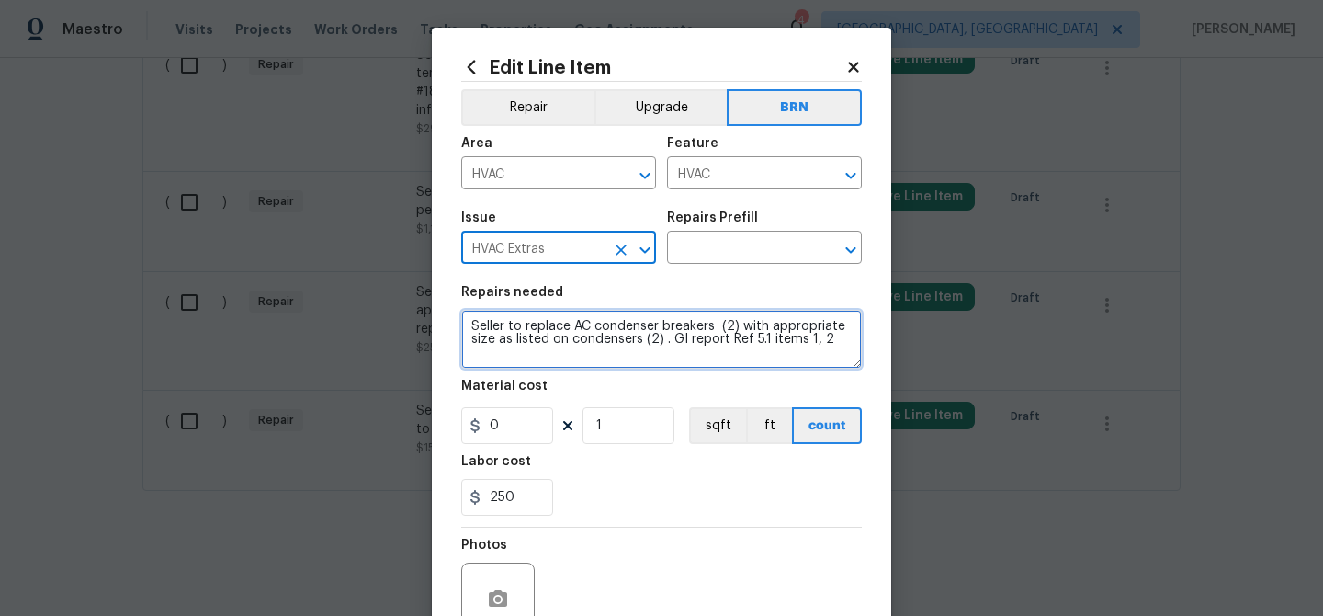
click at [543, 358] on textarea "Seller to replace AC condenser breakers (2) with appropriate size as listed on …" at bounding box center [661, 339] width 401 height 59
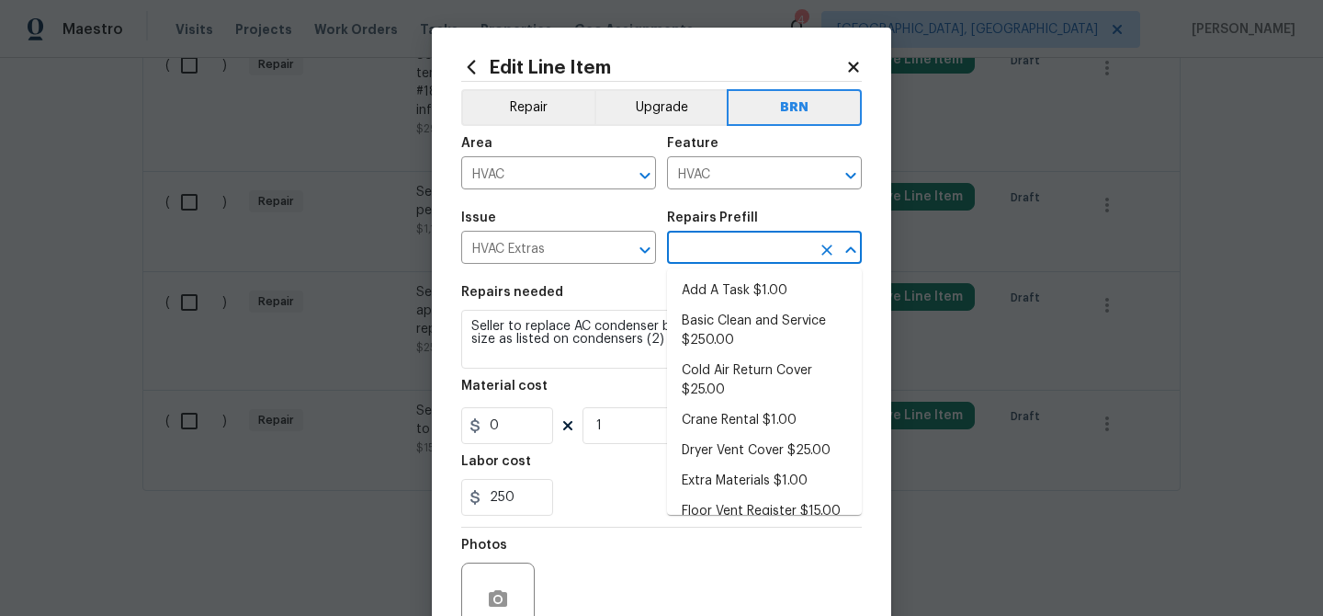
click at [688, 251] on input "text" at bounding box center [738, 249] width 143 height 28
click at [706, 285] on li "Add A Task $1.00" at bounding box center [764, 291] width 195 height 30
type input "Add A Task $1.00"
type textarea "HPM to detail"
type input "1"
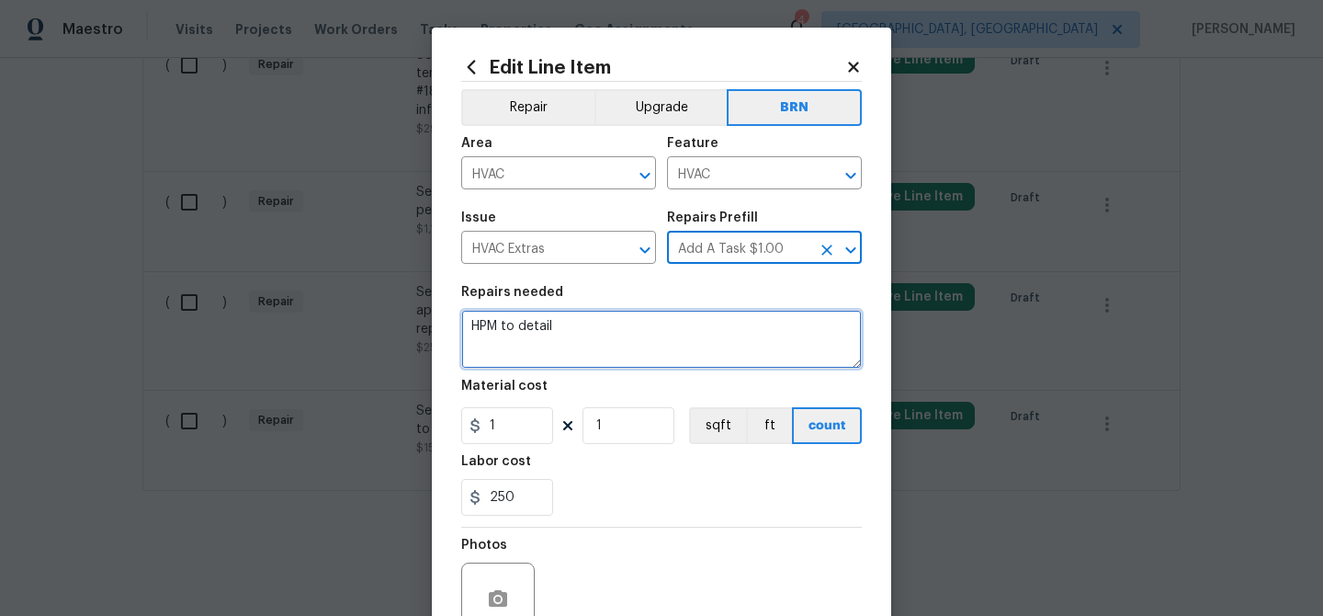
click at [585, 339] on textarea "HPM to detail" at bounding box center [661, 339] width 401 height 59
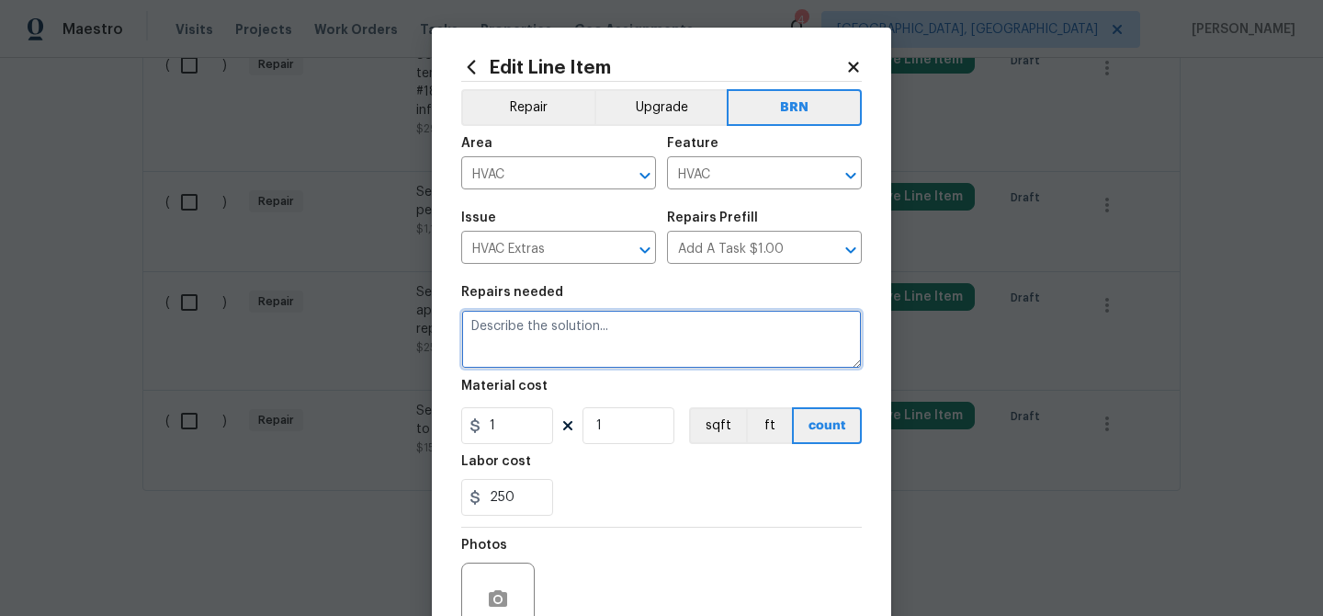
paste textarea "Seller to replace AC condenser breakers (2) with appropriate size as listed on …"
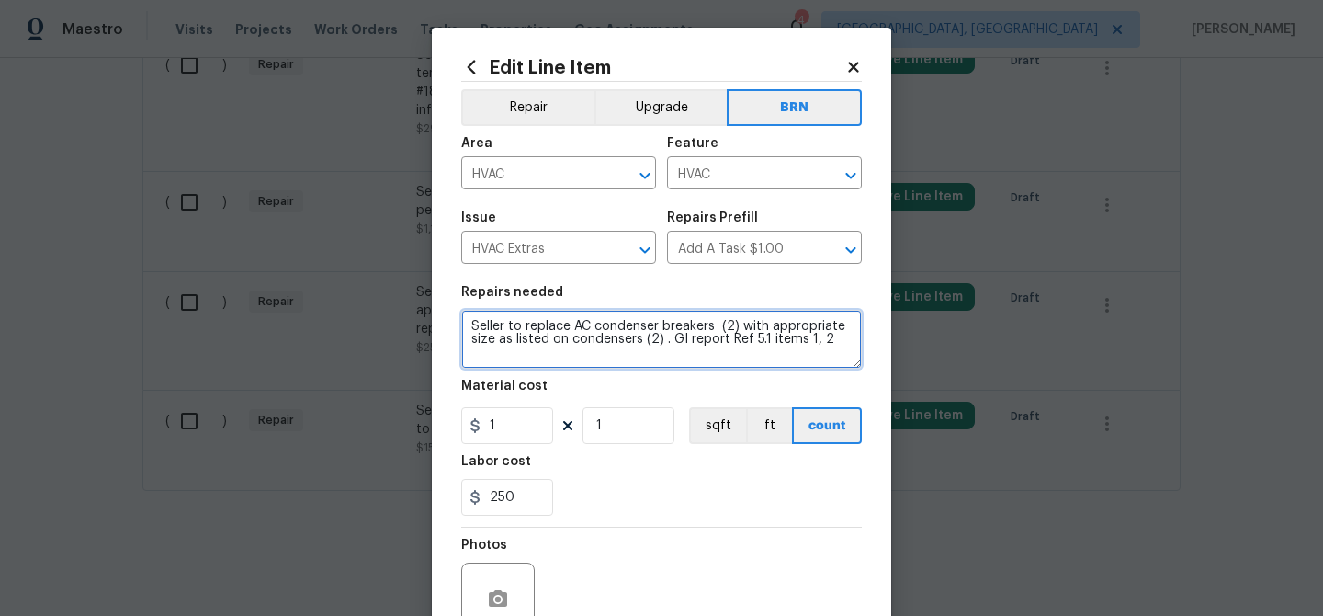
type textarea "Seller to replace AC condenser breakers (2) with appropriate size as listed on …"
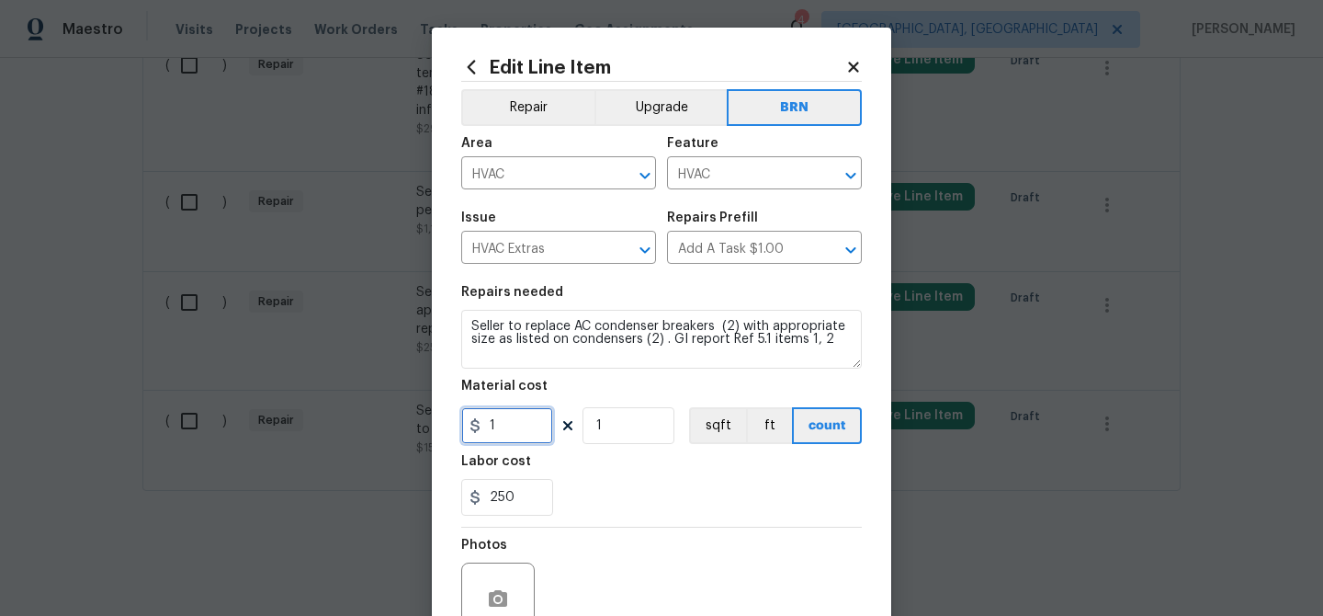
click at [514, 426] on input "1" at bounding box center [507, 425] width 92 height 37
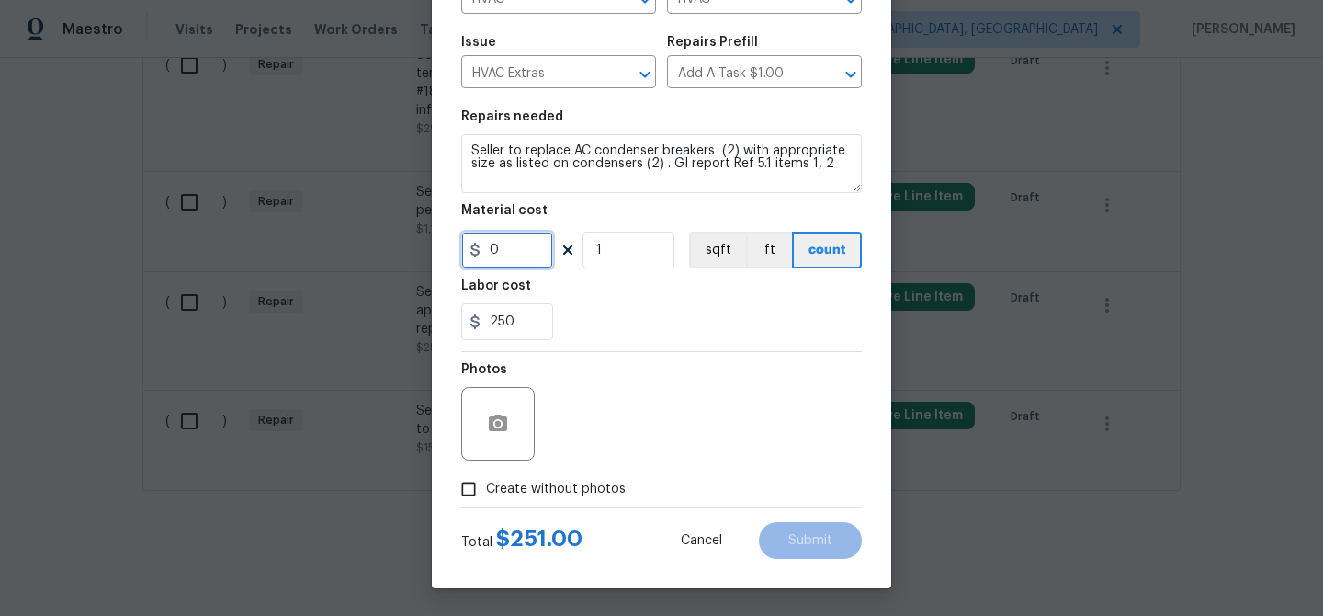
type input "0"
click at [505, 426] on icon "button" at bounding box center [498, 423] width 18 height 17
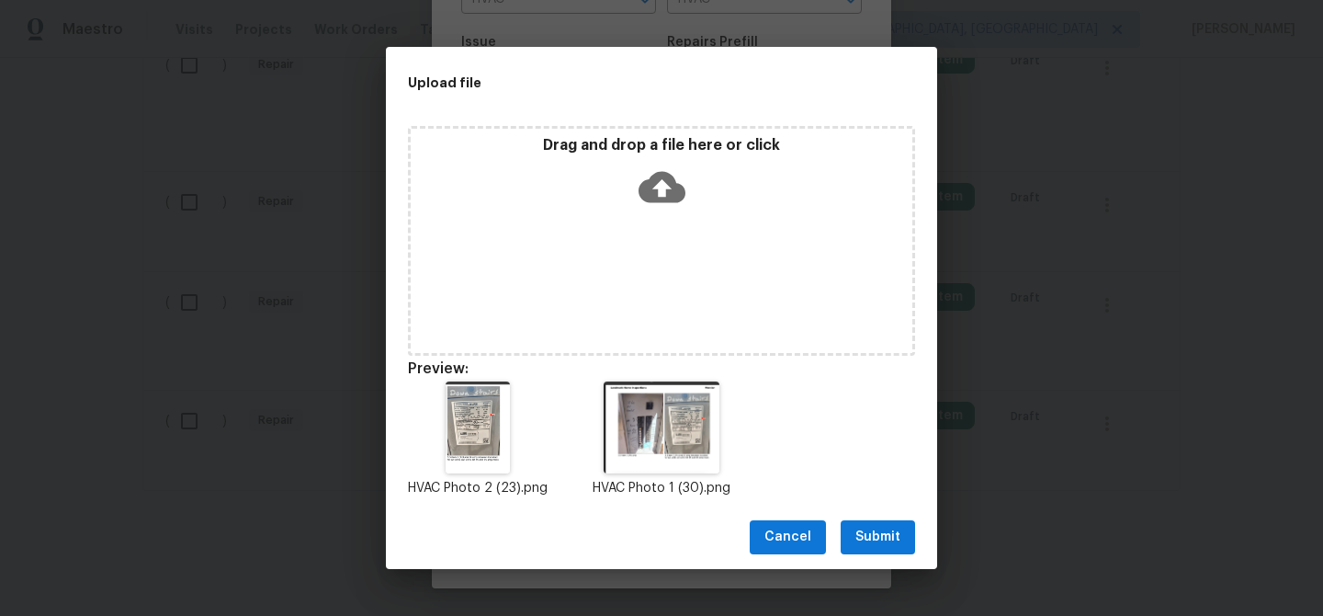
click at [875, 533] on span "Submit" at bounding box center [878, 537] width 45 height 23
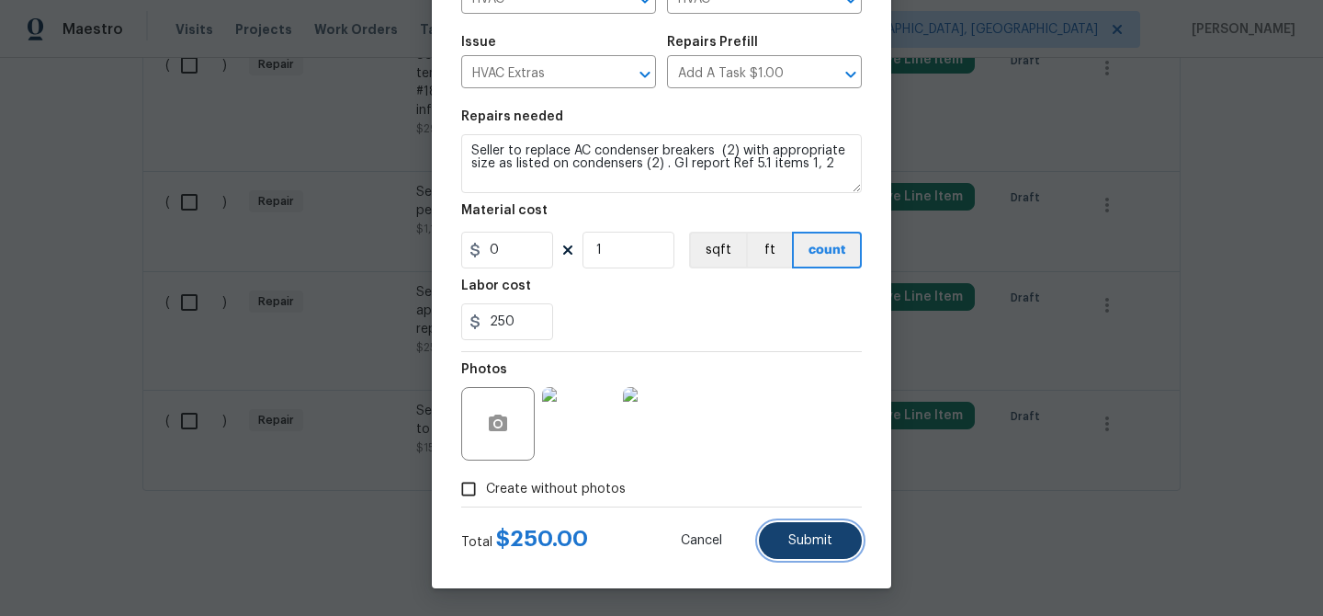
click at [798, 535] on span "Submit" at bounding box center [811, 541] width 44 height 14
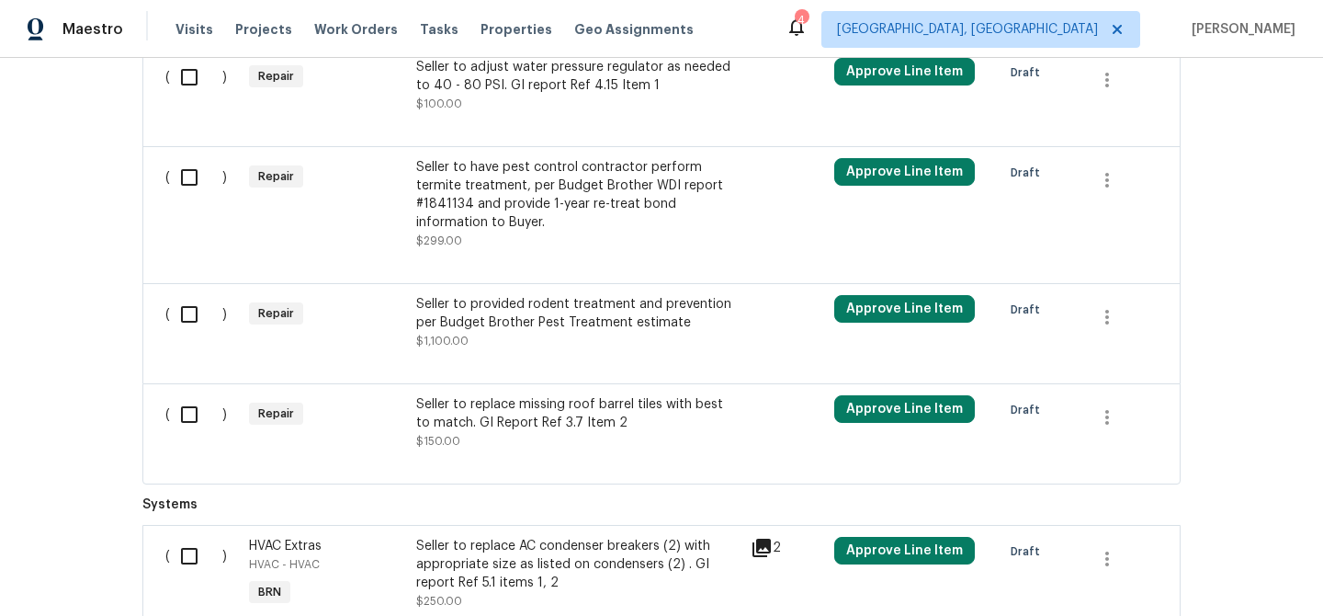
scroll to position [1380, 0]
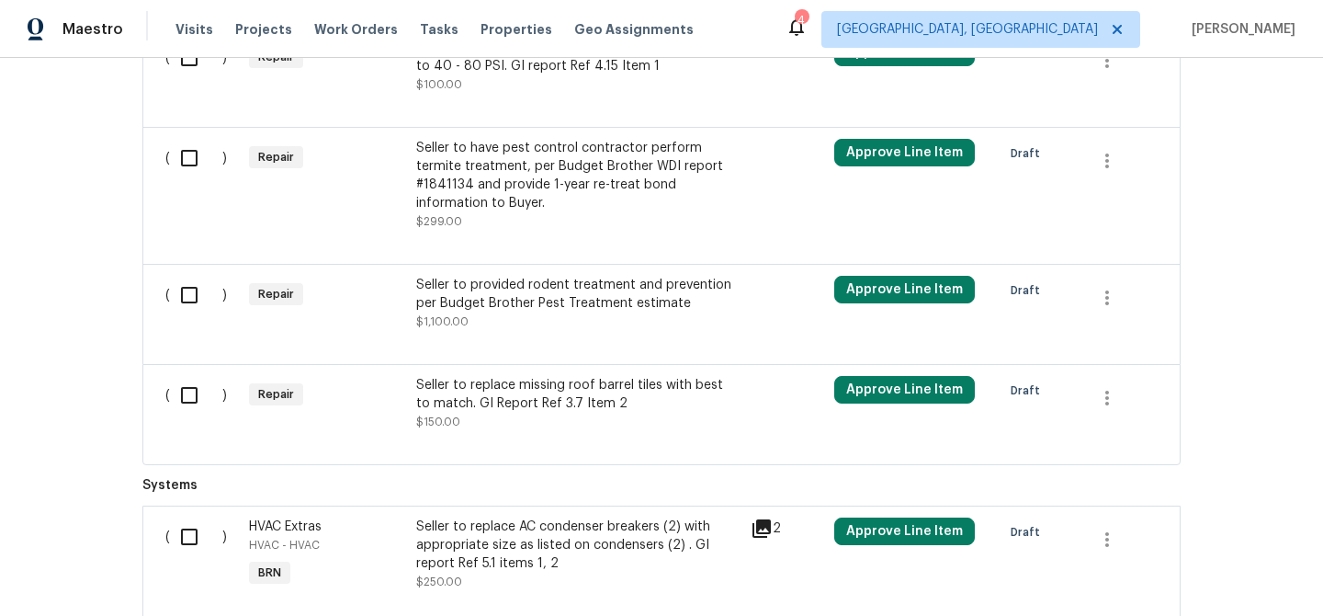
click at [482, 319] on div "Seller to provided rodent treatment and prevention per Budget Brother Pest Trea…" at bounding box center [578, 303] width 324 height 55
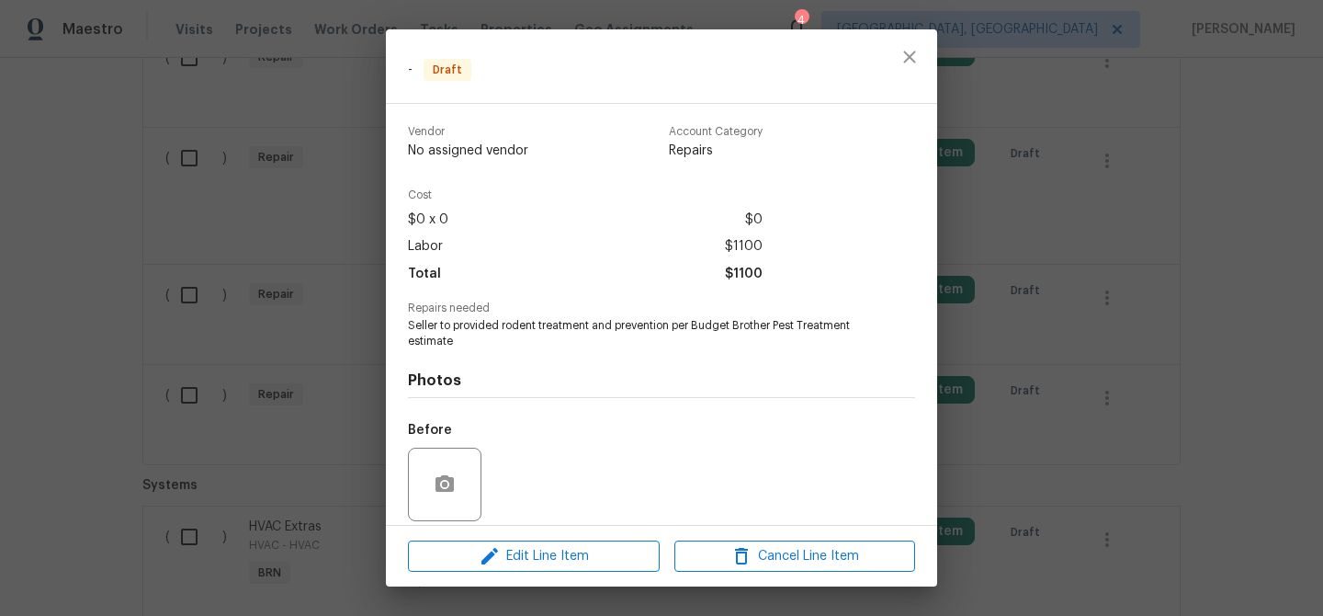
scroll to position [134, 0]
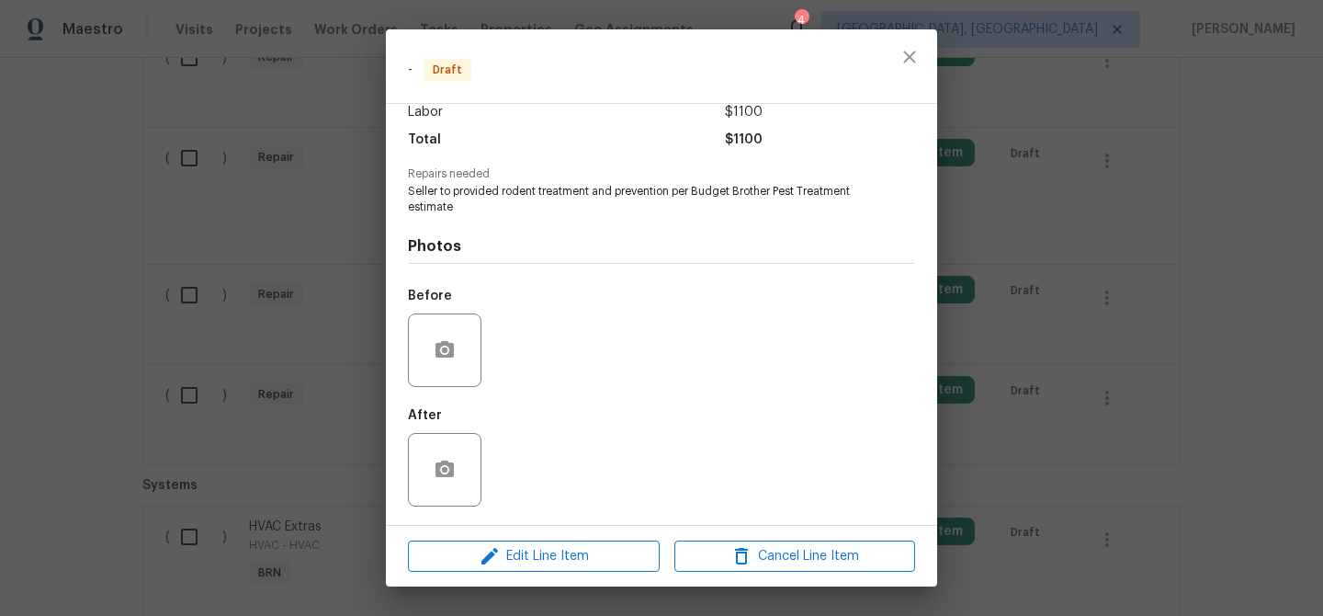
click at [505, 537] on div "Edit Line Item Cancel Line Item" at bounding box center [661, 557] width 551 height 62
click at [457, 569] on button "Edit Line Item" at bounding box center [534, 556] width 252 height 32
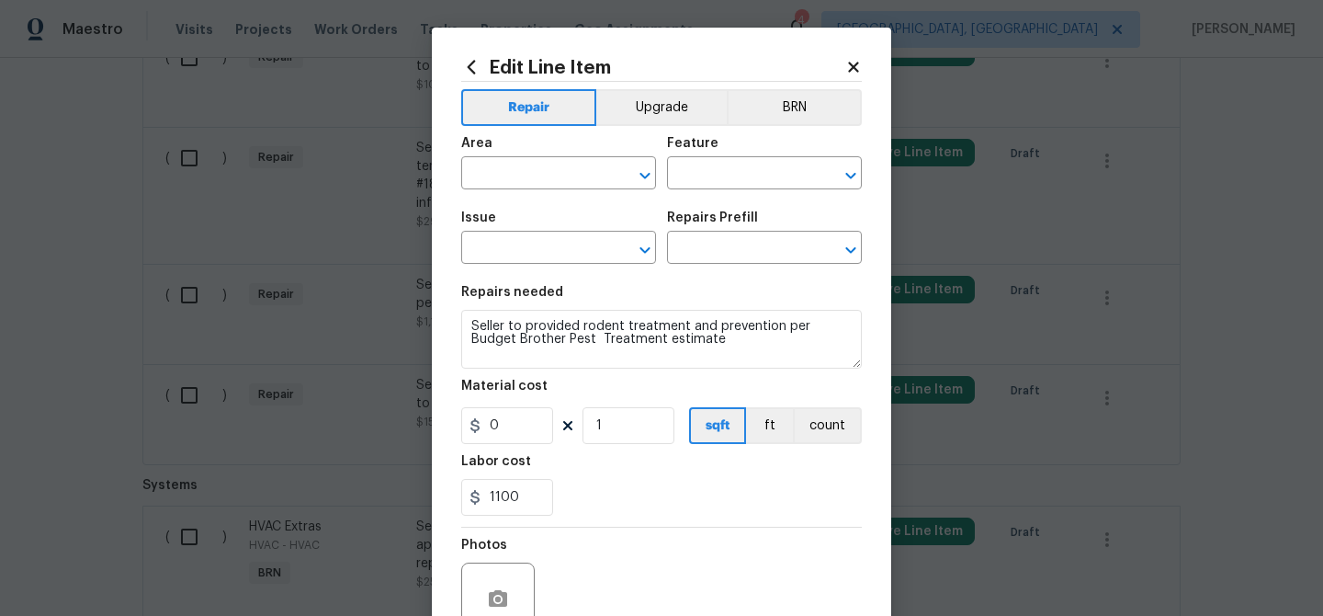
click at [789, 126] on div "Area ​ Feature ​" at bounding box center [661, 163] width 401 height 74
click at [793, 98] on button "BRN" at bounding box center [794, 107] width 135 height 37
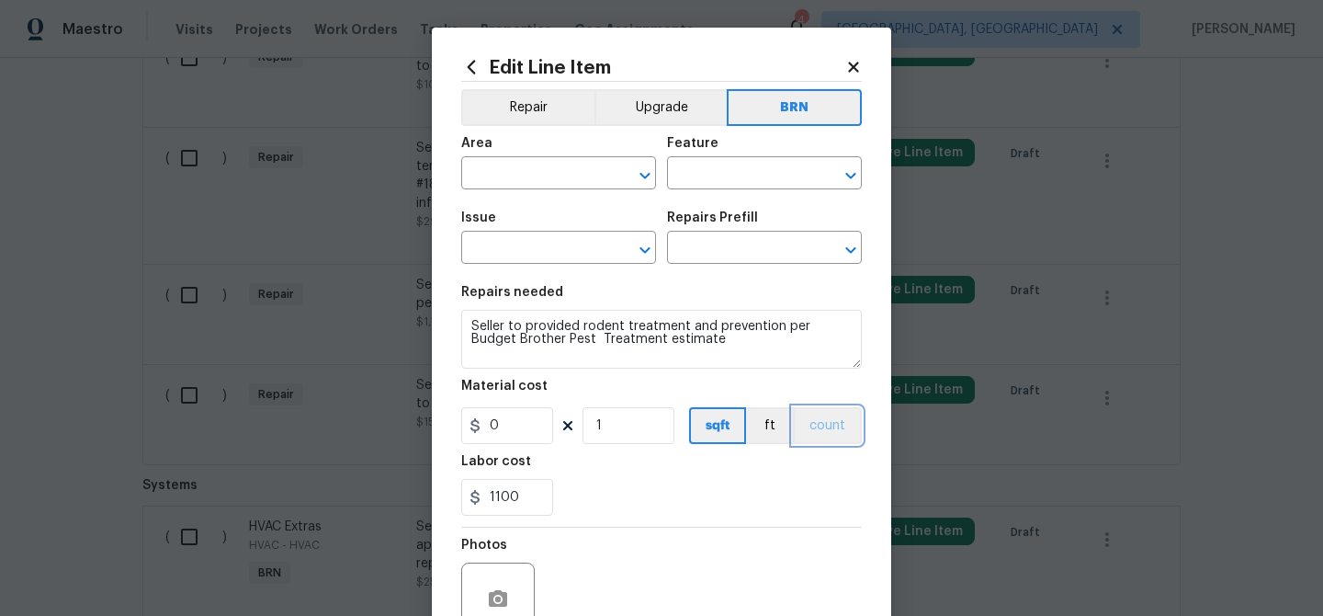
click at [830, 425] on button "count" at bounding box center [827, 425] width 69 height 37
click at [523, 186] on input "text" at bounding box center [532, 175] width 143 height 28
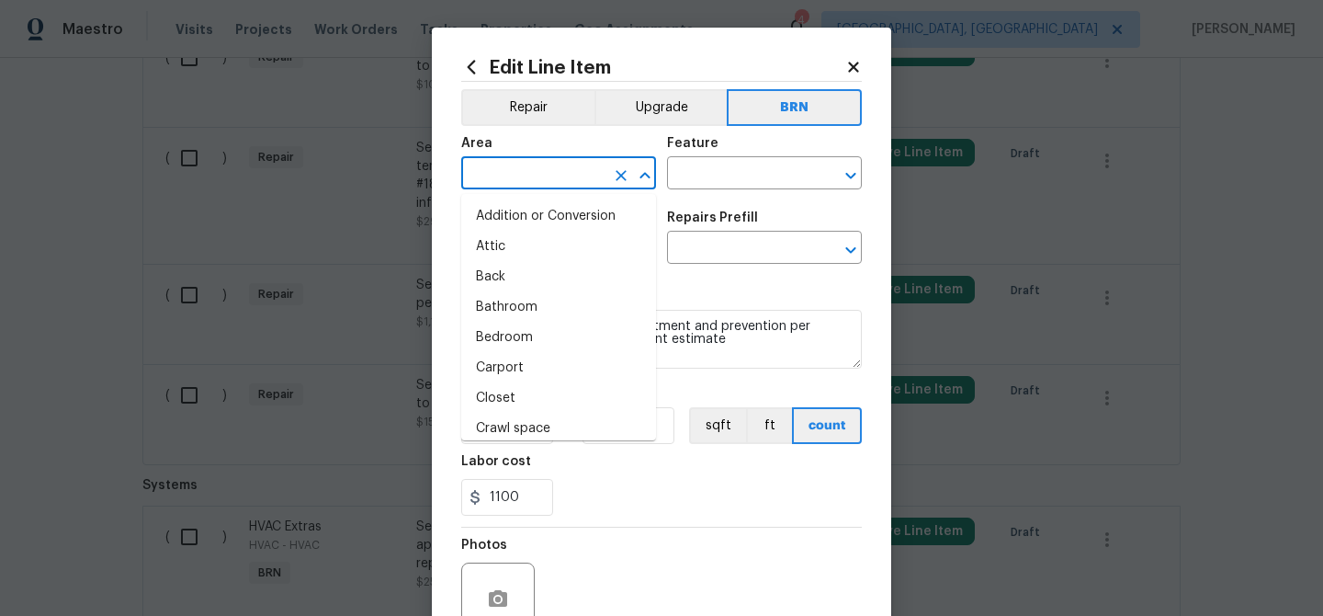
type input "e"
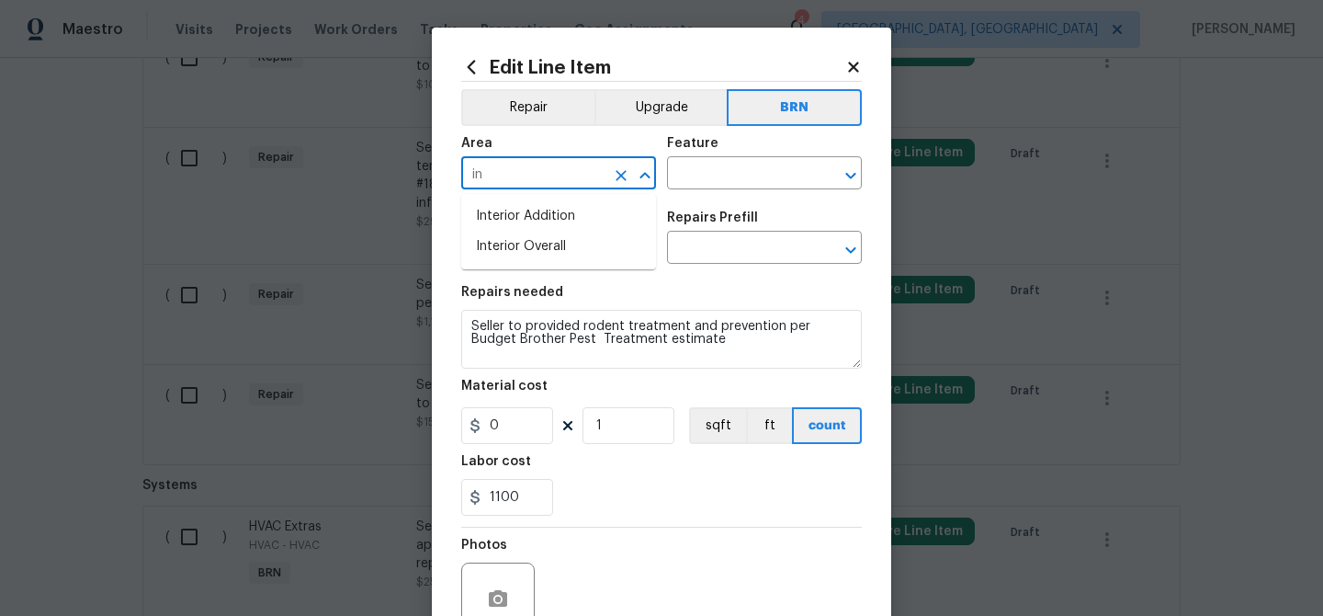
type input "i"
click at [542, 247] on li "Exterior Overall" at bounding box center [558, 247] width 195 height 30
type input "Exterior Overall"
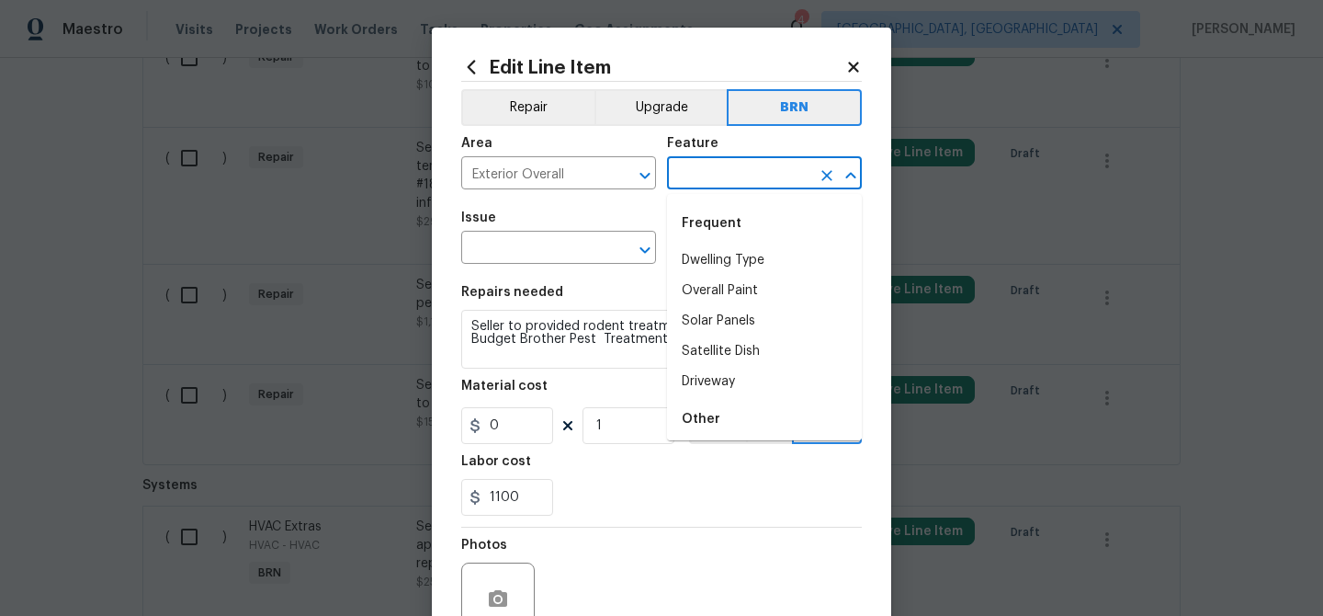
click at [712, 180] on input "text" at bounding box center [738, 175] width 143 height 28
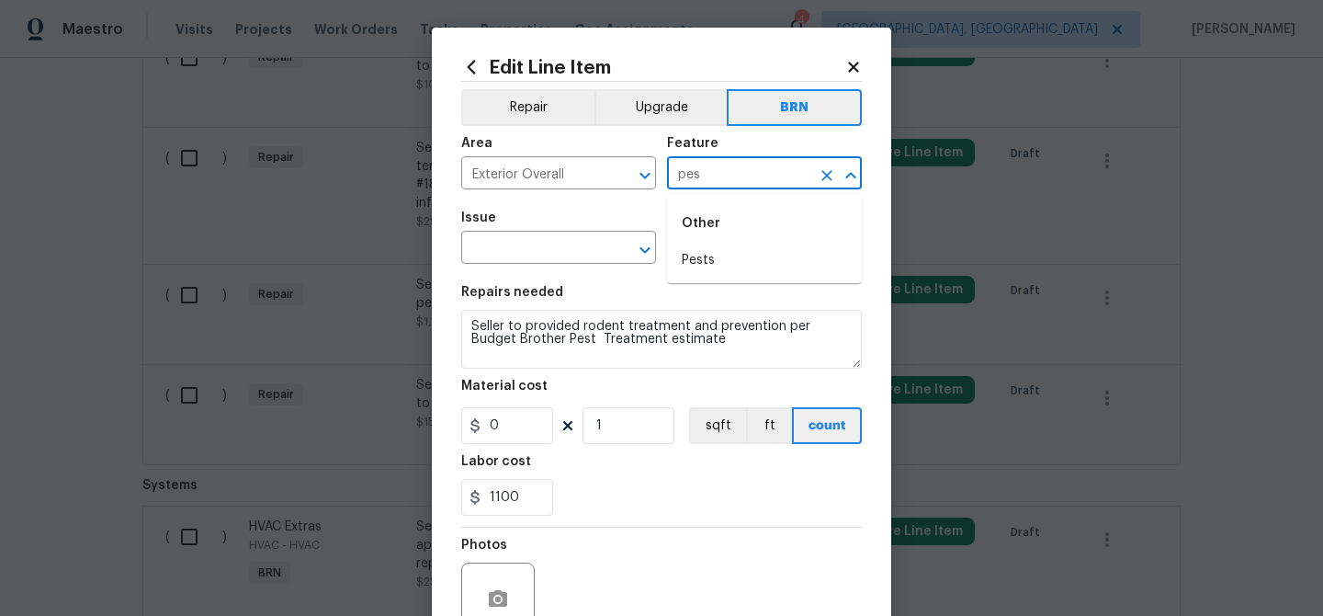
click at [704, 242] on div "Other" at bounding box center [764, 223] width 195 height 44
click at [700, 247] on li "Pests" at bounding box center [764, 260] width 195 height 30
type input "Pests"
click at [584, 247] on input "text" at bounding box center [532, 249] width 143 height 28
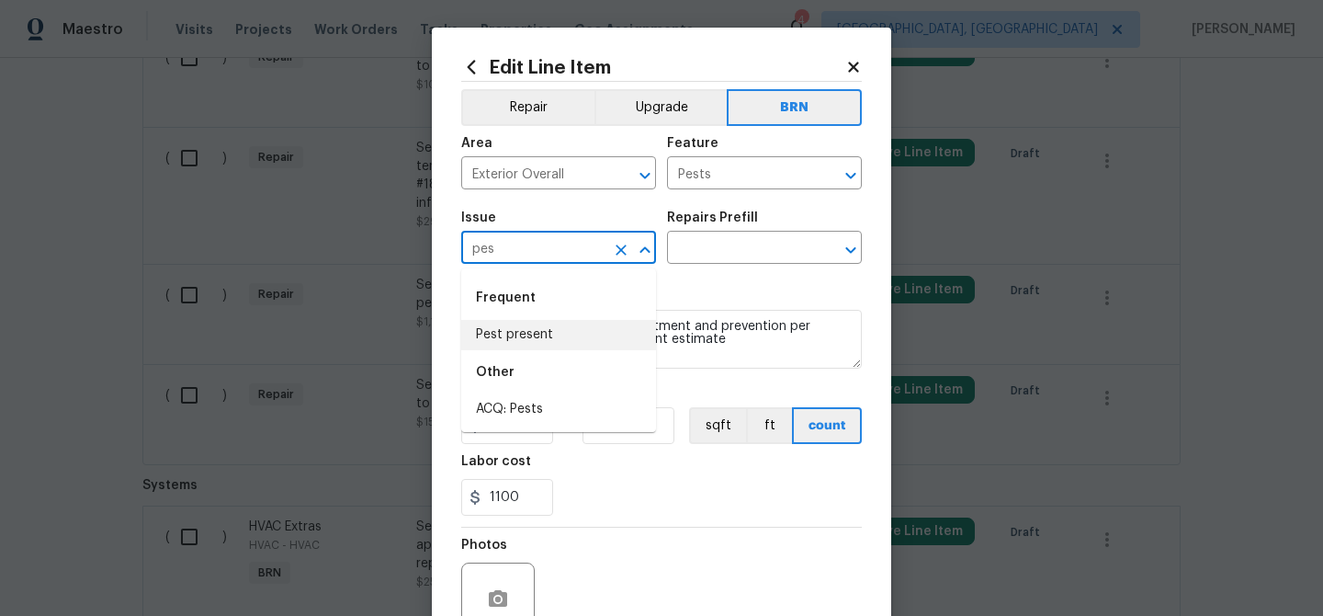
click at [575, 332] on li "Pest present" at bounding box center [558, 335] width 195 height 30
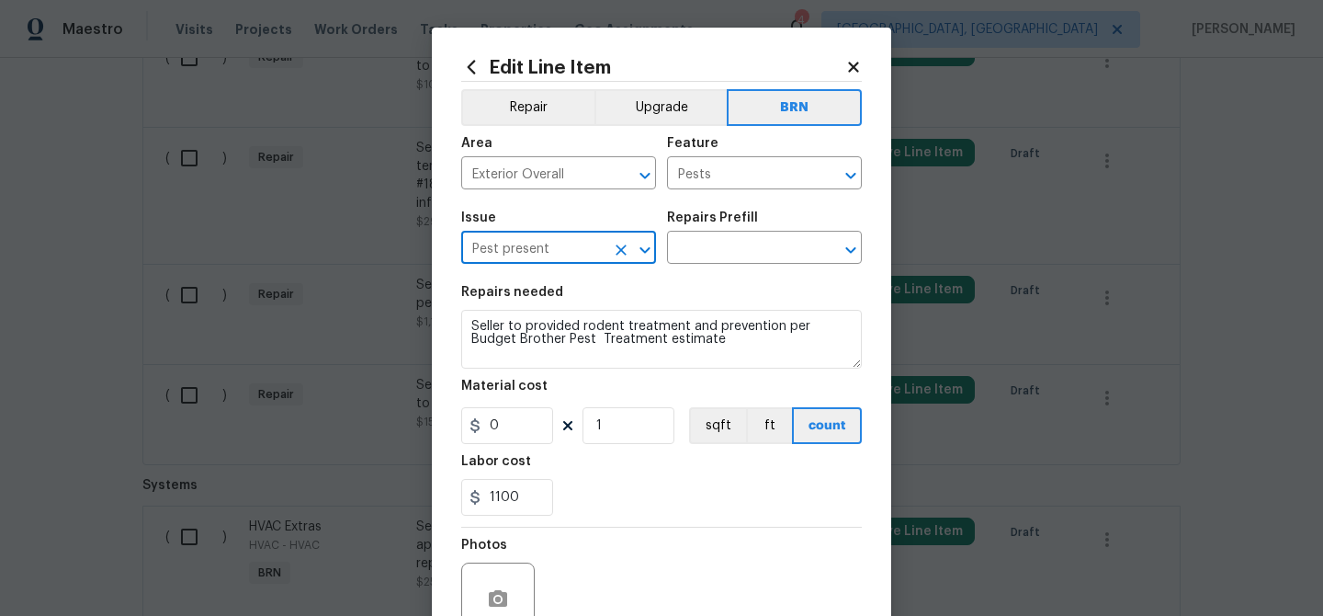
type input "Pest present"
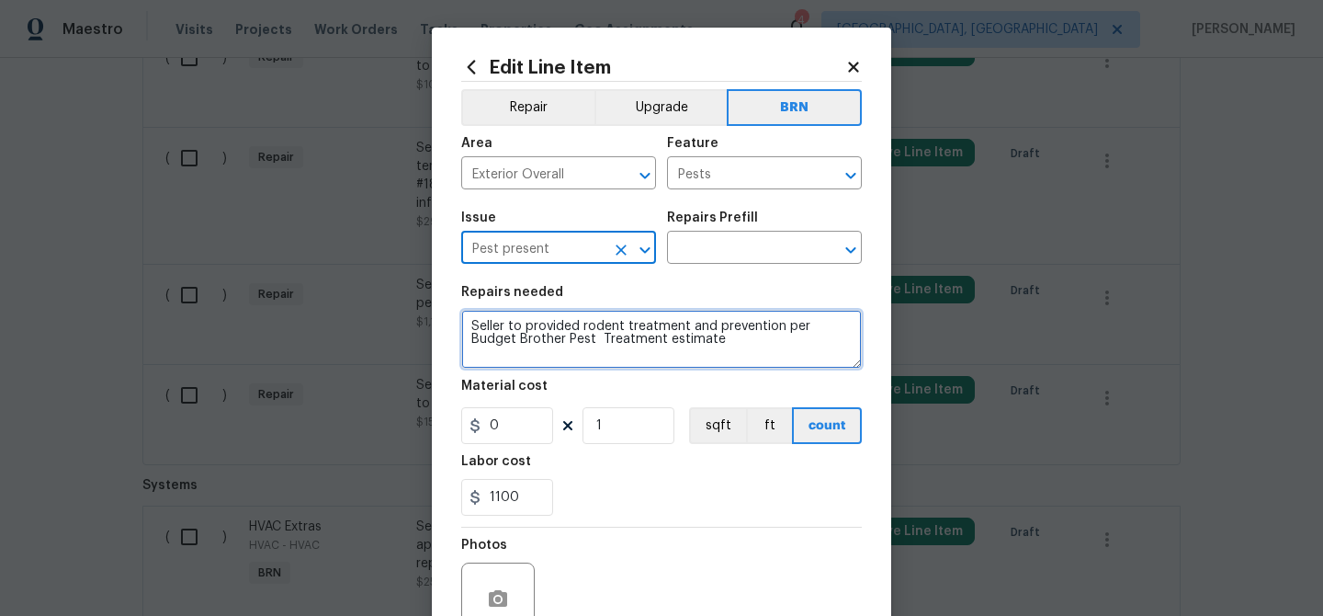
click at [575, 332] on textarea "Seller to provided rodent treatment and prevention per Budget Brother Pest Trea…" at bounding box center [661, 339] width 401 height 59
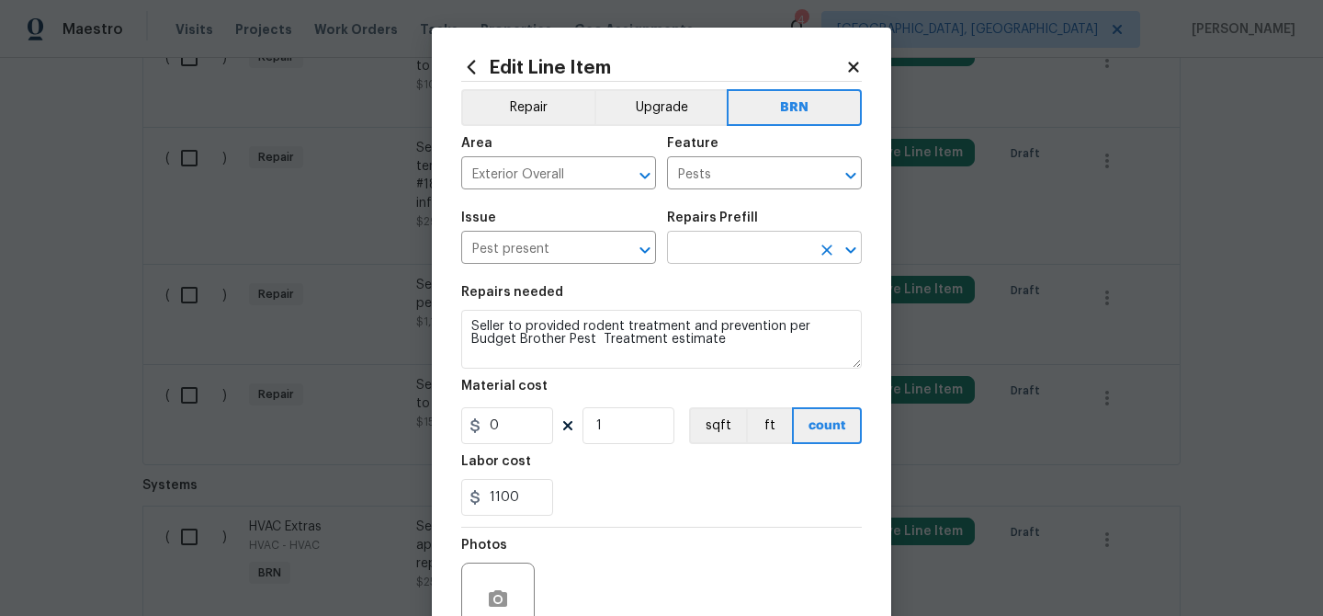
click at [707, 246] on input "text" at bounding box center [738, 249] width 143 height 28
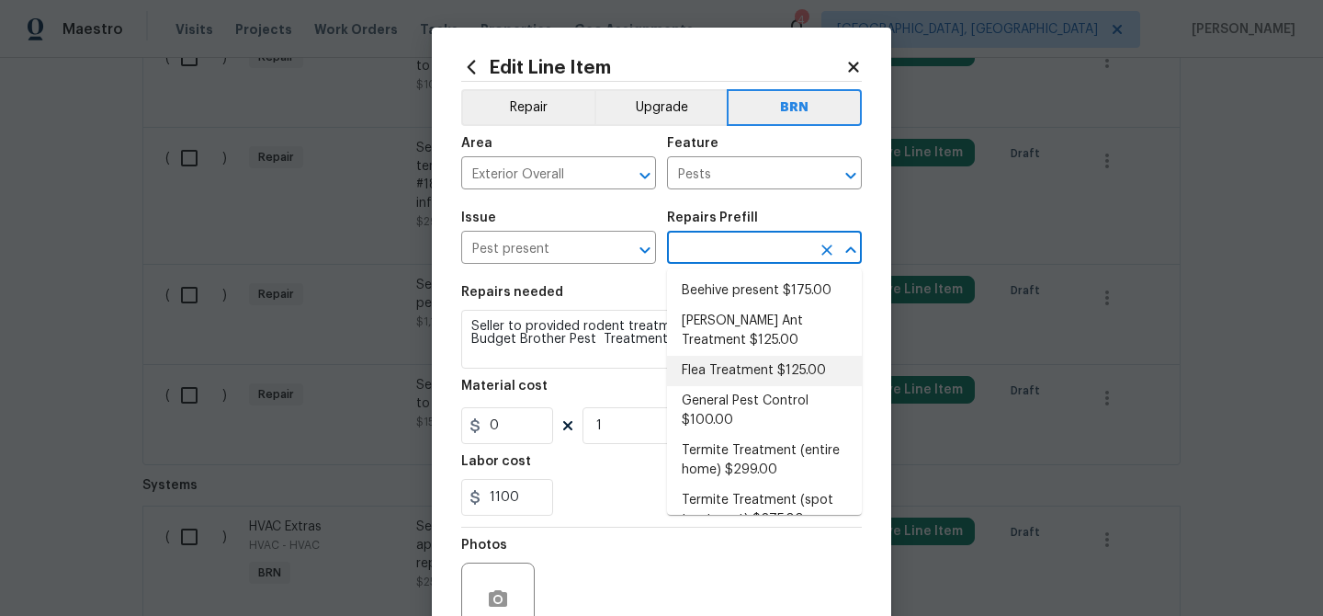
scroll to position [28, 0]
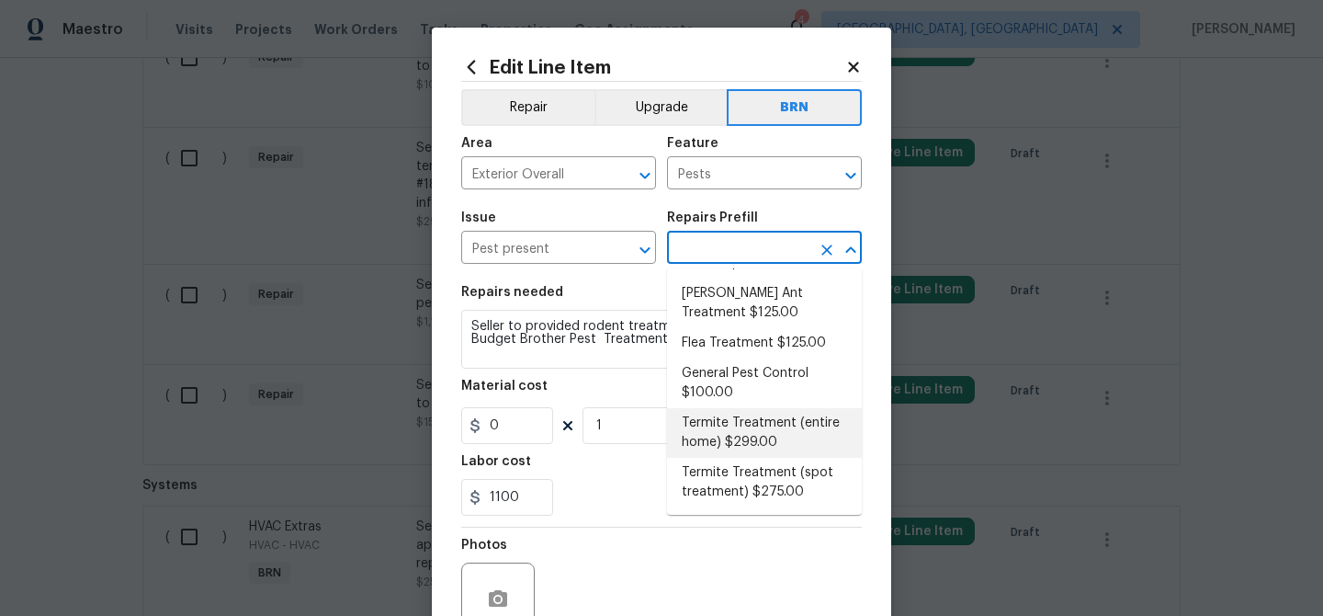
click at [722, 428] on li "Termite Treatment (entire home) $299.00" at bounding box center [764, 433] width 195 height 50
type input "Termite Treatment (entire home) $299.00"
type textarea "Treat for Termites - Perimeter Plus; to include trenching, drilling where neede…"
type input "299"
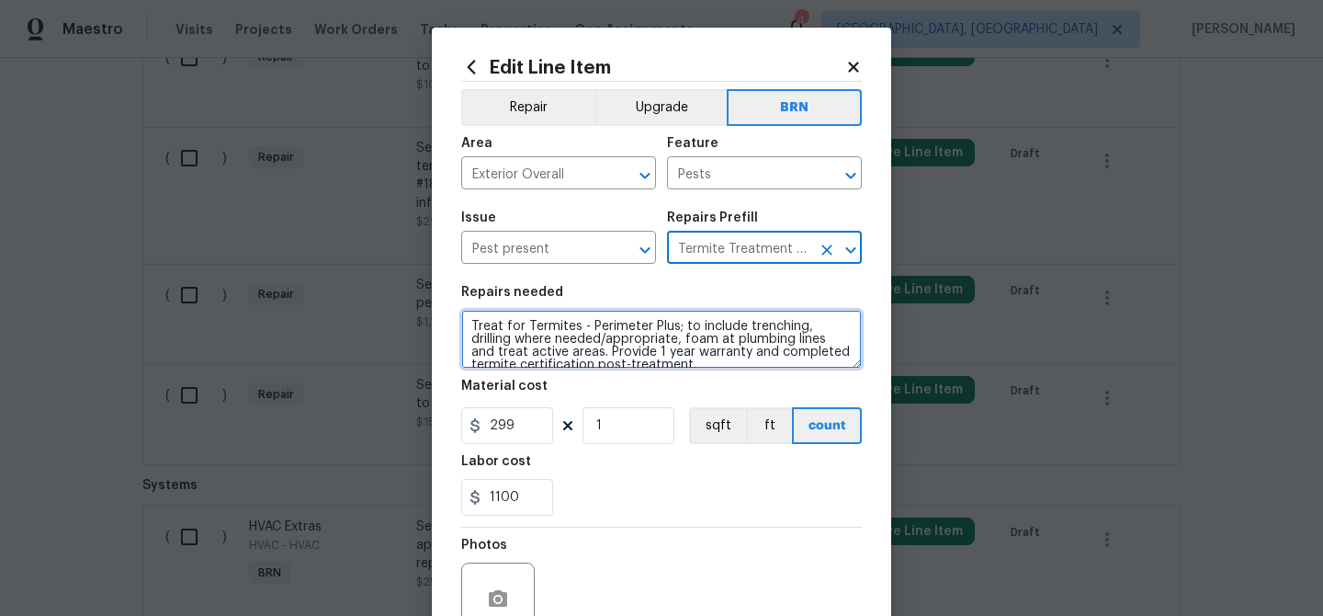
click at [609, 347] on textarea "Treat for Termites - Perimeter Plus; to include trenching, drilling where neede…" at bounding box center [661, 339] width 401 height 59
type textarea "\"
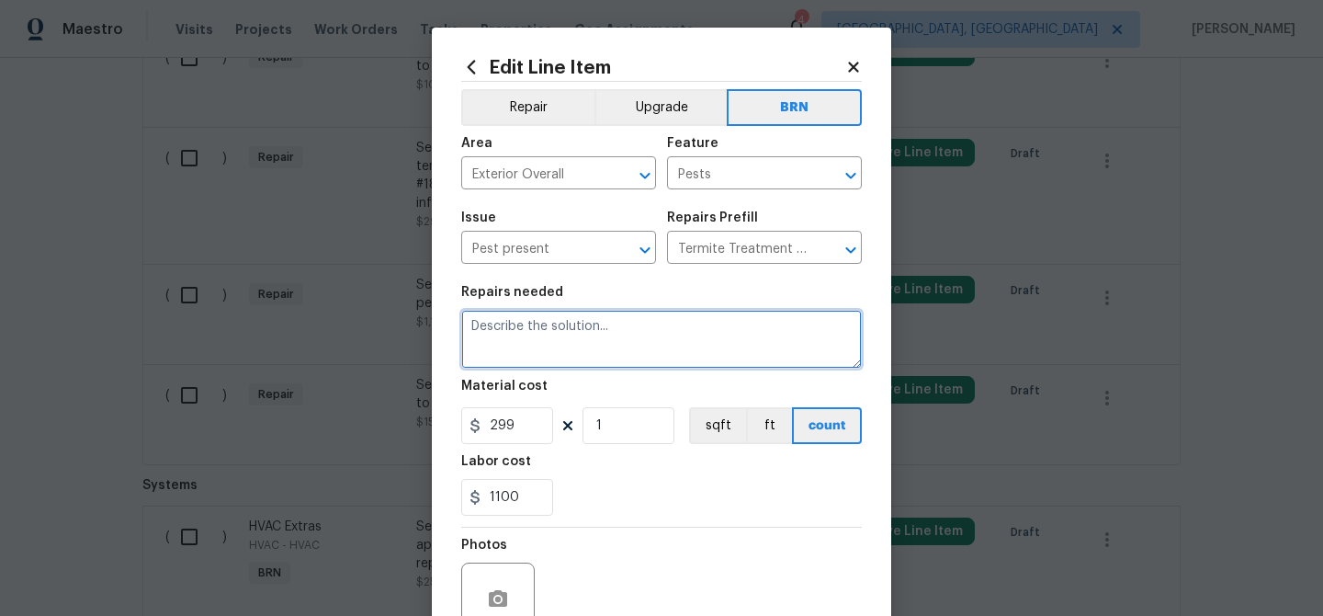
paste textarea "Seller to provided rodent treatment and prevention per Budget Brother Pest Trea…"
type textarea "Seller to provided rodent treatment and prevention per Budget Brother Pest Trea…"
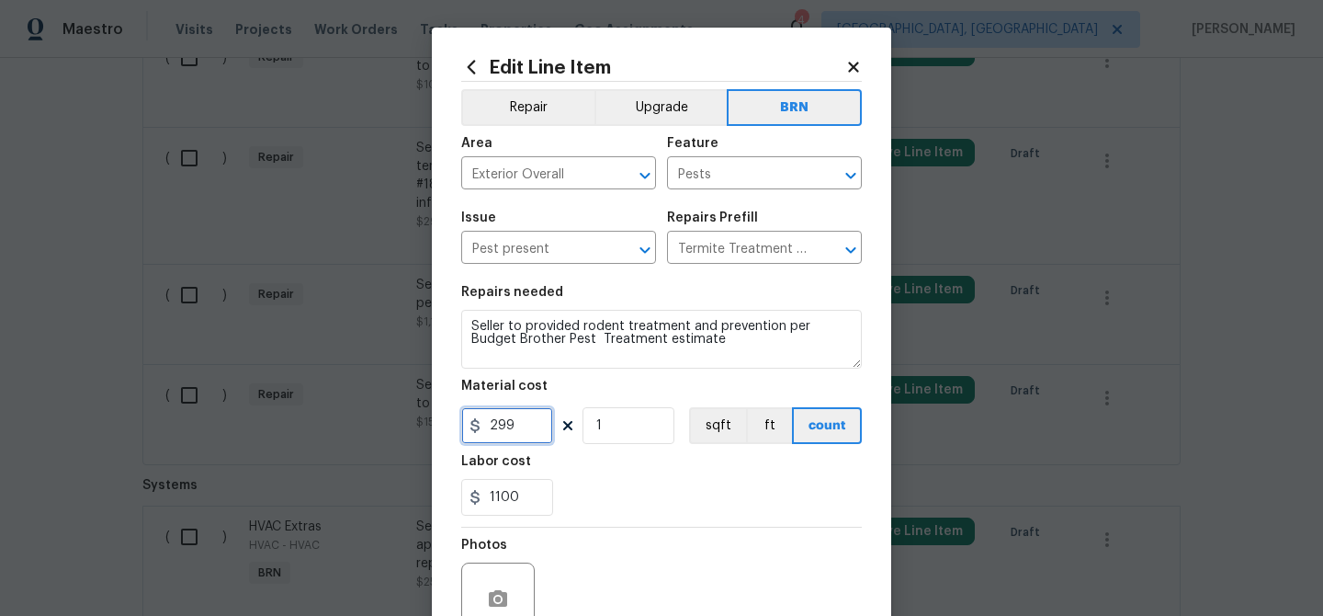
click at [539, 422] on input "299" at bounding box center [507, 425] width 92 height 37
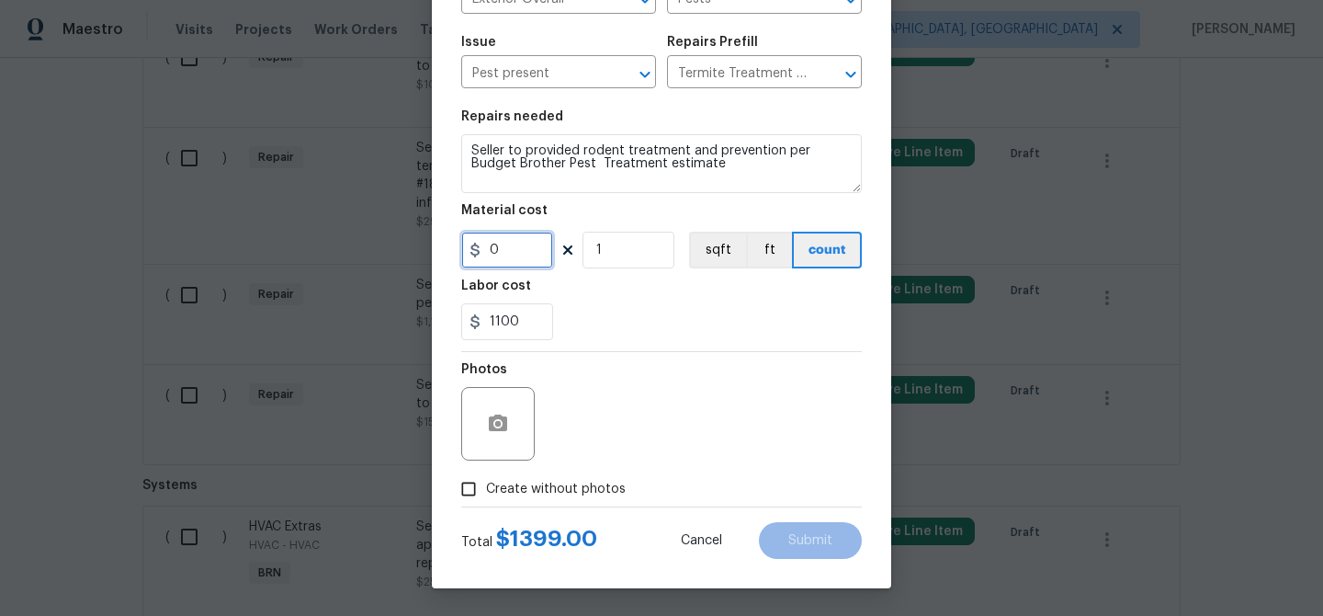
type input "0"
click at [471, 484] on input "Create without photos" at bounding box center [468, 488] width 35 height 35
checkbox input "true"
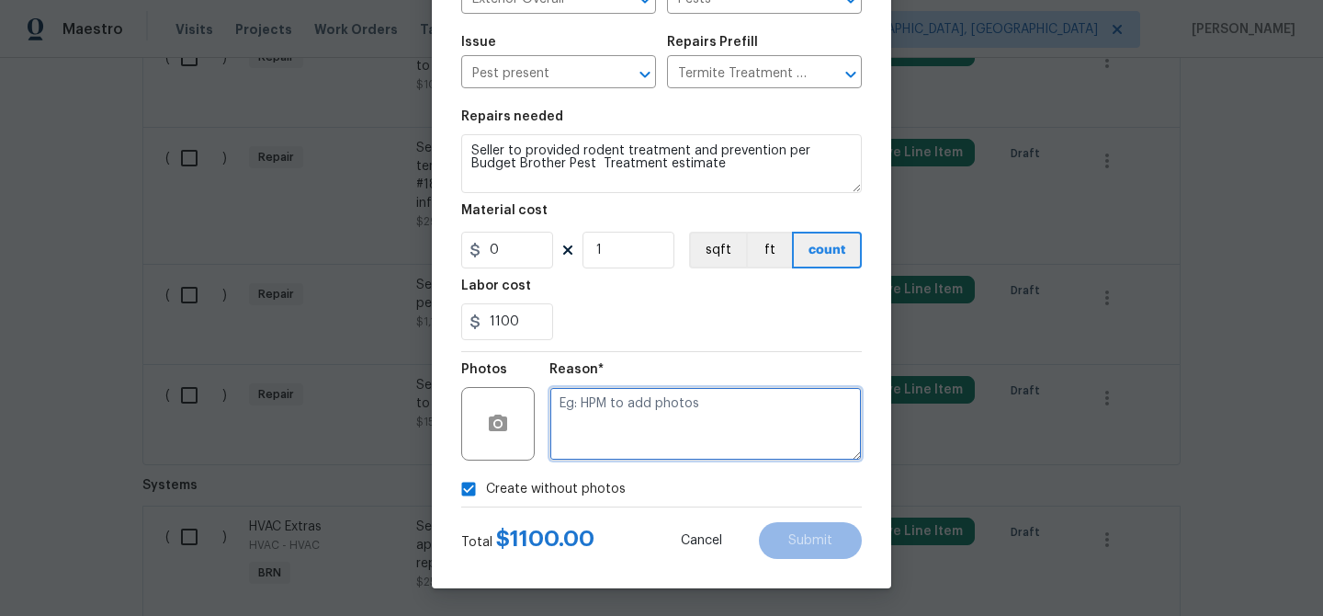
click at [579, 432] on textarea at bounding box center [706, 424] width 312 height 74
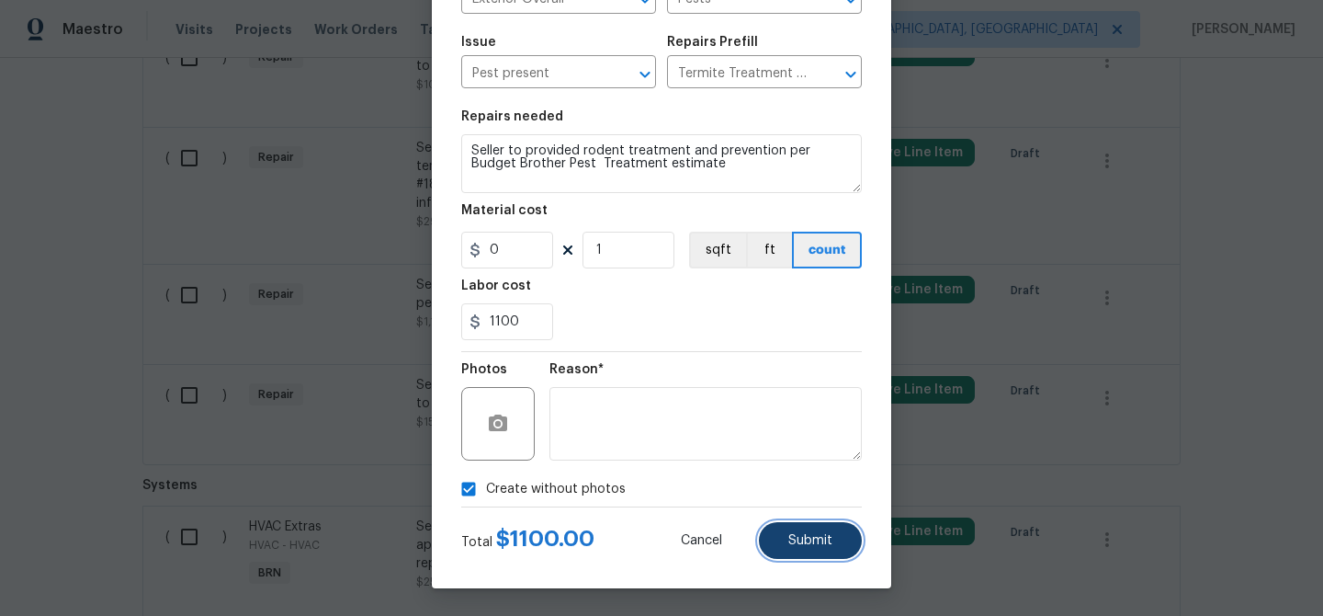
click at [789, 542] on span "Submit" at bounding box center [811, 541] width 44 height 14
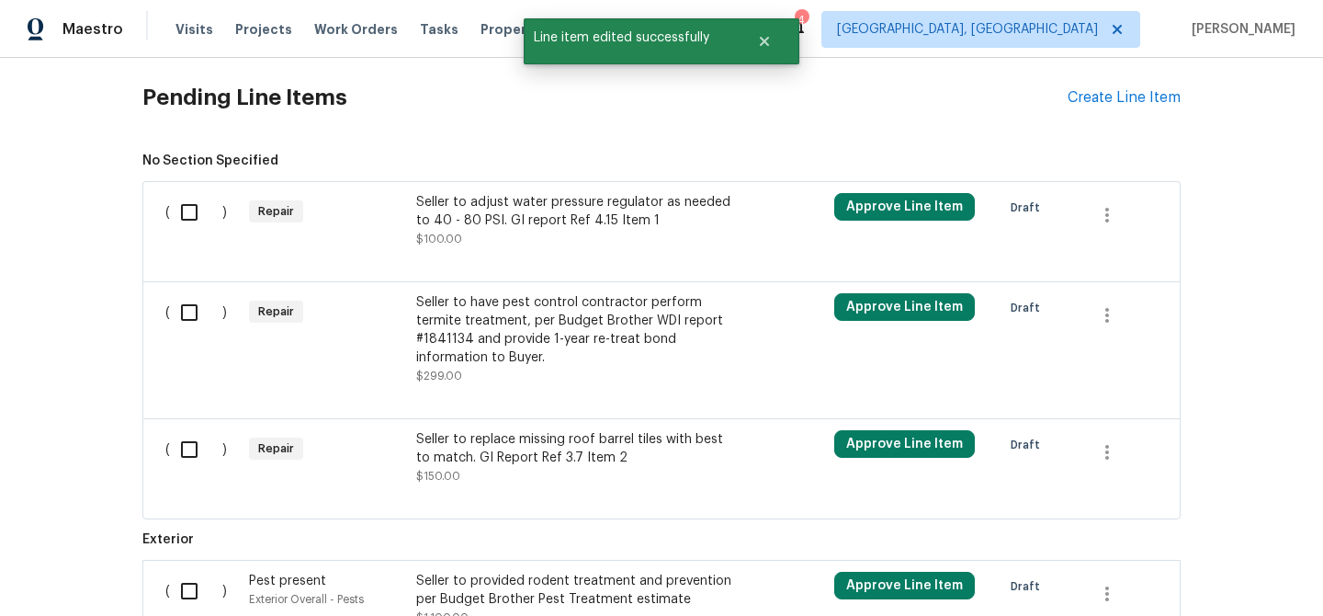
scroll to position [1380, 0]
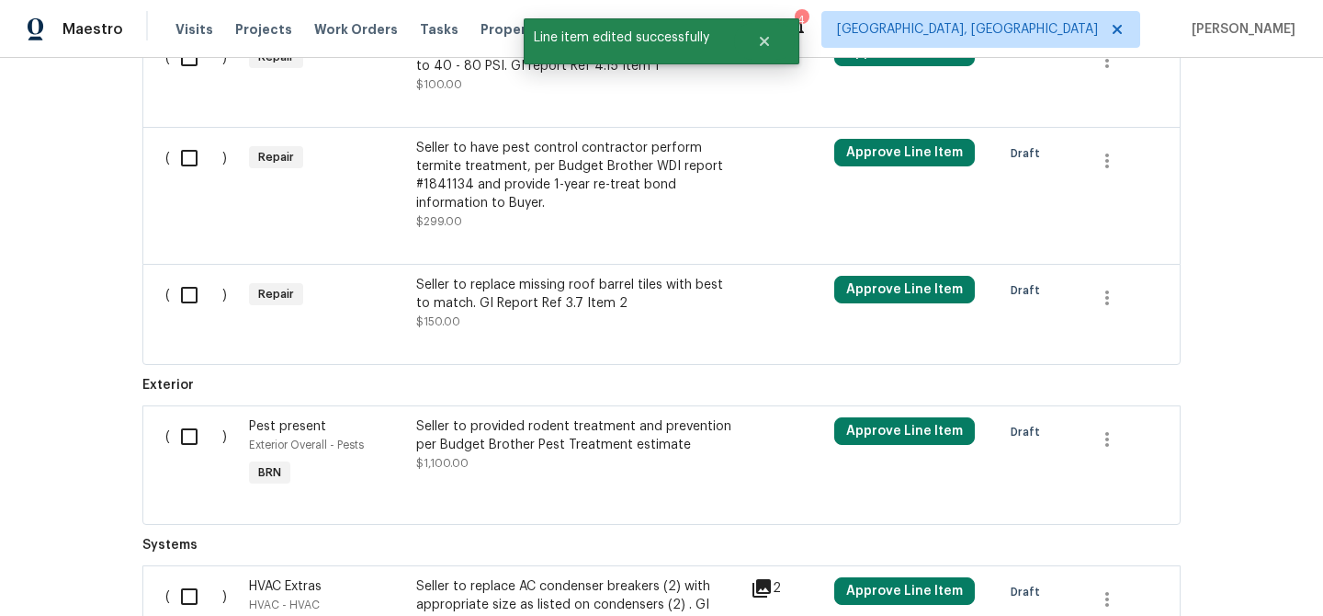
click at [471, 208] on div "Seller to have pest control contractor perform termite treatment, per Budget Br…" at bounding box center [578, 176] width 324 height 74
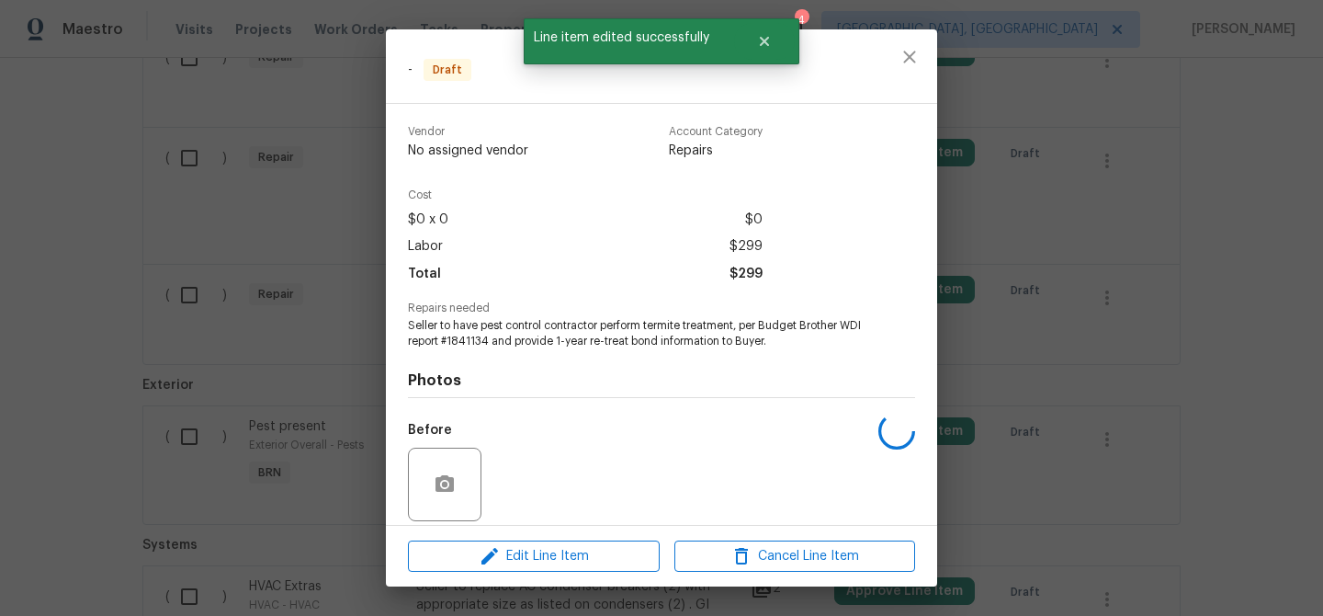
scroll to position [134, 0]
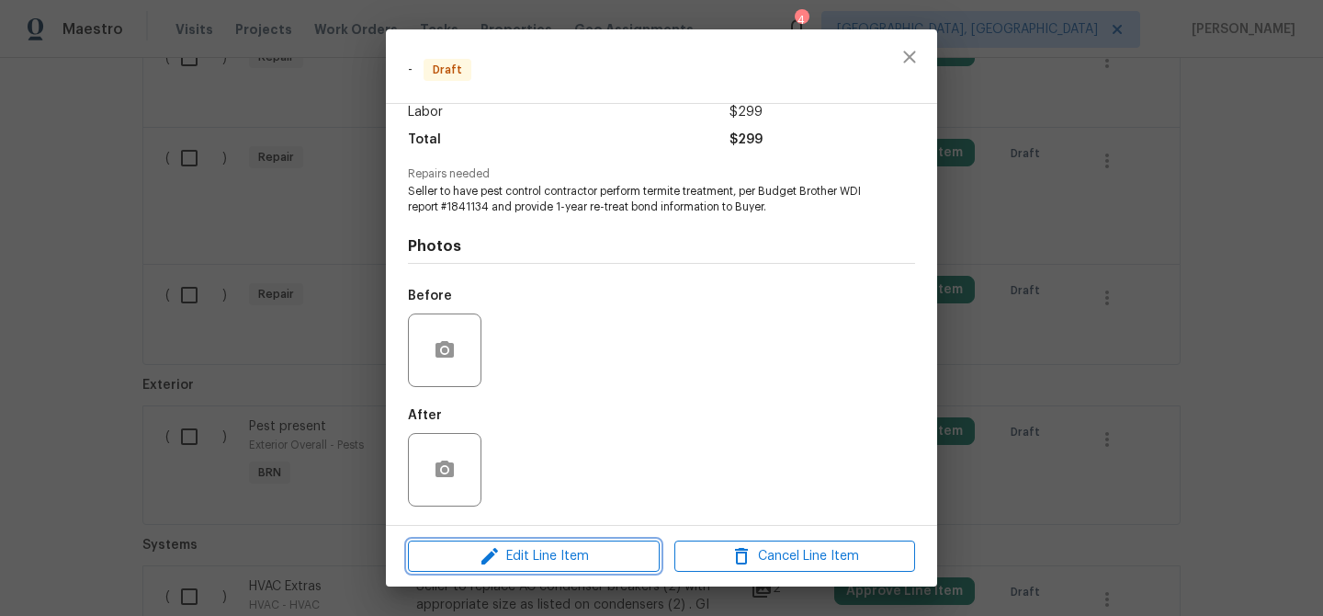
click at [515, 551] on span "Edit Line Item" at bounding box center [534, 556] width 241 height 23
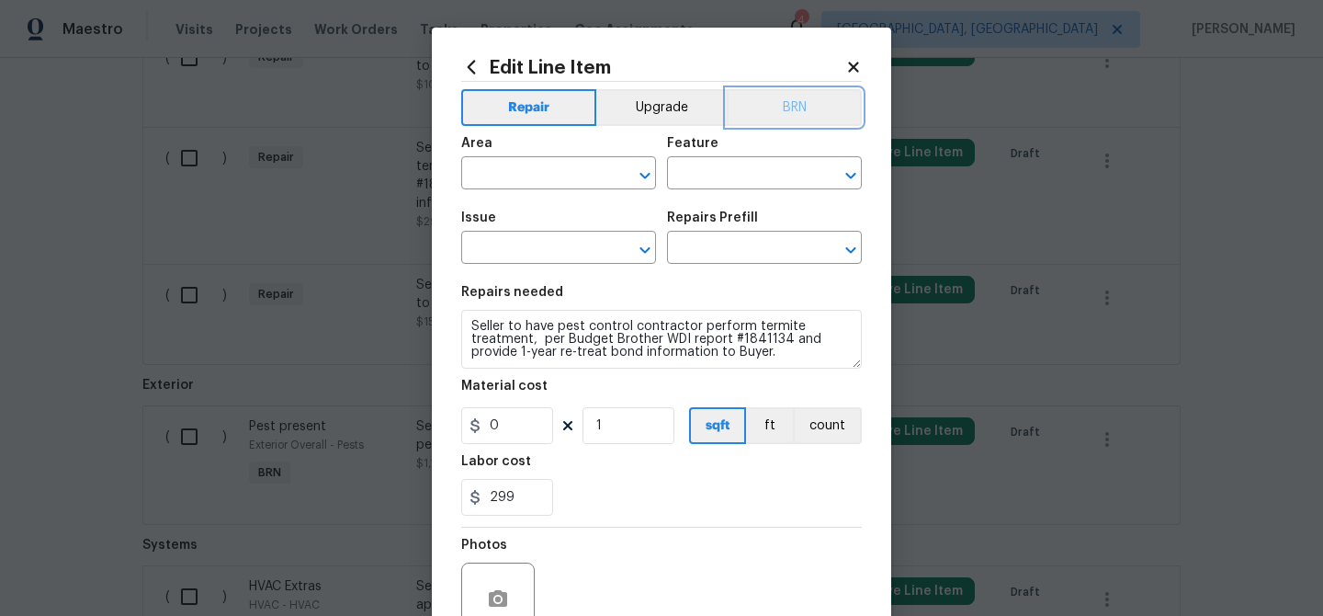
click at [803, 119] on button "BRN" at bounding box center [794, 107] width 135 height 37
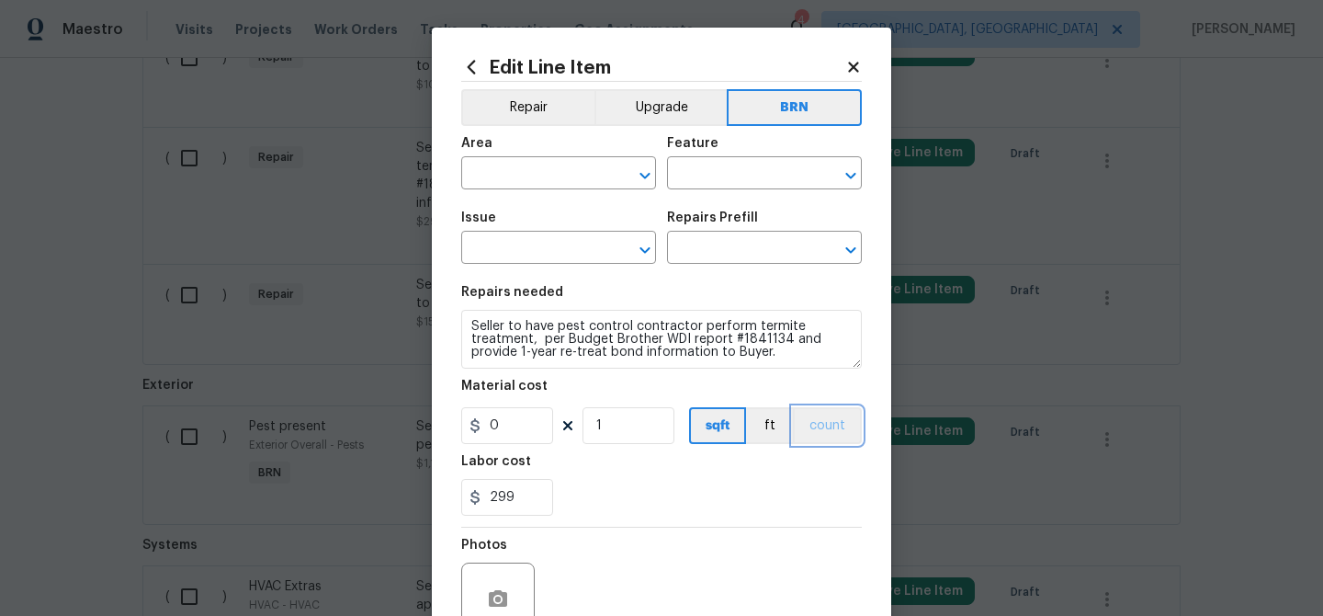
click at [828, 442] on button "count" at bounding box center [827, 425] width 69 height 37
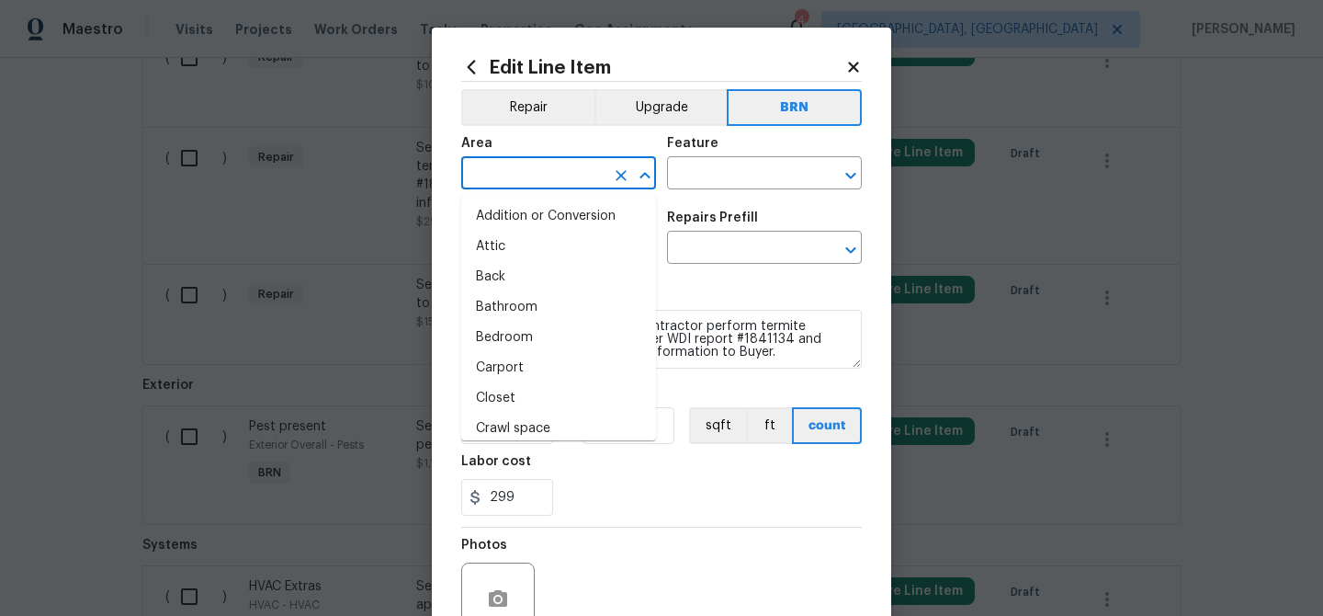
click at [503, 173] on input "text" at bounding box center [532, 175] width 143 height 28
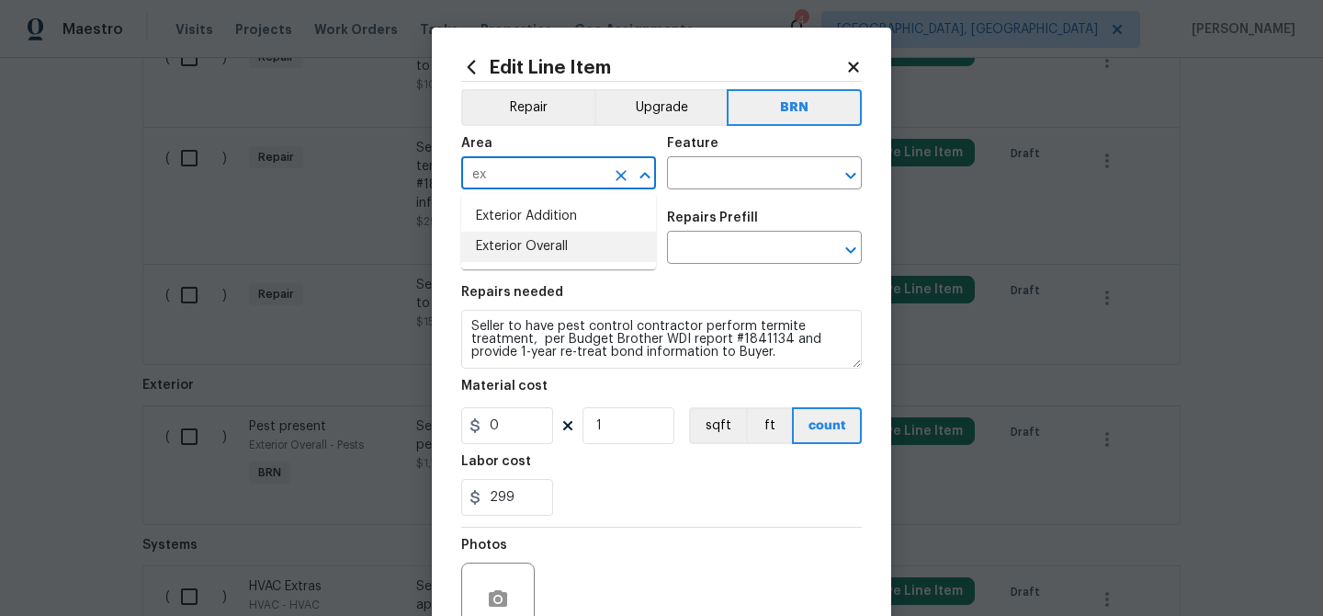
click at [518, 248] on li "Exterior Overall" at bounding box center [558, 247] width 195 height 30
type input "Exterior Overall"
click at [700, 165] on input "text" at bounding box center [738, 175] width 143 height 28
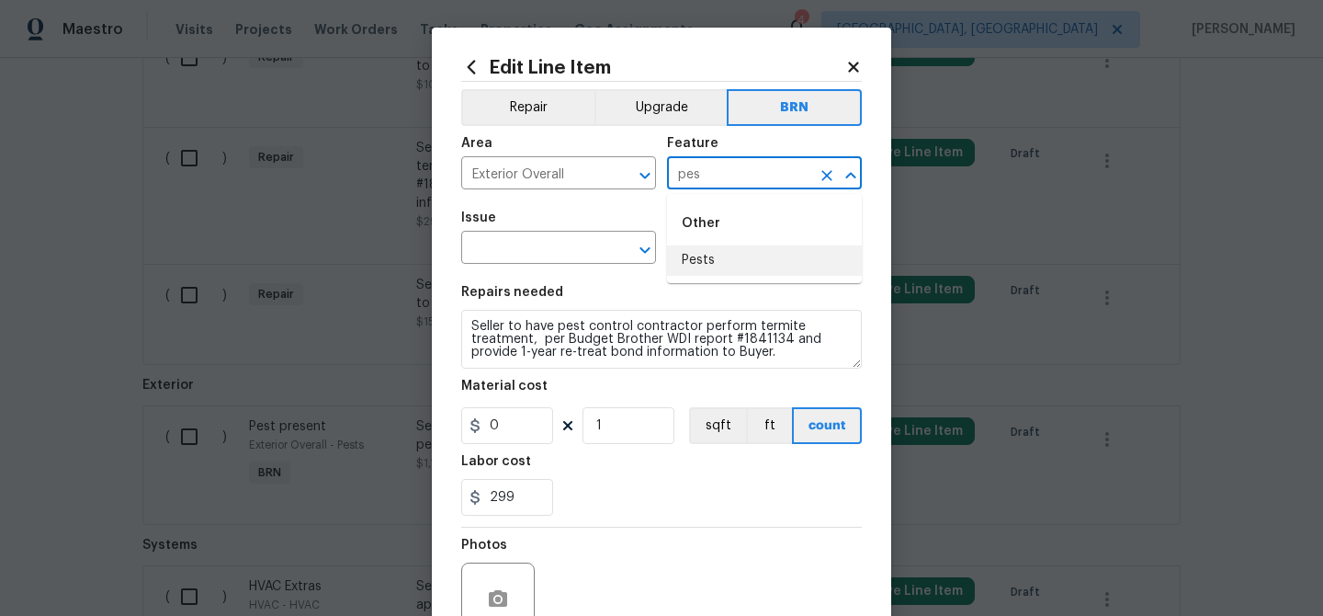
click at [704, 268] on li "Pests" at bounding box center [764, 260] width 195 height 30
type input "Pests"
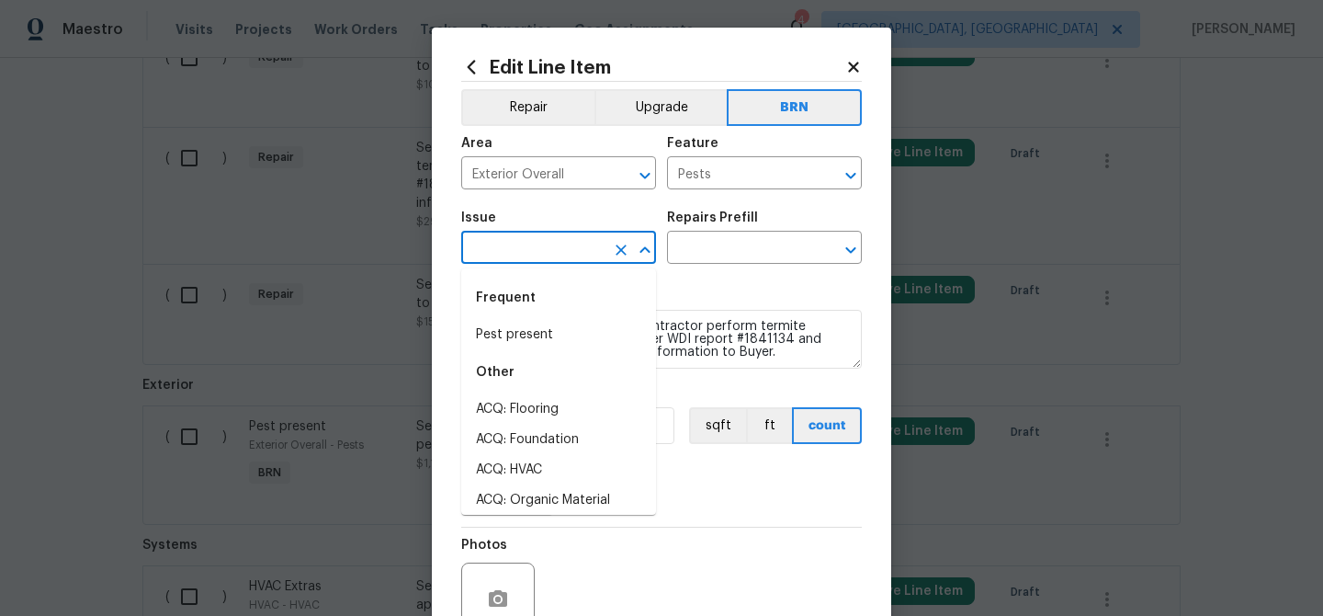
click at [563, 263] on input "text" at bounding box center [532, 249] width 143 height 28
click at [552, 331] on li "Pest present" at bounding box center [558, 335] width 195 height 30
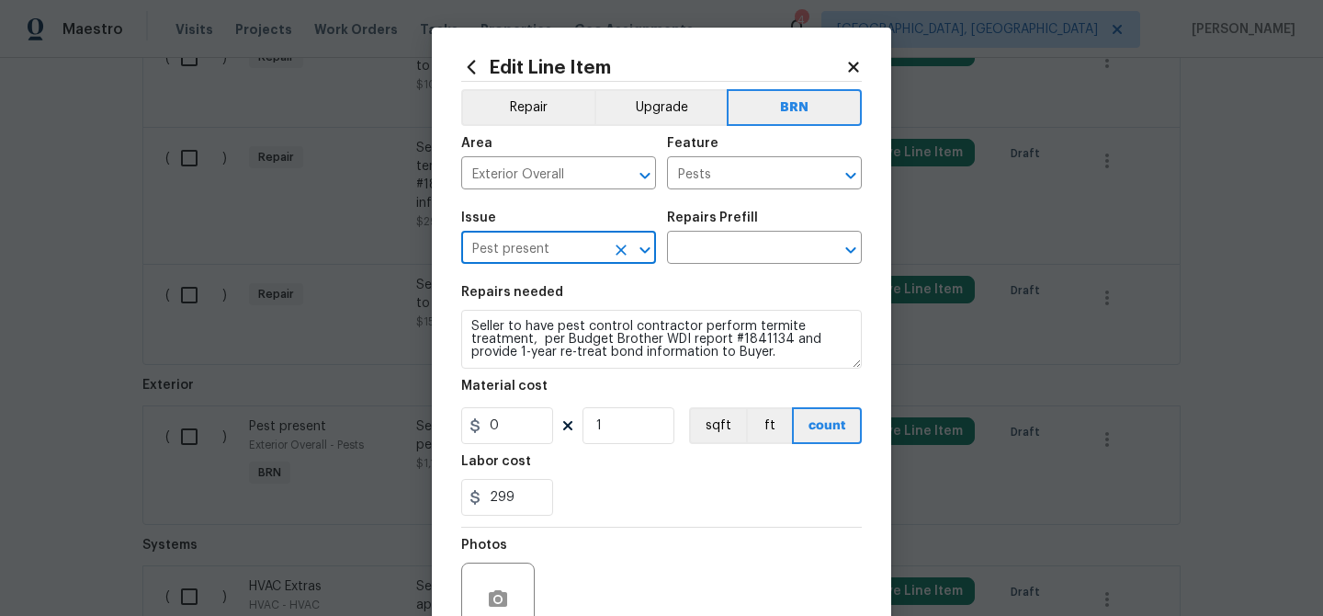
type input "Pest present"
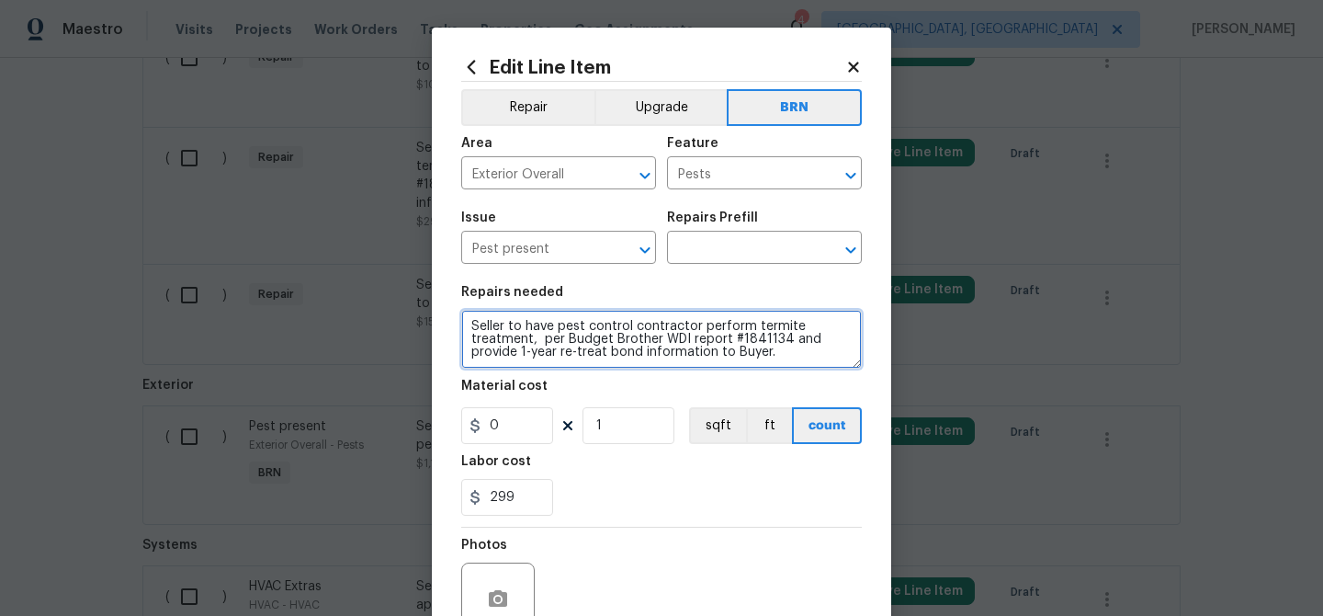
click at [552, 331] on textarea "Seller to have pest control contractor perform termite treatment, per Budget Br…" at bounding box center [661, 339] width 401 height 59
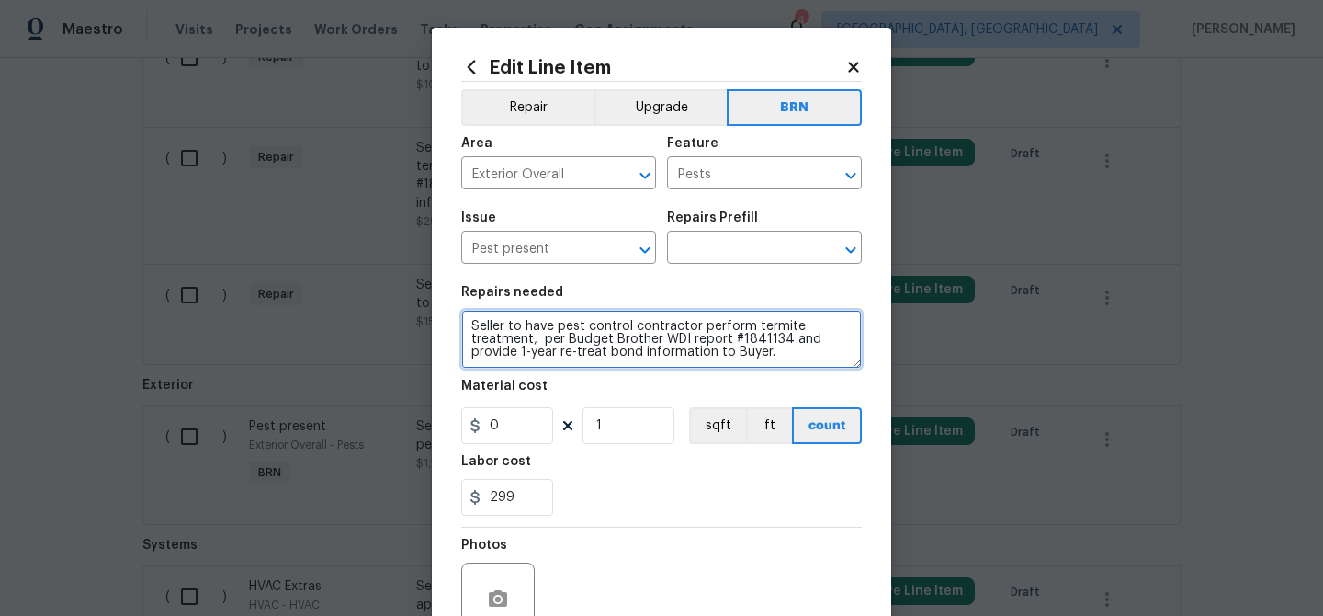
click at [552, 331] on textarea "Seller to have pest control contractor perform termite treatment, per Budget Br…" at bounding box center [661, 339] width 401 height 59
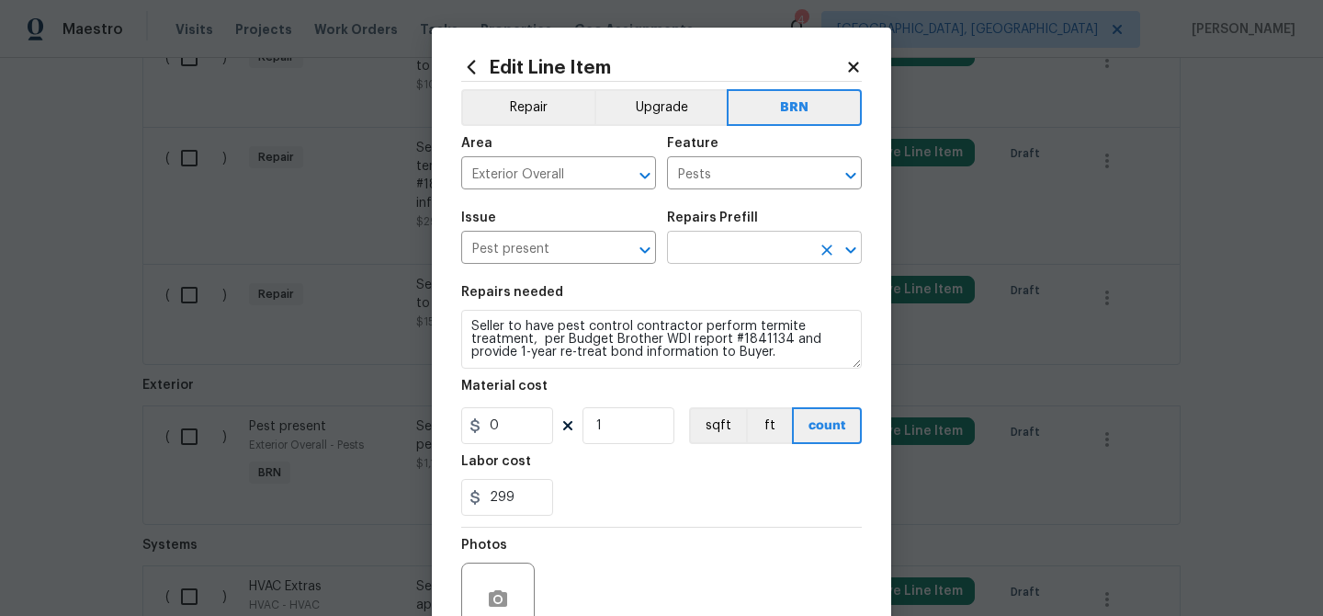
click at [705, 246] on input "text" at bounding box center [738, 249] width 143 height 28
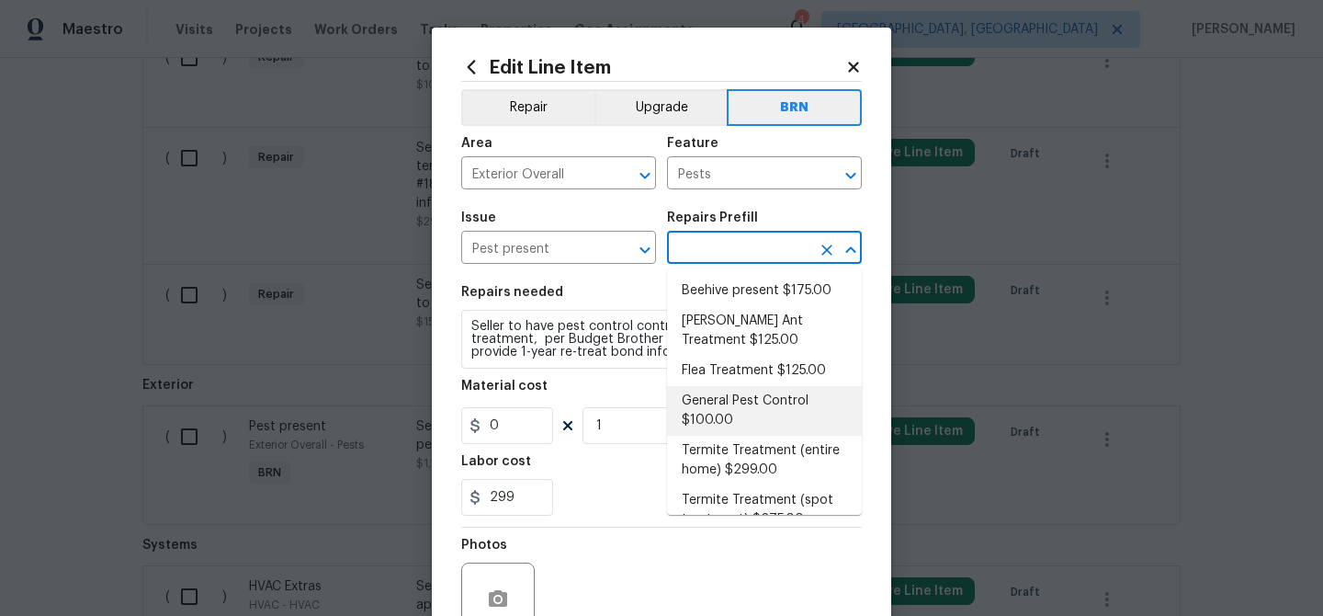
click at [725, 449] on li "Termite Treatment (entire home) $299.00" at bounding box center [764, 461] width 195 height 50
type input "Termite Treatment (entire home) $299.00"
type textarea "Treat for Termites - Perimeter Plus; to include trenching, drilling where neede…"
type input "299"
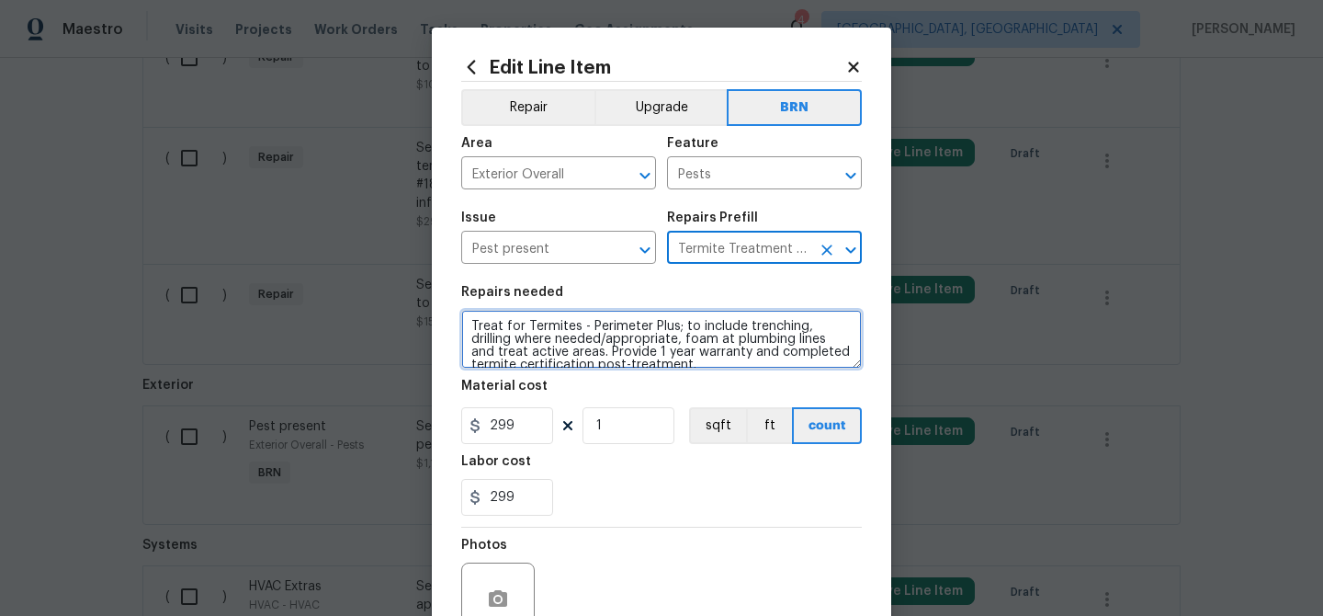
click at [590, 322] on textarea "Treat for Termites - Perimeter Plus; to include trenching, drilling where neede…" at bounding box center [661, 339] width 401 height 59
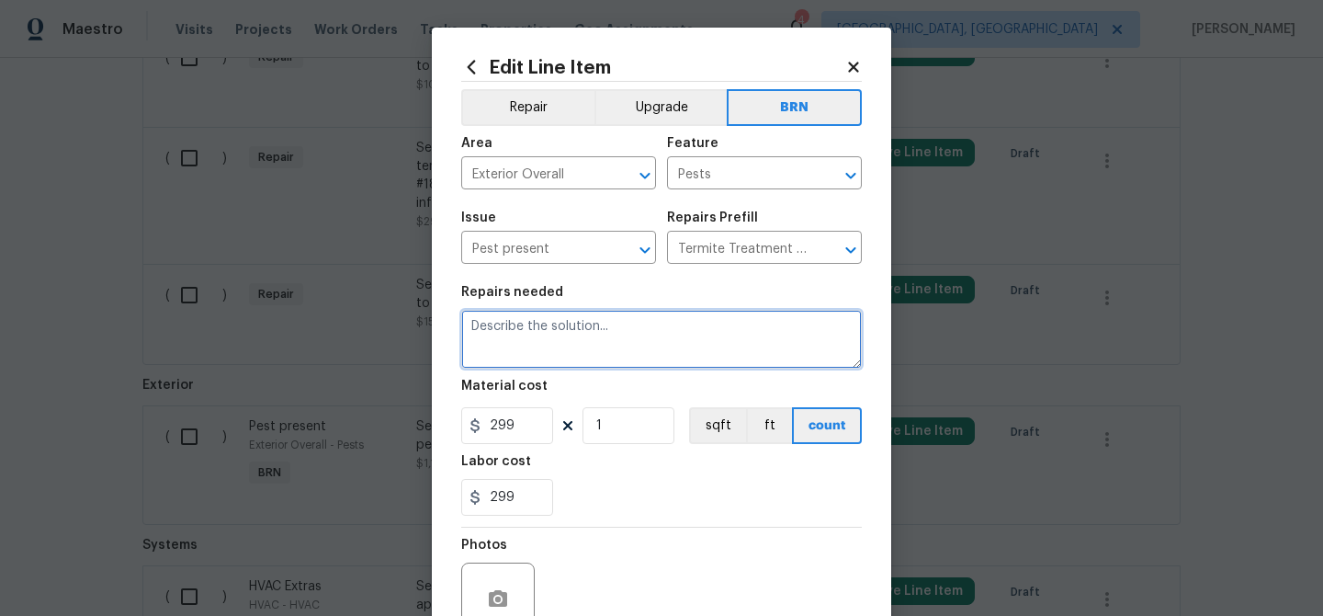
paste textarea "Seller to have pest control contractor perform termite treatment, per Budget Br…"
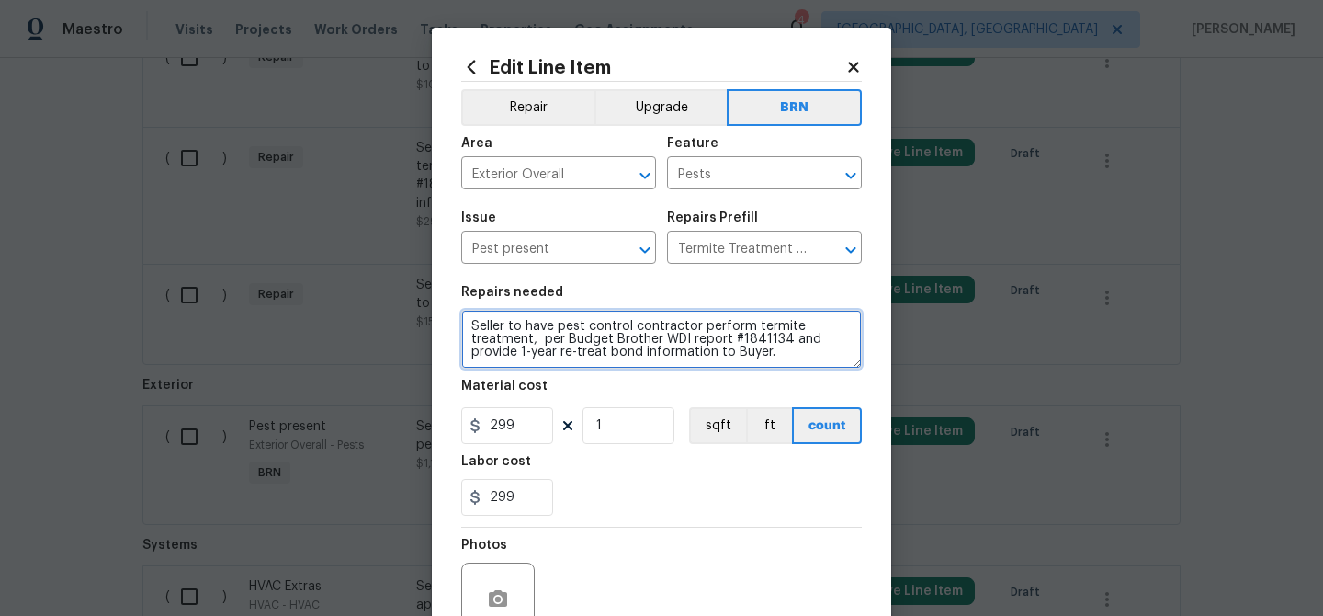
type textarea "Seller to have pest control contractor perform termite treatment, per Budget Br…"
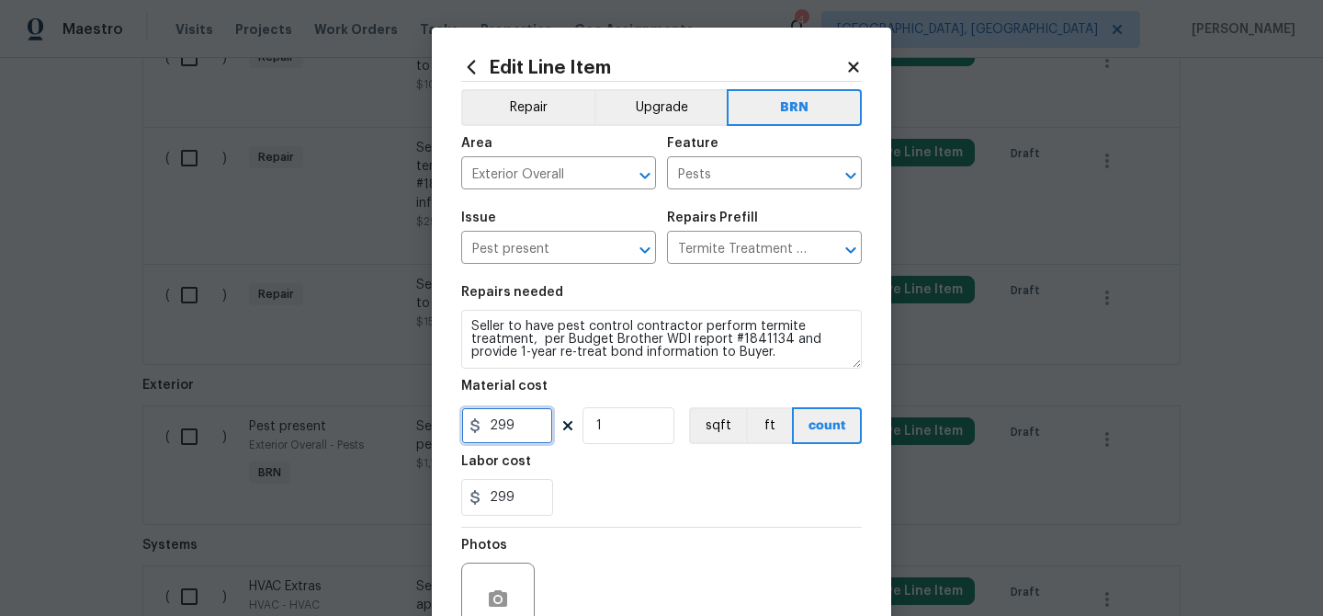
click at [537, 427] on input "299" at bounding box center [507, 425] width 92 height 37
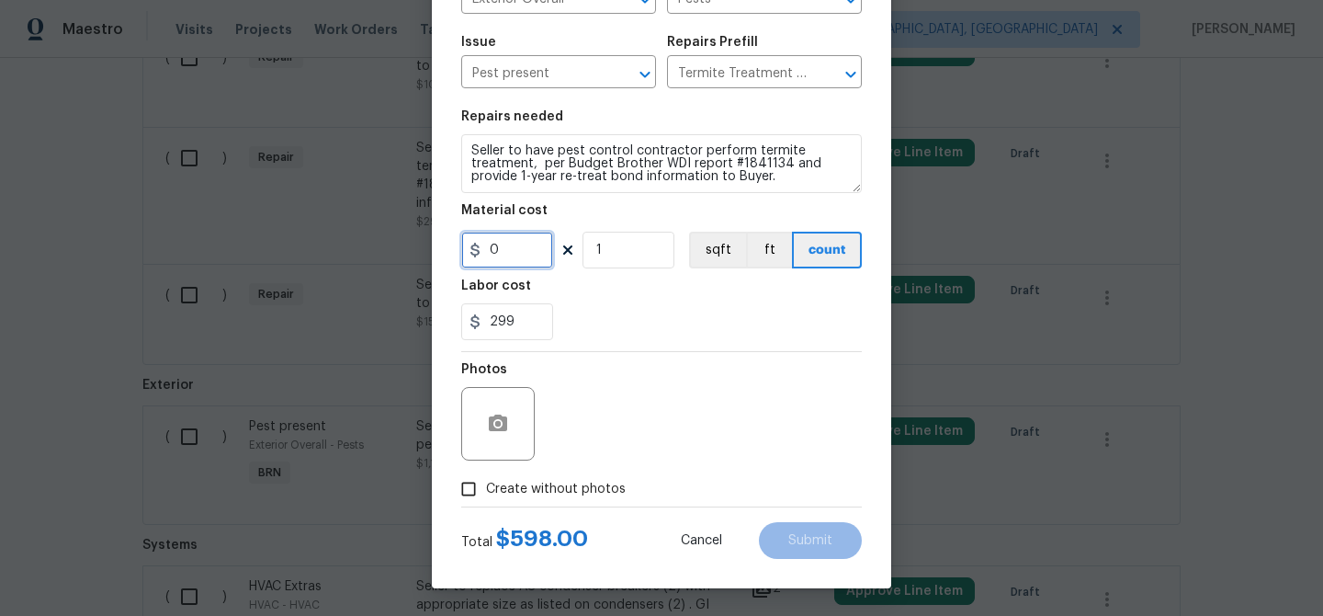
type input "0"
click at [475, 505] on input "Create without photos" at bounding box center [468, 488] width 35 height 35
checkbox input "true"
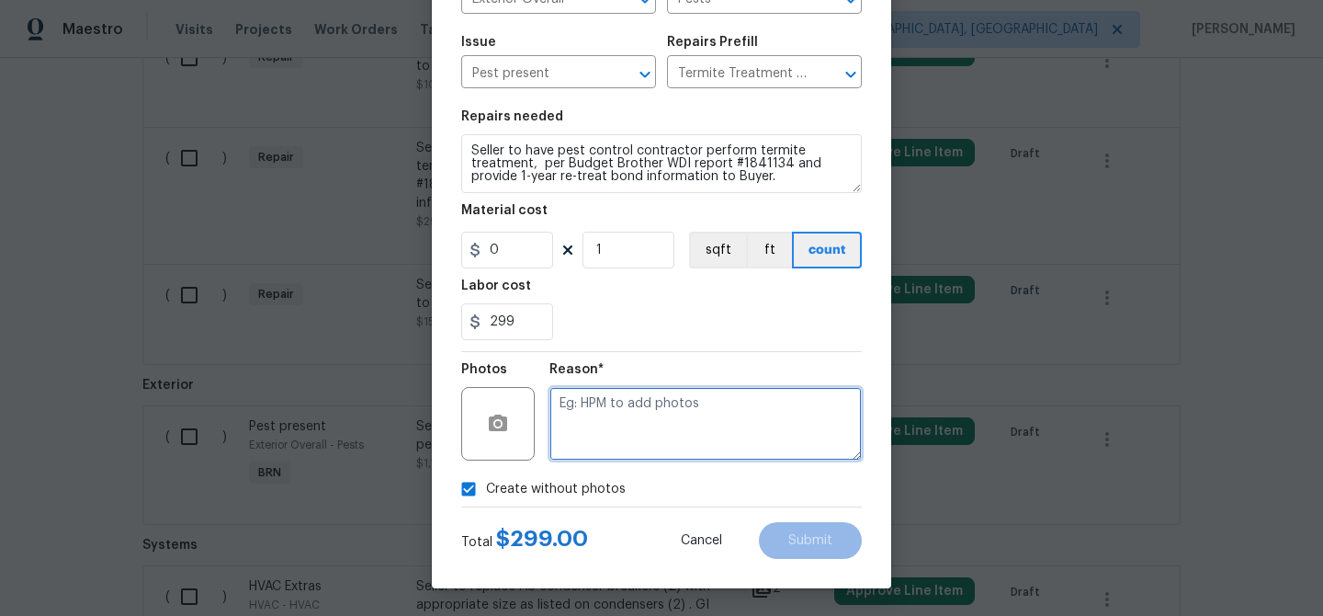
click at [632, 400] on textarea at bounding box center [706, 424] width 312 height 74
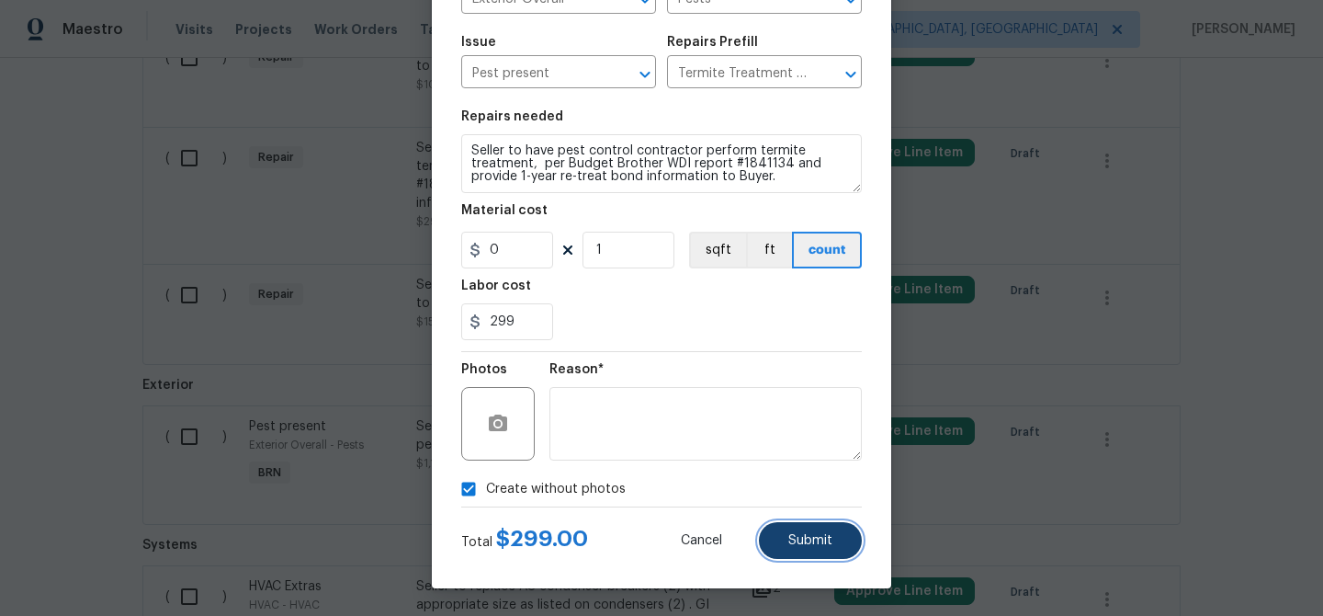
click at [784, 529] on button "Submit" at bounding box center [810, 540] width 103 height 37
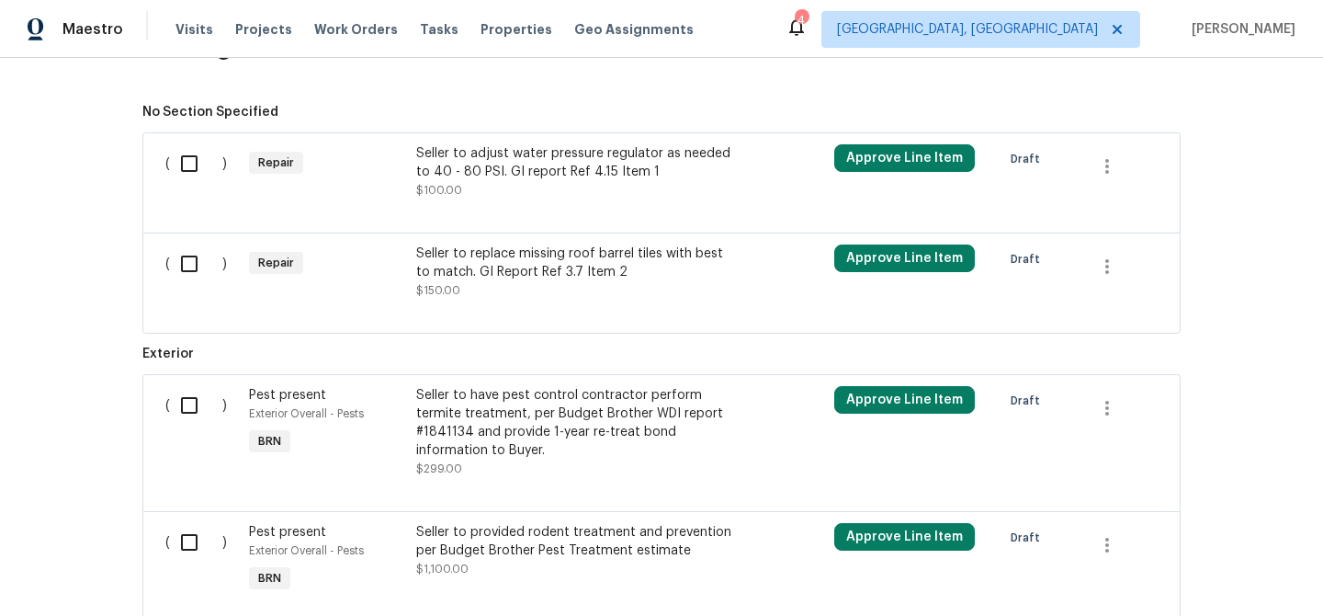
scroll to position [1273, 0]
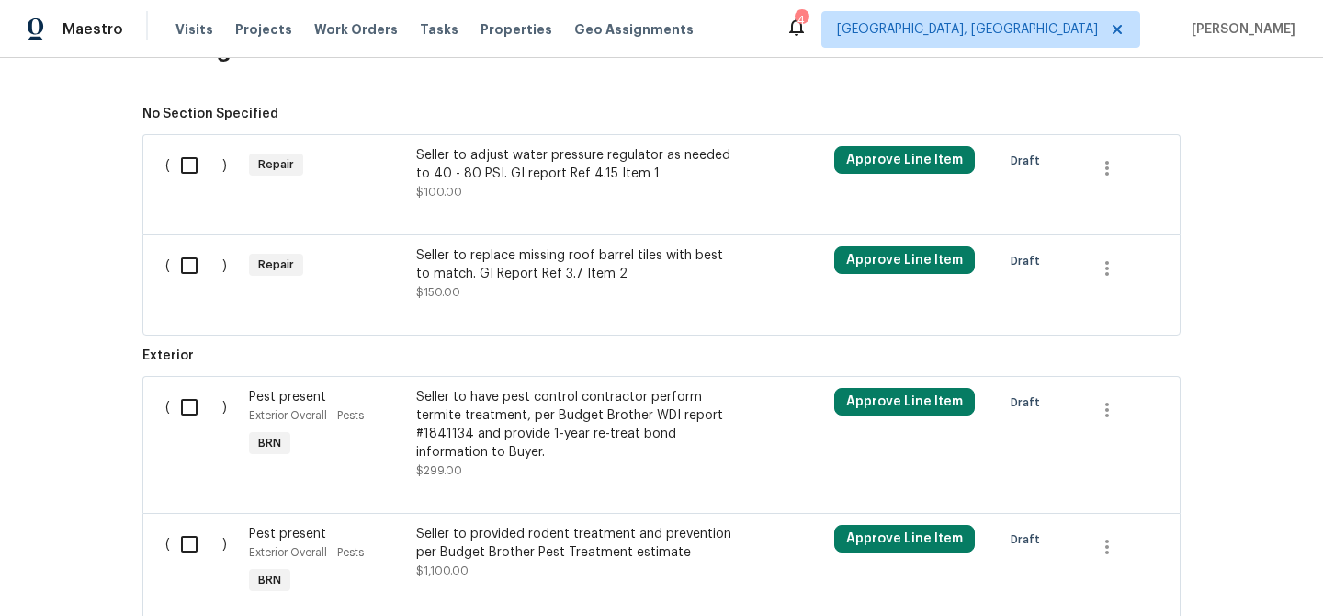
click at [466, 180] on div "Seller to adjust water pressure regulator as needed to 40 - 80 PSI. GI report R…" at bounding box center [578, 164] width 324 height 37
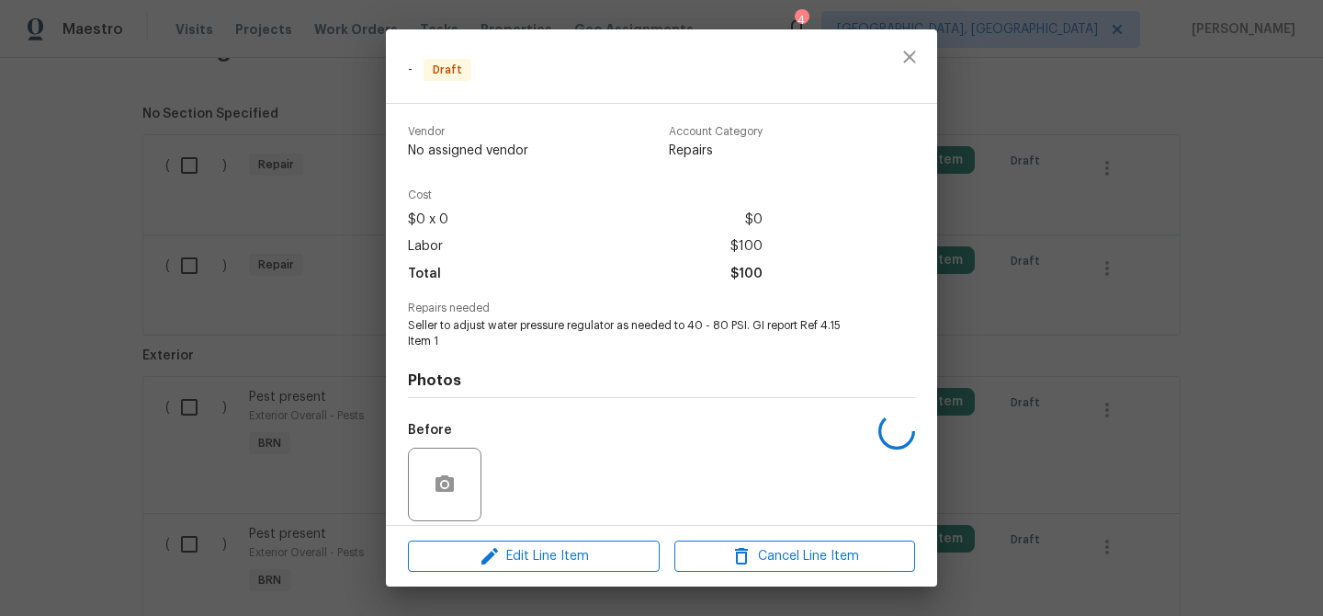
scroll to position [134, 0]
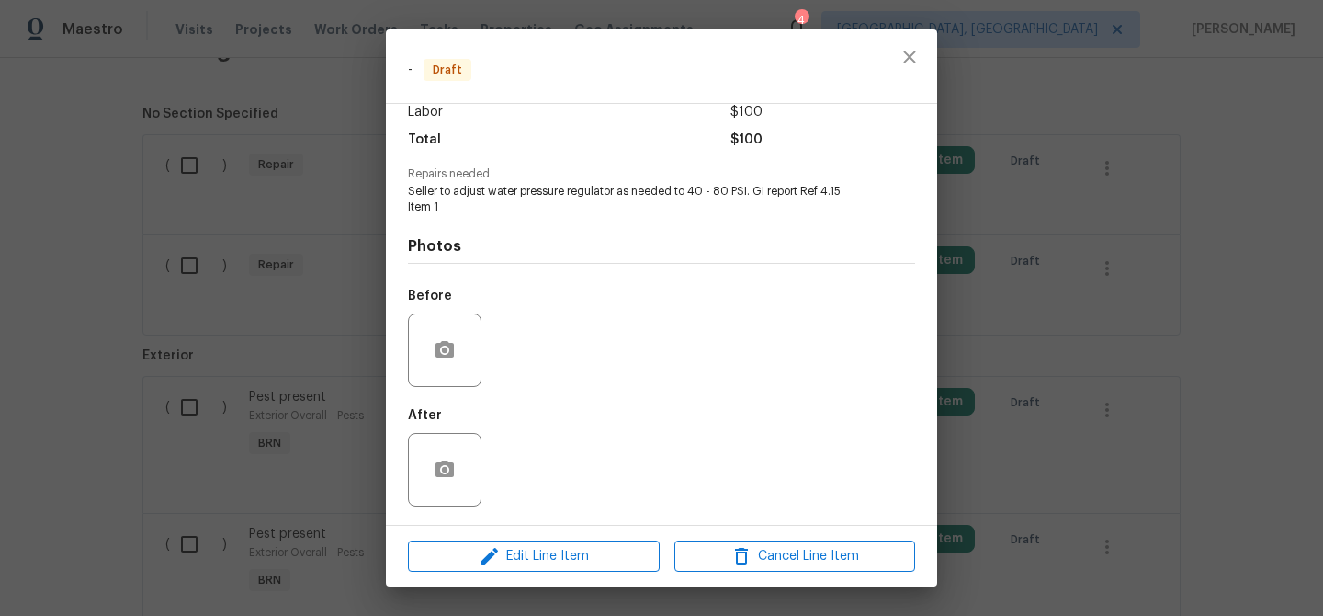
click at [487, 574] on div "Edit Line Item Cancel Line Item" at bounding box center [661, 557] width 551 height 62
click at [476, 554] on span "Edit Line Item" at bounding box center [534, 556] width 241 height 23
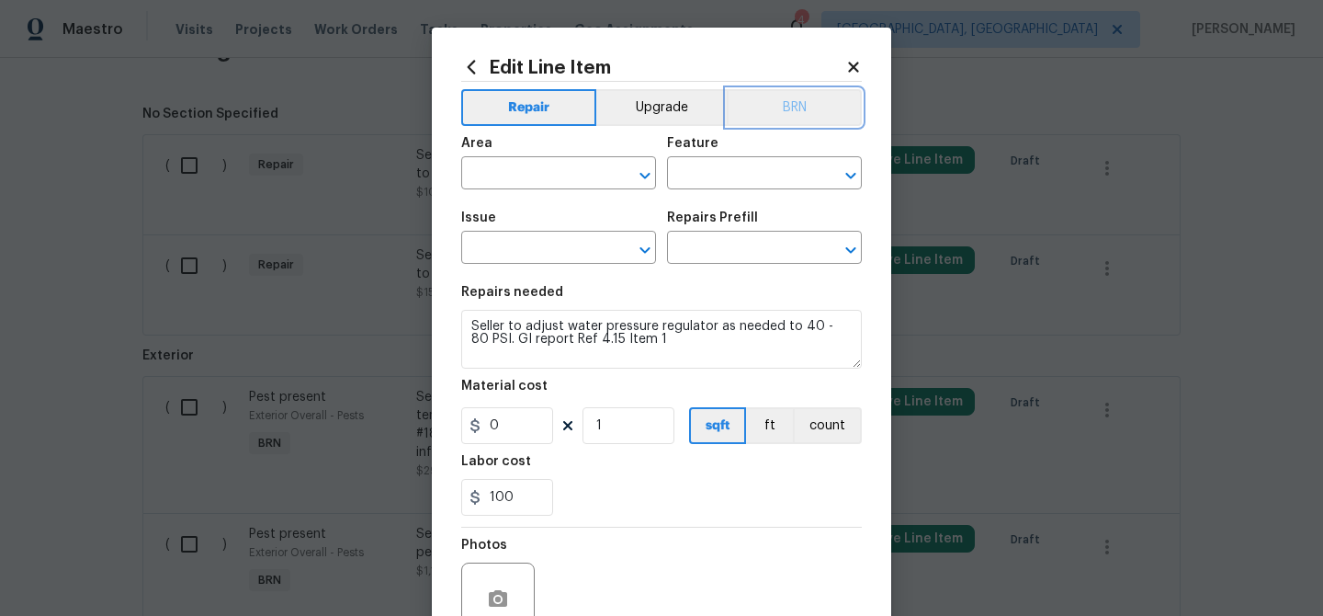
click at [794, 113] on button "BRN" at bounding box center [794, 107] width 135 height 37
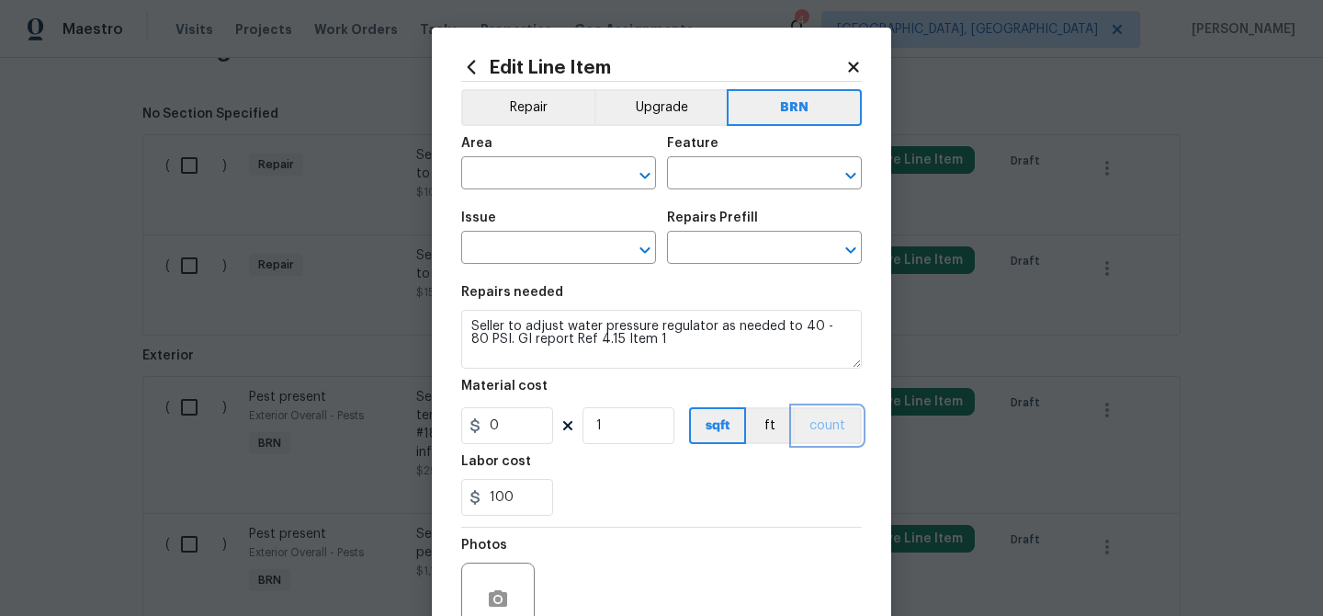
click at [827, 412] on button "count" at bounding box center [827, 425] width 69 height 37
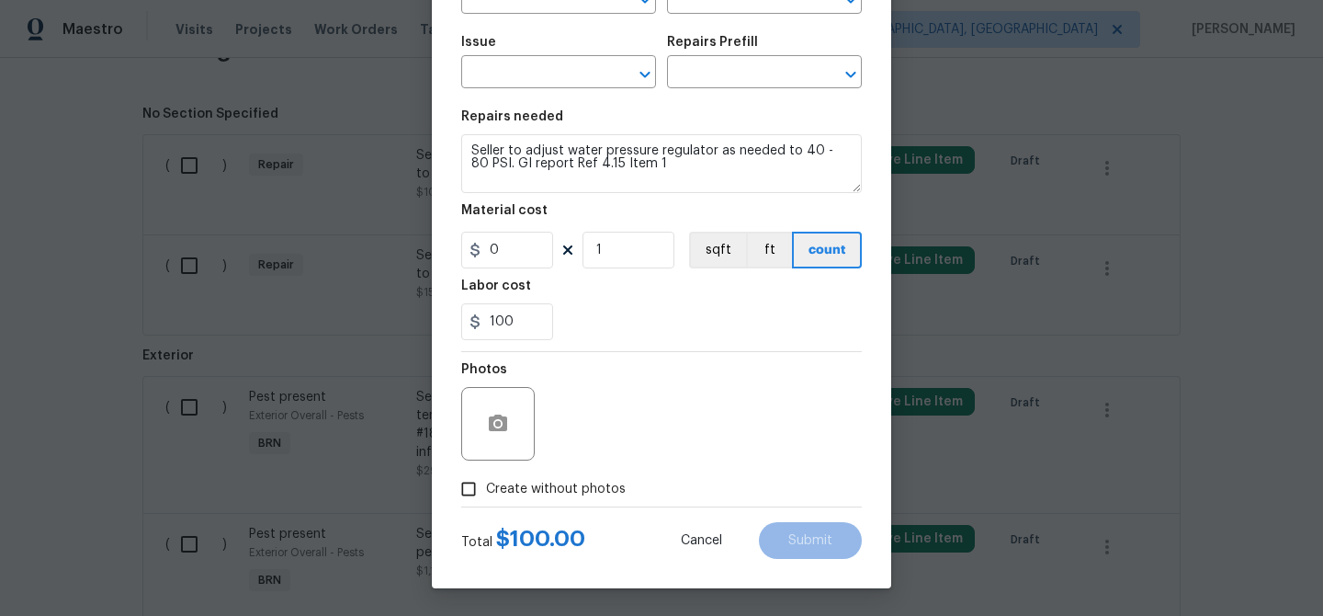
click at [475, 408] on div at bounding box center [498, 424] width 74 height 74
click at [493, 422] on icon "button" at bounding box center [498, 423] width 18 height 17
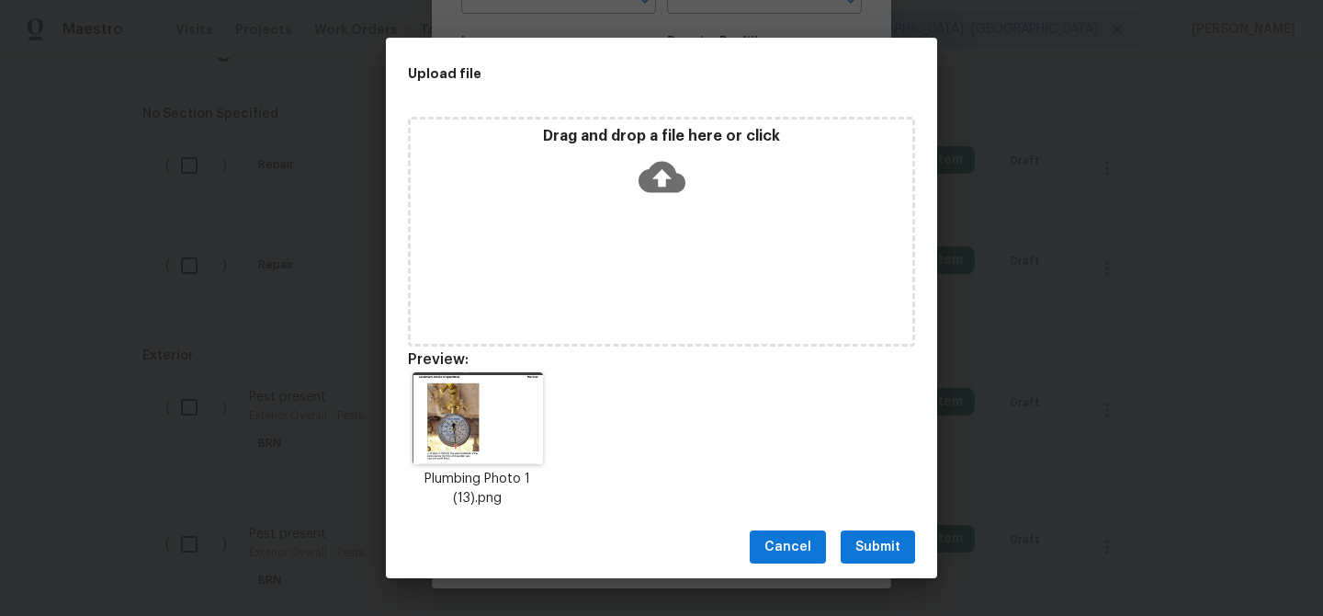
click at [880, 556] on span "Submit" at bounding box center [878, 547] width 45 height 23
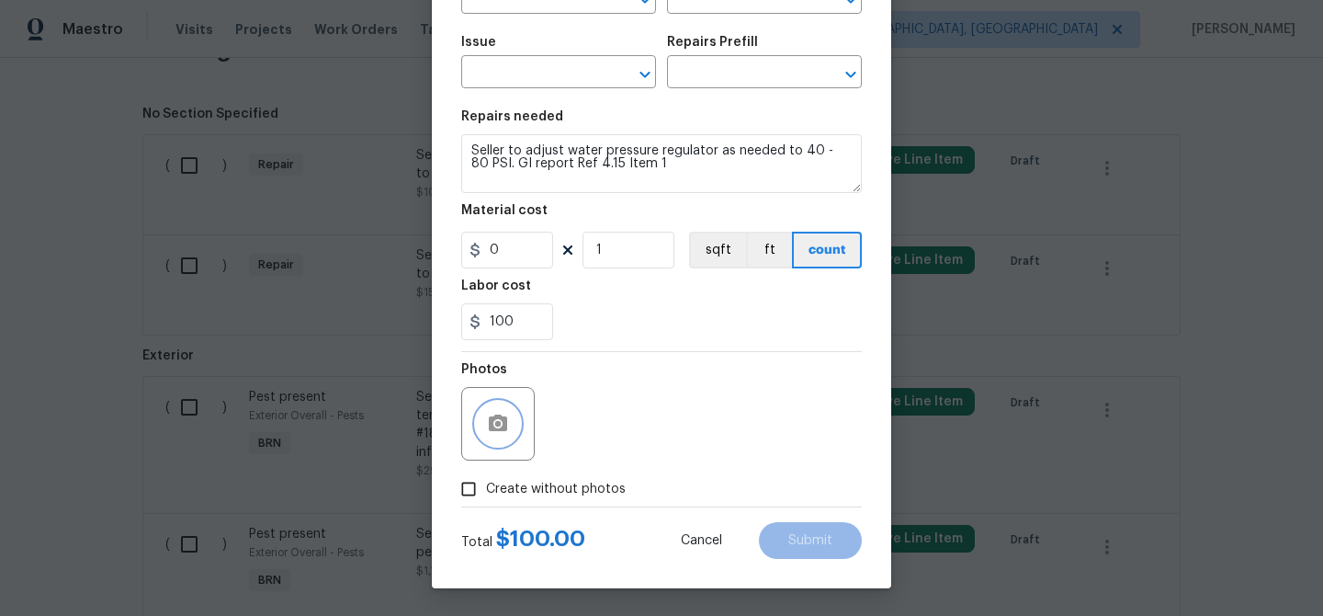
scroll to position [0, 0]
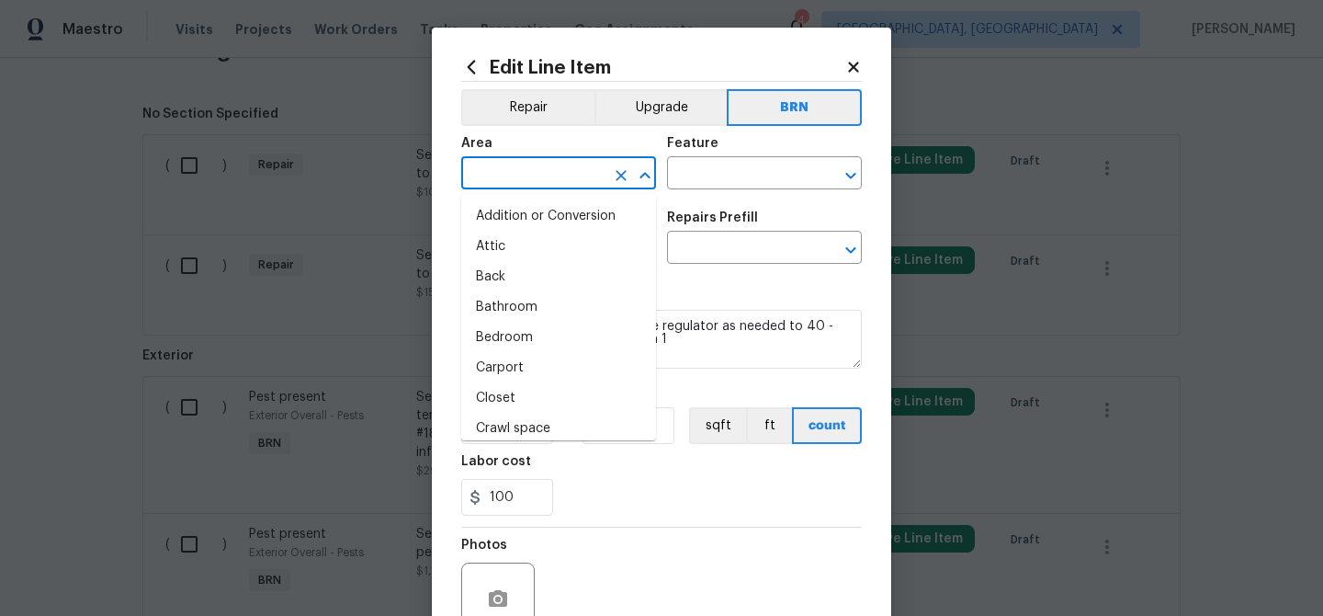
click at [515, 187] on input "text" at bounding box center [532, 175] width 143 height 28
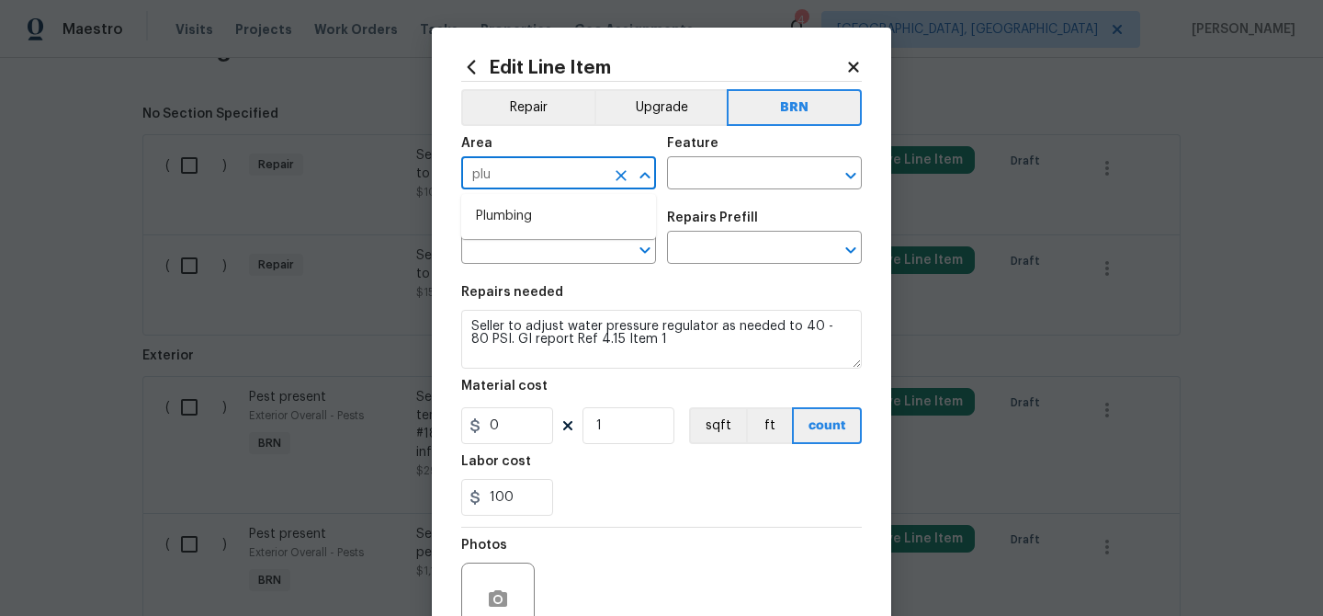
type input "plum"
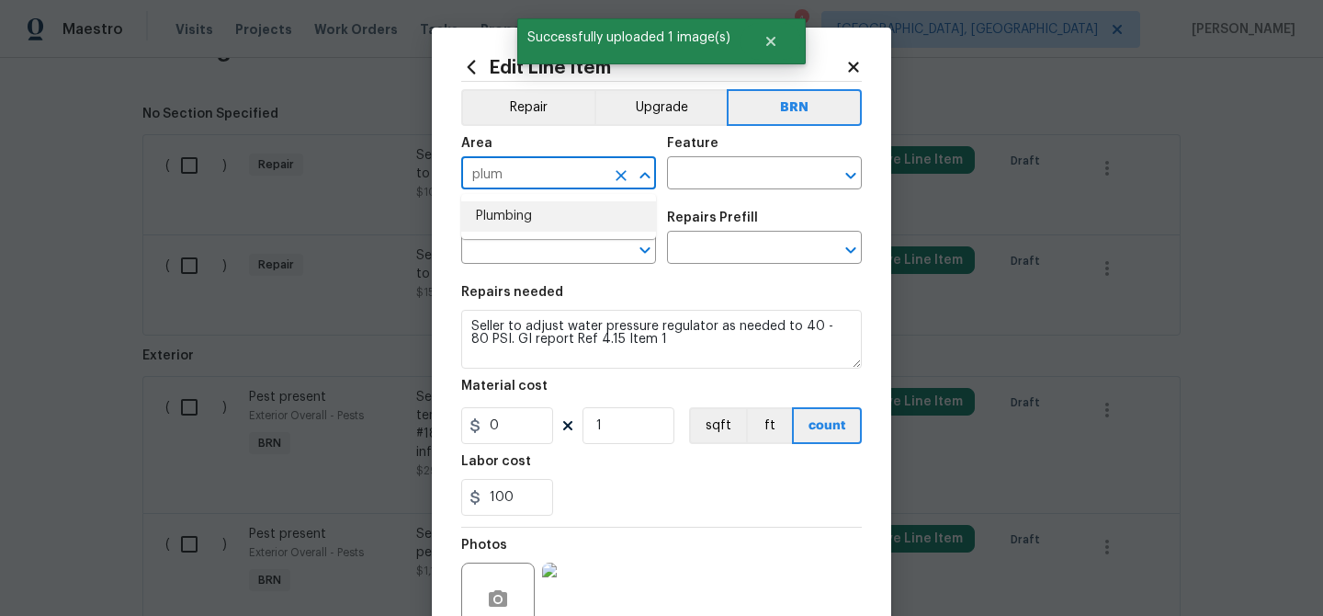
click at [597, 222] on li "Plumbing" at bounding box center [558, 216] width 195 height 30
type input "Plumbing"
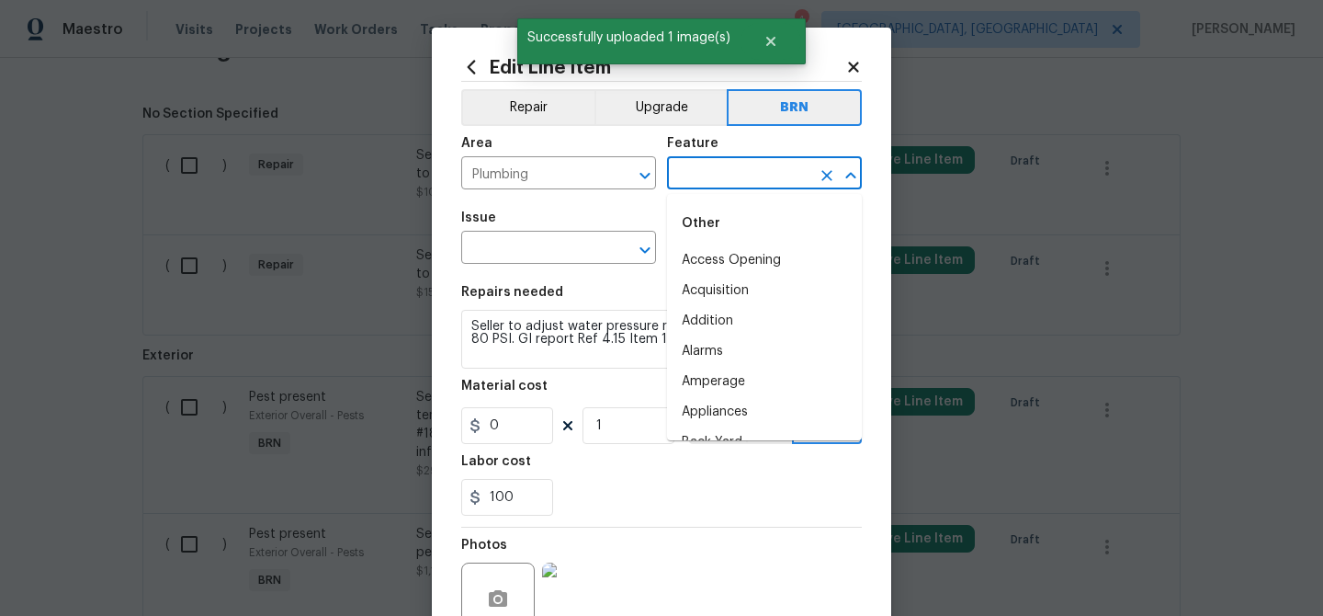
click at [681, 176] on input "text" at bounding box center [738, 175] width 143 height 28
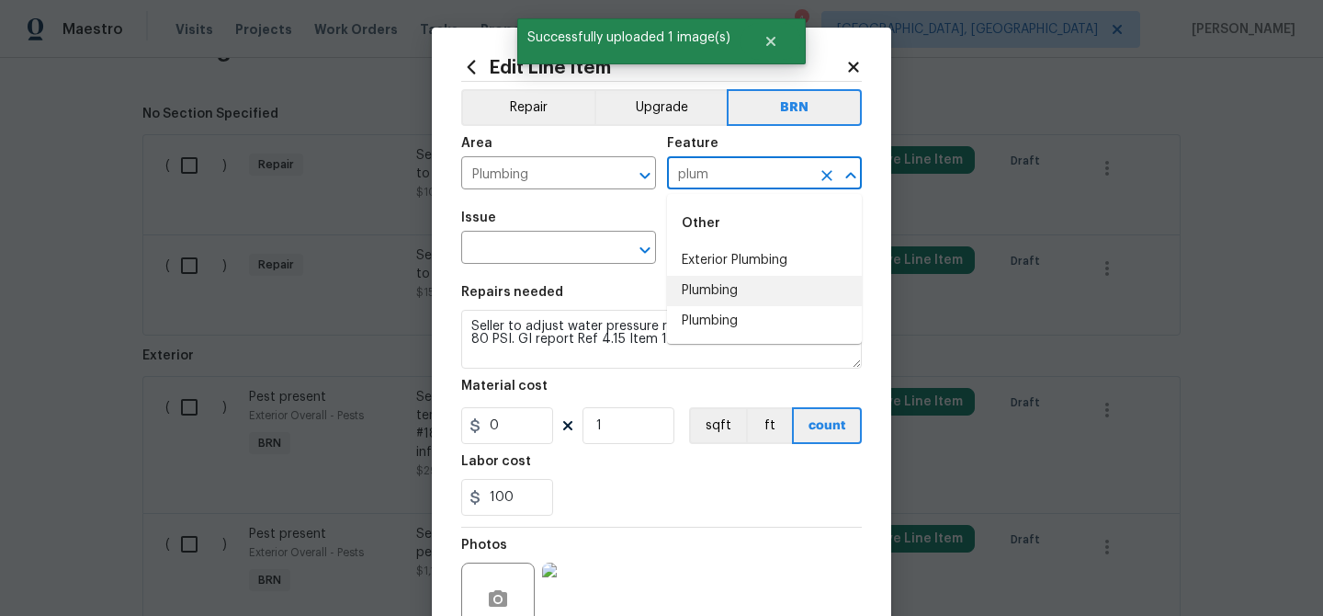
click at [699, 284] on li "Plumbing" at bounding box center [764, 291] width 195 height 30
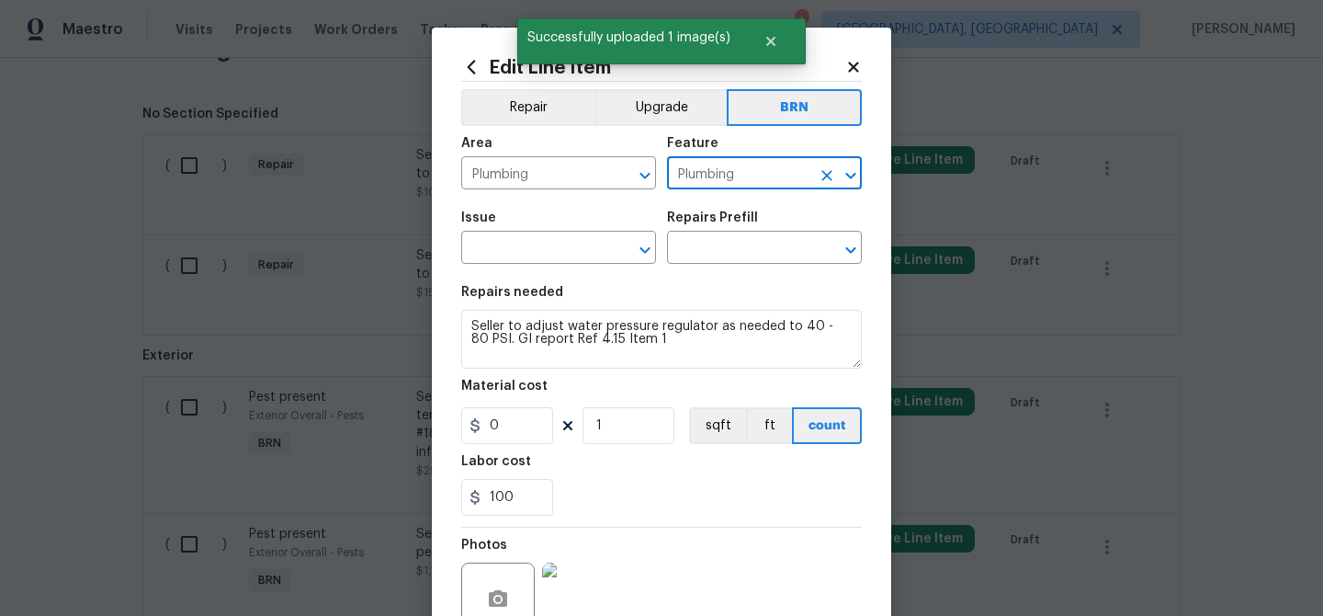
type input "Plumbing"
click at [484, 229] on div "Issue" at bounding box center [558, 223] width 195 height 24
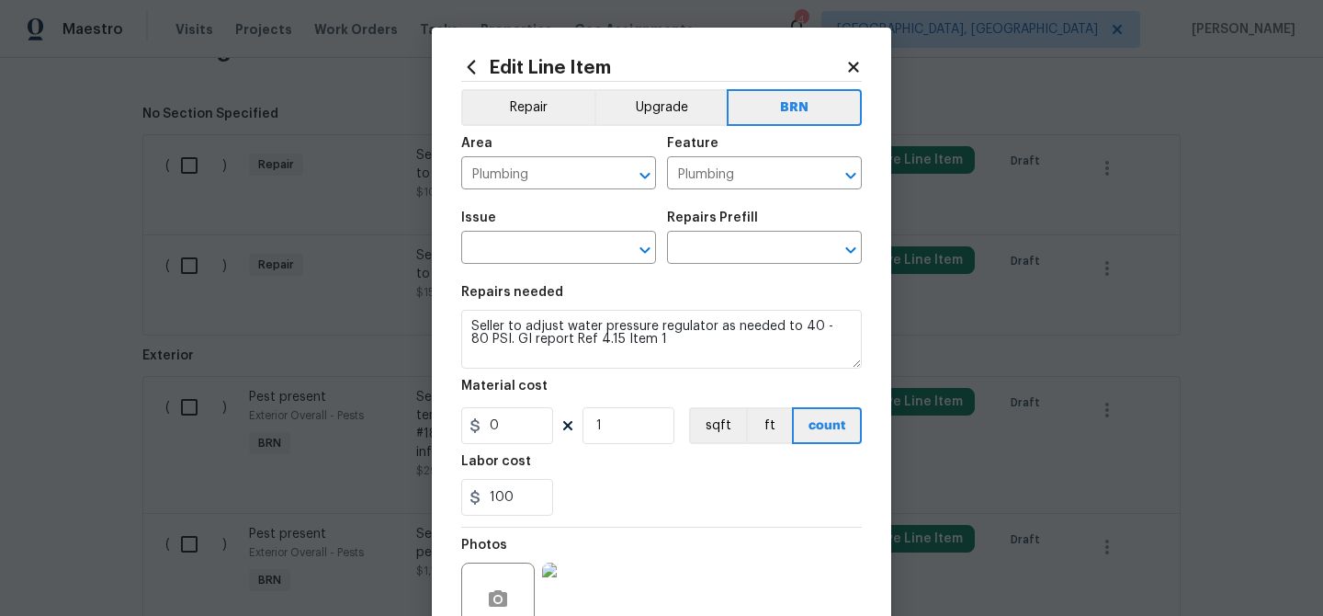
click at [483, 233] on div "Issue" at bounding box center [558, 223] width 195 height 24
click at [490, 253] on input "text" at bounding box center [532, 249] width 143 height 28
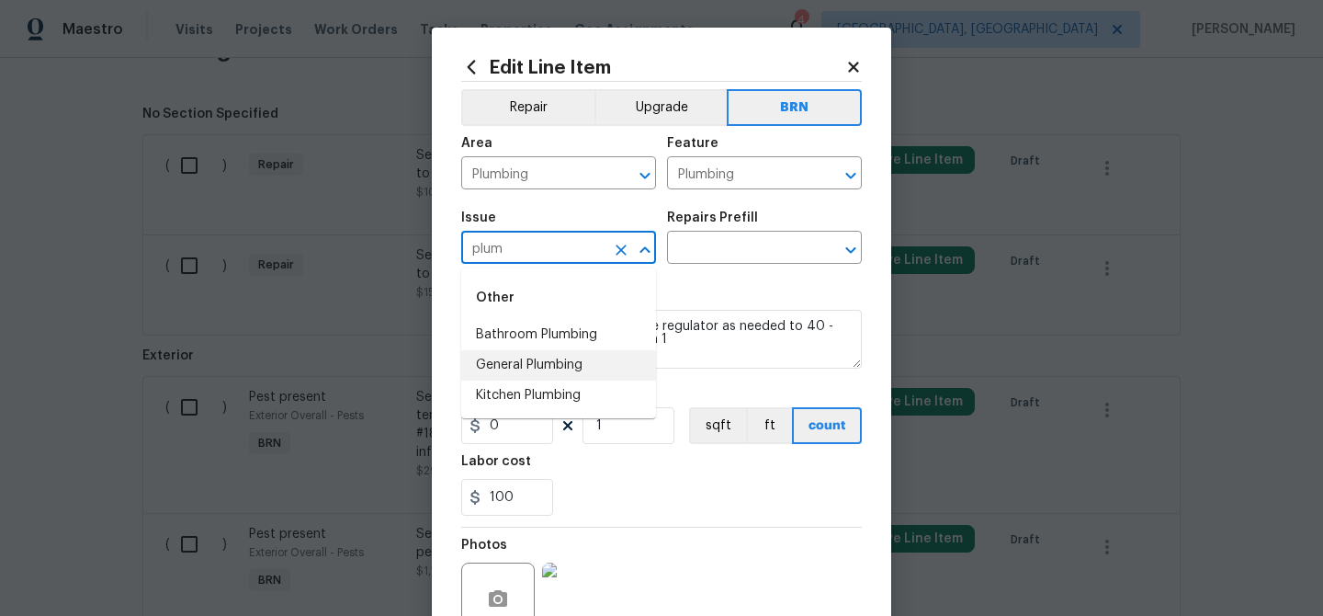
click at [517, 362] on li "General Plumbing" at bounding box center [558, 365] width 195 height 30
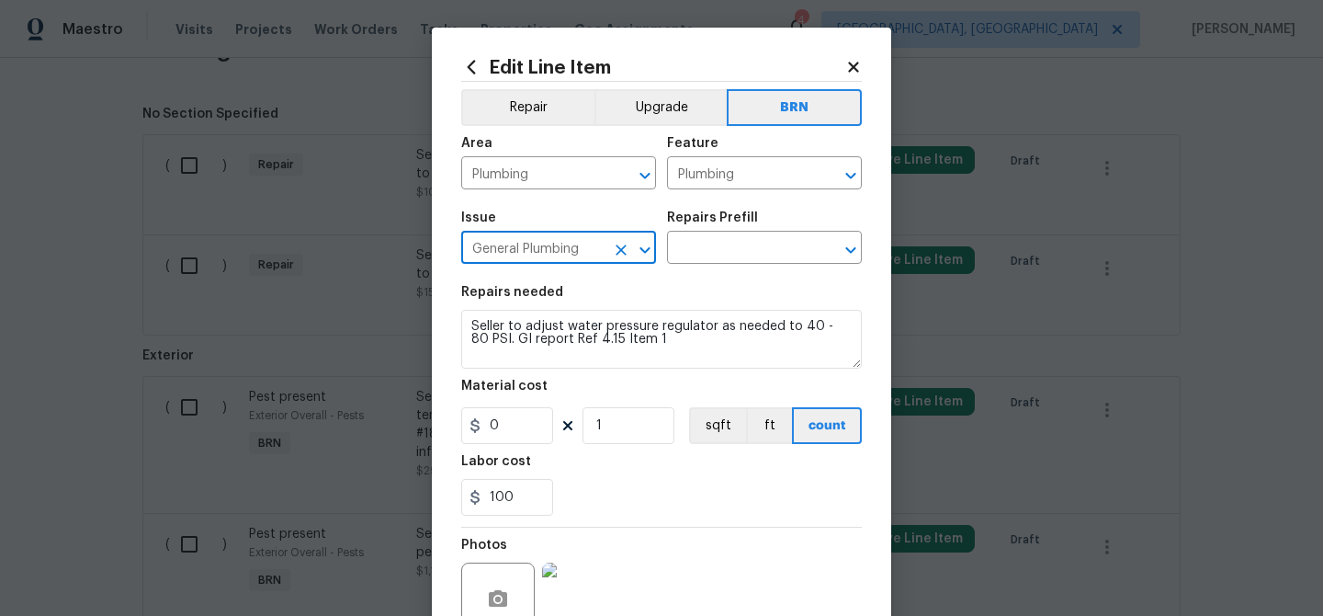
type input "General Plumbing"
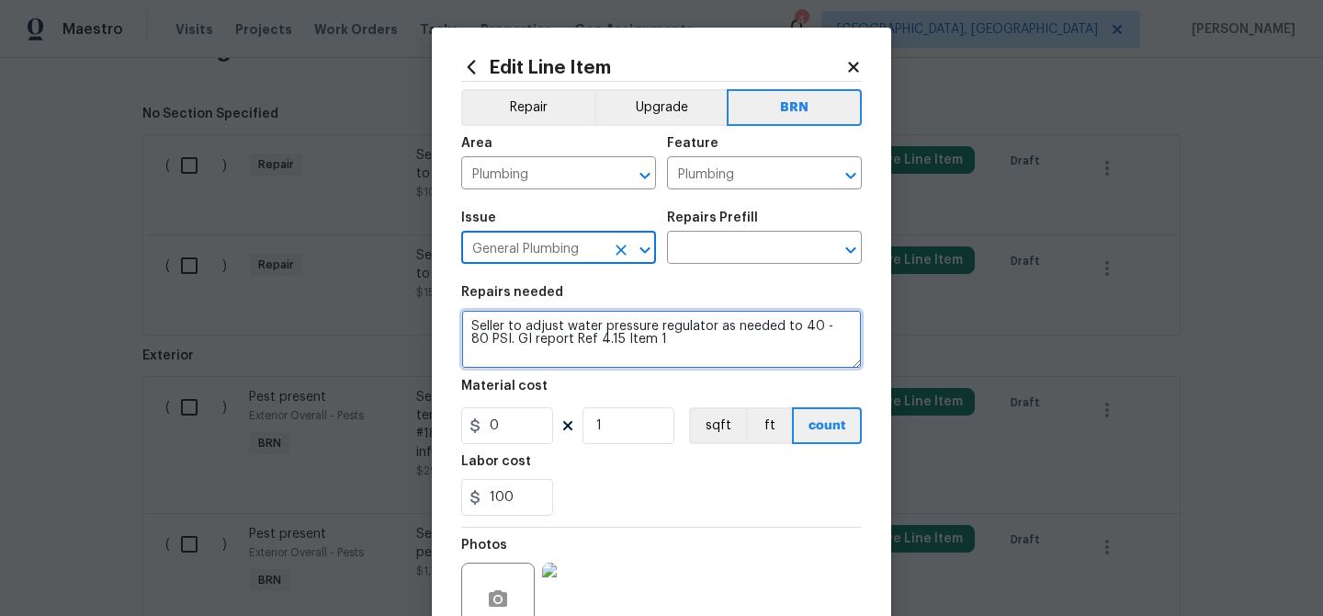
click at [517, 362] on textarea "Seller to adjust water pressure regulator as needed to 40 - 80 PSI. GI report R…" at bounding box center [661, 339] width 401 height 59
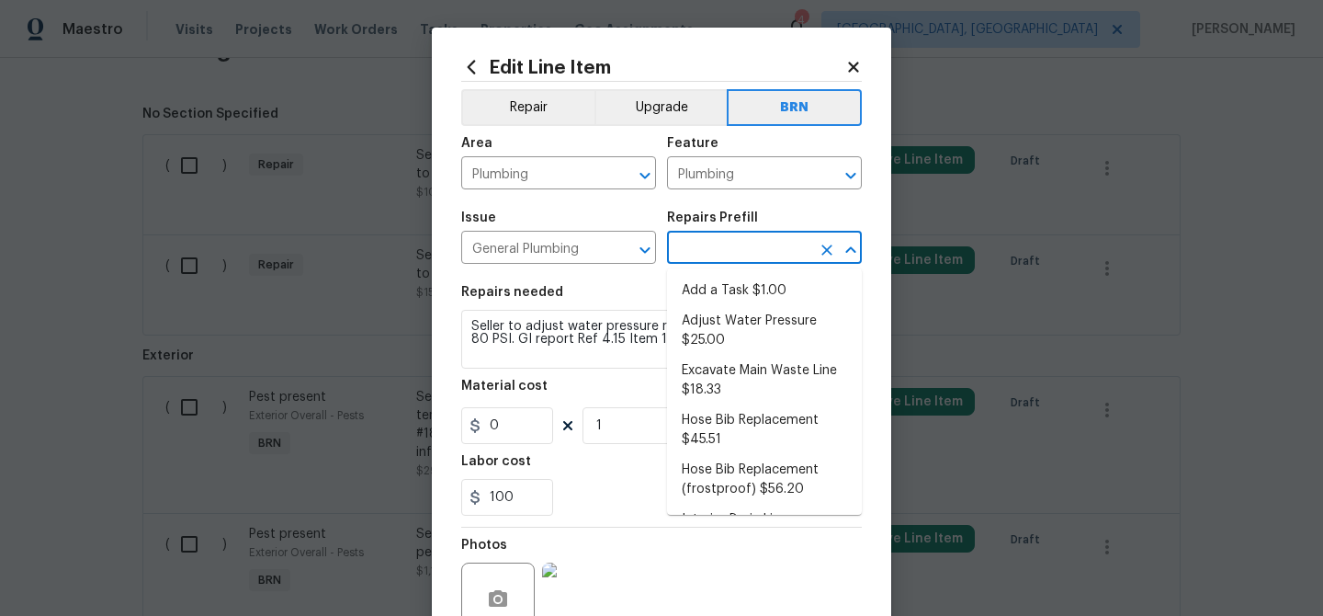
click at [691, 248] on input "text" at bounding box center [738, 249] width 143 height 28
click at [703, 284] on li "Add a Task $1.00" at bounding box center [764, 291] width 195 height 30
type input "Add a Task $1.00"
type textarea "HPM to detail"
type input "1"
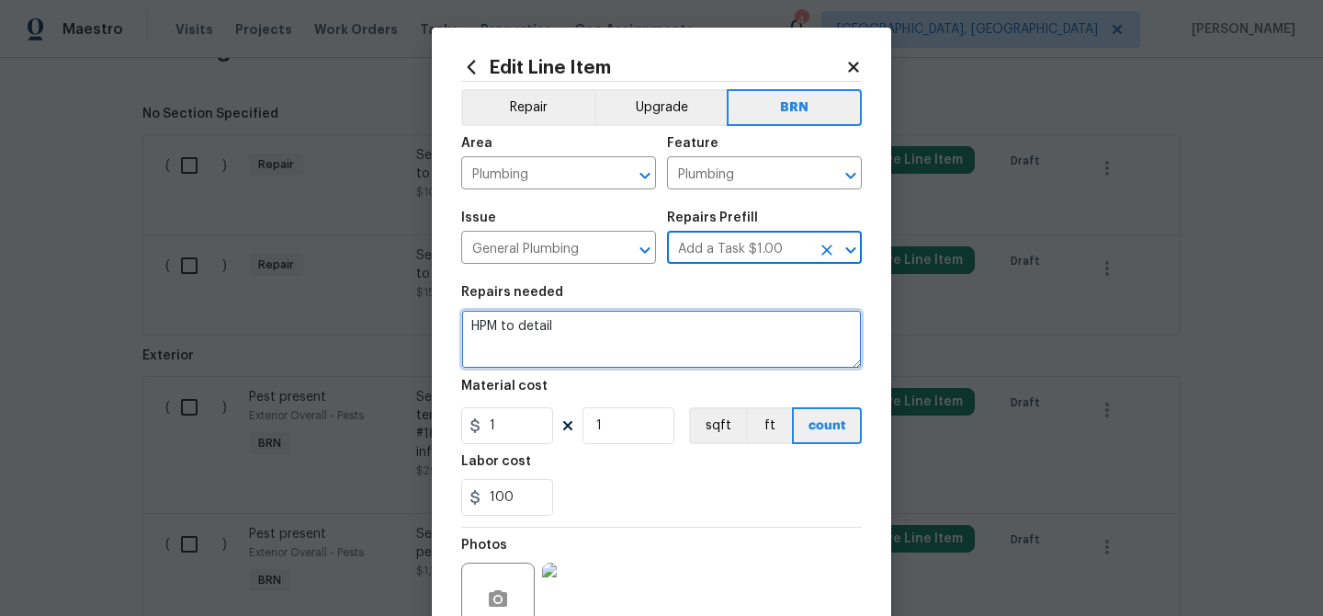
click at [577, 331] on textarea "HPM to detail" at bounding box center [661, 339] width 401 height 59
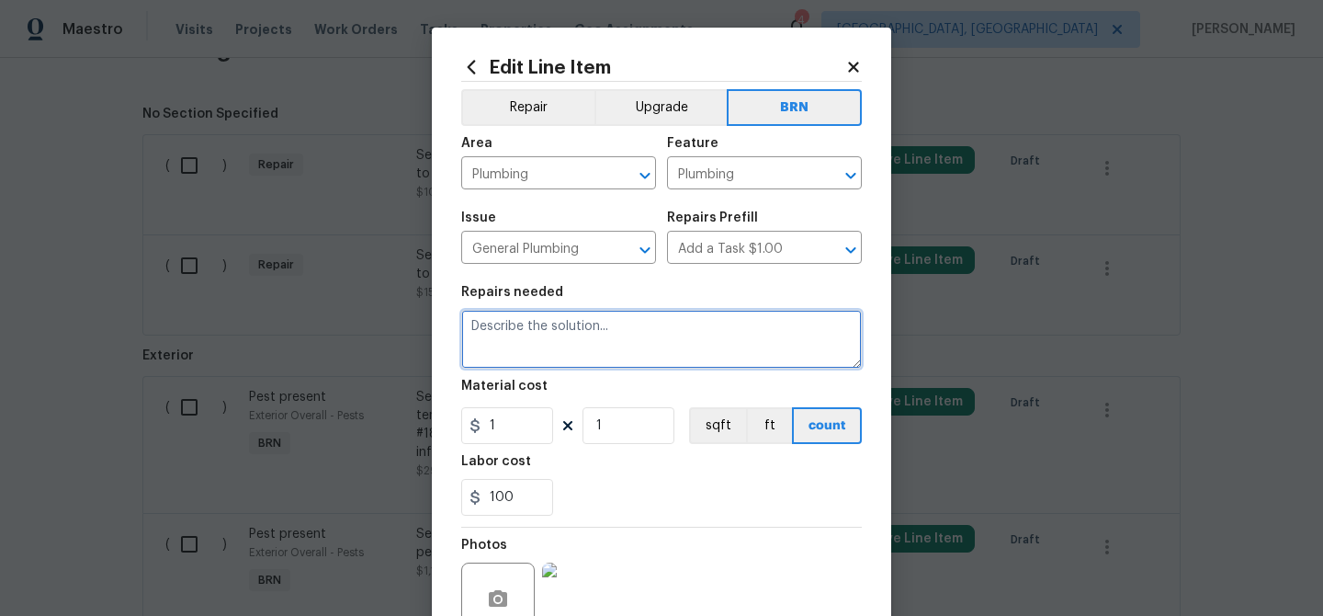
paste textarea "Seller to adjust water pressure regulator as needed to 40 - 80 PSI. GI report R…"
type textarea "Seller to adjust water pressure regulator as needed to 40 - 80 PSI. GI report R…"
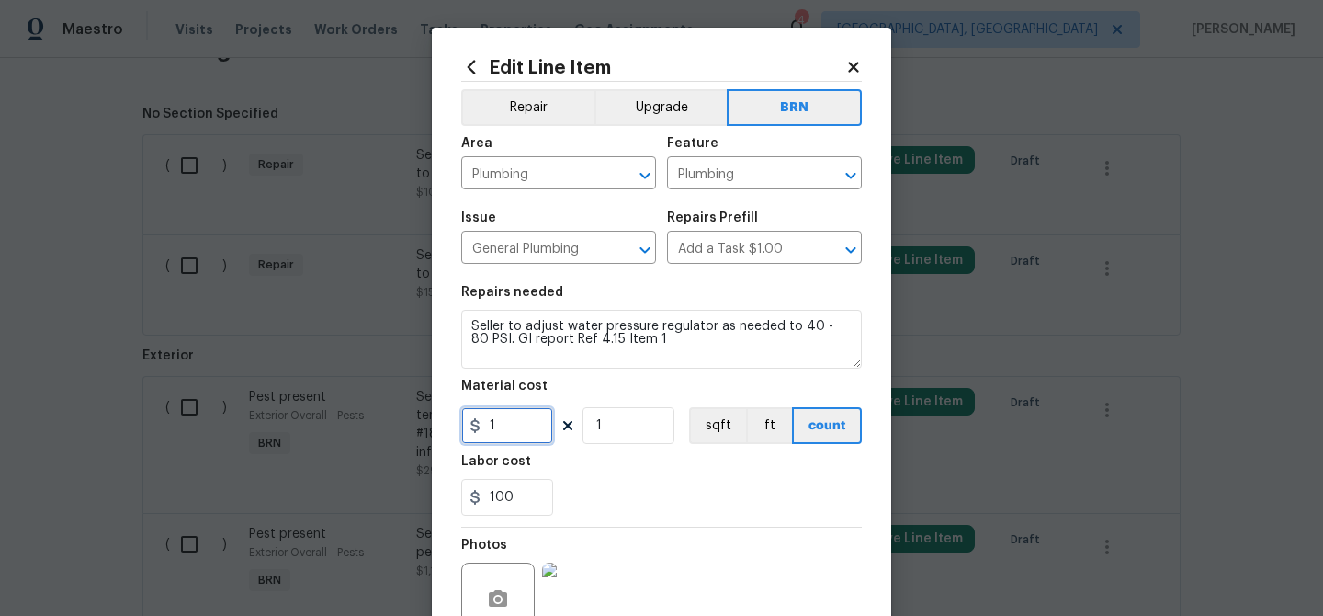
click at [534, 426] on input "1" at bounding box center [507, 425] width 92 height 37
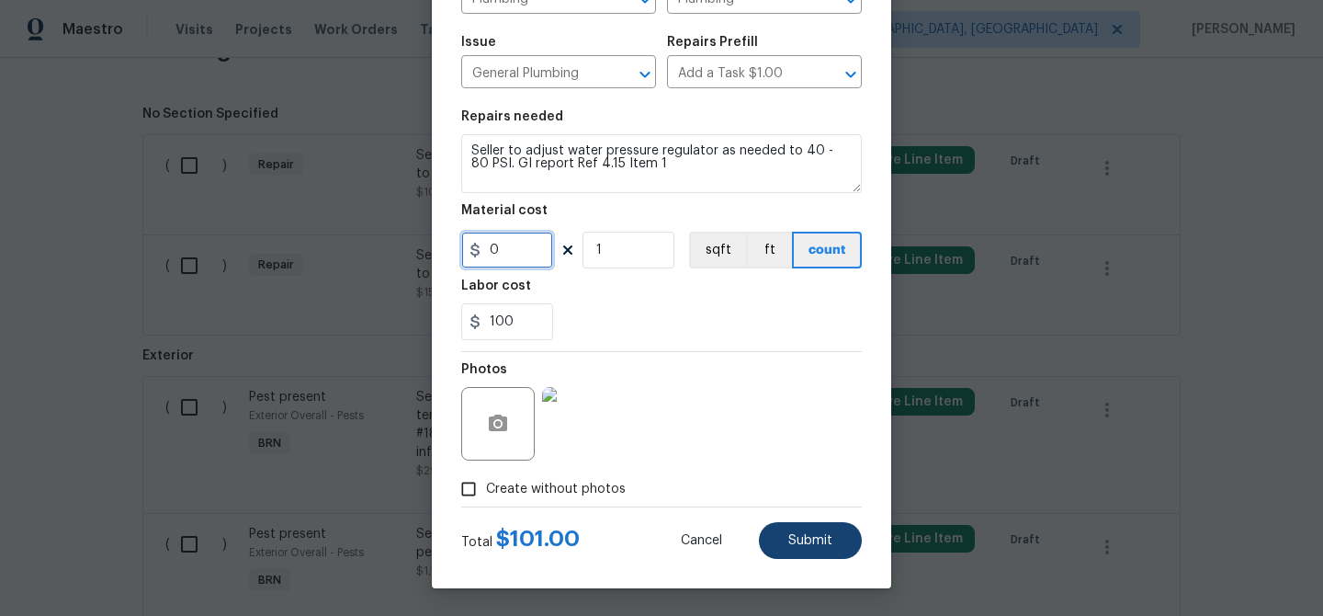
type input "0"
click at [790, 534] on span "Submit" at bounding box center [811, 541] width 44 height 14
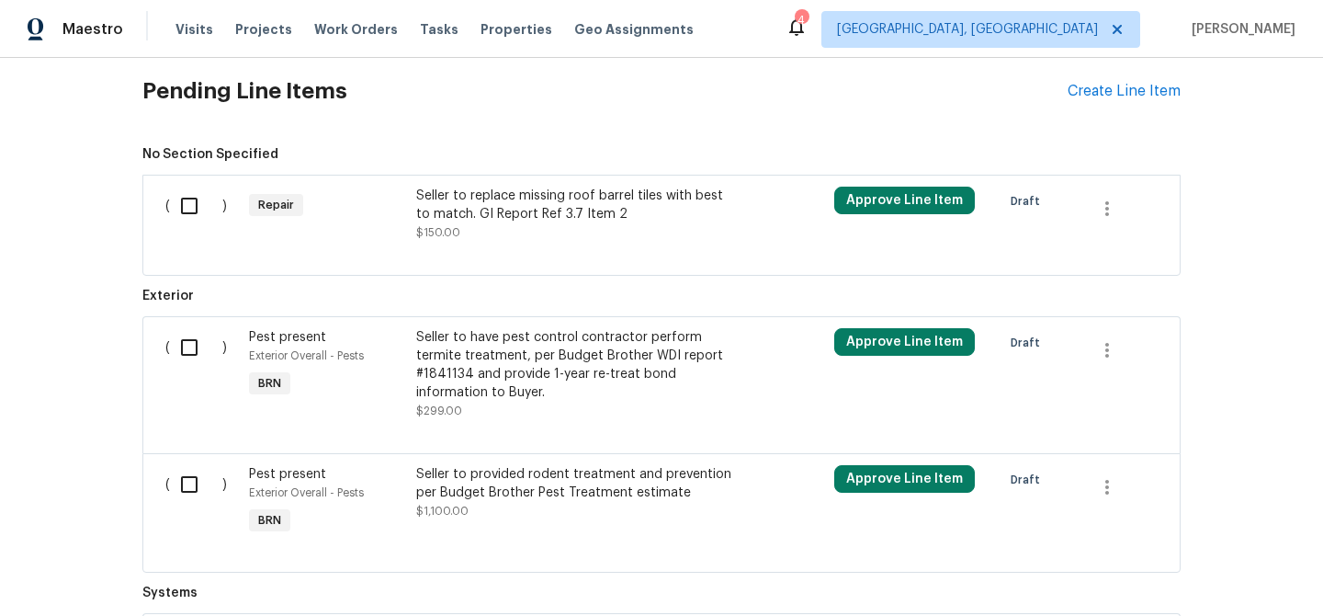
scroll to position [1273, 0]
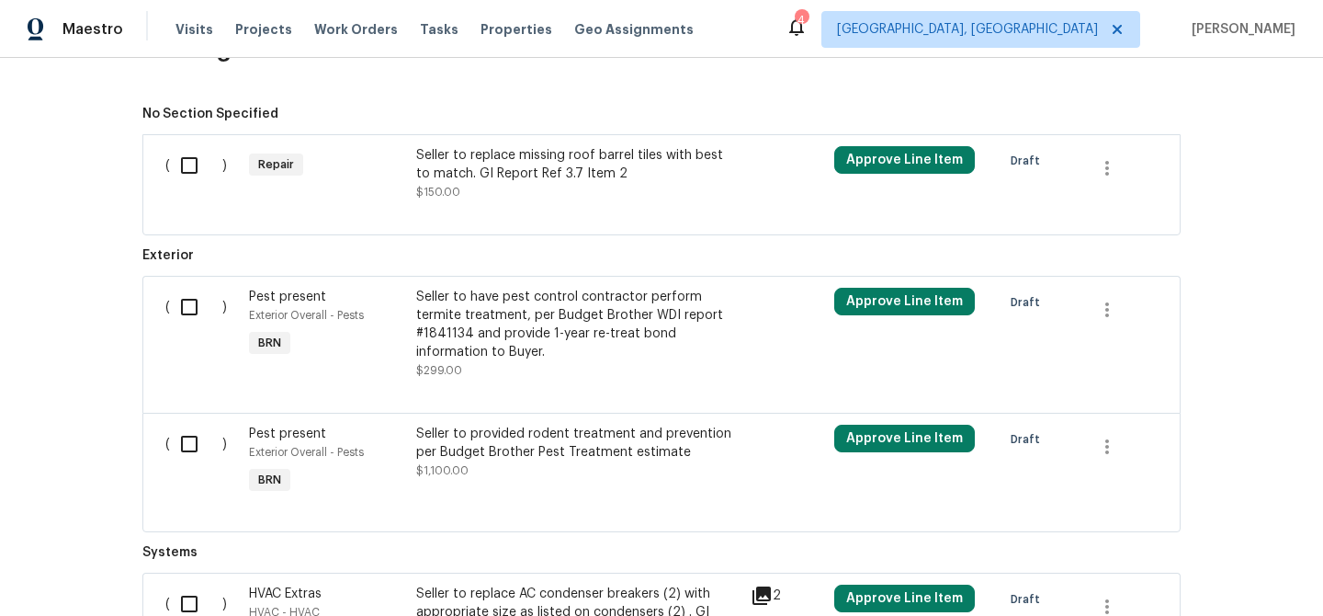
click at [517, 165] on div "Seller to replace missing roof barrel tiles with best to match. GI Report Ref 3…" at bounding box center [578, 164] width 324 height 37
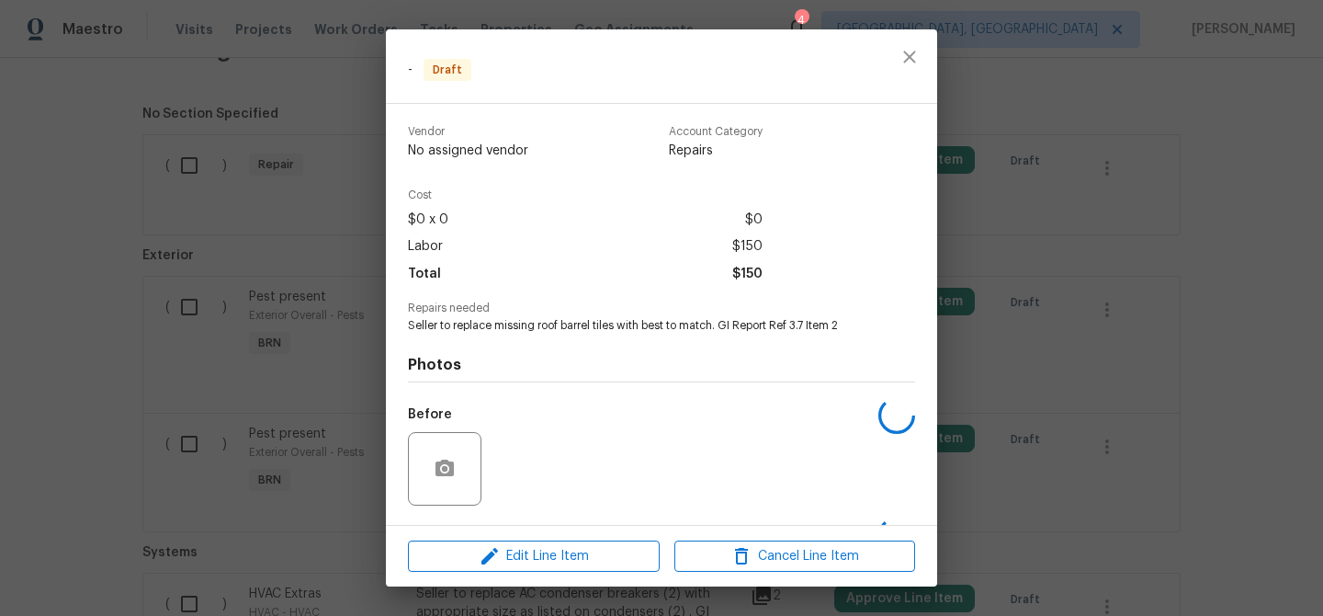
scroll to position [119, 0]
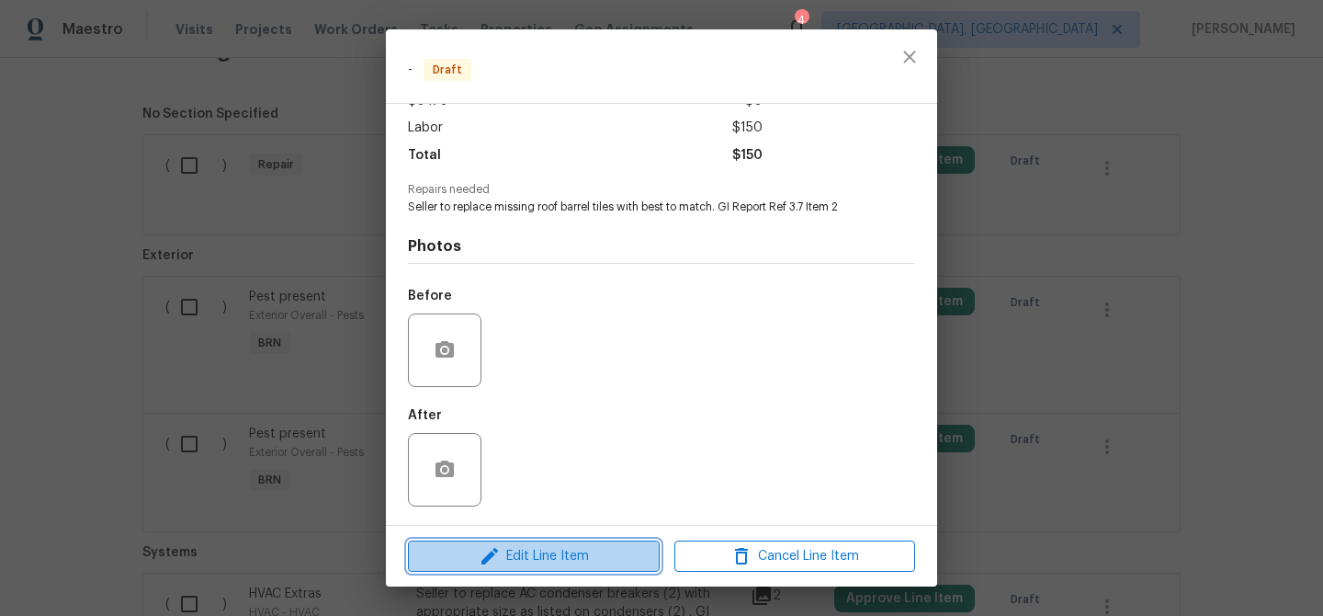
click at [500, 545] on icon "button" at bounding box center [490, 556] width 22 height 22
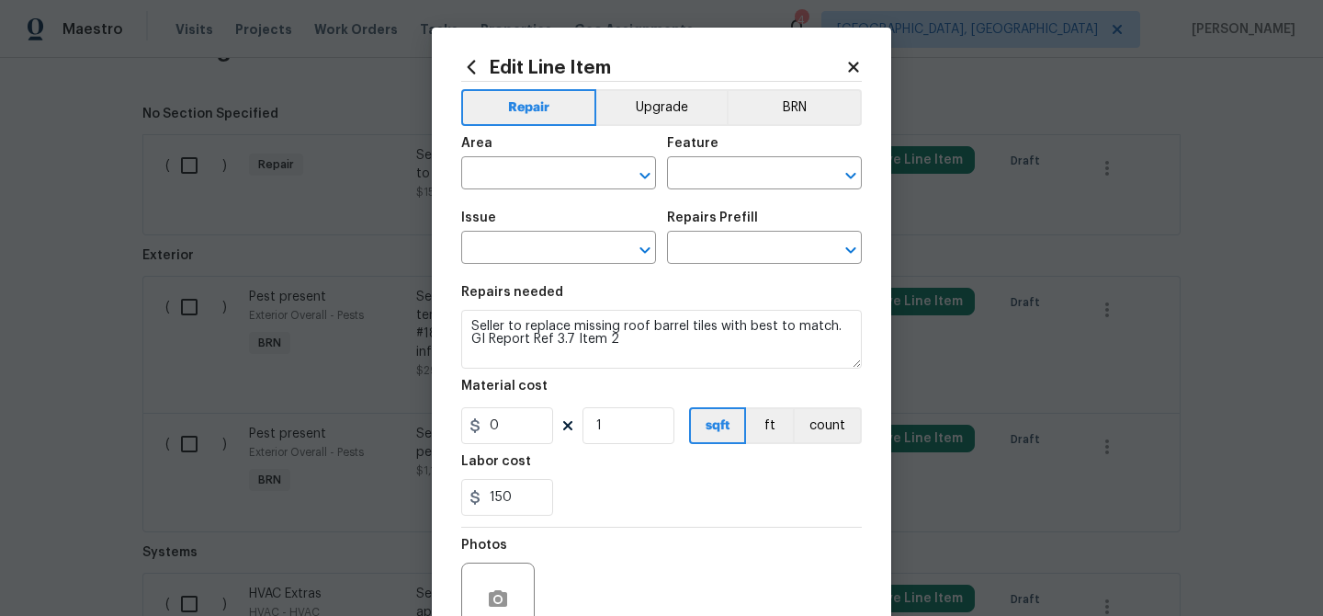
click at [786, 131] on div "Area ​ Feature ​" at bounding box center [661, 163] width 401 height 74
click at [786, 112] on button "BRN" at bounding box center [794, 107] width 135 height 37
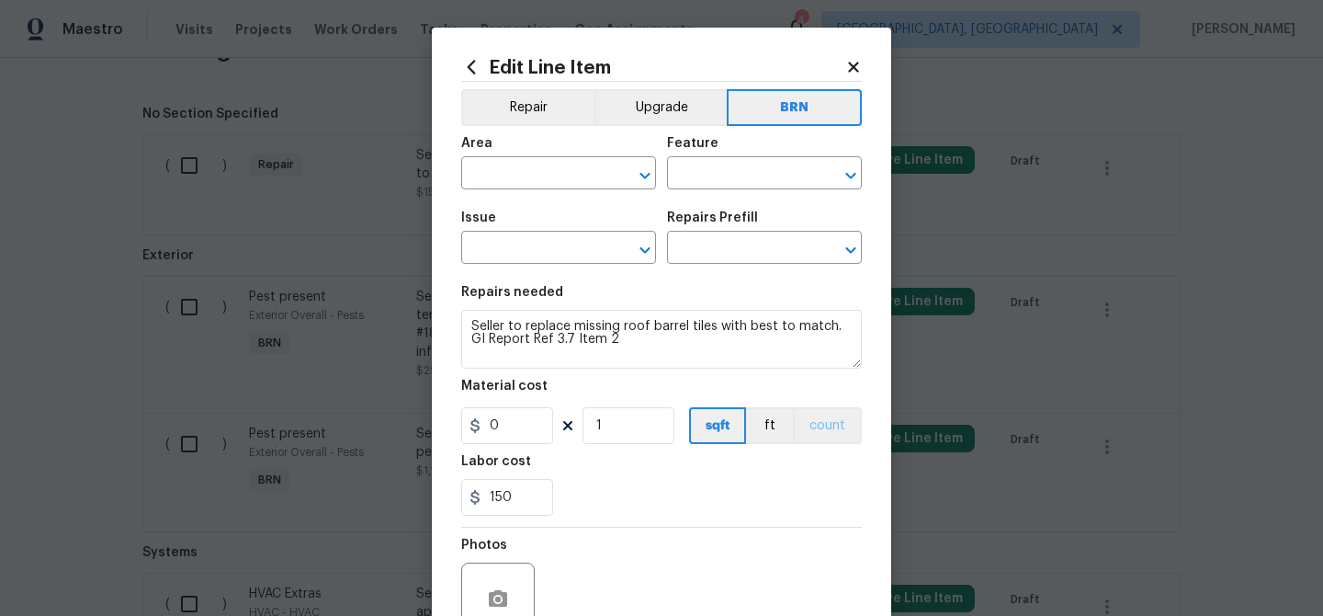
click at [827, 407] on figure "Material cost 0 1 sqft ft count" at bounding box center [661, 412] width 401 height 64
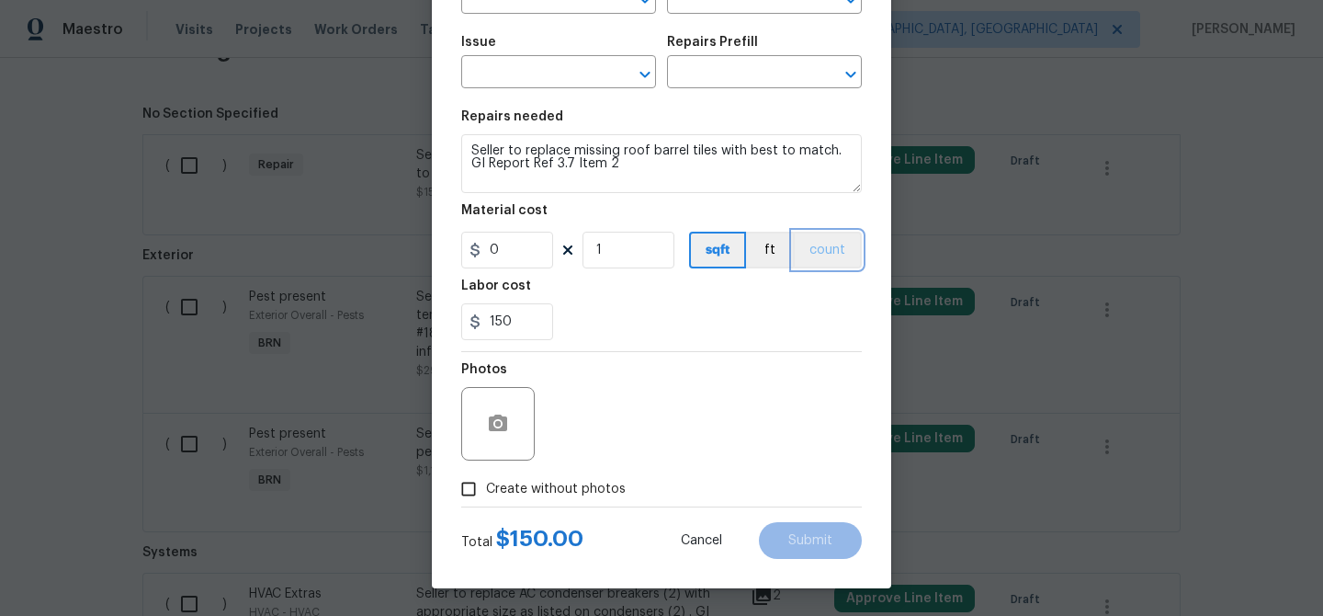
click at [837, 238] on button "count" at bounding box center [827, 250] width 69 height 37
click at [504, 410] on button "button" at bounding box center [498, 424] width 44 height 44
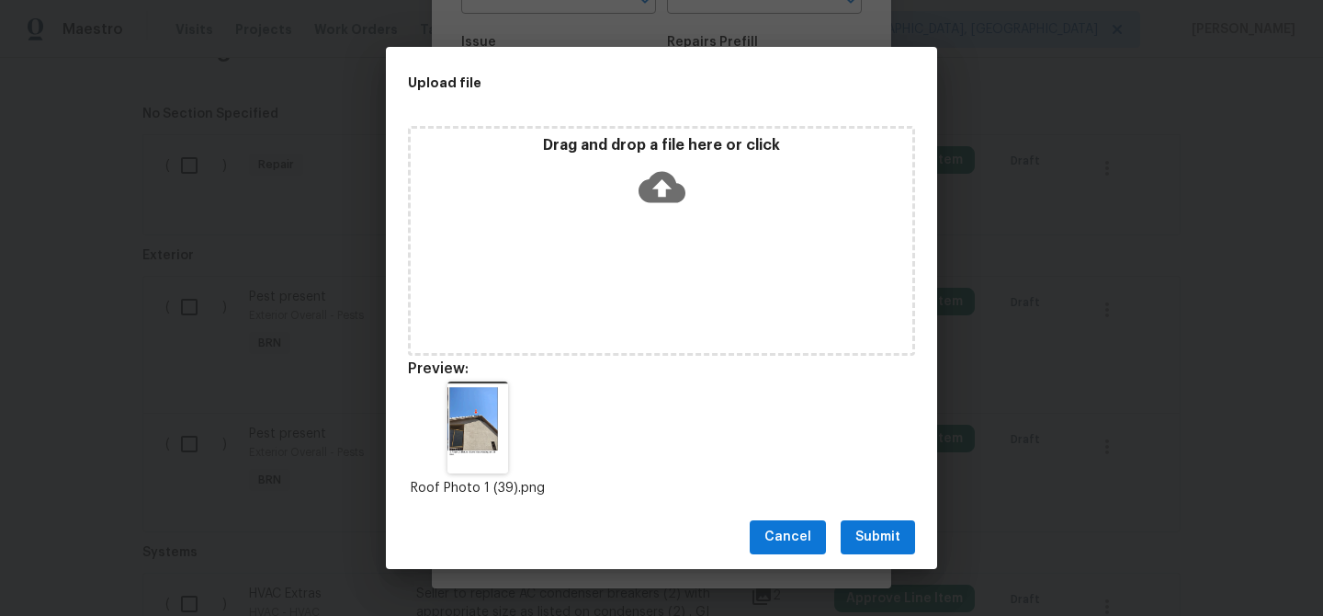
click at [864, 533] on span "Submit" at bounding box center [878, 537] width 45 height 23
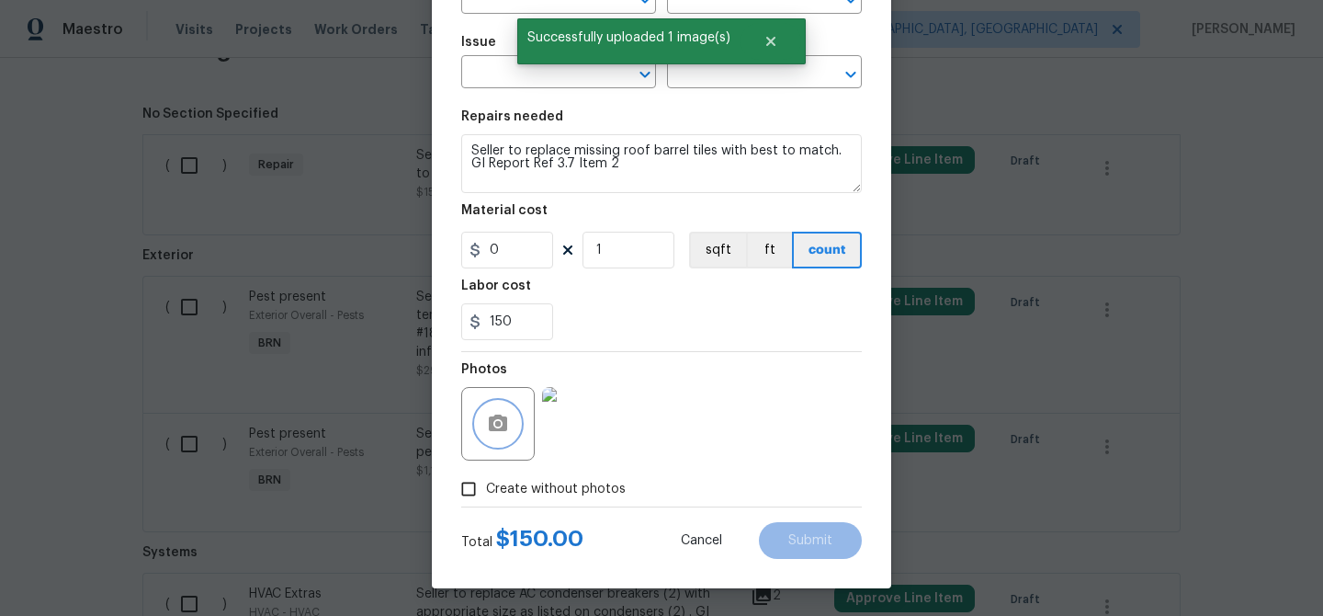
scroll to position [0, 0]
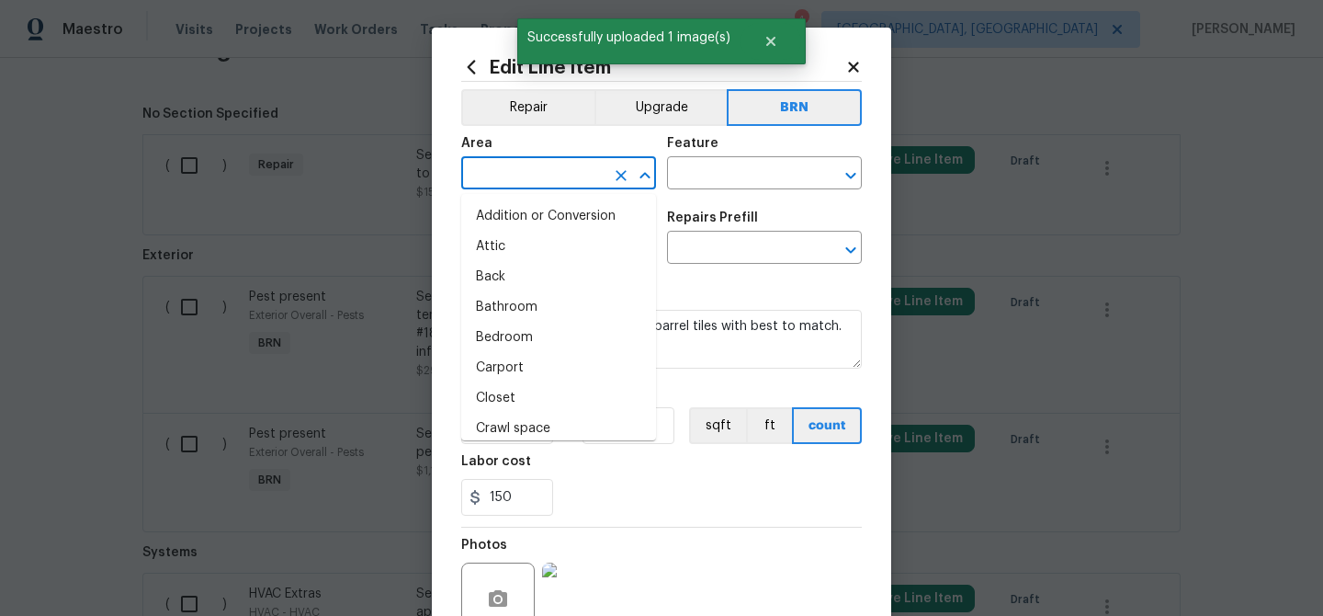
click at [531, 183] on input "text" at bounding box center [532, 175] width 143 height 28
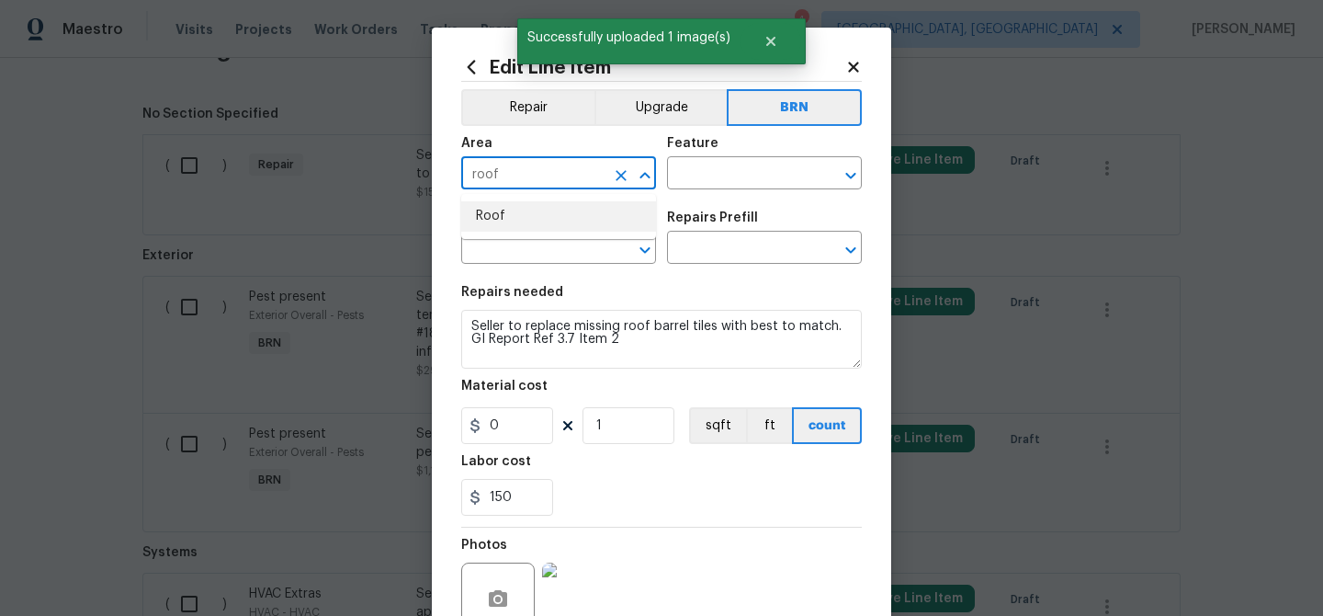
click at [536, 211] on li "Roof" at bounding box center [558, 216] width 195 height 30
type input "Roof"
click at [699, 165] on input "text" at bounding box center [738, 175] width 143 height 28
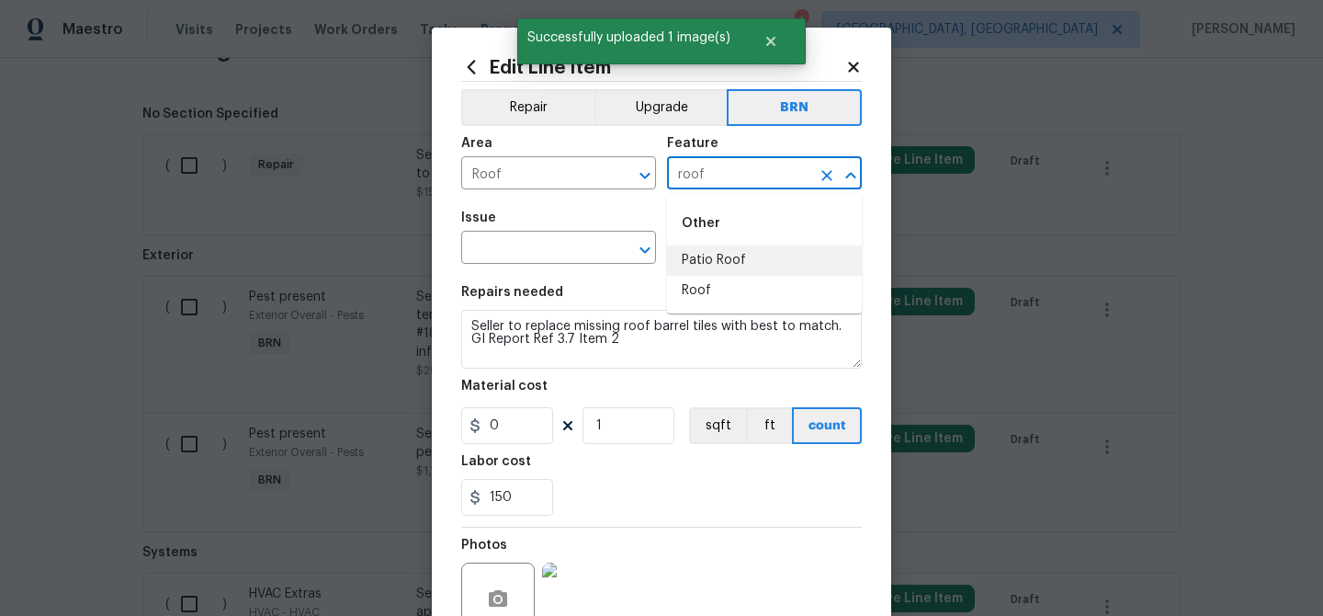
click at [713, 289] on li "Roof" at bounding box center [764, 291] width 195 height 30
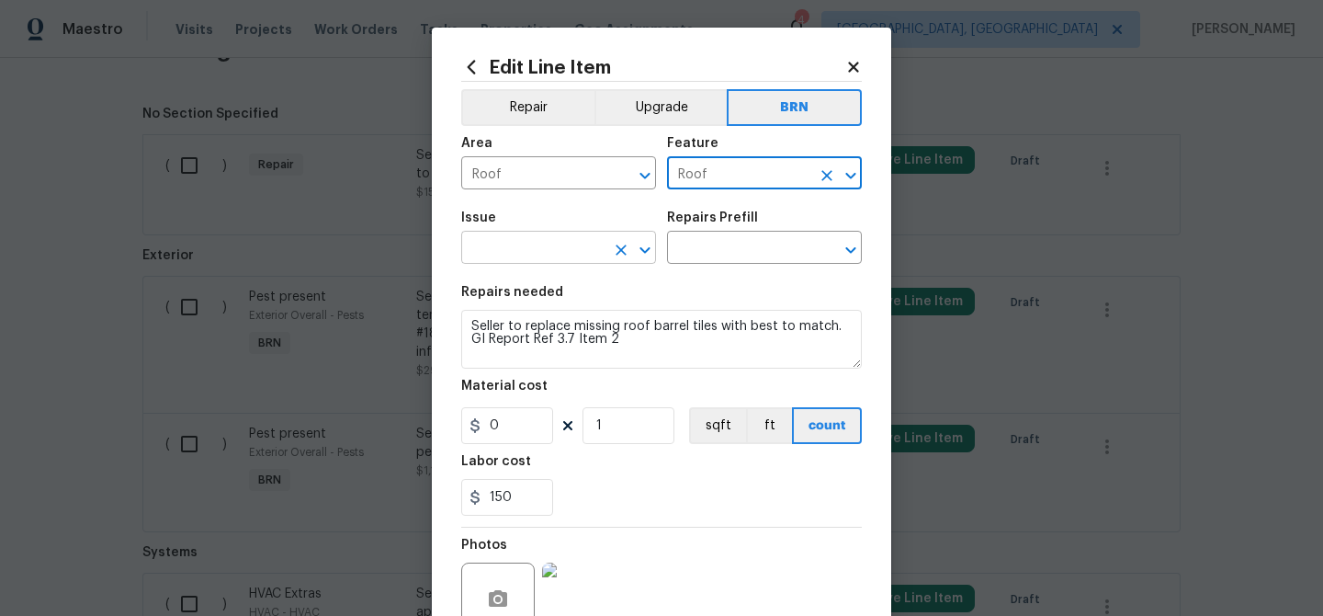
type input "Roof"
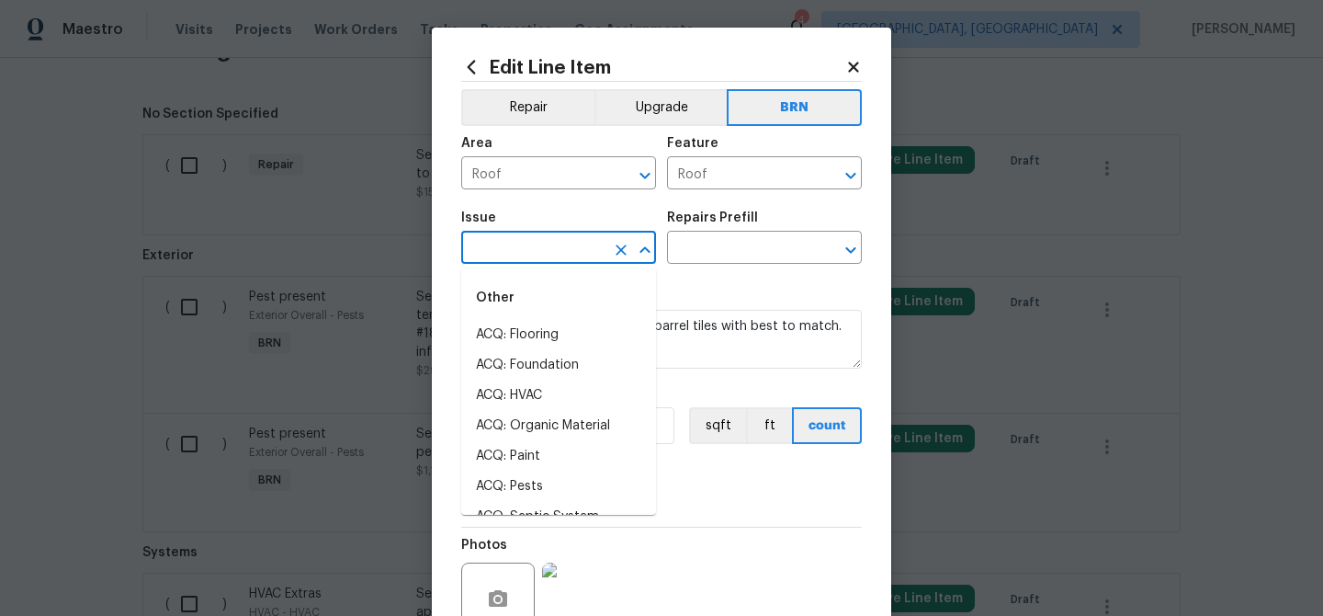
click at [546, 252] on input "text" at bounding box center [532, 249] width 143 height 28
click at [532, 392] on li "Roof Repair" at bounding box center [558, 395] width 195 height 30
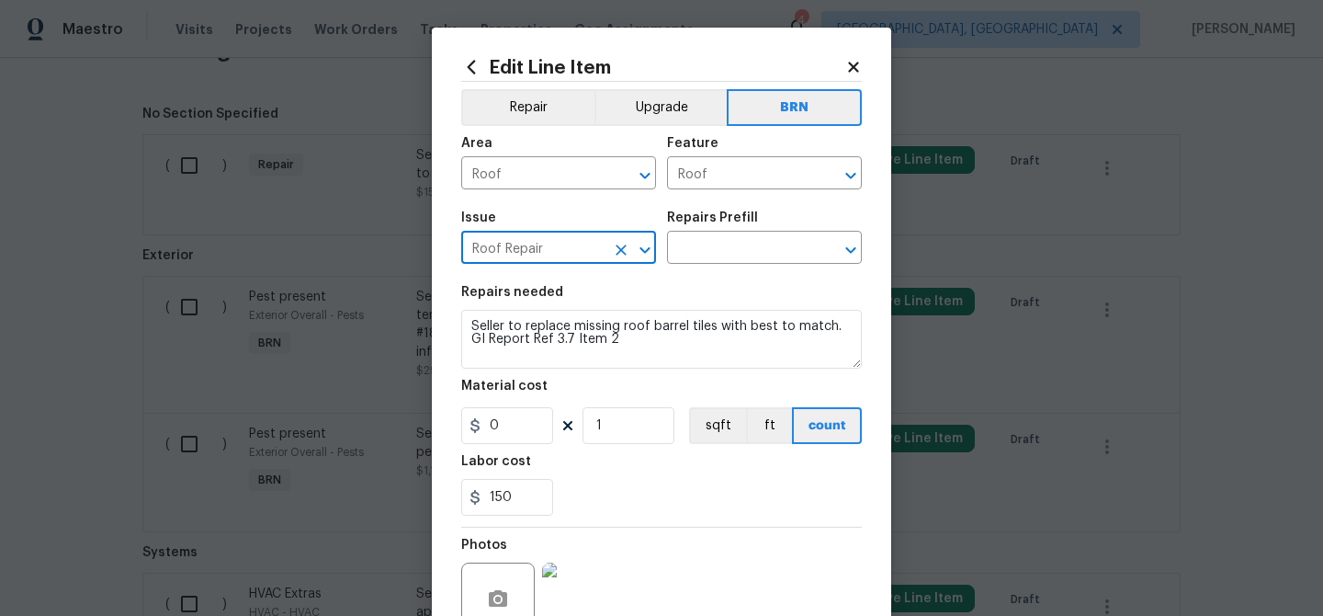
type input "Roof Repair"
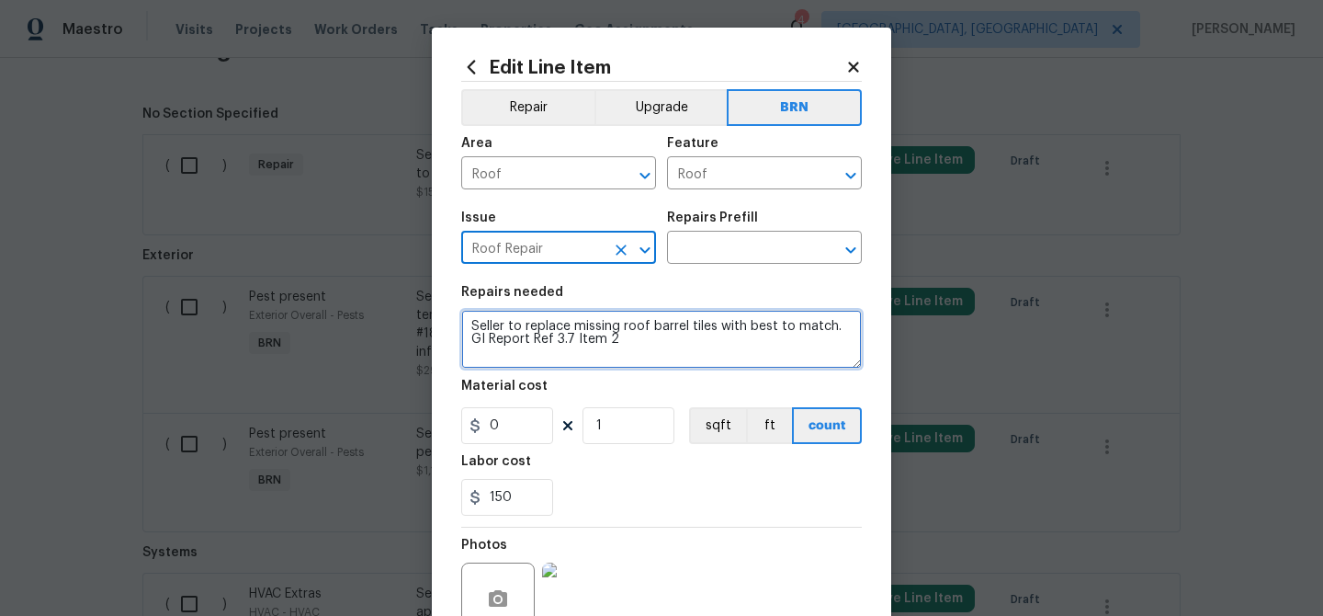
click at [537, 344] on textarea "Seller to replace missing roof barrel tiles with best to match. GI Report Ref 3…" at bounding box center [661, 339] width 401 height 59
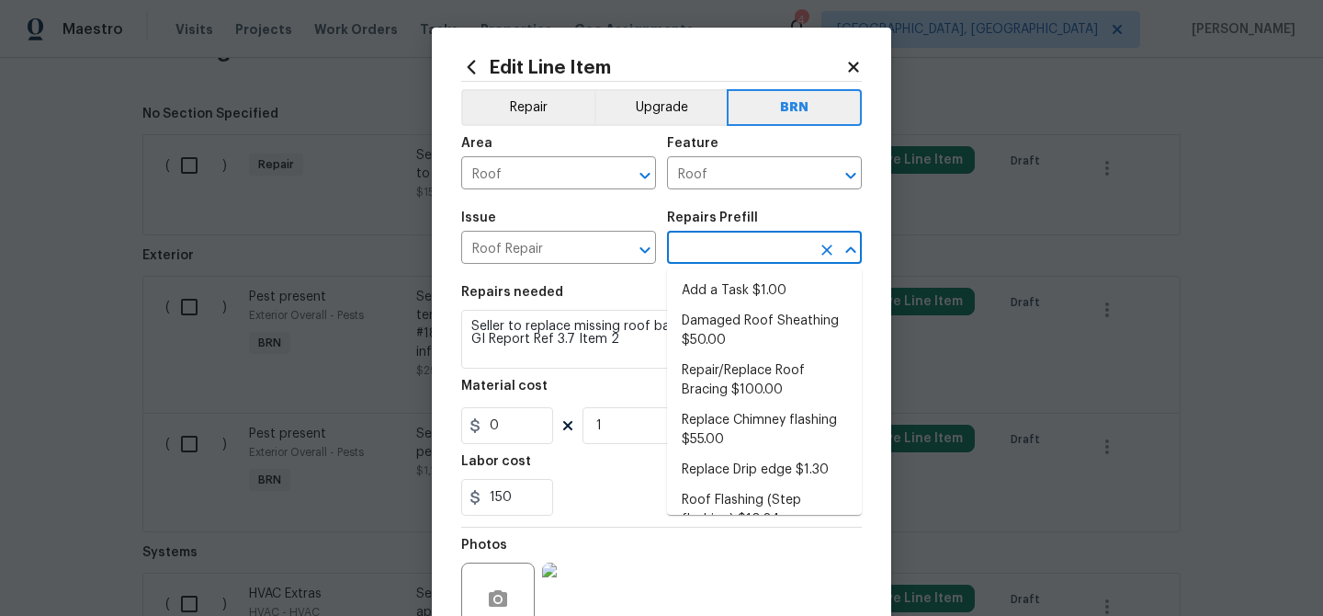
click at [692, 247] on input "text" at bounding box center [738, 249] width 143 height 28
click at [700, 289] on li "Add a Task $1.00" at bounding box center [764, 291] width 195 height 30
type input "Eaves and Trim"
type input "Add a Task $1.00"
type textarea "HPM to detail"
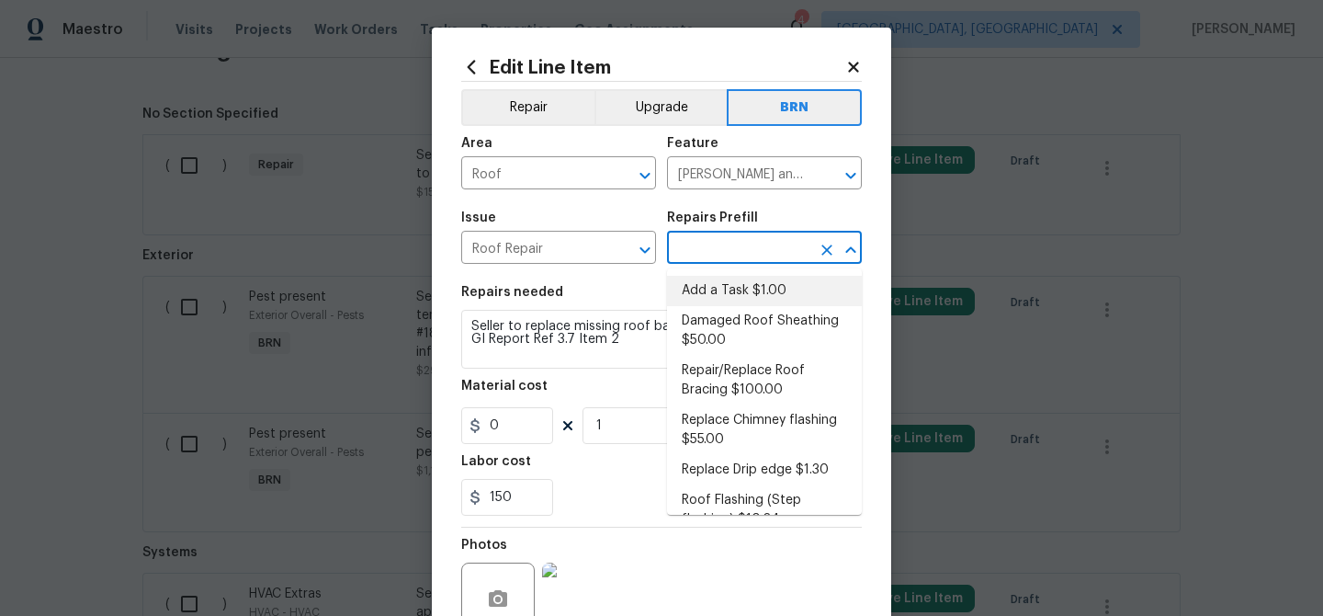
type input "1"
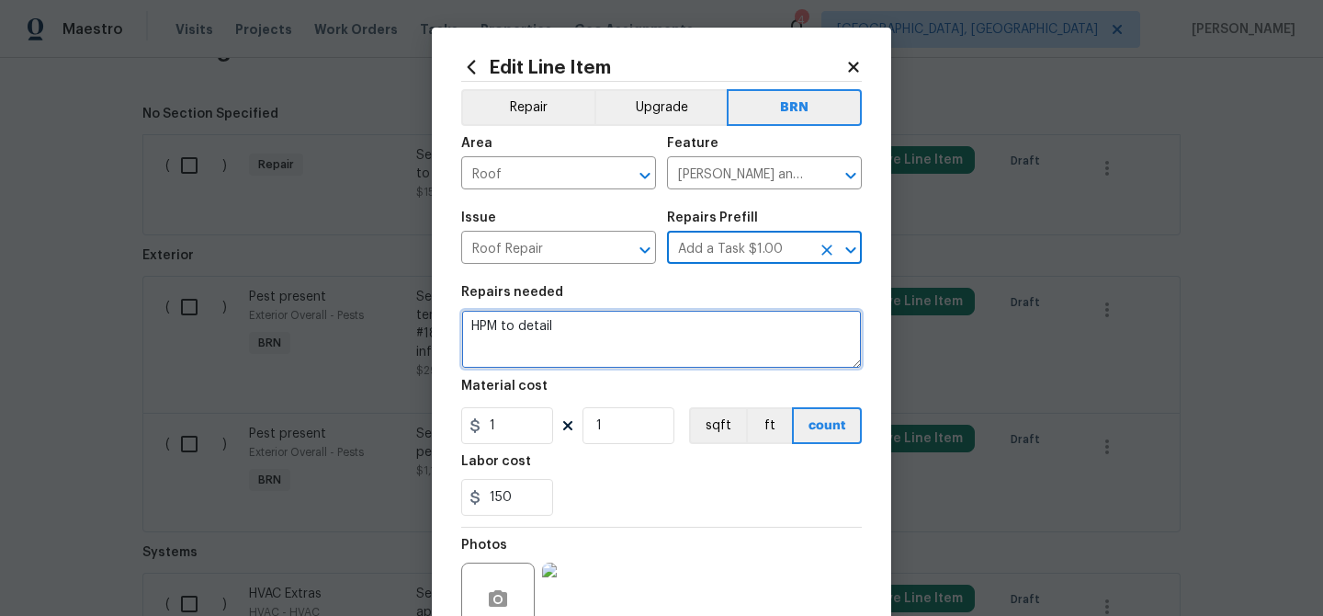
click at [585, 329] on textarea "HPM to detail" at bounding box center [661, 339] width 401 height 59
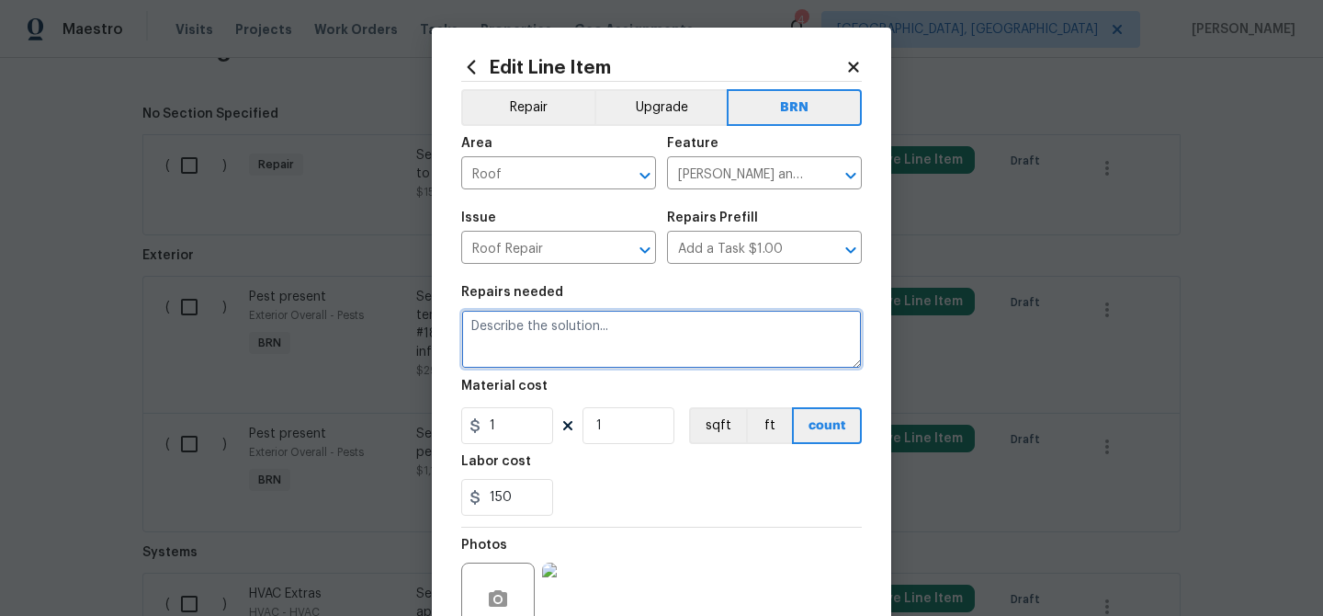
paste textarea "Seller to replace missing roof barrel tiles with best to match. GI Report Ref 3…"
type textarea "Seller to replace missing roof barrel tiles with best to match. GI Report Ref 3…"
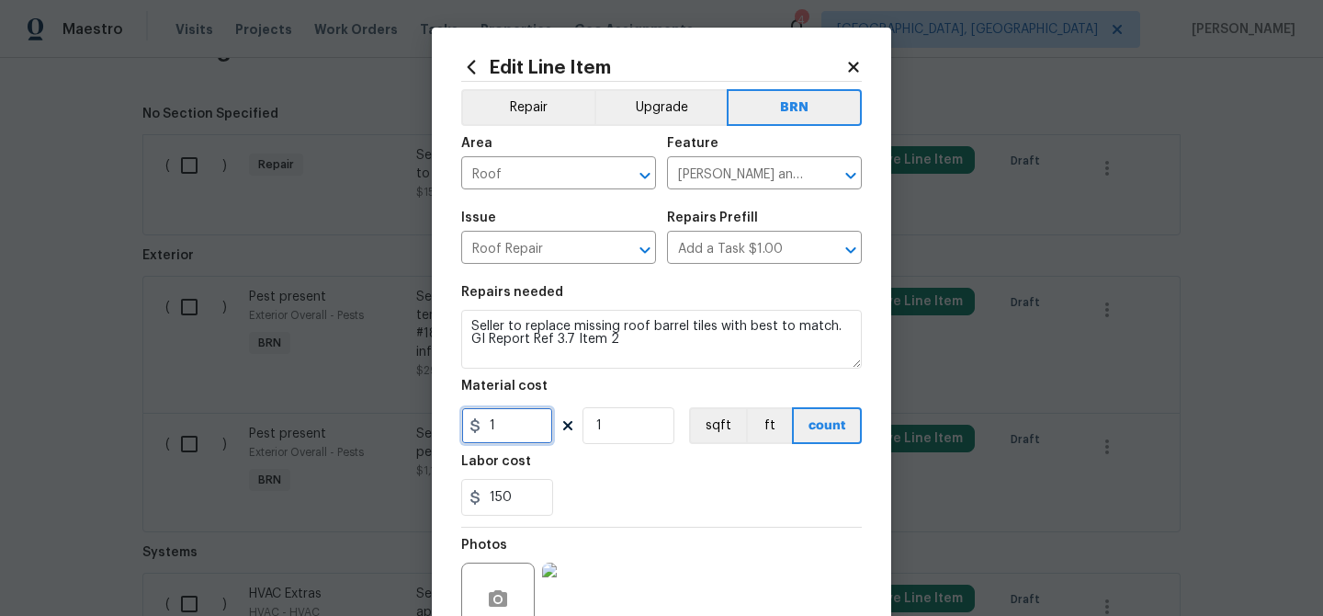
click at [529, 416] on input "1" at bounding box center [507, 425] width 92 height 37
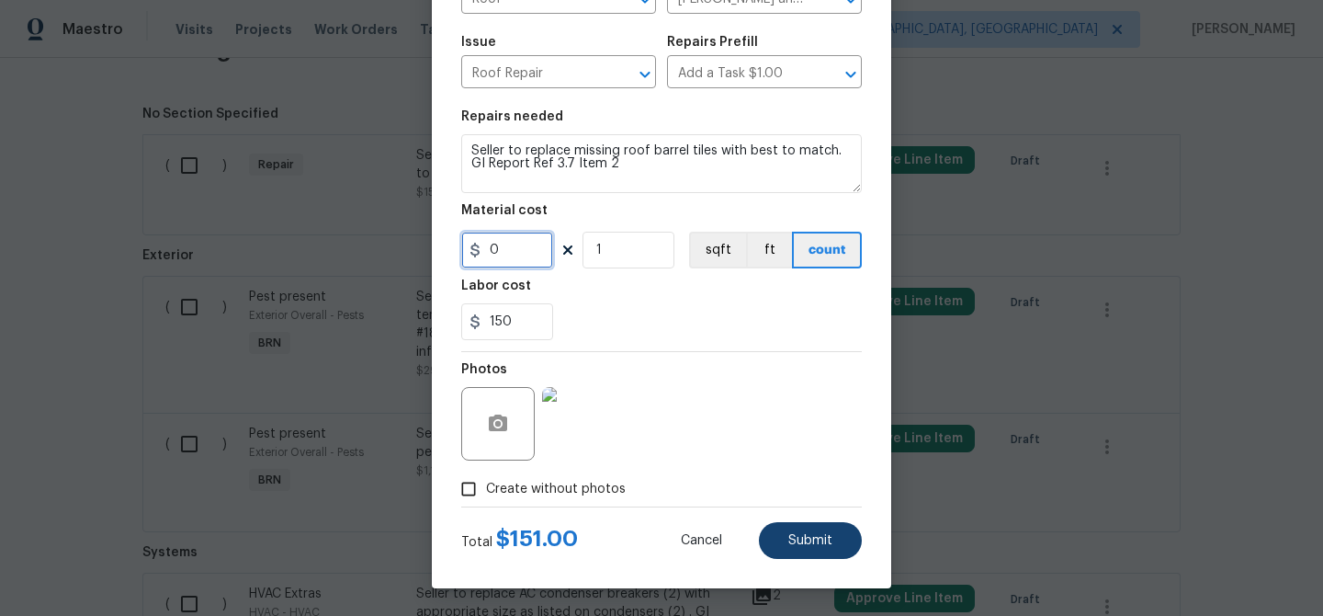
type input "0"
click at [792, 532] on button "Submit" at bounding box center [810, 540] width 103 height 37
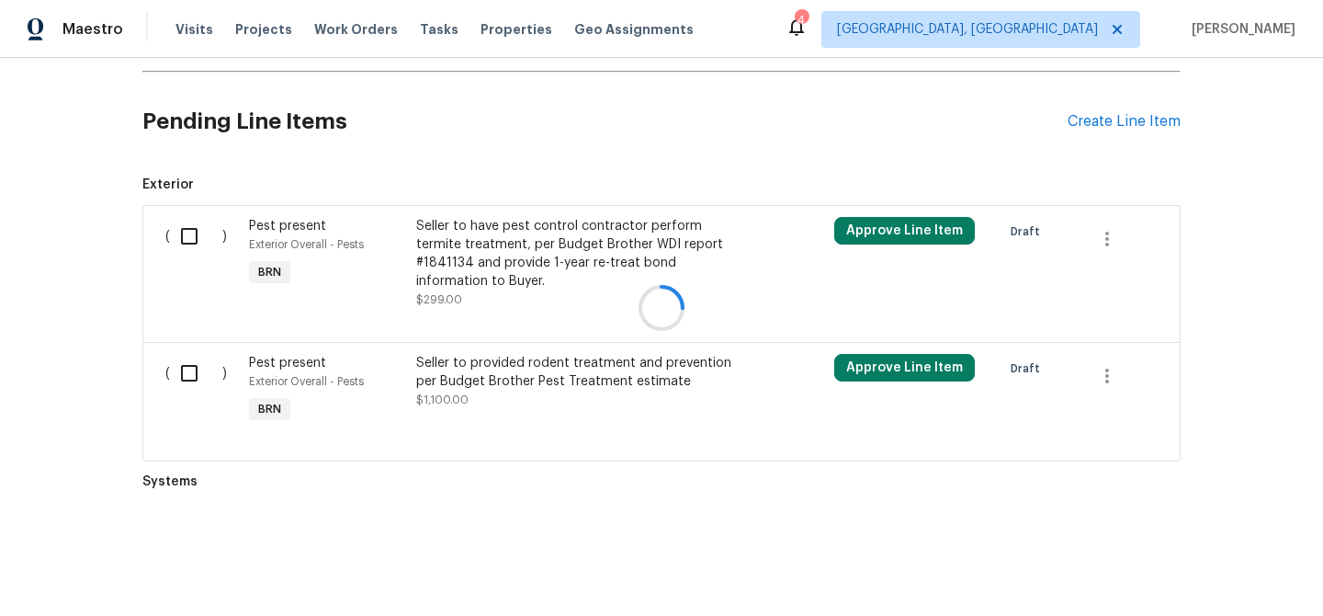
scroll to position [1273, 0]
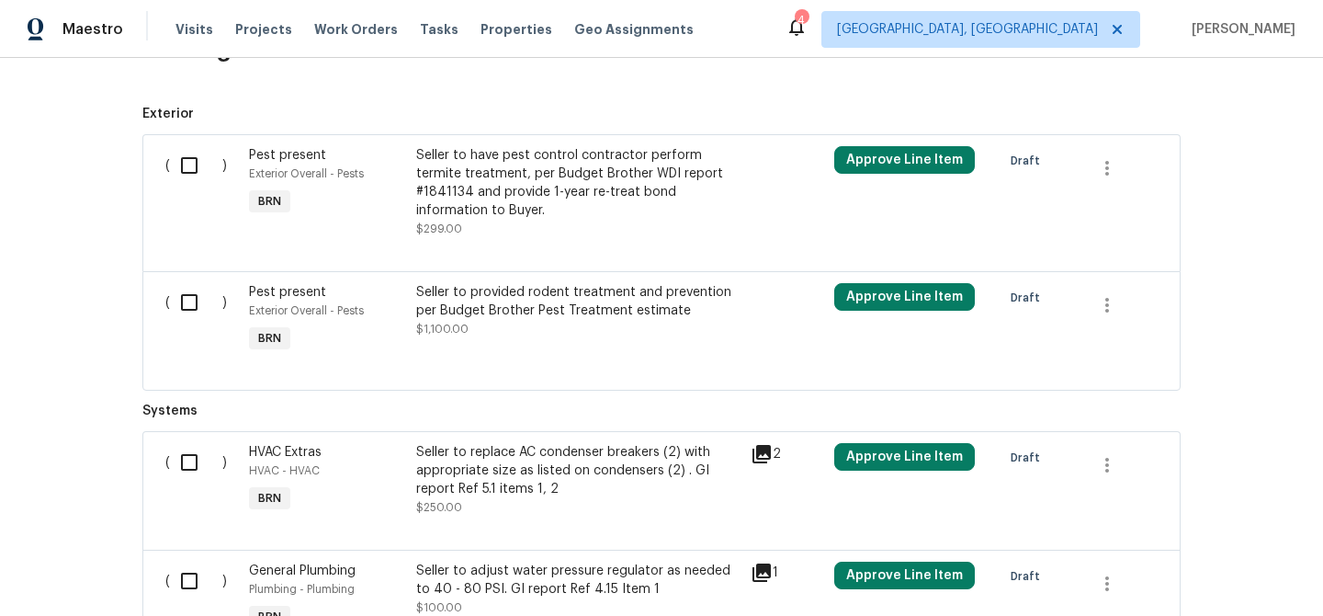
click at [221, 196] on div "( )" at bounding box center [202, 192] width 84 height 103
click at [194, 174] on input "checkbox" at bounding box center [196, 165] width 52 height 39
checkbox input "true"
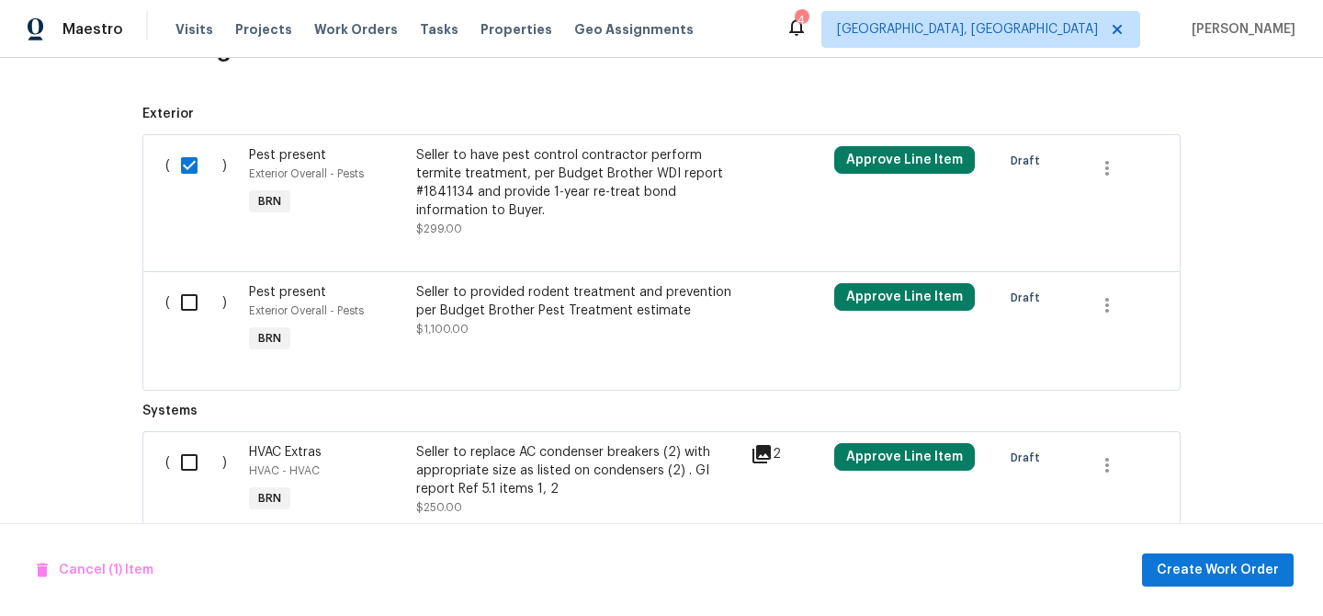
click at [188, 299] on input "checkbox" at bounding box center [196, 302] width 52 height 39
checkbox input "true"
click at [1210, 567] on span "Create Work Order" at bounding box center [1218, 570] width 122 height 23
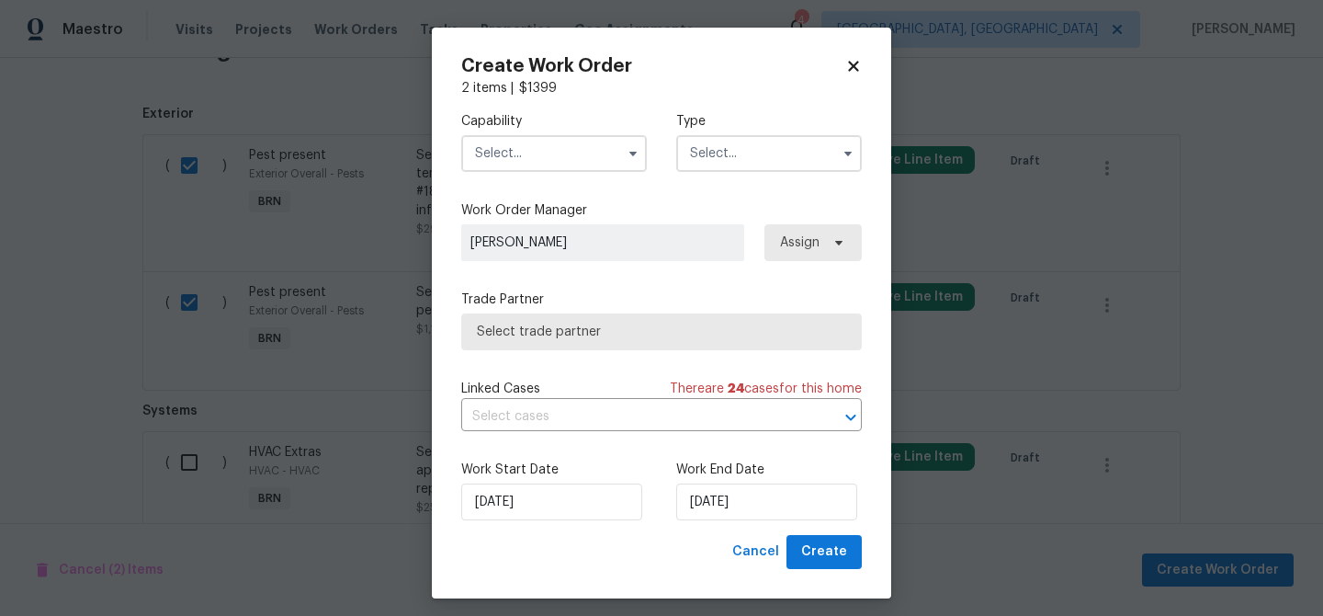
click at [528, 153] on input "text" at bounding box center [554, 153] width 186 height 37
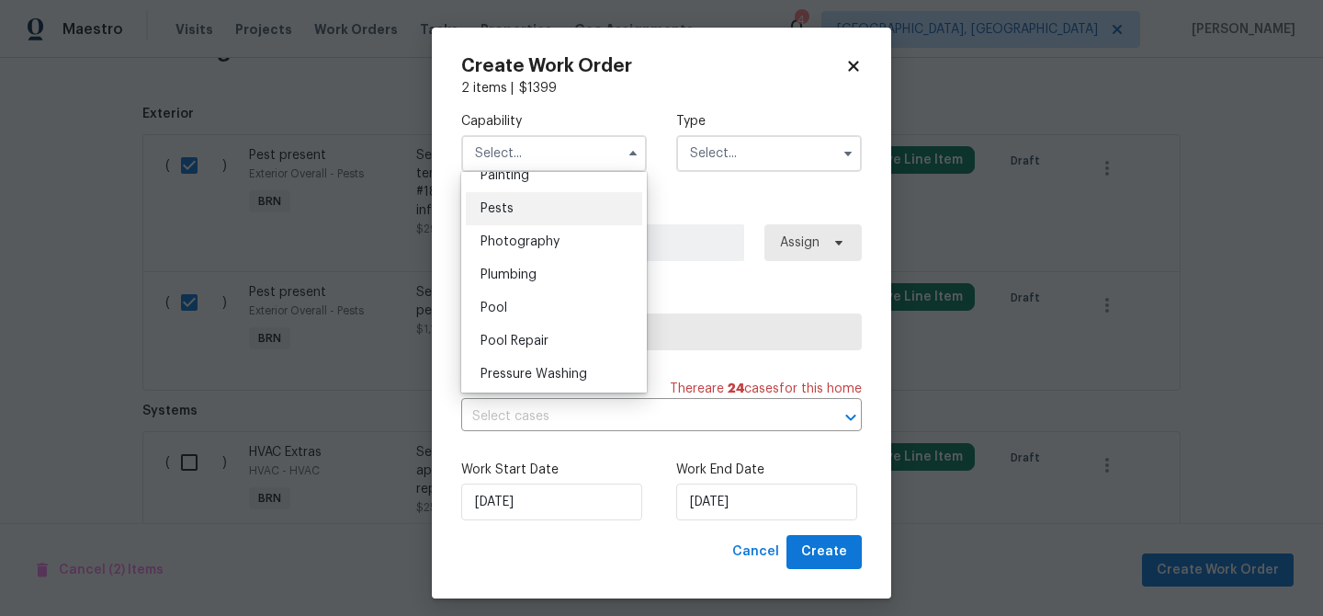
scroll to position [1548, 0]
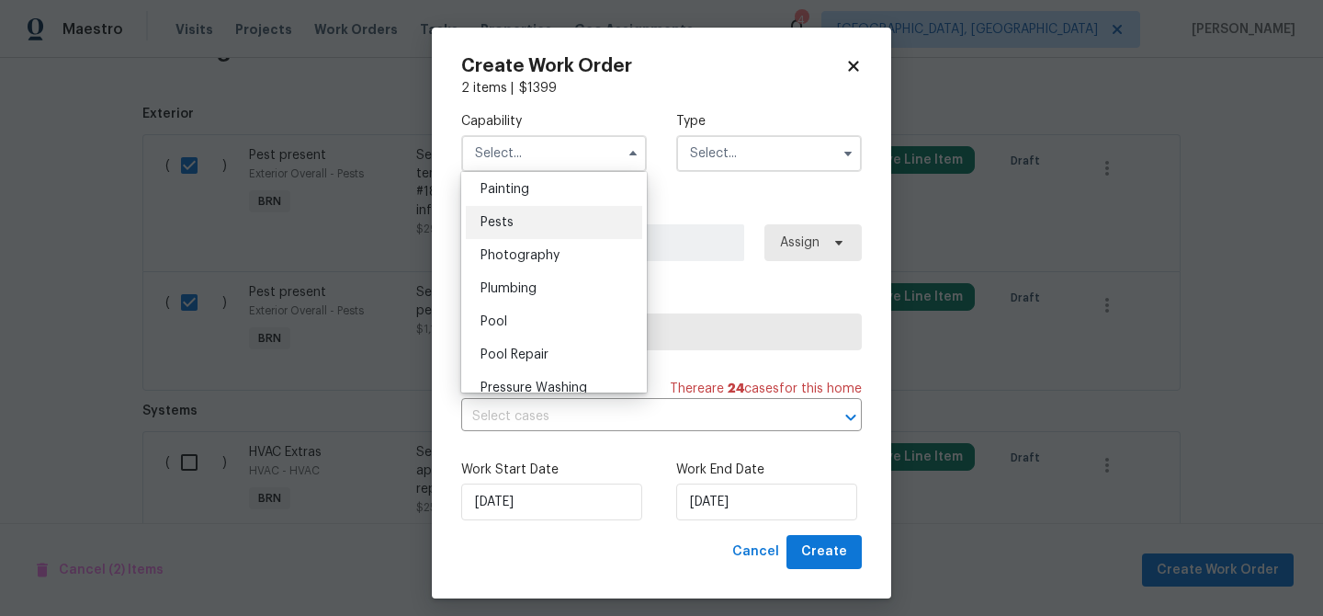
click at [518, 220] on div "Pests" at bounding box center [554, 222] width 176 height 33
type input "Pests"
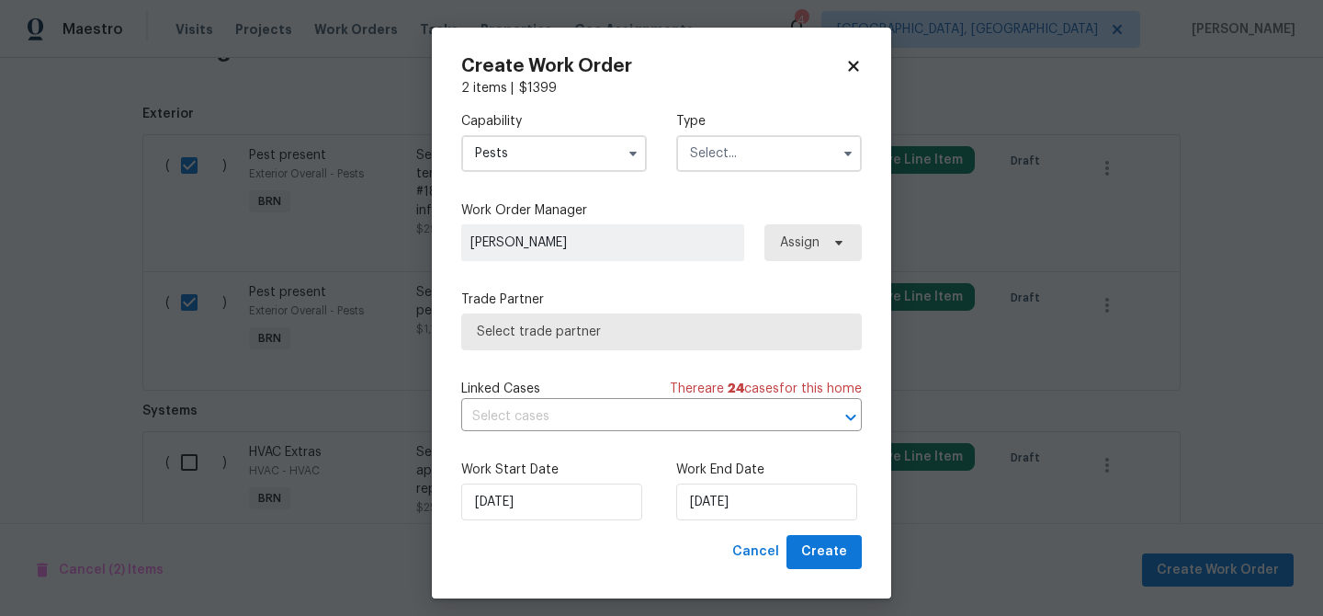
click at [750, 141] on input "text" at bounding box center [769, 153] width 186 height 37
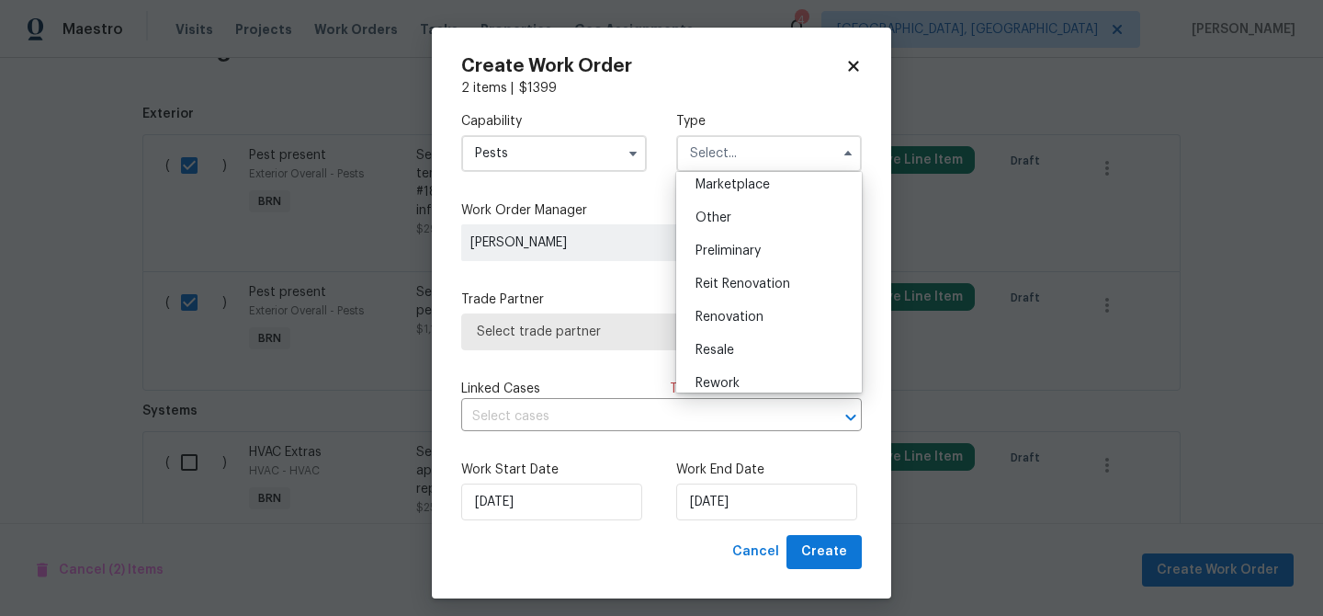
scroll to position [344, 0]
click at [724, 348] on span "Resale" at bounding box center [715, 345] width 39 height 13
type input "Resale"
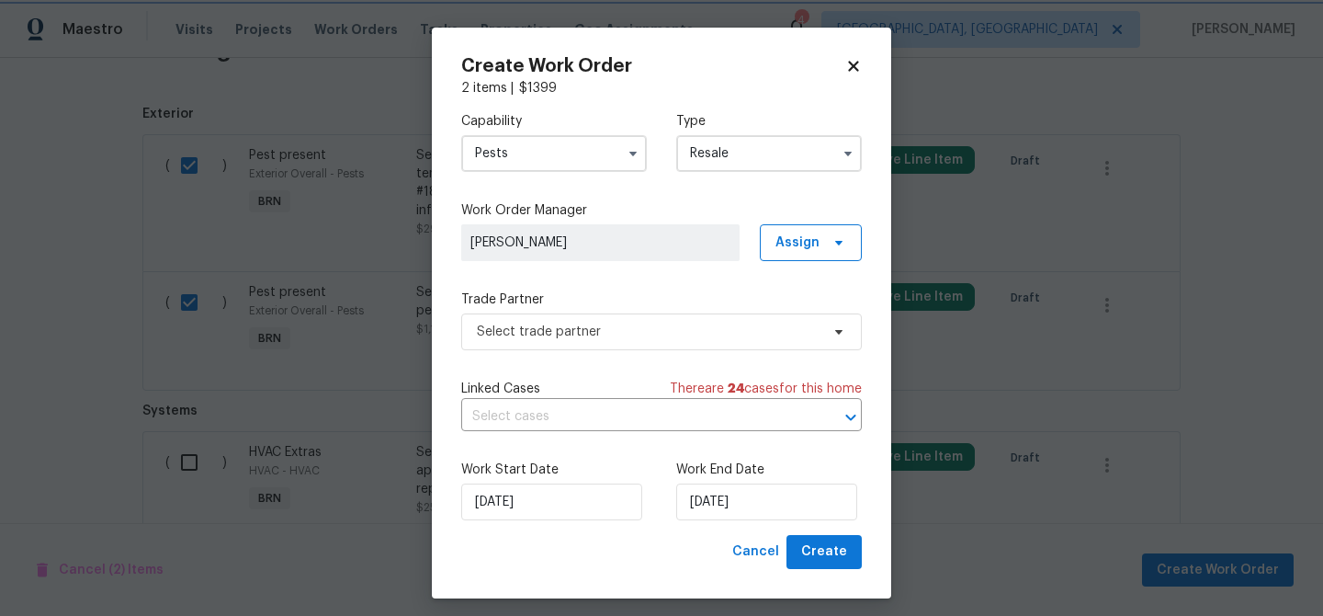
scroll to position [0, 0]
click at [523, 332] on span "Select trade partner" at bounding box center [648, 332] width 343 height 18
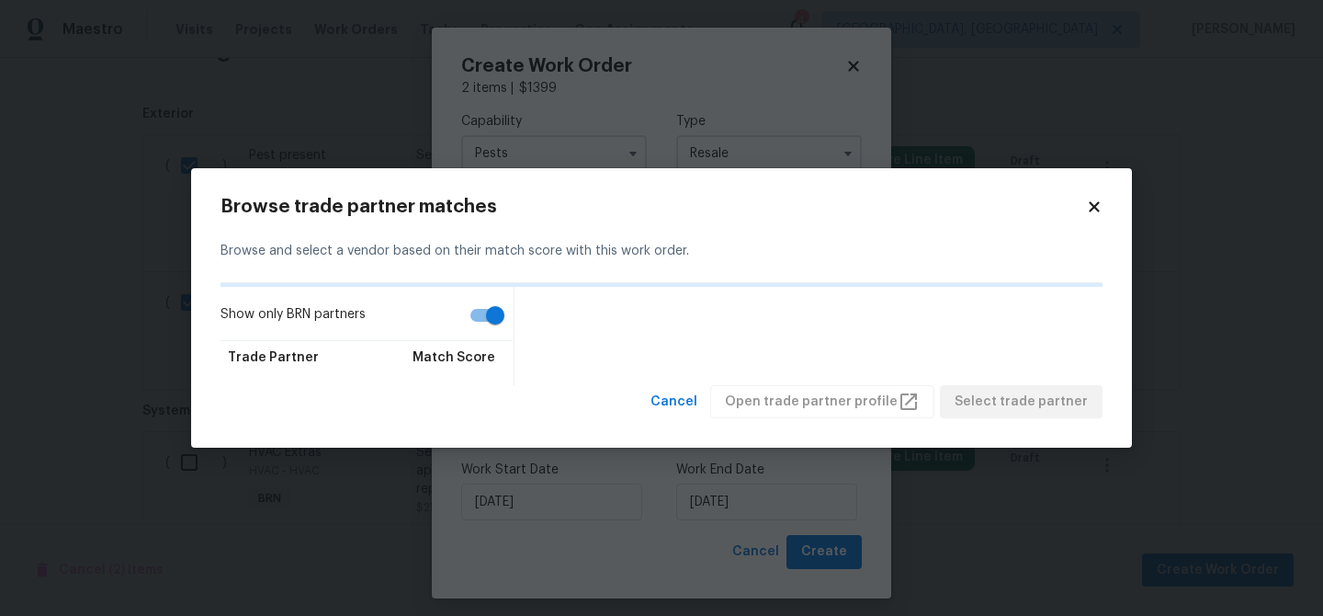
click at [471, 303] on input "Show only BRN partners" at bounding box center [495, 315] width 105 height 35
checkbox input "false"
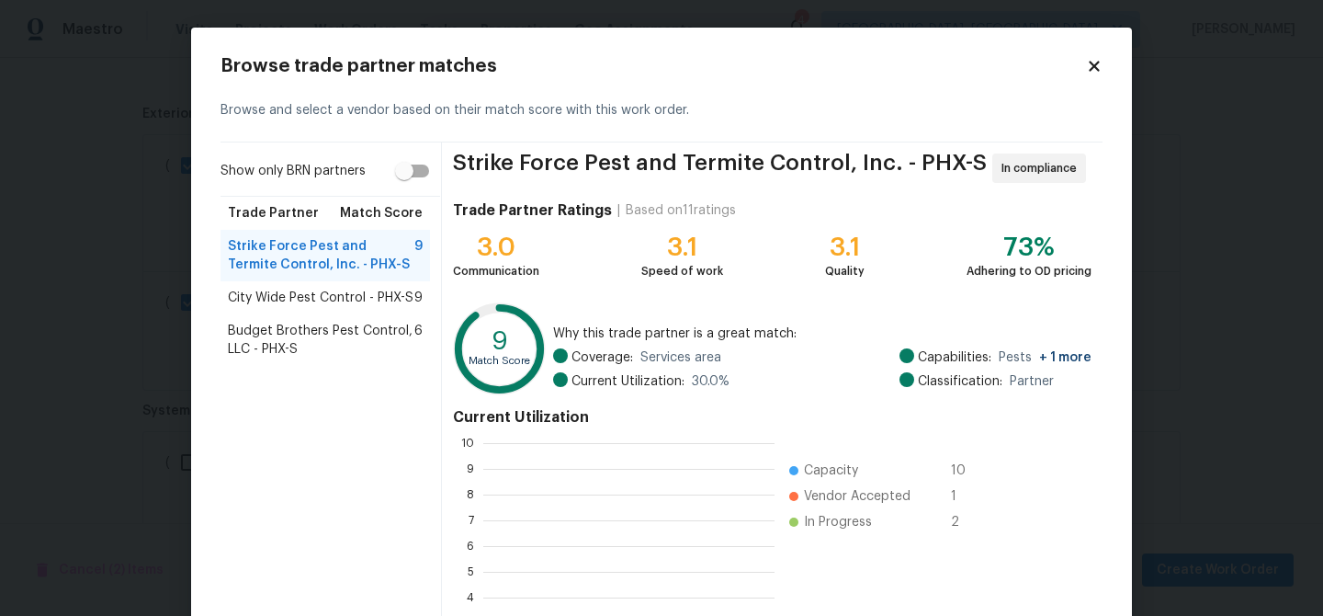
scroll to position [2, 2]
click at [318, 341] on span "Budget Brothers Pest Control, LLC - PHX-S" at bounding box center [321, 340] width 187 height 37
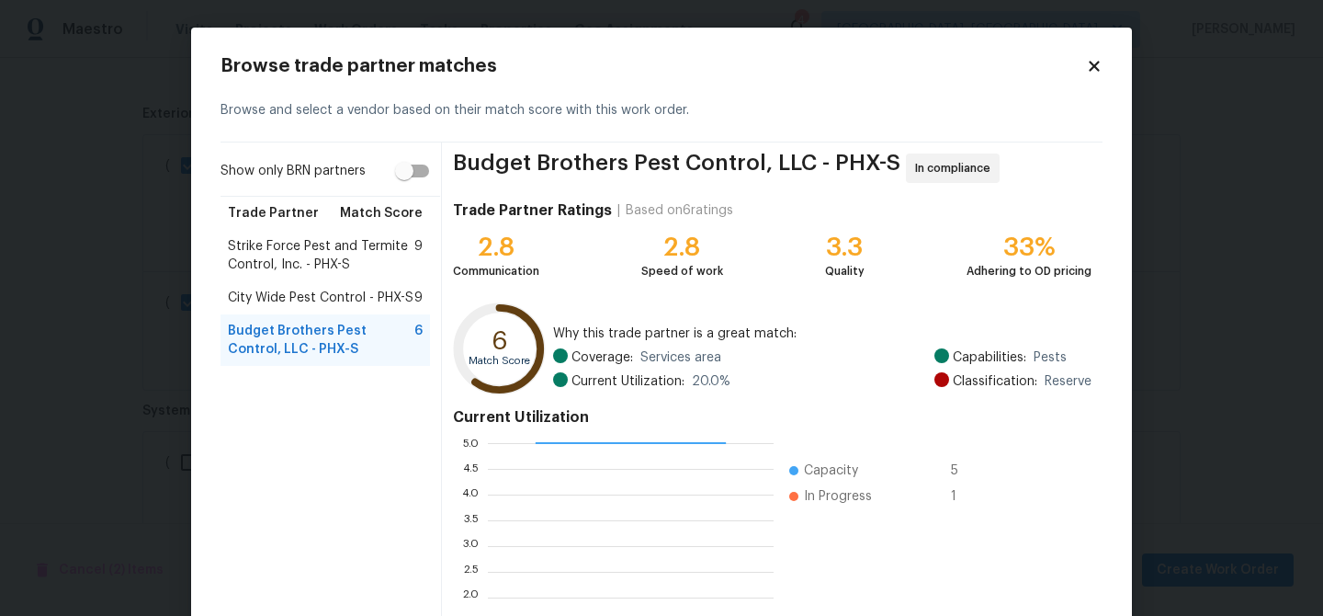
scroll to position [195, 0]
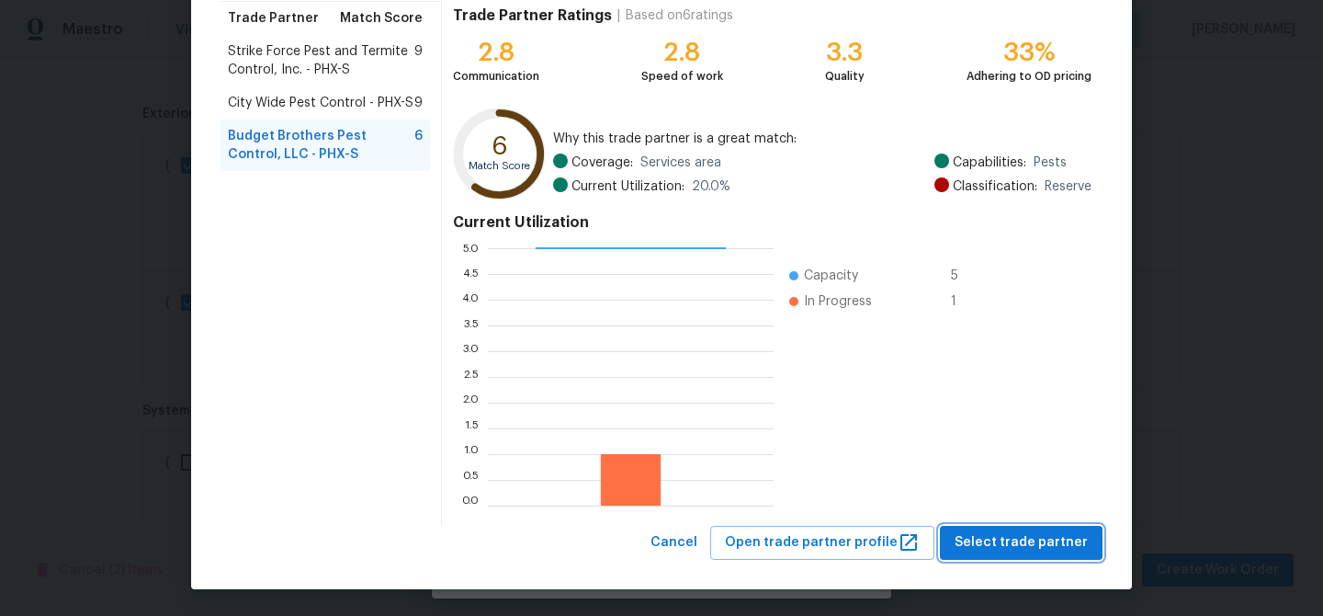
click at [997, 540] on span "Select trade partner" at bounding box center [1021, 542] width 133 height 23
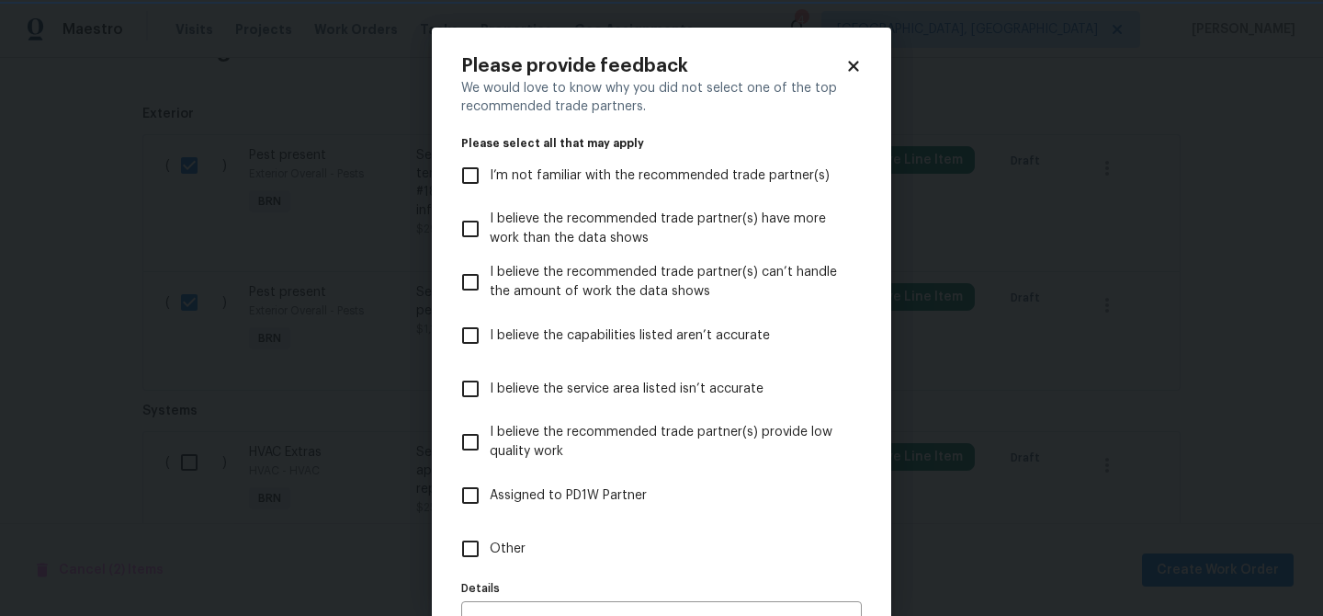
scroll to position [0, 0]
click at [464, 556] on input "Other" at bounding box center [470, 548] width 39 height 39
checkbox input "true"
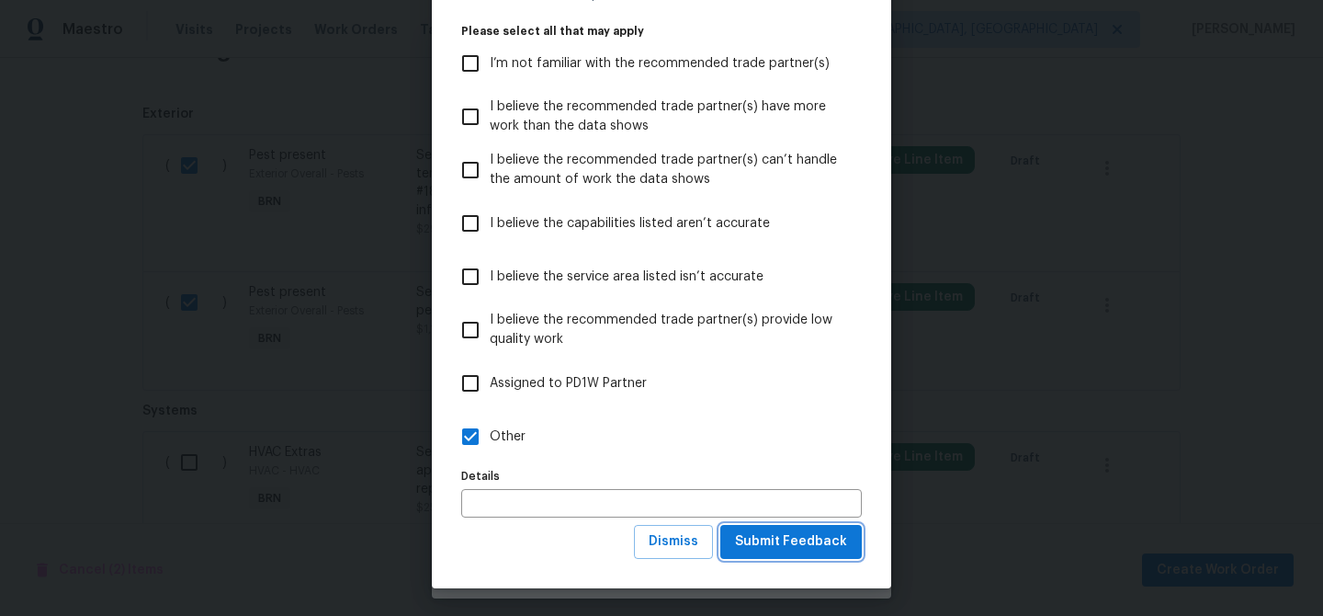
click at [825, 534] on span "Submit Feedback" at bounding box center [791, 541] width 112 height 23
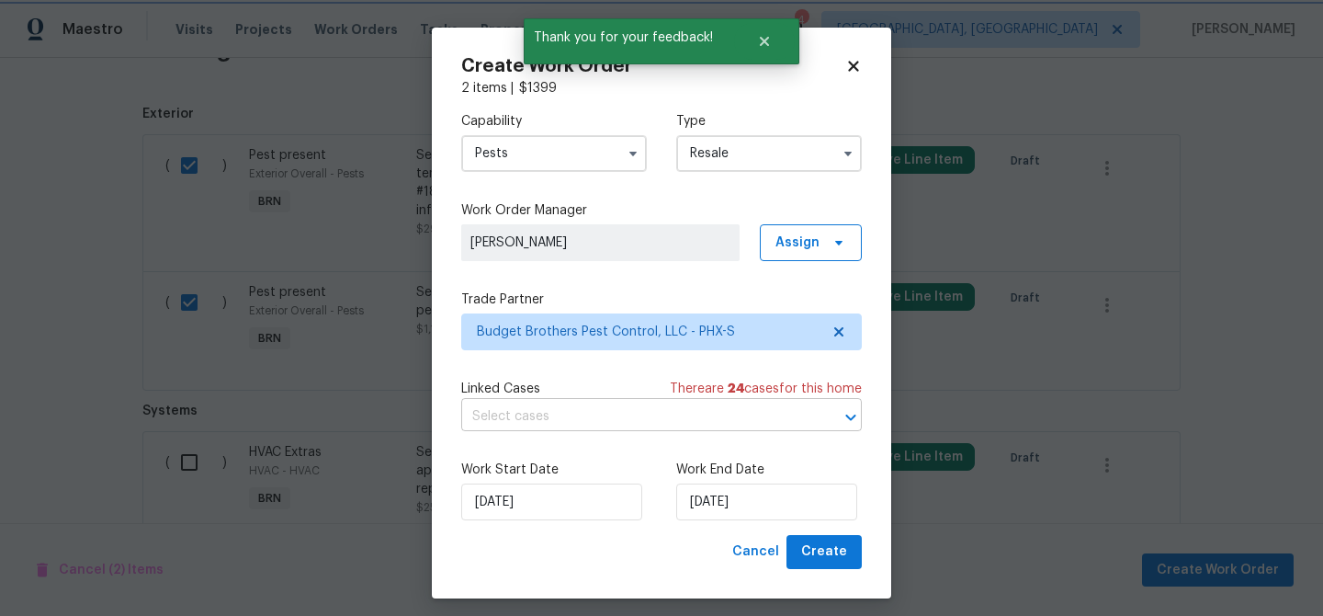
scroll to position [0, 0]
click at [563, 427] on input "text" at bounding box center [635, 417] width 349 height 28
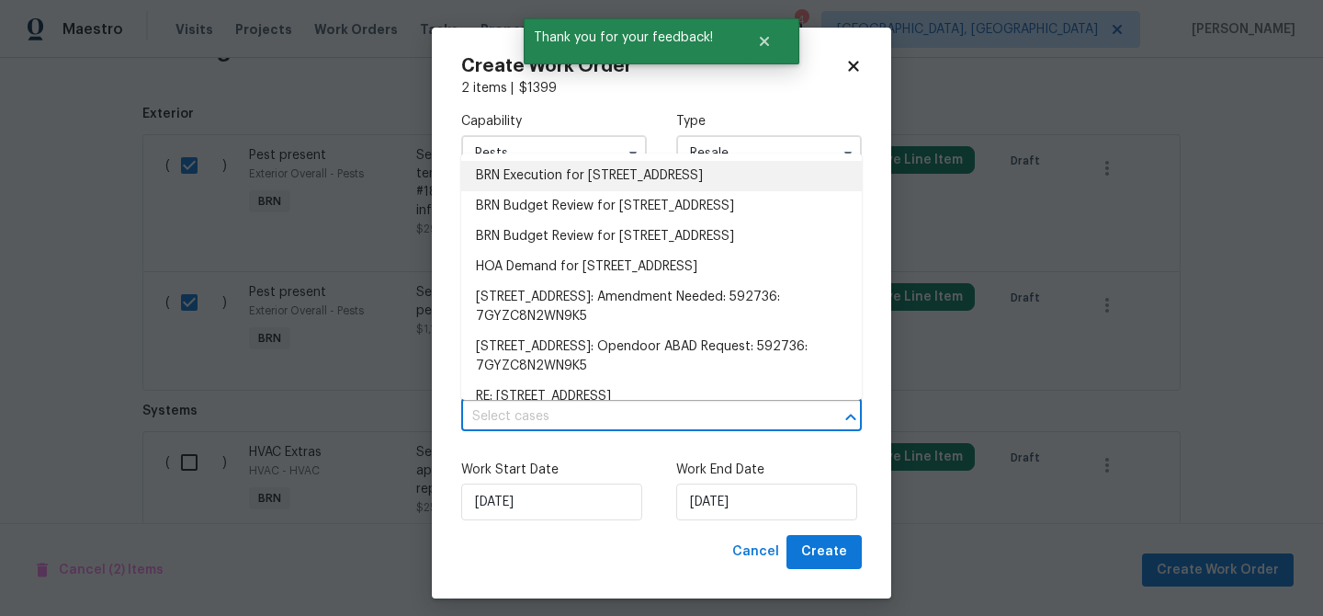
click at [519, 177] on li "BRN Execution for 5976 W Alameda Rd, Glendale, AZ 85310" at bounding box center [661, 176] width 401 height 30
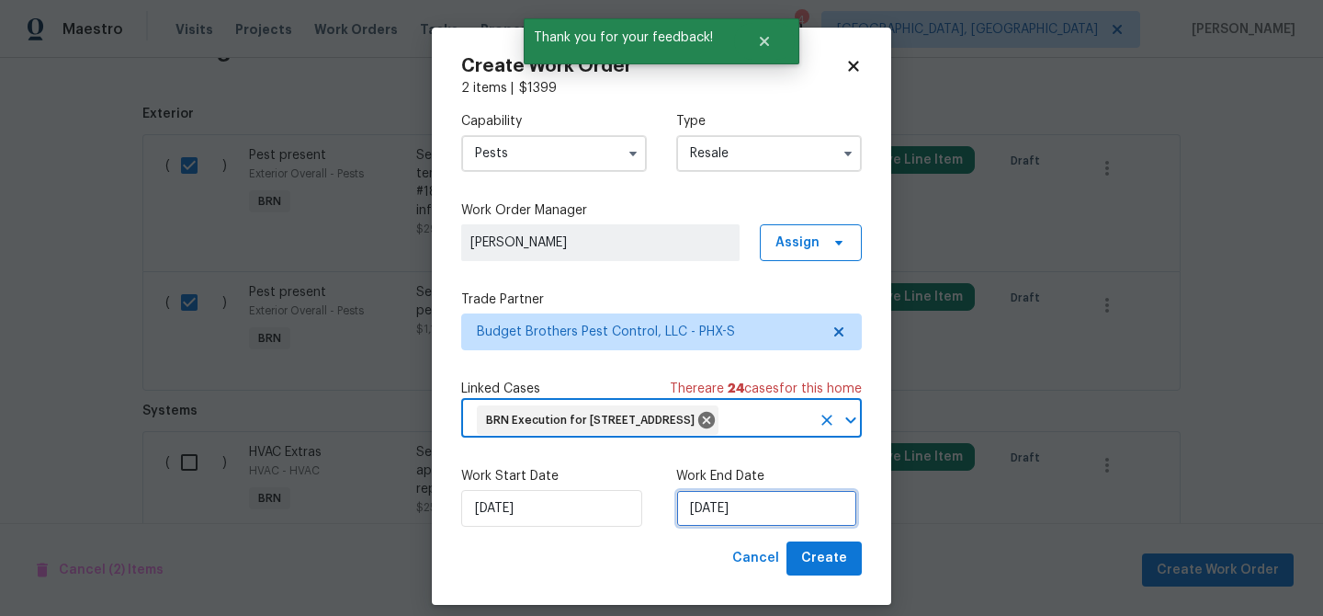
click at [732, 520] on input "19/08/2025" at bounding box center [766, 508] width 181 height 37
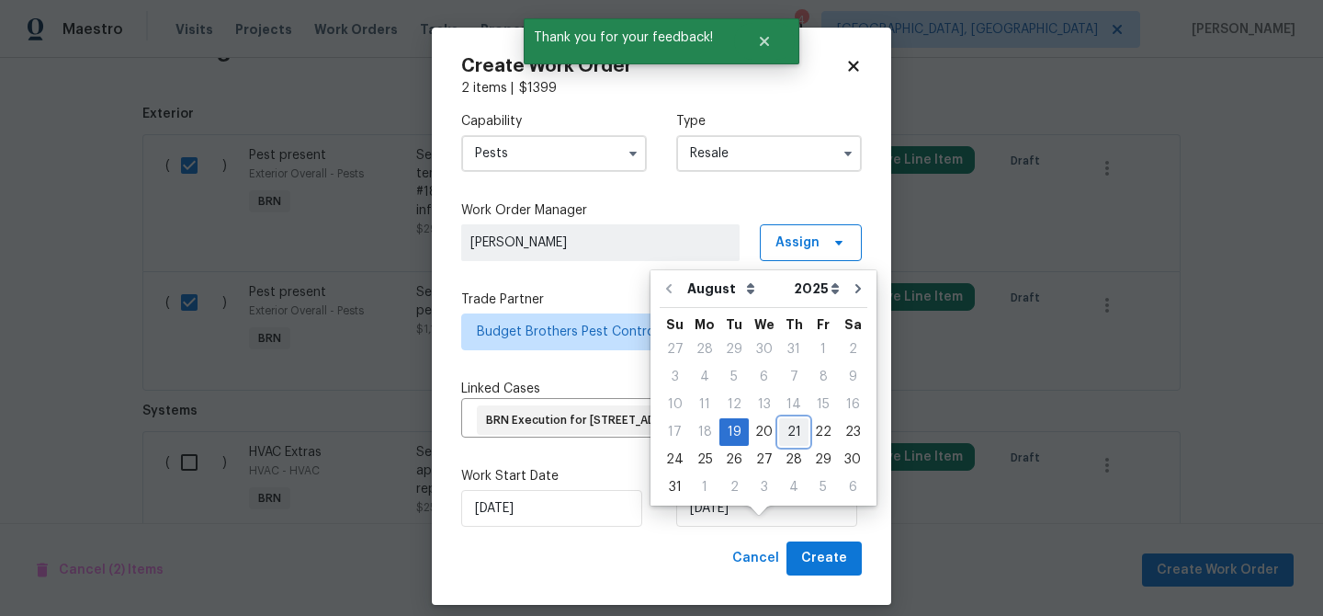
click at [783, 442] on div "21" at bounding box center [793, 432] width 29 height 26
type input "21/08/2025"
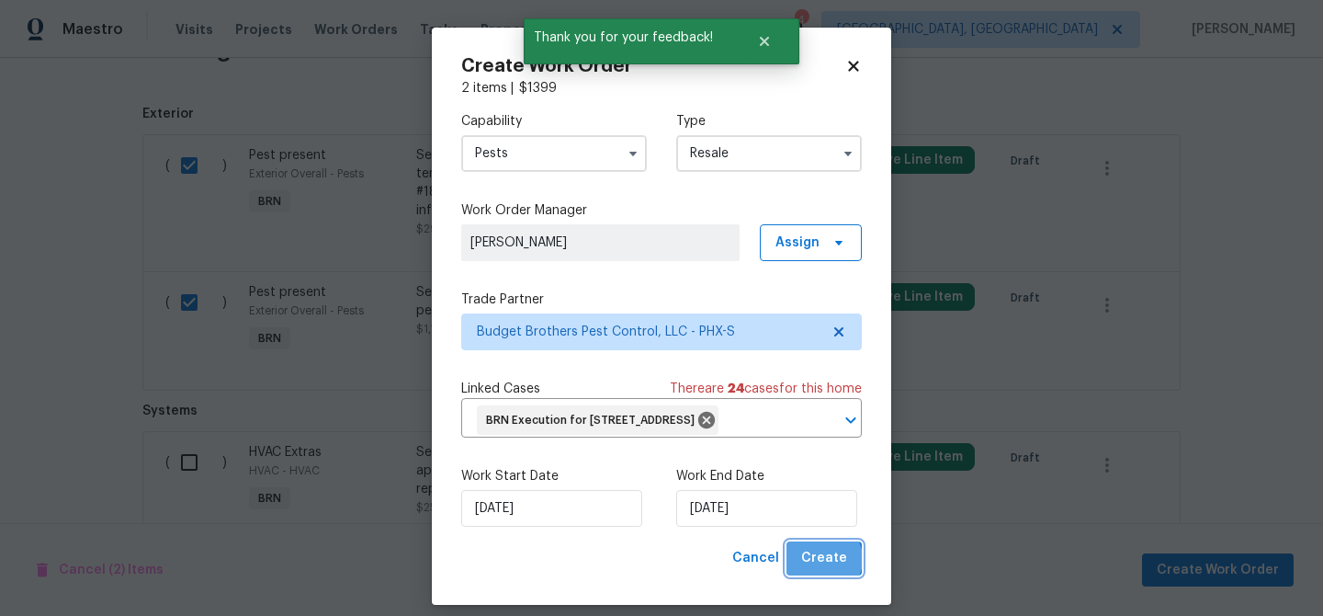
click at [825, 570] on span "Create" at bounding box center [824, 558] width 46 height 23
checkbox input "false"
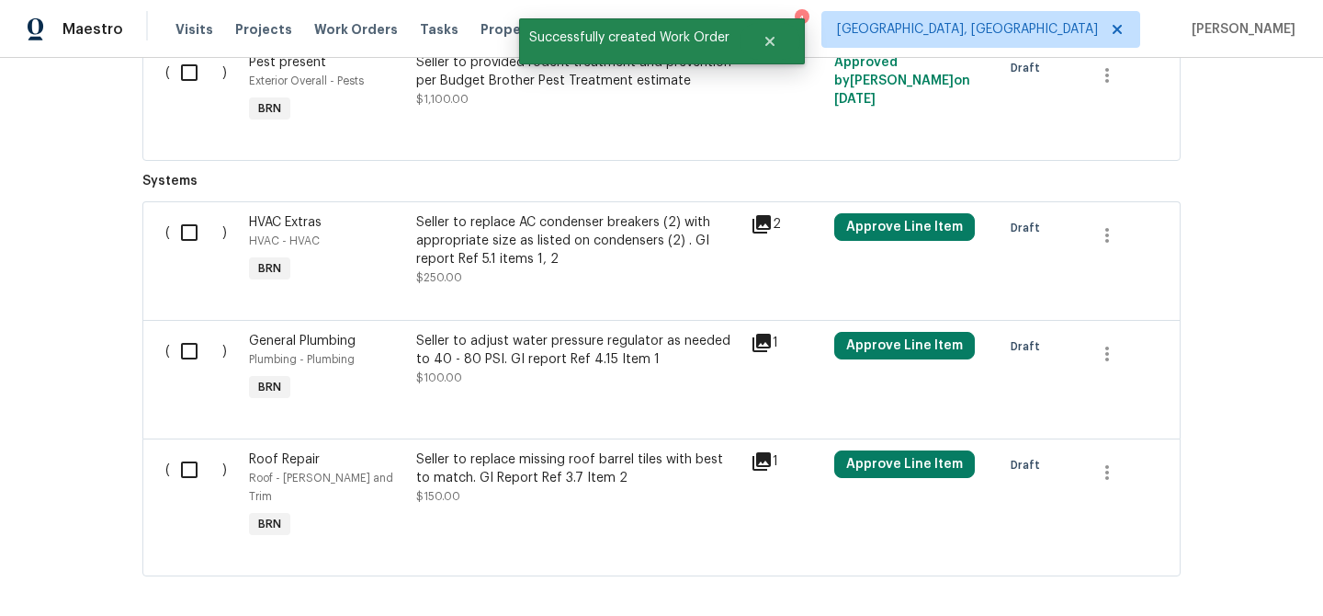
scroll to position [1425, 0]
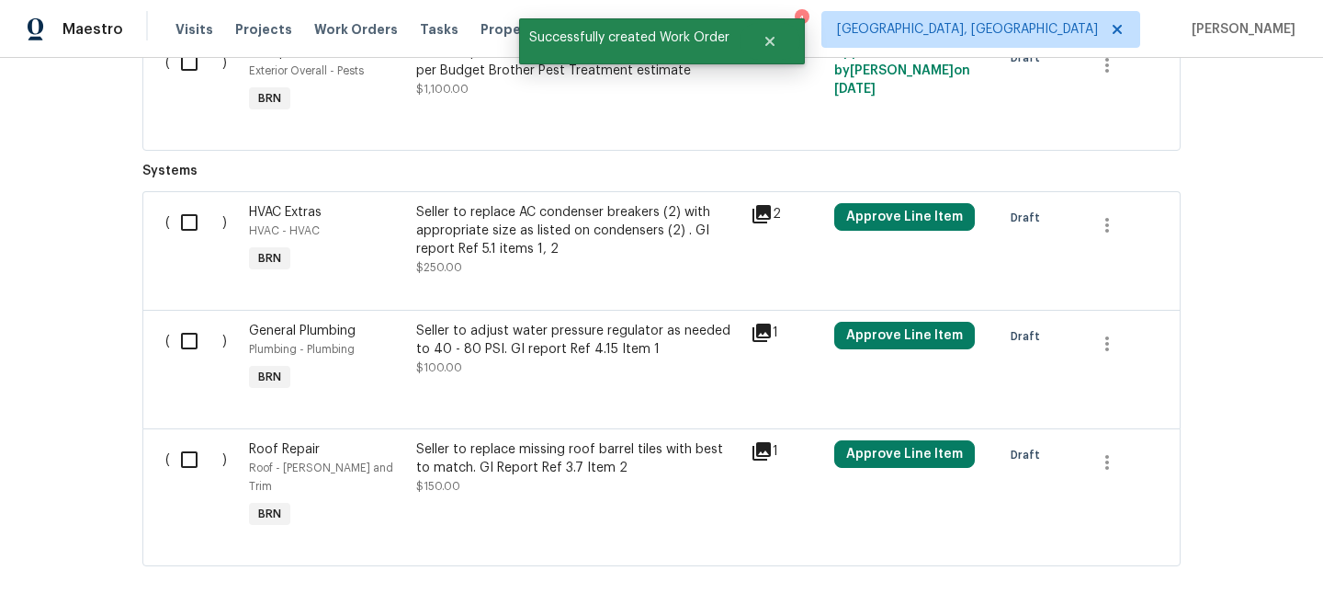
click at [188, 216] on input "checkbox" at bounding box center [196, 222] width 52 height 39
checkbox input "true"
click at [1244, 570] on span "Create Work Order" at bounding box center [1218, 570] width 122 height 23
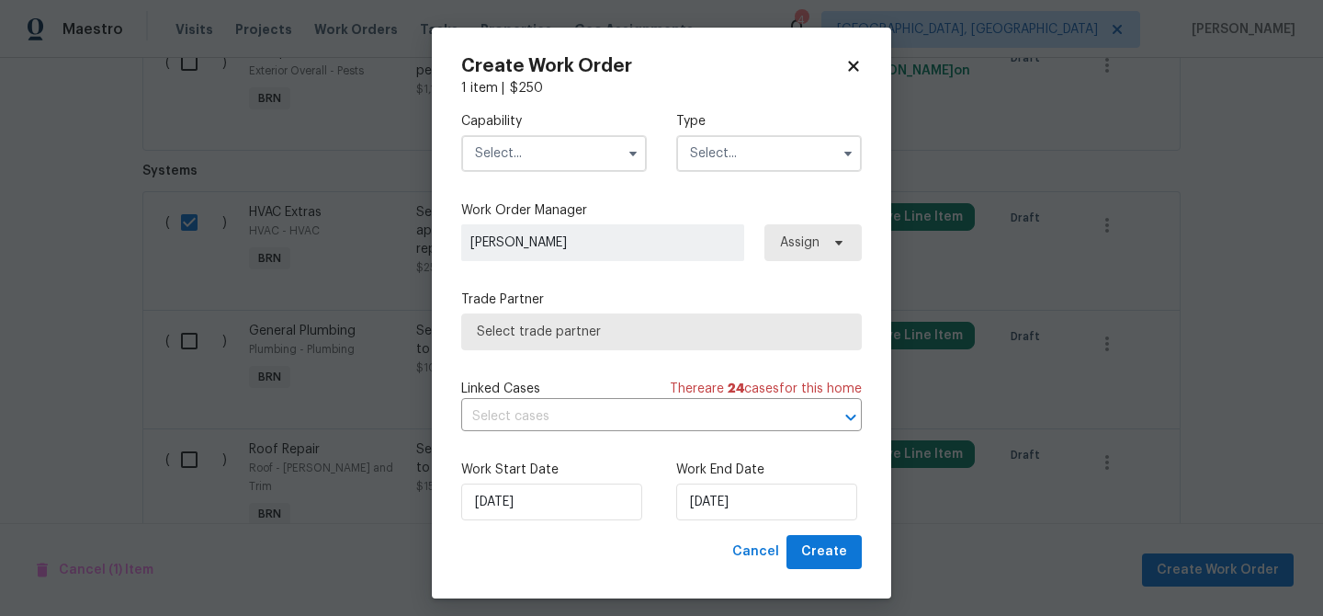
click at [522, 162] on input "text" at bounding box center [554, 153] width 186 height 37
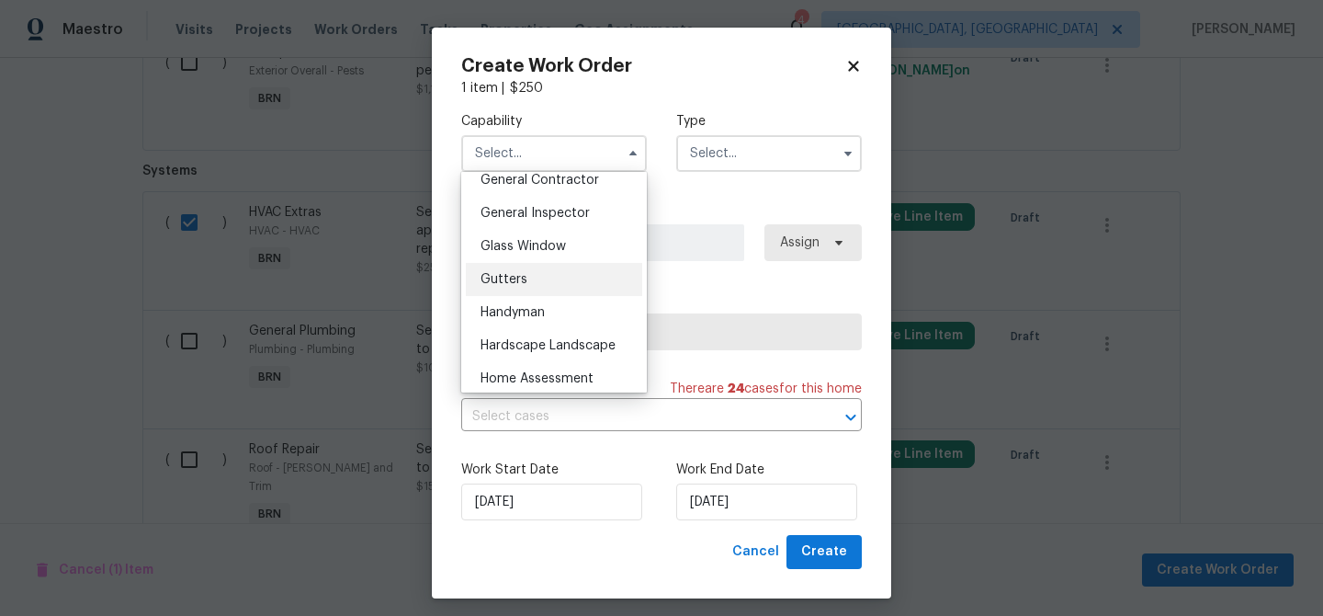
scroll to position [950, 0]
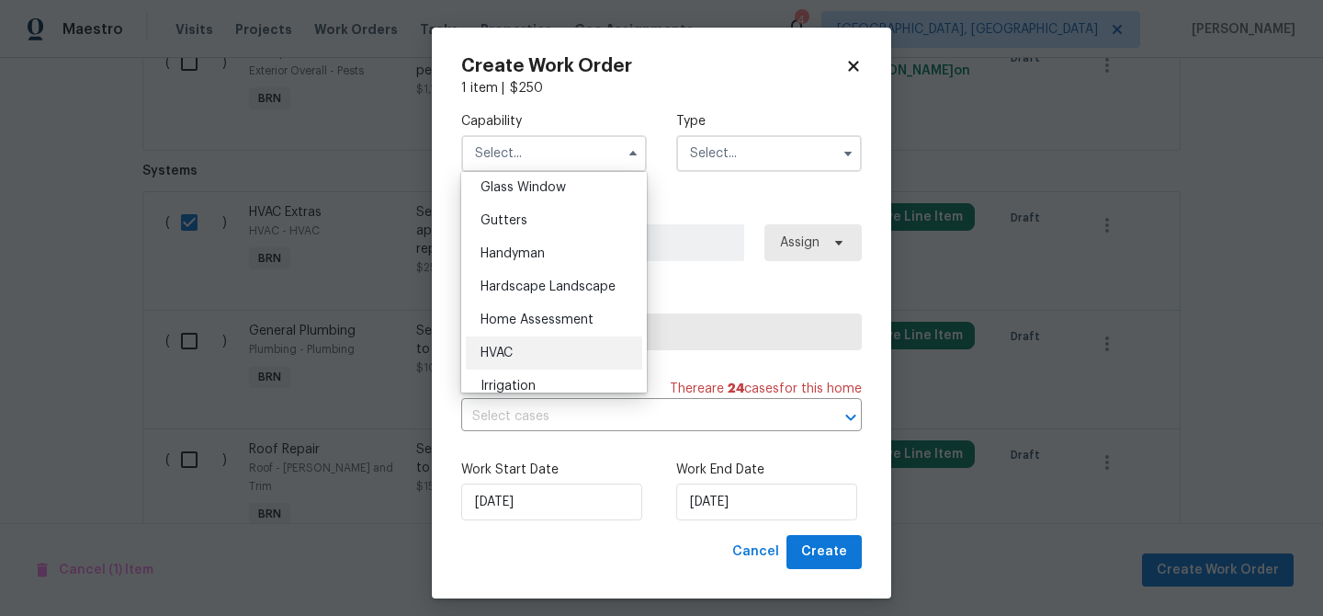
click at [513, 335] on ul "Agent Appliance Bathtub Resurfacing BRN And Lrr Broker Cabinets Carpet Cleaning…" at bounding box center [554, 282] width 186 height 221
click at [525, 351] on div "HVAC" at bounding box center [554, 352] width 176 height 33
type input "HVAC"
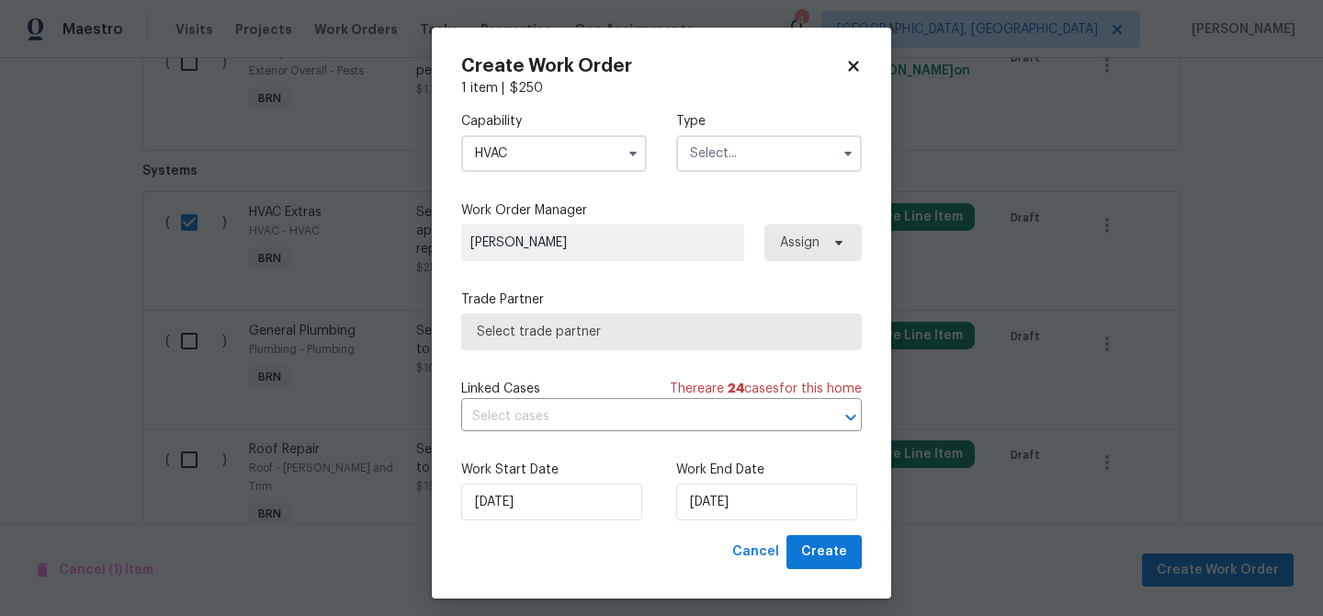
click at [755, 115] on label "Type" at bounding box center [769, 121] width 186 height 18
click at [734, 146] on input "text" at bounding box center [769, 153] width 186 height 37
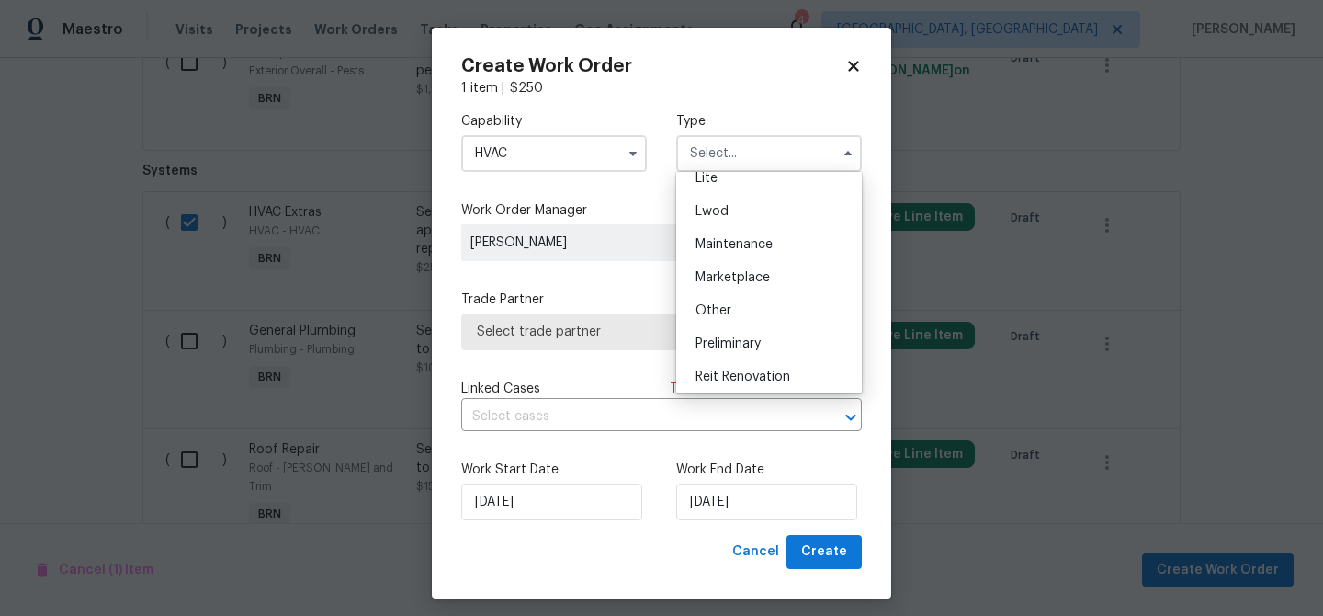
scroll to position [327, 0]
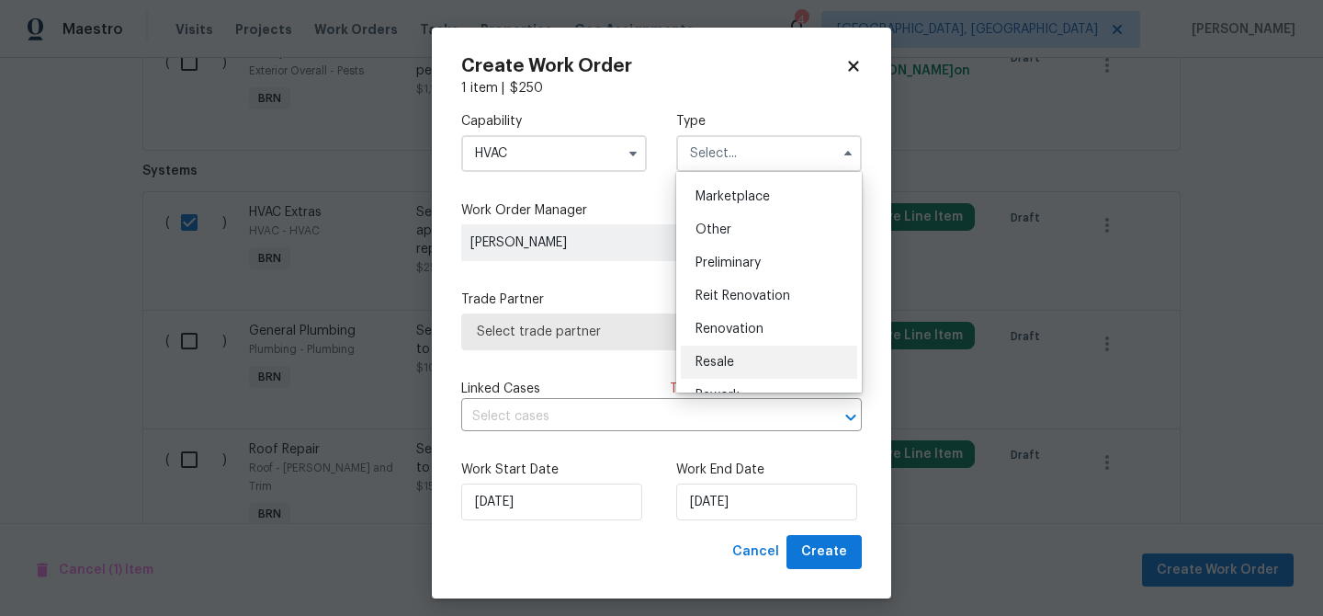
click at [718, 353] on div "Resale" at bounding box center [769, 362] width 176 height 33
type input "Resale"
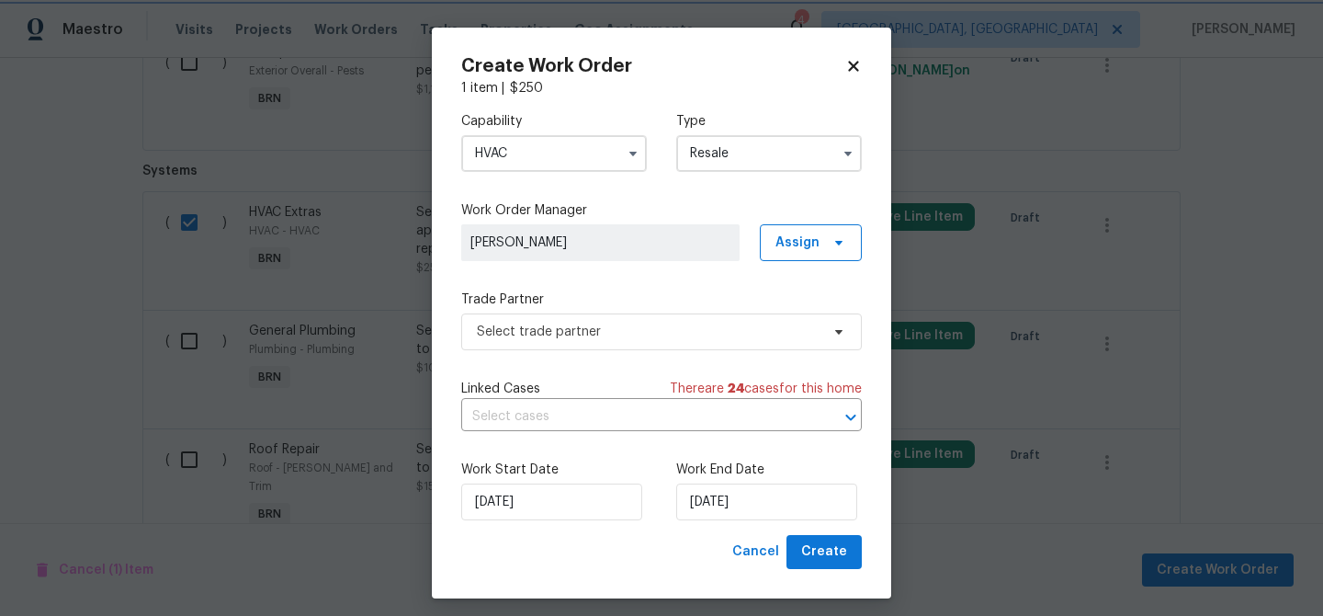
scroll to position [0, 0]
click at [596, 335] on span "Select trade partner" at bounding box center [648, 332] width 343 height 18
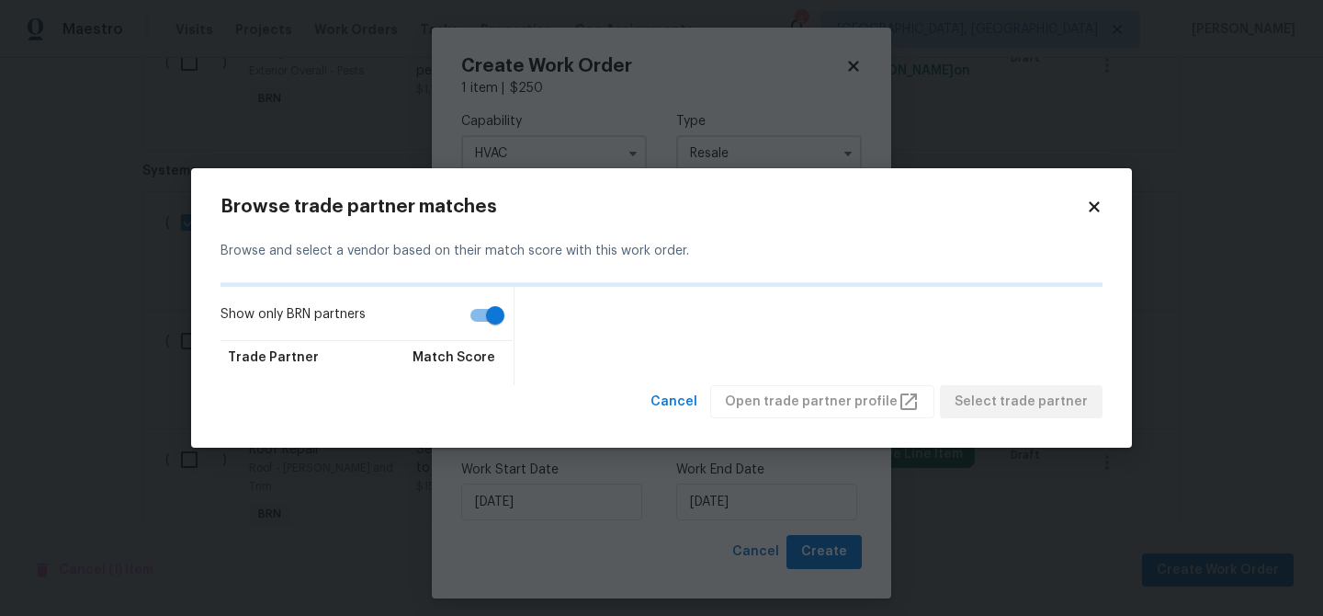
click at [492, 320] on input "Show only BRN partners" at bounding box center [495, 315] width 105 height 35
checkbox input "false"
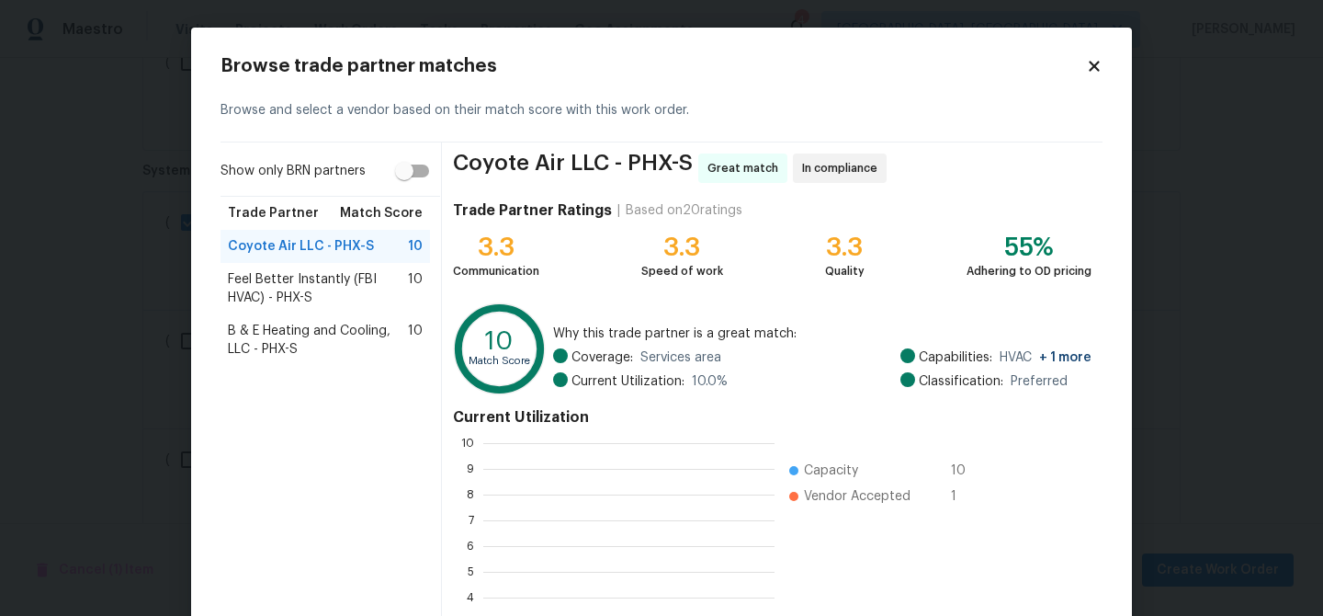
scroll to position [257, 291]
click at [270, 326] on span "B & E Heating and Cooling, LLC - PHX-S" at bounding box center [318, 340] width 180 height 37
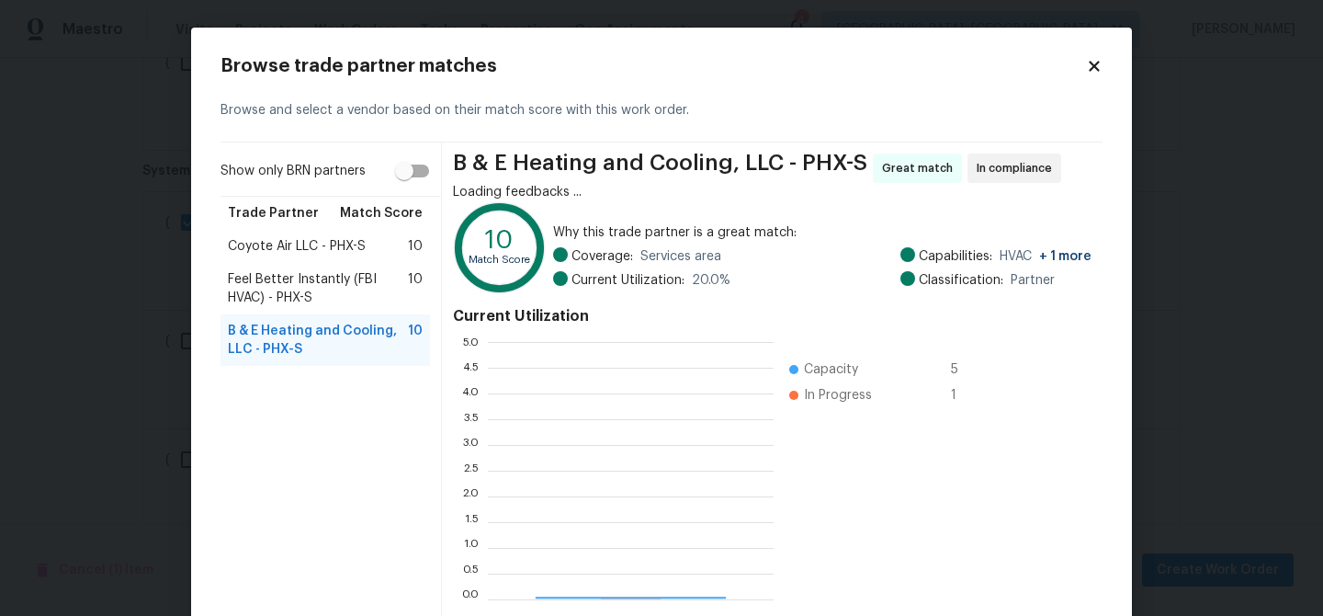
scroll to position [75, 0]
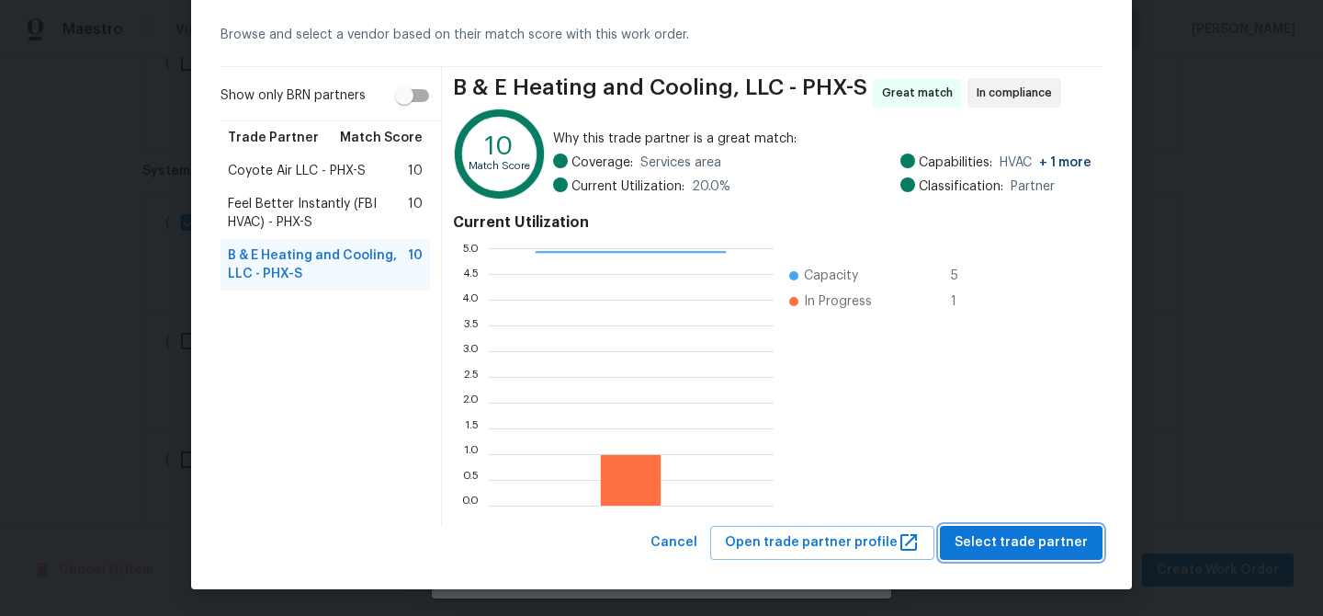
click at [985, 538] on span "Select trade partner" at bounding box center [1021, 542] width 133 height 23
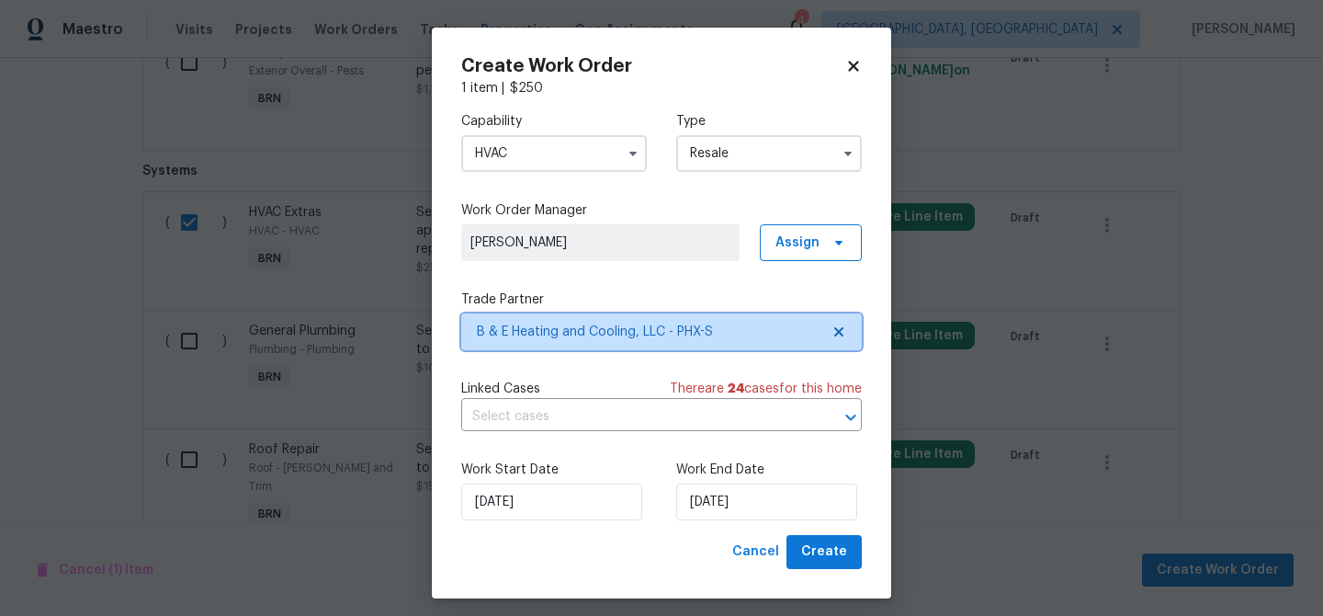
scroll to position [0, 0]
click at [562, 405] on input "text" at bounding box center [635, 417] width 349 height 28
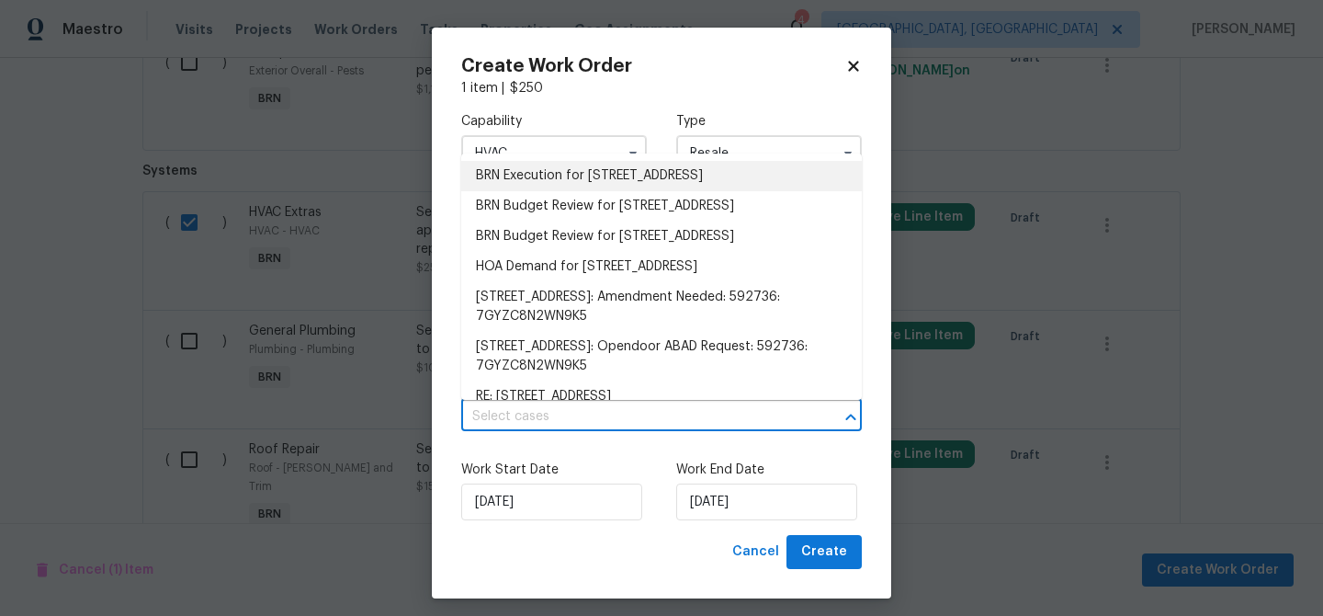
click at [517, 170] on li "BRN Execution for 5976 W Alameda Rd, Glendale, AZ 85310" at bounding box center [661, 176] width 401 height 30
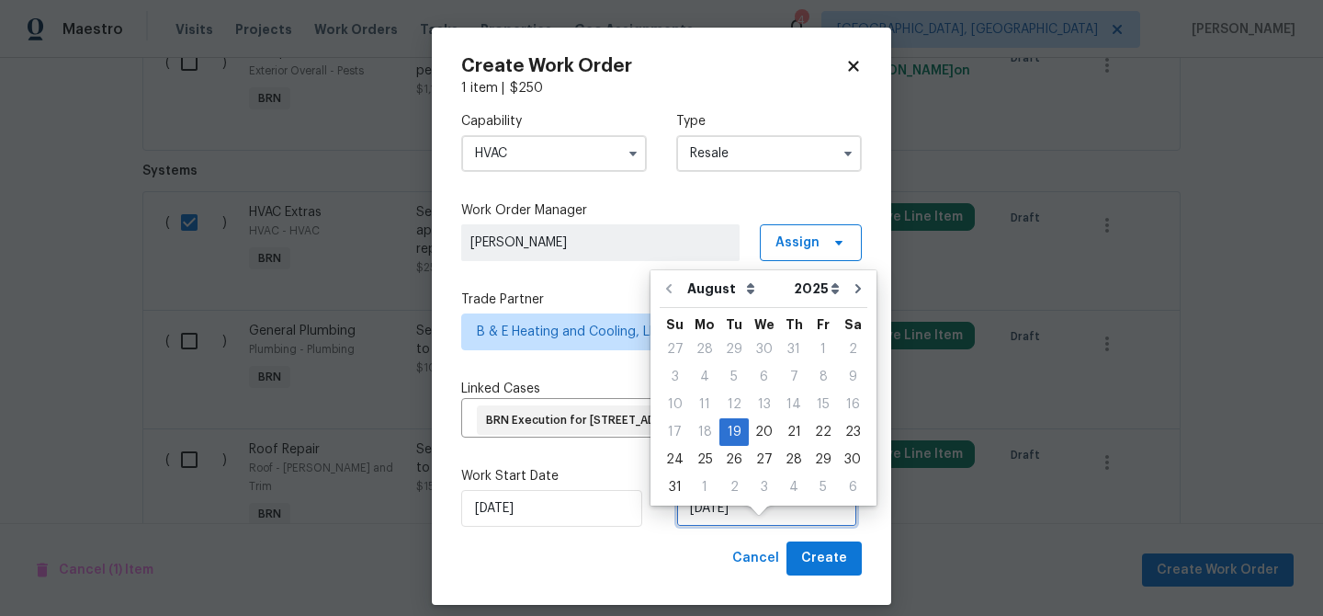
click at [745, 527] on input "19/08/2025" at bounding box center [766, 508] width 181 height 37
click at [788, 425] on div "21" at bounding box center [793, 432] width 29 height 26
type input "21/08/2025"
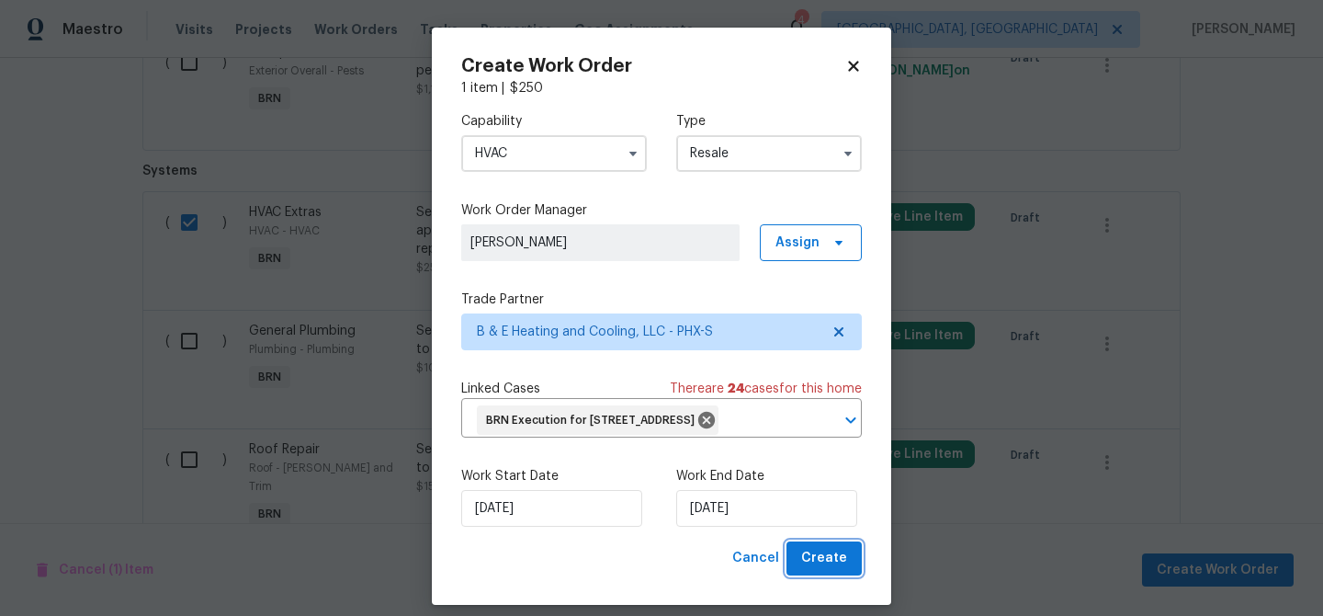
click at [819, 570] on span "Create" at bounding box center [824, 558] width 46 height 23
checkbox input "false"
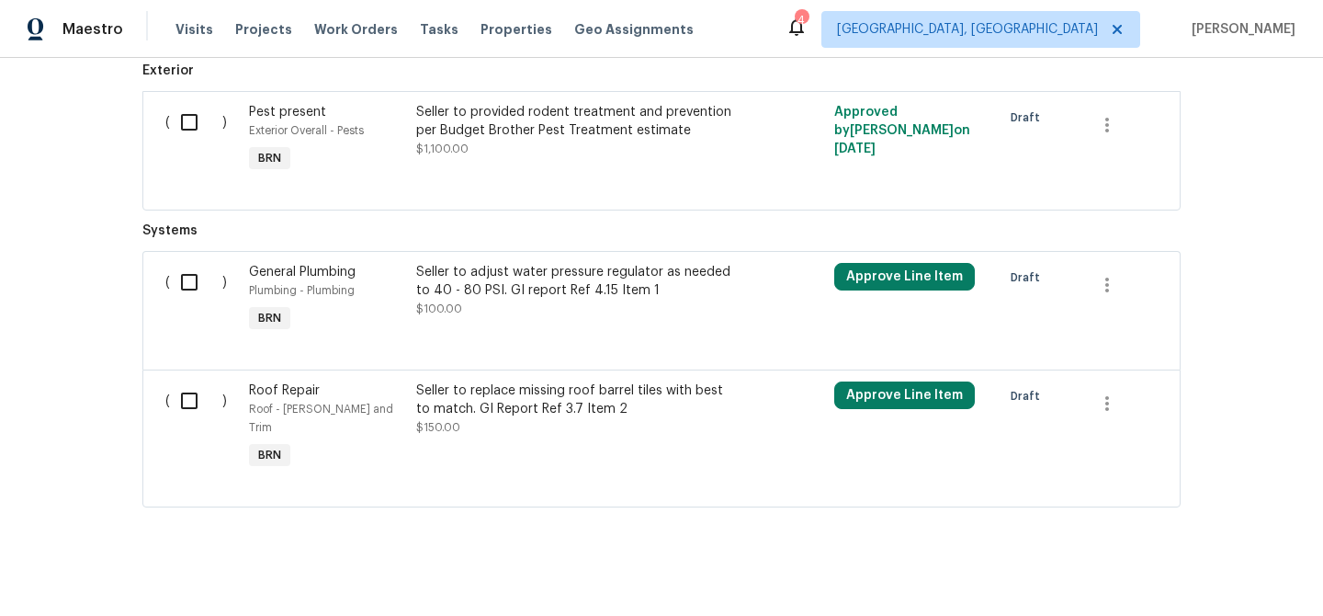
scroll to position [1407, 0]
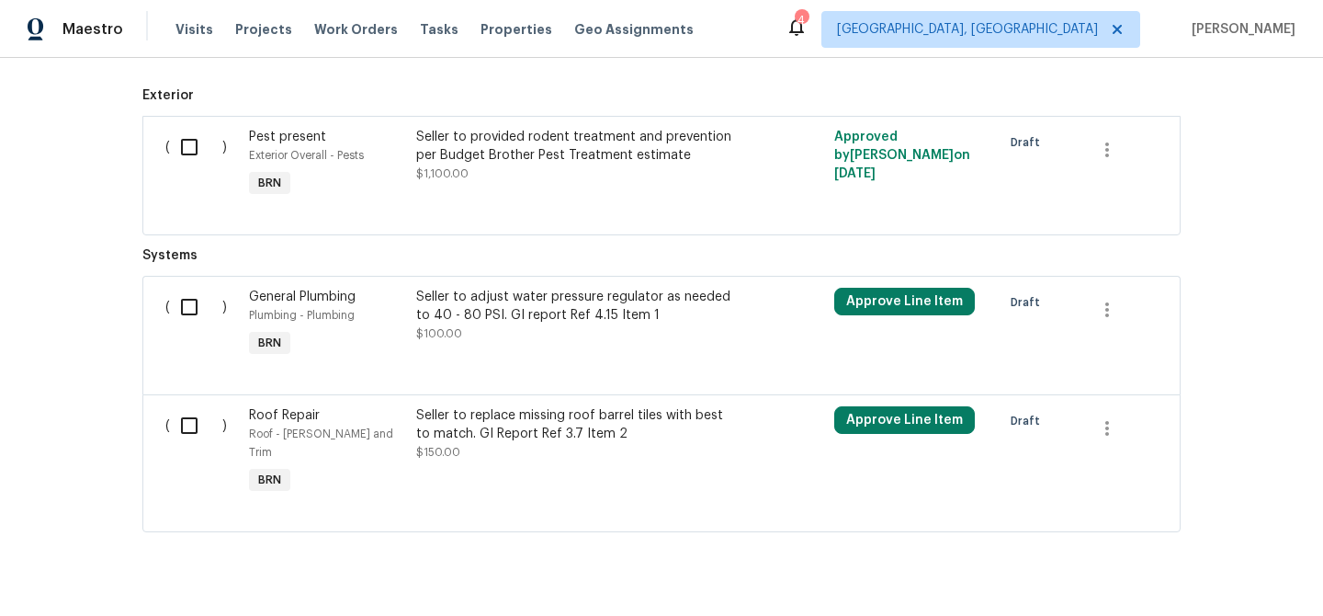
click at [198, 269] on span "Systems ( ) General Plumbing Plumbing - Plumbing BRN Seller to adjust water pre…" at bounding box center [661, 389] width 1039 height 286
click at [166, 330] on div "( )" at bounding box center [202, 324] width 84 height 85
click at [183, 301] on input "checkbox" at bounding box center [196, 307] width 52 height 39
checkbox input "true"
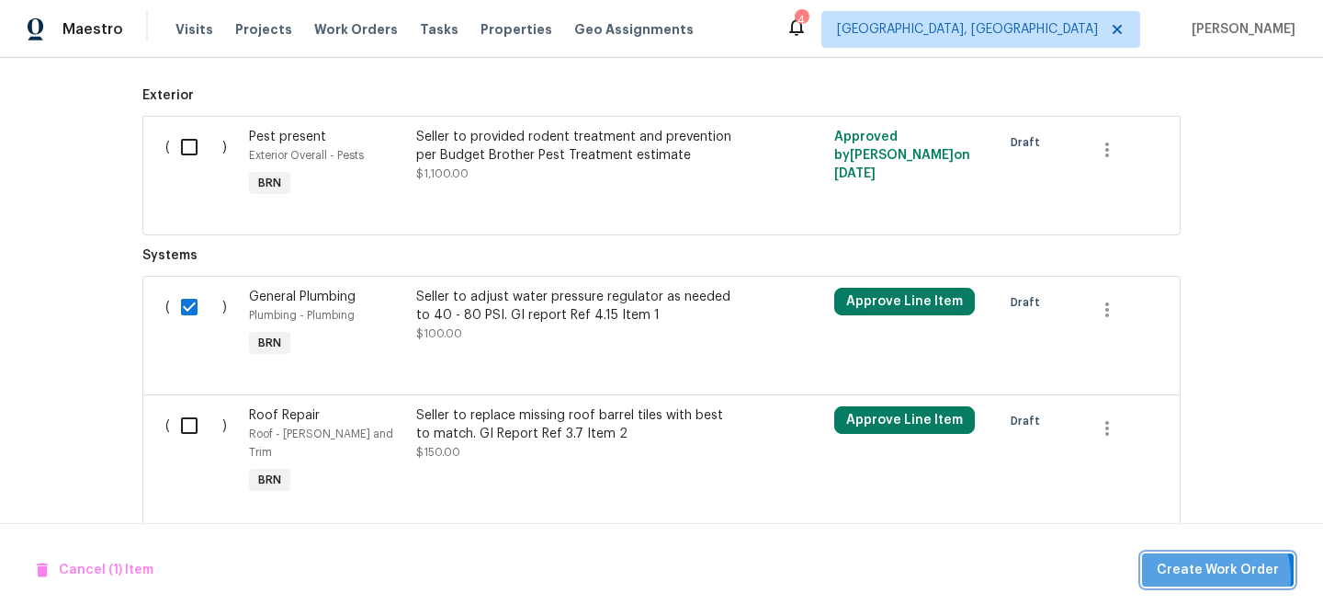
click at [1203, 576] on span "Create Work Order" at bounding box center [1218, 570] width 122 height 23
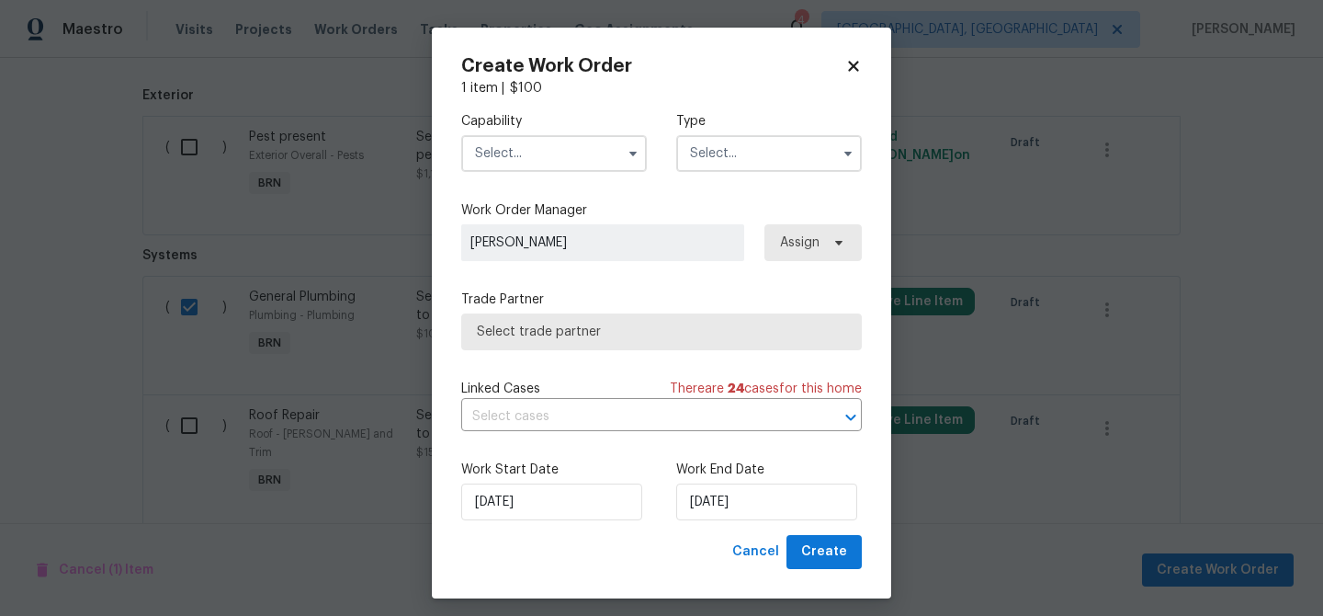
click at [556, 148] on input "text" at bounding box center [554, 153] width 186 height 37
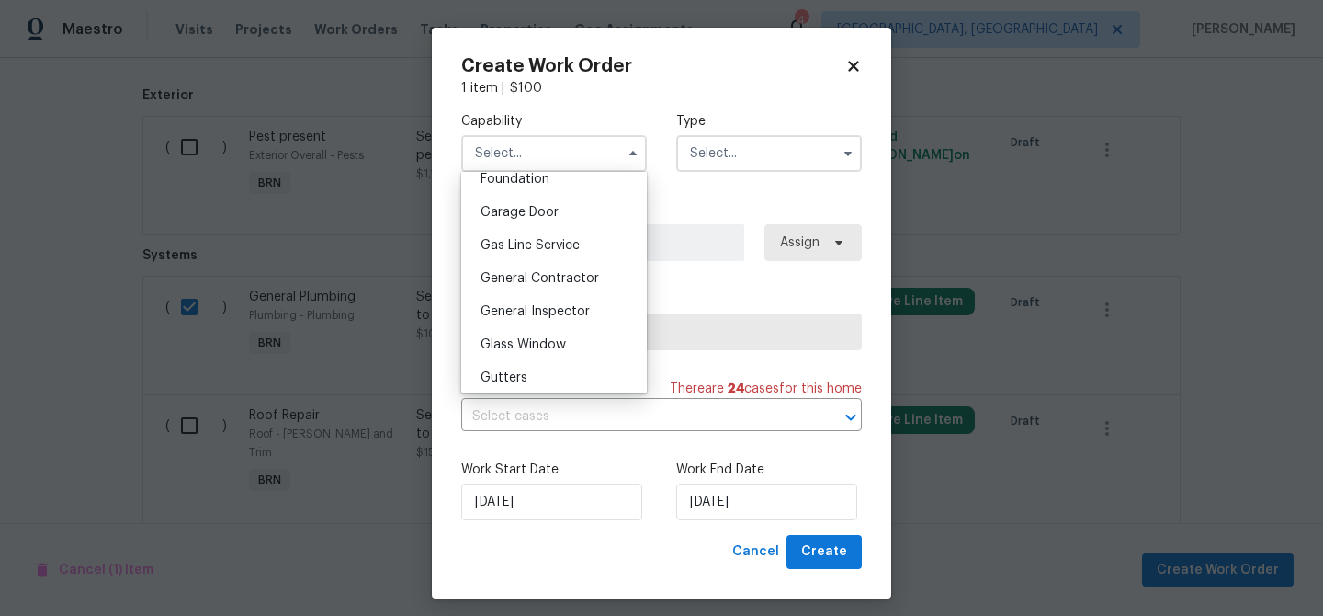
scroll to position [804, 0]
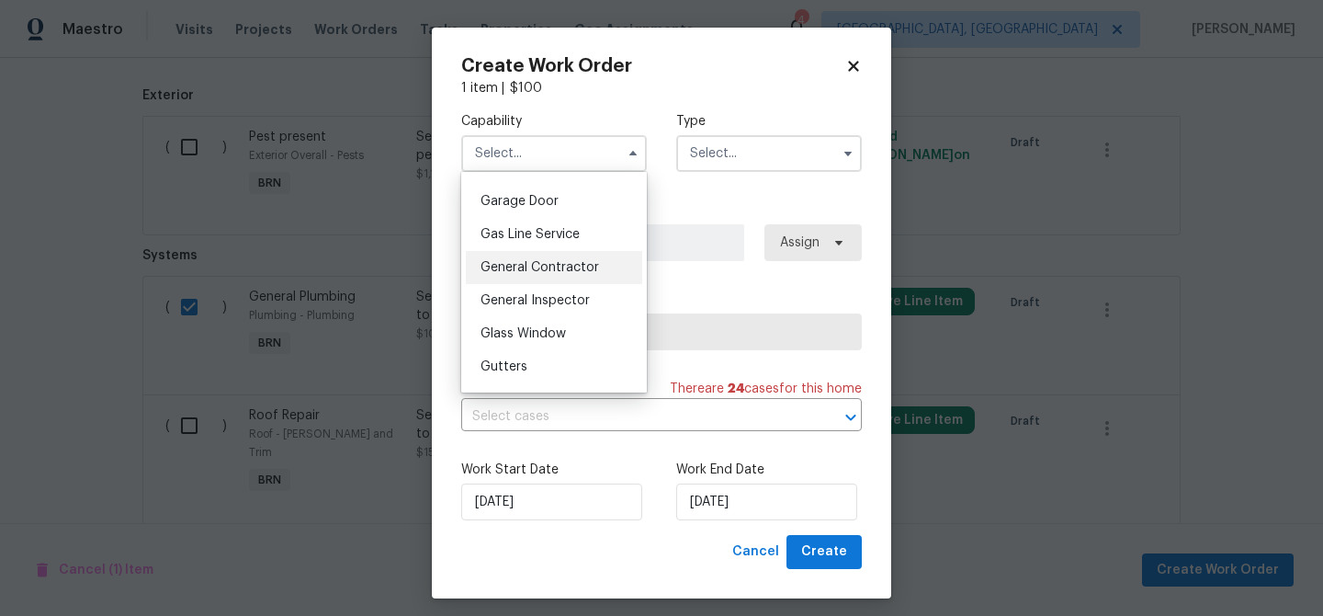
click at [565, 280] on div "General Contractor" at bounding box center [554, 267] width 176 height 33
type input "General Contractor"
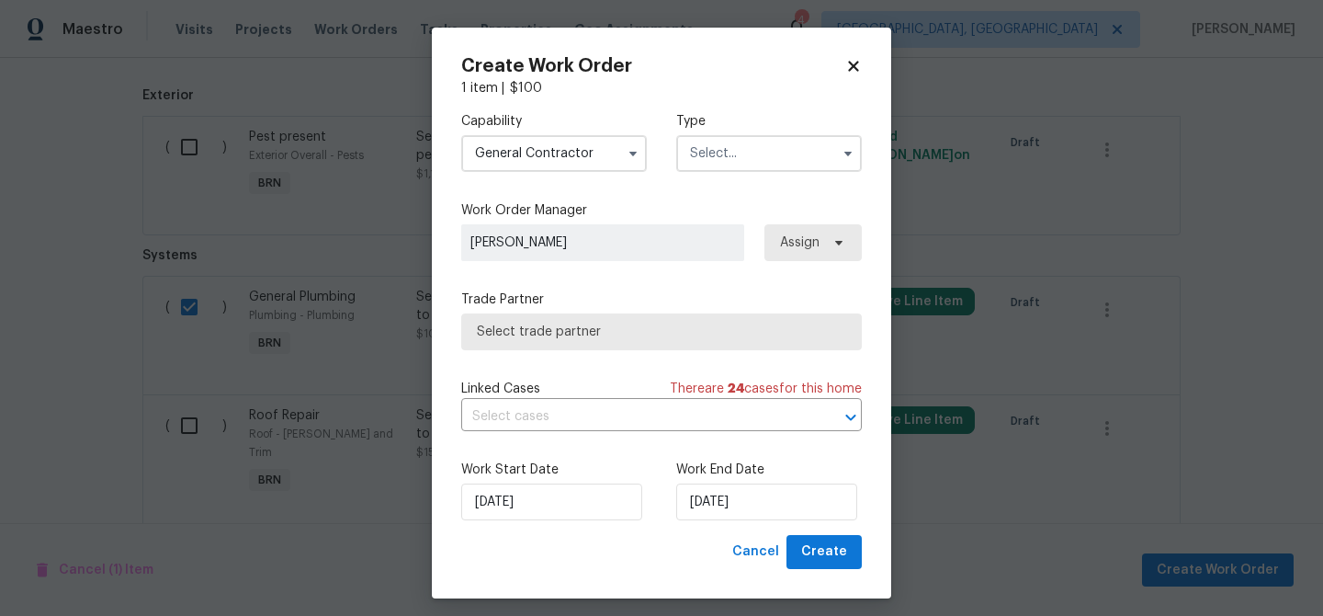
click at [694, 174] on div "Capability General Contractor Type" at bounding box center [661, 141] width 401 height 89
click at [705, 148] on input "text" at bounding box center [769, 153] width 186 height 37
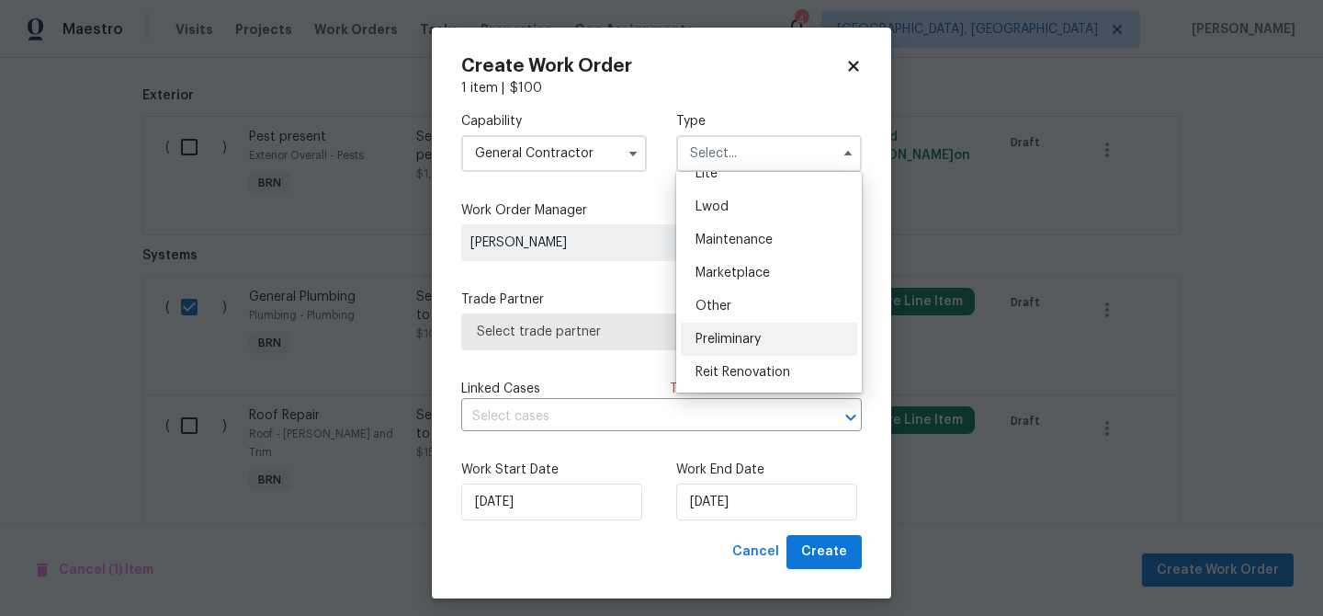
scroll to position [346, 0]
click at [722, 336] on span "Resale" at bounding box center [715, 342] width 39 height 13
type input "Resale"
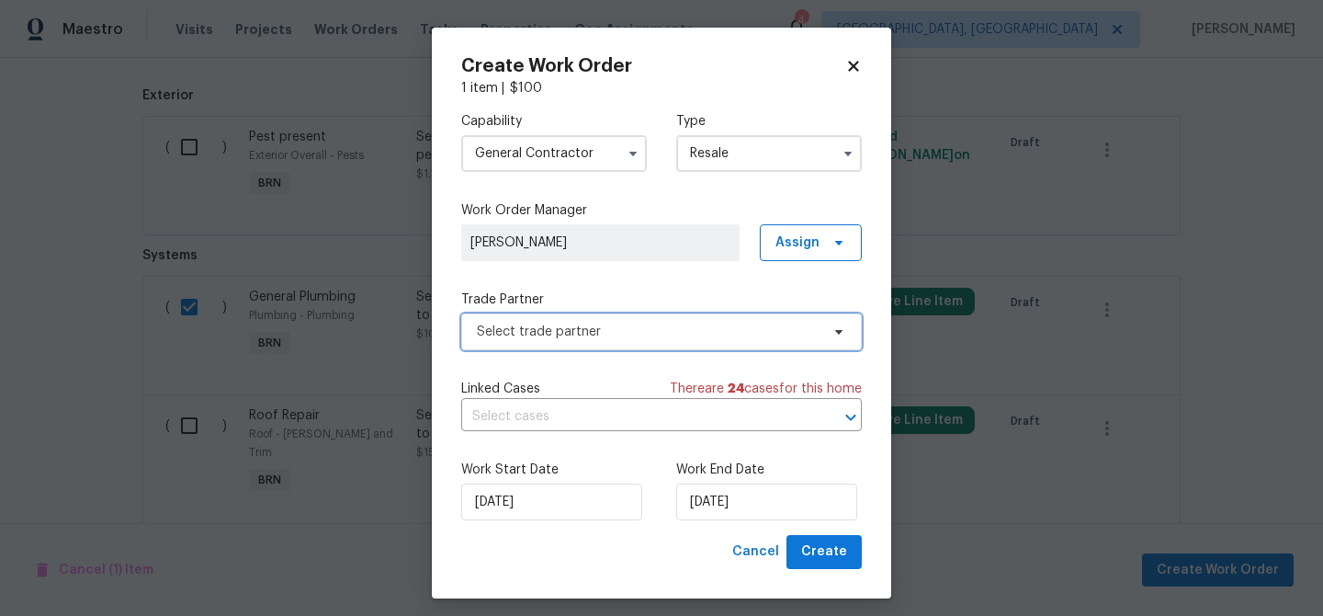
click at [613, 332] on span "Select trade partner" at bounding box center [648, 332] width 343 height 18
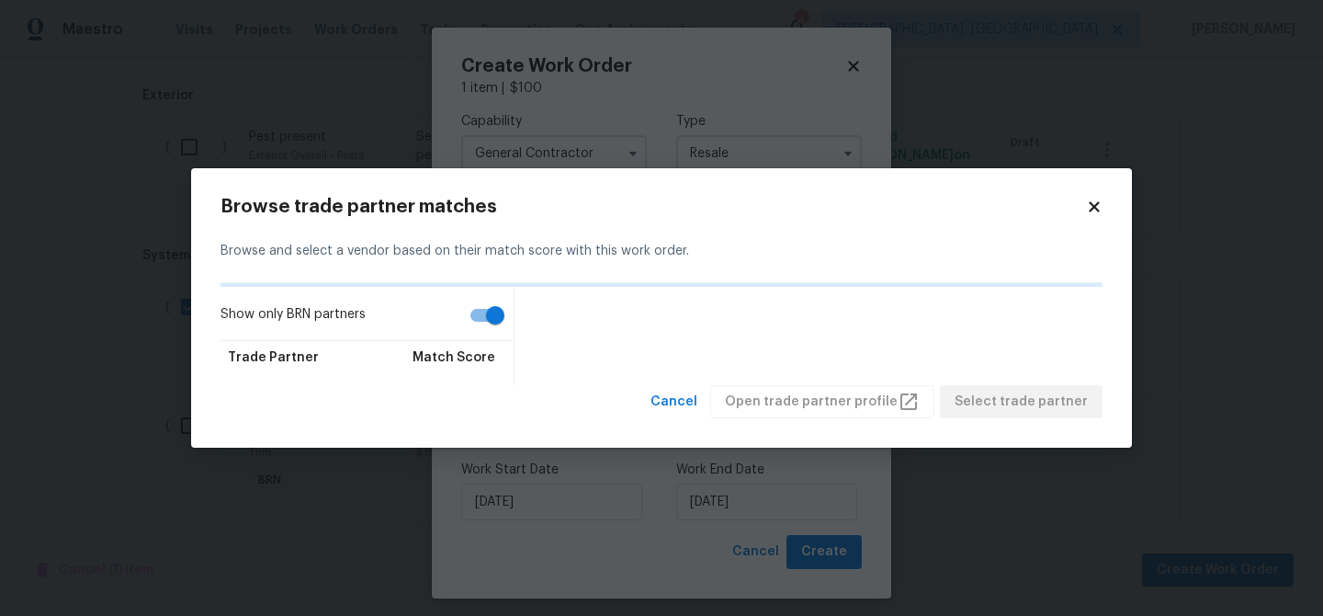
click at [489, 316] on input "Show only BRN partners" at bounding box center [495, 315] width 105 height 35
checkbox input "false"
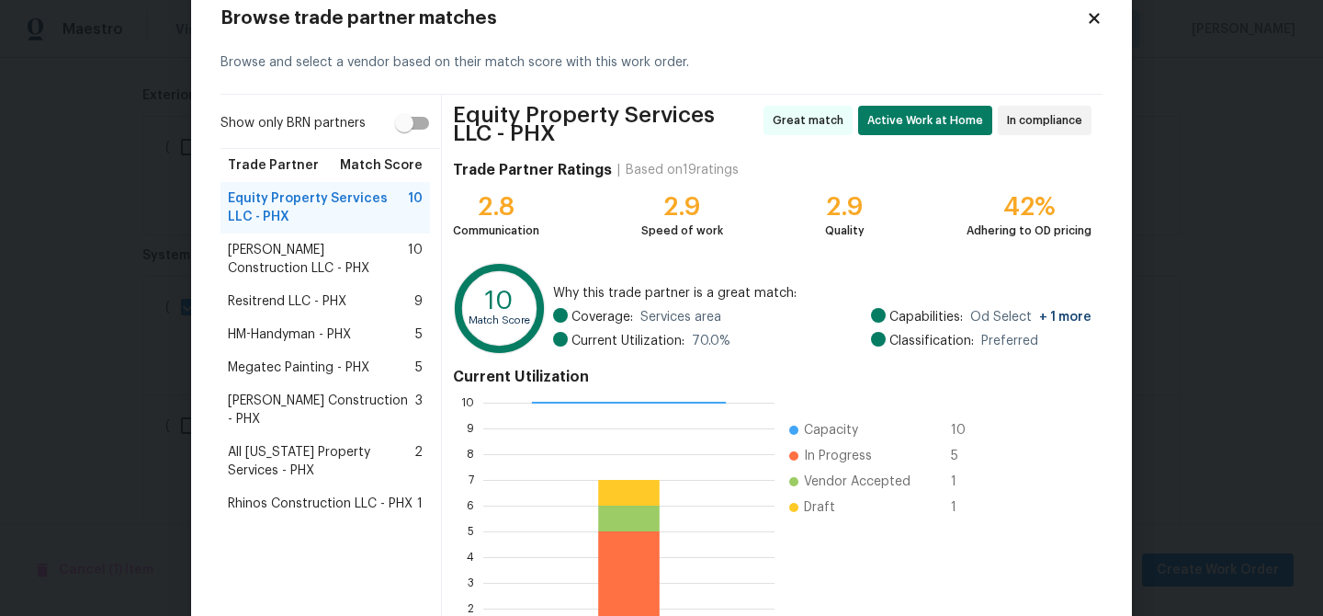
scroll to position [57, 0]
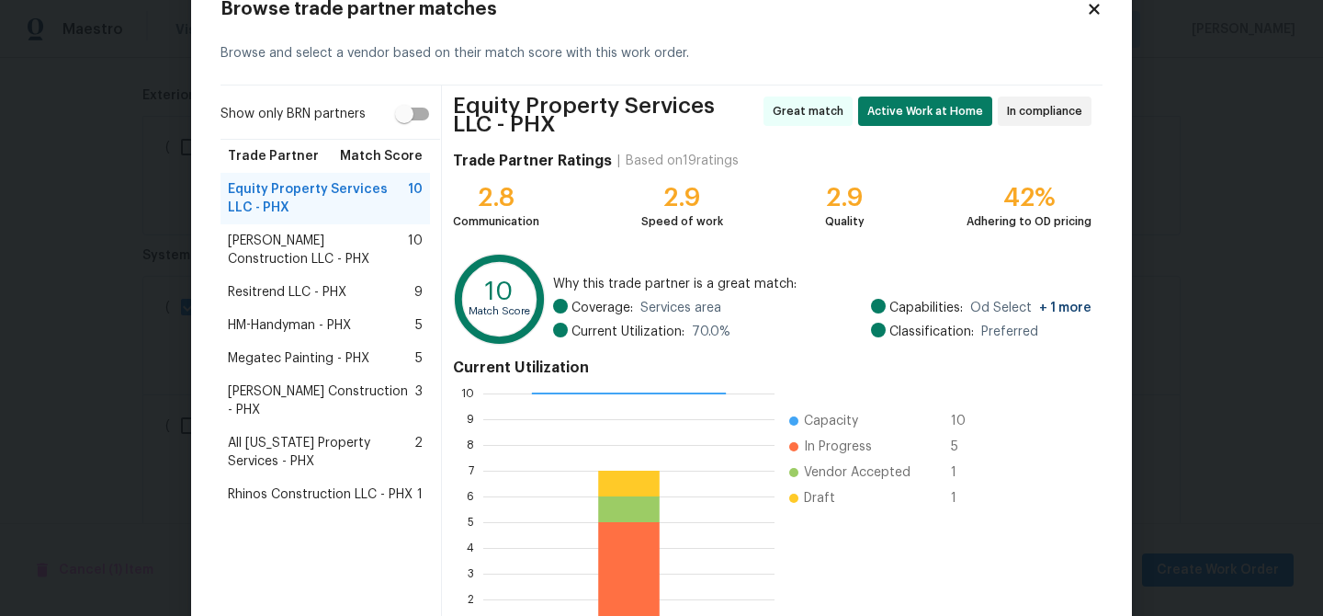
click at [290, 327] on span "HM-Handyman - PHX" at bounding box center [289, 325] width 123 height 18
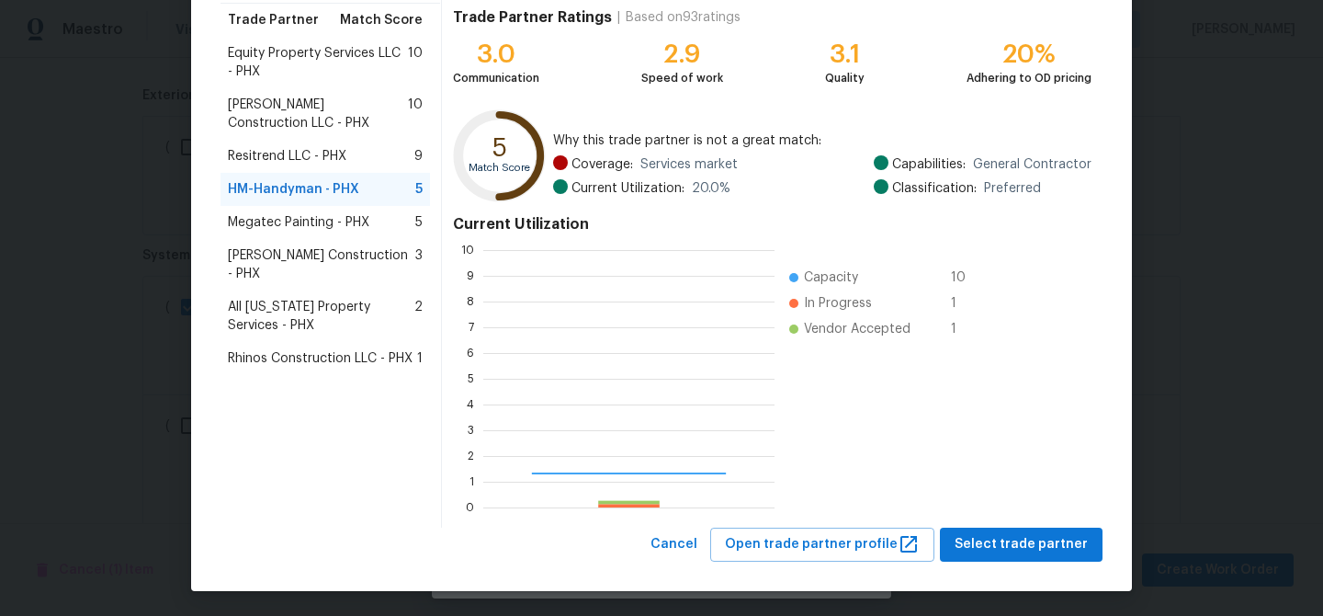
scroll to position [257, 291]
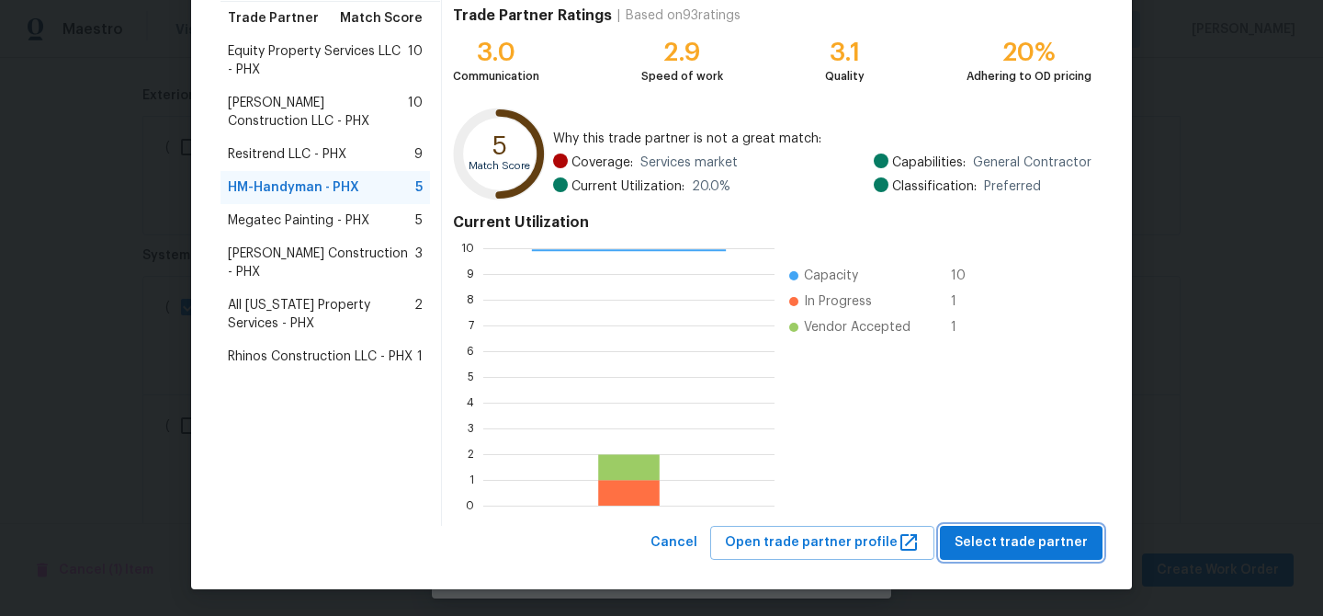
click at [990, 539] on span "Select trade partner" at bounding box center [1021, 542] width 133 height 23
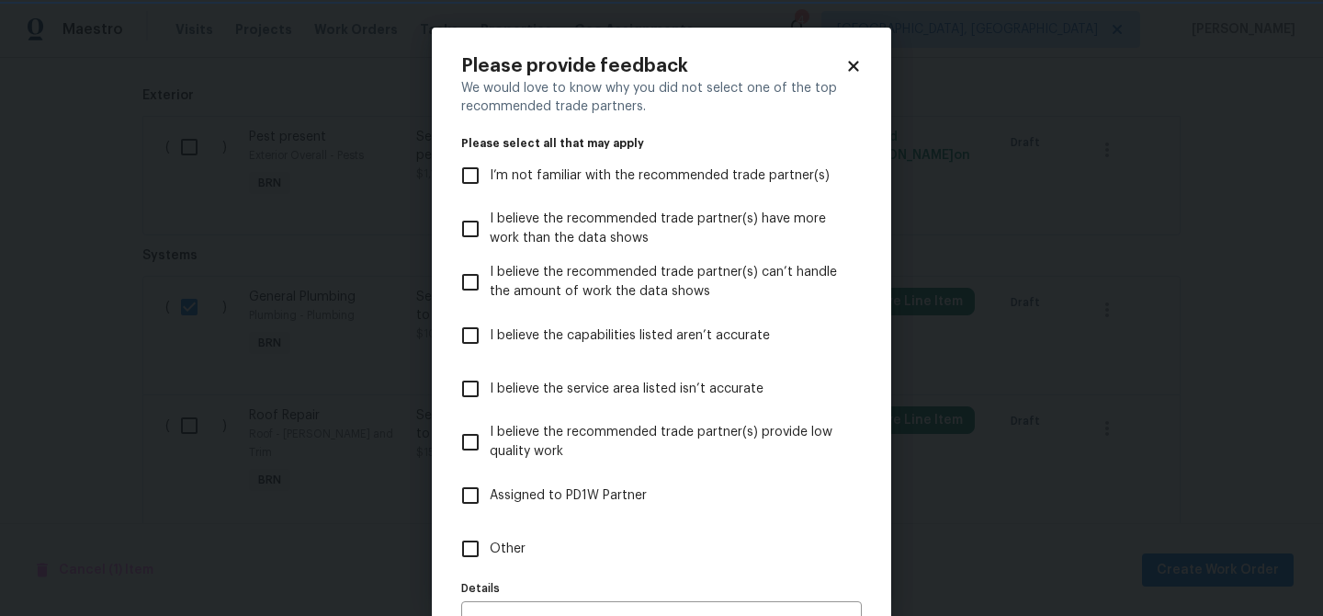
scroll to position [0, 0]
click at [497, 550] on span "Other" at bounding box center [508, 548] width 36 height 19
click at [490, 550] on input "Other" at bounding box center [470, 548] width 39 height 39
checkbox input "true"
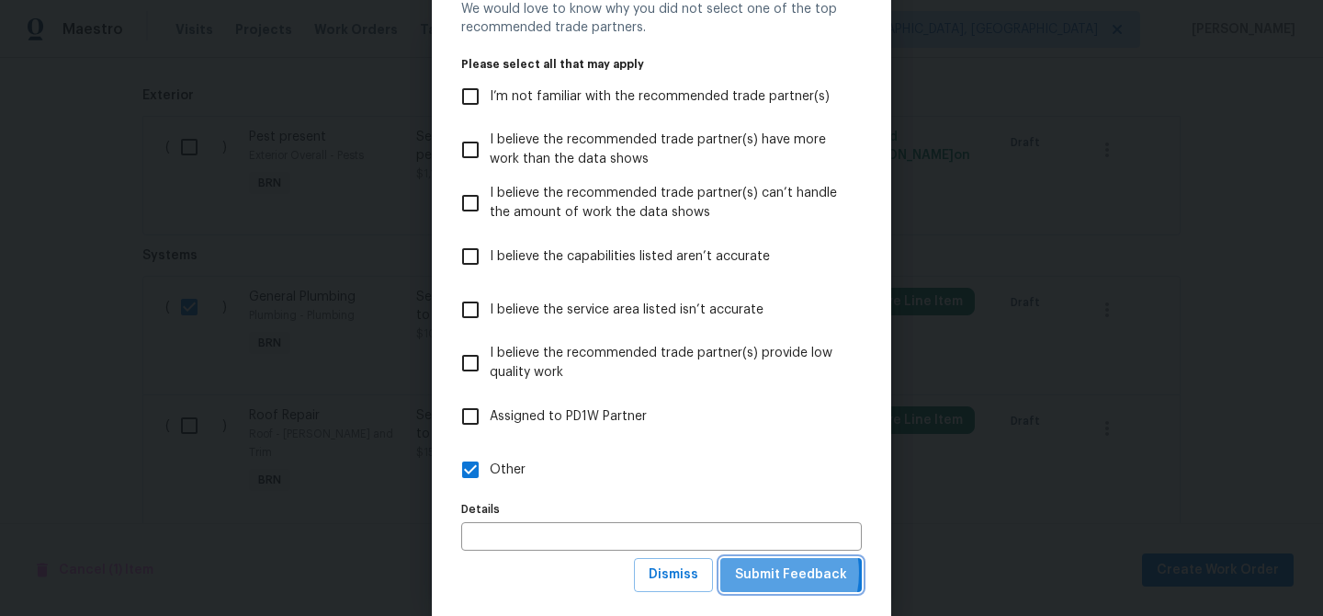
click at [762, 574] on span "Submit Feedback" at bounding box center [791, 574] width 112 height 23
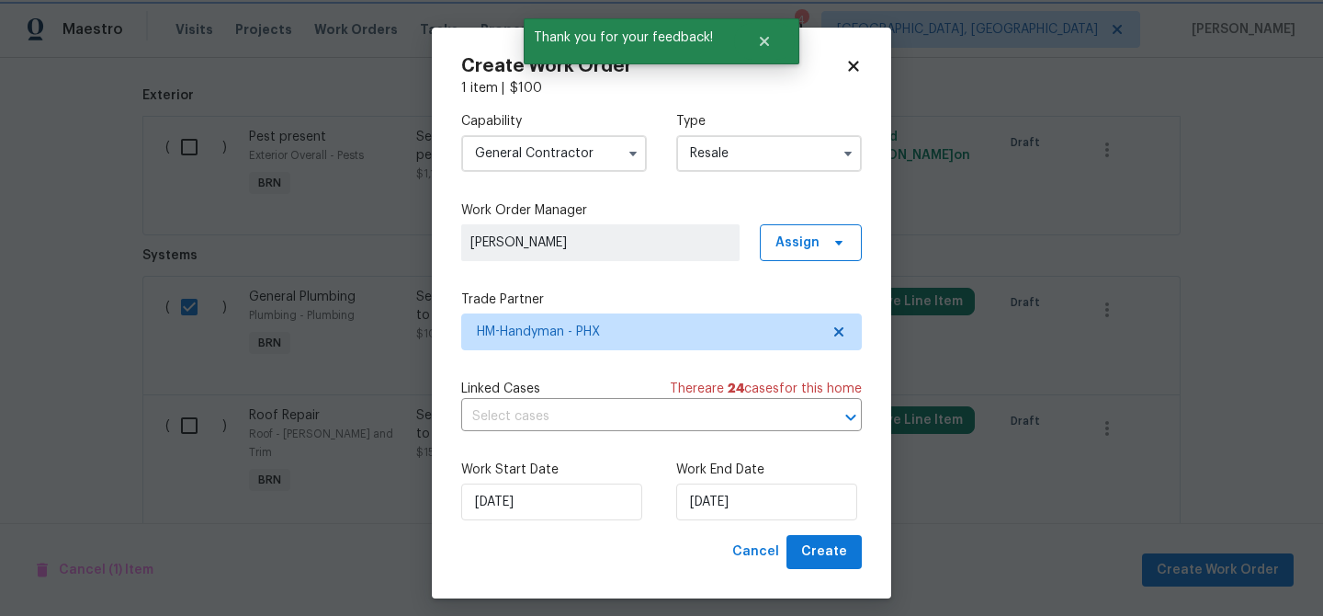
scroll to position [0, 0]
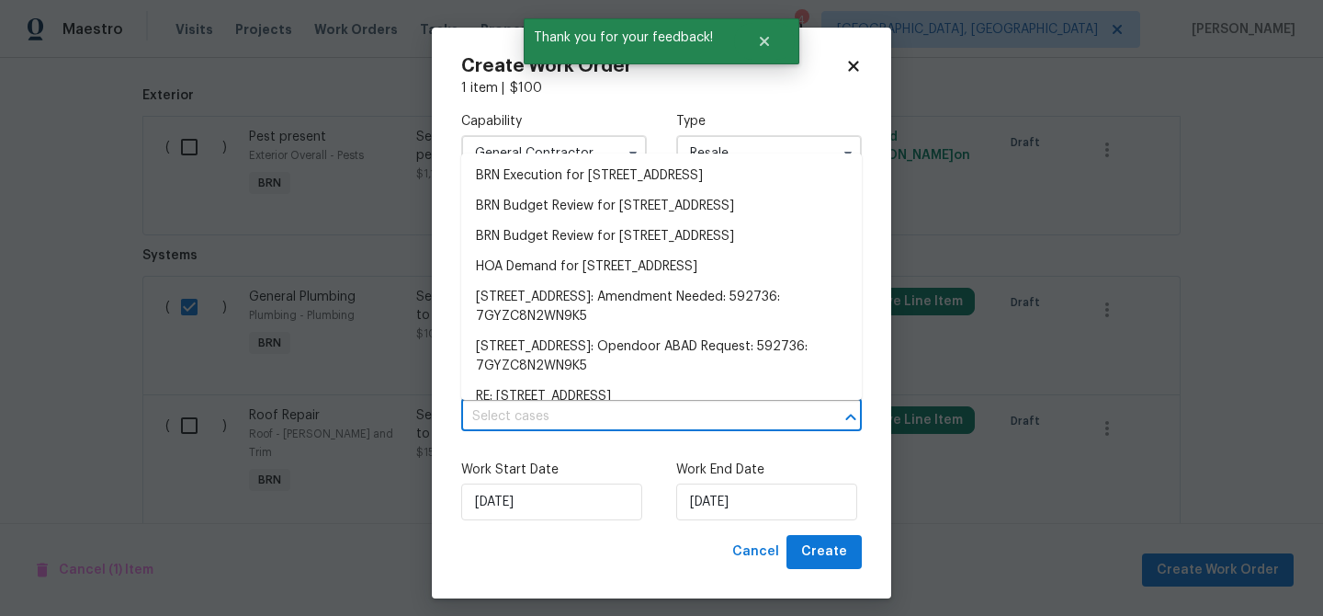
click at [580, 415] on input "text" at bounding box center [635, 417] width 349 height 28
click at [540, 176] on li "BRN Execution for 5976 W Alameda Rd, Glendale, AZ 85310" at bounding box center [661, 176] width 401 height 30
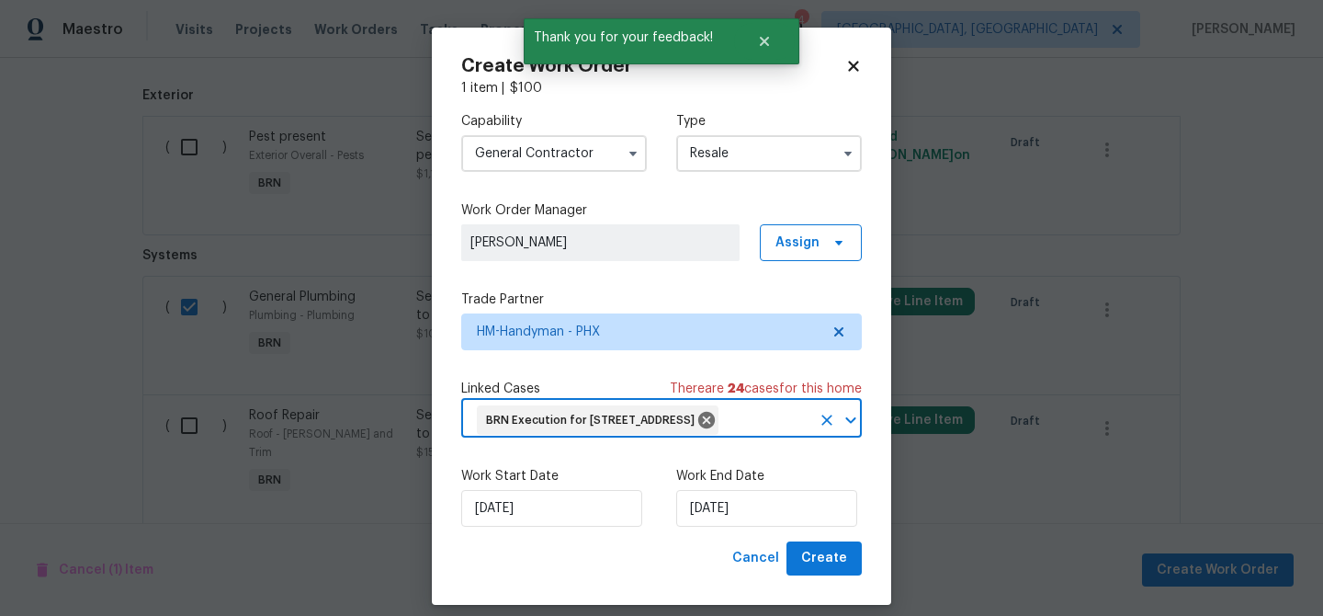
click at [727, 485] on label "Work End Date" at bounding box center [769, 476] width 186 height 18
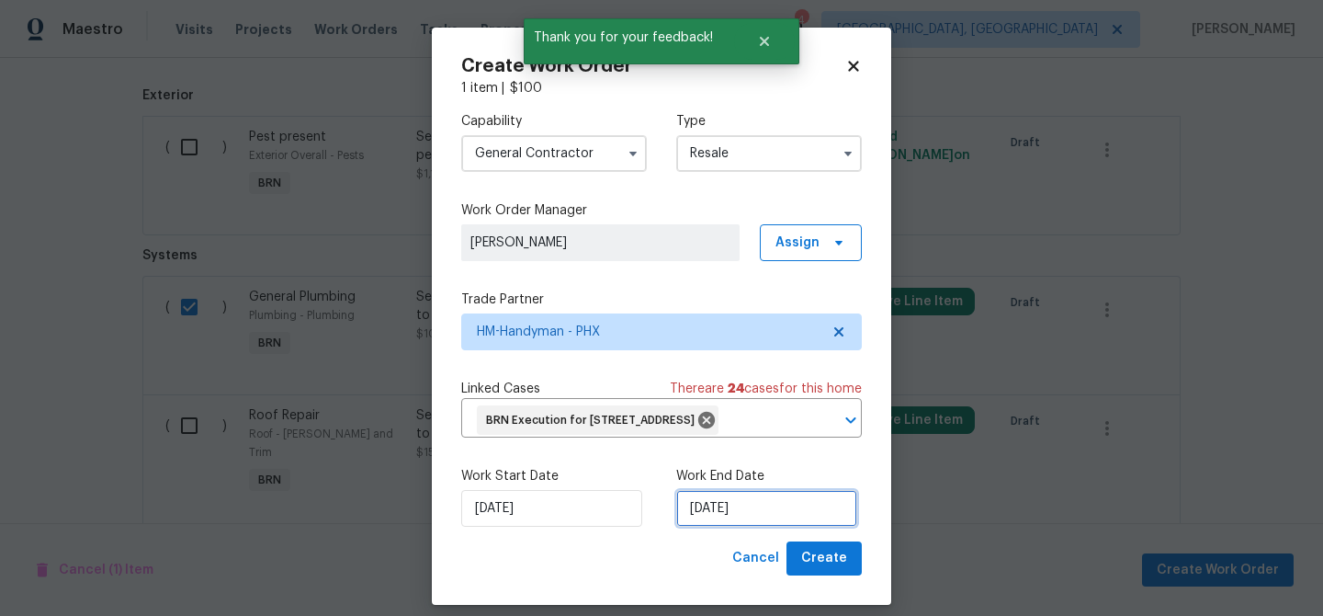
click at [730, 527] on input "19/08/2025" at bounding box center [766, 508] width 181 height 37
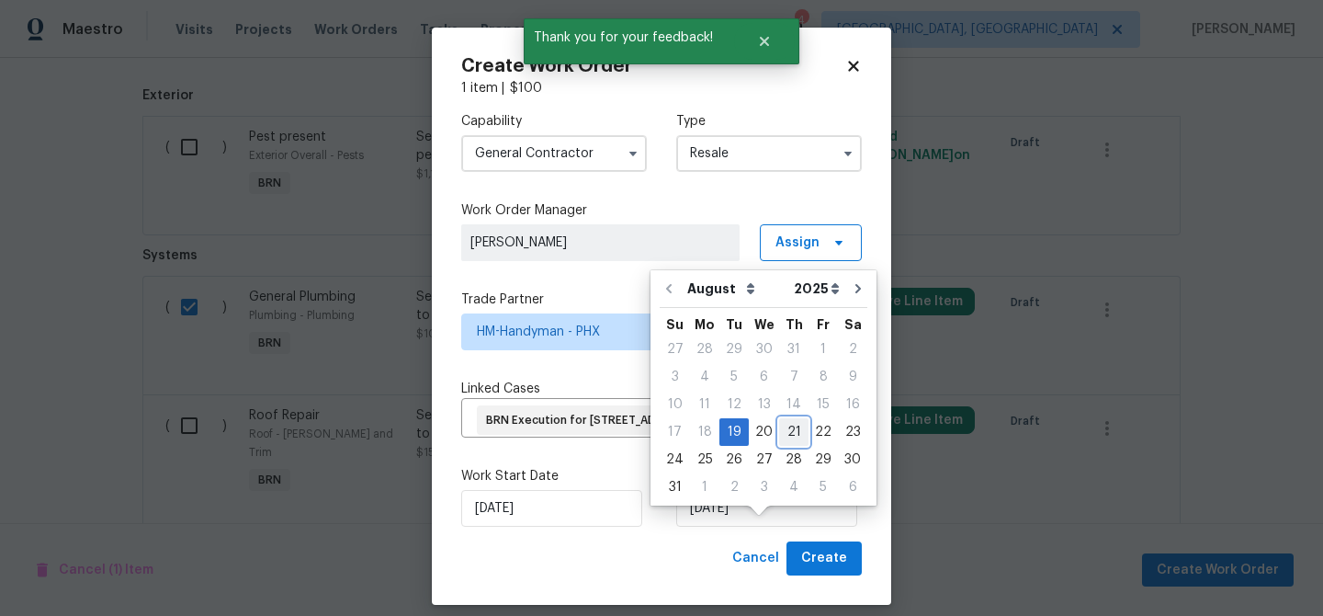
click at [779, 440] on div "21" at bounding box center [793, 432] width 29 height 26
type input "21/08/2025"
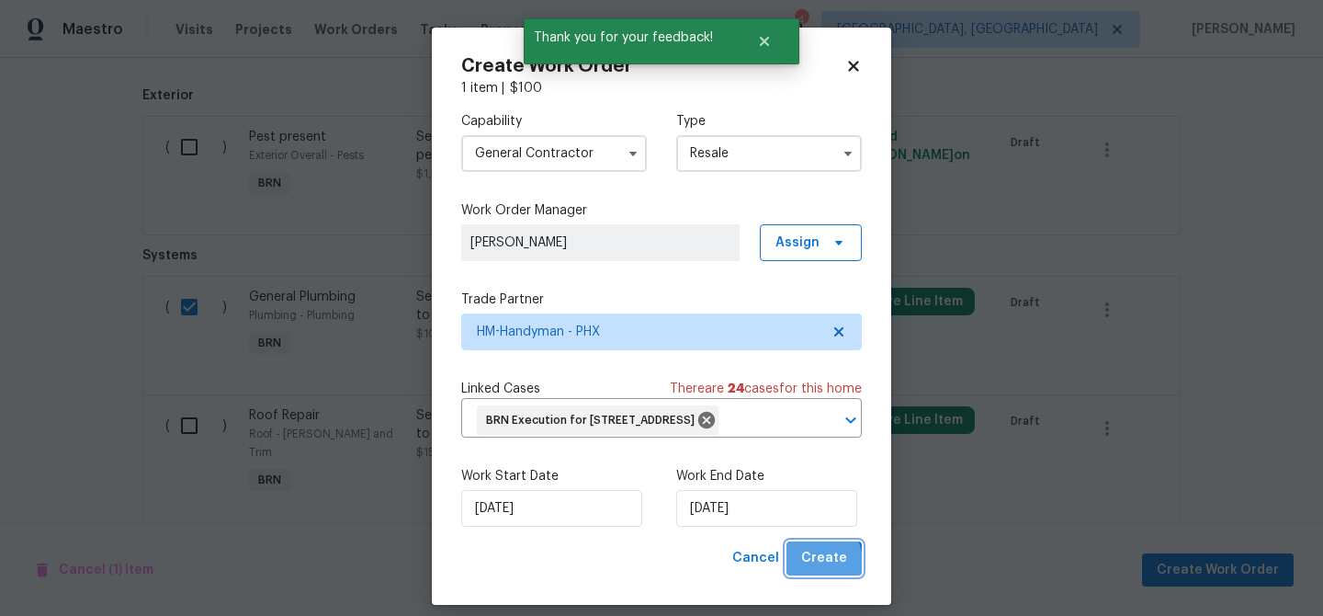
click at [807, 570] on span "Create" at bounding box center [824, 558] width 46 height 23
checkbox input "false"
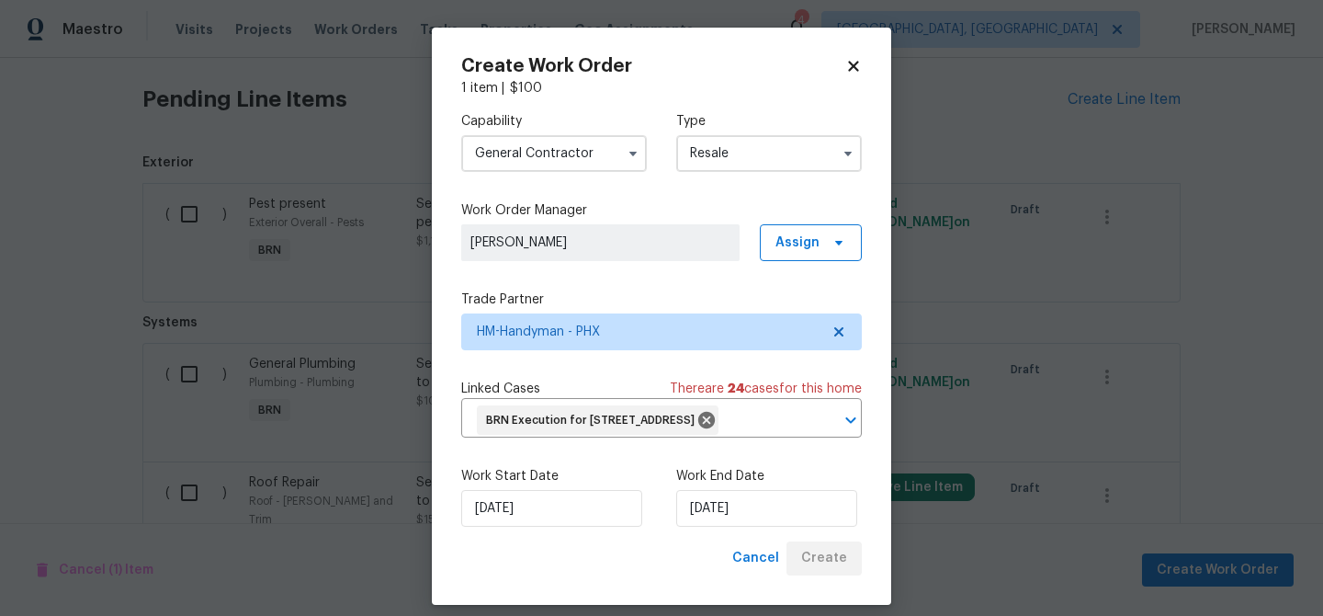
scroll to position [1474, 0]
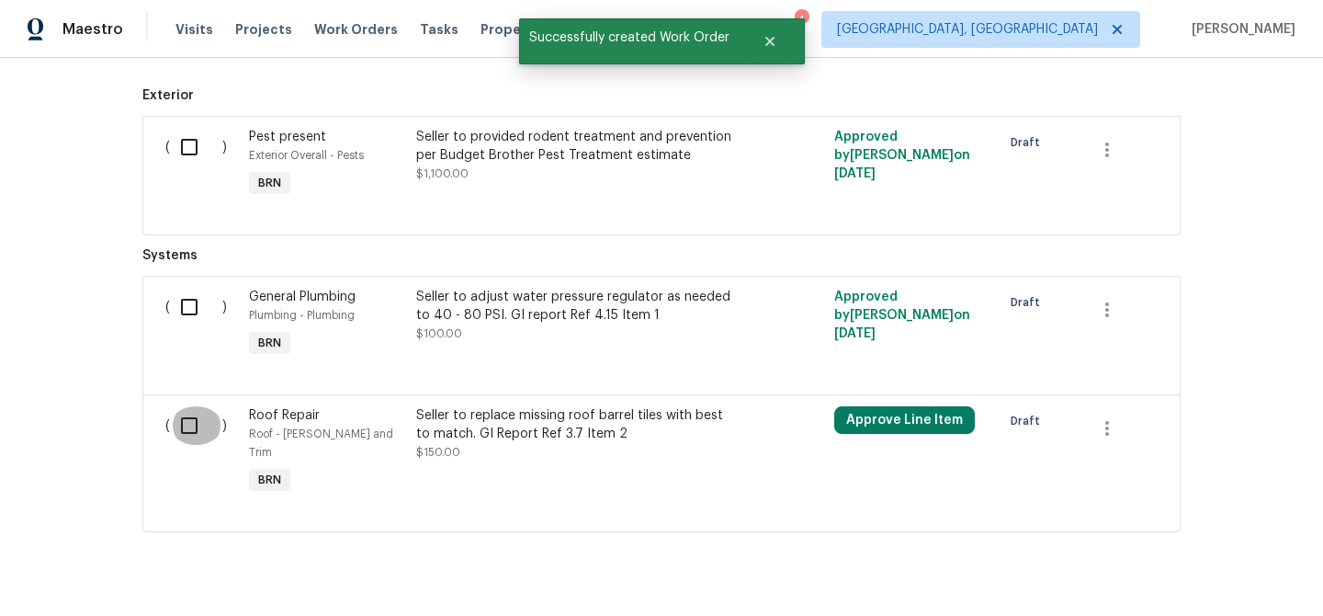
click at [220, 434] on input "checkbox" at bounding box center [196, 425] width 52 height 39
checkbox input "true"
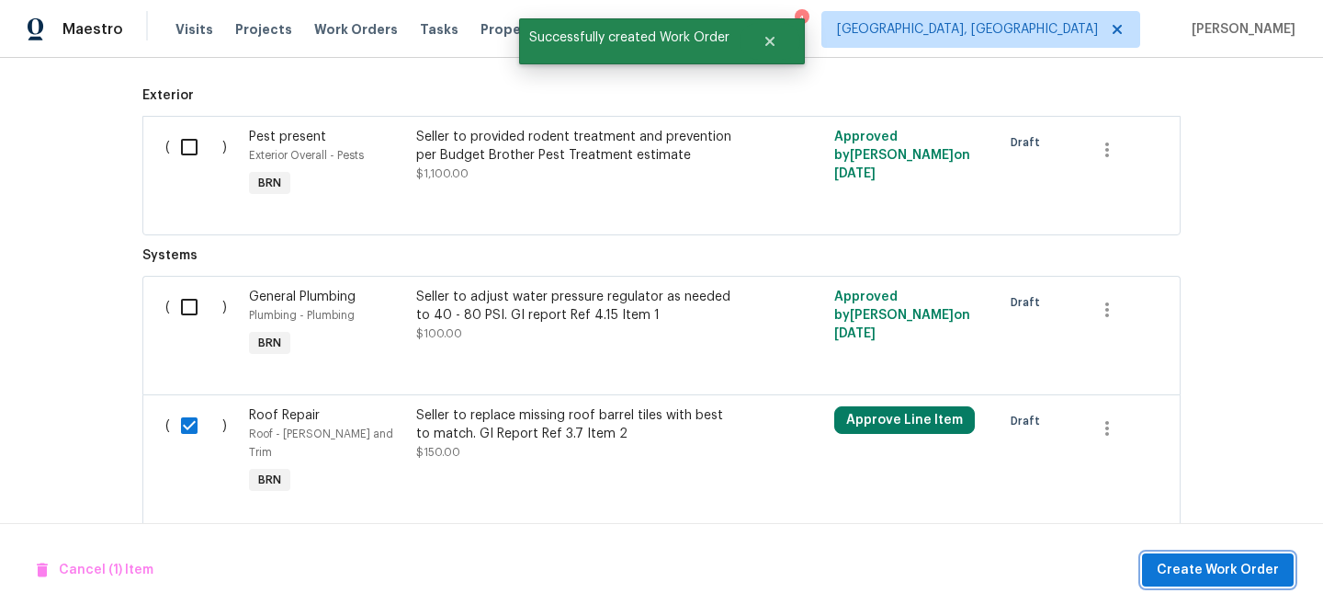
click at [1233, 568] on span "Create Work Order" at bounding box center [1218, 570] width 122 height 23
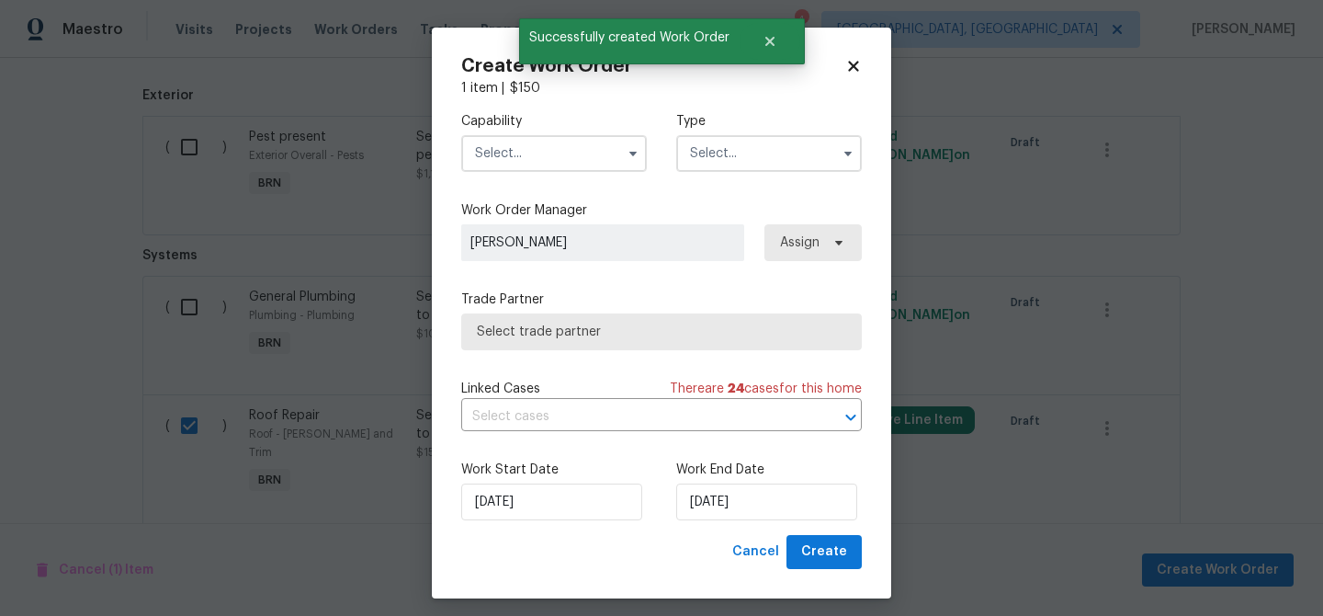
click at [551, 154] on input "text" at bounding box center [554, 153] width 186 height 37
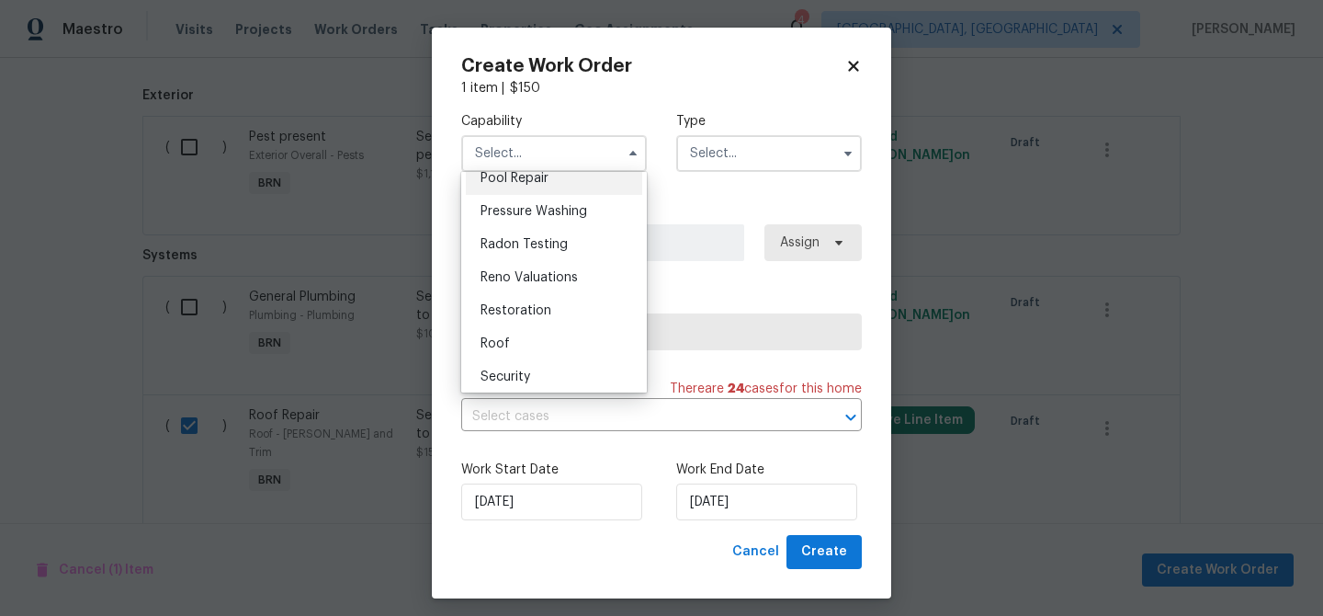
scroll to position [1743, 0]
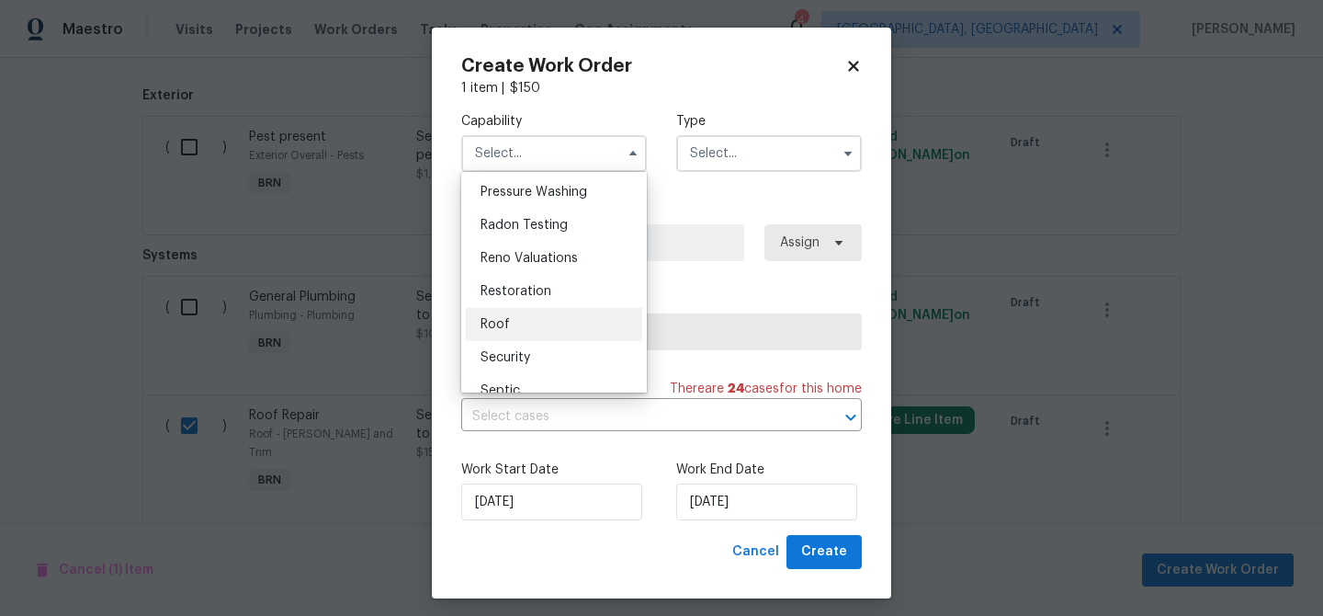
click at [528, 321] on div "Roof" at bounding box center [554, 324] width 176 height 33
type input "Roof"
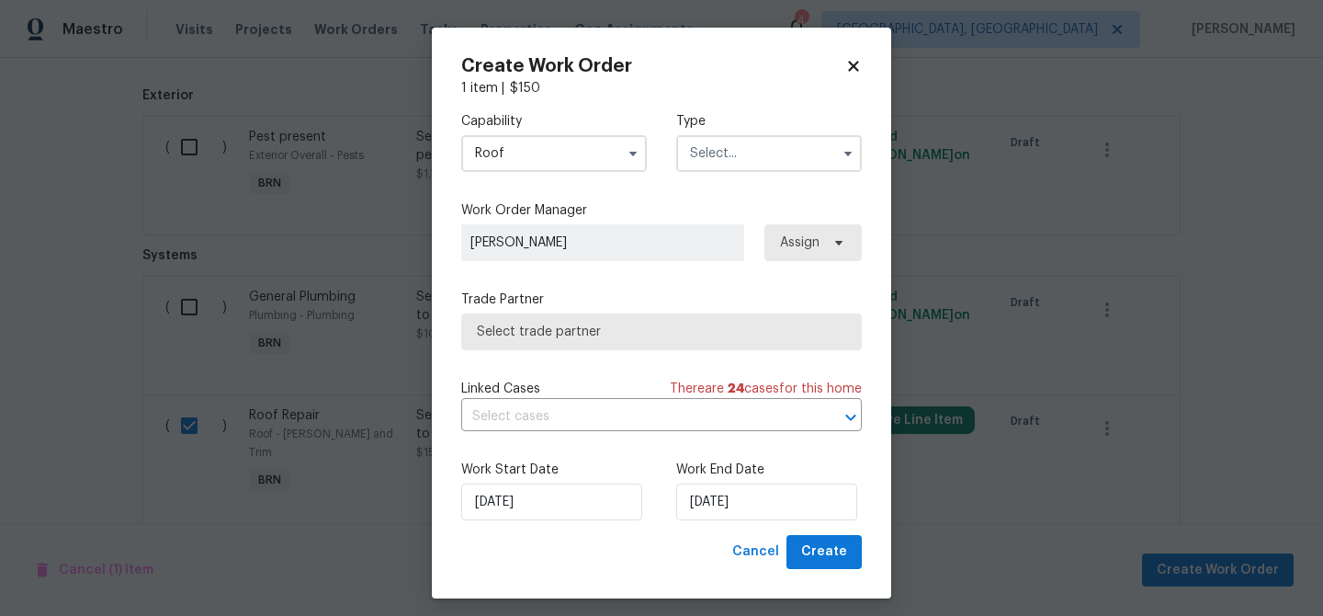
click at [729, 150] on input "text" at bounding box center [769, 153] width 186 height 37
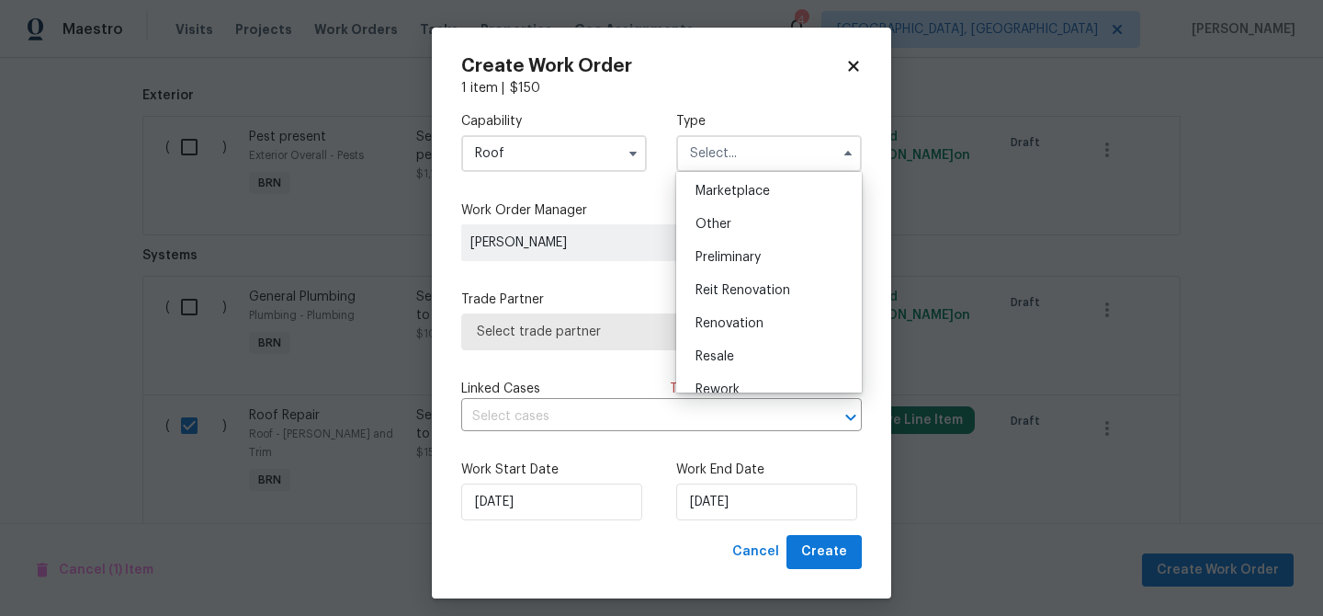
scroll to position [341, 0]
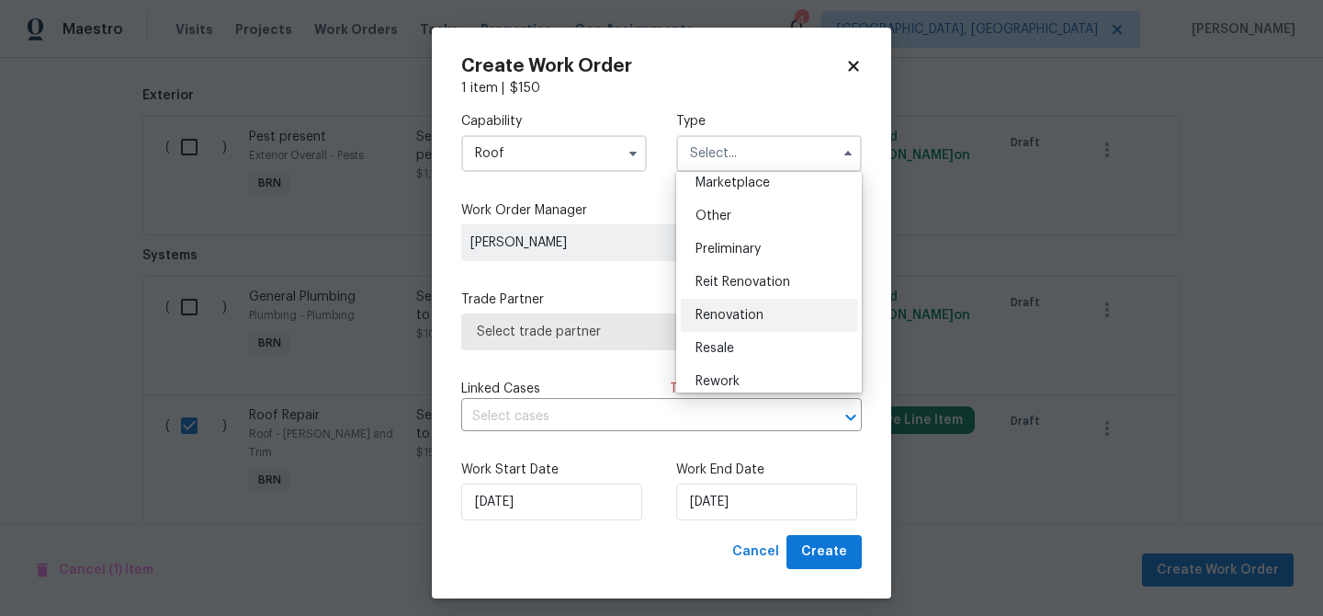
click at [719, 330] on div "Renovation" at bounding box center [769, 315] width 176 height 33
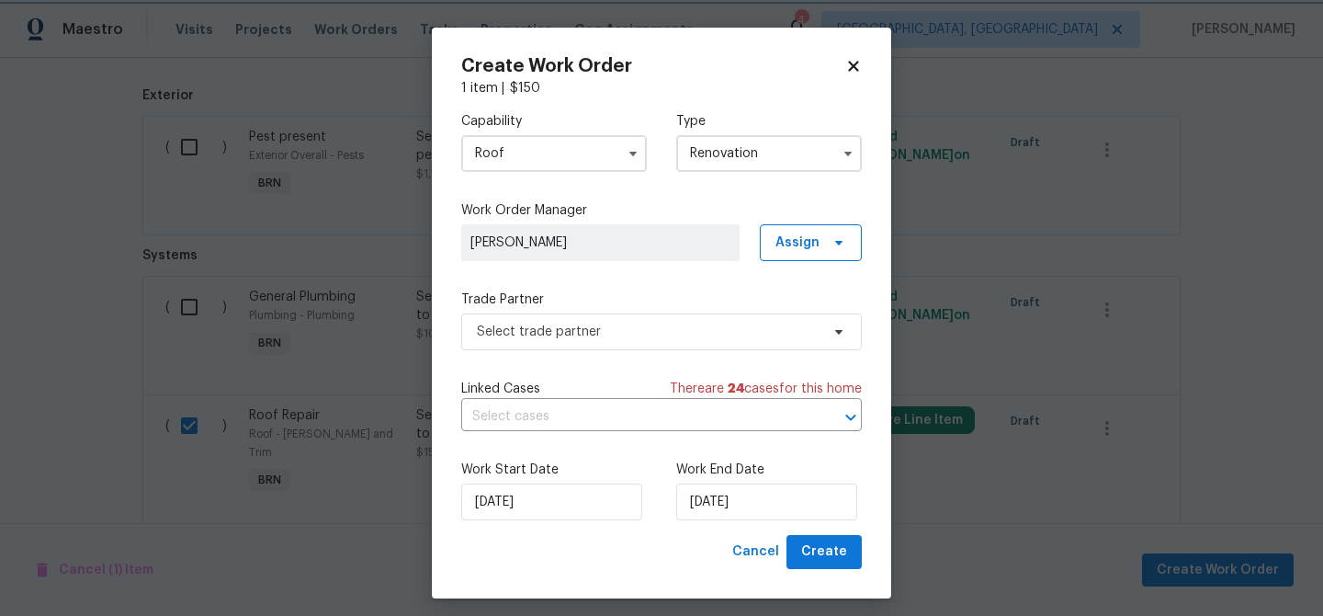
scroll to position [0, 0]
click at [715, 165] on input "Renovation" at bounding box center [769, 153] width 186 height 37
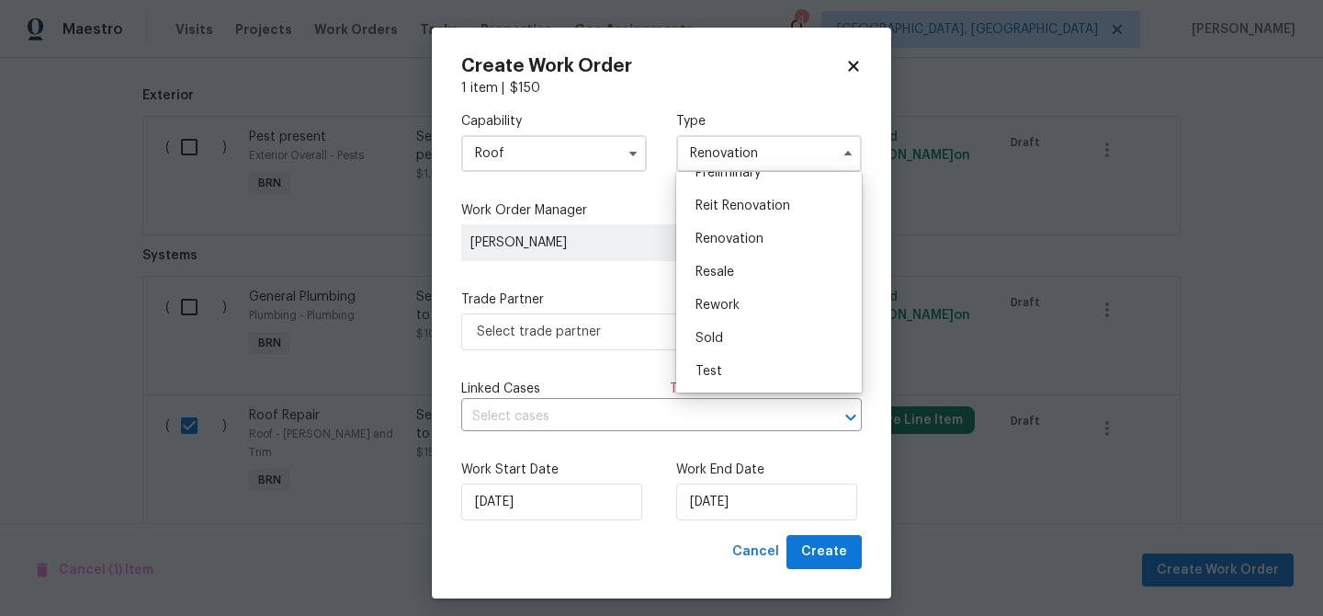
scroll to position [10, 0]
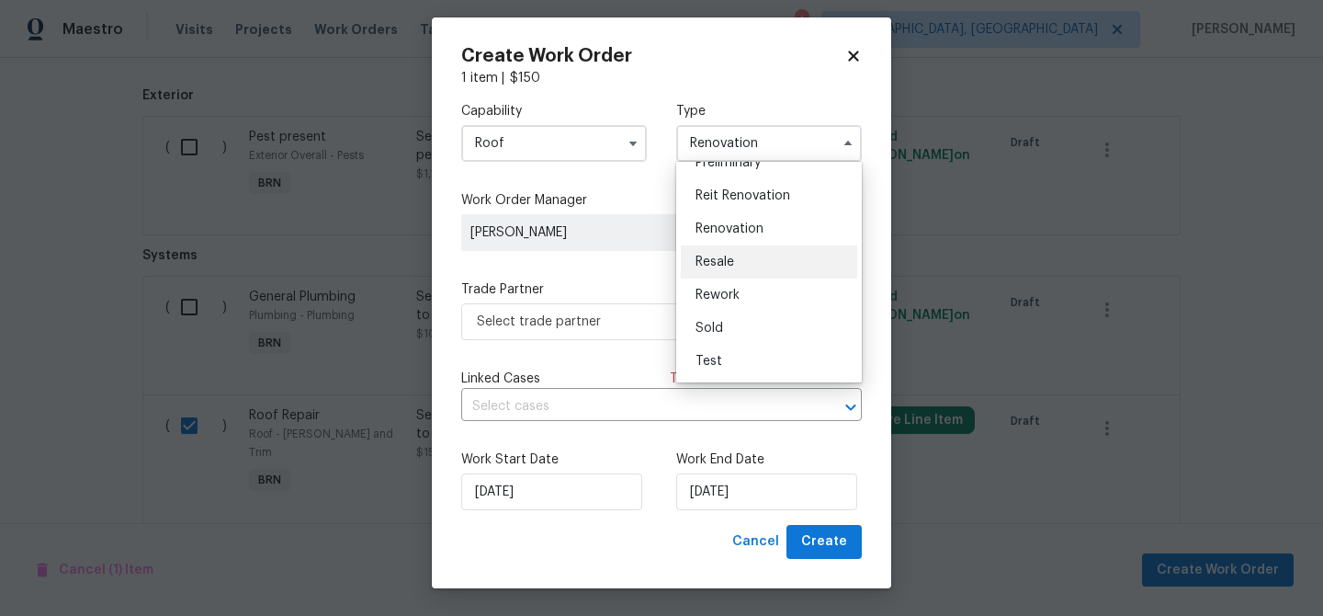
click at [733, 262] on span "Resale" at bounding box center [715, 262] width 39 height 13
type input "Resale"
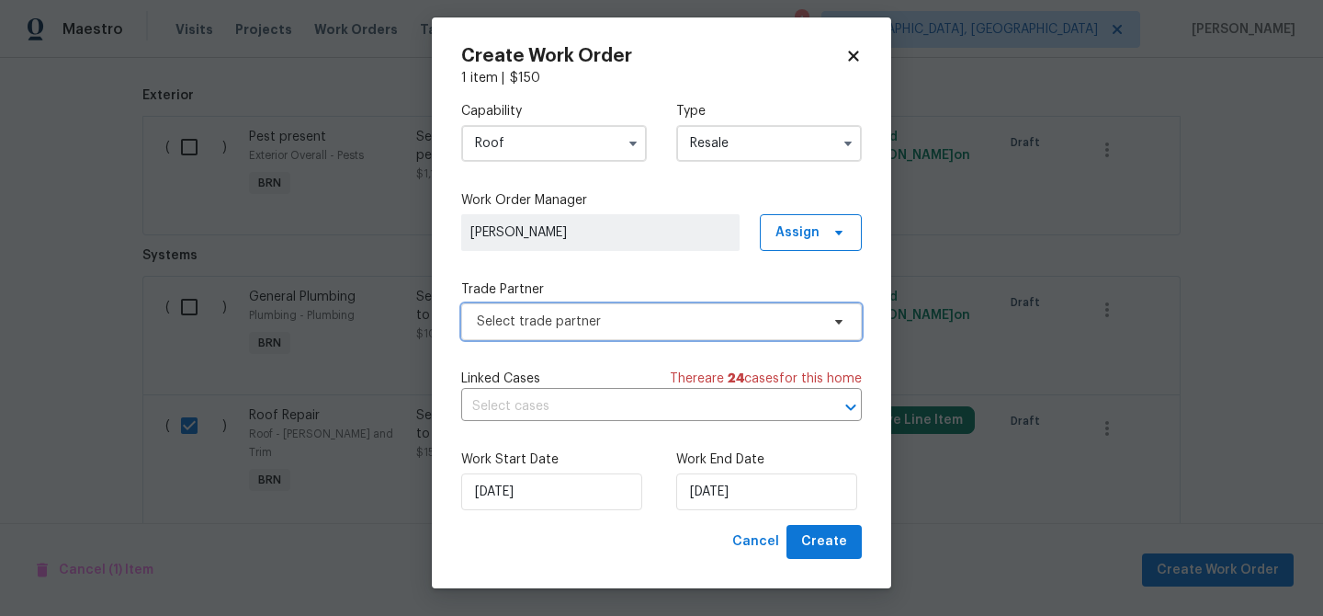
click at [591, 312] on span "Select trade partner" at bounding box center [648, 321] width 343 height 18
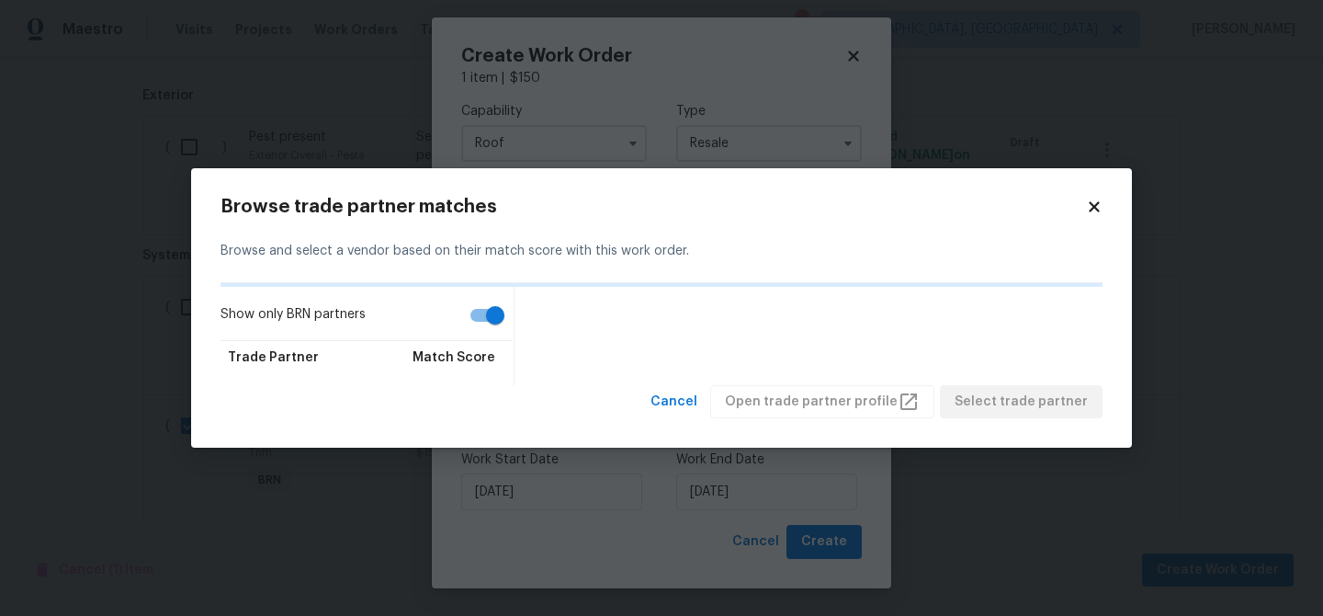
click at [475, 301] on input "Show only BRN partners" at bounding box center [495, 315] width 105 height 35
checkbox input "false"
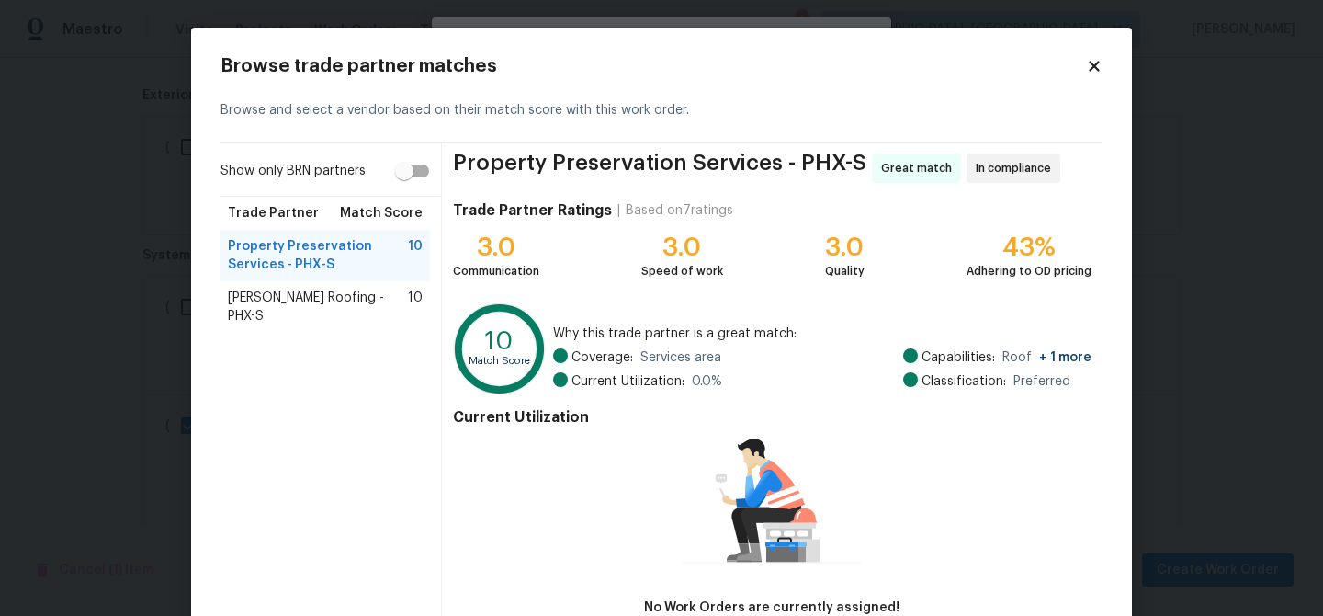
click at [338, 298] on span "Stout Roofing - PHX-S" at bounding box center [318, 307] width 180 height 37
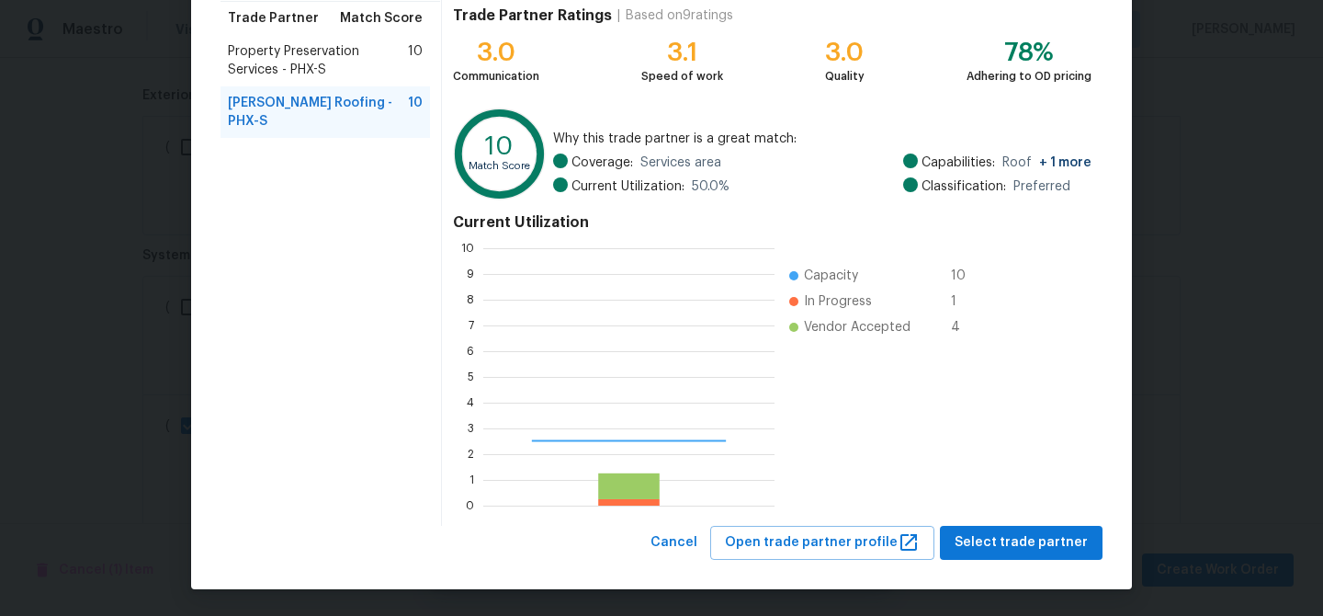
scroll to position [257, 291]
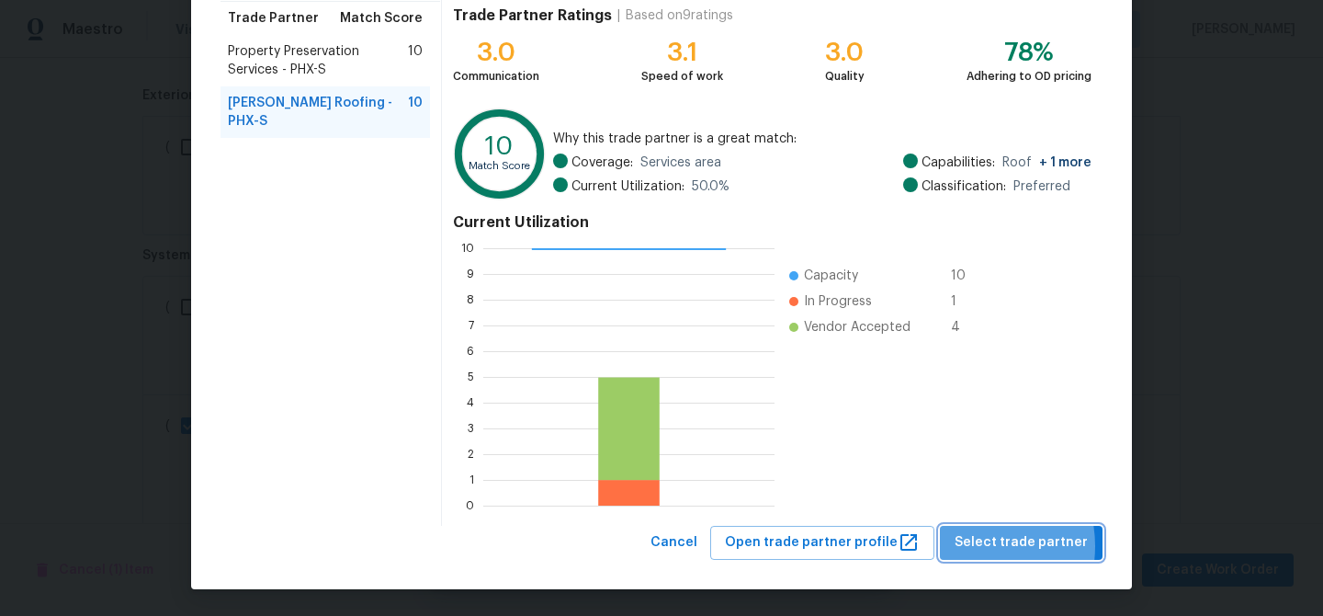
click at [974, 546] on span "Select trade partner" at bounding box center [1021, 542] width 133 height 23
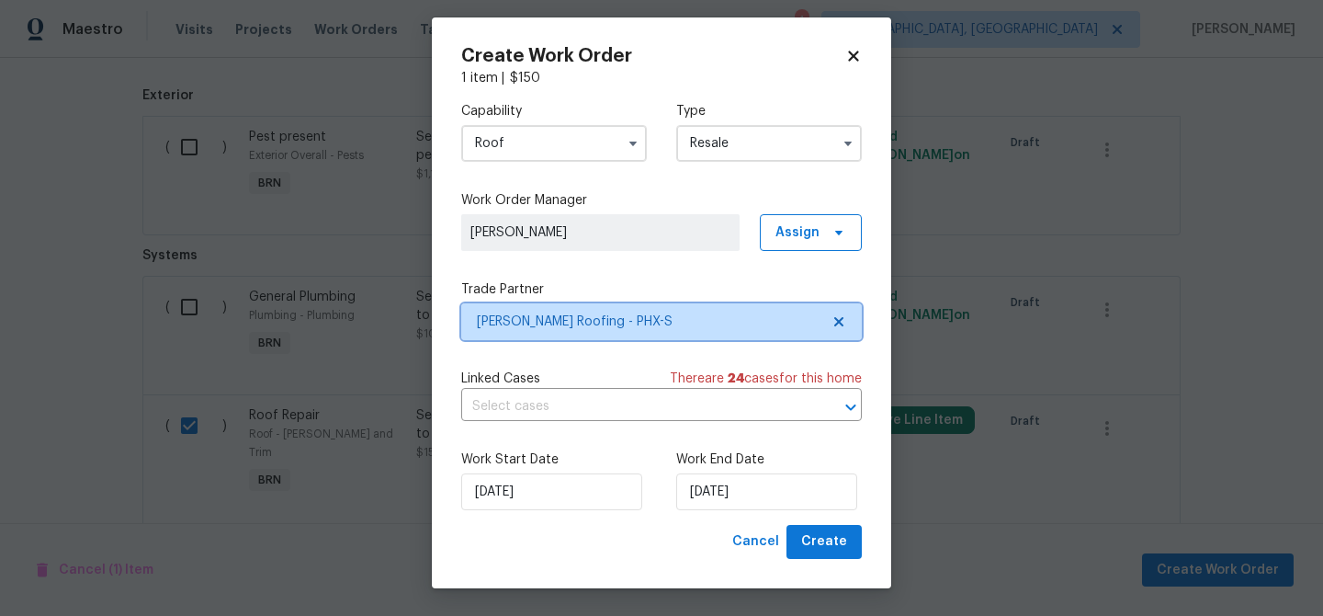
scroll to position [0, 0]
click at [567, 421] on input "text" at bounding box center [635, 406] width 349 height 28
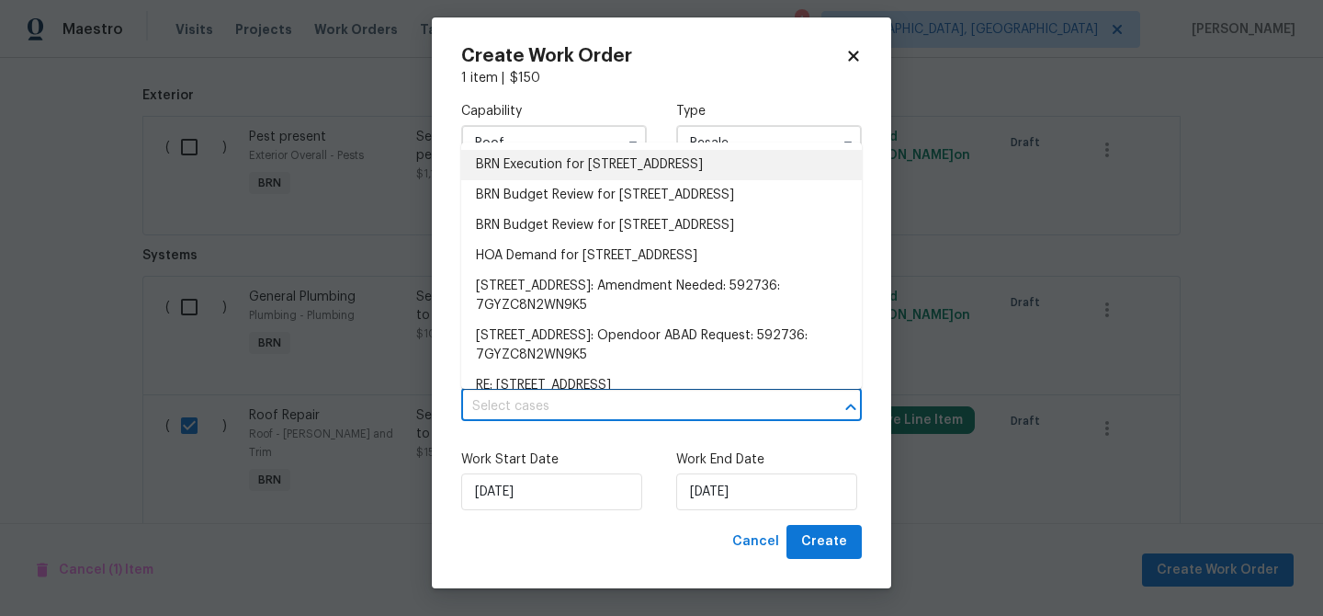
click at [522, 171] on li "BRN Execution for 5976 W Alameda Rd, Glendale, AZ 85310" at bounding box center [661, 165] width 401 height 30
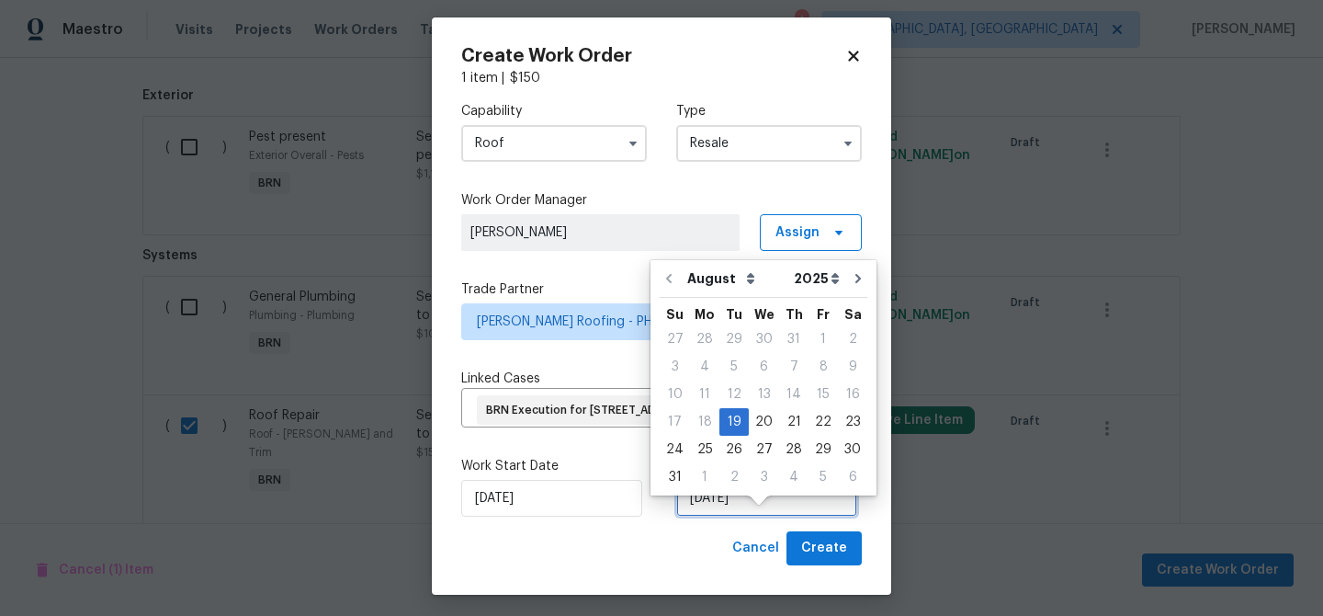
click at [723, 517] on input "19/08/2025" at bounding box center [766, 498] width 181 height 37
click at [779, 426] on div "21" at bounding box center [793, 422] width 29 height 26
type input "21/08/2025"
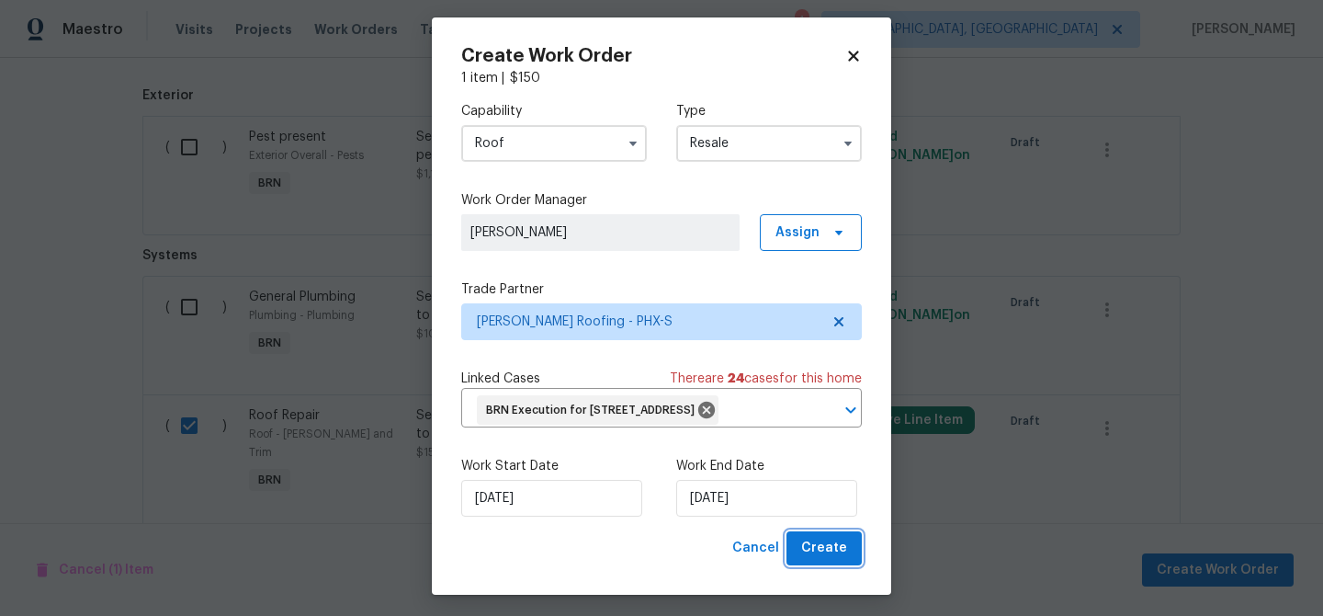
click at [819, 560] on span "Create" at bounding box center [824, 548] width 46 height 23
checkbox input "false"
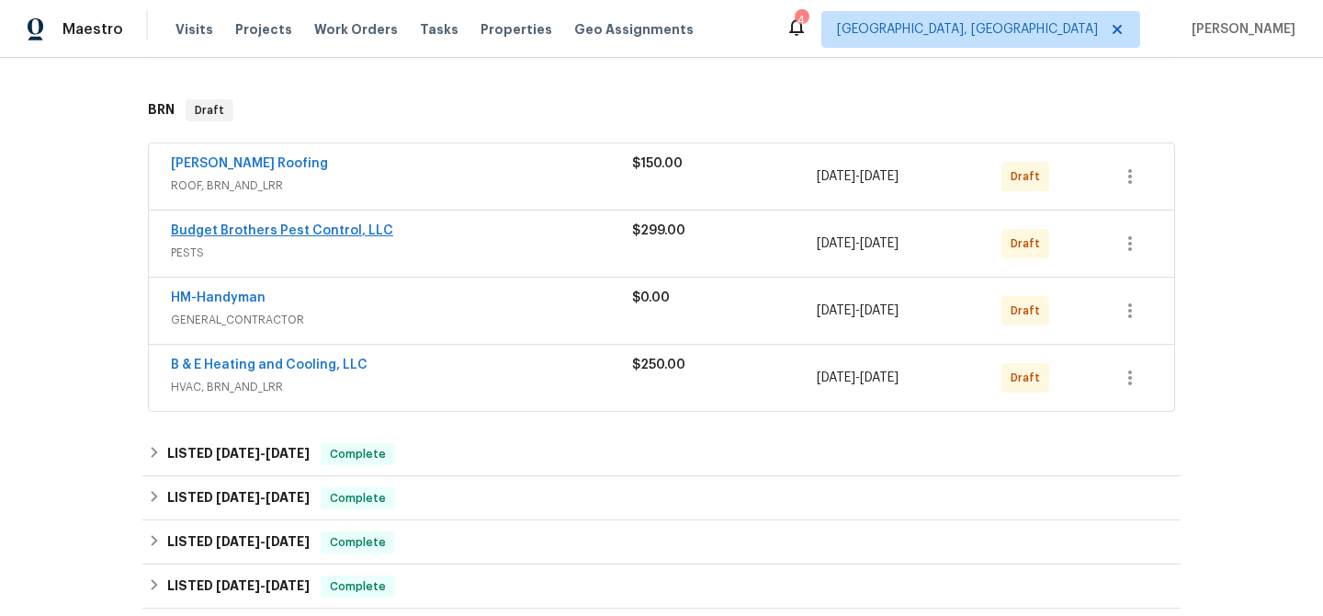
scroll to position [801, 0]
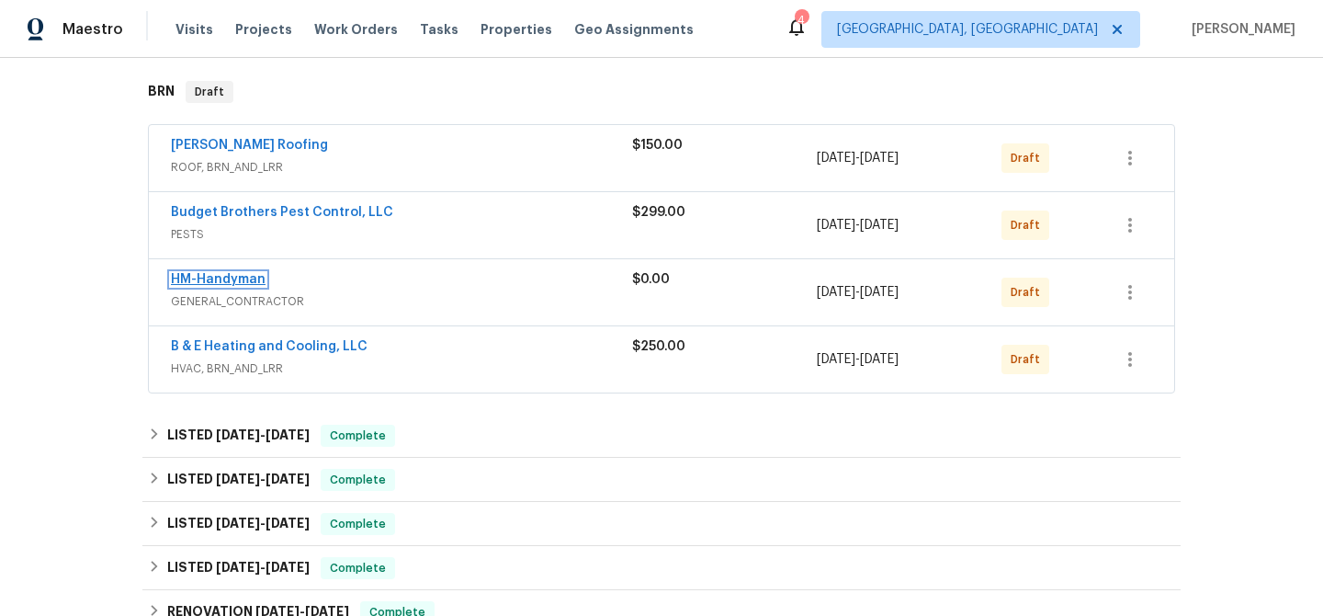
click at [228, 278] on link "HM-Handyman" at bounding box center [218, 279] width 95 height 13
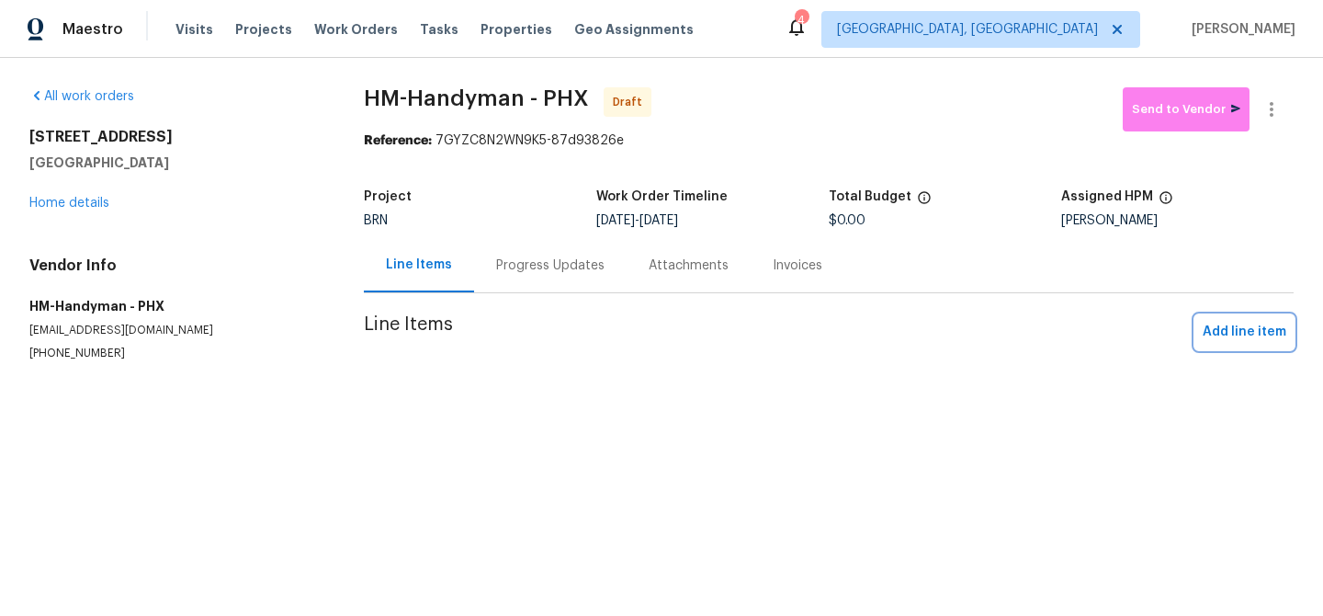
click at [1252, 342] on span "Add line item" at bounding box center [1245, 332] width 84 height 23
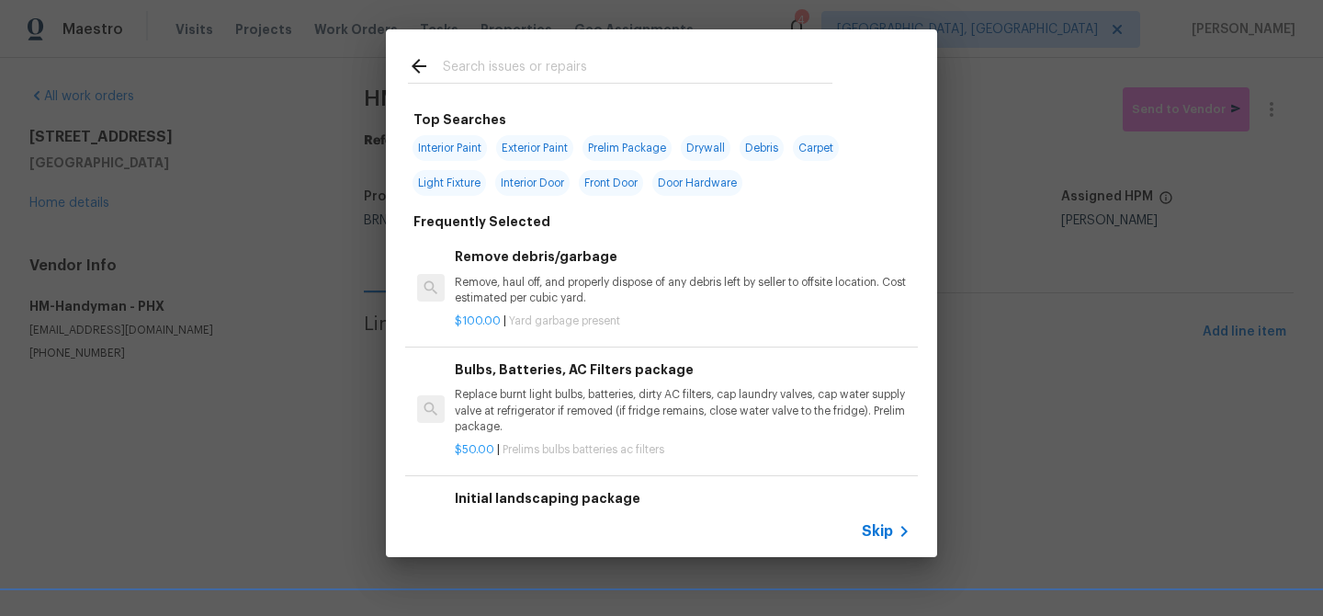
click at [875, 535] on span "Skip" at bounding box center [877, 531] width 31 height 18
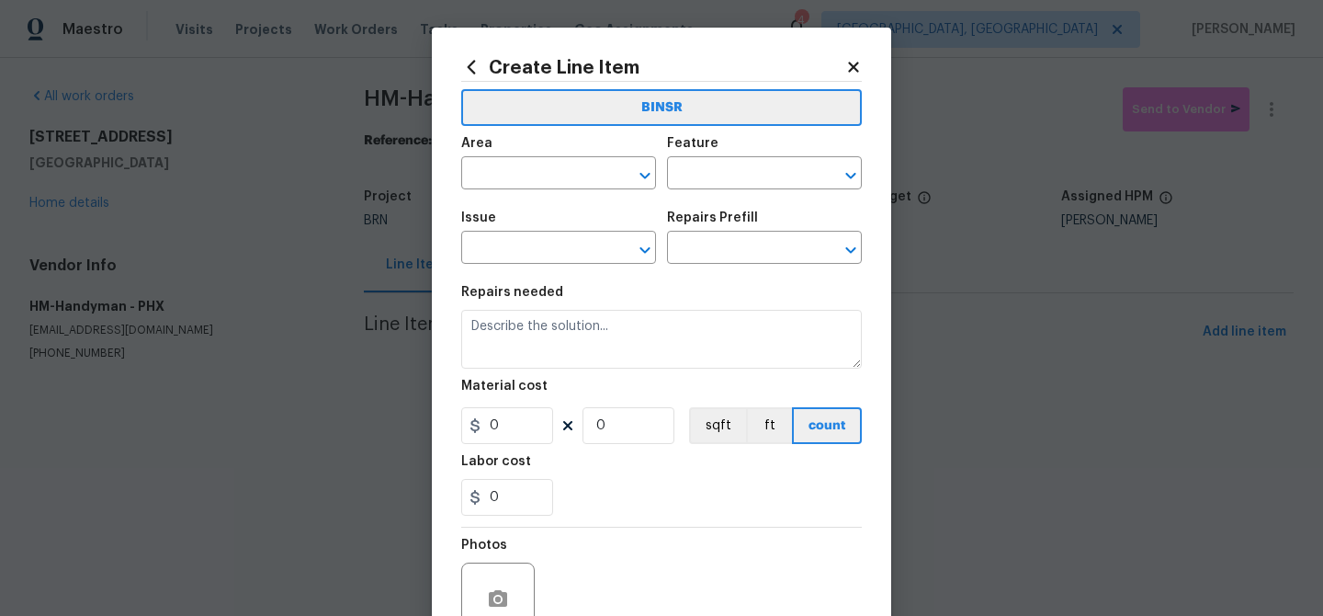
click at [655, 380] on section "Repairs needed Material cost 0 0 sqft ft count Labor cost 0" at bounding box center [661, 401] width 401 height 252
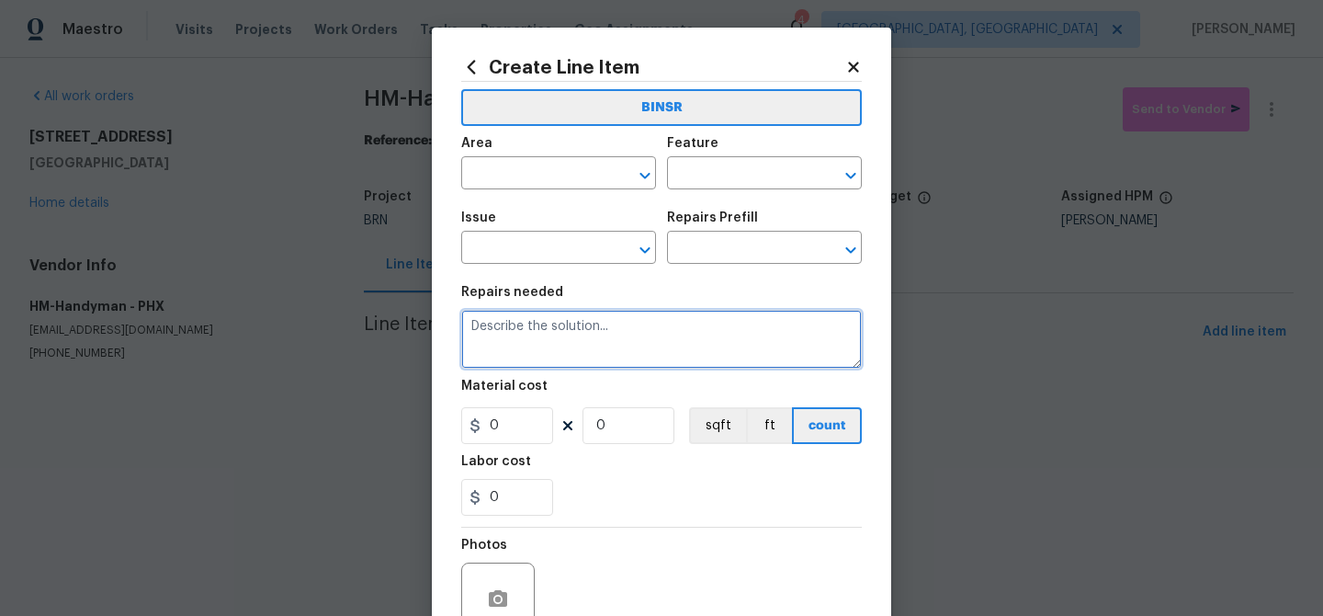
click at [630, 368] on textarea at bounding box center [661, 339] width 401 height 59
paste textarea "Seller to adjust water pressure regulator as needed to 40 - 80 PSI. GI report R…"
type textarea "Seller to adjust water pressure regulator as needed to 40 - 80 PSI. GI report R…"
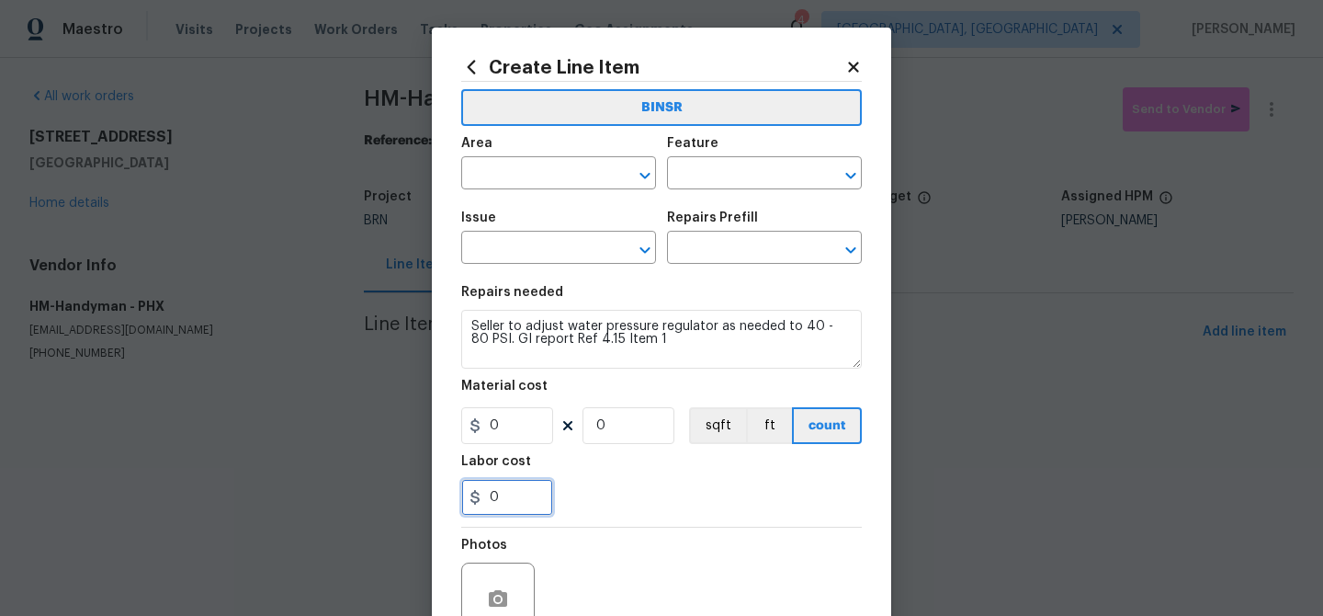
click at [500, 497] on input "0" at bounding box center [507, 497] width 92 height 37
type input "100"
click at [638, 424] on input "0" at bounding box center [629, 425] width 92 height 37
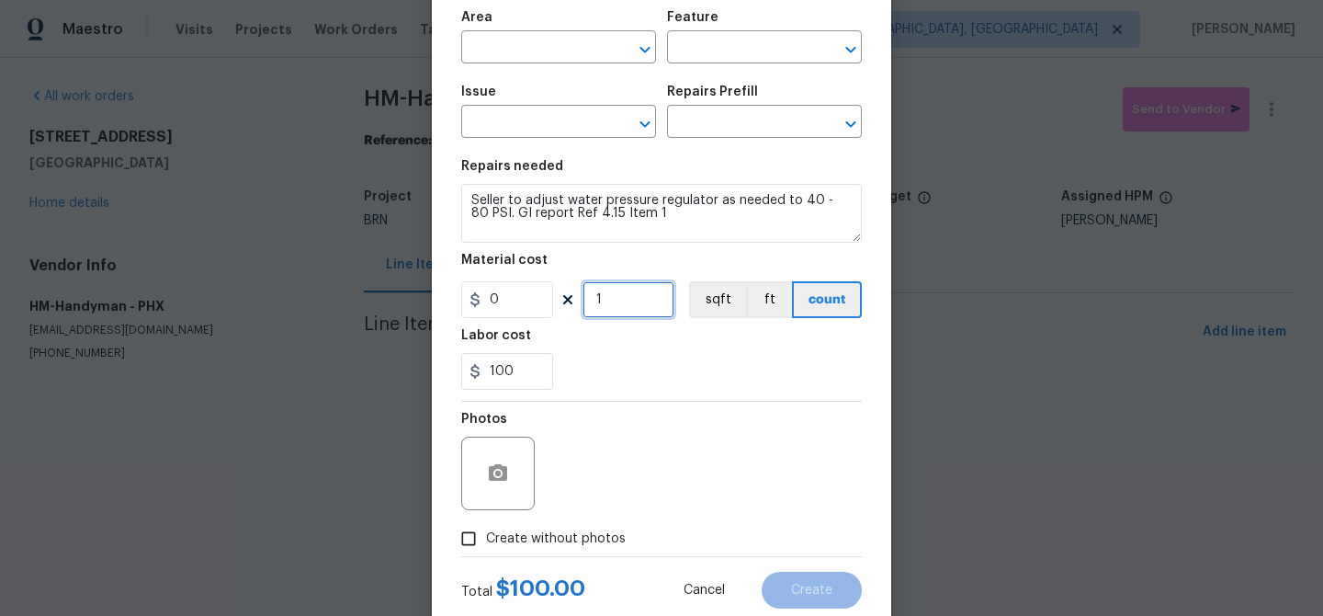
scroll to position [176, 0]
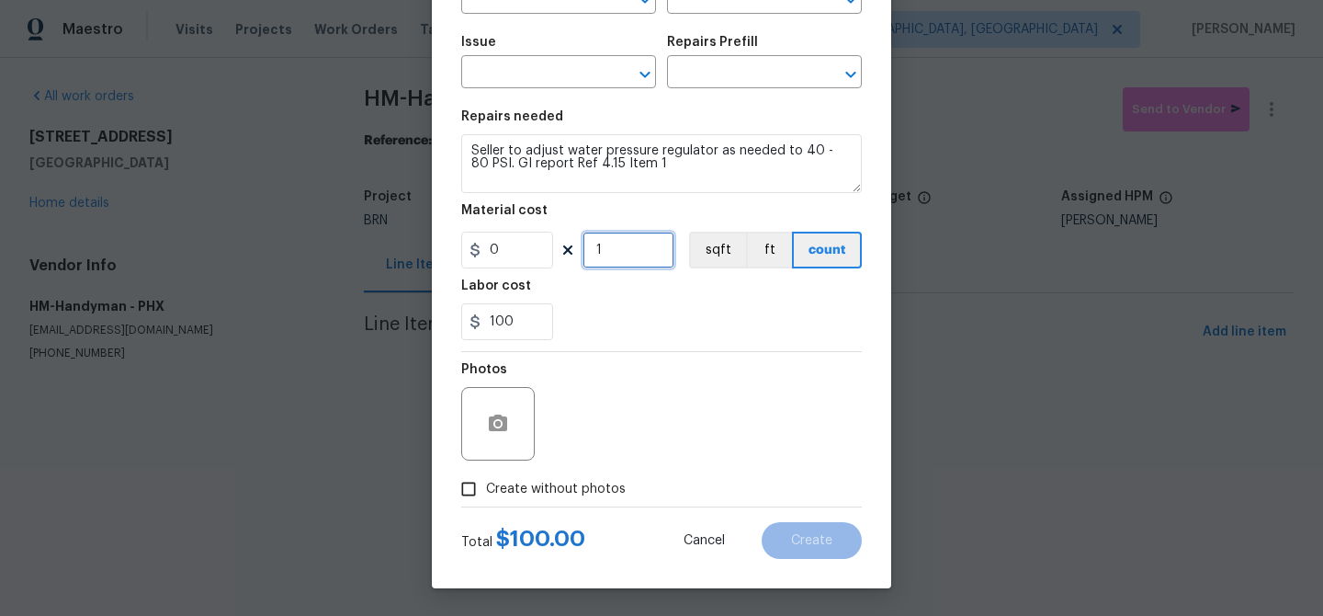
type input "1"
click at [485, 445] on div at bounding box center [498, 424] width 74 height 74
click at [494, 425] on icon "button" at bounding box center [498, 423] width 18 height 17
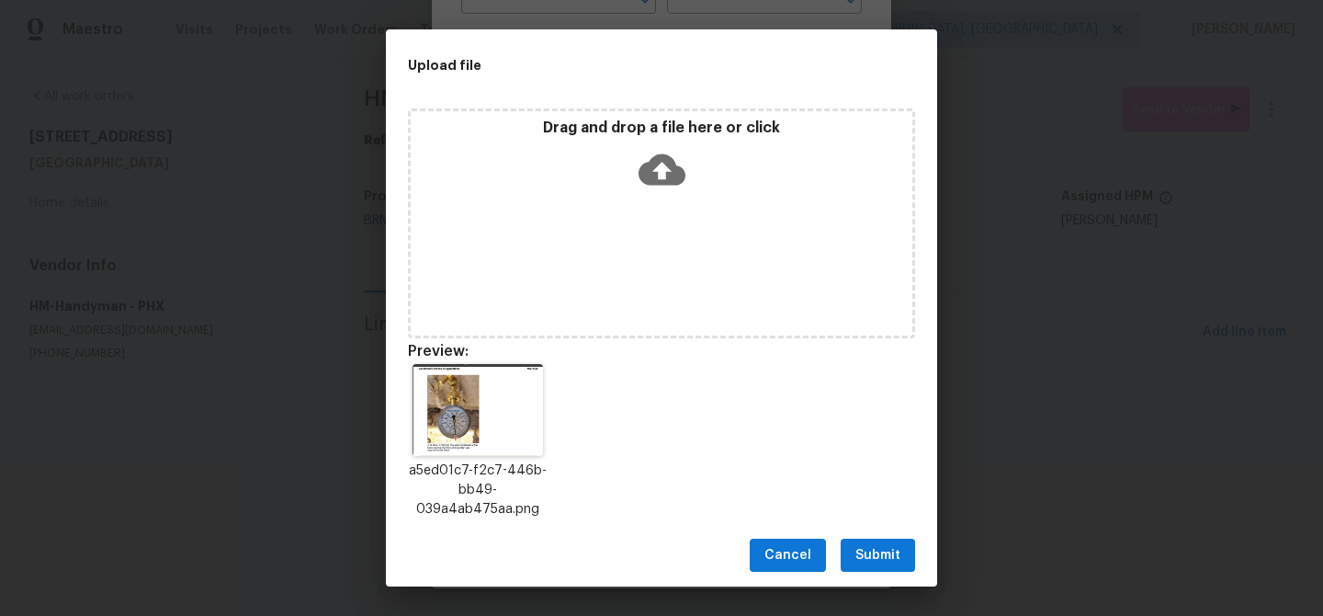
click at [877, 551] on span "Submit" at bounding box center [878, 555] width 45 height 23
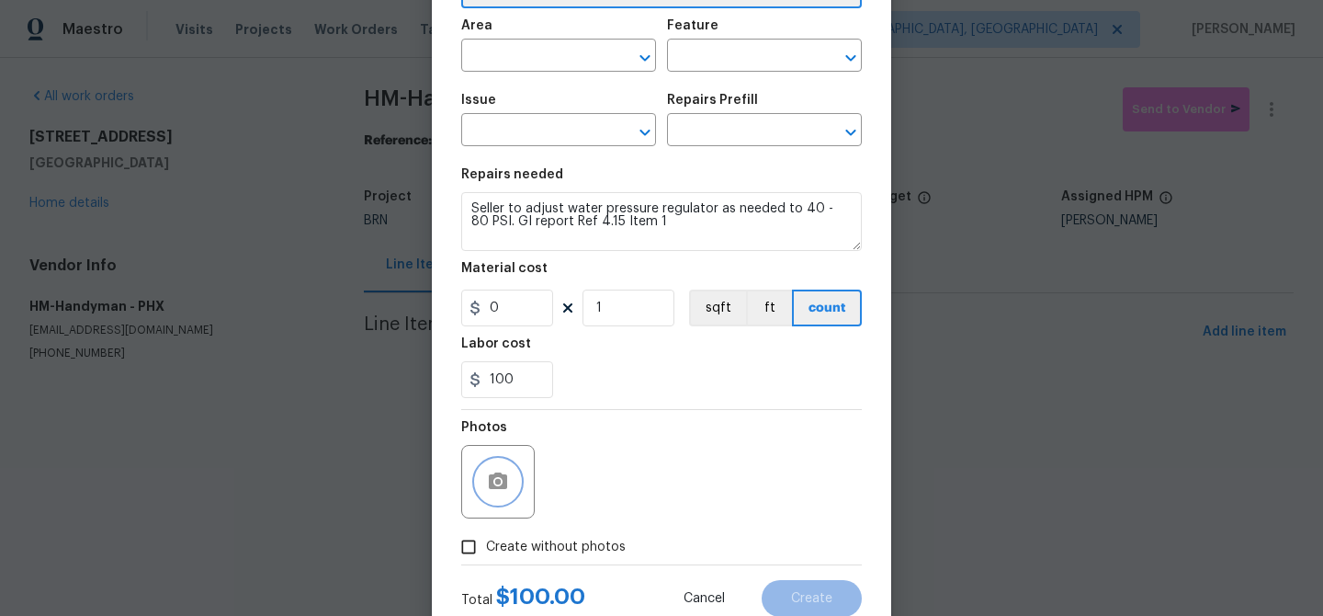
scroll to position [45, 0]
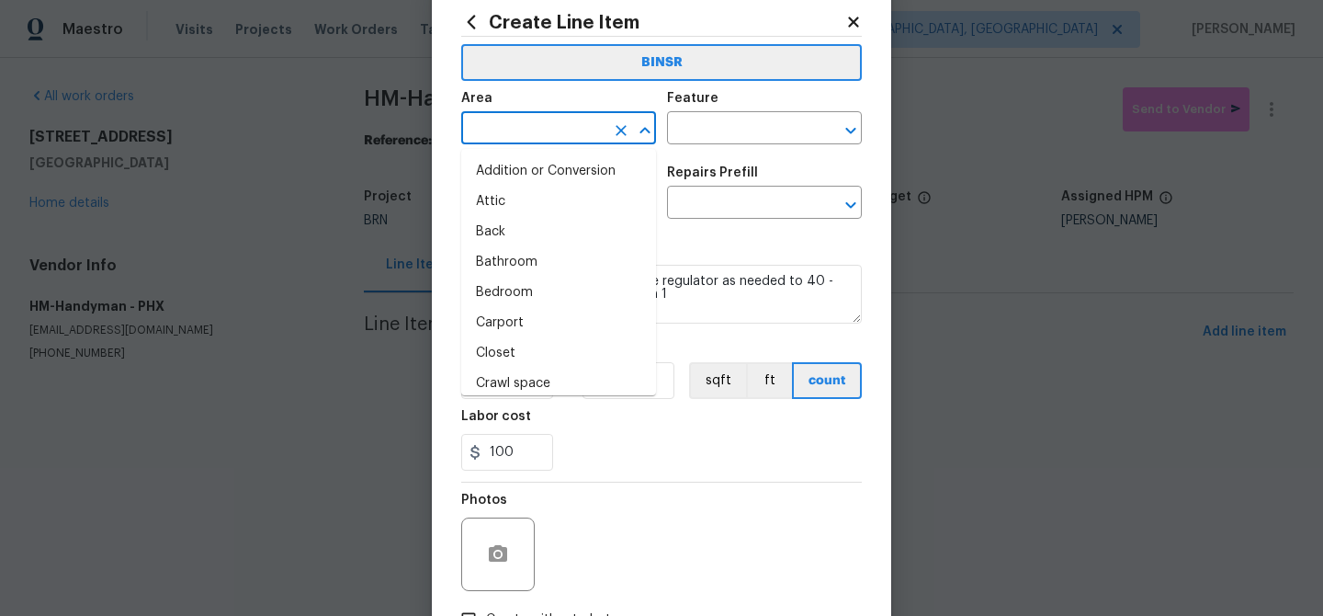
click at [585, 125] on input "text" at bounding box center [532, 130] width 143 height 28
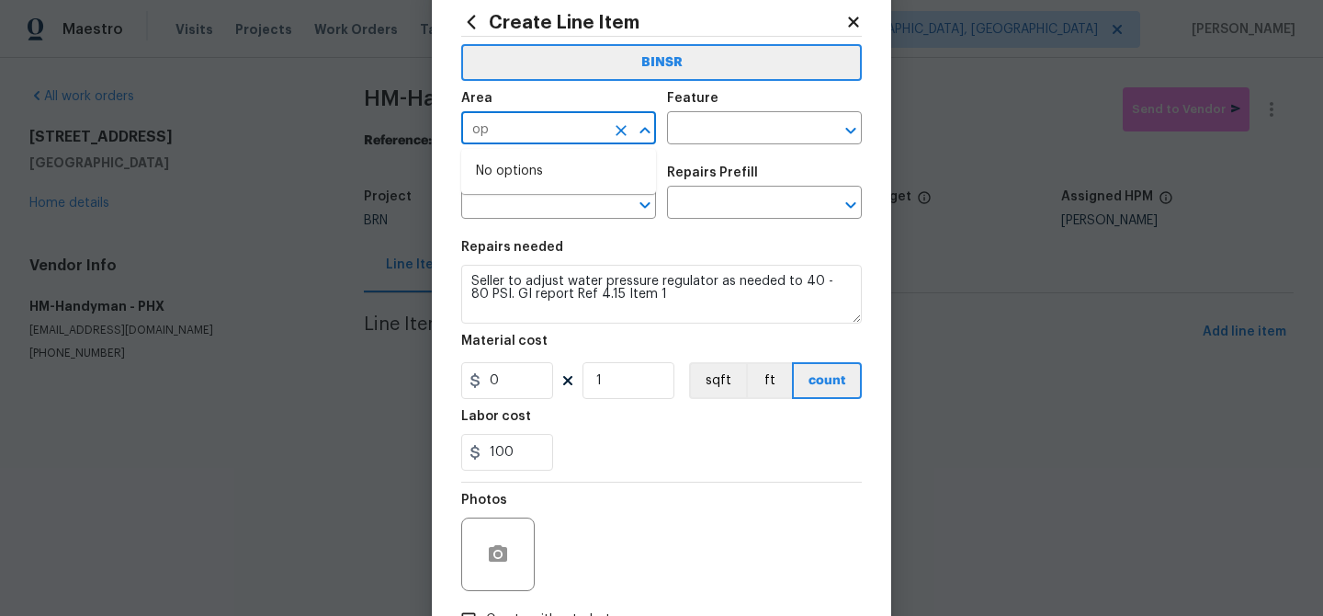
type input "opl"
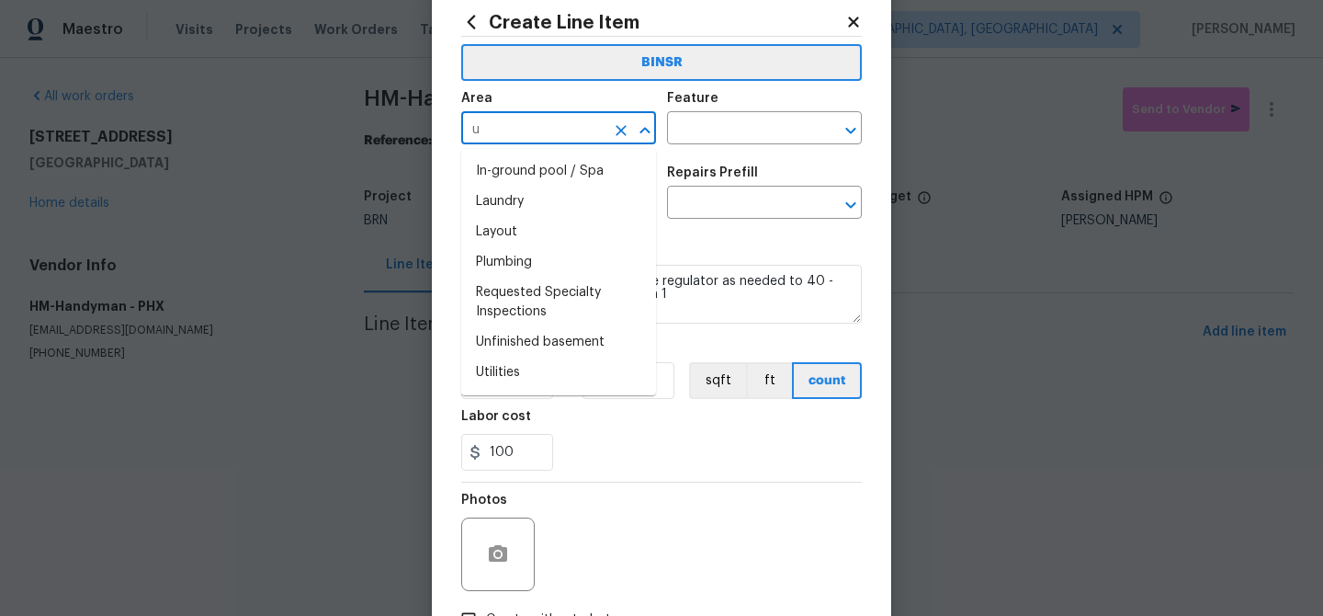
type input "um"
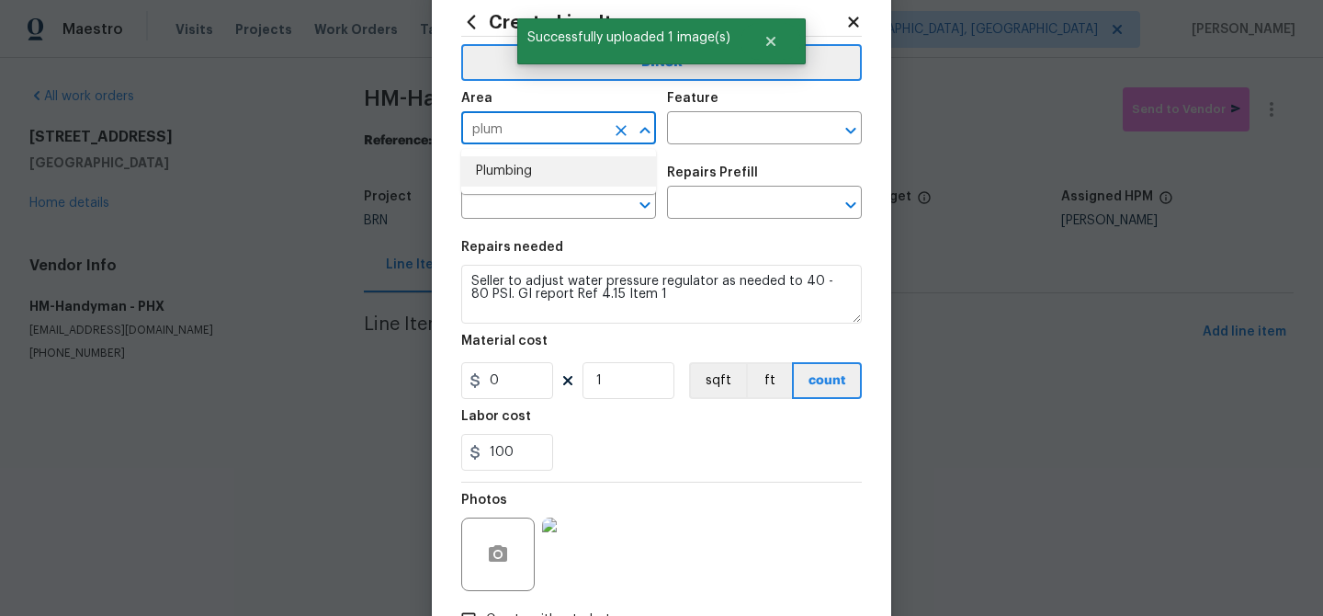
click at [559, 176] on li "Plumbing" at bounding box center [558, 171] width 195 height 30
type input "Plumbing"
click at [713, 118] on input "text" at bounding box center [738, 130] width 143 height 28
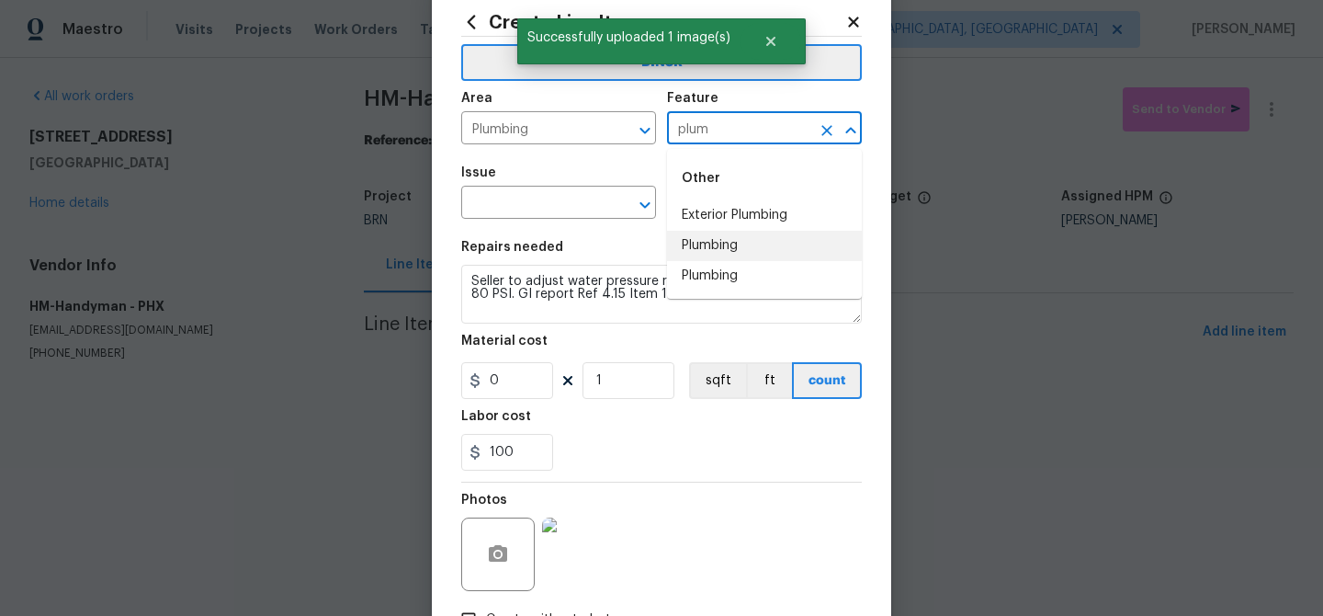
click at [706, 255] on li "Plumbing" at bounding box center [764, 246] width 195 height 30
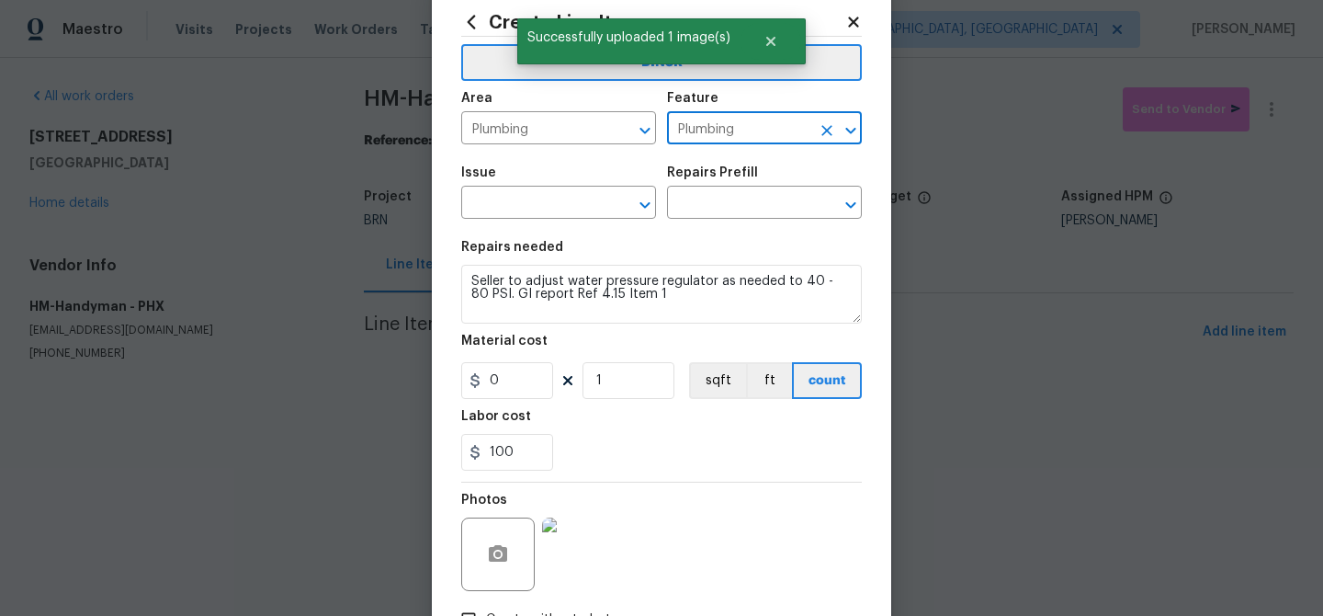
type input "Plumbing"
click at [536, 221] on span "Issue ​" at bounding box center [558, 192] width 195 height 74
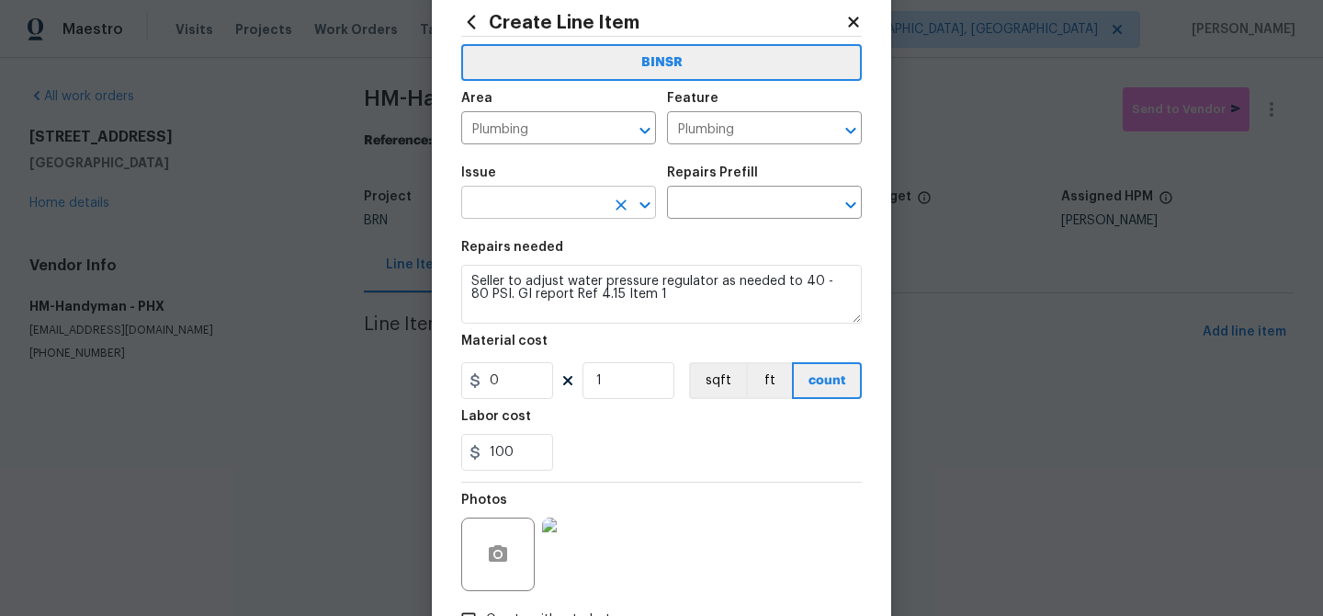
click at [529, 202] on input "text" at bounding box center [532, 204] width 143 height 28
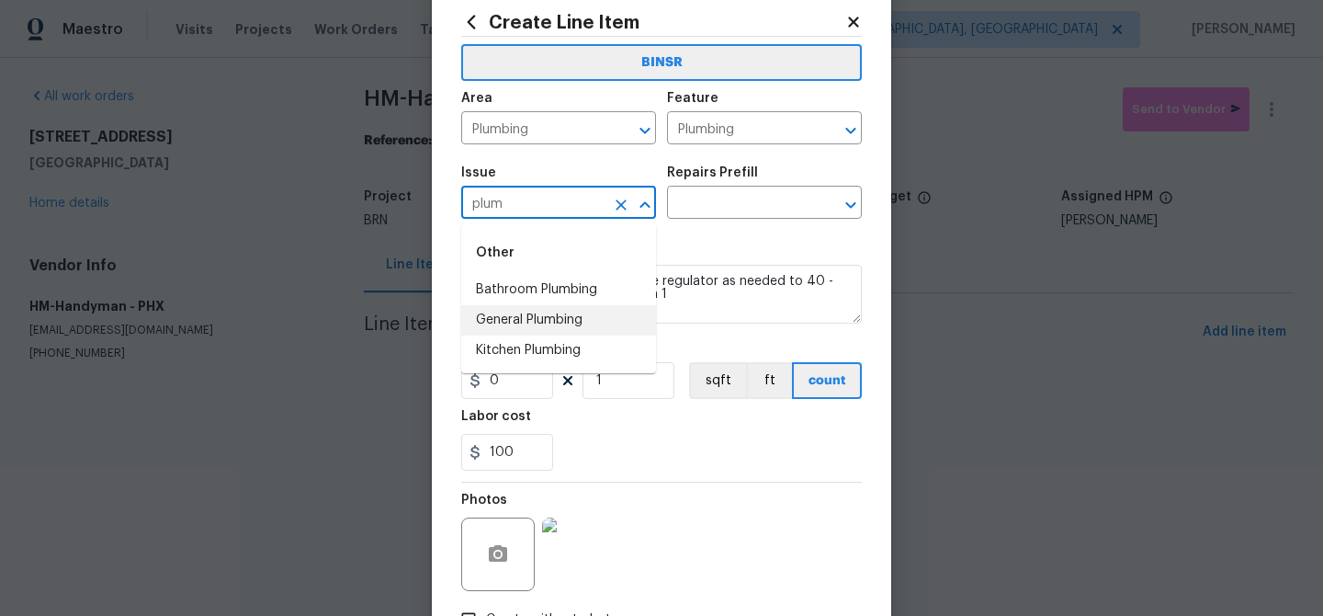
click at [520, 316] on li "General Plumbing" at bounding box center [558, 320] width 195 height 30
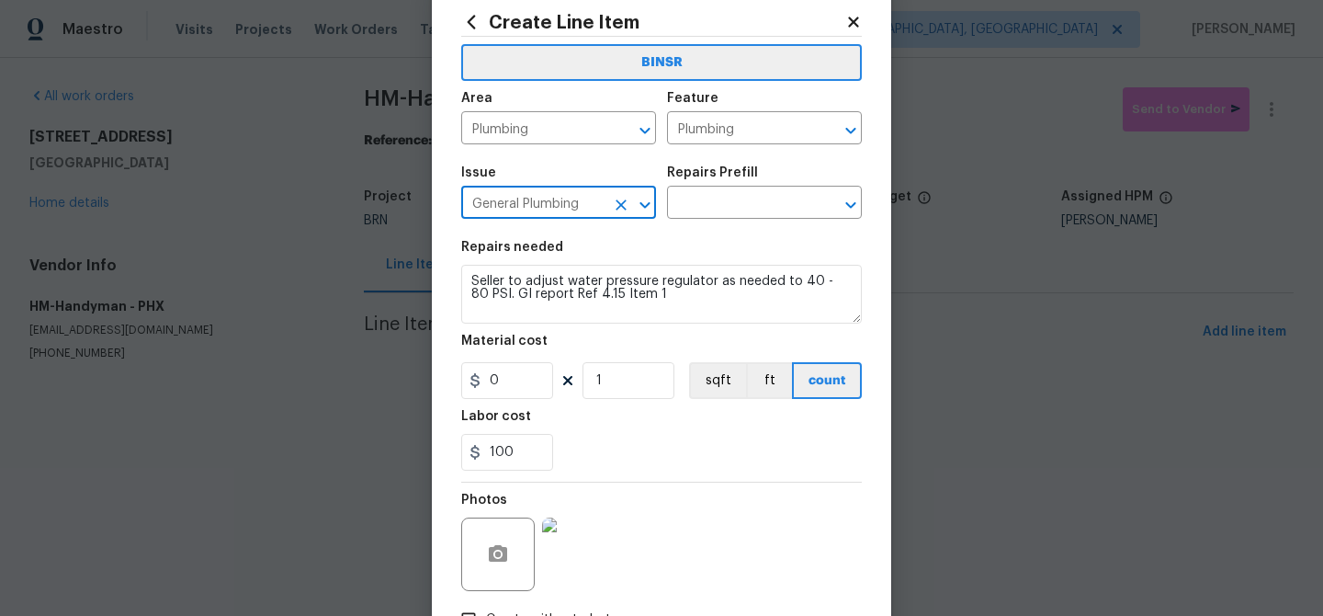
type input "General Plumbing"
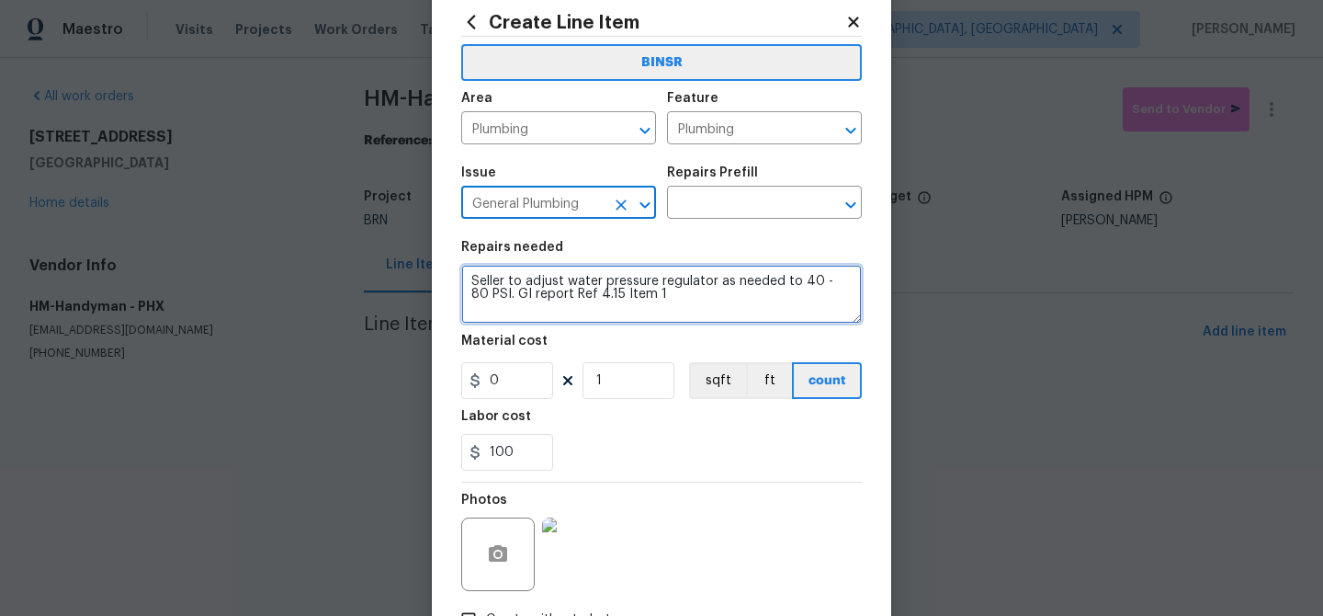
click at [515, 281] on textarea "Seller to adjust water pressure regulator as needed to 40 - 80 PSI. GI report R…" at bounding box center [661, 294] width 401 height 59
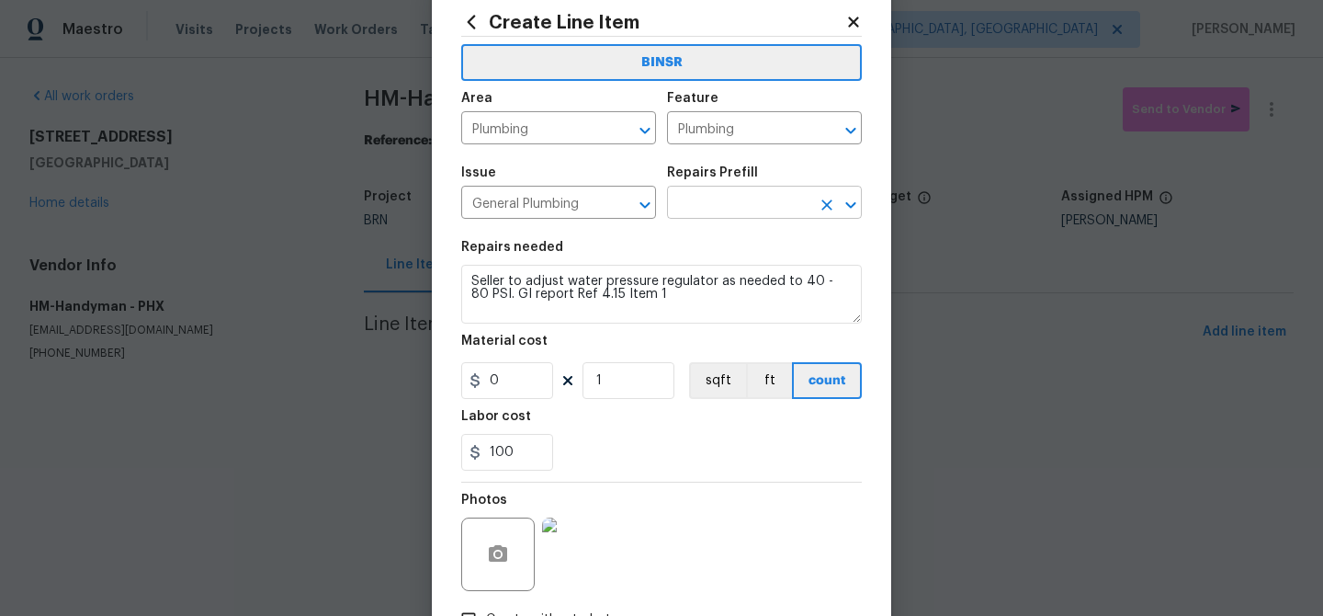
click at [686, 204] on input "text" at bounding box center [738, 204] width 143 height 28
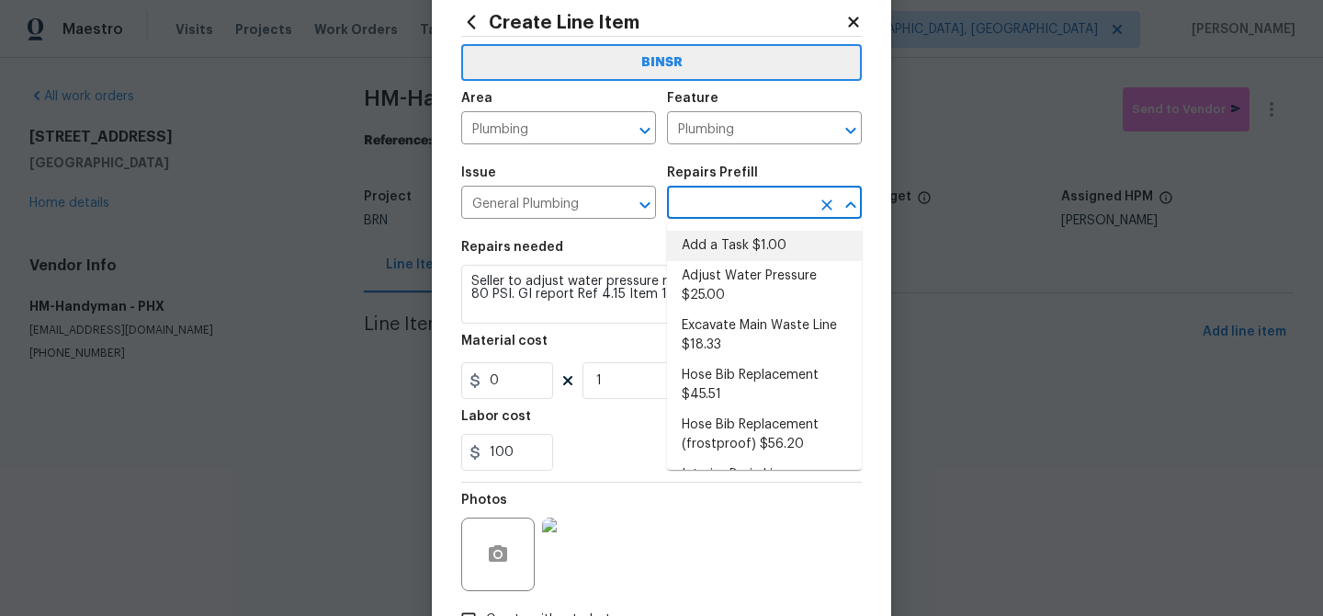
click at [700, 240] on li "Add a Task $1.00" at bounding box center [764, 246] width 195 height 30
type input "Add a Task $1.00"
type textarea "HPM to detail"
type input "1"
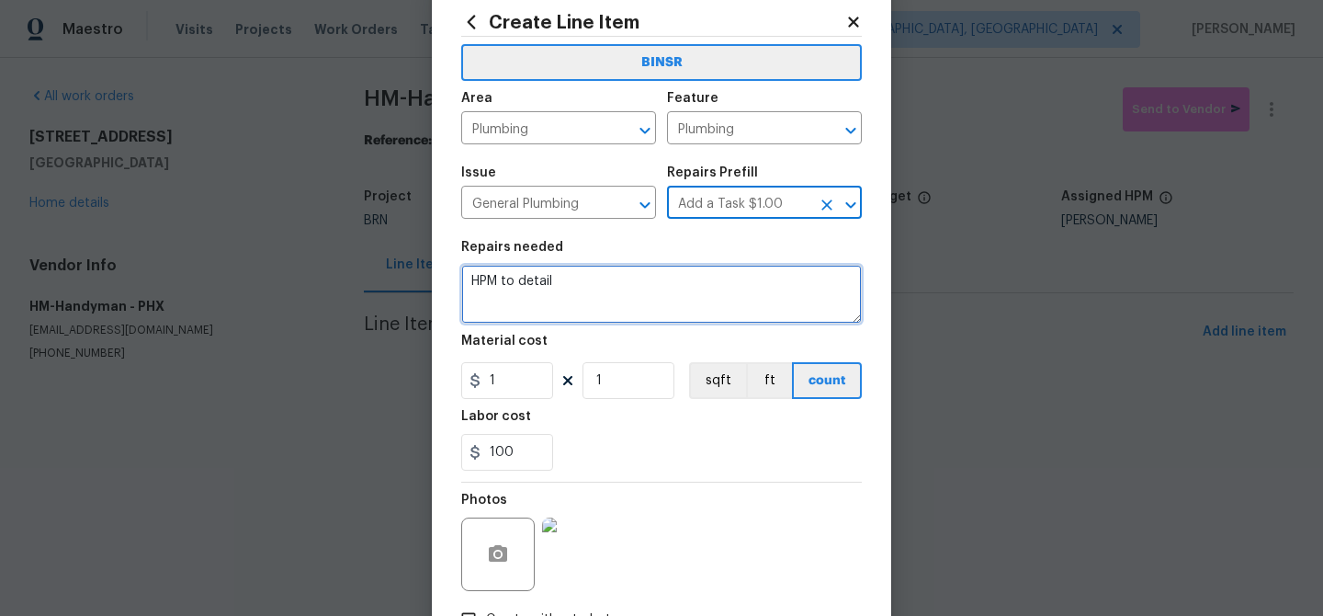
click at [567, 296] on textarea "HPM to detail" at bounding box center [661, 294] width 401 height 59
paste textarea "Seller to adjust water pressure regulator as needed to 40 - 80 PSI. GI report R…"
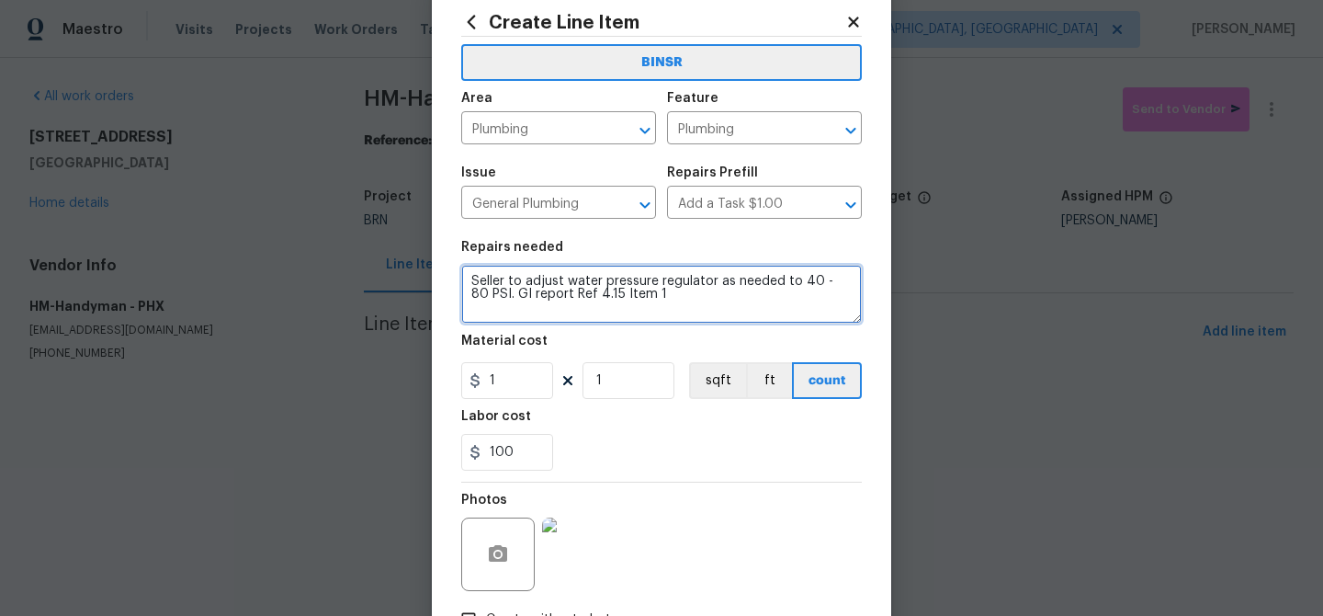
type textarea "Seller to adjust water pressure regulator as needed to 40 - 80 PSI. GI report R…"
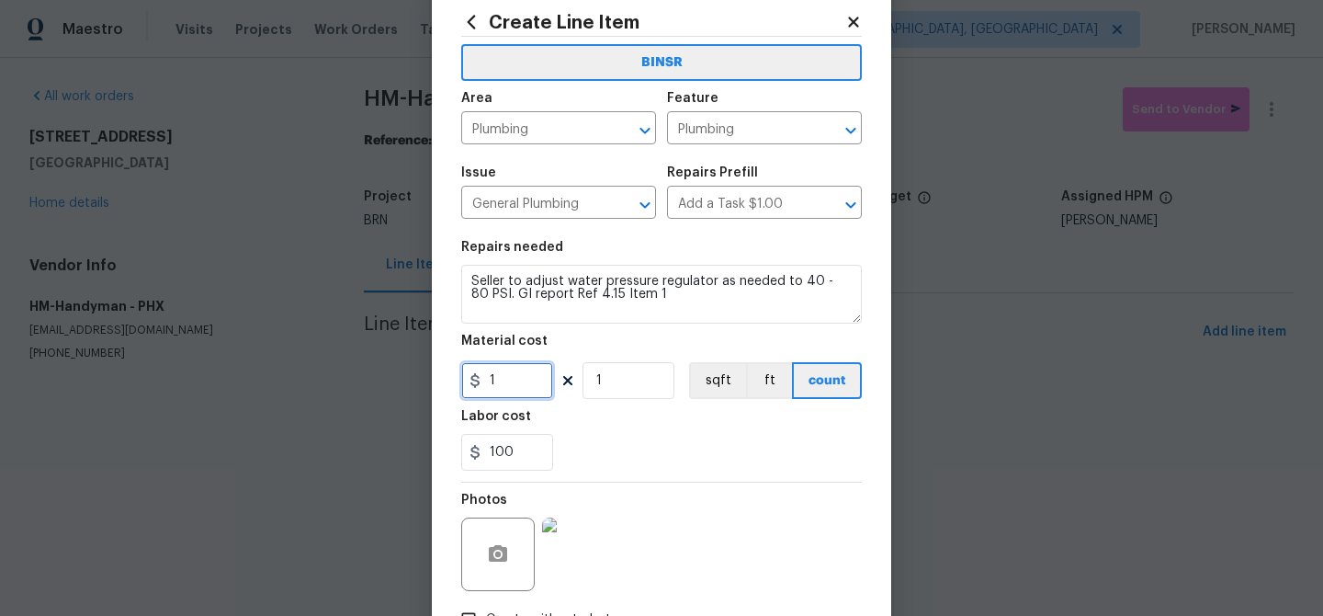
click at [509, 380] on input "1" at bounding box center [507, 380] width 92 height 37
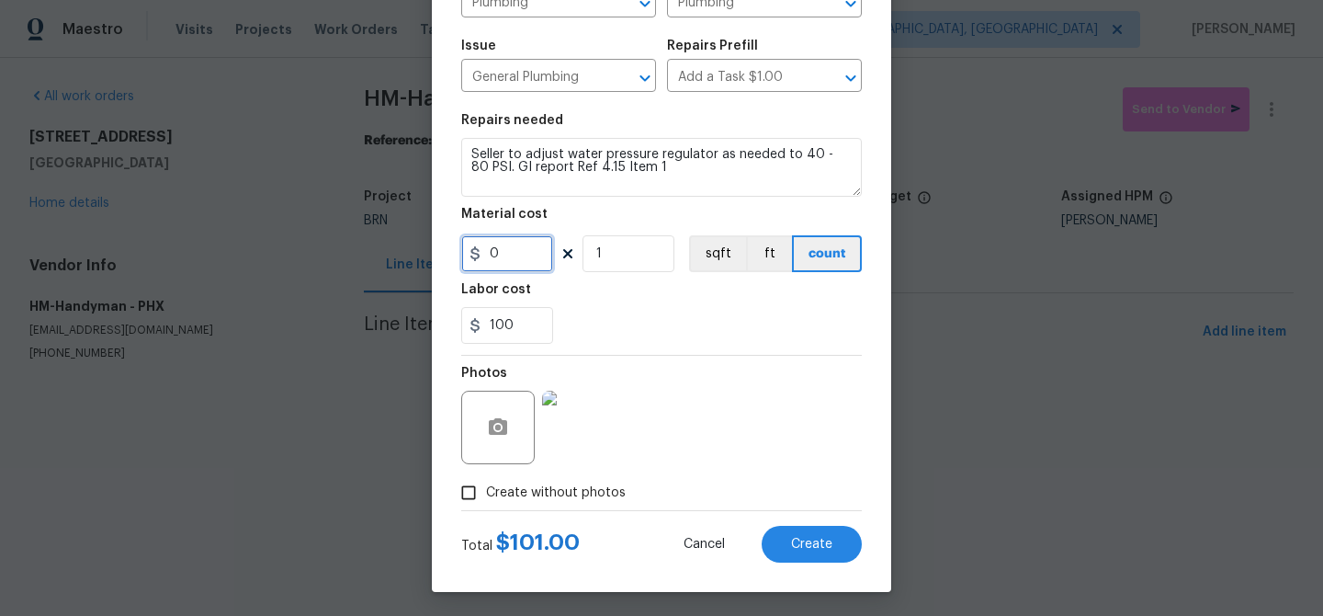
scroll to position [176, 0]
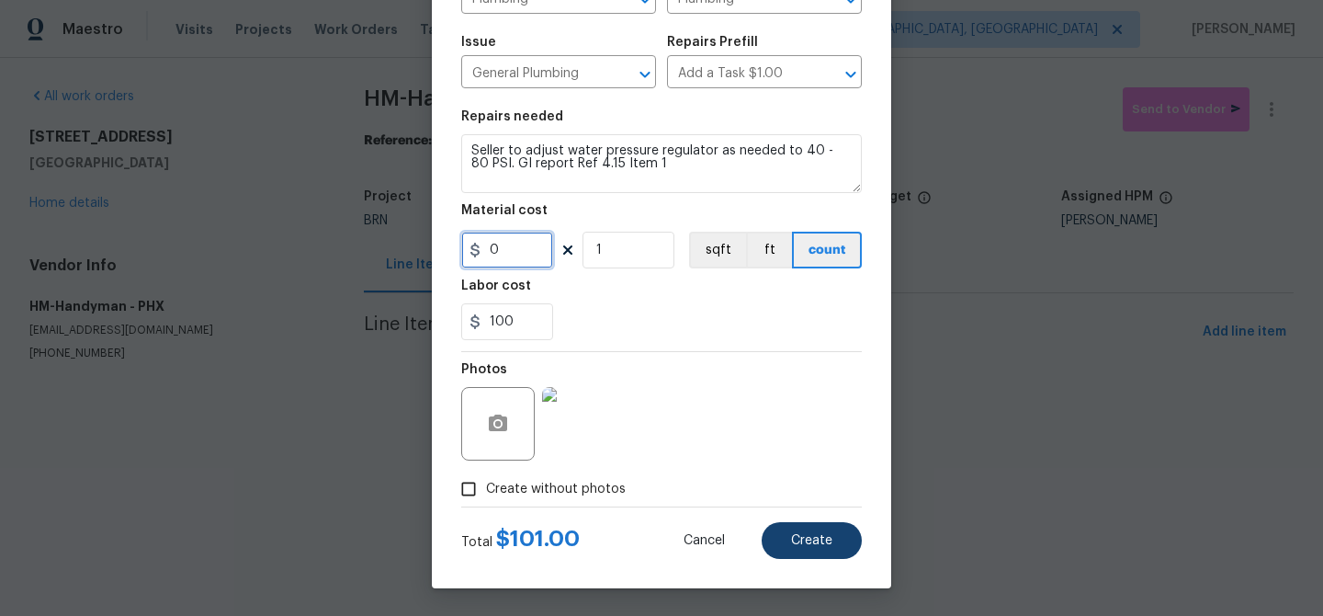
type input "0"
click at [801, 554] on button "Create" at bounding box center [812, 540] width 100 height 37
type input "0"
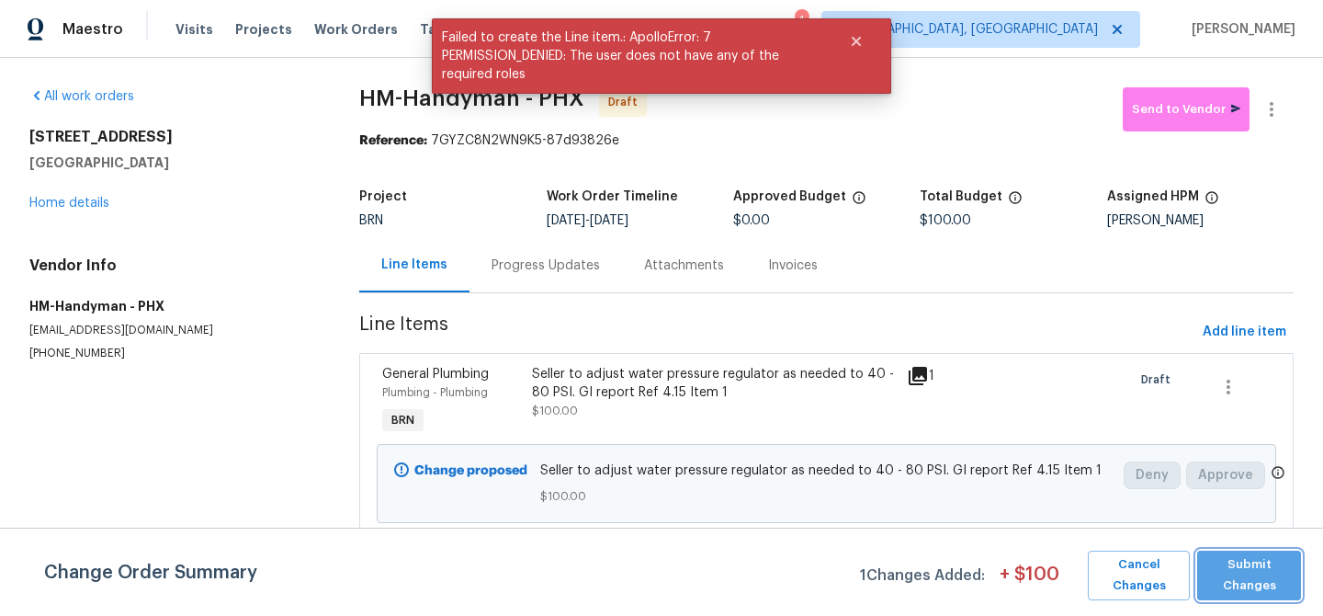
click at [1251, 562] on span "Submit Changes" at bounding box center [1249, 575] width 85 height 42
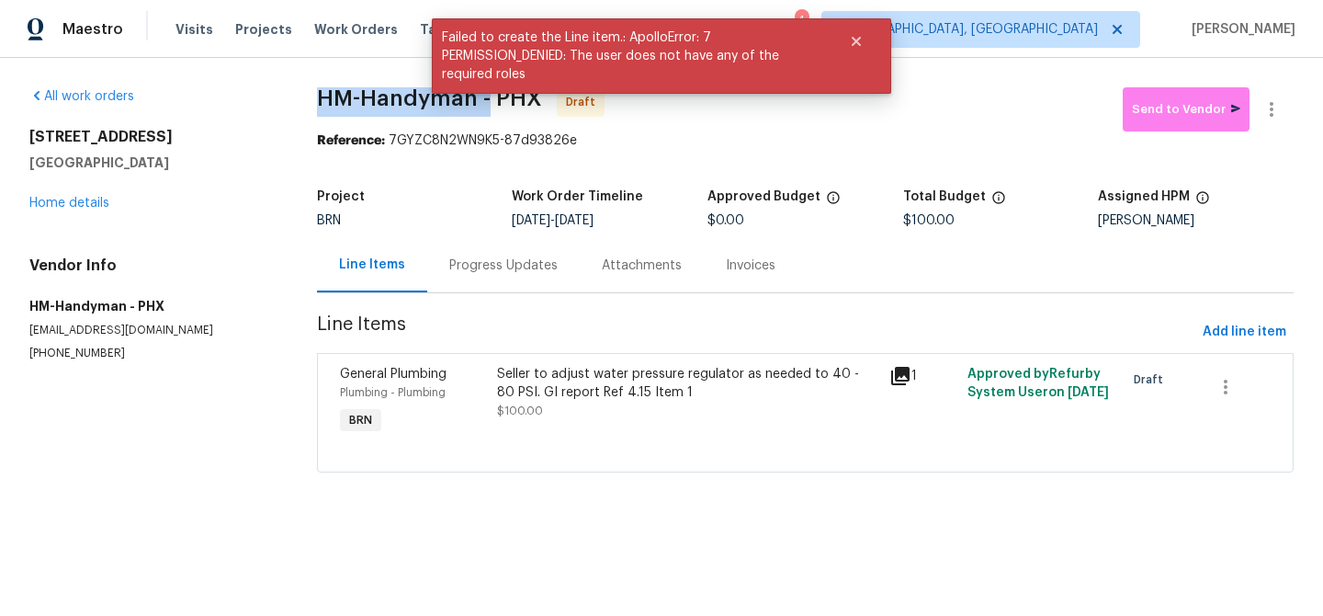
drag, startPoint x: 320, startPoint y: 106, endPoint x: 488, endPoint y: 103, distance: 168.2
click at [488, 103] on span "HM-Handyman - PHX" at bounding box center [429, 98] width 225 height 22
copy span "HM-Handyman -"
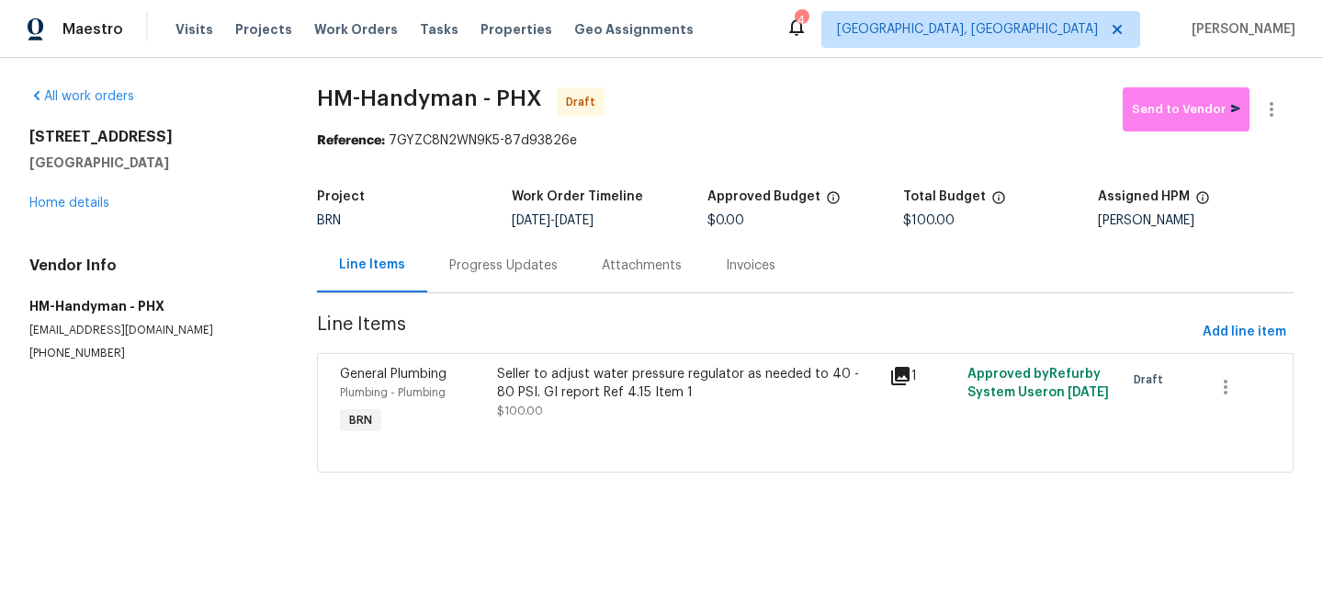
click at [300, 163] on div "All work orders 5976 W Alameda Rd Glendale, AZ 85310 Home details Vendor Info H…" at bounding box center [661, 291] width 1323 height 466
click at [505, 275] on div "Progress Updates" at bounding box center [503, 265] width 153 height 54
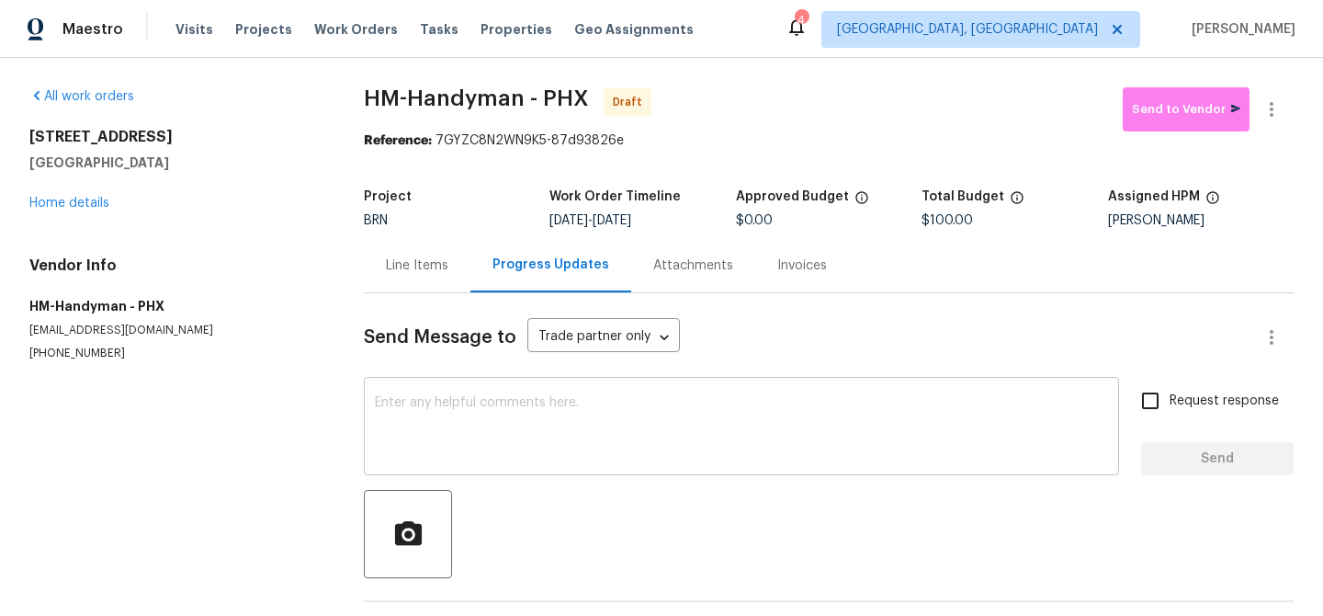
click at [509, 419] on textarea at bounding box center [741, 428] width 733 height 64
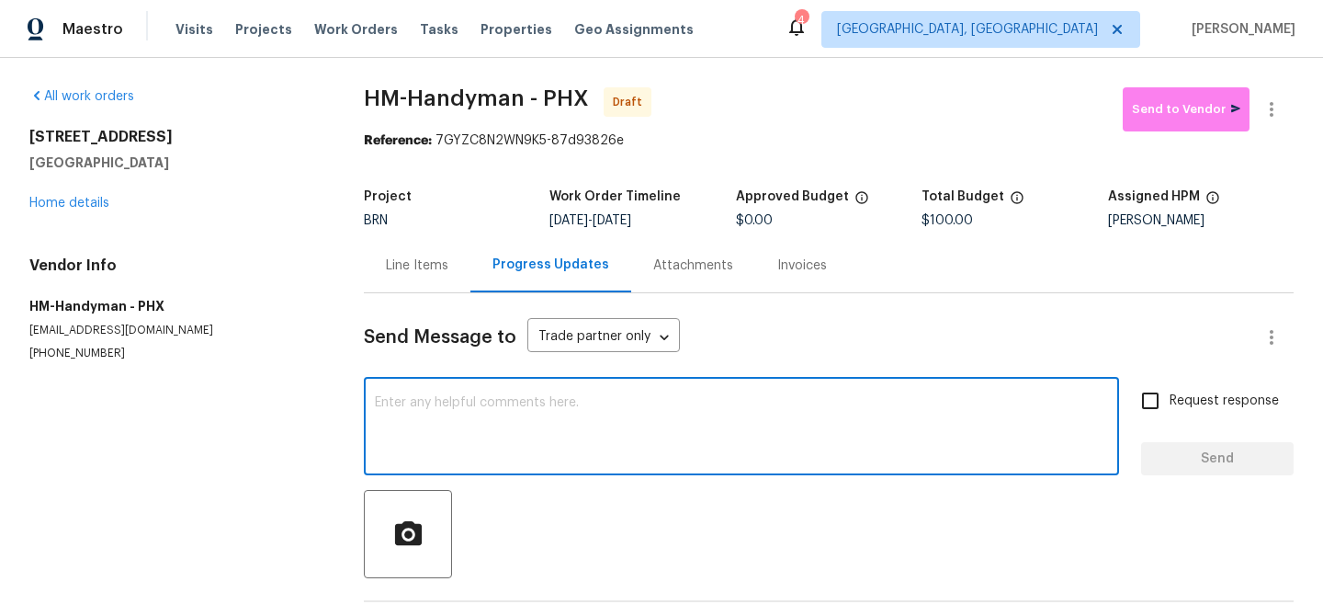
paste textarea "Hi, I'm Ananthi from Opendoor. Just wanted to check if you received the WO for …"
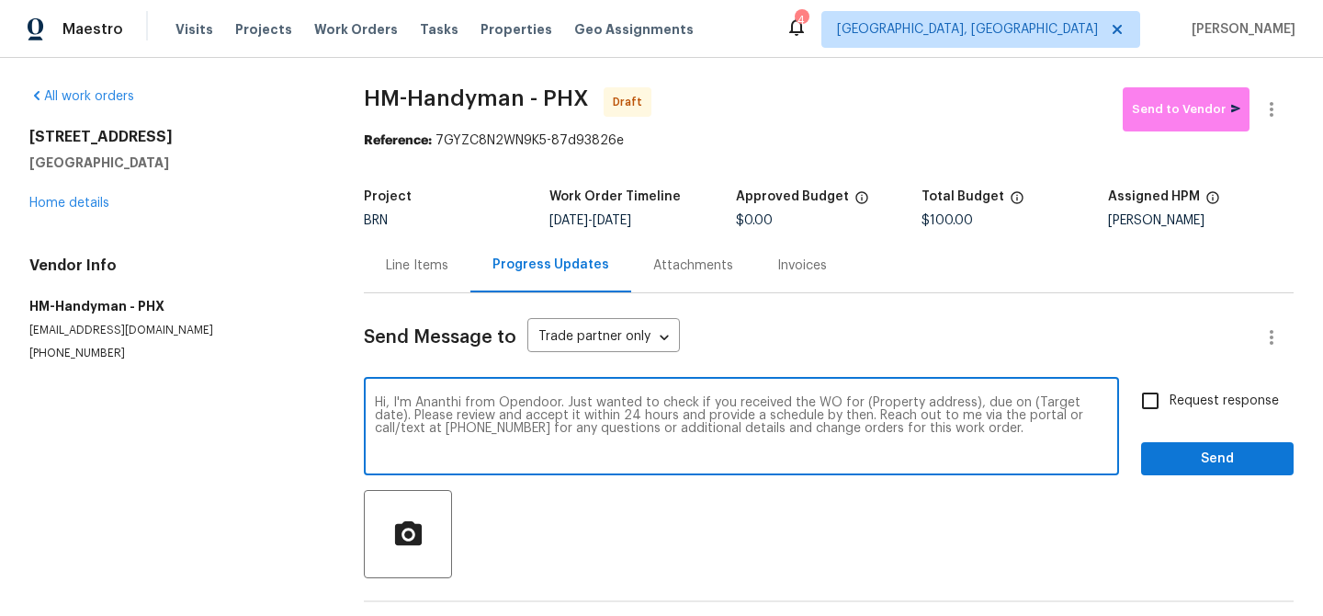
drag, startPoint x: 970, startPoint y: 403, endPoint x: 858, endPoint y: 403, distance: 111.2
click at [858, 403] on textarea "Hi, I'm Ananthi from Opendoor. Just wanted to check if you received the WO for …" at bounding box center [741, 428] width 733 height 64
paste textarea "[STREET_ADDRESS]"
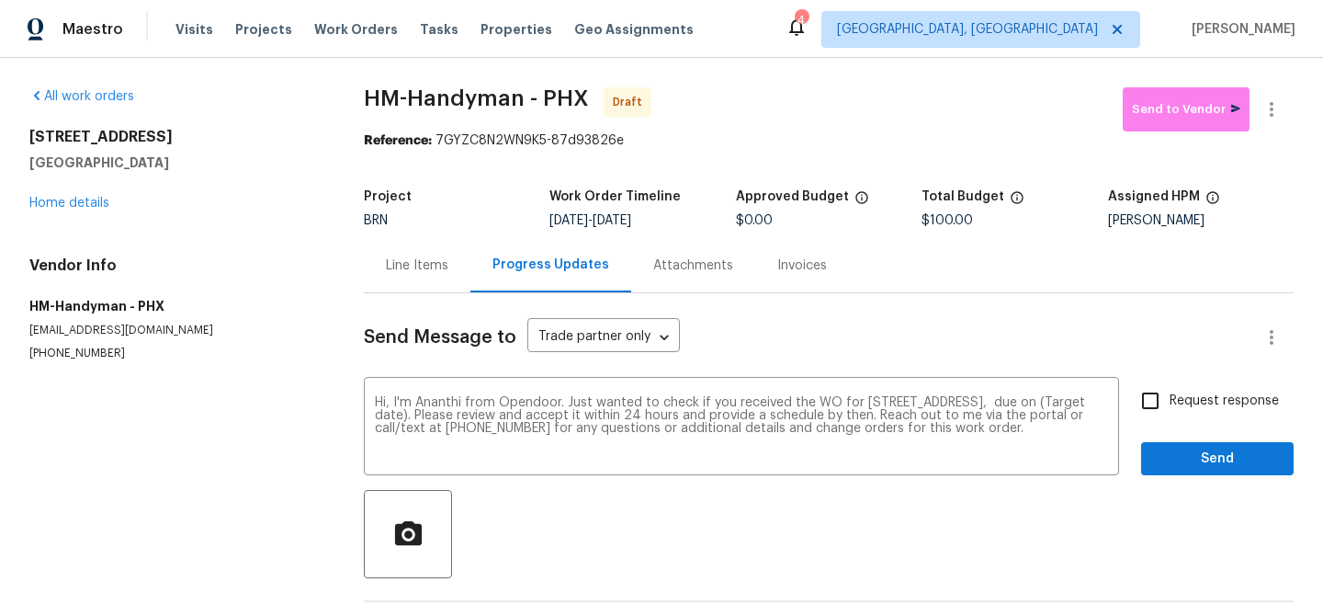
drag, startPoint x: 620, startPoint y: 221, endPoint x: 700, endPoint y: 219, distance: 80.0
click at [700, 219] on div "8/19/2025 - 8/21/2025" at bounding box center [643, 220] width 186 height 13
copy span "[DATE]"
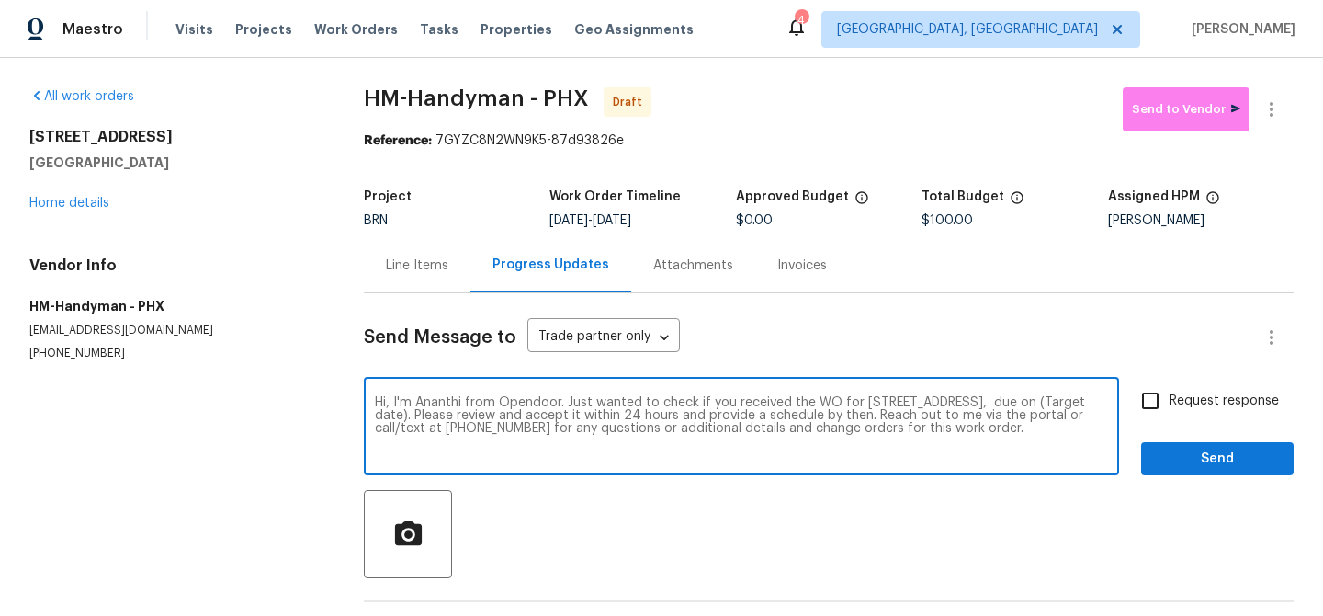
drag, startPoint x: 495, startPoint y: 420, endPoint x: 426, endPoint y: 418, distance: 69.9
click at [426, 417] on textarea "Hi, I'm Ananthi from Opendoor. Just wanted to check if you received the WO for …" at bounding box center [741, 428] width 733 height 64
paste textarea "[DATE]"
type textarea "Hi, I'm Ananthi from Opendoor. Just wanted to check if you received the WO for …"
click at [1141, 399] on input "Request response" at bounding box center [1150, 400] width 39 height 39
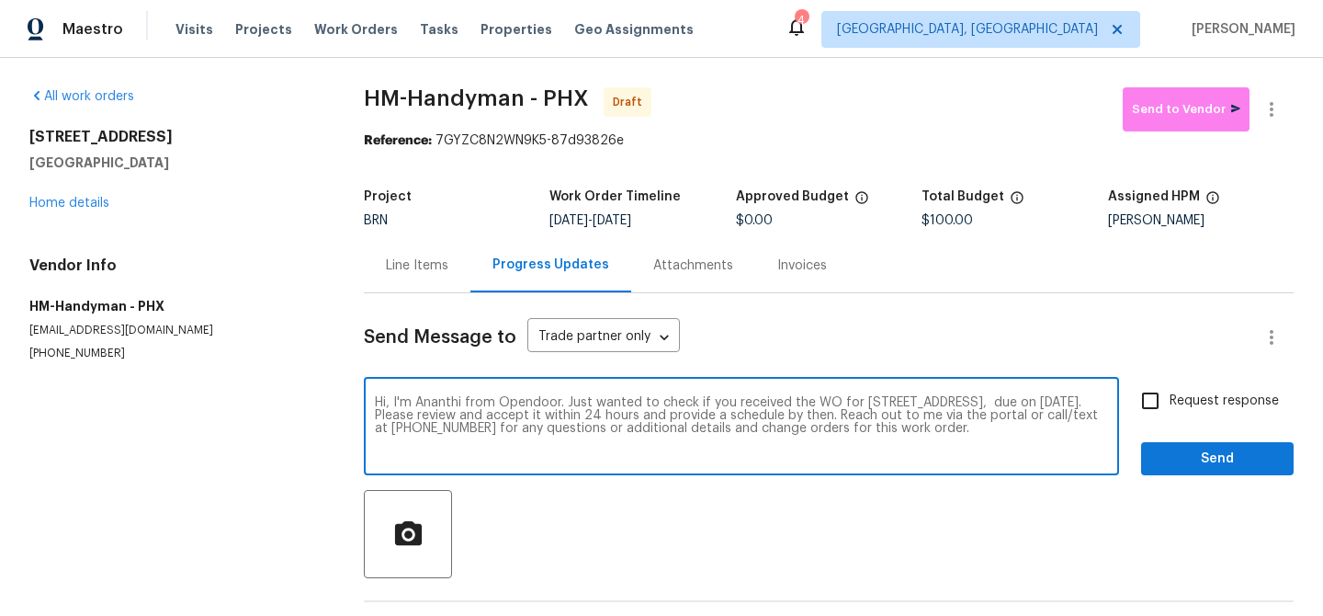
checkbox input "true"
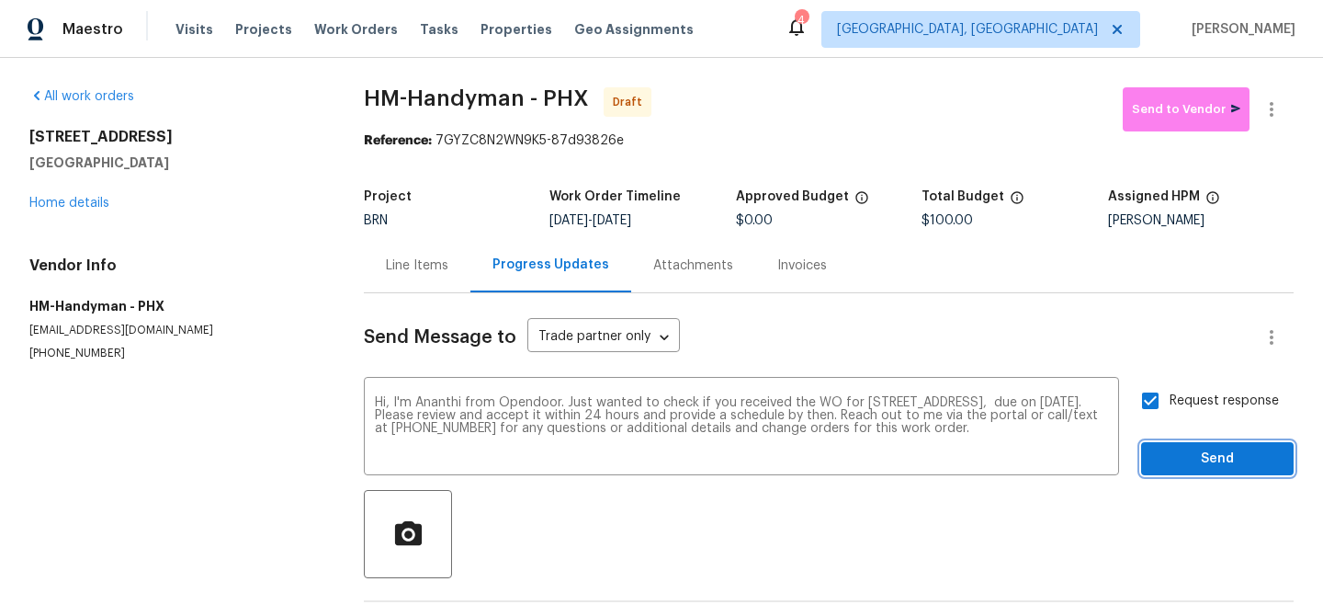
click at [1165, 471] on button "Send" at bounding box center [1217, 459] width 153 height 34
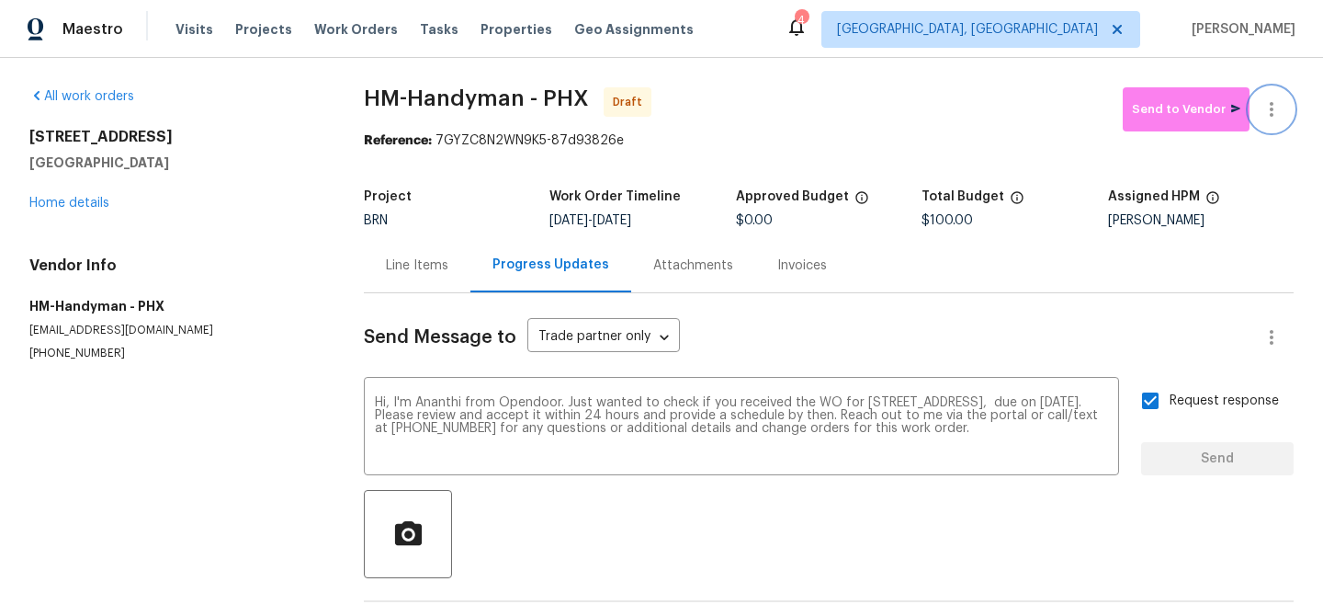
click at [1276, 99] on icon "button" at bounding box center [1272, 109] width 22 height 22
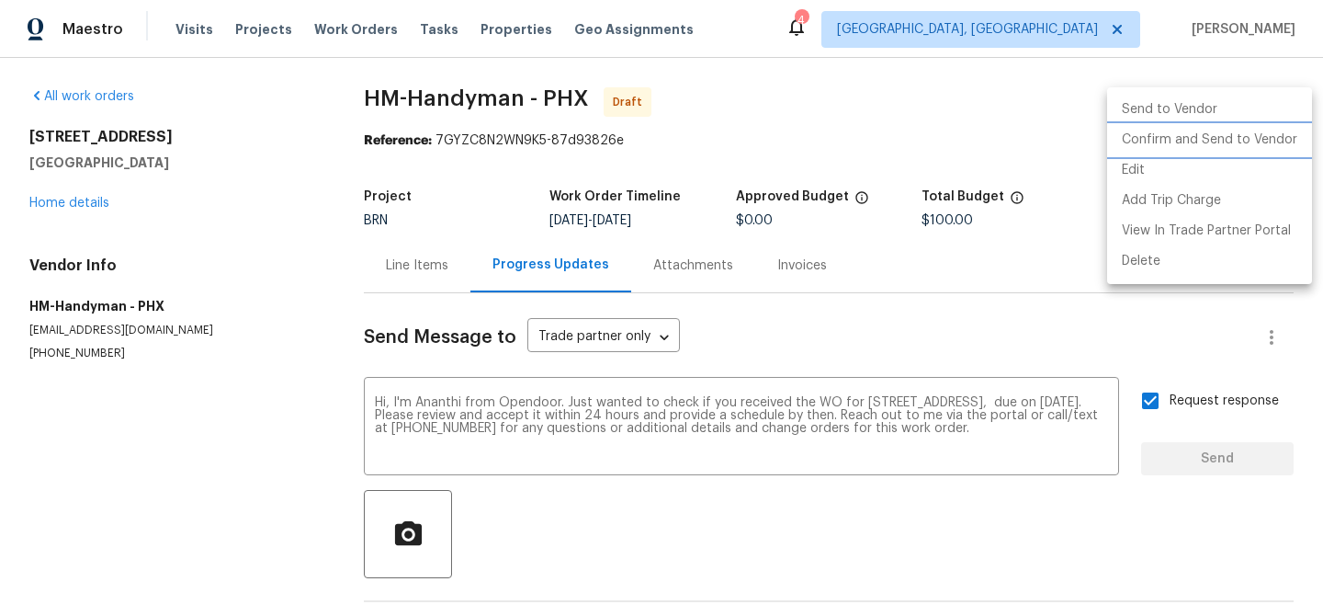
click at [1182, 142] on li "Confirm and Send to Vendor" at bounding box center [1209, 140] width 205 height 30
click at [389, 195] on div at bounding box center [661, 308] width 1323 height 616
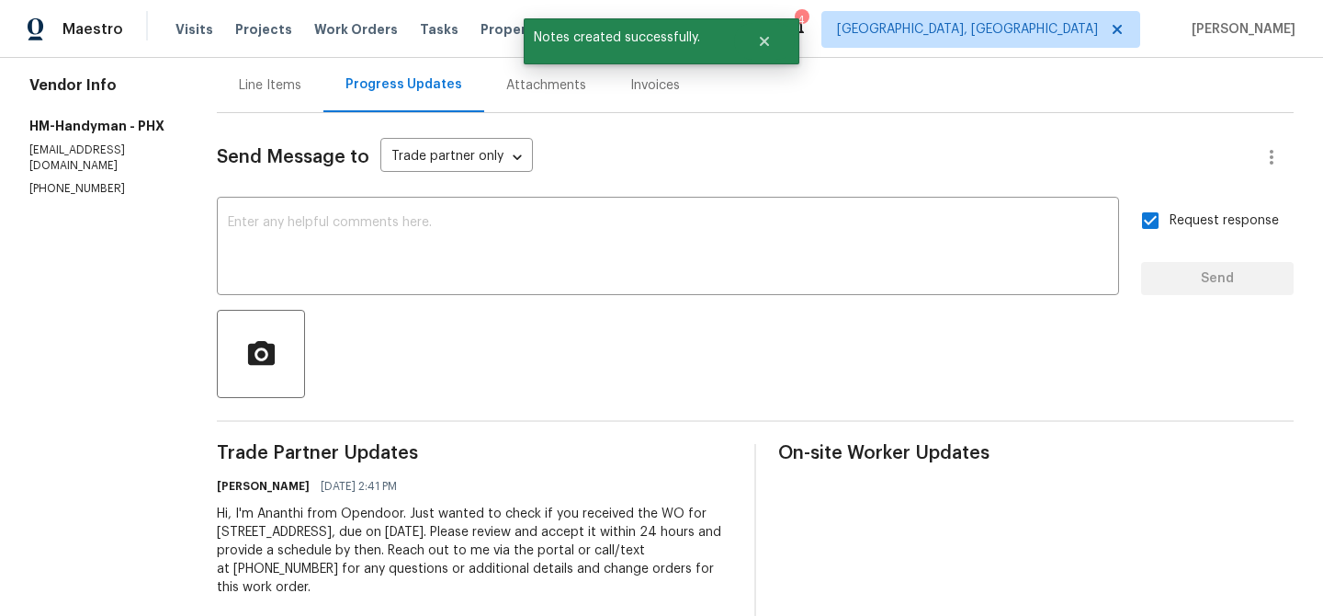
scroll to position [212, 0]
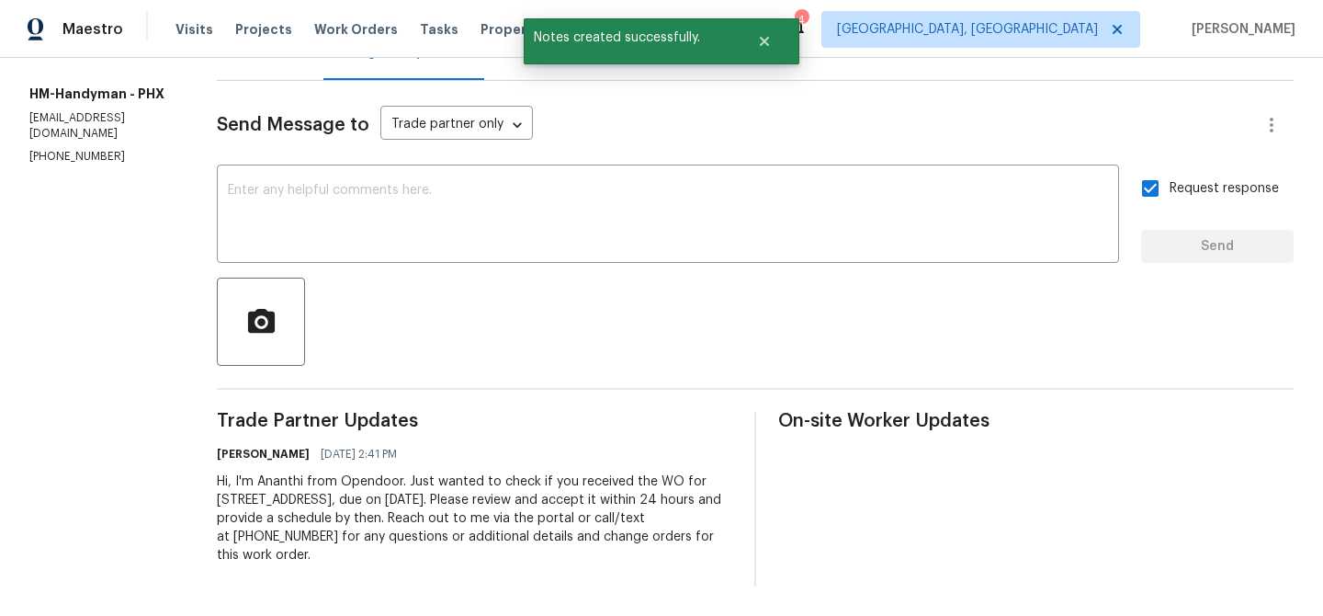
click at [323, 480] on div "Hi, I'm Ananthi from Opendoor. Just wanted to check if you received the WO for …" at bounding box center [475, 518] width 516 height 92
copy div "Trade Partner Updates Ananthi Mahendran 08/19/2025 2:41 PM"
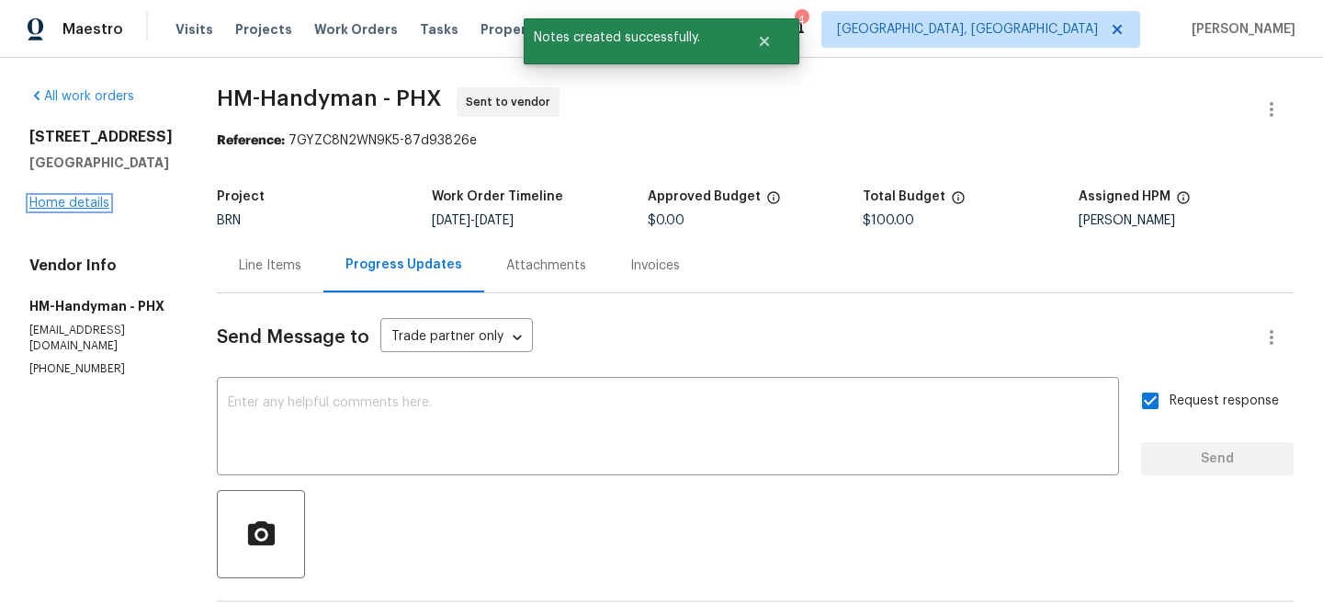
click at [78, 199] on link "Home details" at bounding box center [69, 203] width 80 height 13
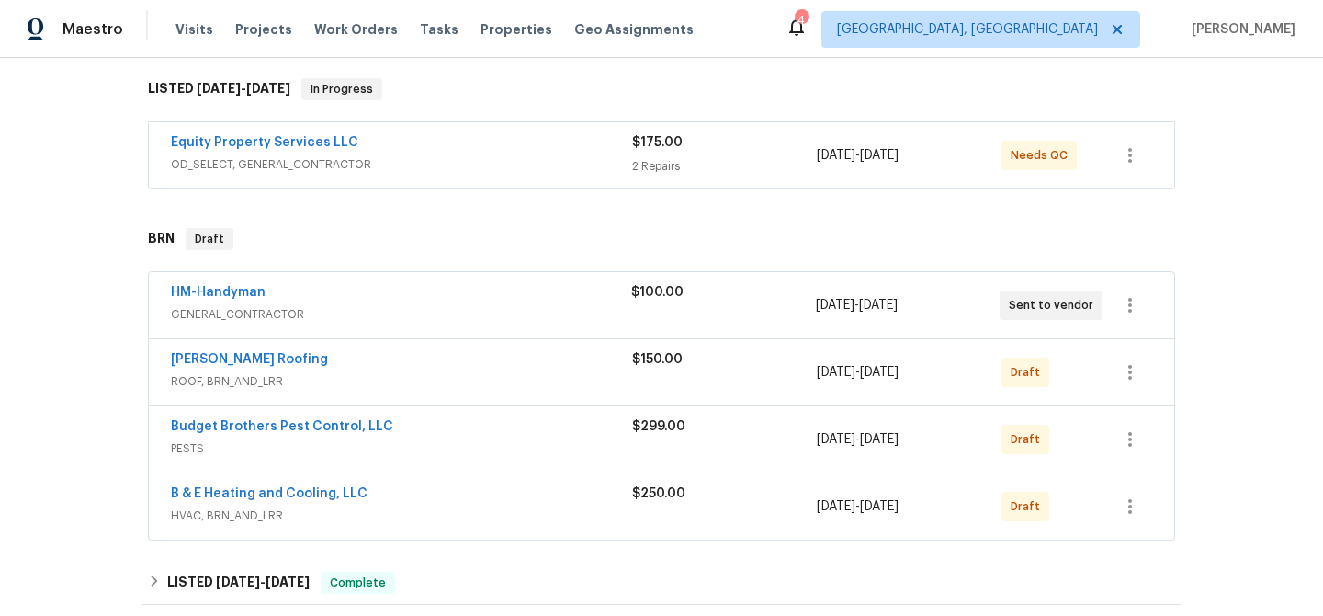
scroll to position [310, 0]
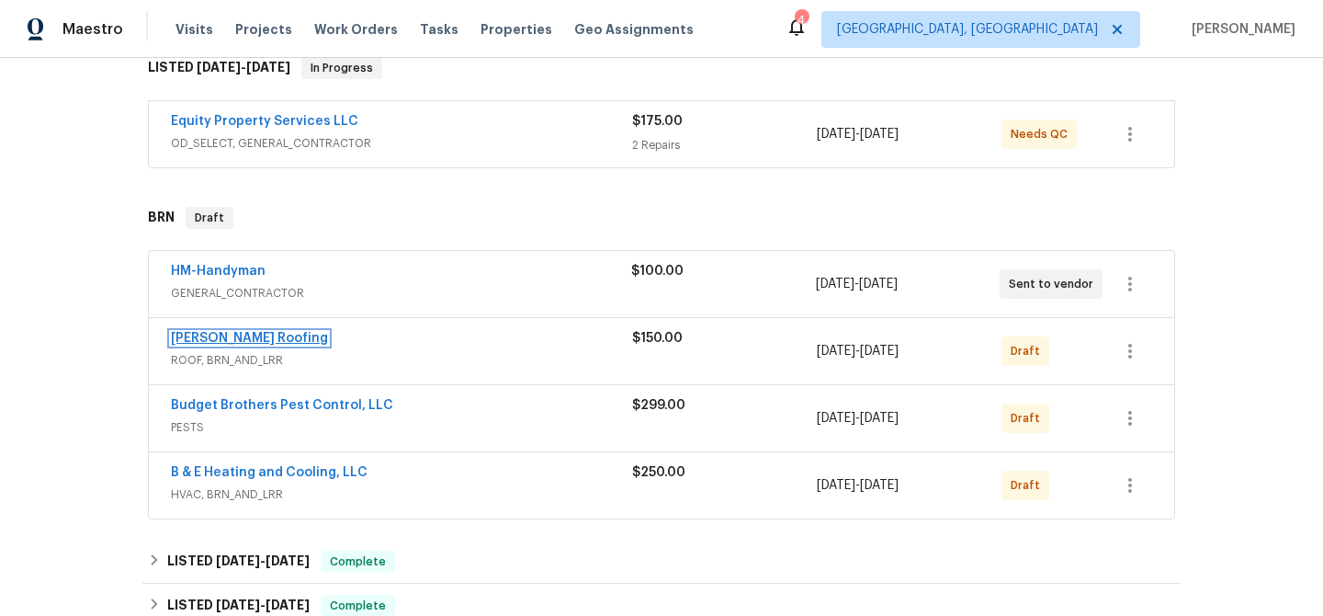
click at [231, 336] on link "[PERSON_NAME] Roofing" at bounding box center [249, 338] width 157 height 13
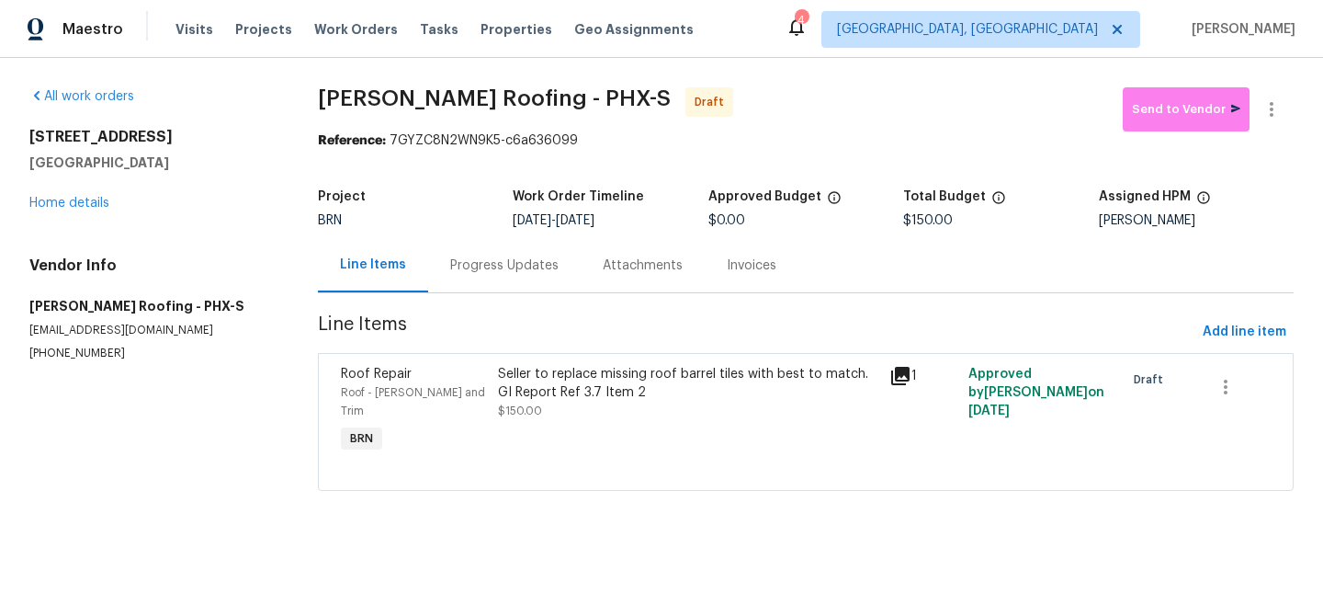
click at [489, 280] on div "Progress Updates" at bounding box center [504, 265] width 153 height 54
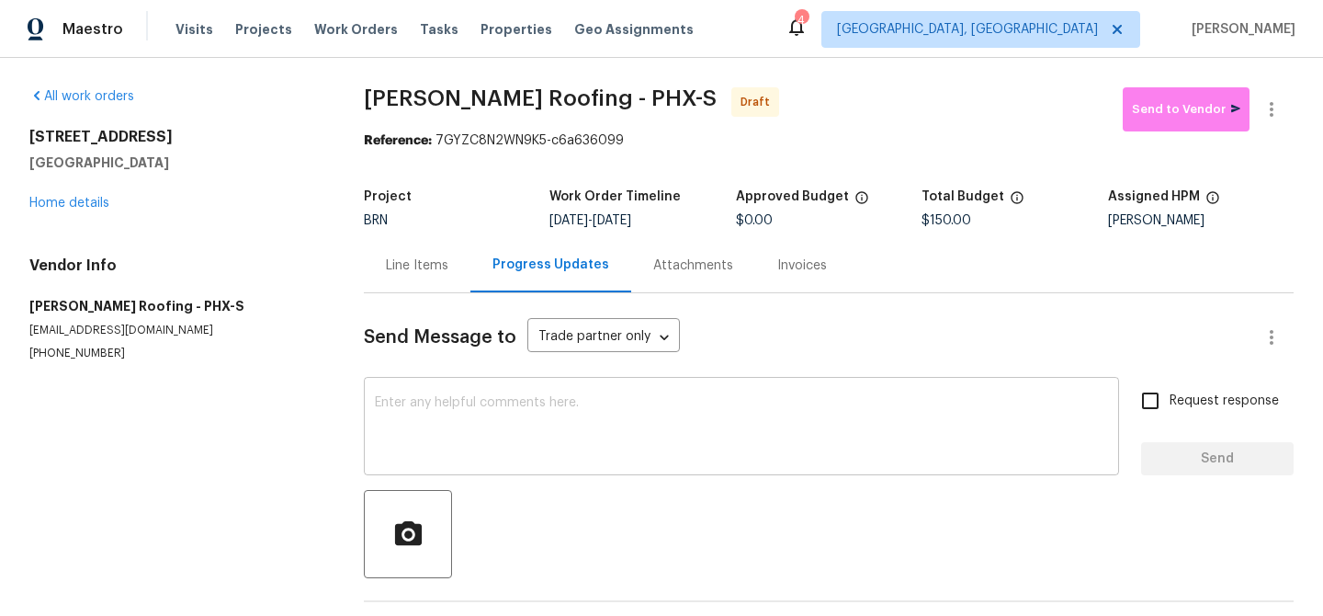
click at [522, 409] on textarea at bounding box center [741, 428] width 733 height 64
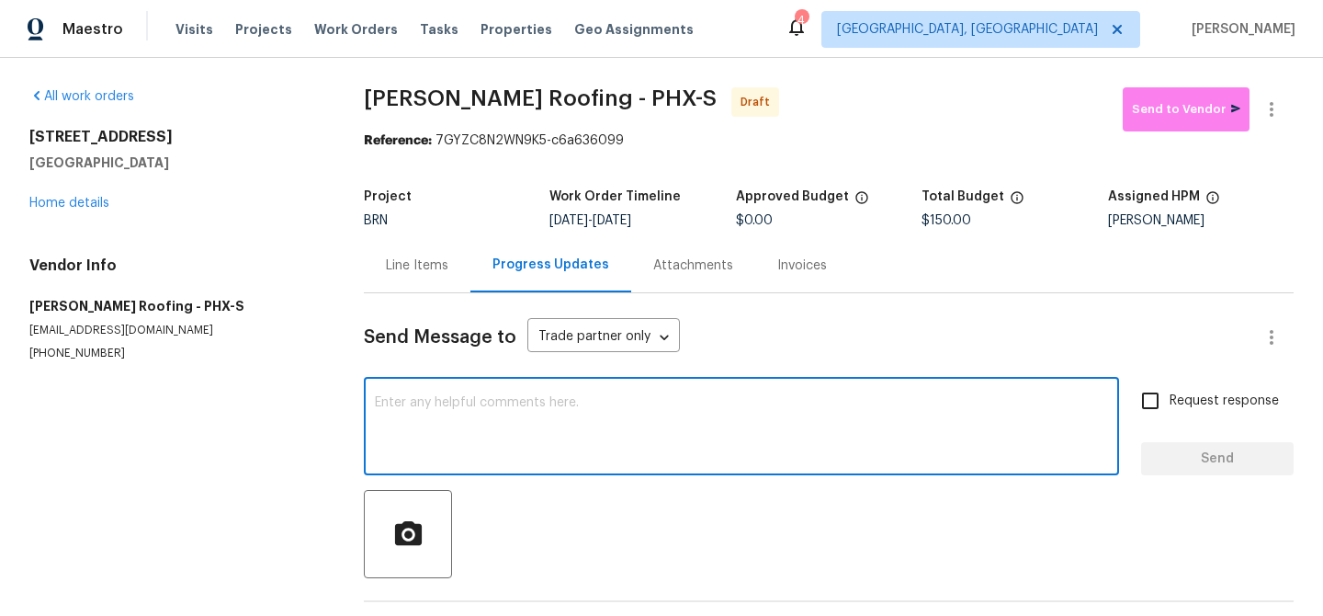
paste textarea "Hi, I'm Ananthi from Opendoor. Just wanted to check if you received the WO for …"
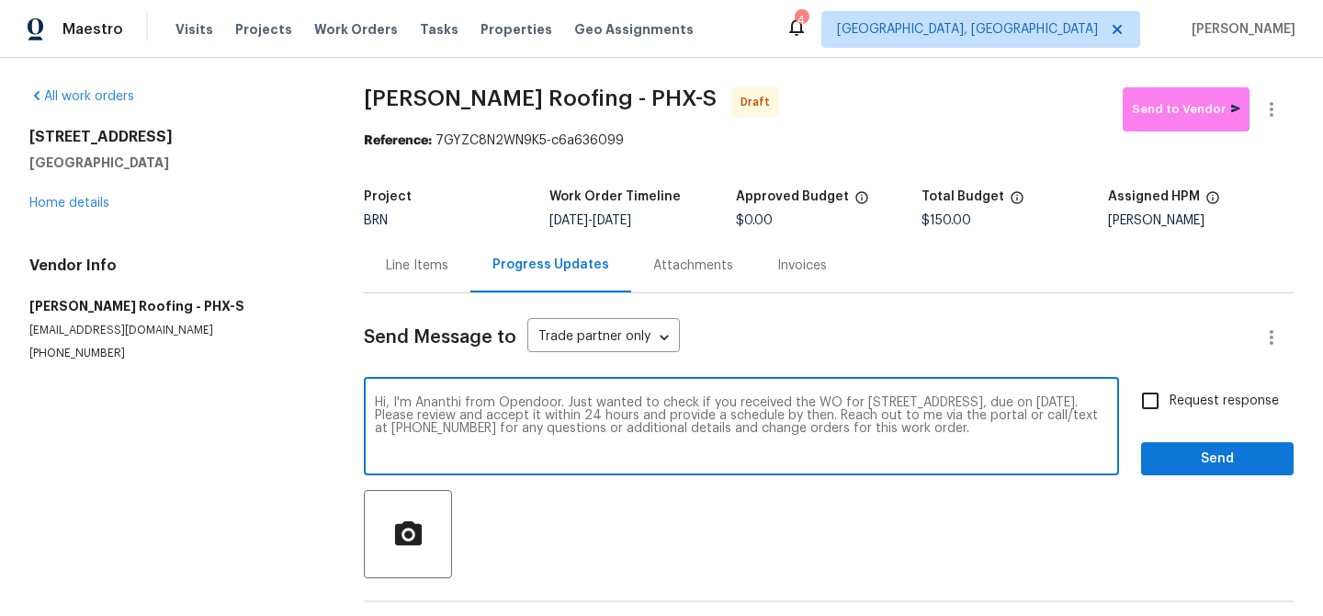
type textarea "Hi, I'm Ananthi from Opendoor. Just wanted to check if you received the WO for …"
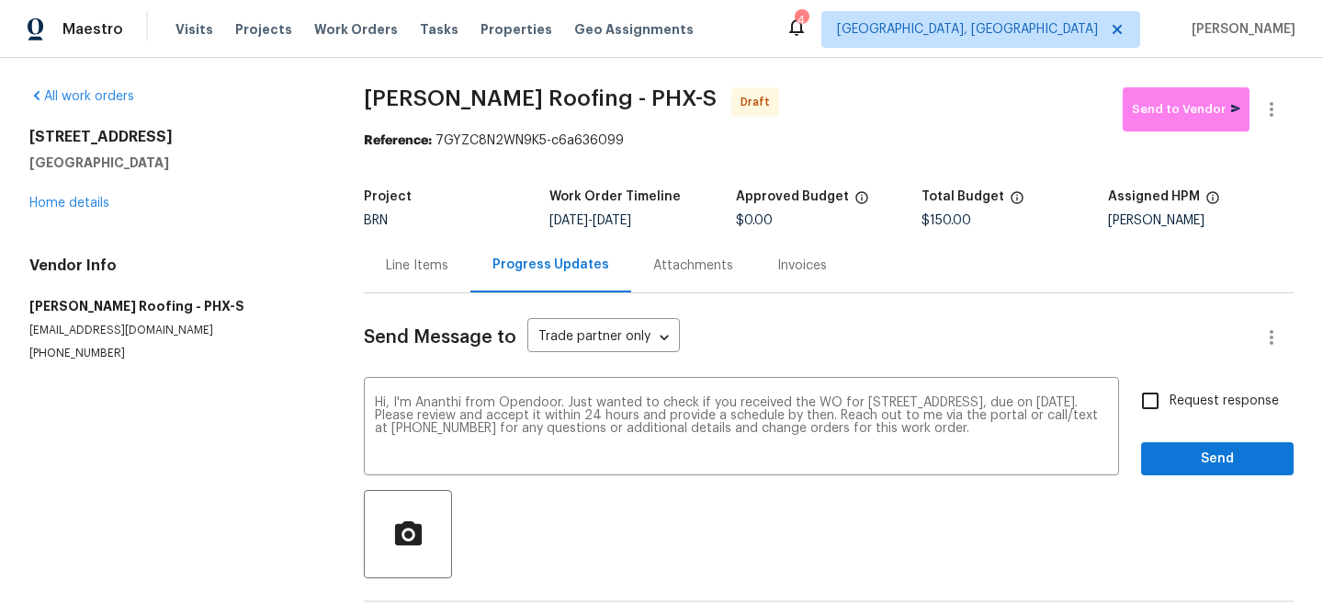
click at [1187, 389] on label "Request response" at bounding box center [1205, 400] width 148 height 39
click at [1170, 389] on input "Request response" at bounding box center [1150, 400] width 39 height 39
checkbox input "true"
click at [1174, 453] on span "Send" at bounding box center [1217, 459] width 123 height 23
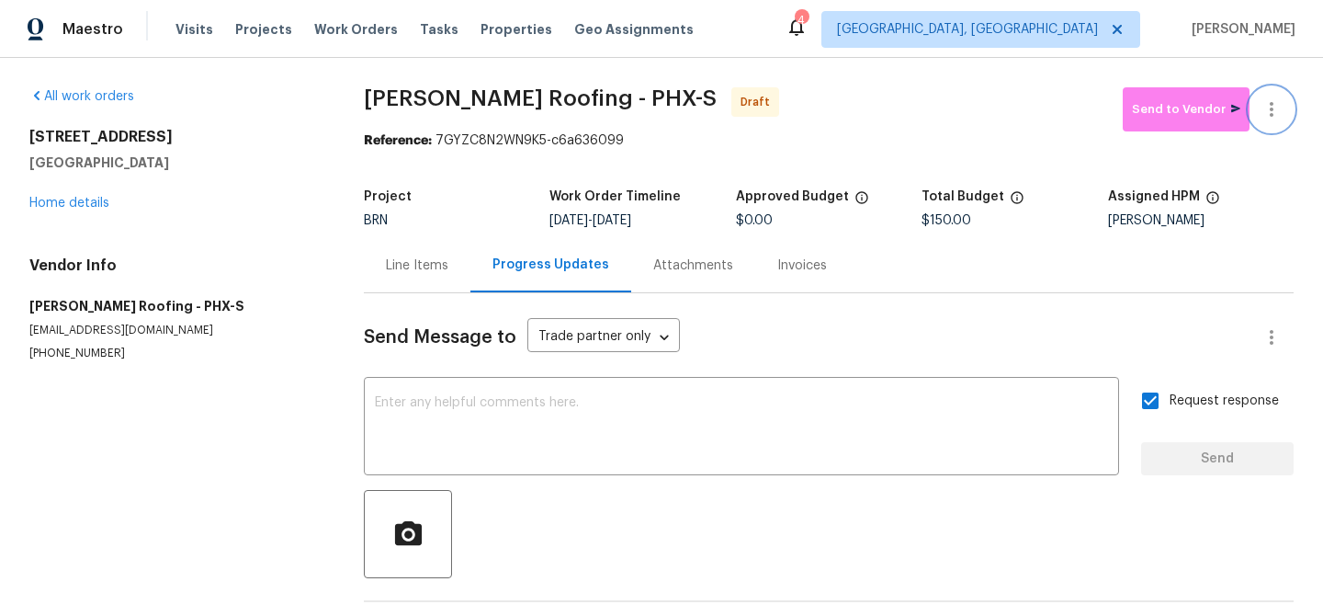
click at [1274, 93] on button "button" at bounding box center [1272, 109] width 44 height 44
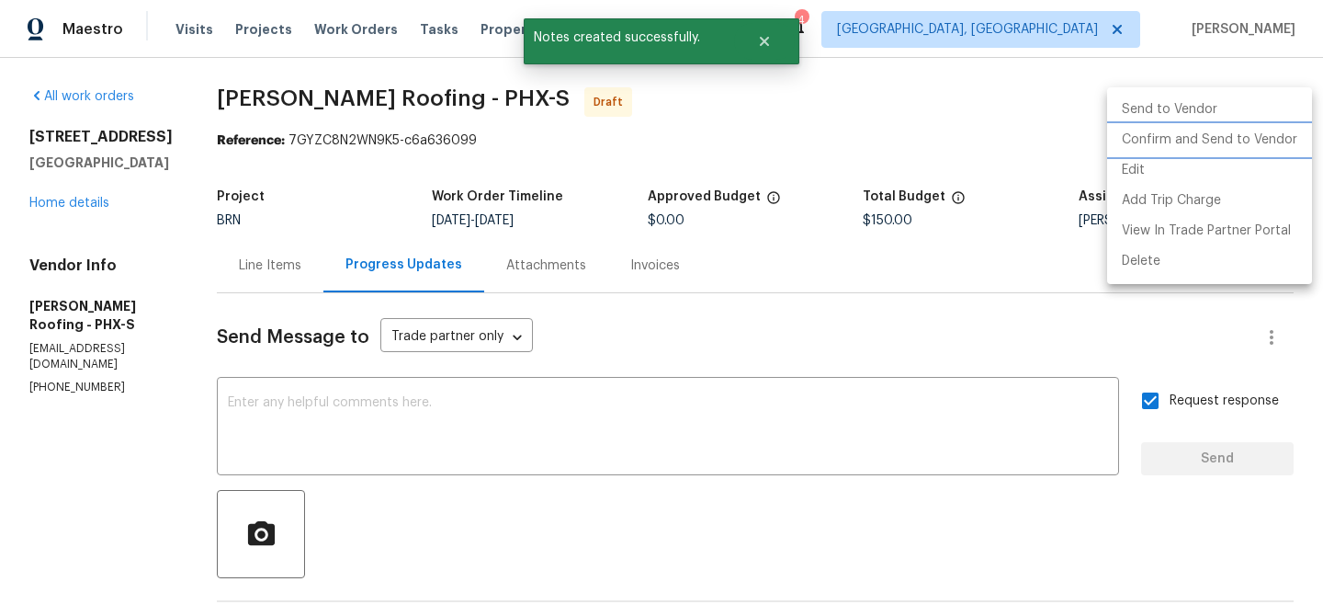
click at [1191, 134] on li "Confirm and Send to Vendor" at bounding box center [1209, 140] width 205 height 30
click at [140, 141] on div at bounding box center [661, 308] width 1323 height 616
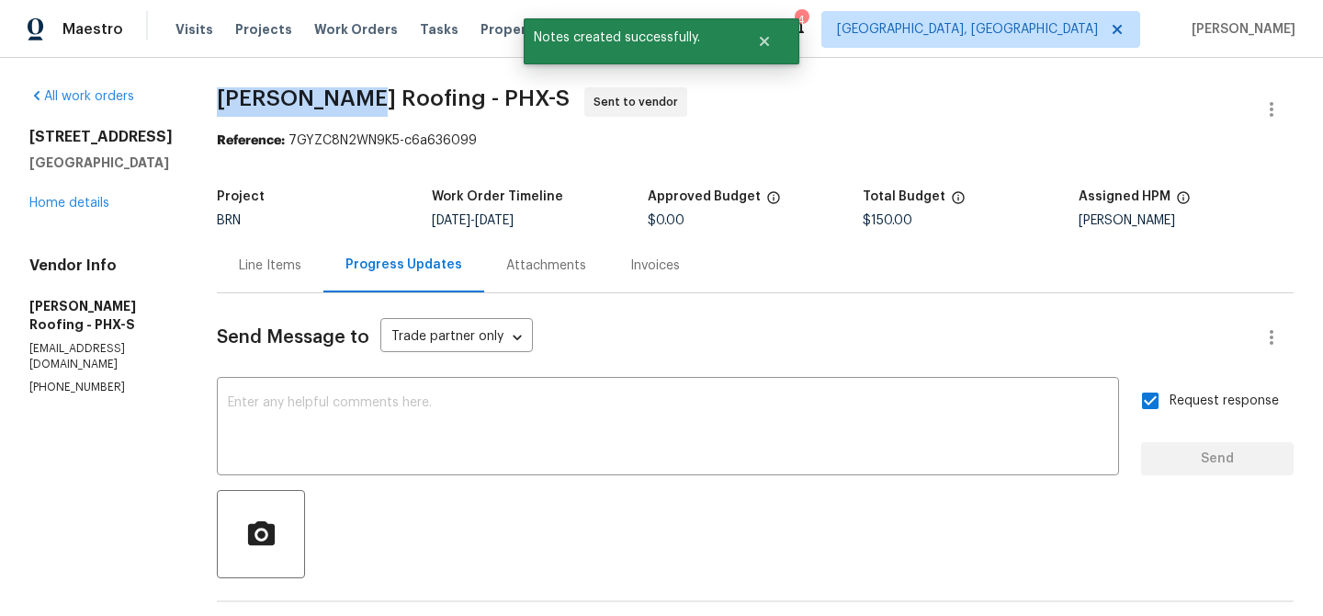
drag, startPoint x: 211, startPoint y: 97, endPoint x: 359, endPoint y: 98, distance: 148.0
click at [359, 98] on div "All work orders 5976 W Alameda Rd Glendale, AZ 85310 Home details Vendor Info S…" at bounding box center [661, 443] width 1323 height 770
copy span "[PERSON_NAME] Roofing"
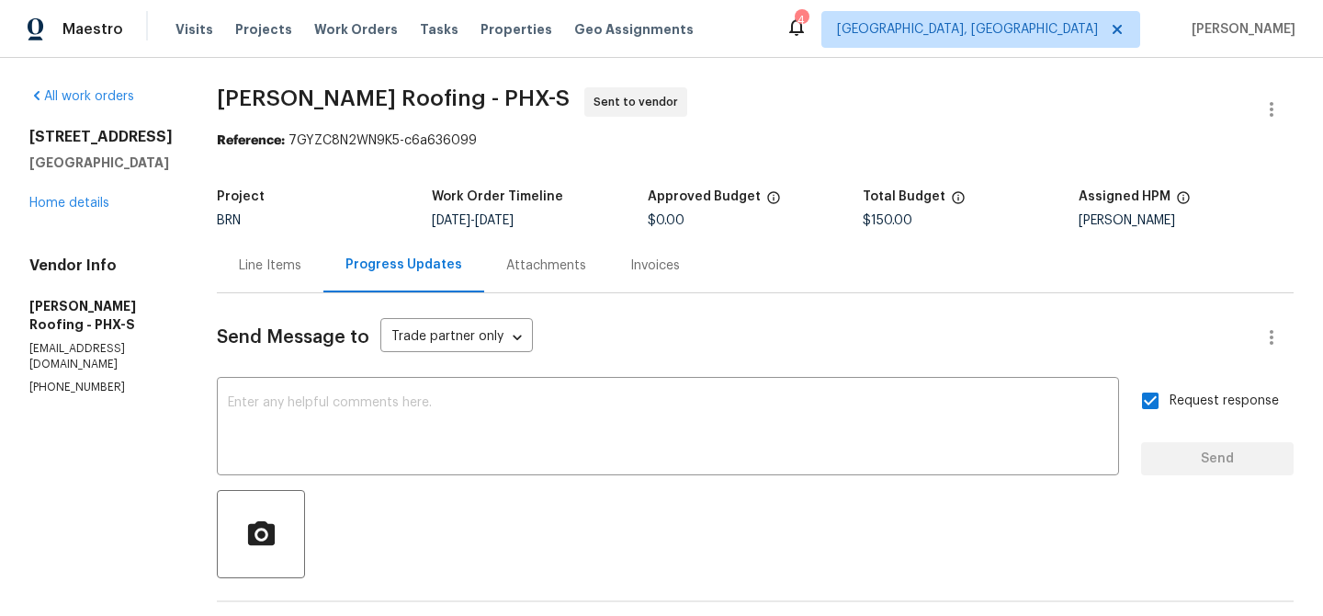
click at [288, 182] on div "Project BRN Work Order Timeline 8/19/2025 - 8/21/2025 Approved Budget $0.00 Tot…" at bounding box center [755, 208] width 1077 height 59
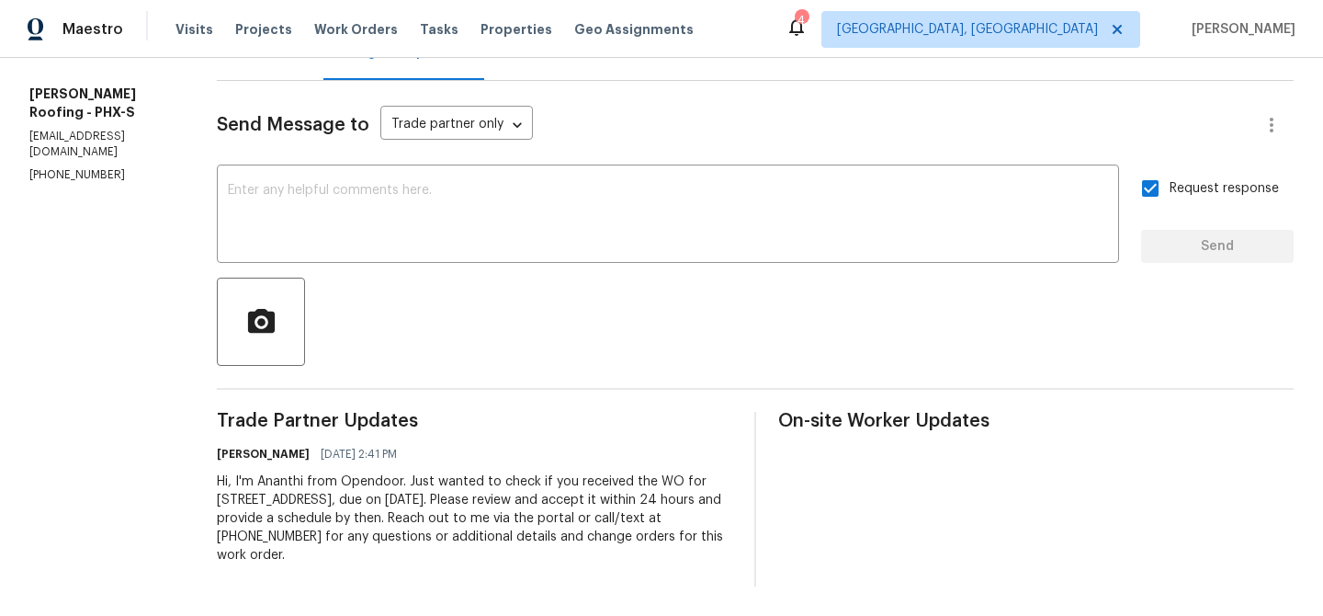
click at [324, 486] on div "Hi, I'm Ananthi from Opendoor. Just wanted to check if you received the WO for …" at bounding box center [475, 518] width 516 height 92
copy div "Trade Partner Updates Ananthi Mahendran 08/19/2025 2:41 PM"
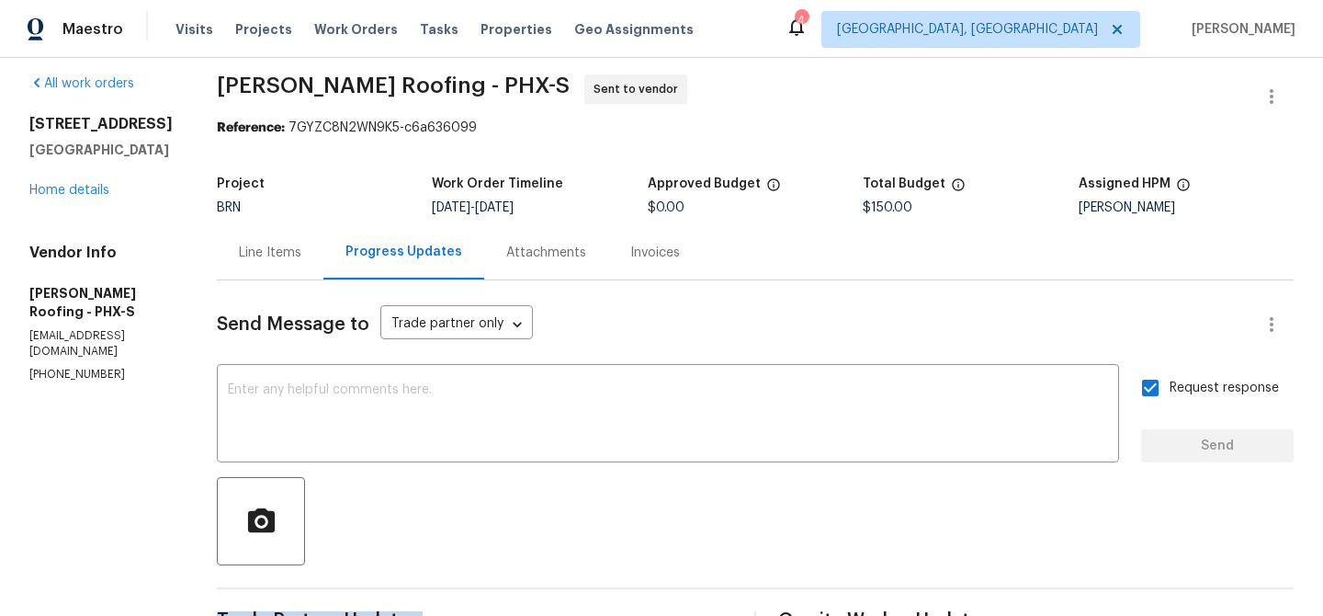
scroll to position [0, 0]
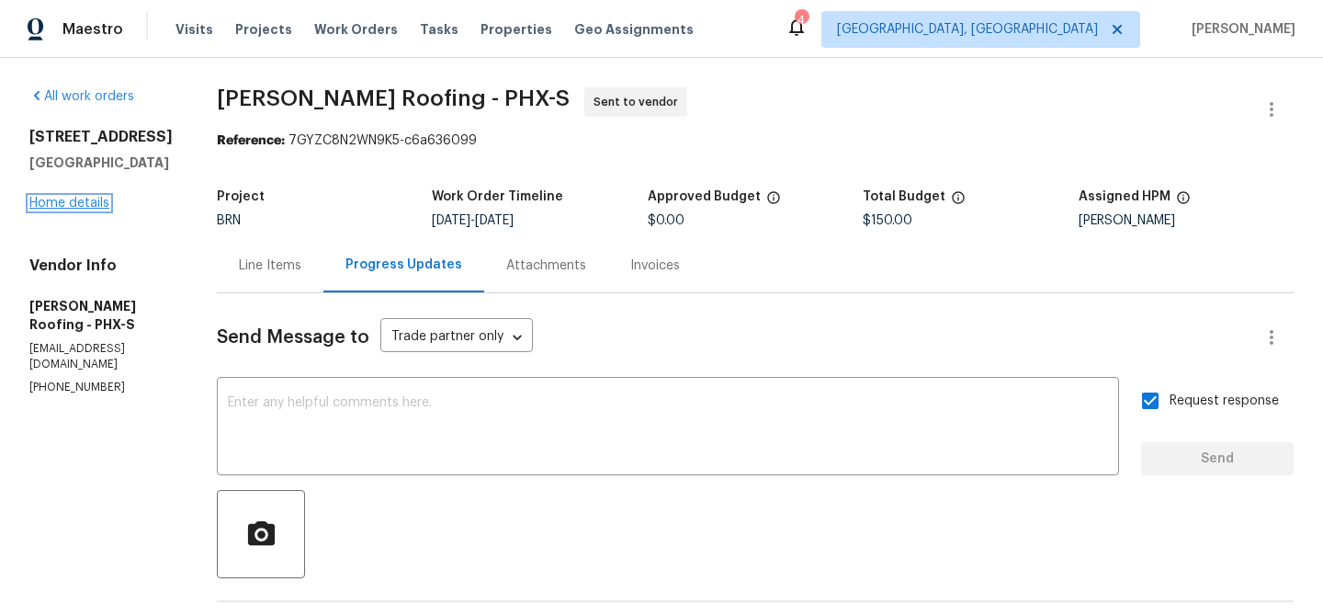
click at [75, 208] on link "Home details" at bounding box center [69, 203] width 80 height 13
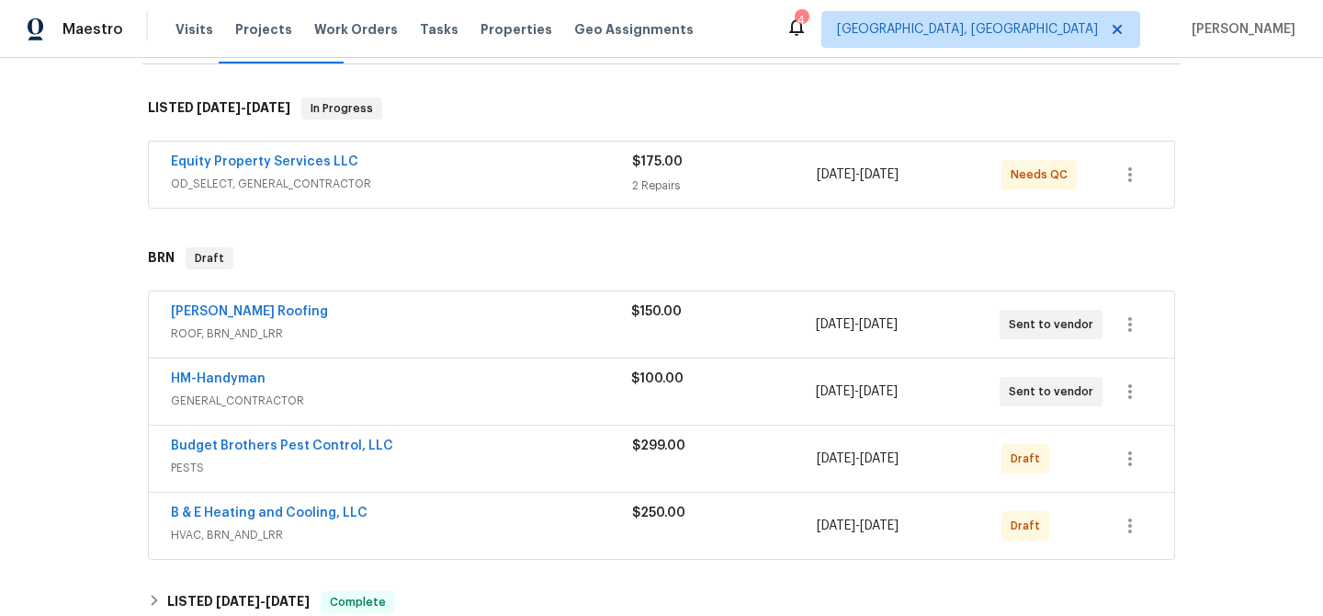
scroll to position [291, 0]
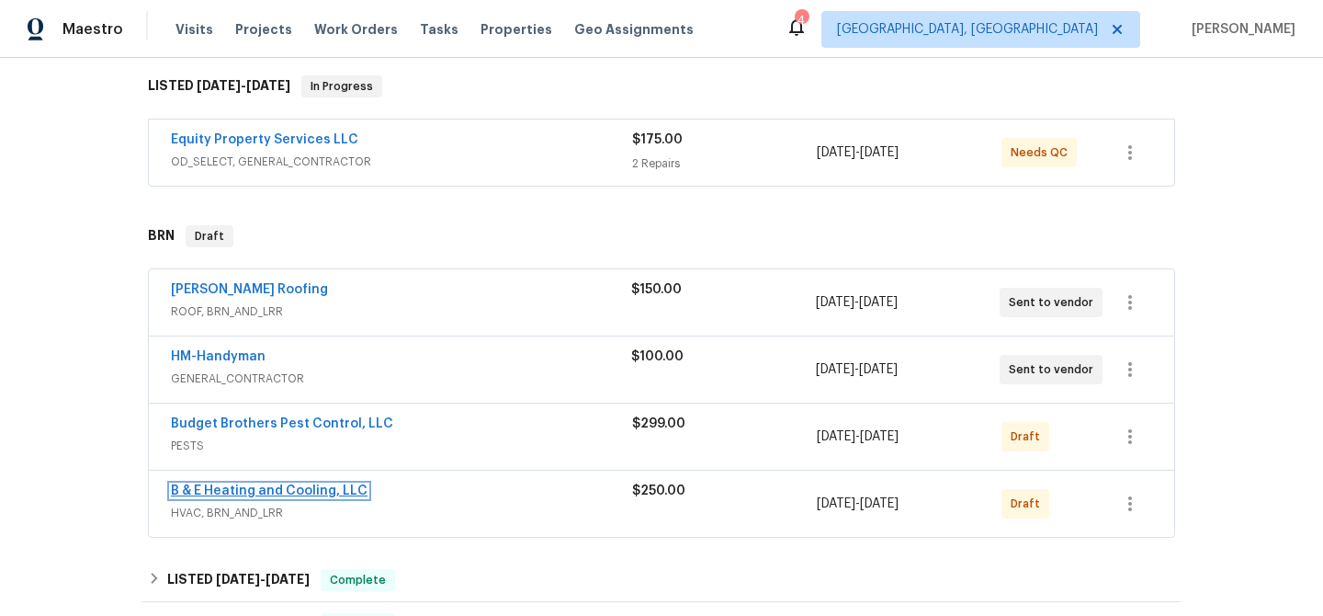
click at [234, 490] on link "B & E Heating and Cooling, LLC" at bounding box center [269, 490] width 197 height 13
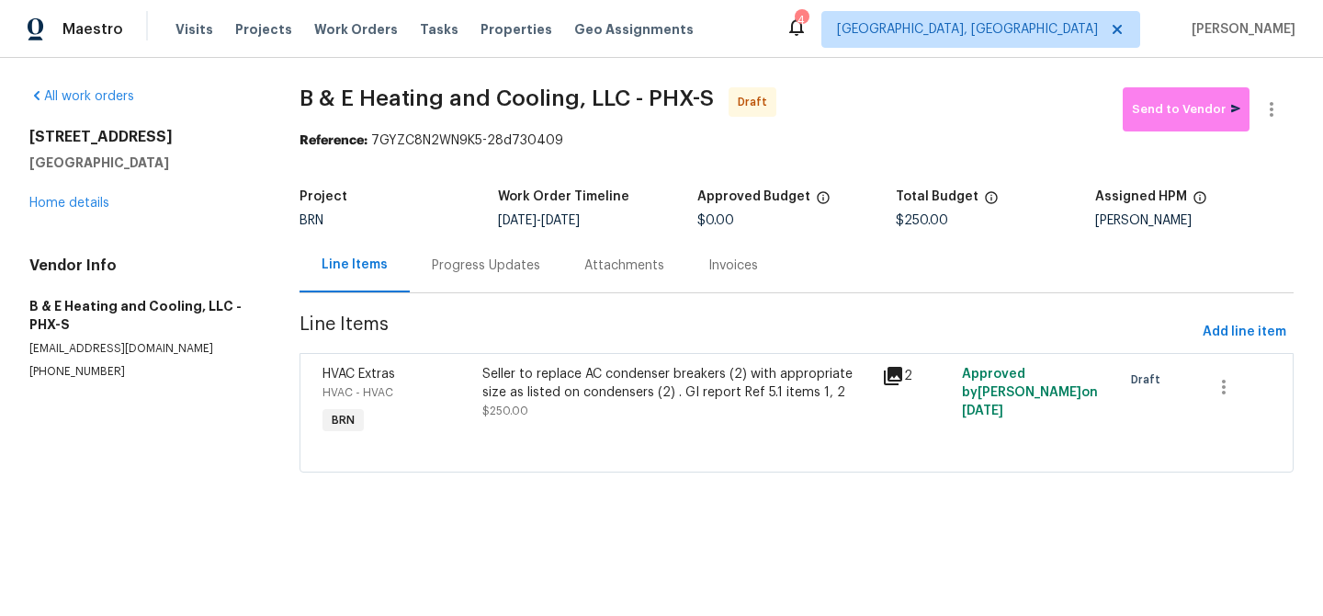
click at [458, 275] on div "Progress Updates" at bounding box center [486, 265] width 153 height 54
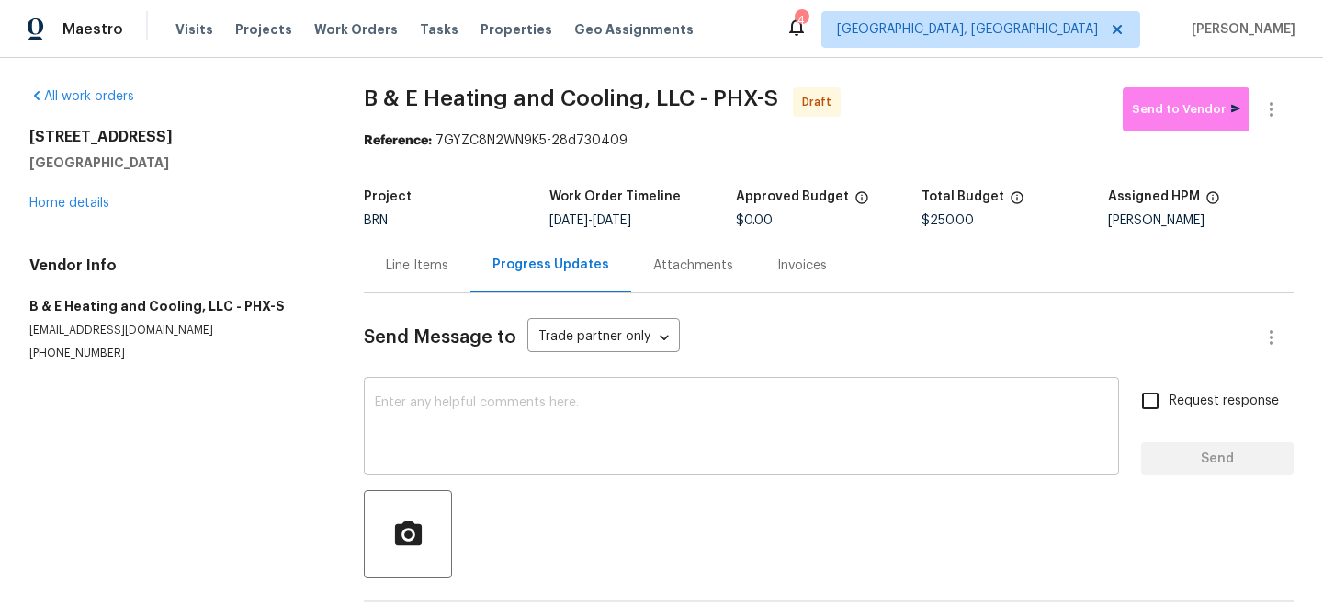
click at [504, 428] on textarea at bounding box center [741, 428] width 733 height 64
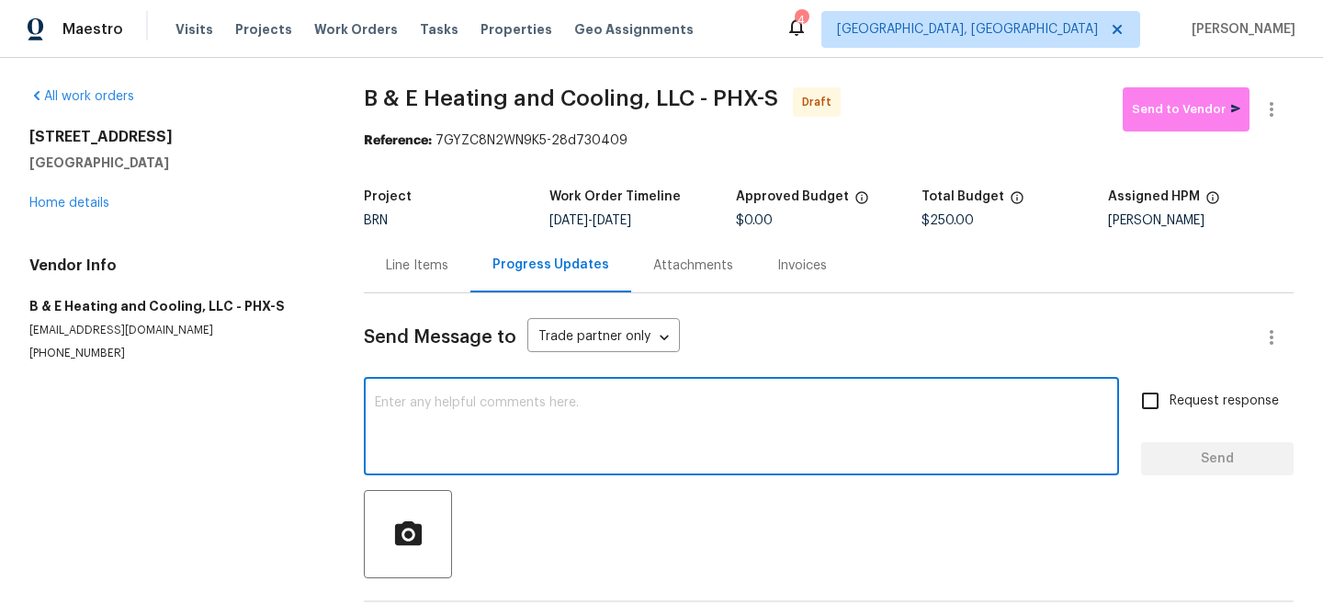
paste textarea "Hi, I'm Ananthi from Opendoor. Just wanted to check if you received the WO for …"
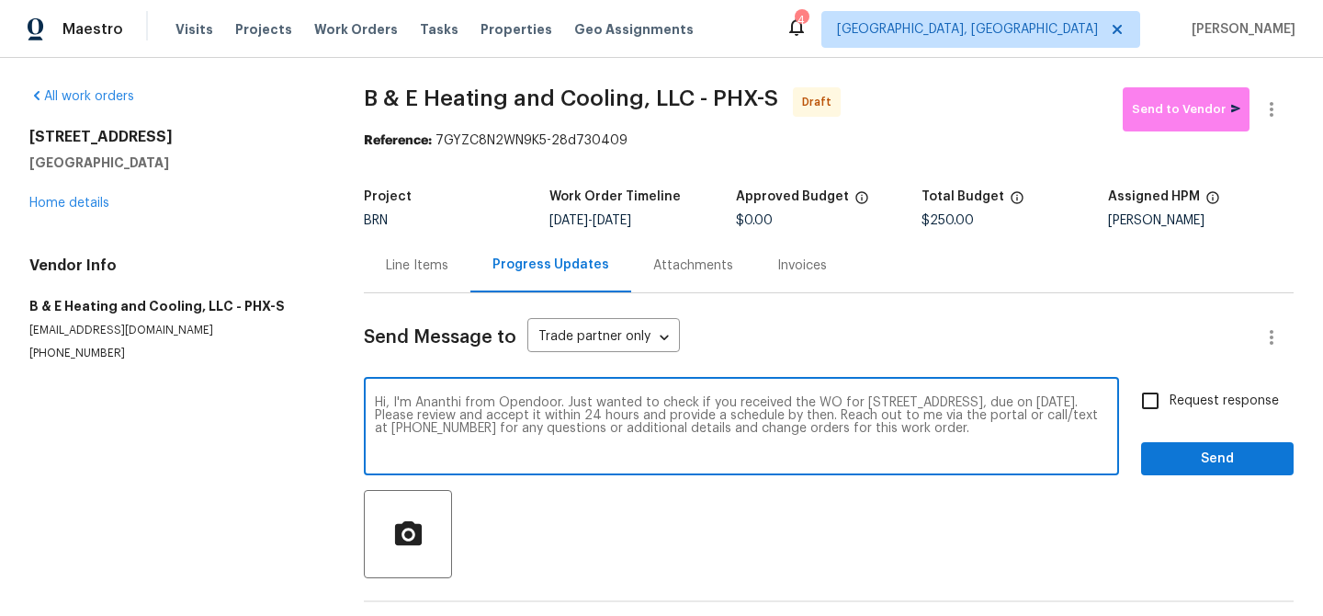
type textarea "Hi, I'm Ananthi from Opendoor. Just wanted to check if you received the WO for …"
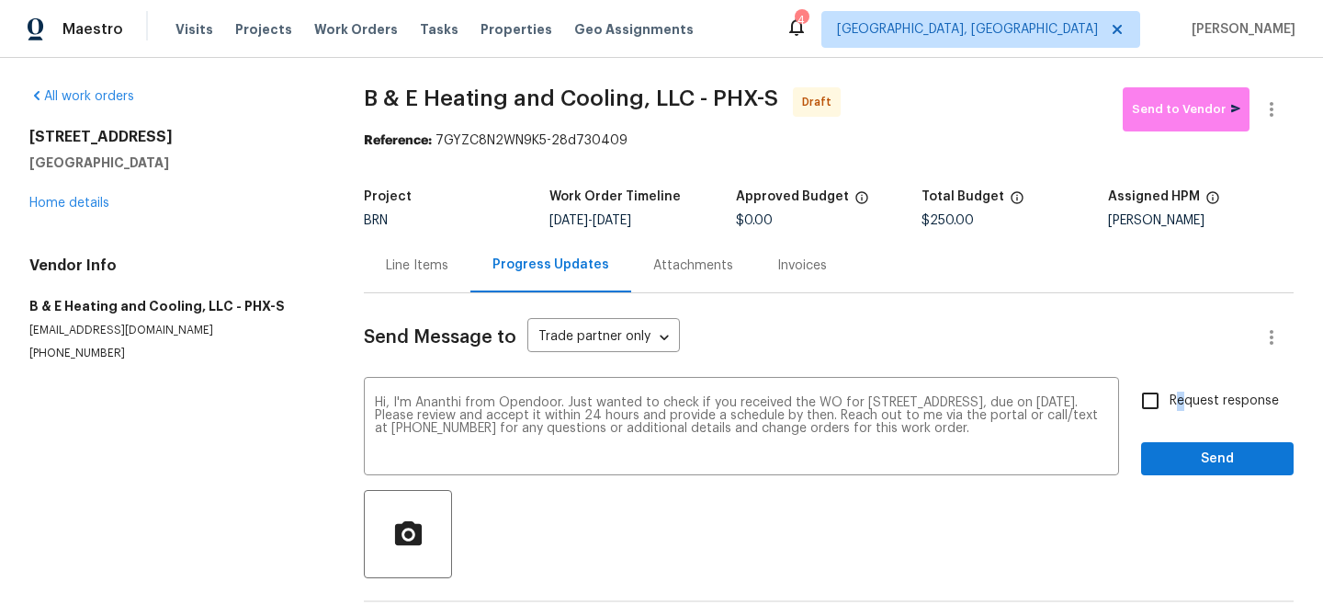
click at [1182, 398] on span "Request response" at bounding box center [1224, 401] width 109 height 19
click at [1186, 451] on span "Send" at bounding box center [1217, 459] width 123 height 23
click at [1274, 87] on button "button" at bounding box center [1272, 109] width 44 height 44
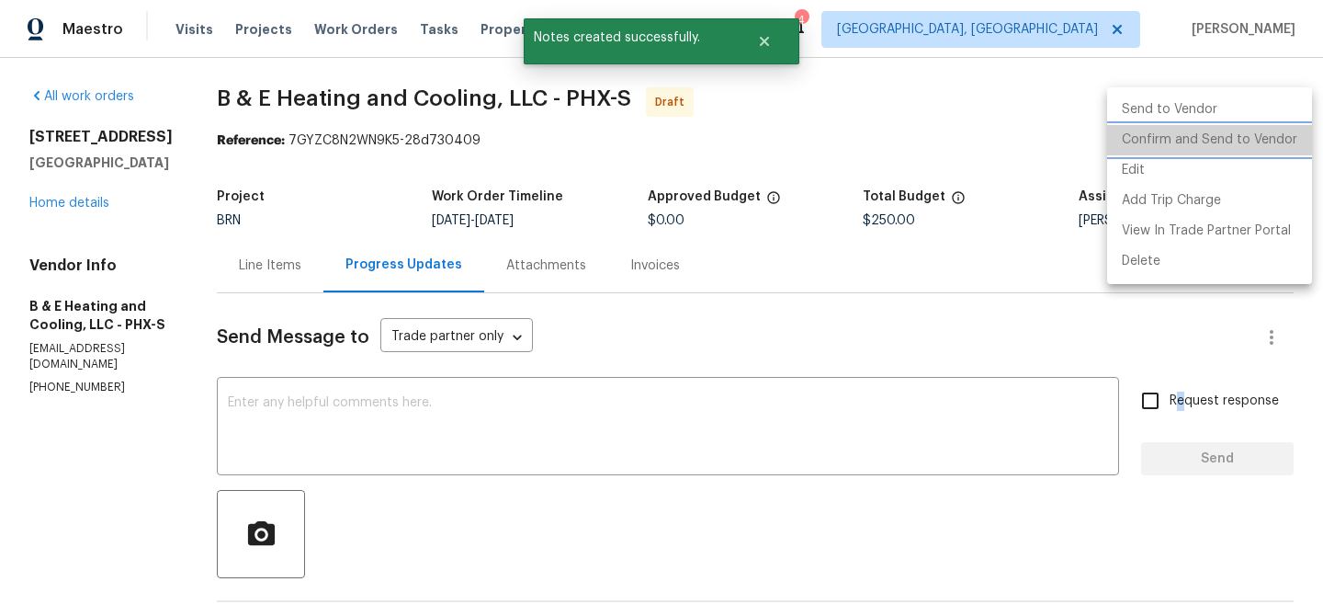
click at [1210, 144] on li "Confirm and Send to Vendor" at bounding box center [1209, 140] width 205 height 30
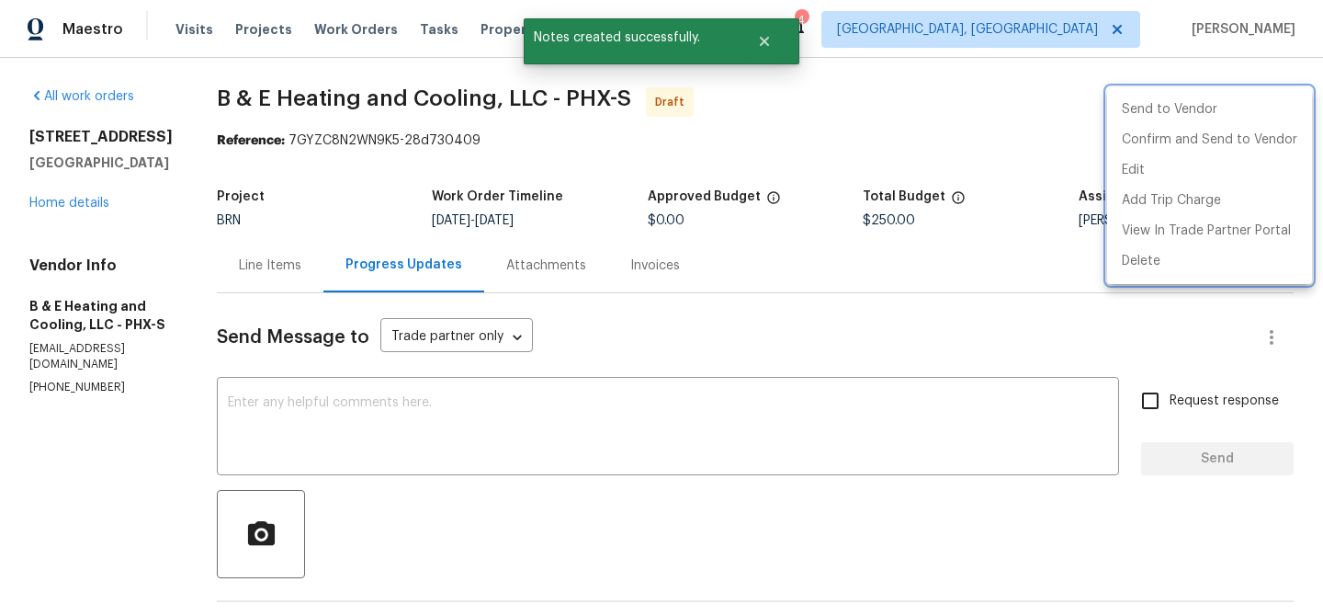
click at [254, 150] on div at bounding box center [661, 308] width 1323 height 616
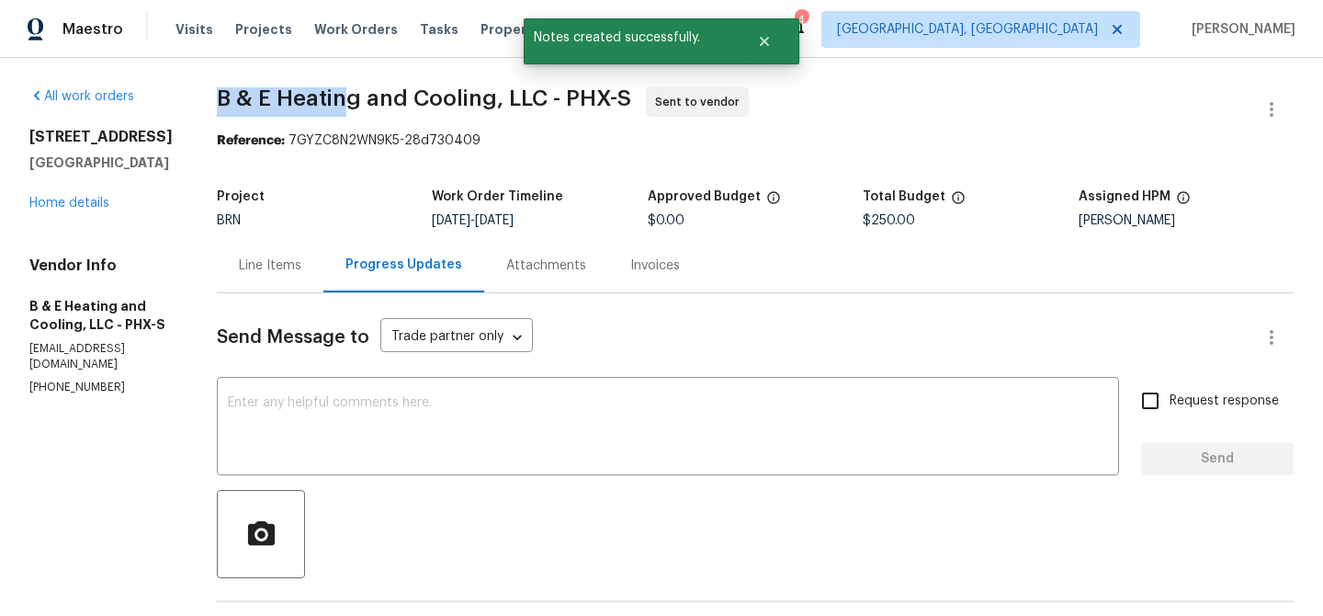
drag, startPoint x: 217, startPoint y: 101, endPoint x: 367, endPoint y: 102, distance: 149.8
click at [367, 102] on div "All work orders 5976 W Alameda Rd Glendale, AZ 85310 Home details Vendor Info B…" at bounding box center [661, 443] width 1323 height 770
copy span "B & E Heatin"
drag, startPoint x: 372, startPoint y: 94, endPoint x: 237, endPoint y: 88, distance: 135.2
click at [237, 88] on span "B & E Heating and Cooling, LLC - PHX-S" at bounding box center [424, 98] width 415 height 22
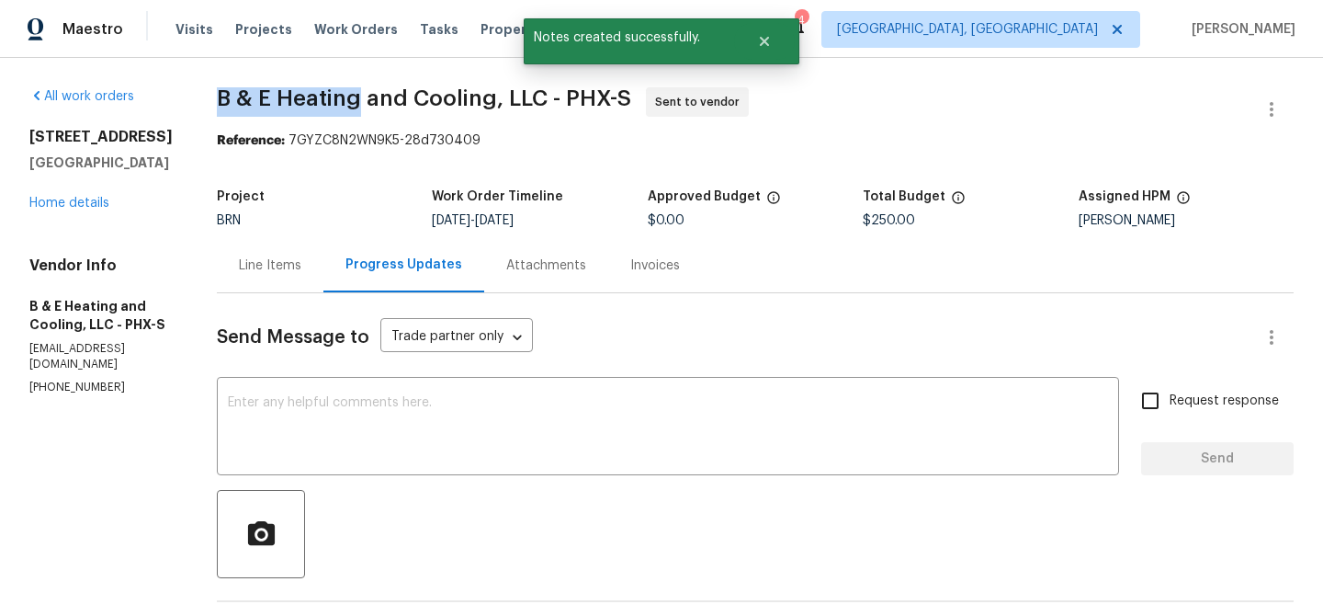
copy span "B & E Heating"
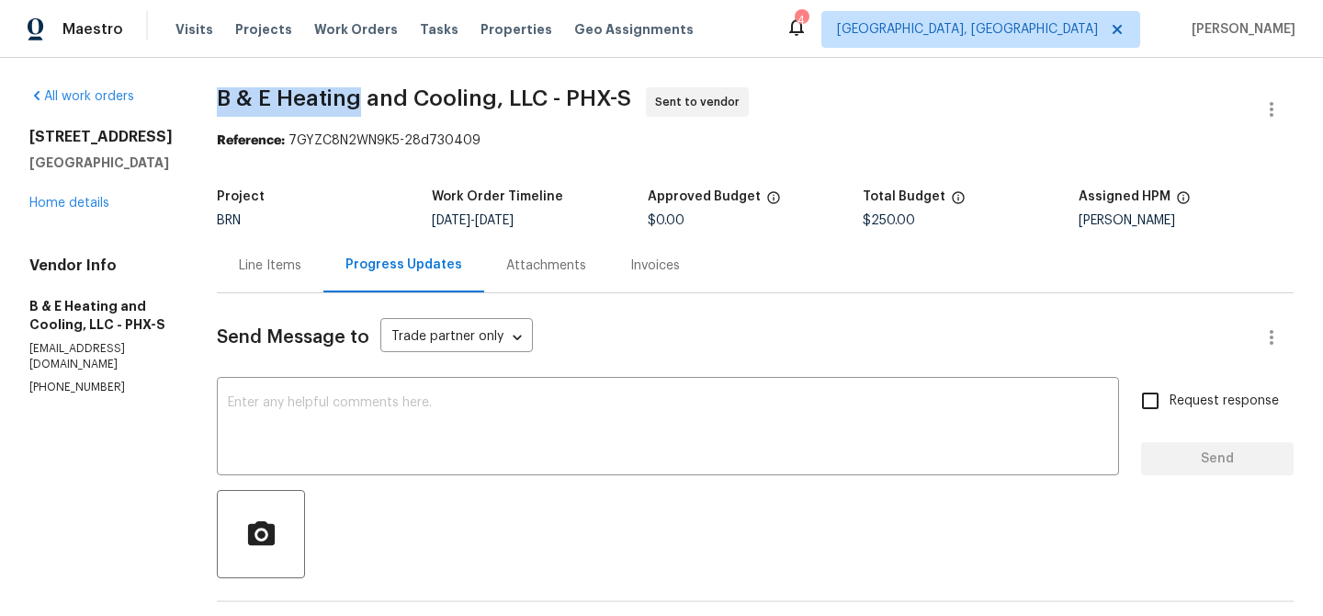
click at [244, 159] on section "B & E Heating and Cooling, LLC - PHX-S Sent to vendor Reference: 7GYZC8N2WN9K5-…" at bounding box center [755, 442] width 1077 height 711
click at [69, 198] on link "Home details" at bounding box center [69, 203] width 80 height 13
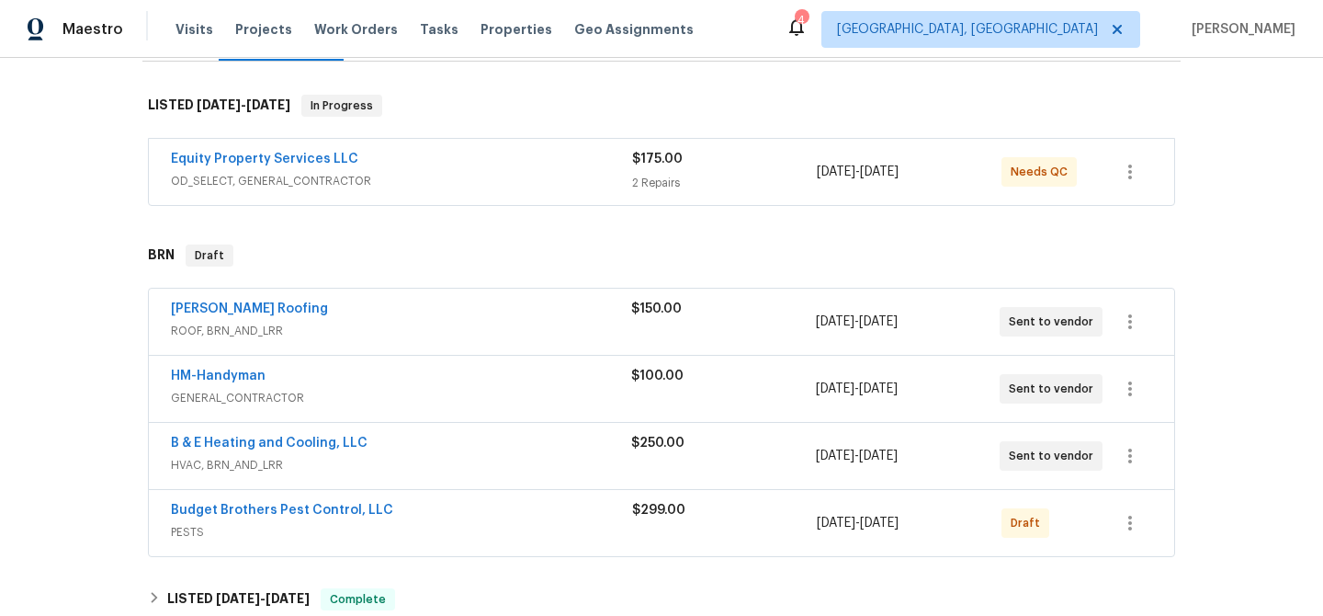
scroll to position [427, 0]
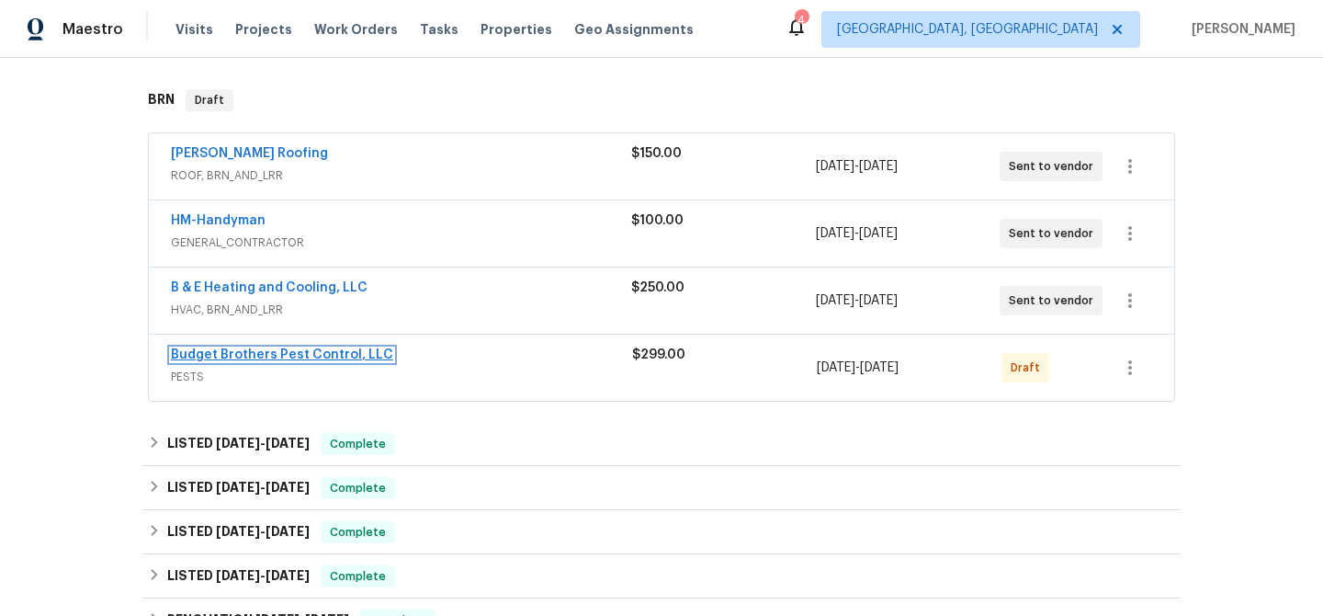
click at [229, 349] on link "Budget Brothers Pest Control, LLC" at bounding box center [282, 354] width 222 height 13
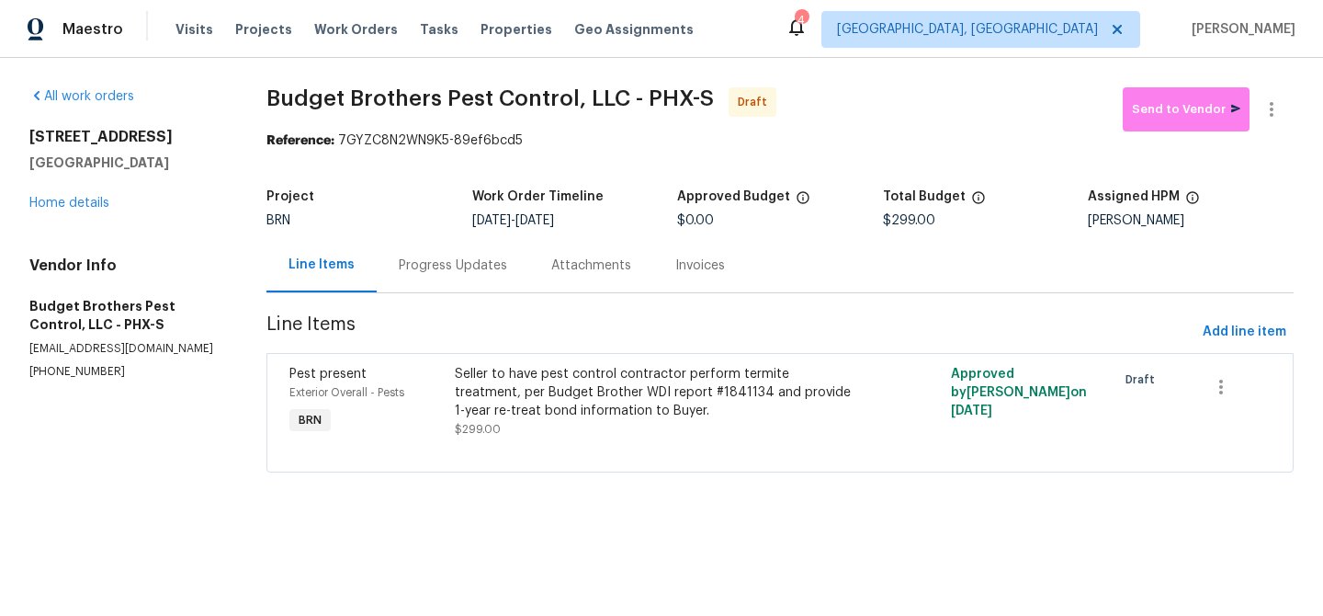
click at [1221, 315] on section "Budget Brothers Pest Control, LLC - PHX-S Draft Send to Vendor Reference: 7GYZC…" at bounding box center [781, 290] width 1028 height 407
click at [1221, 321] on span "Add line item" at bounding box center [1245, 332] width 84 height 23
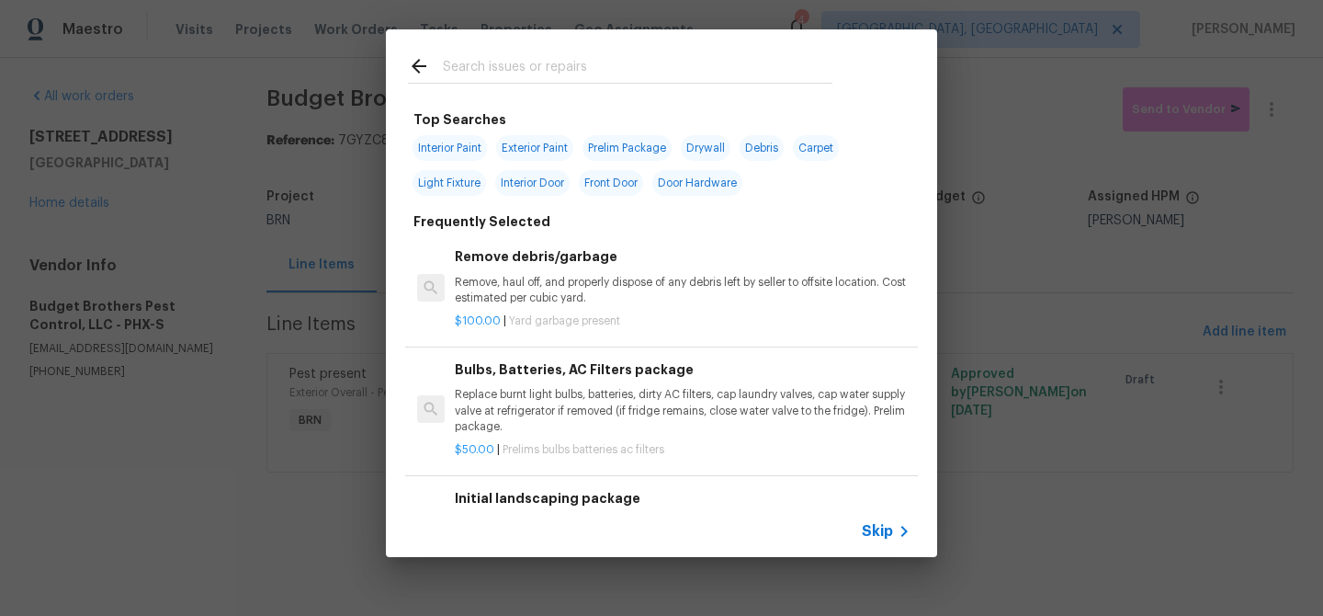
click at [872, 532] on span "Skip" at bounding box center [877, 531] width 31 height 18
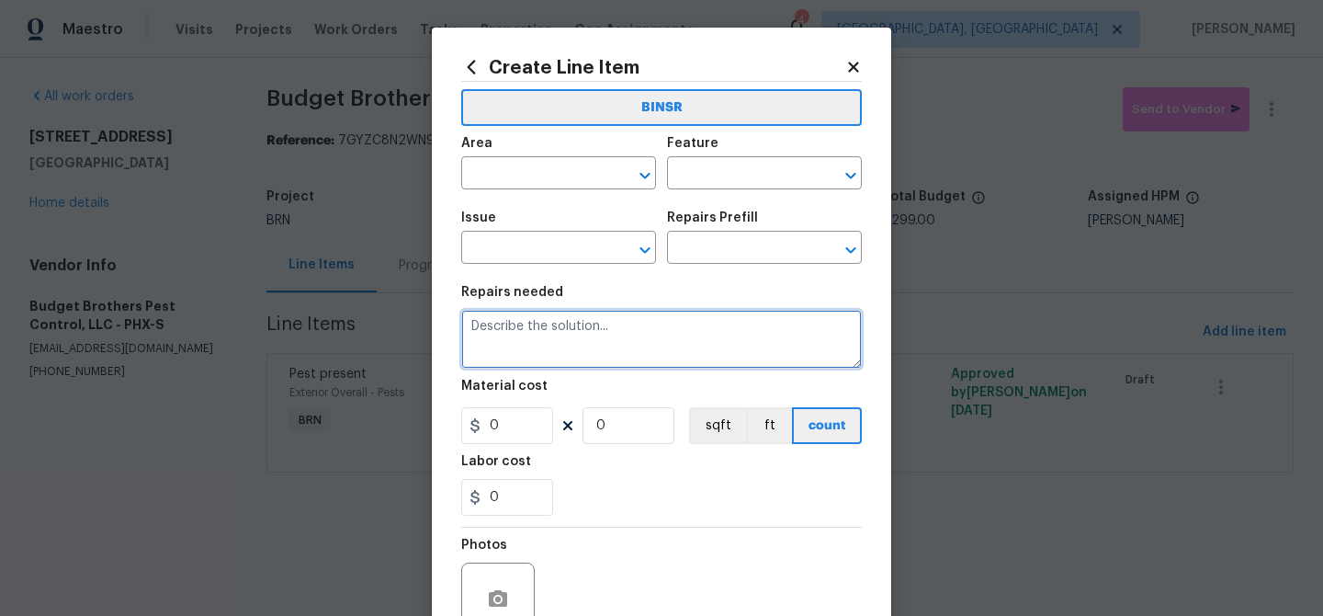
click at [575, 324] on textarea at bounding box center [661, 339] width 401 height 59
paste textarea "Seller to provided rodent treatment and prevention per Budget Brother Pest Trea…"
type textarea "Seller to provided rodent treatment and prevention per Budget Brother Pest Trea…"
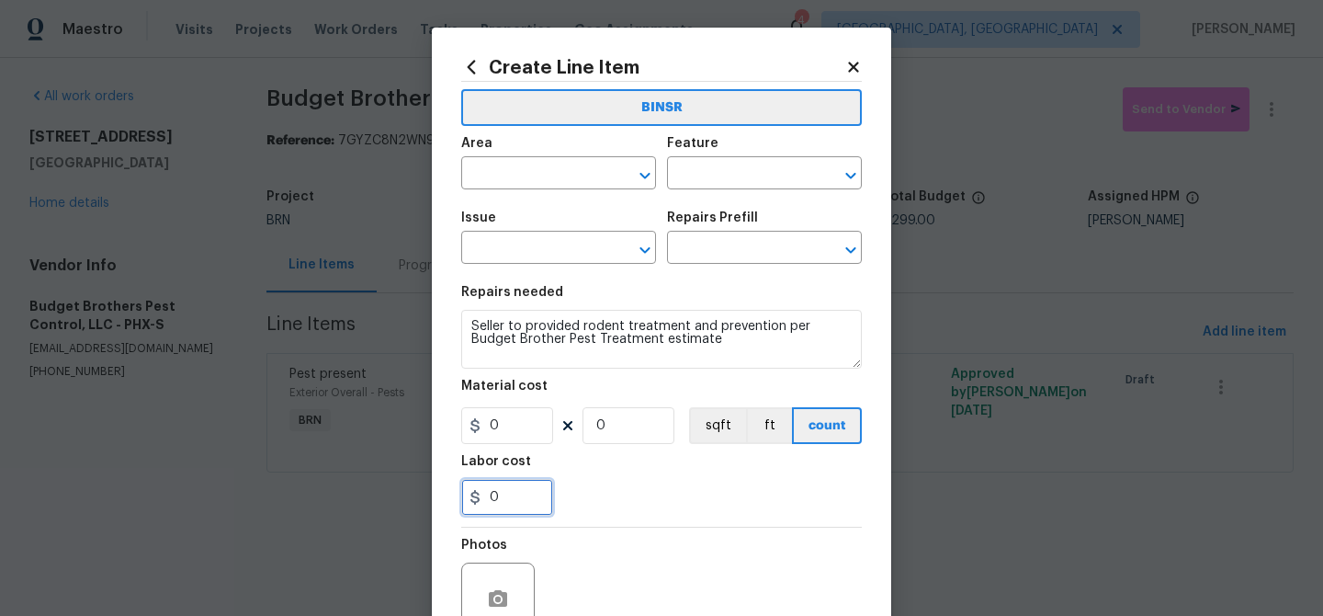
click at [515, 488] on input "0" at bounding box center [507, 497] width 92 height 37
type input "1100"
click at [637, 434] on input "0" at bounding box center [629, 425] width 92 height 37
type input "1"
click at [485, 182] on input "text" at bounding box center [532, 175] width 143 height 28
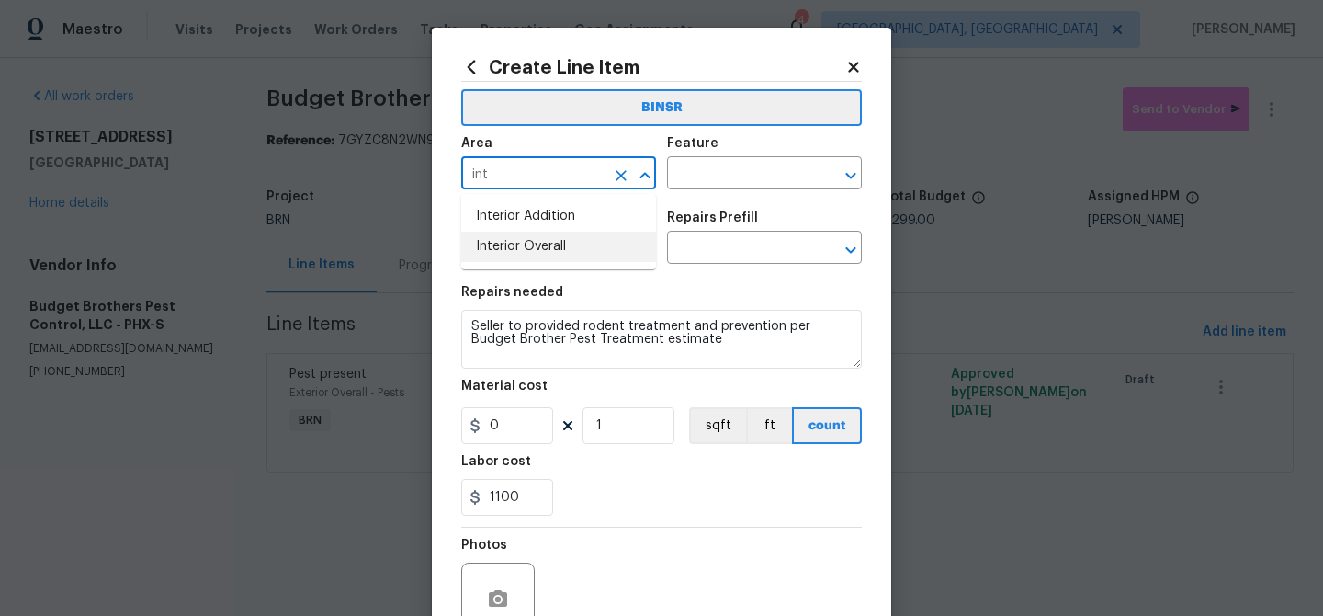
click at [494, 240] on li "Interior Overall" at bounding box center [558, 247] width 195 height 30
type input "Interior Overall"
click at [704, 161] on input "text" at bounding box center [738, 175] width 143 height 28
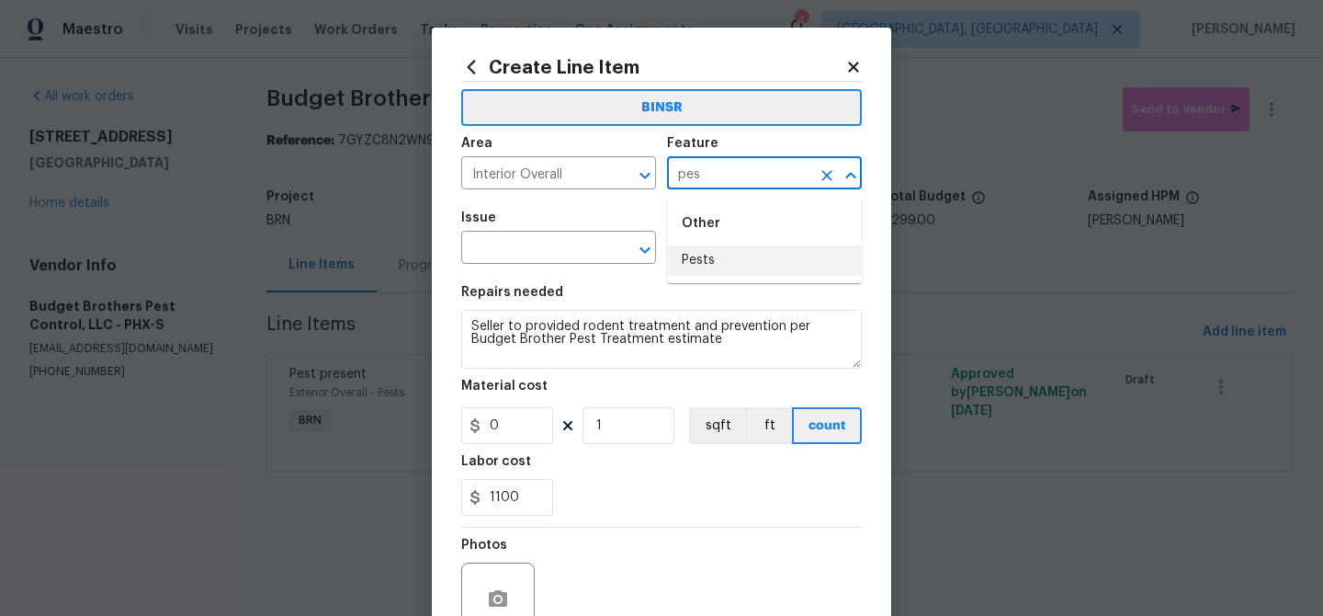
click at [710, 262] on li "Pests" at bounding box center [764, 260] width 195 height 30
type input "Pests"
click at [568, 247] on input "text" at bounding box center [532, 249] width 143 height 28
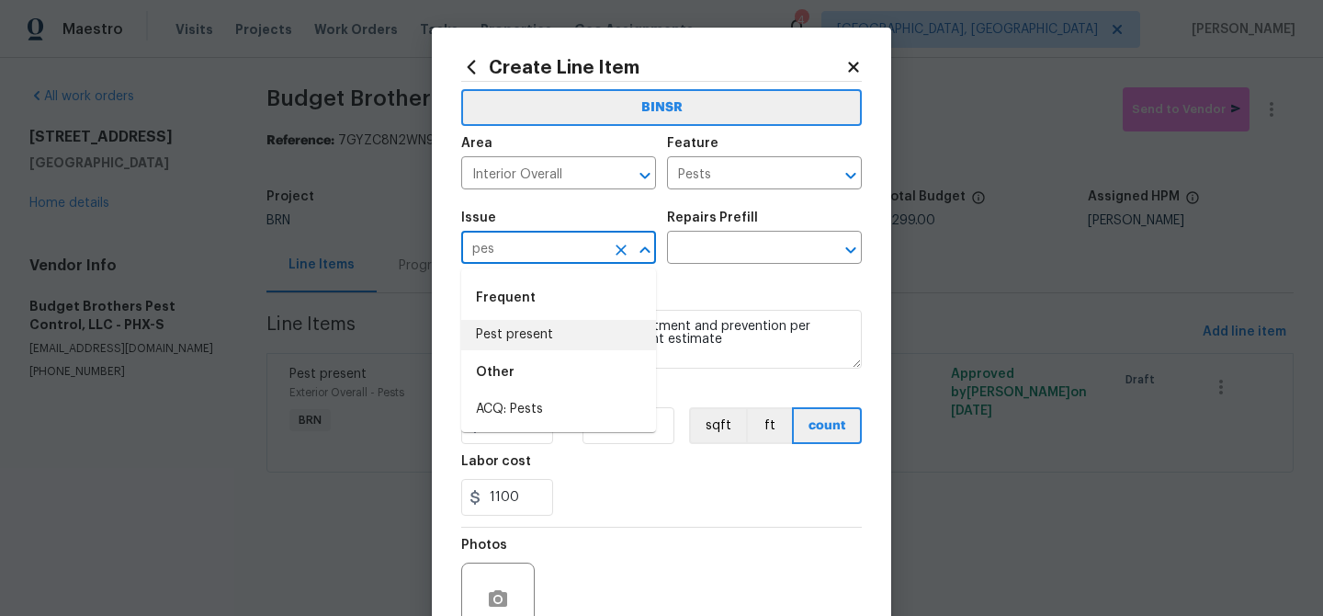
click at [544, 337] on li "Pest present" at bounding box center [558, 335] width 195 height 30
type input "Pest present"
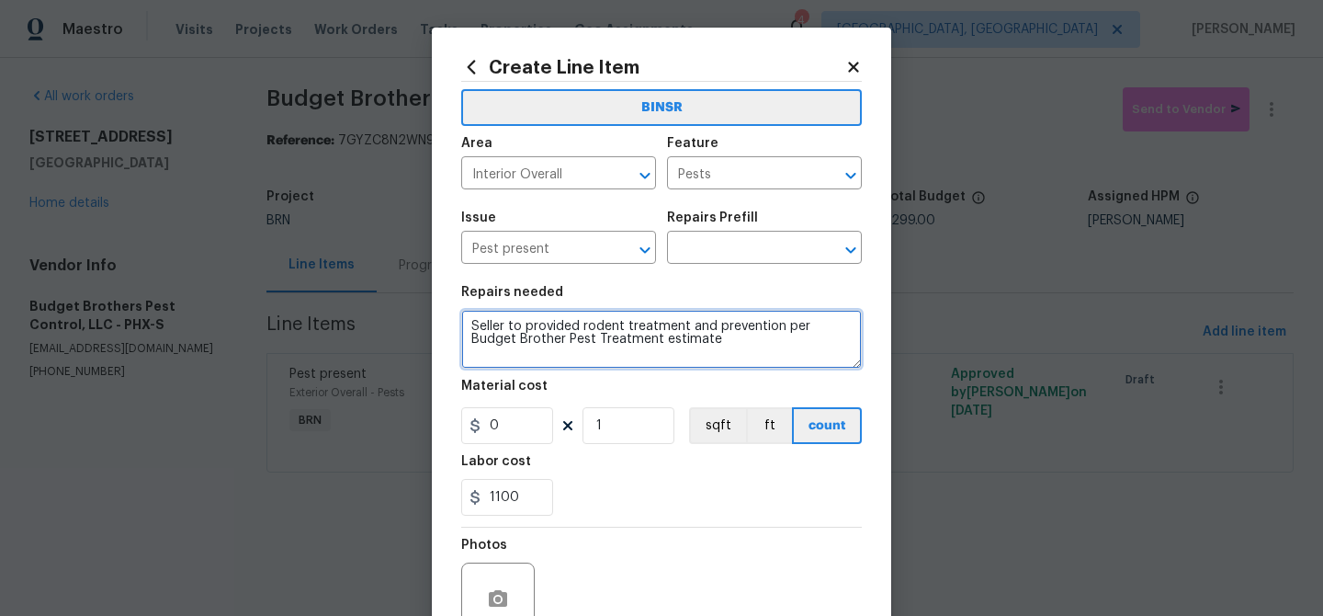
click at [544, 337] on textarea "Seller to provided rodent treatment and prevention per Budget Brother Pest Trea…" at bounding box center [661, 339] width 401 height 59
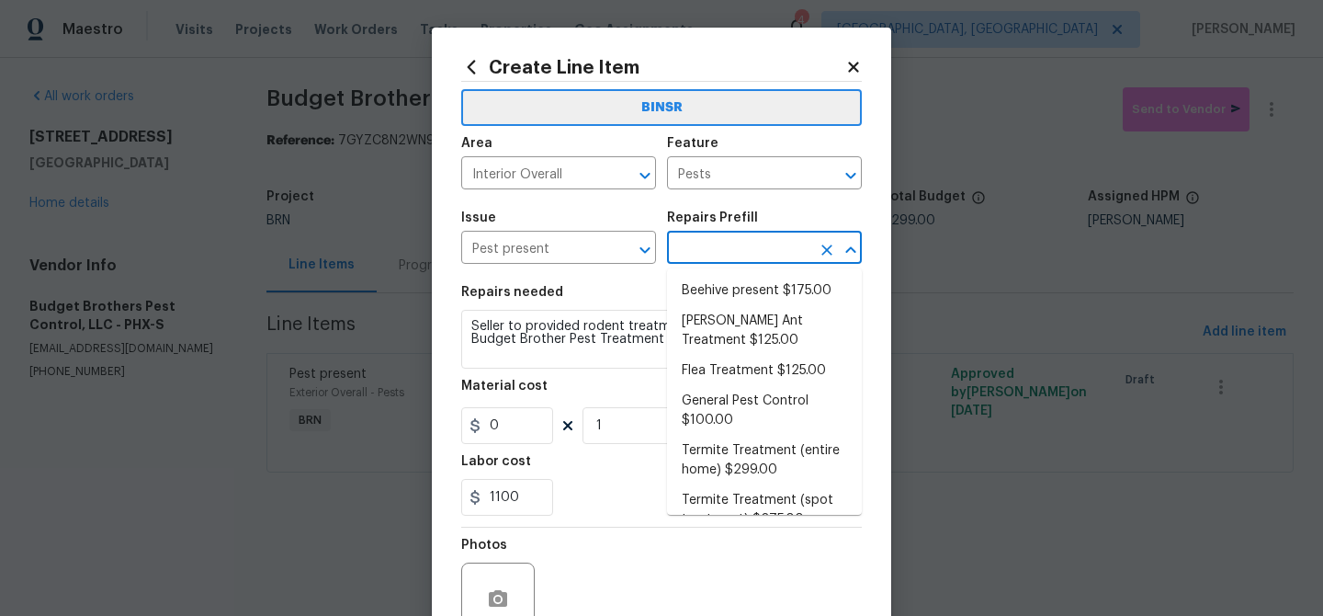
click at [698, 250] on input "text" at bounding box center [738, 249] width 143 height 28
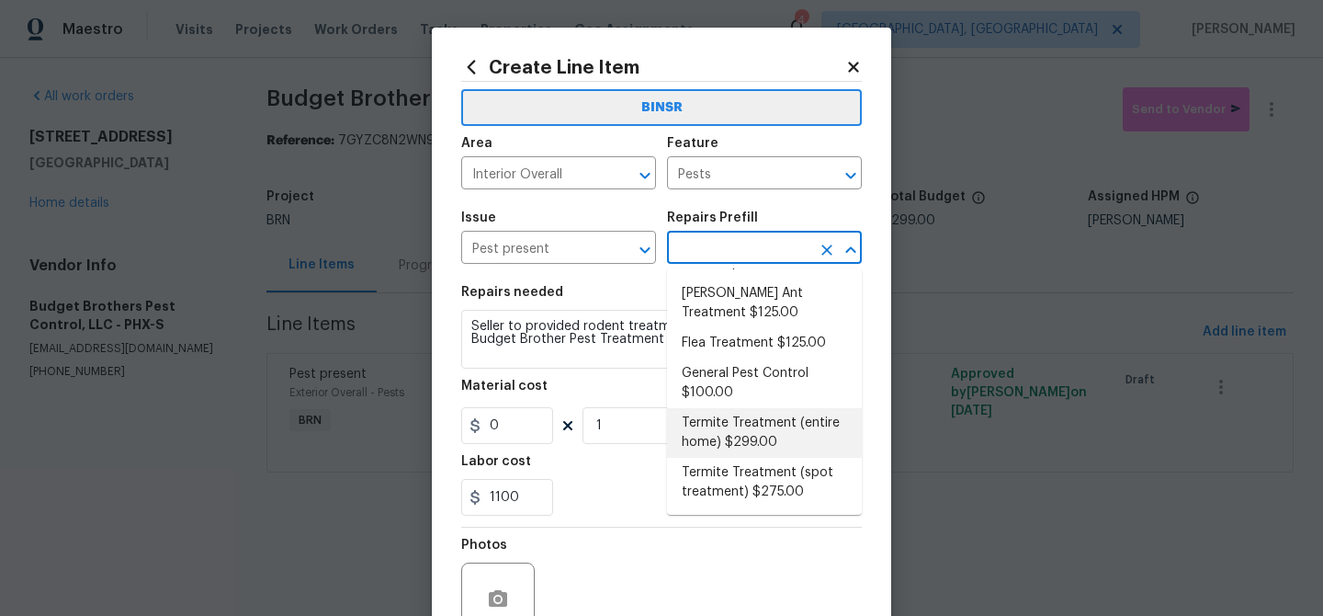
click at [733, 425] on li "Termite Treatment (entire home) $299.00" at bounding box center [764, 433] width 195 height 50
type input "Termite Treatment (entire home) $299.00"
type textarea "Treat for Termites - Perimeter Plus; to include trenching, drilling where neede…"
type input "299"
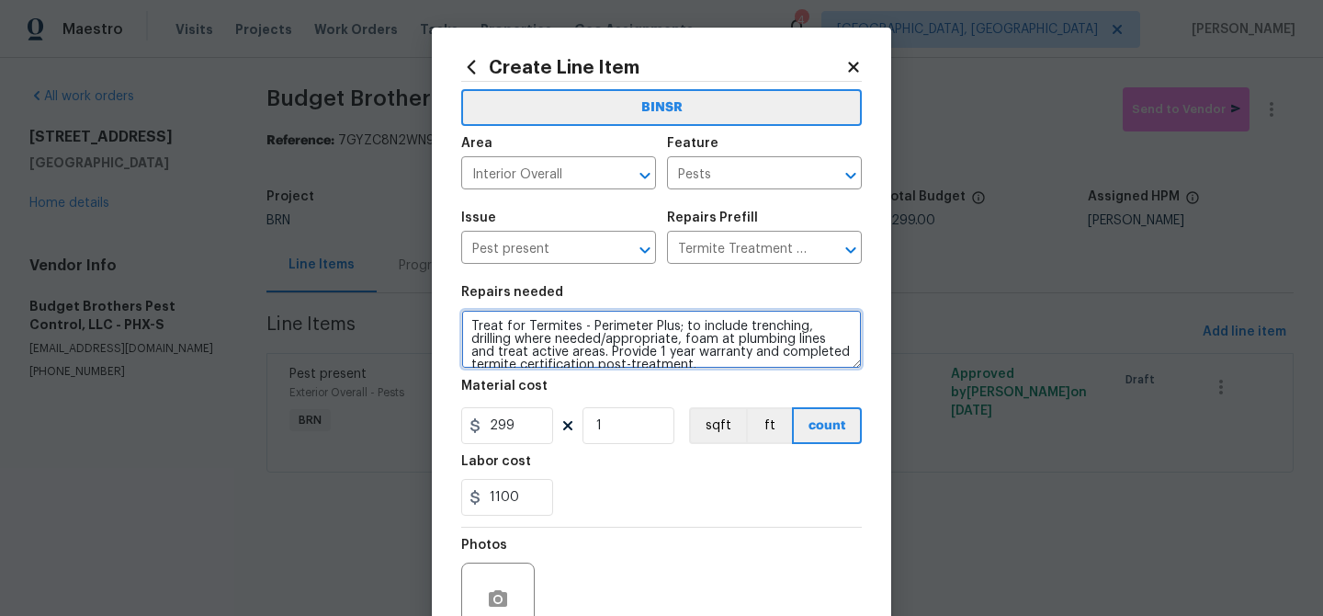
click at [585, 367] on textarea "Treat for Termites - Perimeter Plus; to include trenching, drilling where neede…" at bounding box center [661, 339] width 401 height 59
click at [572, 335] on textarea "Treat for Termites - Perimeter Plus; to include trenching, drilling where neede…" at bounding box center [661, 339] width 401 height 59
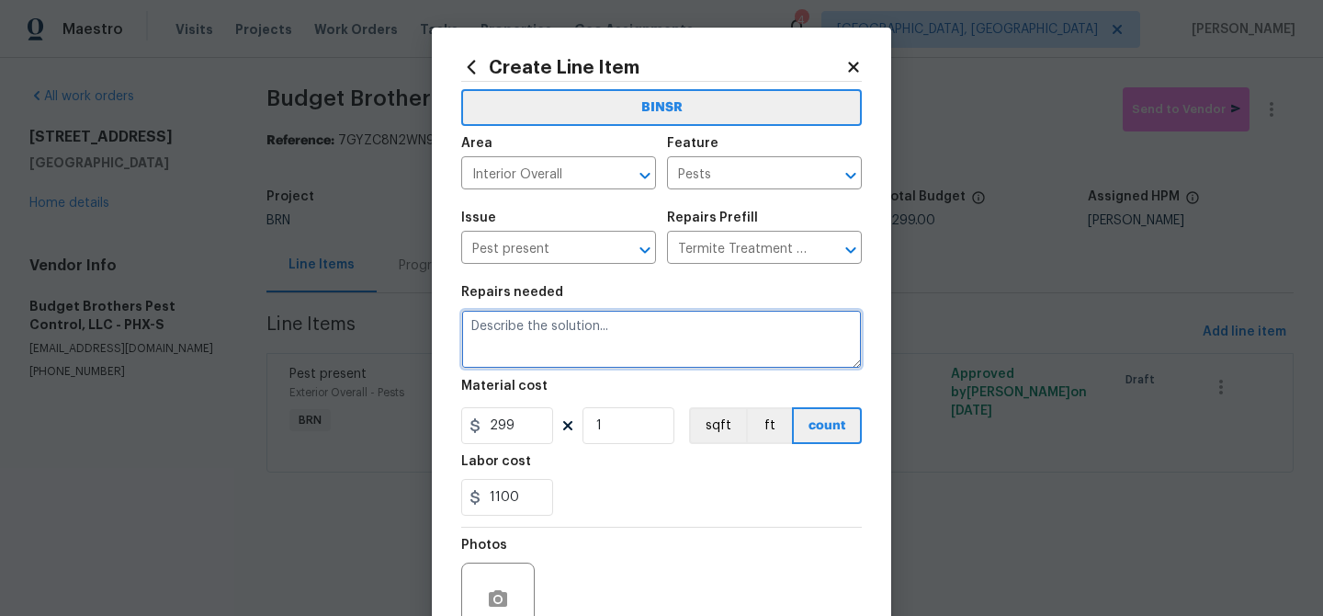
paste textarea "Seller to provided rodent treatment and prevention per Budget Brother Pest Trea…"
type textarea "Seller to provided rodent treatment and prevention per Budget Brother Pest Trea…"
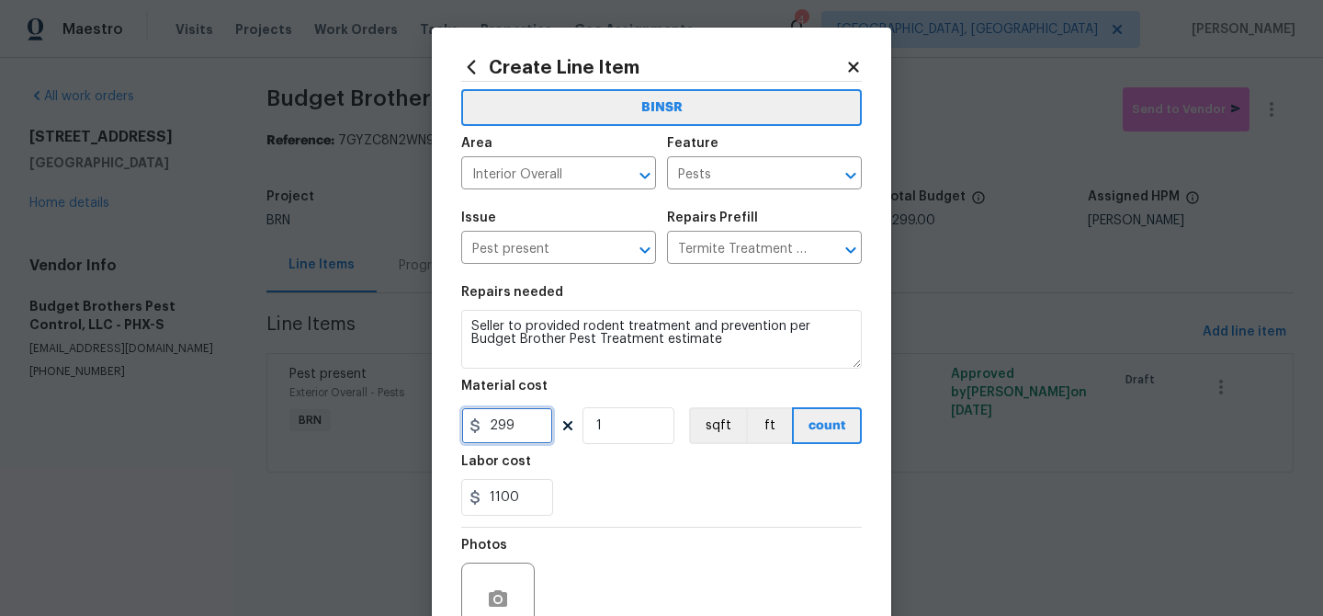
click at [513, 416] on input "299" at bounding box center [507, 425] width 92 height 37
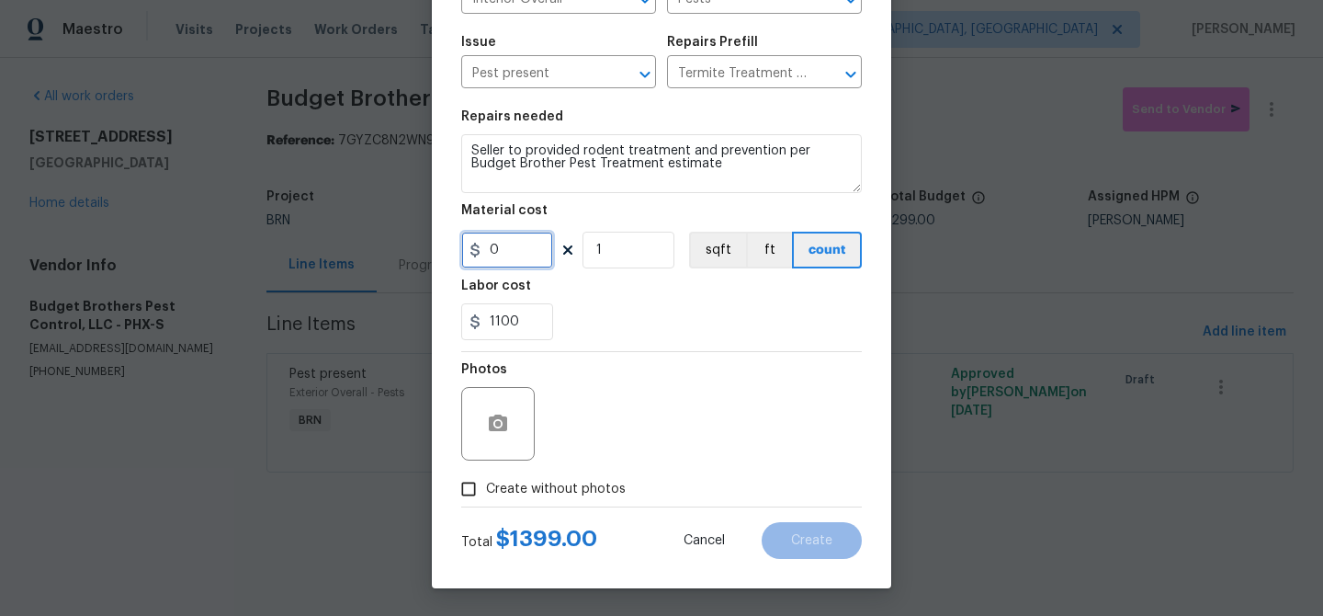
type input "0"
click at [453, 481] on input "Create without photos" at bounding box center [468, 488] width 35 height 35
checkbox input "true"
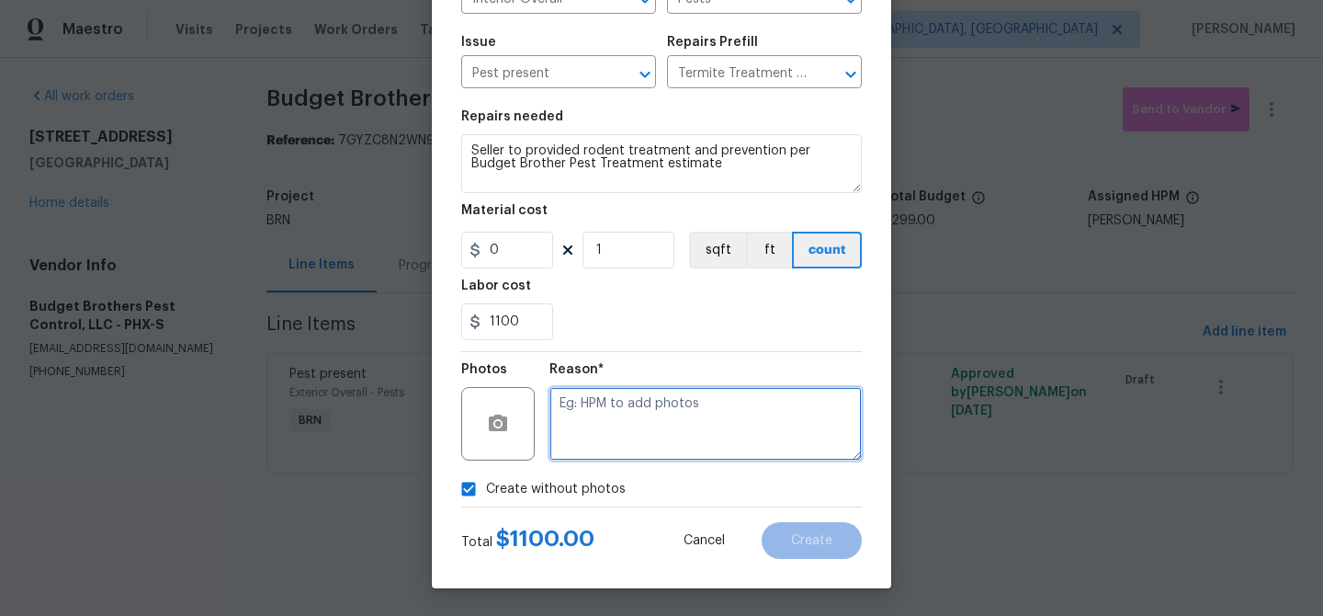
click at [626, 427] on textarea at bounding box center [706, 424] width 312 height 74
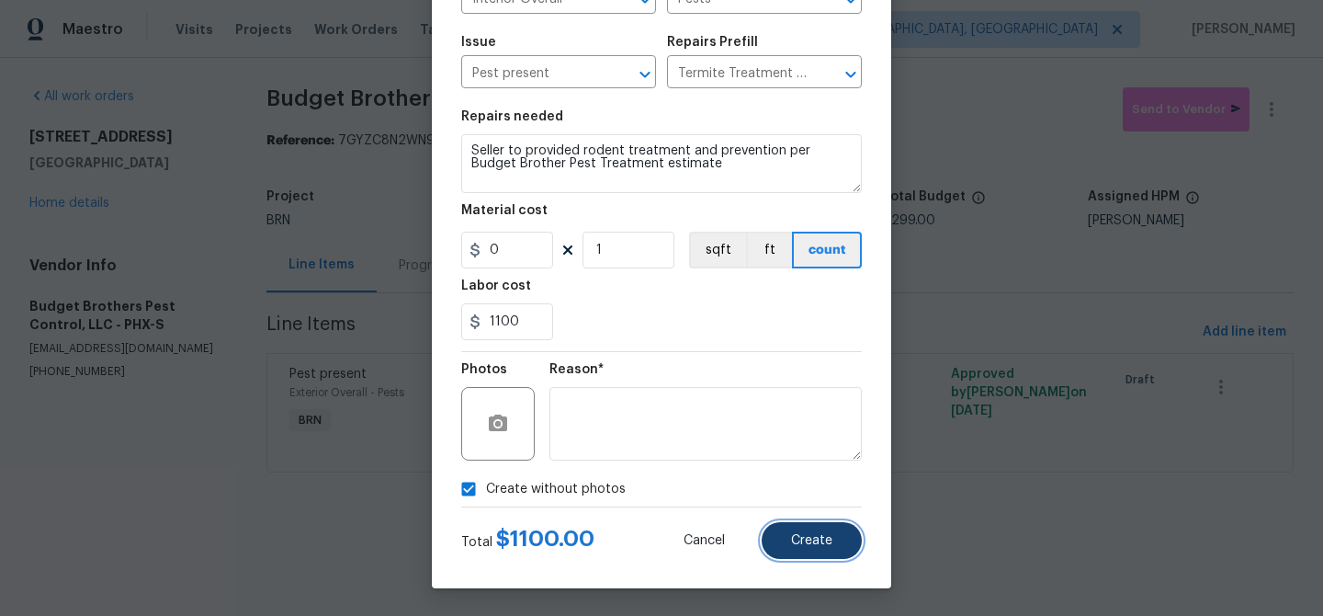
click at [808, 535] on span "Create" at bounding box center [811, 541] width 41 height 14
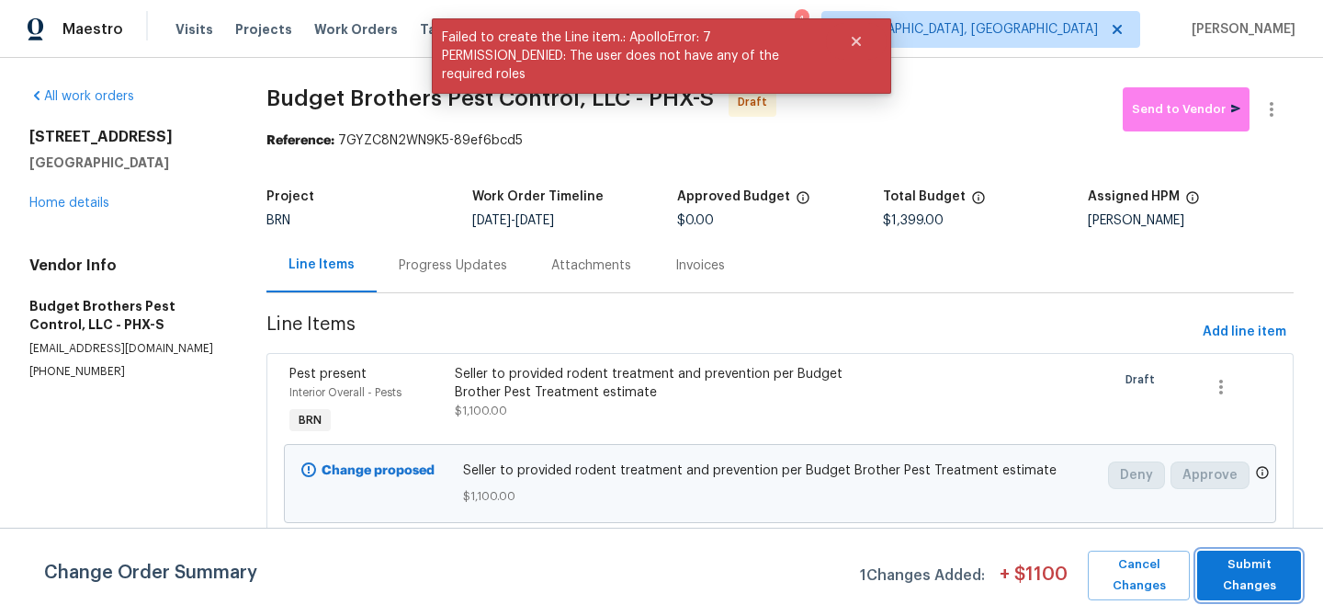
click at [1259, 566] on span "Submit Changes" at bounding box center [1249, 575] width 85 height 42
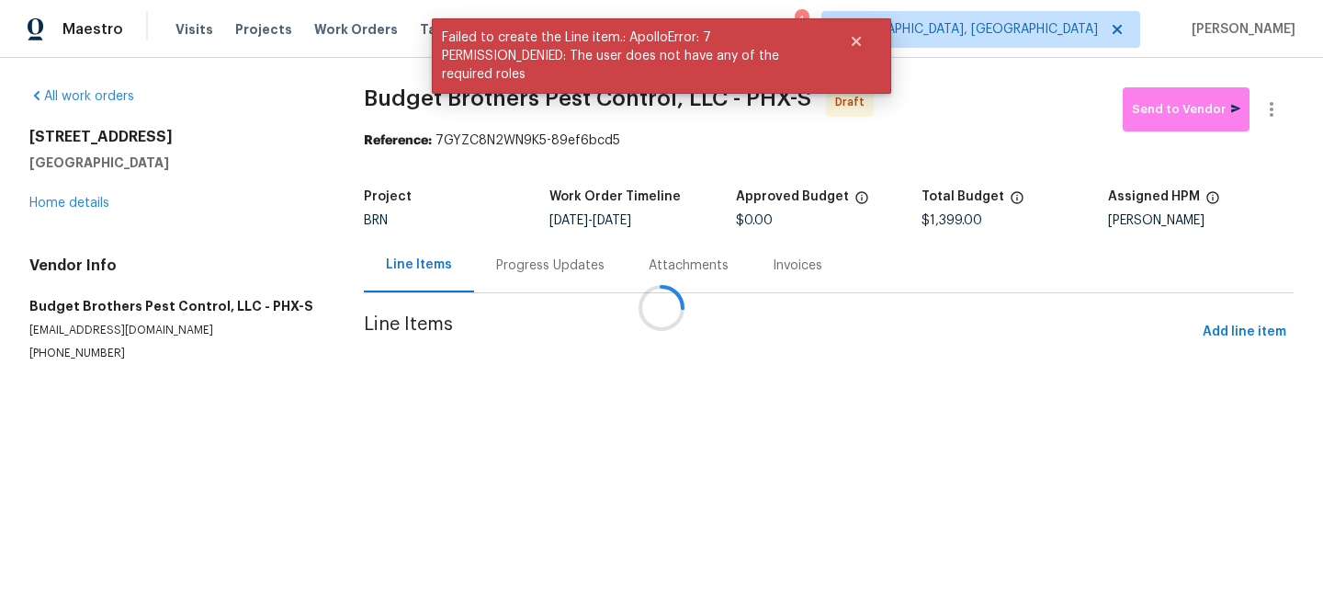
scroll to position [0, 0]
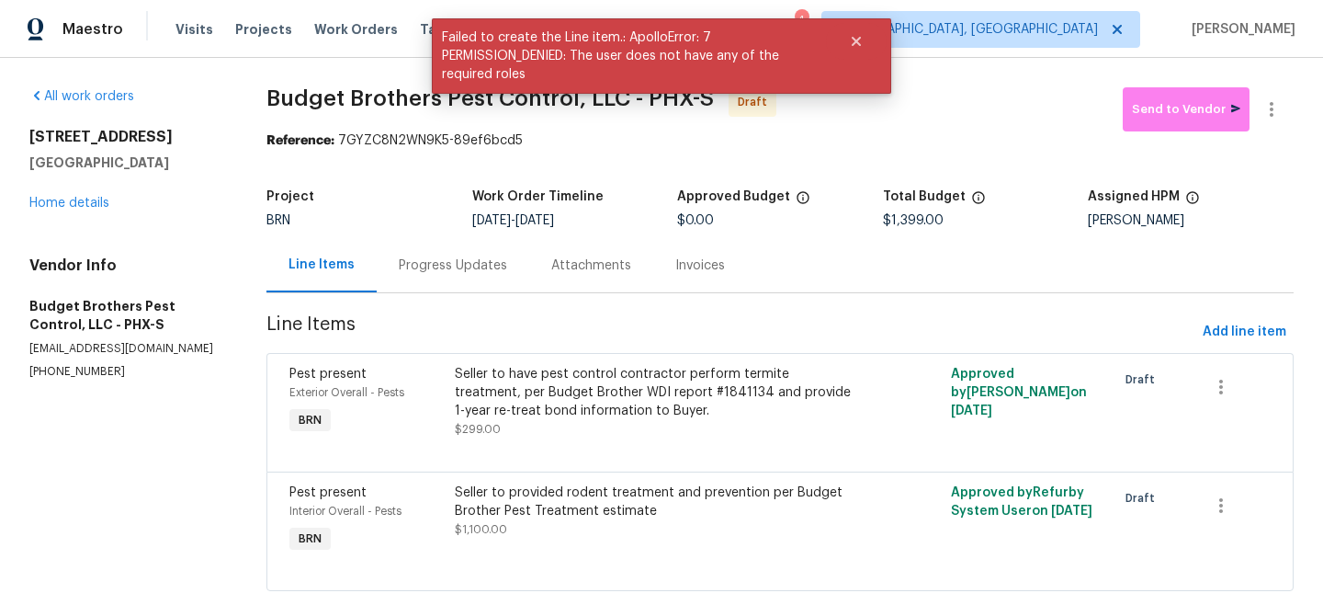
click at [474, 267] on div "Progress Updates" at bounding box center [453, 265] width 108 height 18
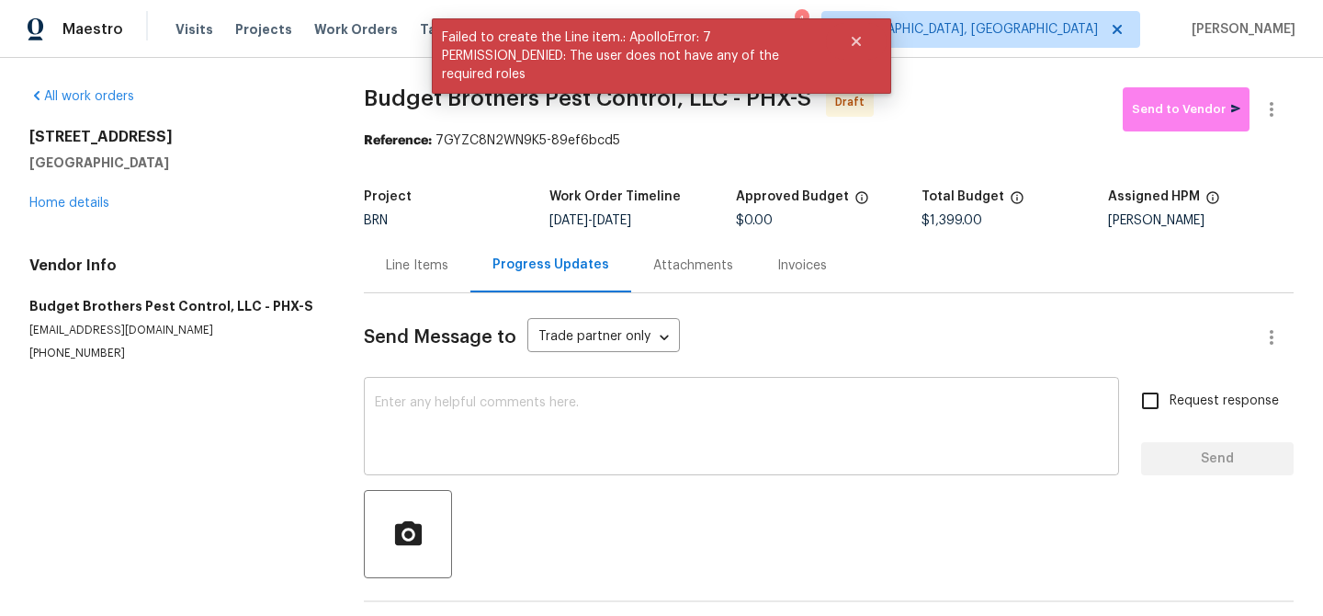
click at [539, 394] on div "x ​" at bounding box center [741, 428] width 755 height 94
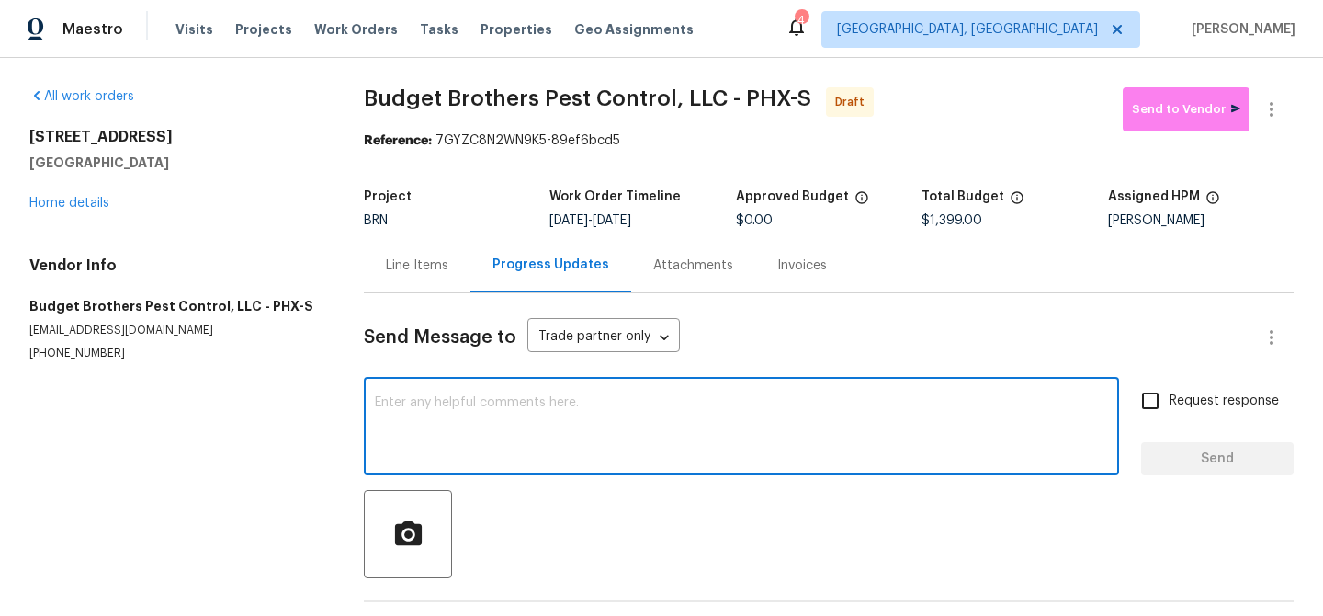
paste textarea "Hi, I'm Ananthi from Opendoor. Just wanted to check if you received the WO for …"
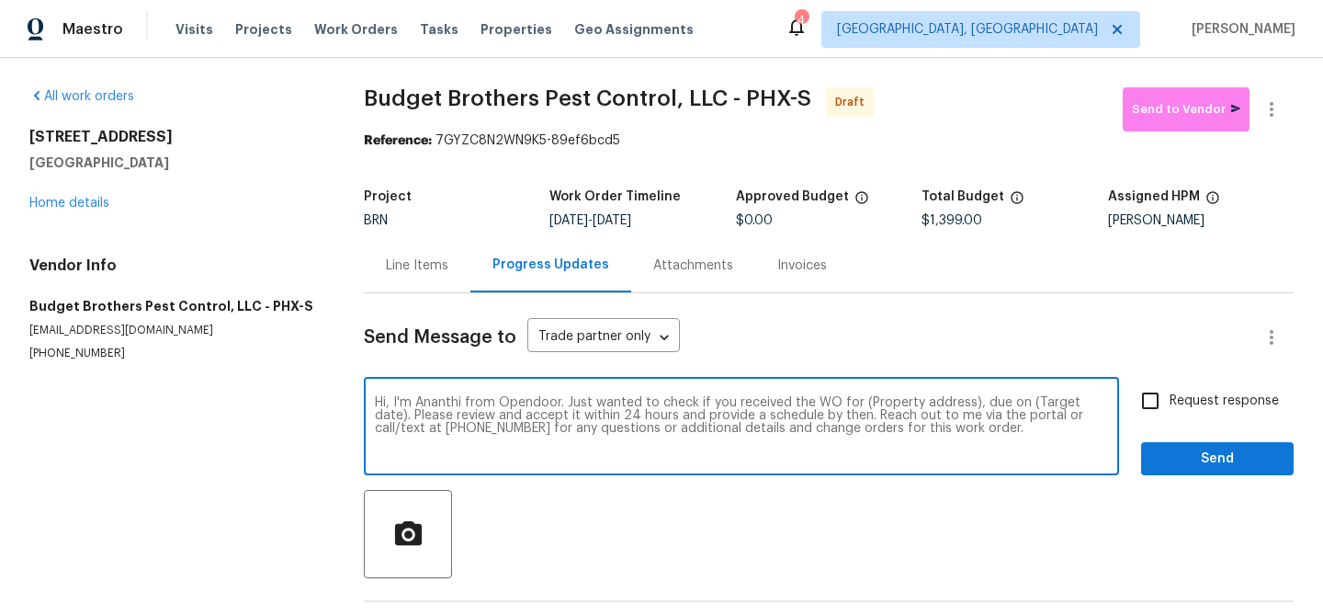
drag, startPoint x: 968, startPoint y: 402, endPoint x: 838, endPoint y: 403, distance: 129.6
click at [838, 403] on textarea "Hi, I'm Ananthi from Opendoor. Just wanted to check if you received the WO for …" at bounding box center [741, 428] width 733 height 64
drag, startPoint x: 968, startPoint y: 403, endPoint x: 864, endPoint y: 404, distance: 103.9
click at [864, 404] on textarea "Hi, I'm Ananthi from Opendoor. Just wanted to check if you received the WO for …" at bounding box center [741, 428] width 733 height 64
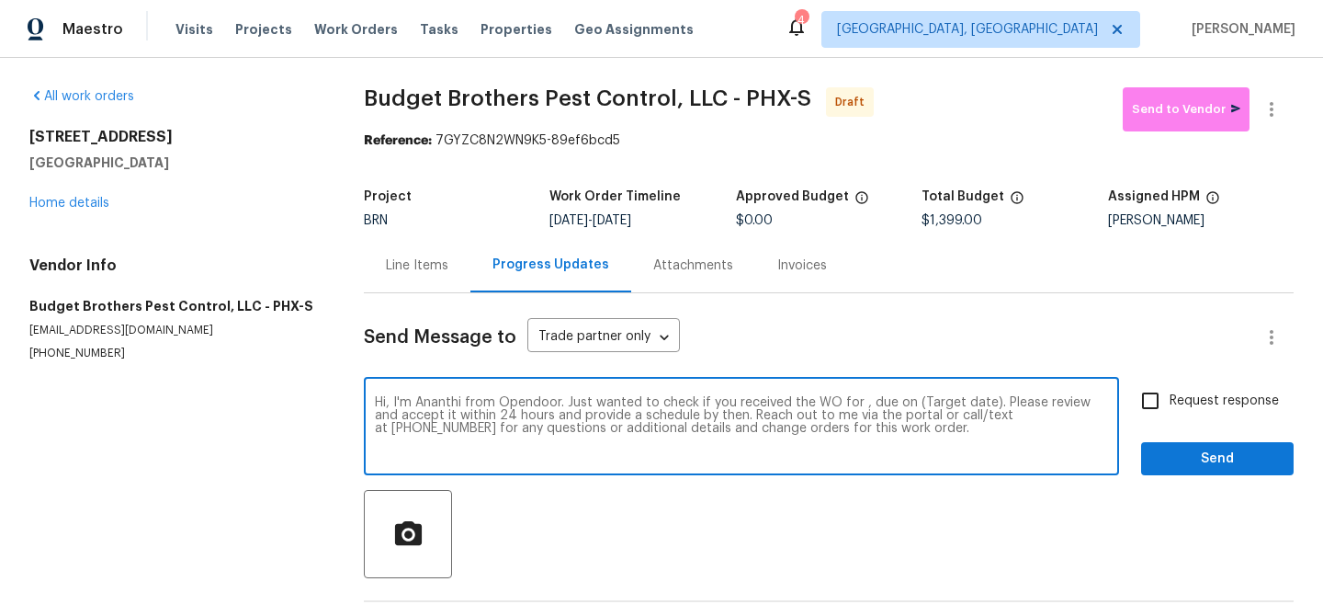
paste textarea "[STREET_ADDRESS]"
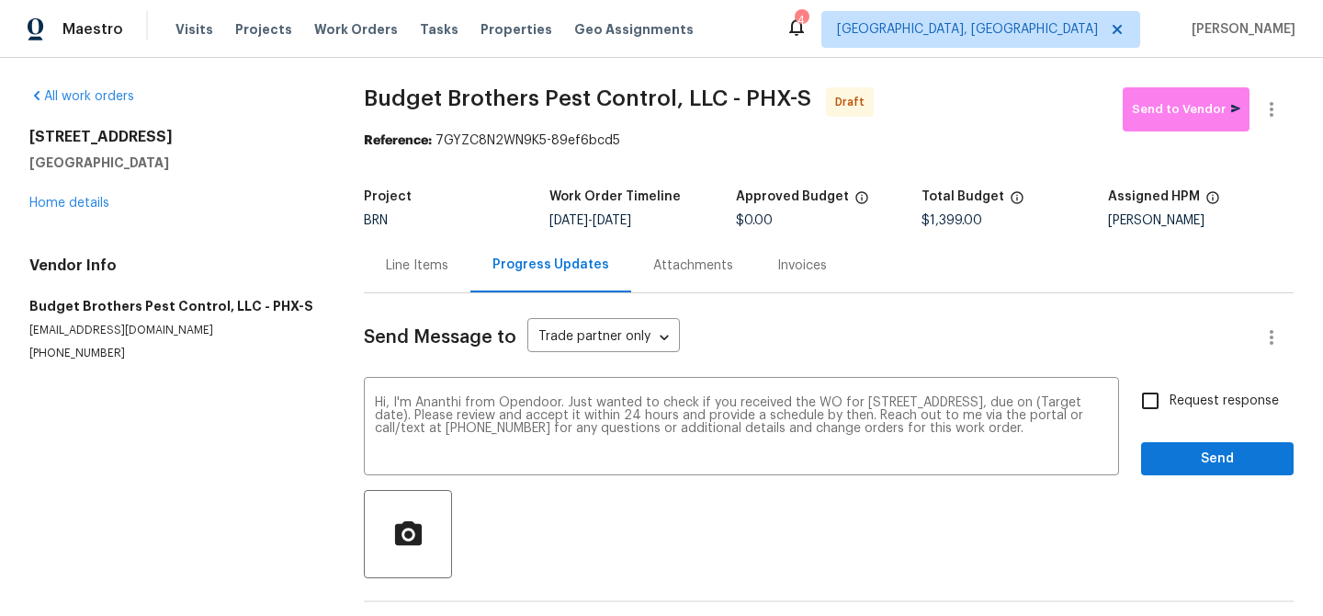
drag, startPoint x: 622, startPoint y: 219, endPoint x: 698, endPoint y: 219, distance: 76.3
click at [698, 219] on div "8/19/2025 - 8/21/2025" at bounding box center [643, 220] width 186 height 13
copy span "[DATE]"
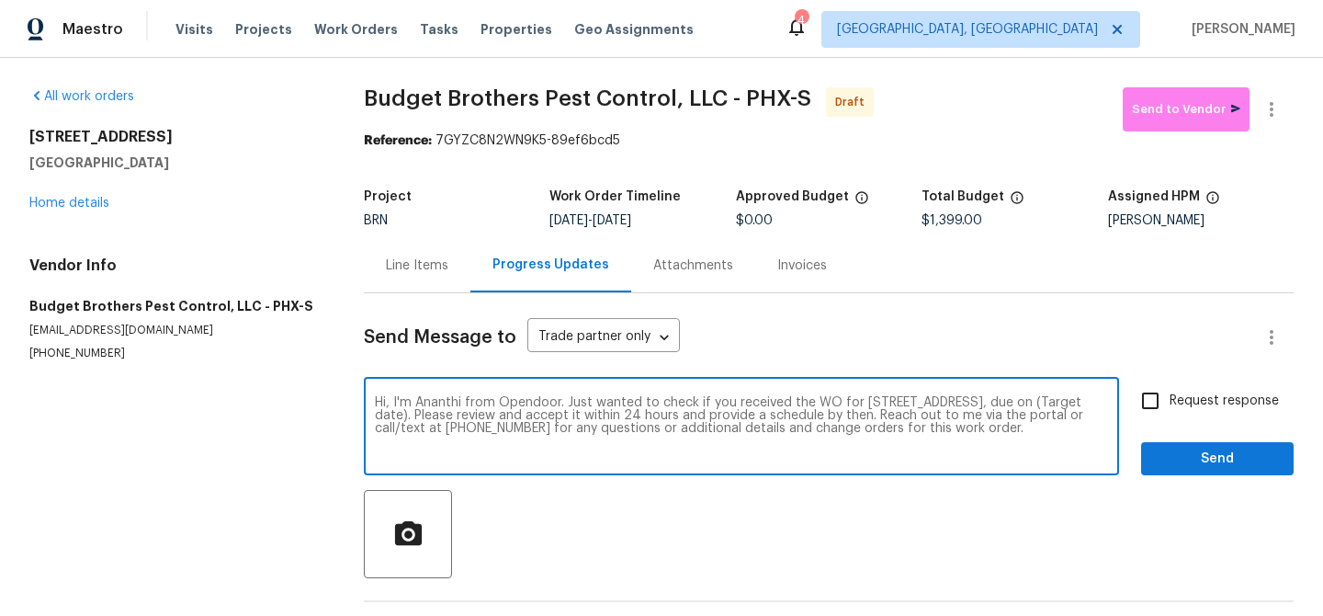
drag, startPoint x: 499, startPoint y: 416, endPoint x: 425, endPoint y: 416, distance: 74.4
click at [425, 416] on textarea "Hi, I'm Ananthi from Opendoor. Just wanted to check if you received the WO for …" at bounding box center [741, 428] width 733 height 64
paste textarea "[DATE]"
type textarea "Hi, I'm Ananthi from Opendoor. Just wanted to check if you received the WO for …"
click at [1166, 396] on input "Request response" at bounding box center [1150, 400] width 39 height 39
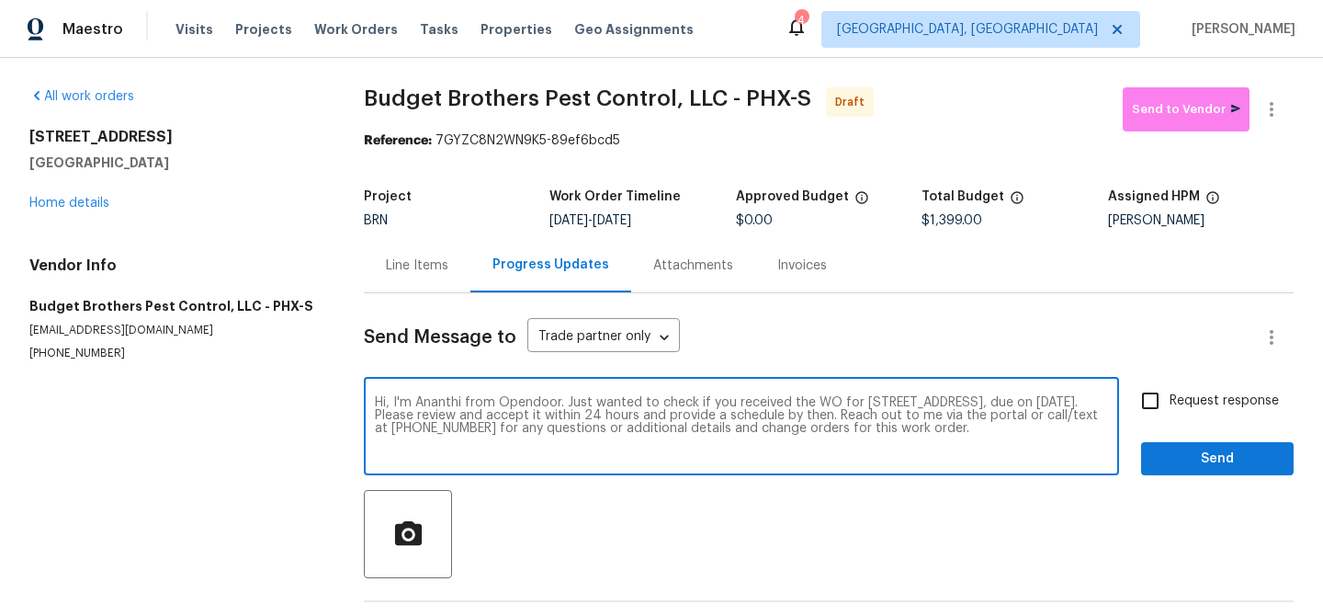
checkbox input "true"
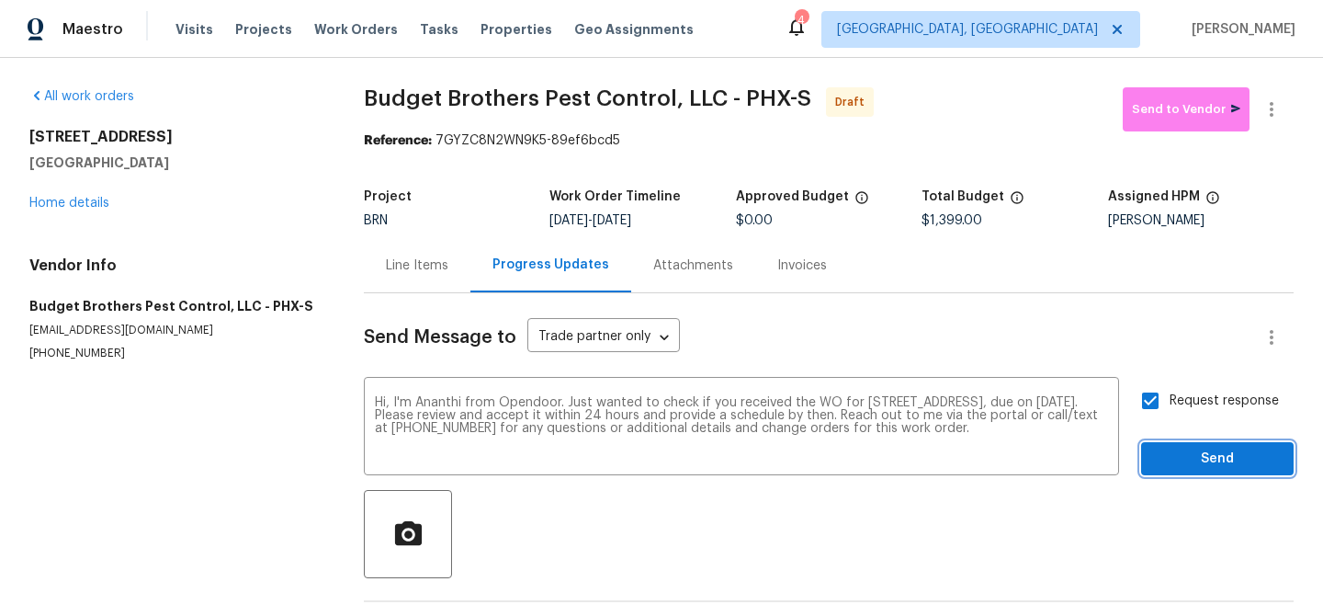
click at [1178, 463] on span "Send" at bounding box center [1217, 459] width 123 height 23
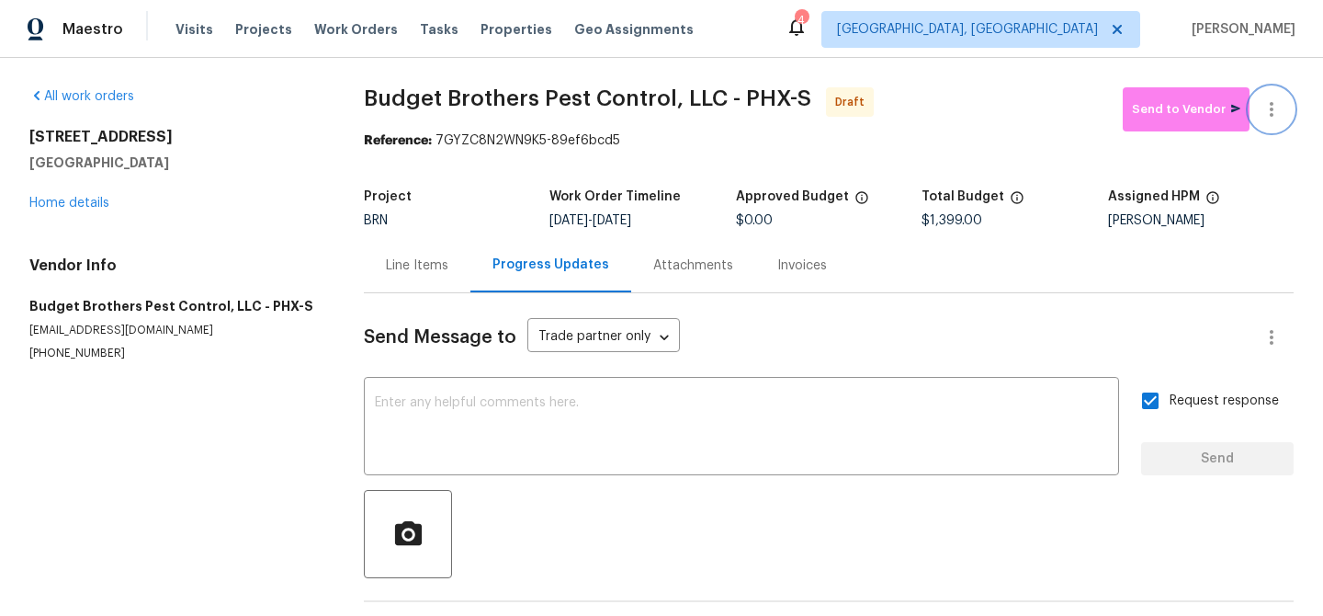
click at [1275, 90] on button "button" at bounding box center [1272, 109] width 44 height 44
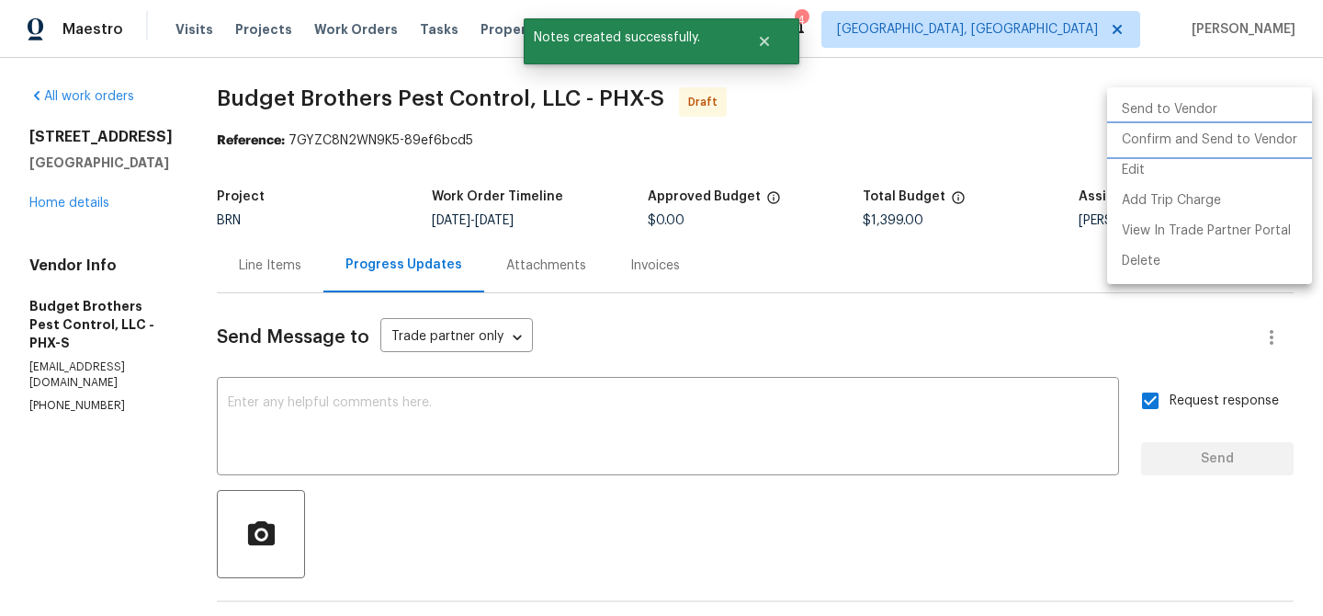
click at [1210, 143] on li "Confirm and Send to Vendor" at bounding box center [1209, 140] width 205 height 30
click at [384, 131] on div at bounding box center [661, 308] width 1323 height 616
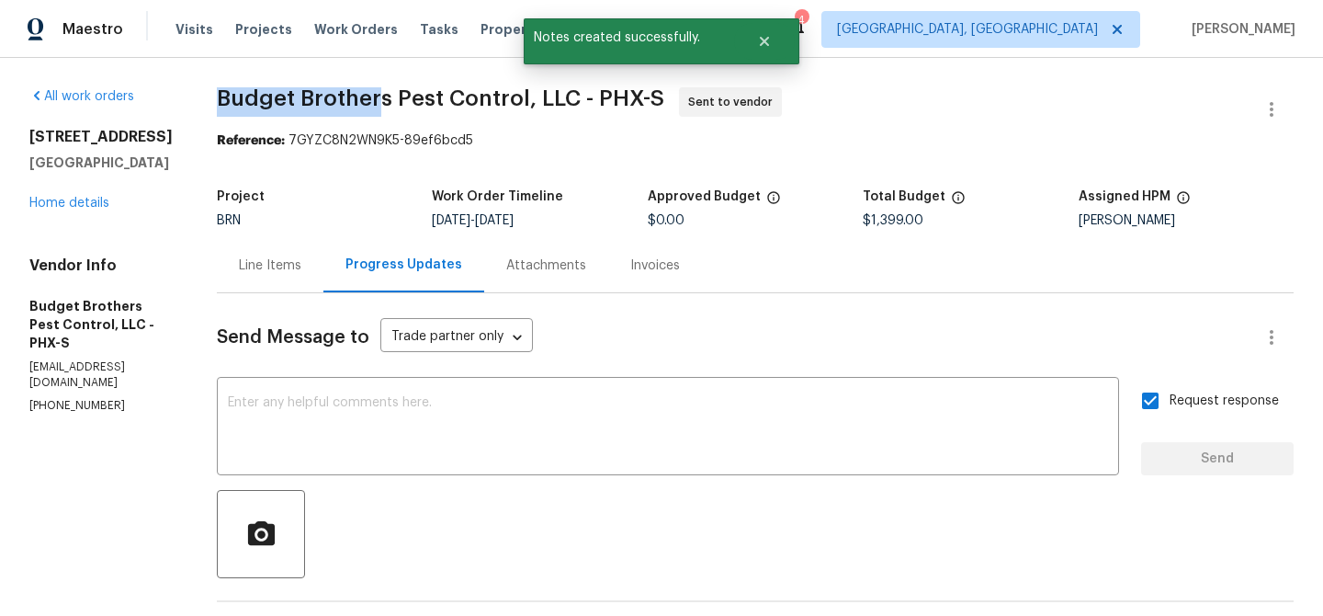
drag, startPoint x: 244, startPoint y: 102, endPoint x: 426, endPoint y: 102, distance: 182.0
click at [426, 102] on div "All work orders 5976 W Alameda Rd Glendale, AZ 85310 Home details Vendor Info B…" at bounding box center [661, 443] width 1323 height 770
copy span "Budget Brothers"
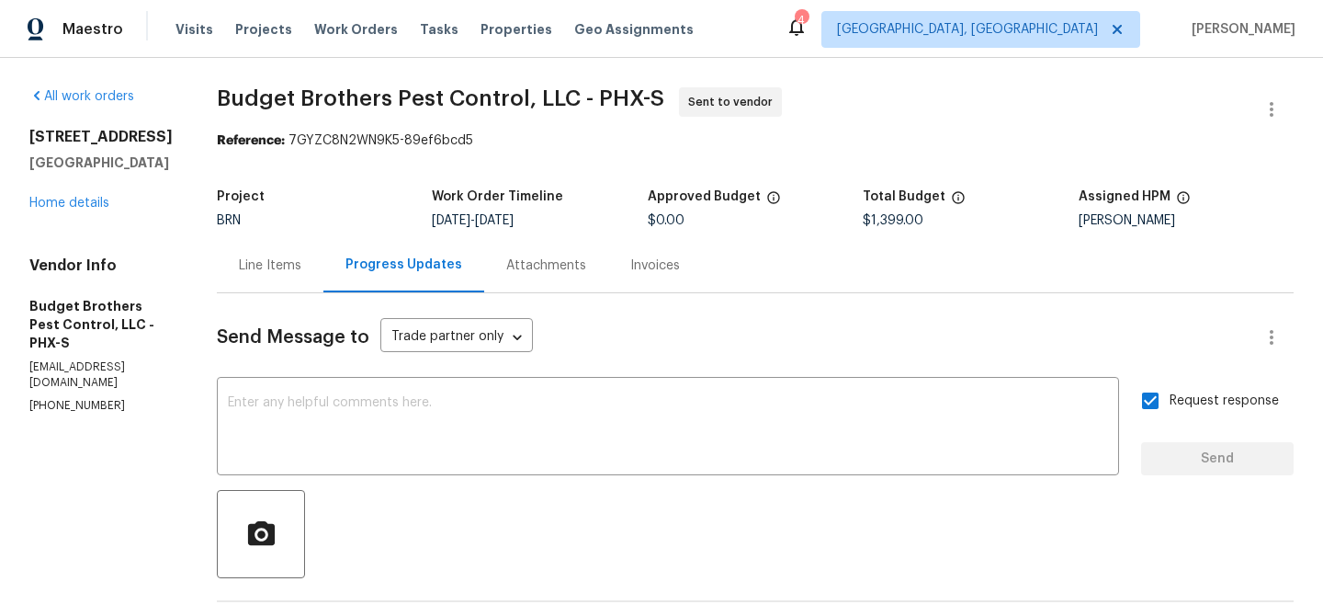
click at [320, 122] on span "Budget Brothers Pest Control, LLC - PHX-S Sent to vendor" at bounding box center [733, 109] width 1033 height 44
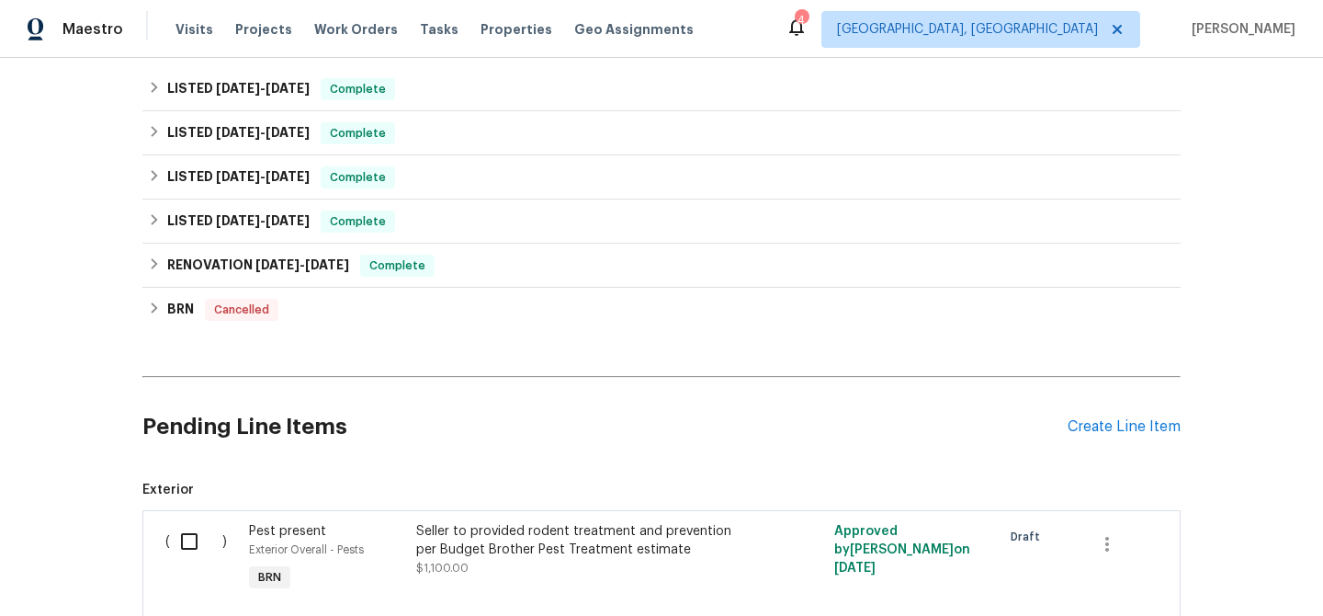
scroll to position [1082, 0]
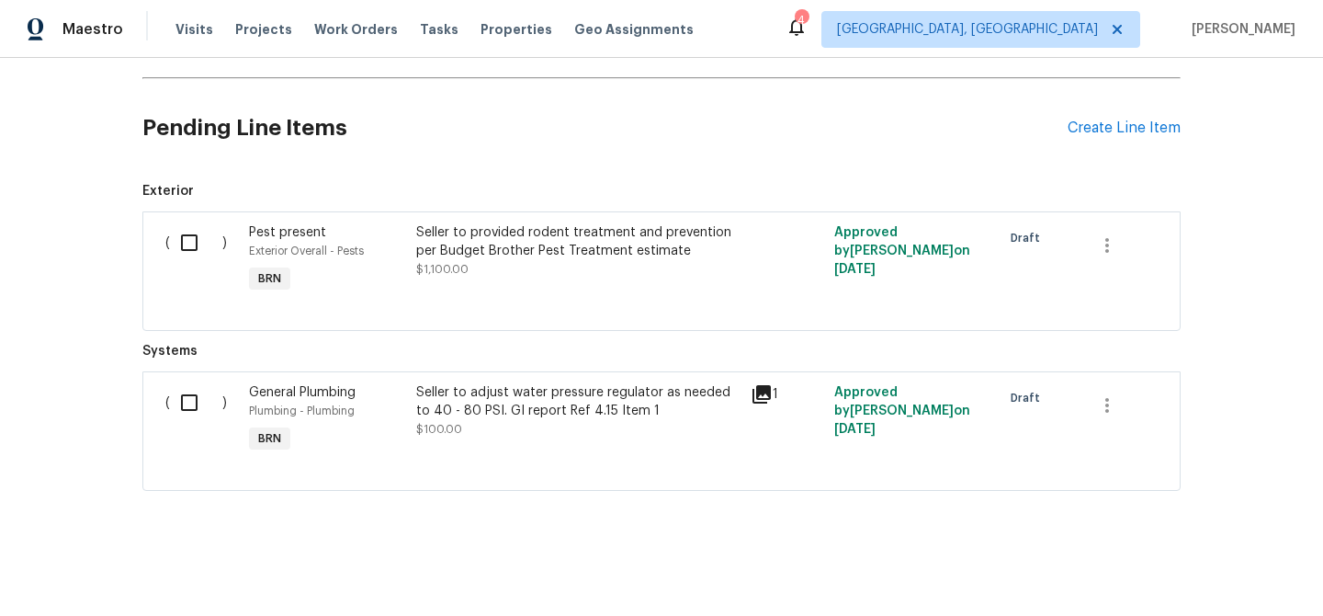
click at [477, 269] on div "Seller to provided rodent treatment and prevention per Budget Brother Pest Trea…" at bounding box center [578, 250] width 324 height 55
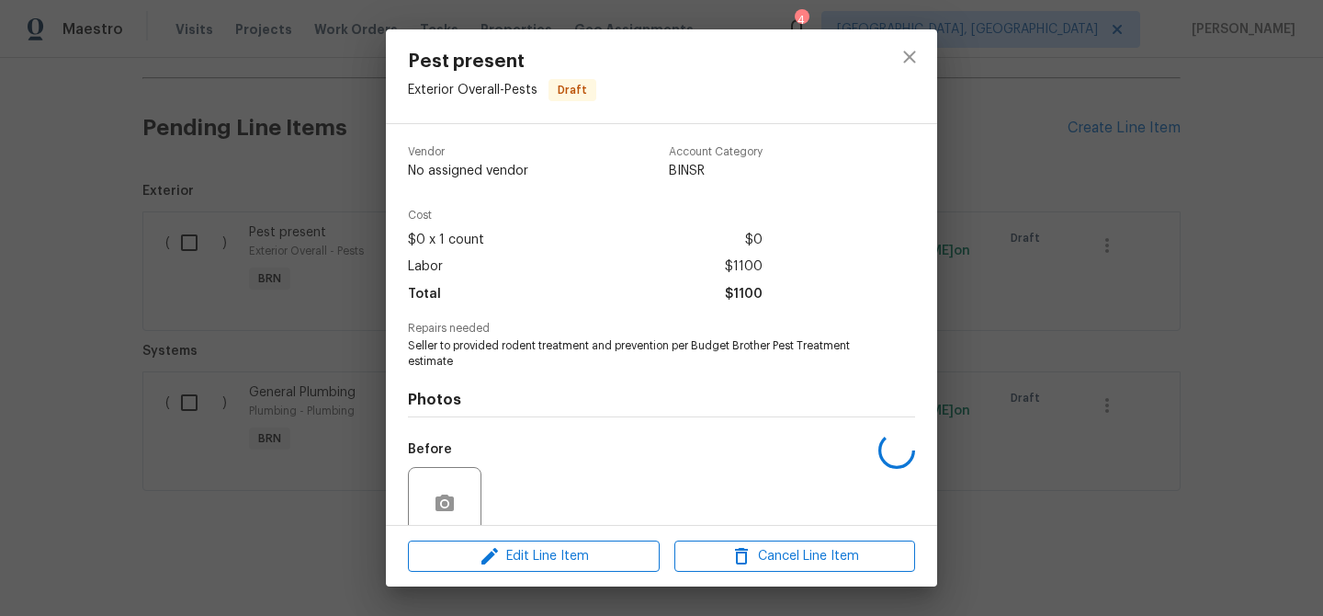
click at [316, 346] on div "Pest present Exterior Overall - Pests Draft Vendor No assigned vendor Account C…" at bounding box center [661, 308] width 1323 height 616
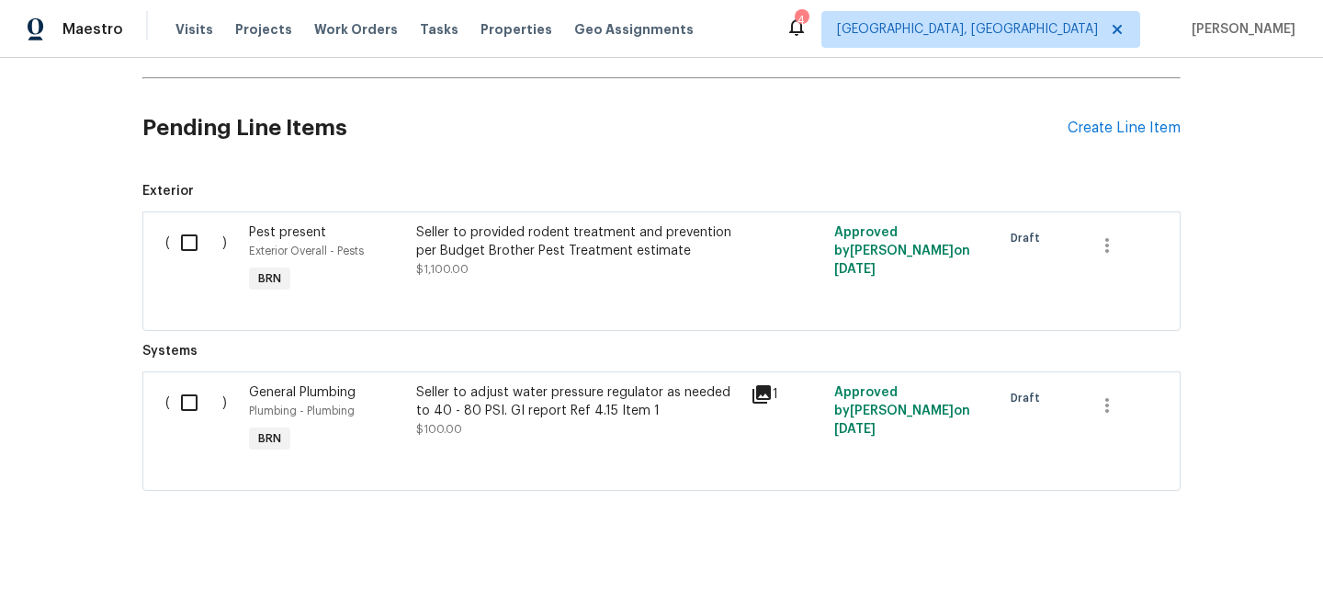
click at [498, 378] on div "Seller to adjust water pressure regulator as needed to 40 - 80 PSI. GI report R…" at bounding box center [578, 420] width 335 height 85
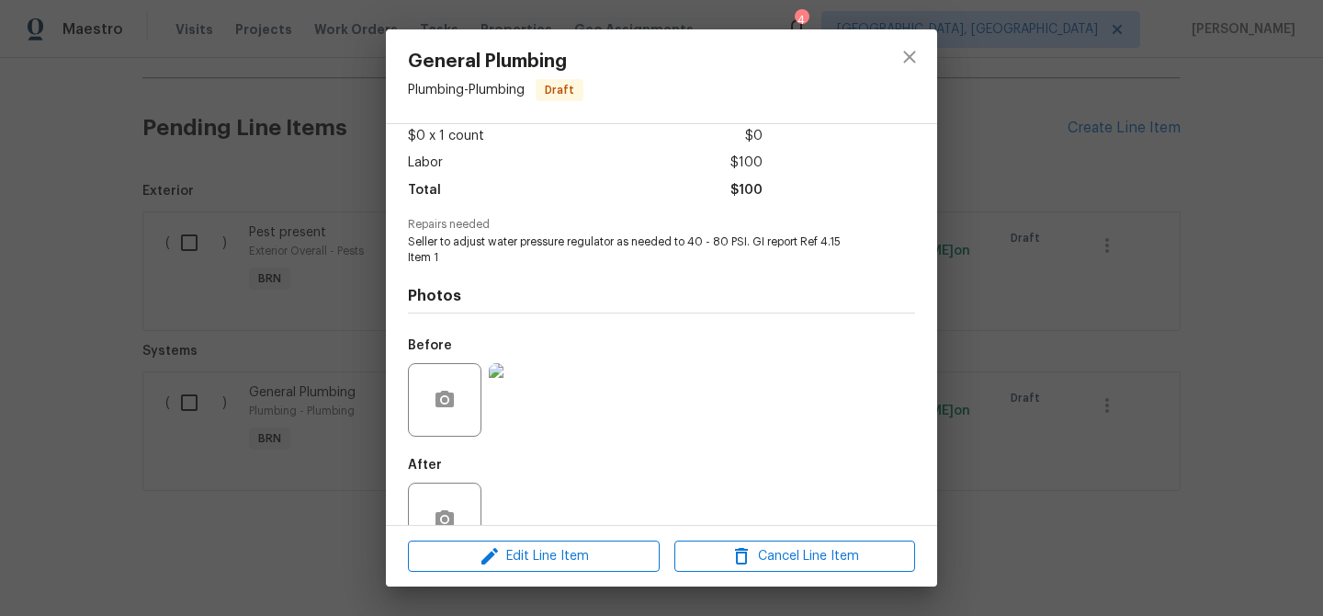
scroll to position [153, 0]
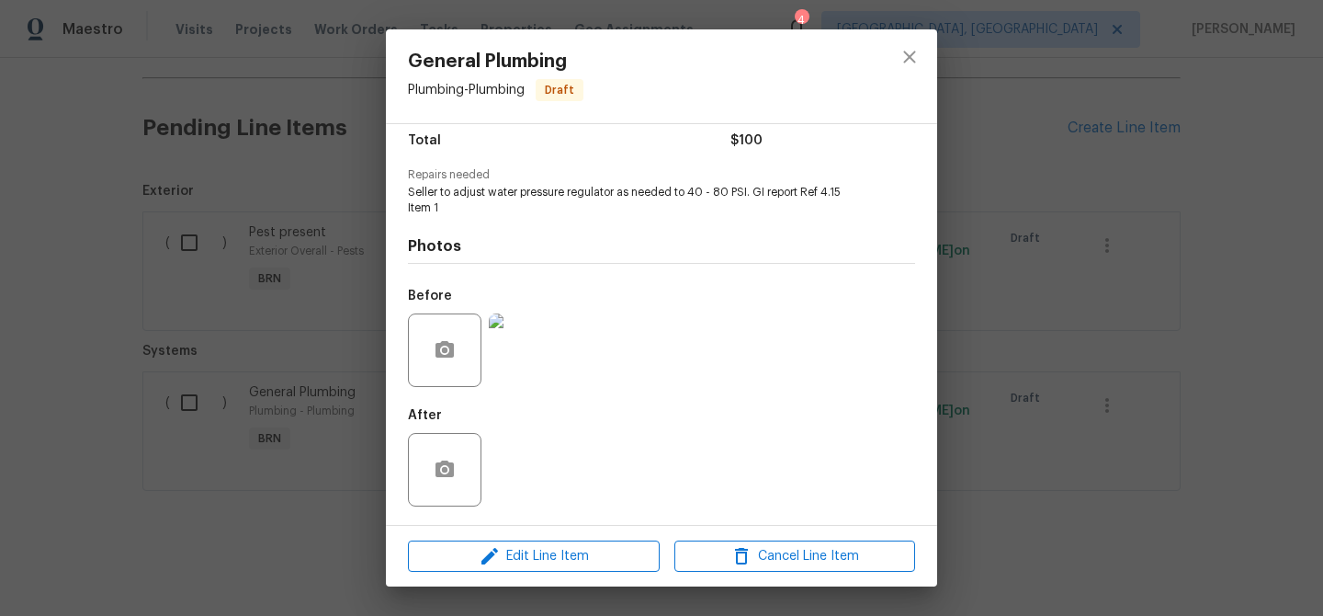
click at [529, 358] on img at bounding box center [526, 350] width 74 height 74
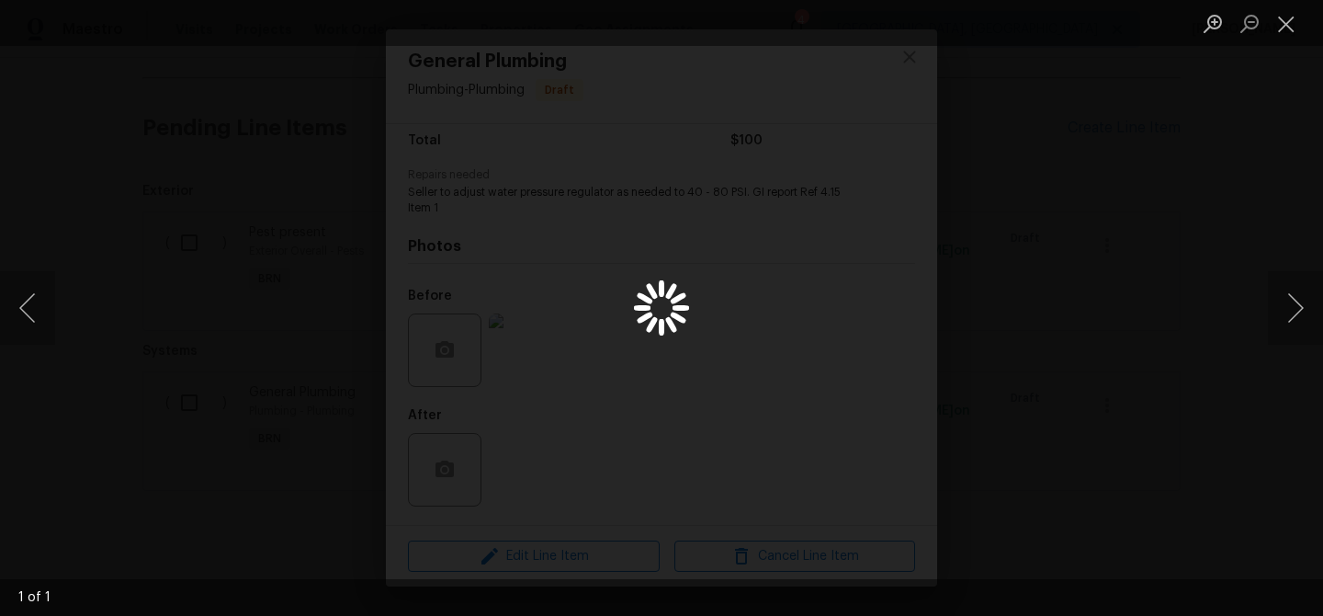
click at [565, 170] on div "Lightbox" at bounding box center [661, 308] width 1323 height 616
click at [162, 236] on div "Lightbox" at bounding box center [661, 308] width 1323 height 616
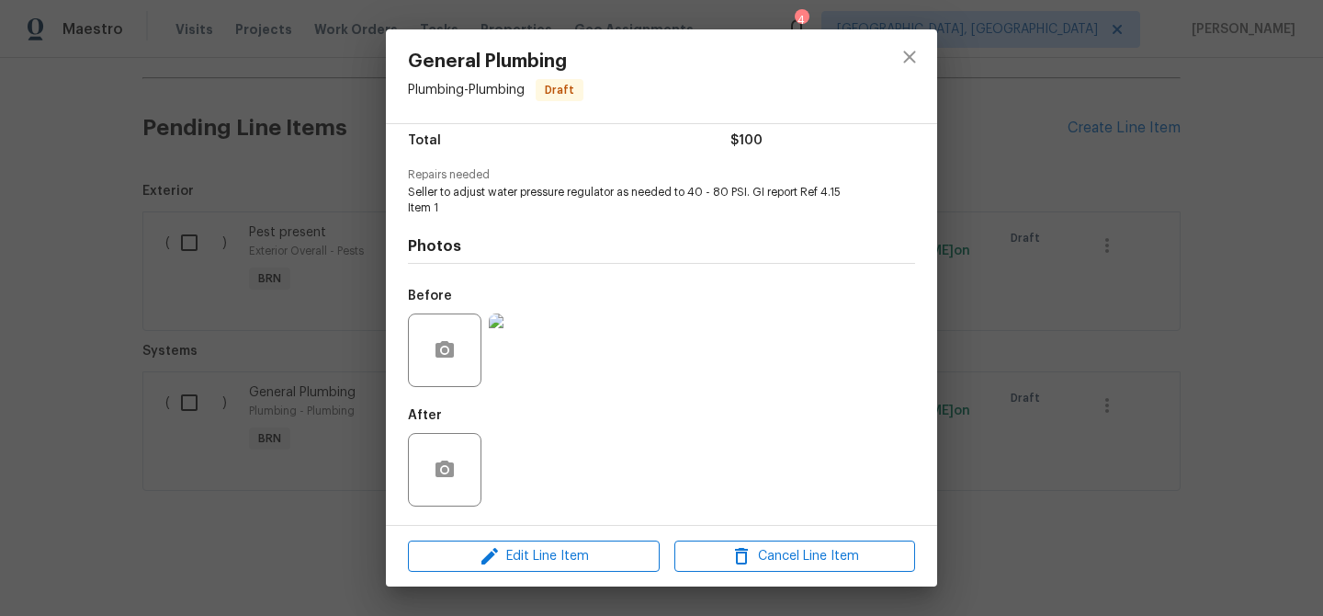
click at [484, 192] on span "Seller to adjust water pressure regulator as needed to 40 - 80 PSI. GI report R…" at bounding box center [636, 200] width 457 height 31
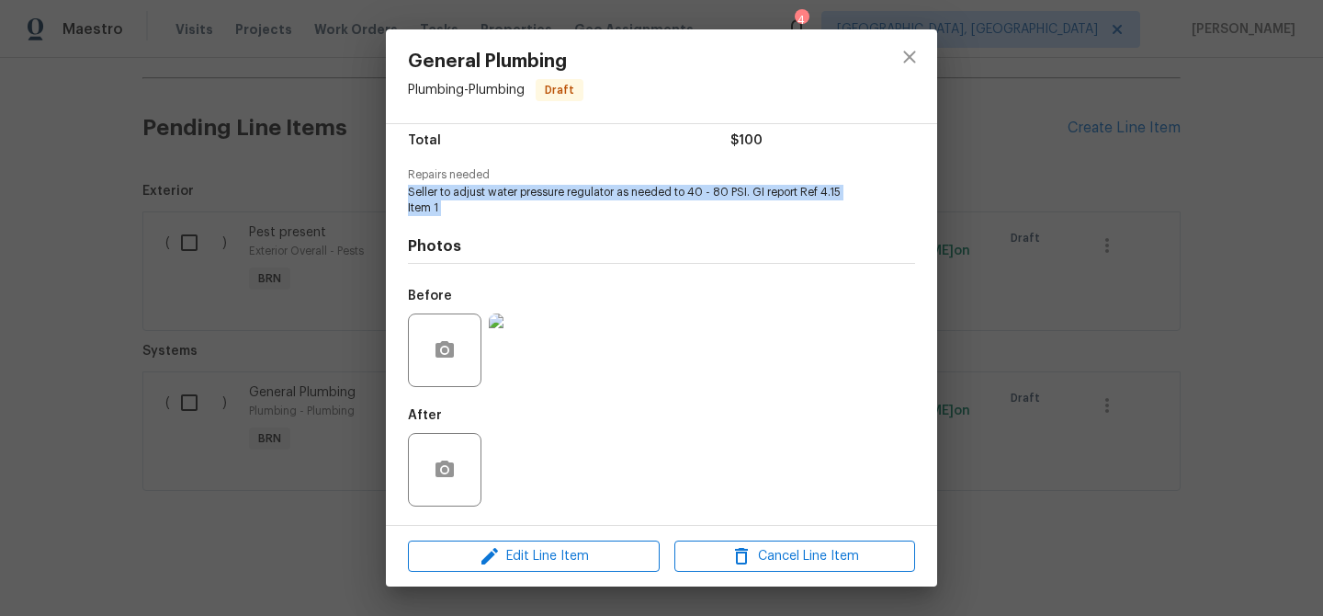
click at [484, 192] on span "Seller to adjust water pressure regulator as needed to 40 - 80 PSI. GI report R…" at bounding box center [636, 200] width 457 height 31
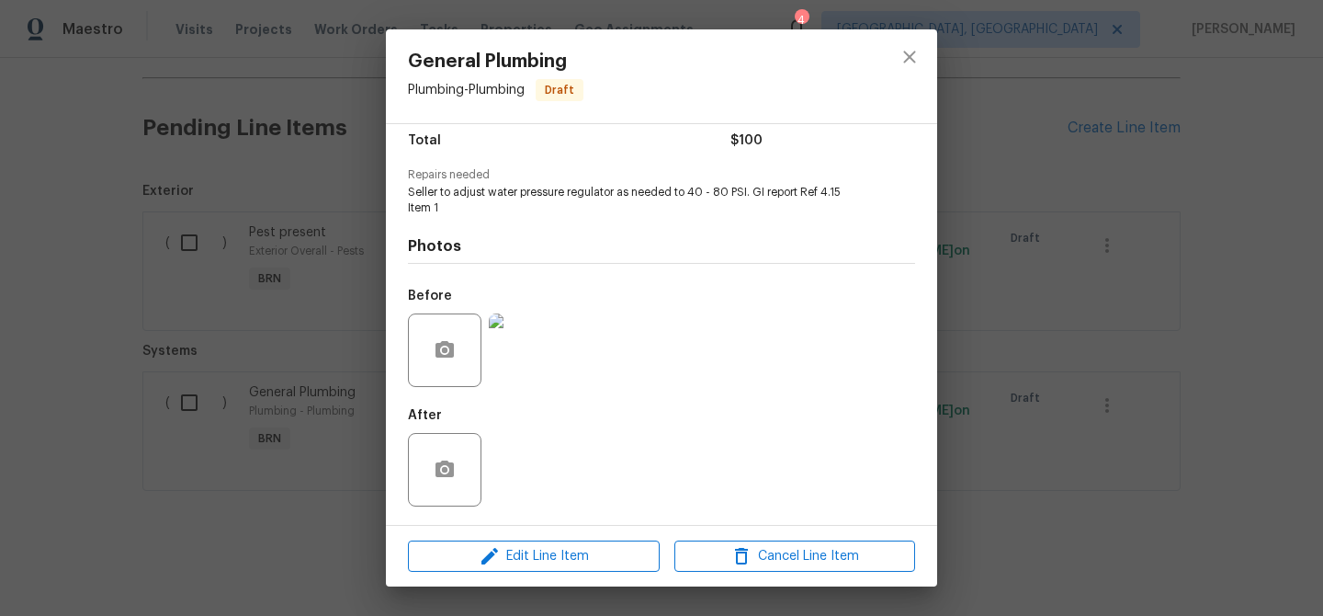
click at [251, 278] on div "General Plumbing Plumbing - Plumbing Draft Vendor No assigned vendor Account Ca…" at bounding box center [661, 308] width 1323 height 616
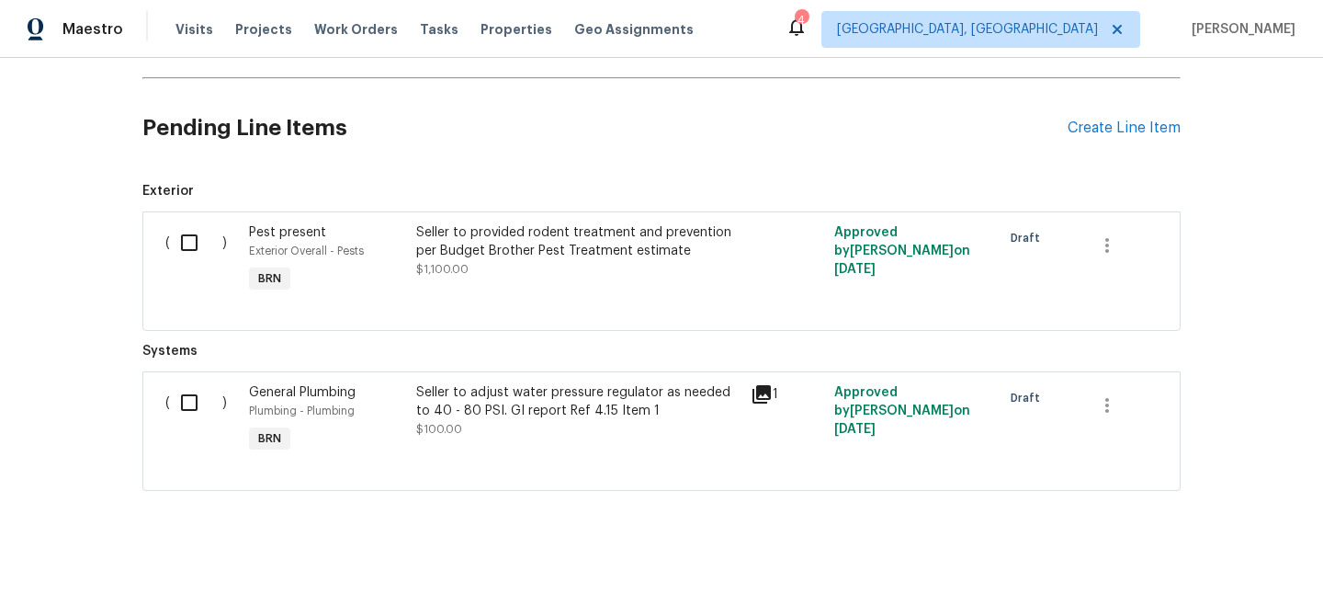
click at [502, 253] on div "Seller to provided rodent treatment and prevention per Budget Brother Pest Trea…" at bounding box center [578, 241] width 324 height 37
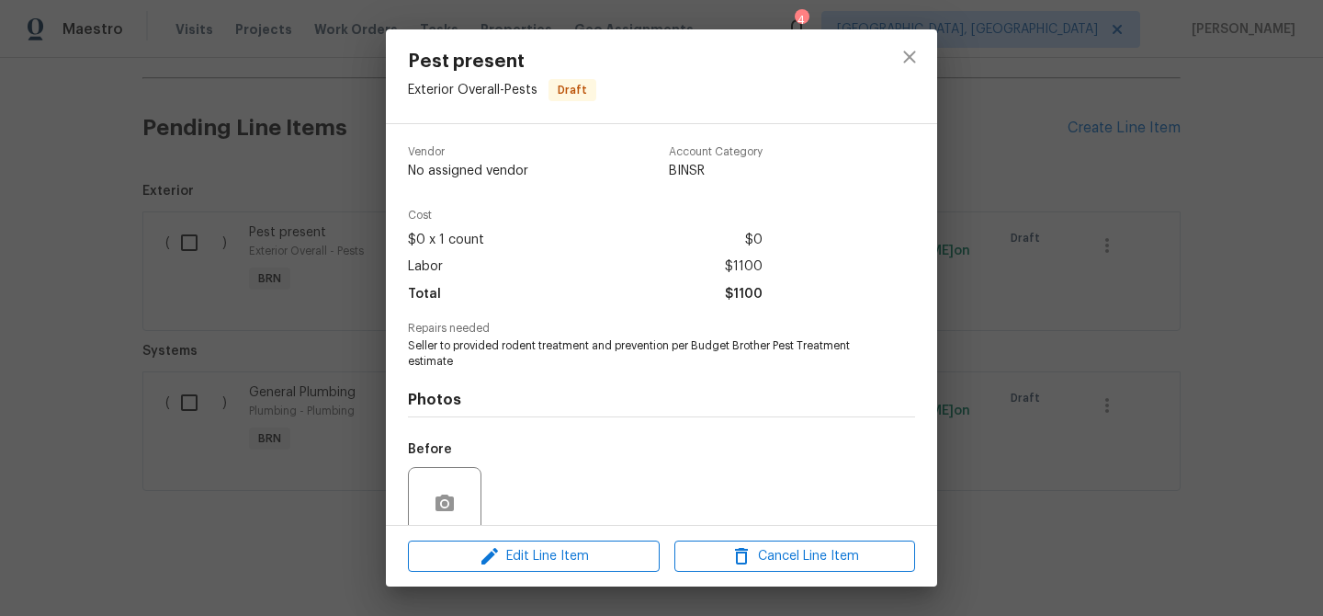
click at [471, 343] on span "Seller to provided rodent treatment and prevention per Budget Brother Pest Trea…" at bounding box center [636, 353] width 457 height 31
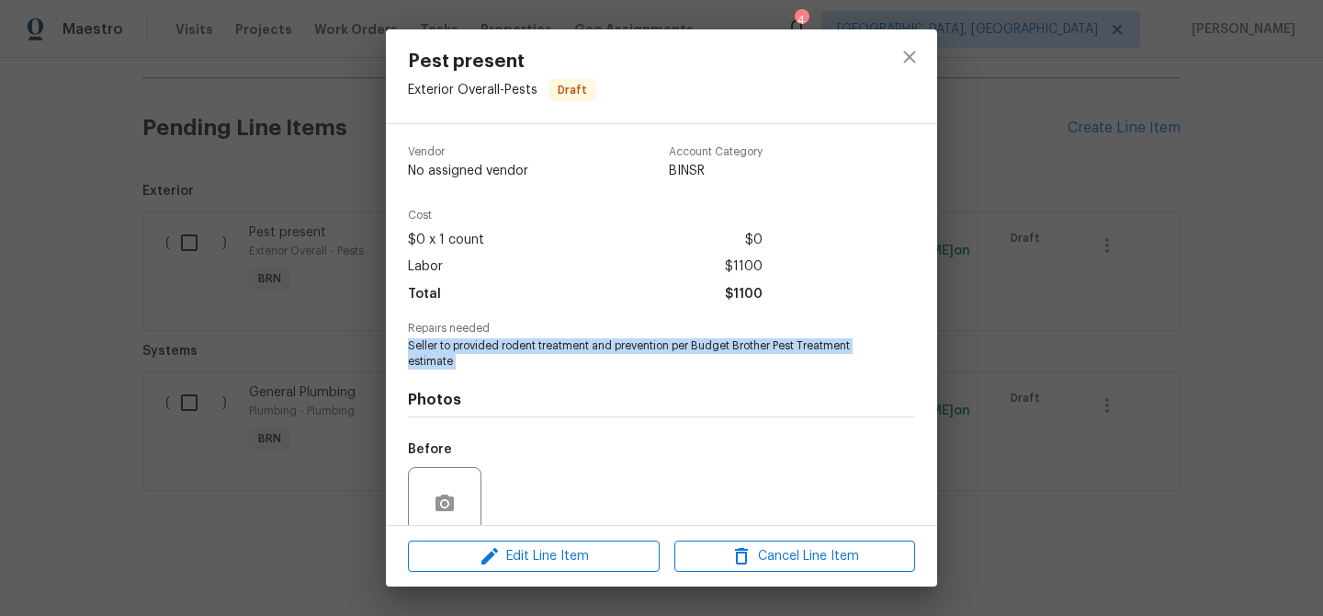
click at [471, 343] on span "Seller to provided rodent treatment and prevention per Budget Brother Pest Trea…" at bounding box center [636, 353] width 457 height 31
copy span "Seller to provided rodent treatment and prevention per Budget Brother Pest Trea…"
click at [214, 103] on div "Pest present Exterior Overall - Pests Draft Vendor No assigned vendor Account C…" at bounding box center [661, 308] width 1323 height 616
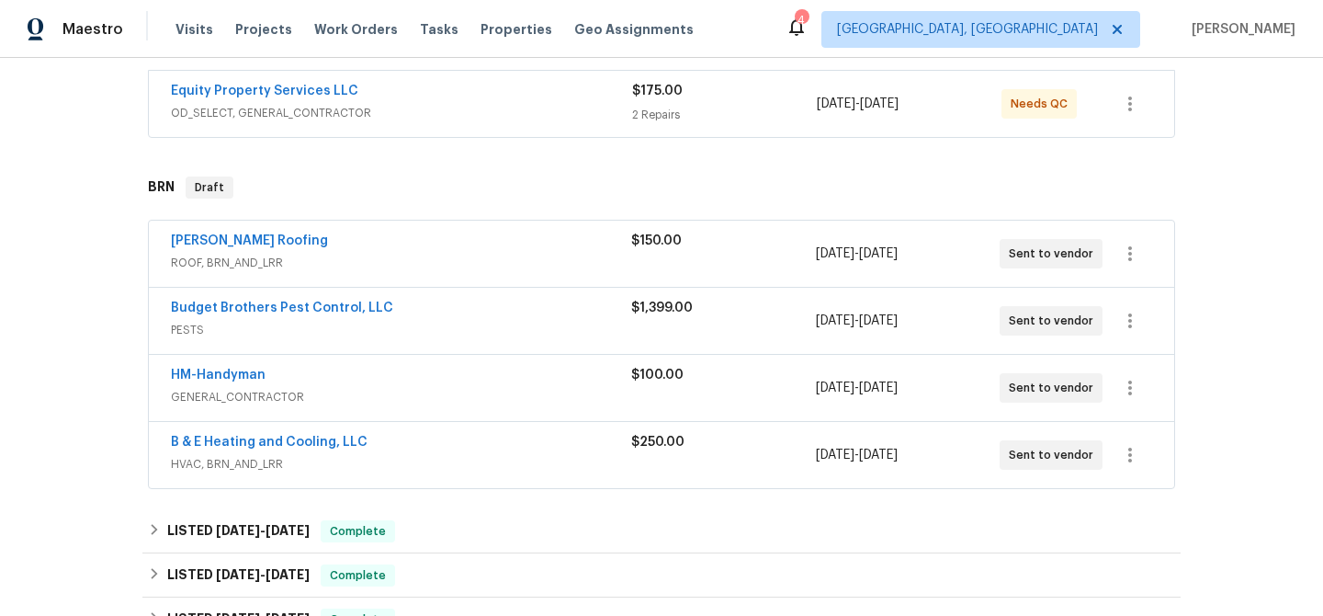
scroll to position [369, 0]
